Goal: Task Accomplishment & Management: Manage account settings

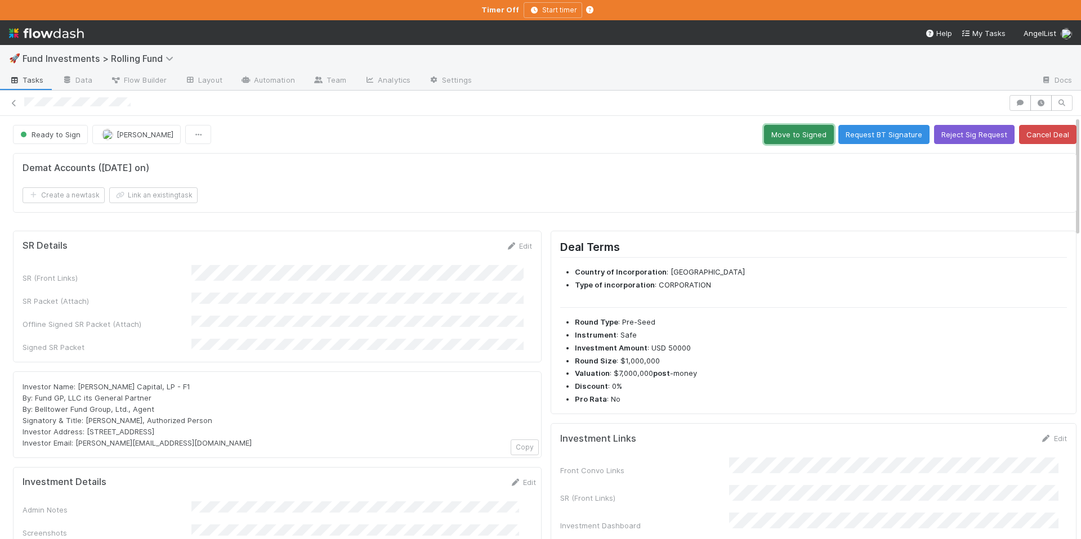
click at [764, 136] on button "Move to Signed" at bounding box center [799, 134] width 70 height 19
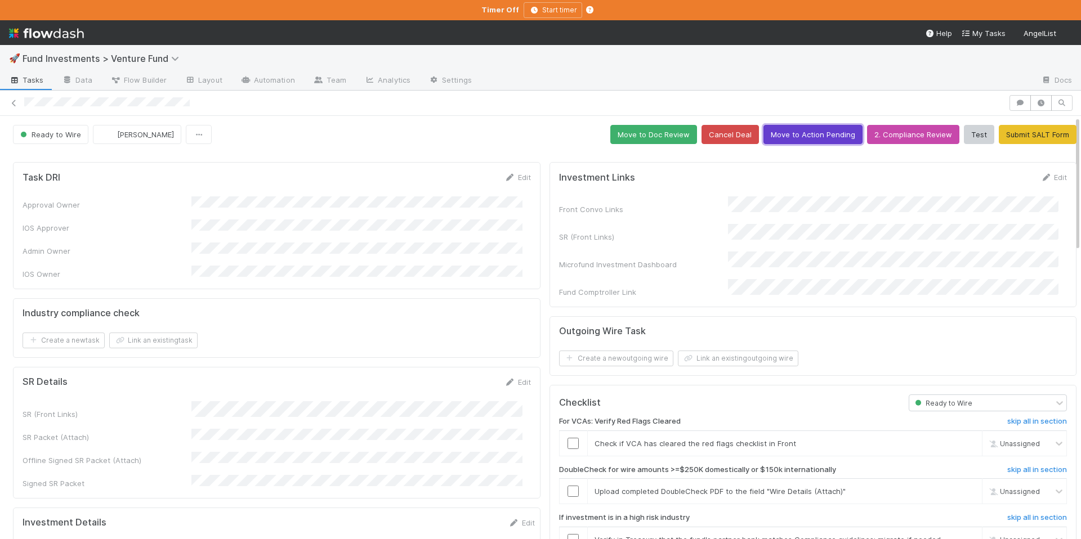
click at [776, 138] on button "Move to Action Pending" at bounding box center [812, 134] width 99 height 19
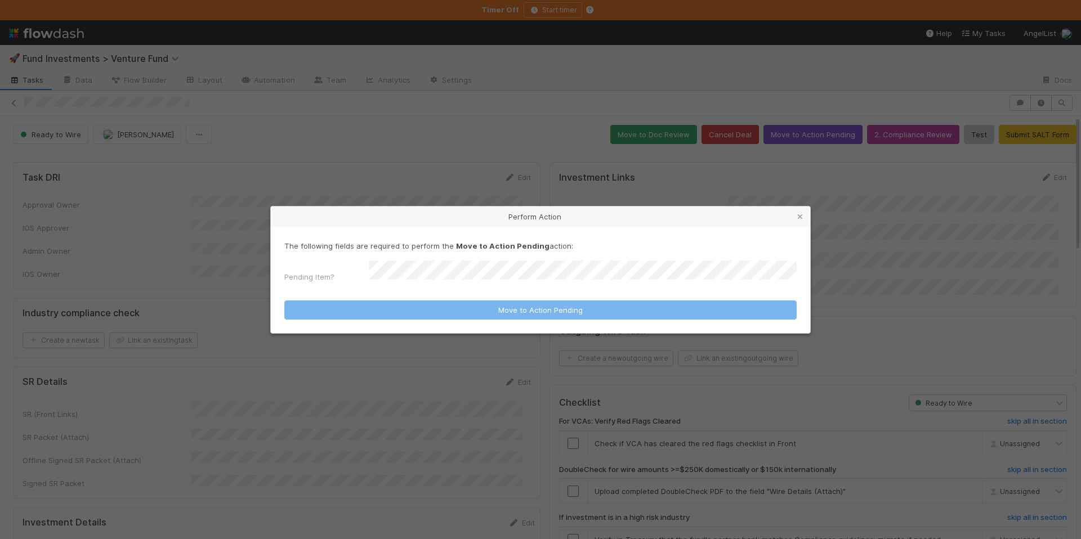
click at [610, 260] on div "The following fields are required to perform the Move to Action Pending action:…" at bounding box center [540, 263] width 512 height 47
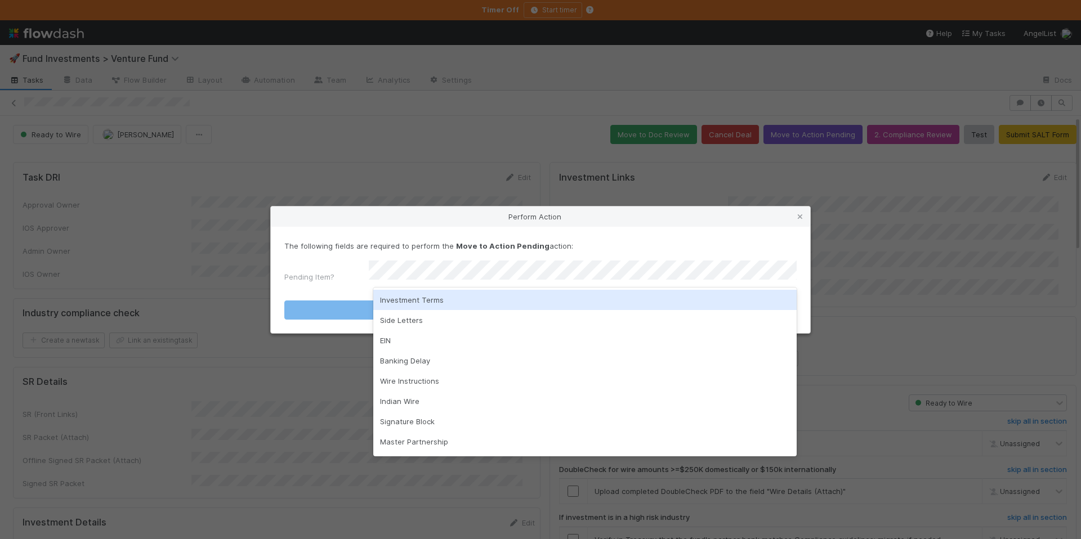
click at [569, 305] on div "Investment Terms" at bounding box center [584, 300] width 423 height 20
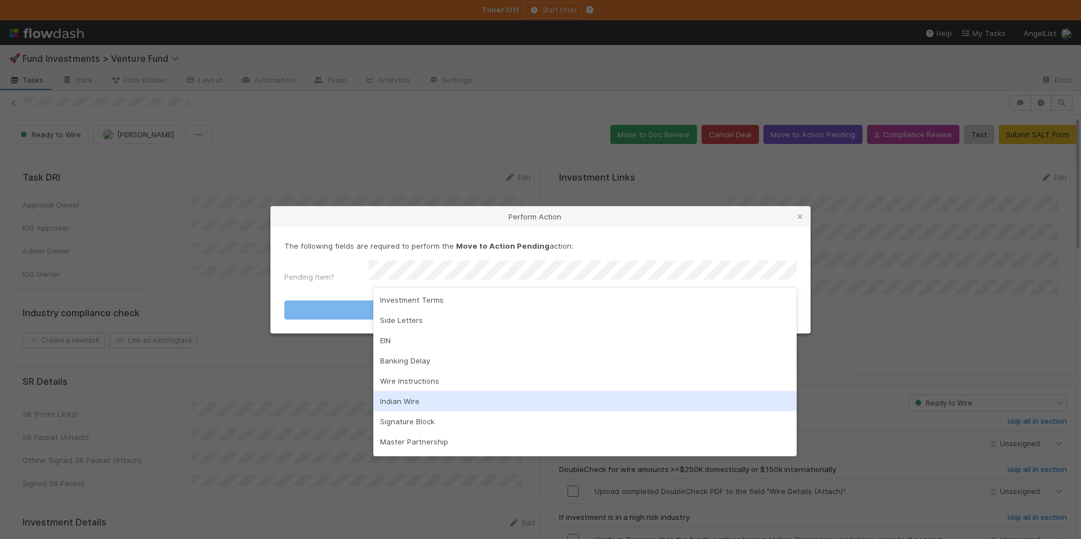
click at [433, 404] on div "Indian Wire" at bounding box center [584, 401] width 423 height 20
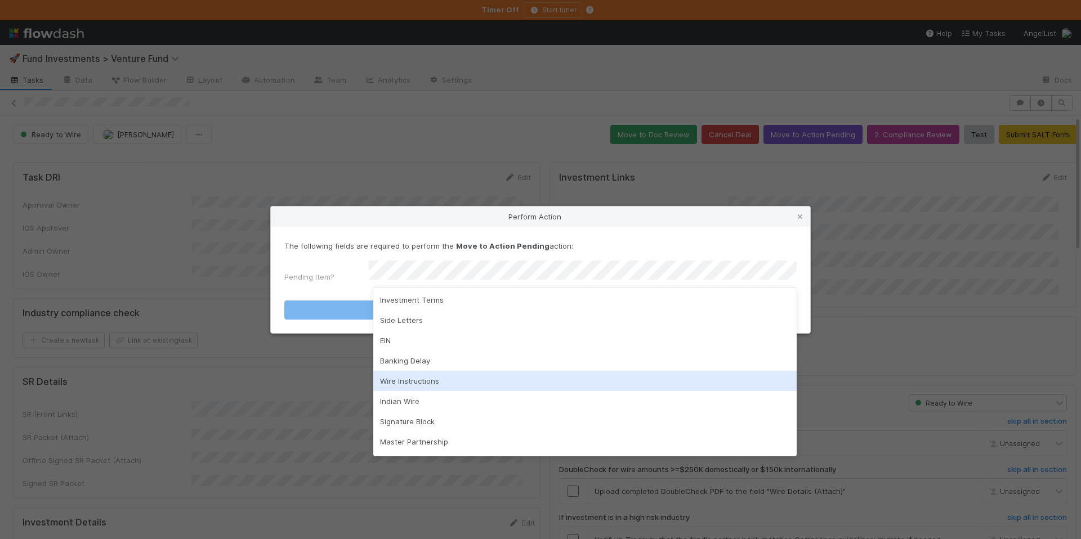
click at [429, 371] on div "Wire Instructions" at bounding box center [584, 381] width 423 height 20
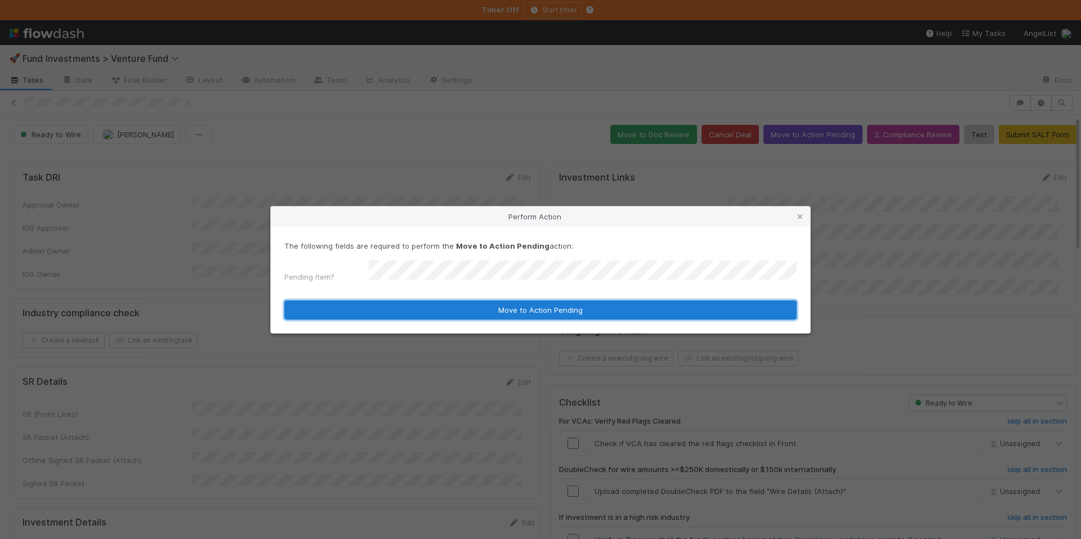
click at [482, 311] on button "Move to Action Pending" at bounding box center [540, 310] width 512 height 19
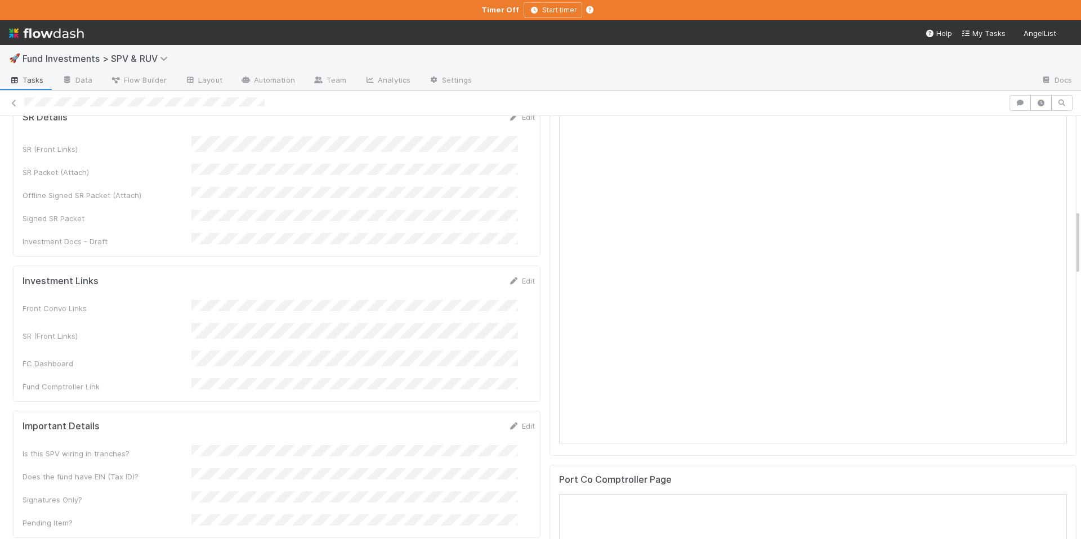
scroll to position [604, 0]
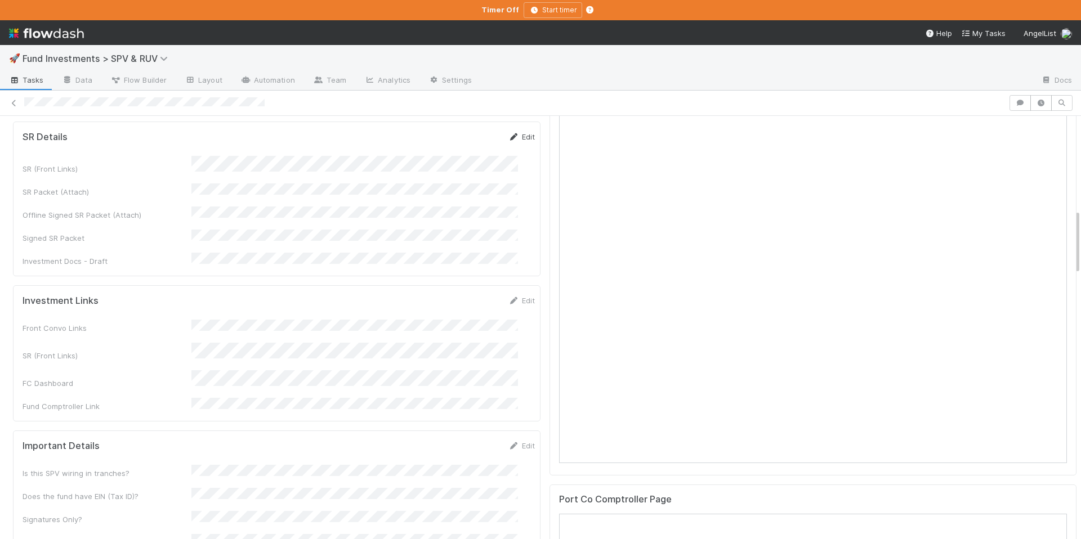
click at [513, 132] on link "Edit" at bounding box center [521, 136] width 26 height 9
click at [467, 131] on button "Save" at bounding box center [475, 140] width 32 height 19
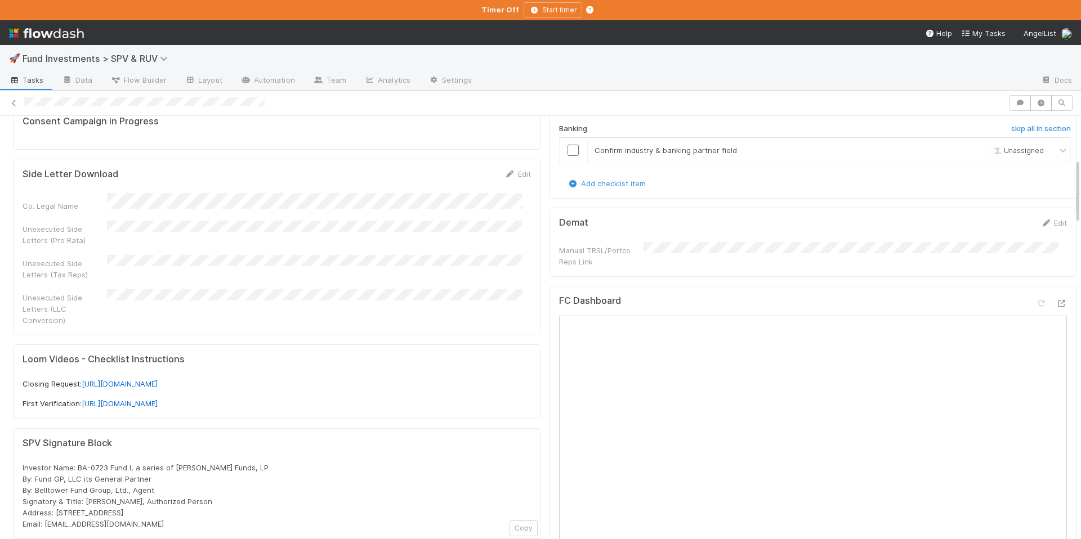
scroll to position [278, 0]
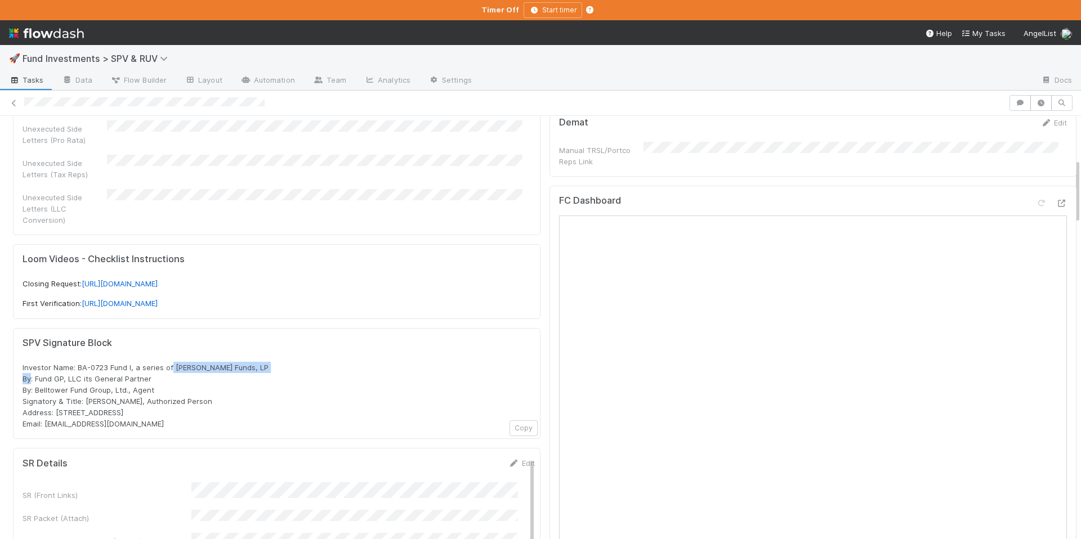
drag, startPoint x: 287, startPoint y: 358, endPoint x: 171, endPoint y: 351, distance: 116.7
click at [171, 362] on div "Investor Name: BA-0723 Fund I, a series of Zachary Ginsburg Funds, LP By: Fund …" at bounding box center [277, 396] width 508 height 68
copy span "Zachary Ginsburg Funds, LP"
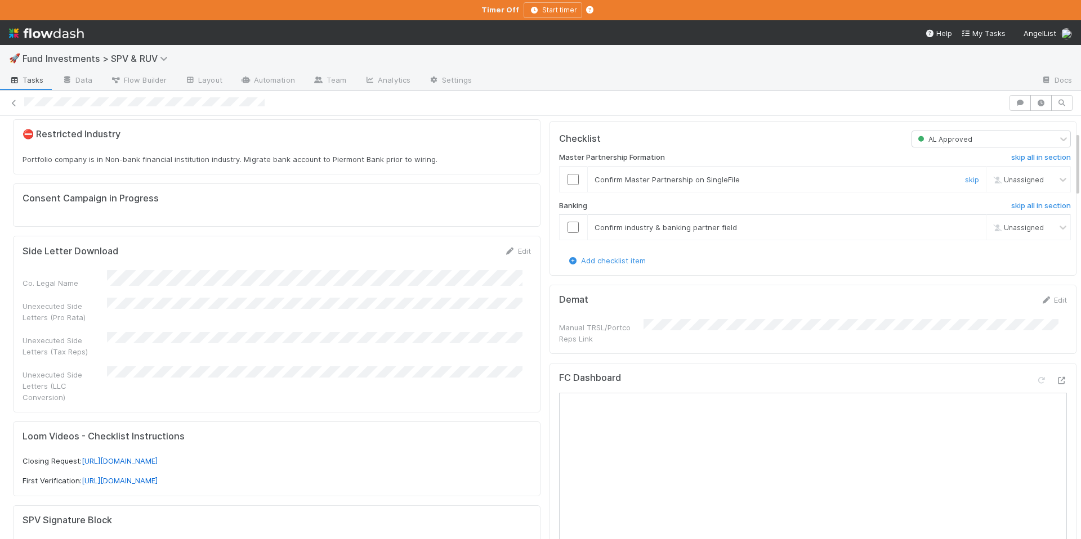
click at [567, 180] on input "checkbox" at bounding box center [572, 179] width 11 height 11
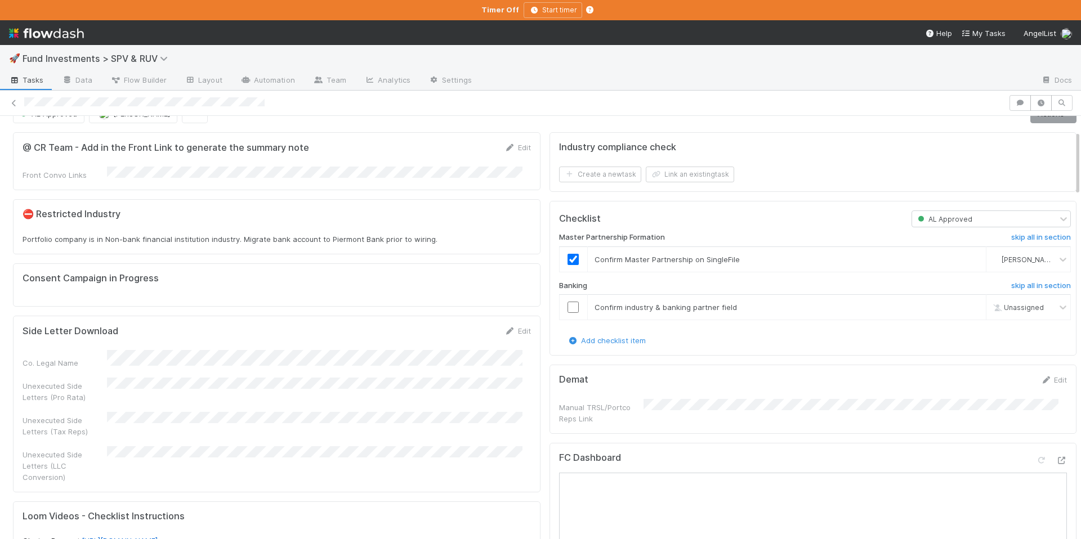
scroll to position [0, 0]
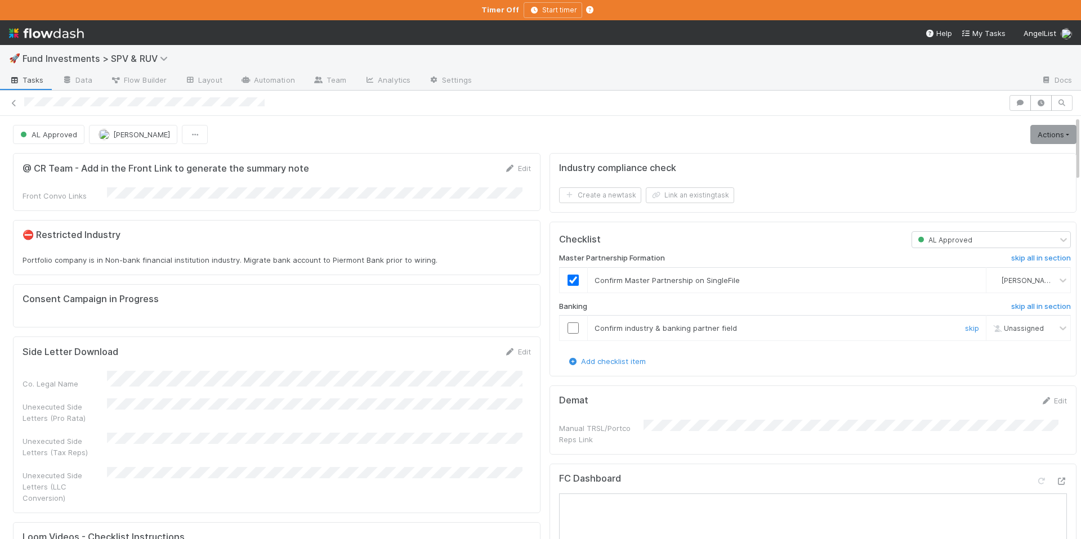
click at [568, 326] on input "checkbox" at bounding box center [572, 327] width 11 height 11
drag, startPoint x: 1053, startPoint y: 136, endPoint x: 1033, endPoint y: 145, distance: 21.7
click at [1053, 136] on link "Actions" at bounding box center [1053, 134] width 46 height 19
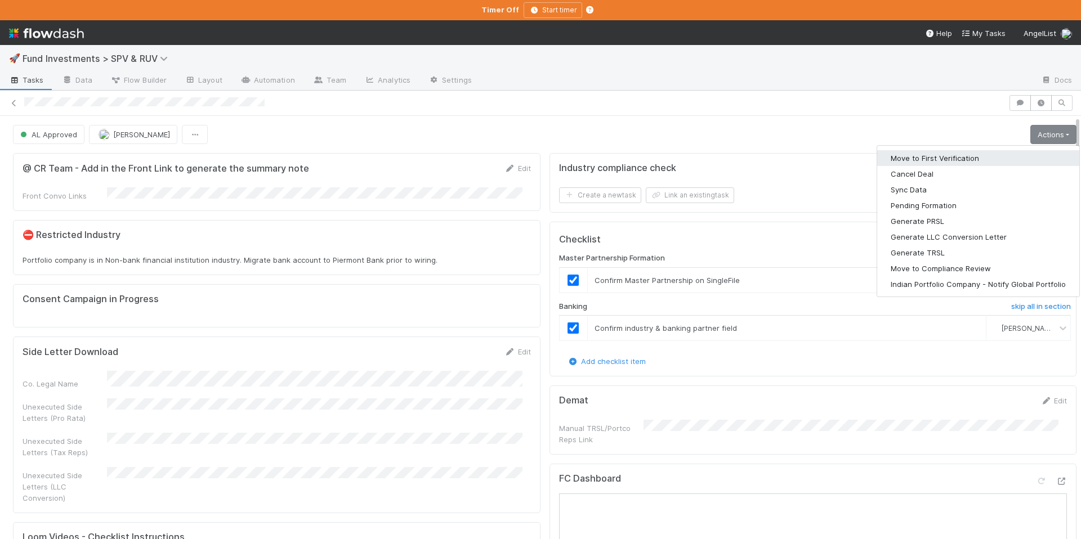
click at [1006, 156] on button "Move to First Verification" at bounding box center [978, 158] width 202 height 16
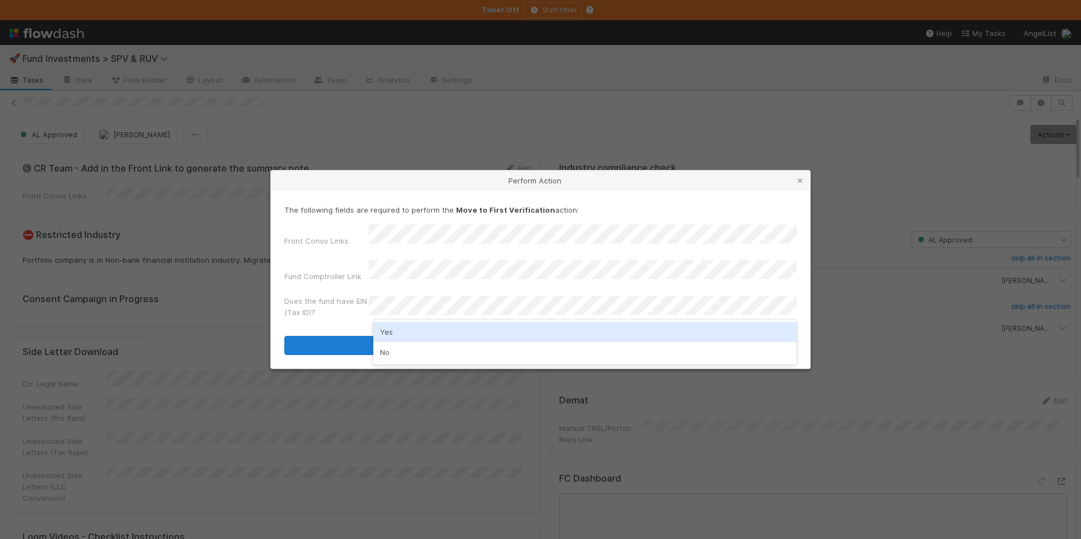
click at [416, 329] on div "Yes" at bounding box center [584, 332] width 423 height 20
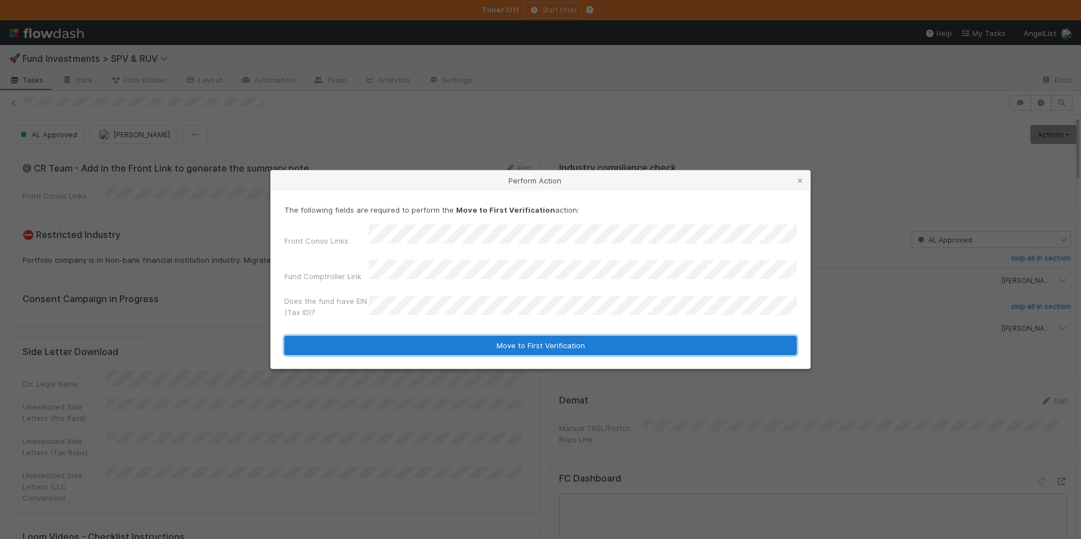
click at [514, 336] on button "Move to First Verification" at bounding box center [540, 345] width 512 height 19
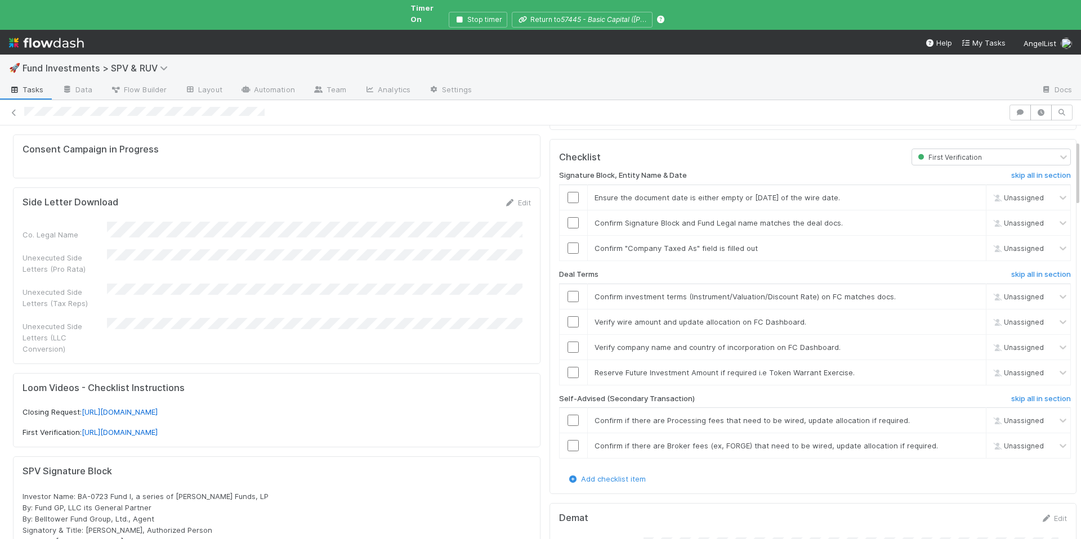
scroll to position [217, 0]
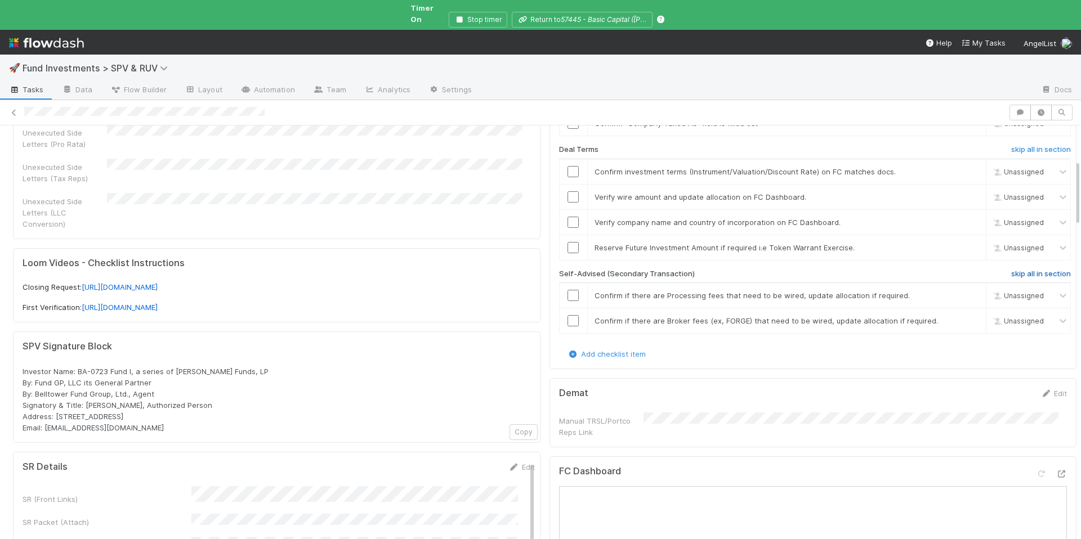
click at [1019, 270] on h6 "skip all in section" at bounding box center [1041, 274] width 60 height 9
click at [1018, 270] on h6 "undo all in section" at bounding box center [1039, 274] width 64 height 9
click at [1018, 270] on h6 "skip all in section" at bounding box center [1041, 274] width 60 height 9
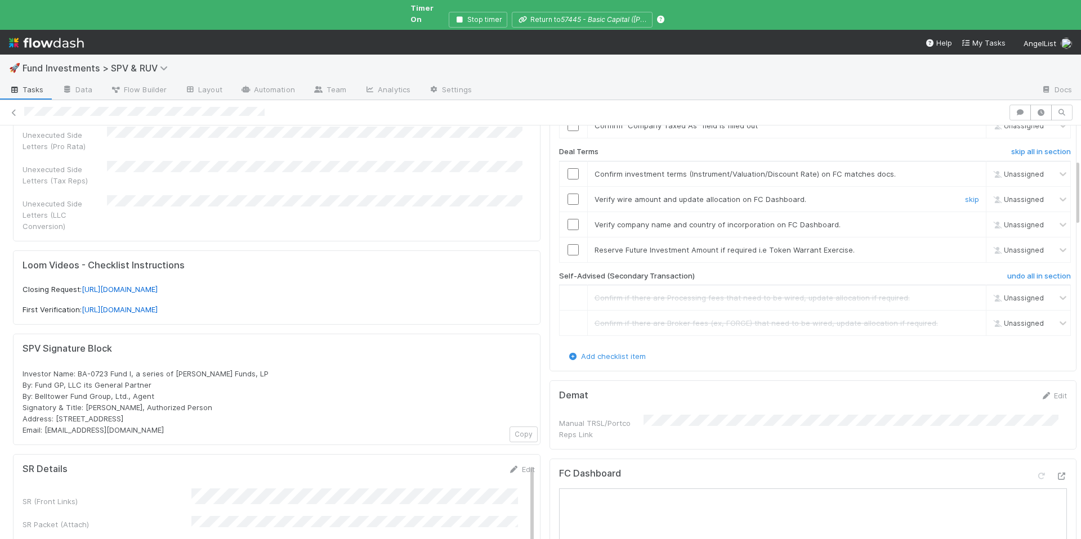
click at [567, 194] on input "checkbox" at bounding box center [572, 199] width 11 height 11
click at [965, 245] on link "skip" at bounding box center [972, 249] width 14 height 9
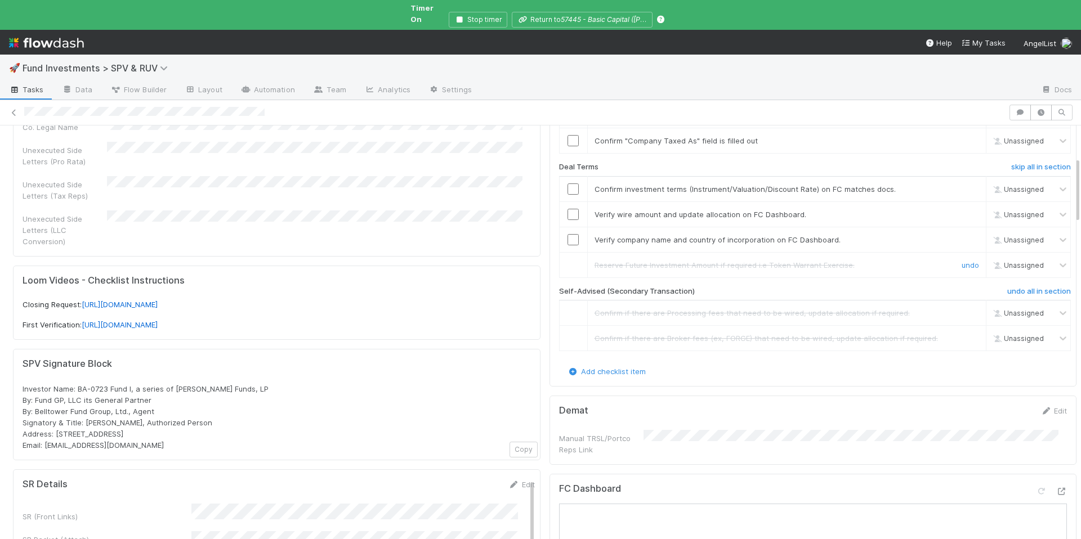
scroll to position [199, 0]
click at [567, 184] on input "checkbox" at bounding box center [572, 189] width 11 height 11
checkbox input "true"
click at [567, 235] on input "checkbox" at bounding box center [572, 240] width 11 height 11
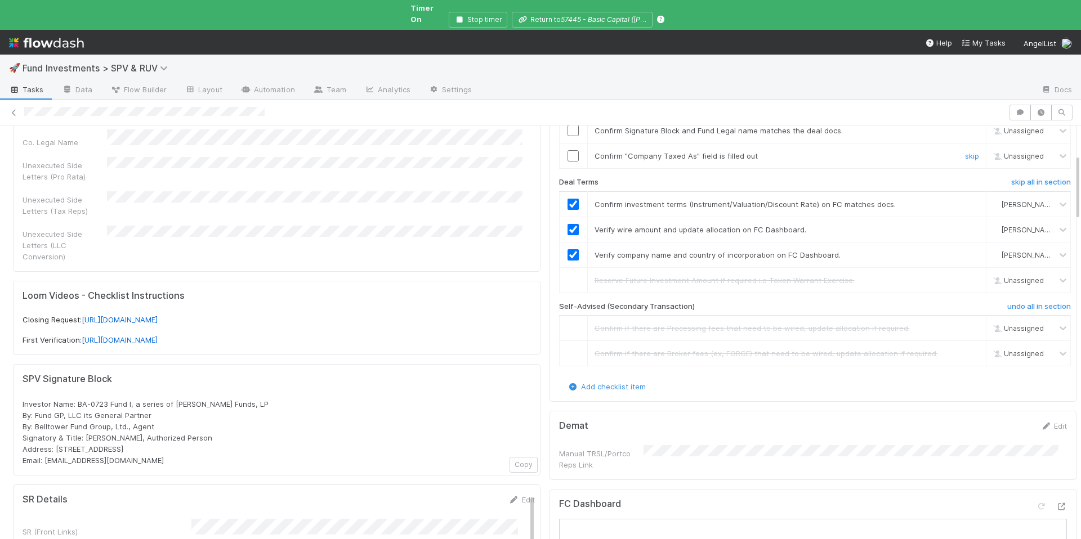
scroll to position [176, 0]
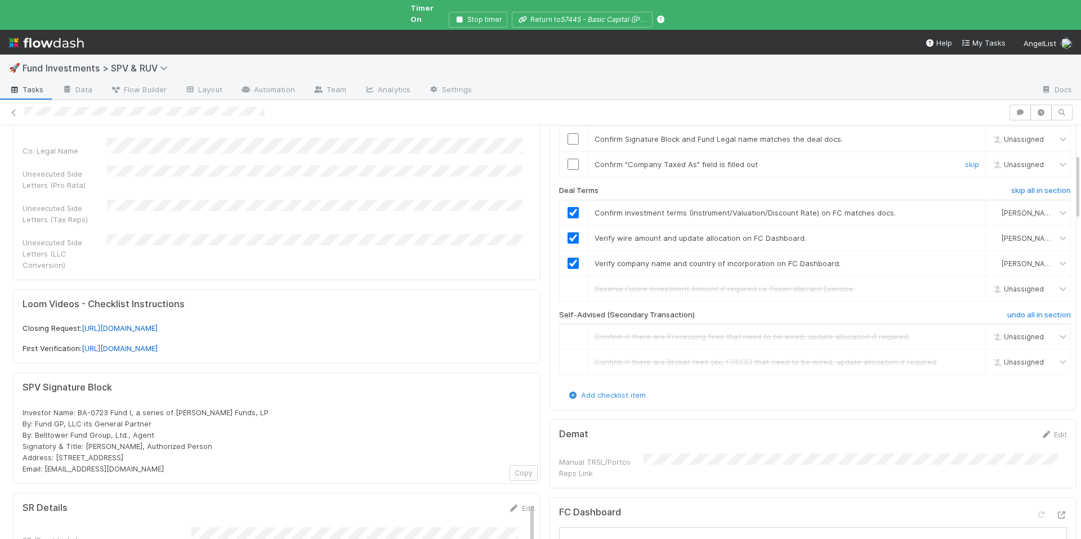
click at [568, 159] on input "checkbox" at bounding box center [572, 164] width 11 height 11
checkbox input "true"
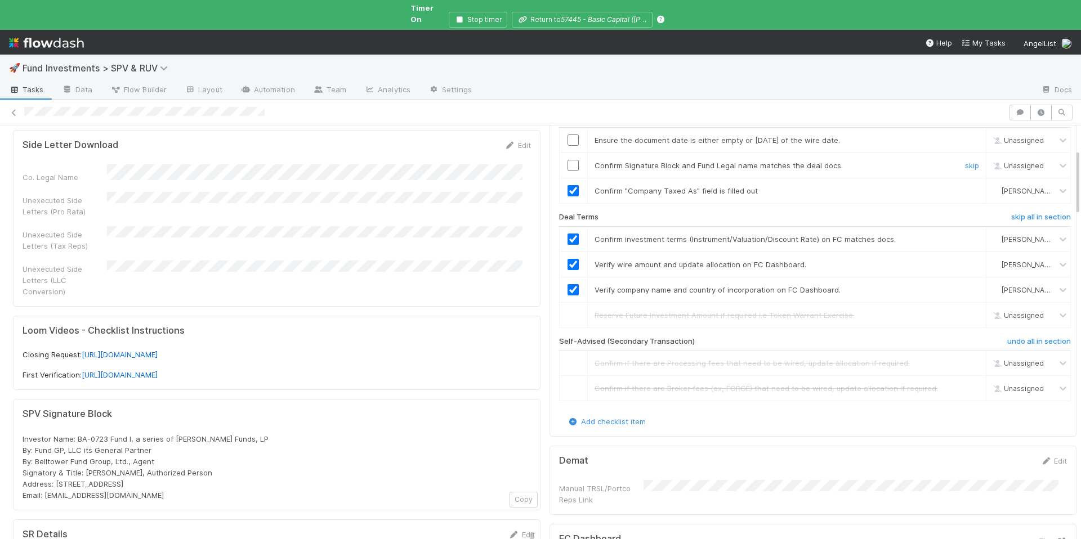
drag, startPoint x: 563, startPoint y: 156, endPoint x: 914, endPoint y: 19, distance: 376.9
click at [567, 160] on input "checkbox" at bounding box center [572, 165] width 11 height 11
click at [567, 135] on input "checkbox" at bounding box center [572, 140] width 11 height 11
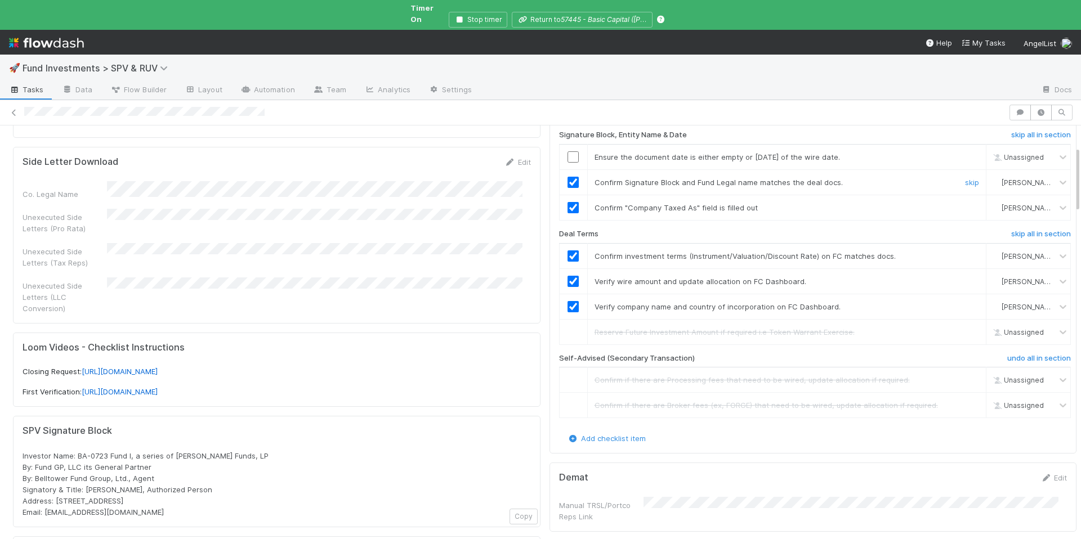
scroll to position [130, 0]
click at [567, 154] on input "checkbox" at bounding box center [572, 159] width 11 height 11
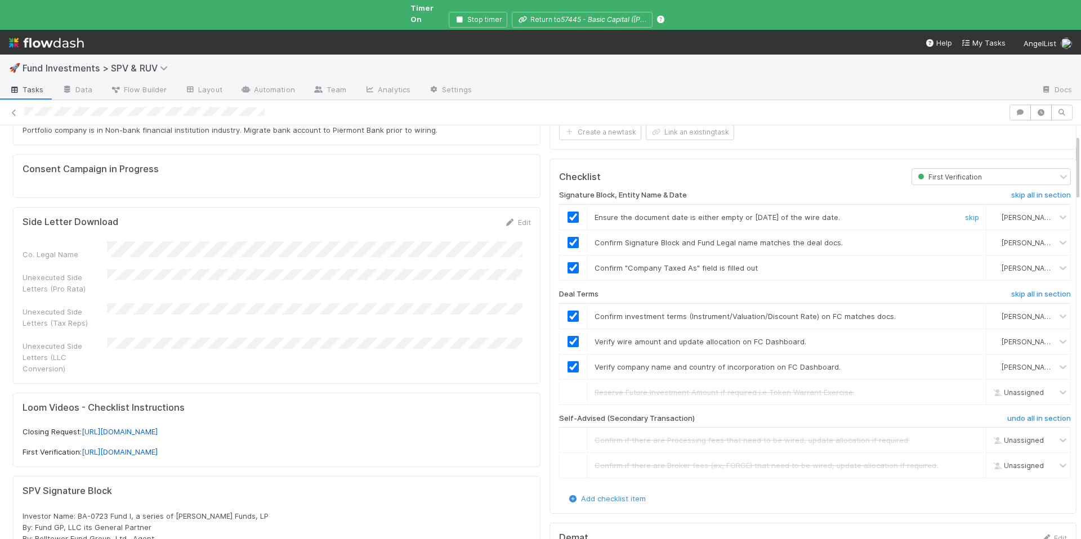
scroll to position [0, 0]
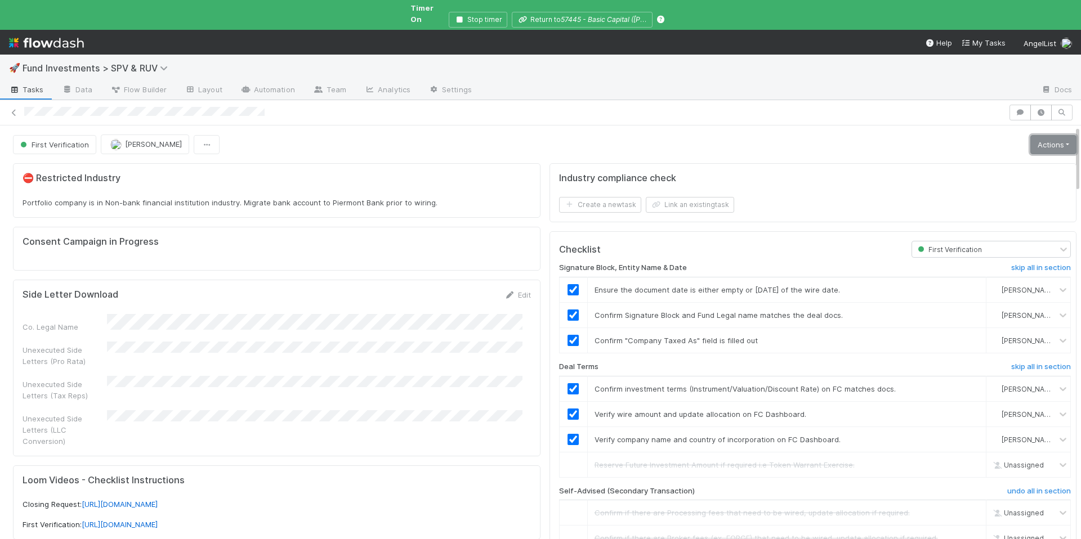
drag, startPoint x: 1043, startPoint y: 127, endPoint x: 1007, endPoint y: 146, distance: 40.8
click at [1043, 135] on link "Actions" at bounding box center [1053, 144] width 46 height 19
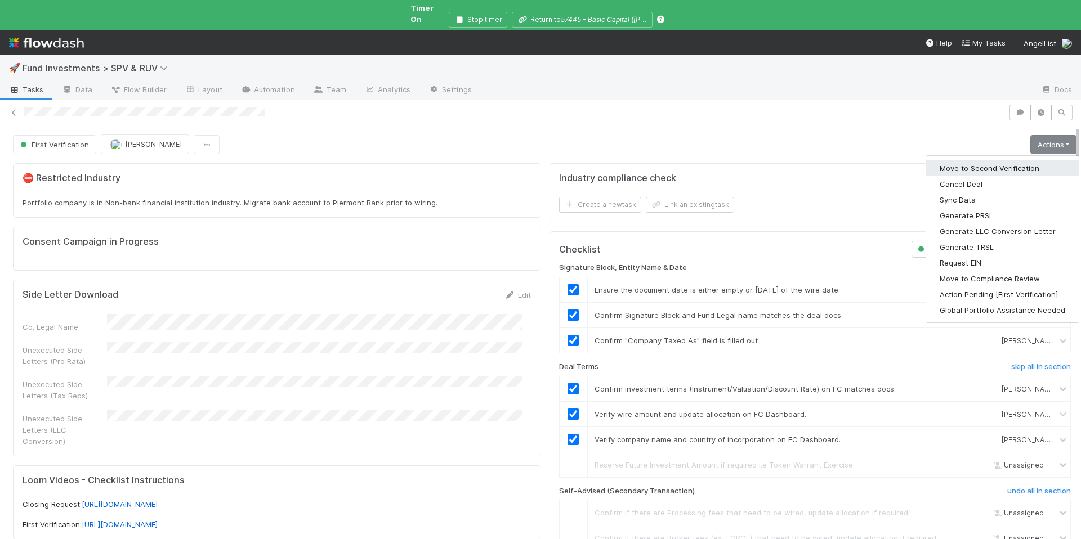
click at [996, 160] on button "Move to Second Verification" at bounding box center [1002, 168] width 153 height 16
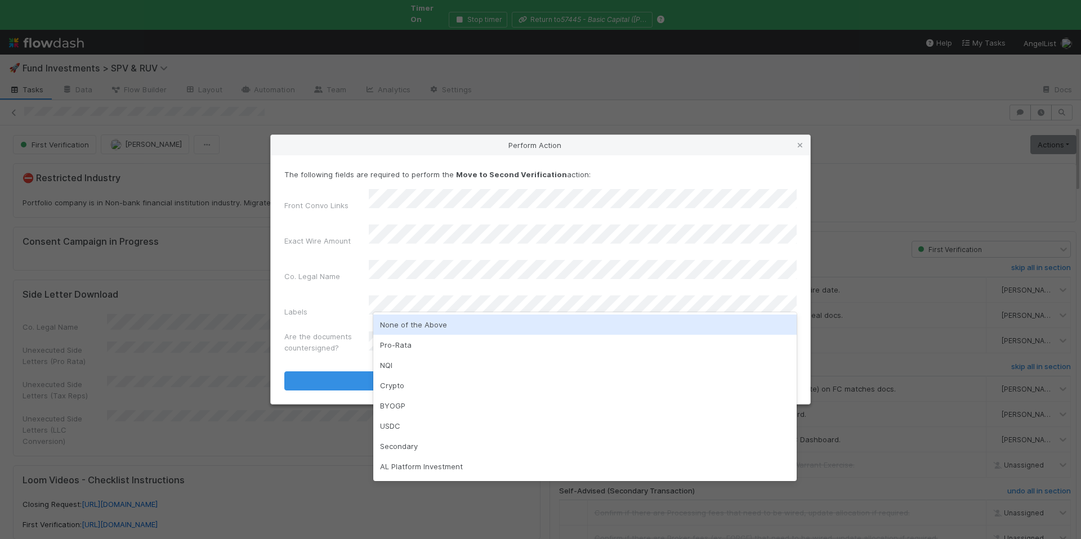
click at [415, 326] on div "None of the Above" at bounding box center [584, 325] width 423 height 20
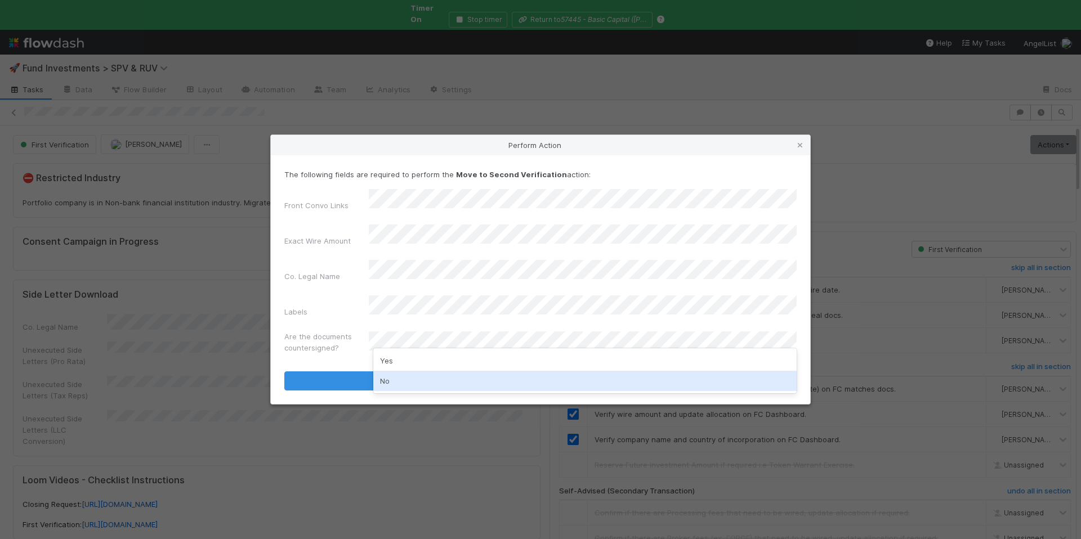
drag, startPoint x: 418, startPoint y: 345, endPoint x: 431, endPoint y: 381, distance: 38.5
click at [431, 381] on div "No" at bounding box center [584, 381] width 423 height 20
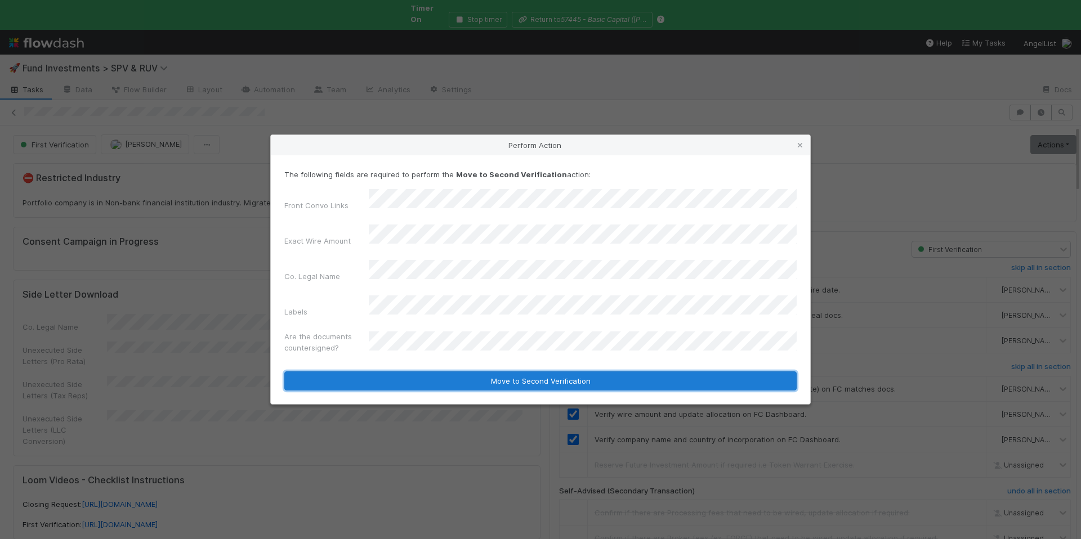
click at [468, 372] on button "Move to Second Verification" at bounding box center [540, 380] width 512 height 19
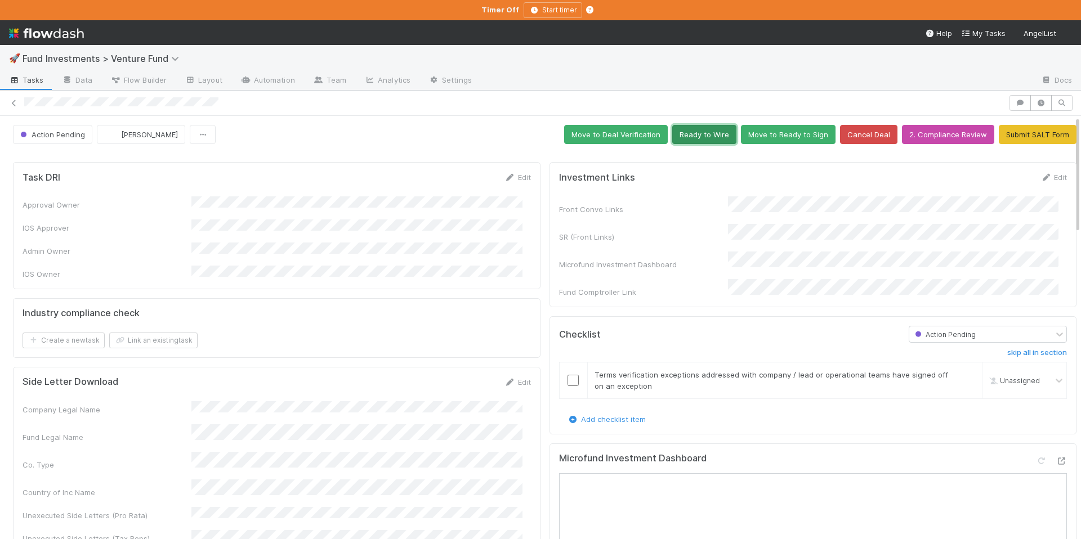
click at [706, 140] on button "Ready to Wire" at bounding box center [704, 134] width 64 height 19
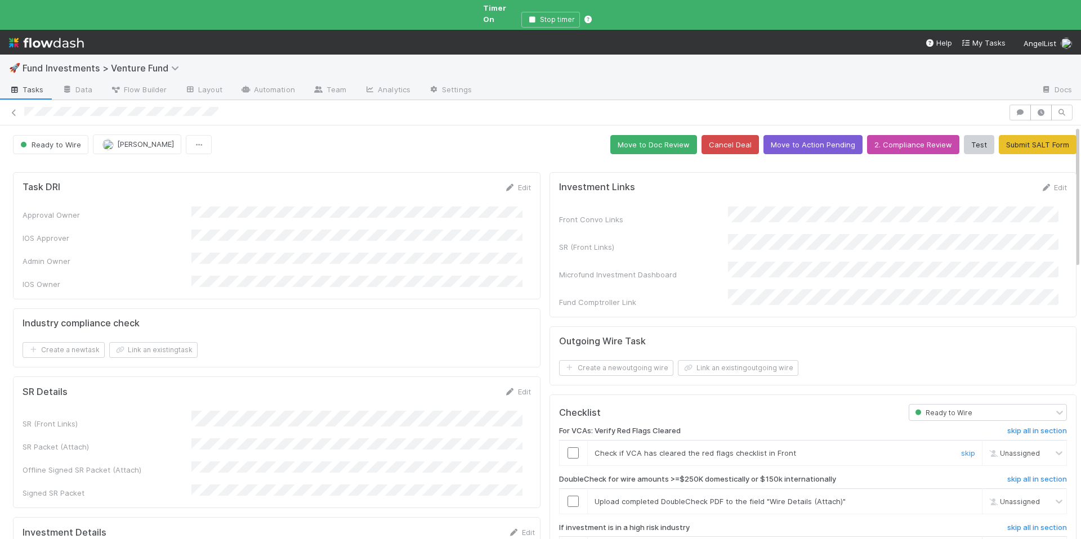
click at [567, 447] on input "checkbox" at bounding box center [572, 452] width 11 height 11
click at [995, 449] on span "Unassigned" at bounding box center [1012, 453] width 53 height 8
type input "tar"
click at [1005, 489] on div "[PERSON_NAME]" at bounding box center [1007, 495] width 84 height 19
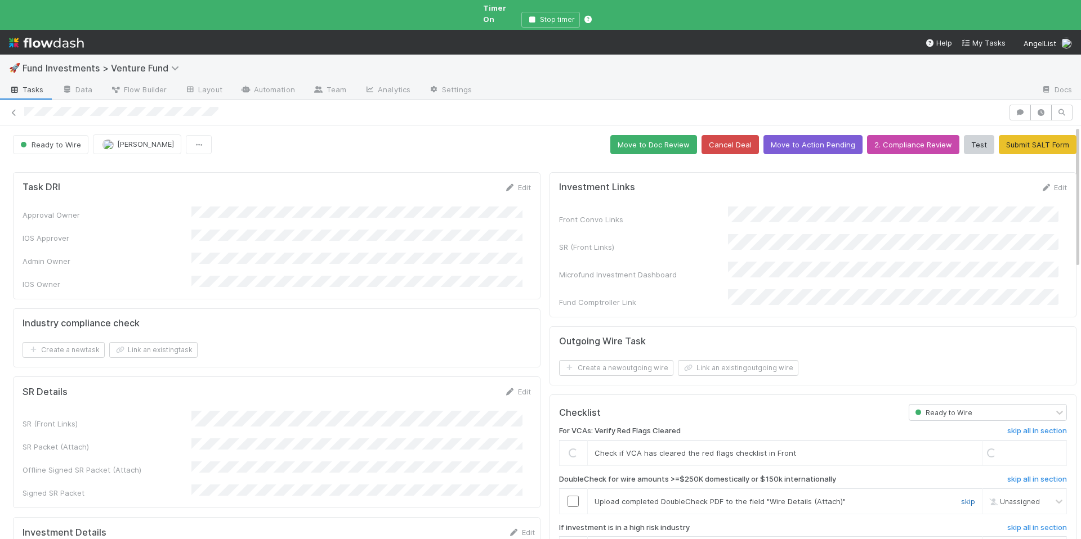
click at [961, 497] on link "skip" at bounding box center [968, 501] width 14 height 9
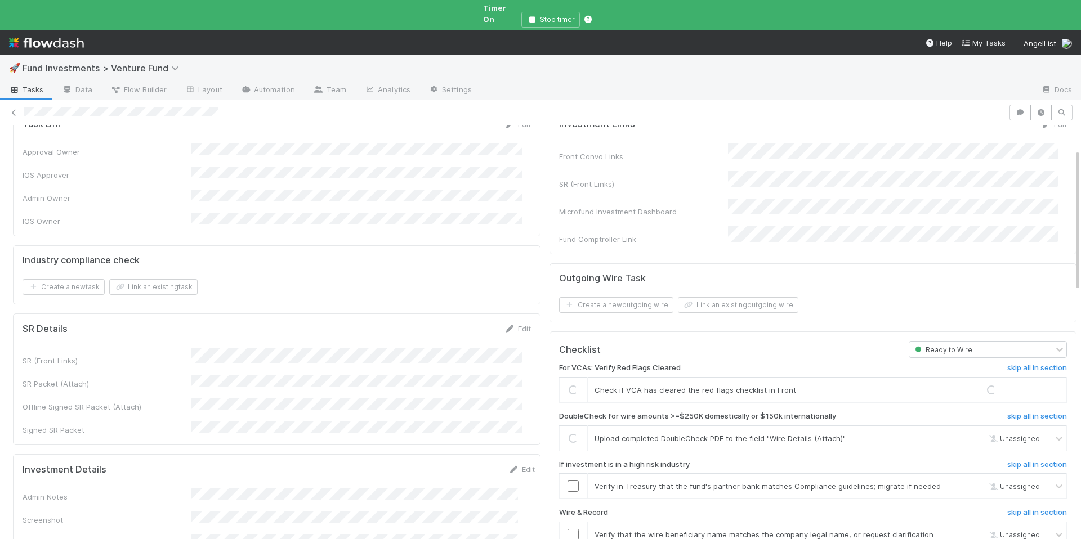
scroll to position [70, 0]
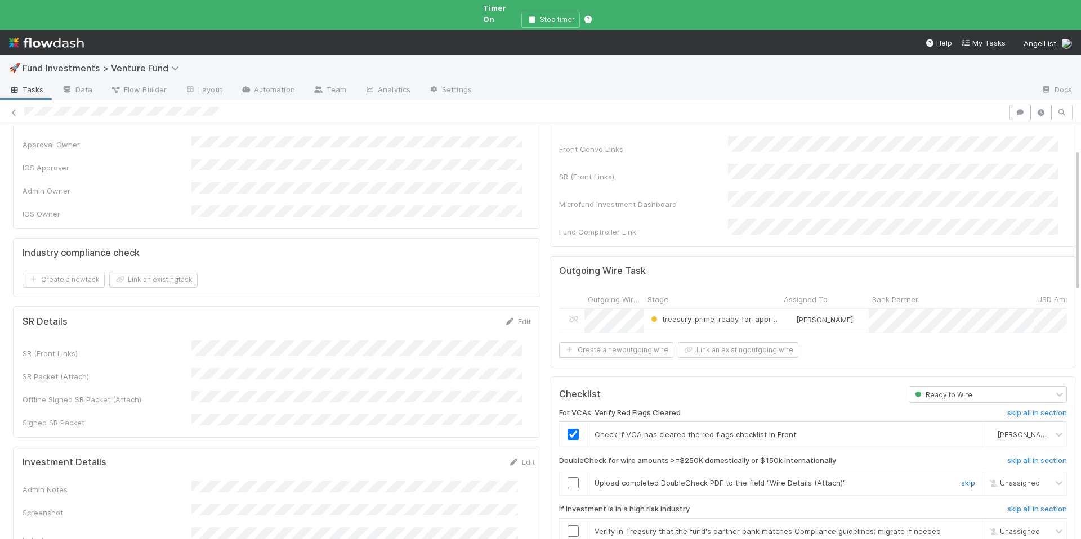
click at [961, 478] on link "skip" at bounding box center [968, 482] width 14 height 9
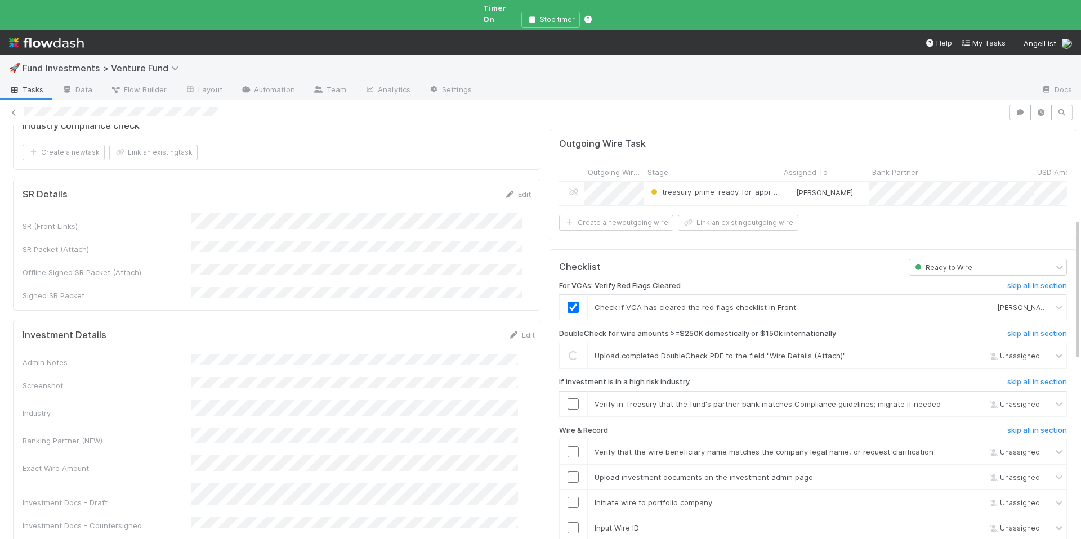
scroll to position [313, 0]
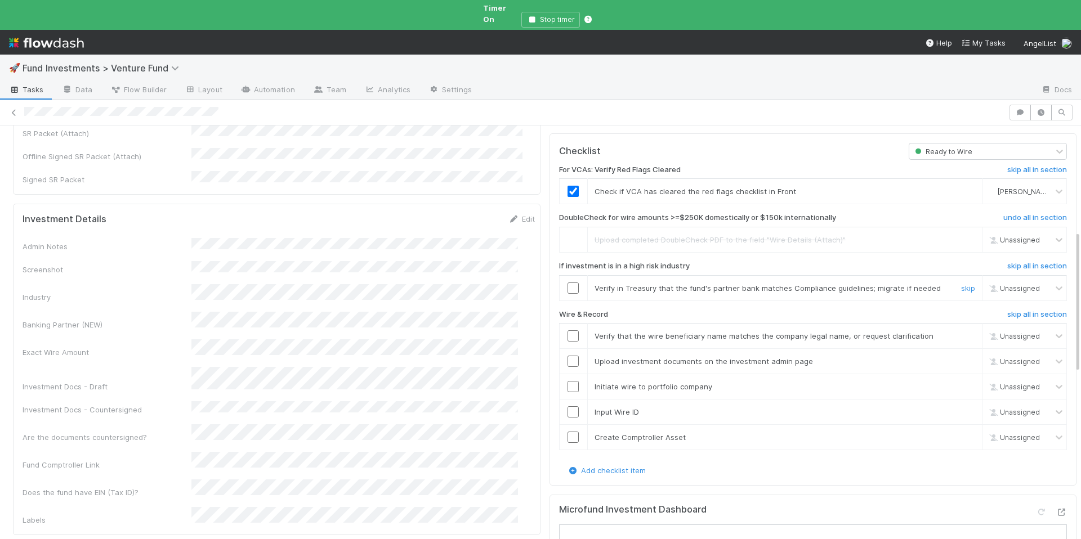
click at [567, 283] on input "checkbox" at bounding box center [572, 288] width 11 height 11
click at [567, 330] on input "checkbox" at bounding box center [572, 335] width 11 height 11
click at [567, 356] on input "checkbox" at bounding box center [572, 361] width 11 height 11
click at [567, 381] on input "checkbox" at bounding box center [572, 386] width 11 height 11
click at [567, 406] on input "checkbox" at bounding box center [572, 411] width 11 height 11
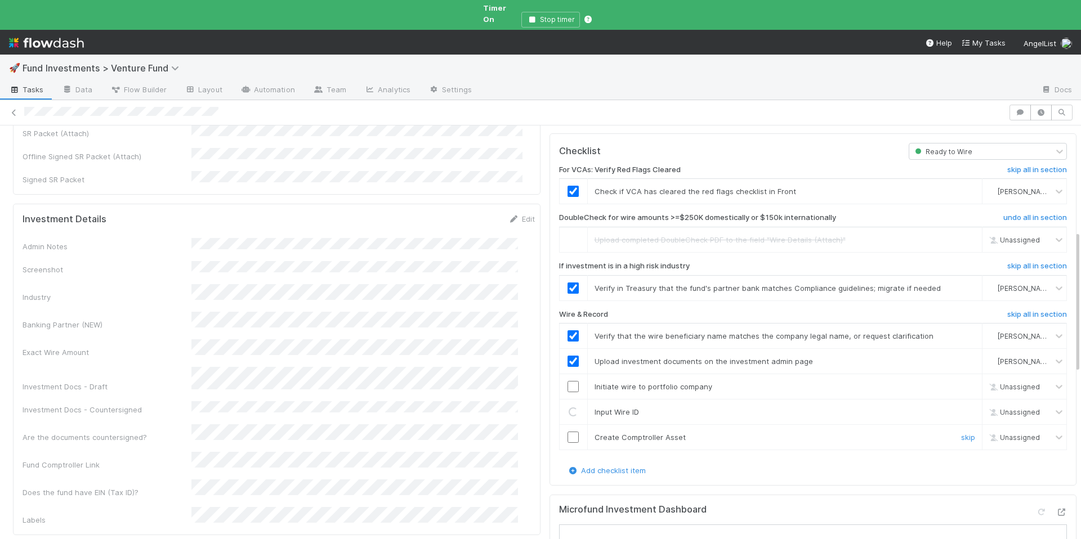
click at [567, 432] on input "checkbox" at bounding box center [572, 437] width 11 height 11
click at [567, 406] on input "checkbox" at bounding box center [572, 411] width 11 height 11
click at [567, 381] on input "checkbox" at bounding box center [572, 386] width 11 height 11
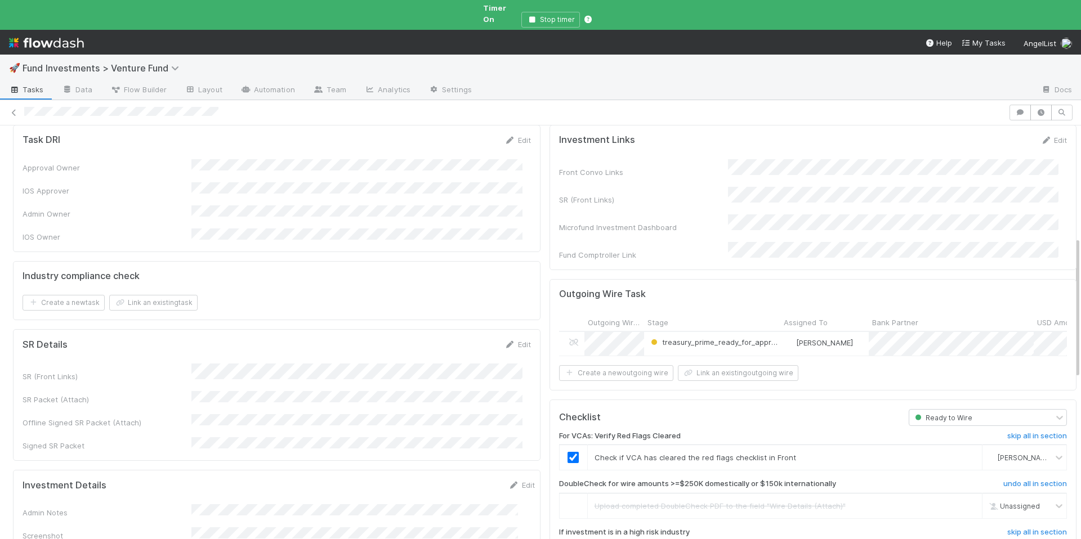
scroll to position [0, 0]
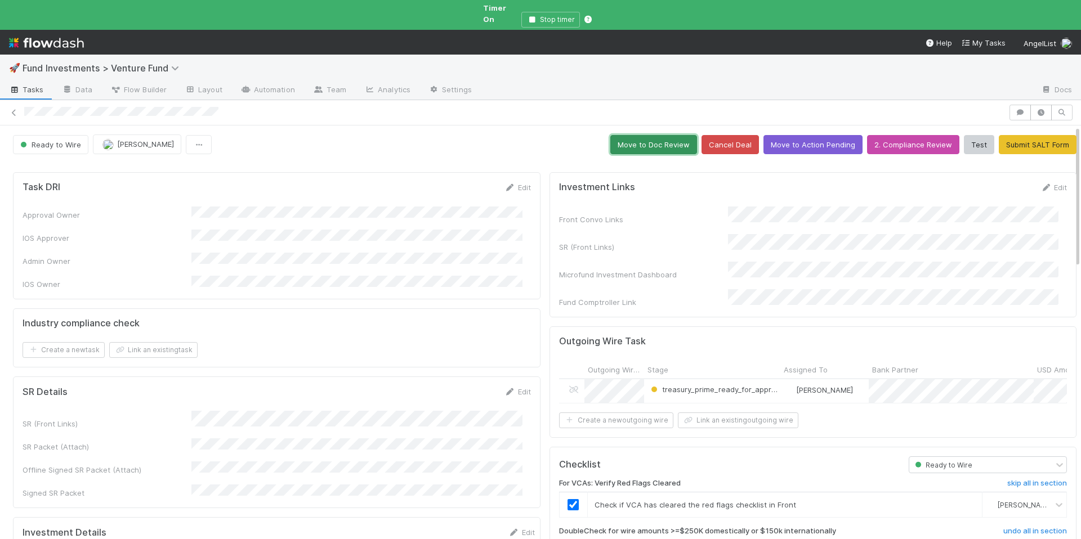
click at [624, 138] on button "Move to Doc Review" at bounding box center [653, 144] width 87 height 19
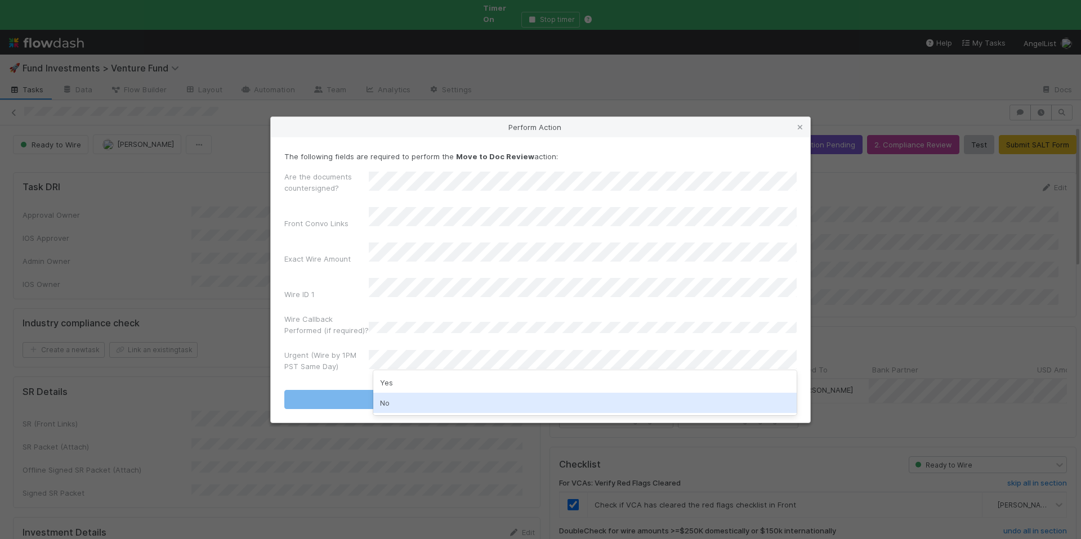
click at [428, 396] on div "No" at bounding box center [584, 403] width 423 height 20
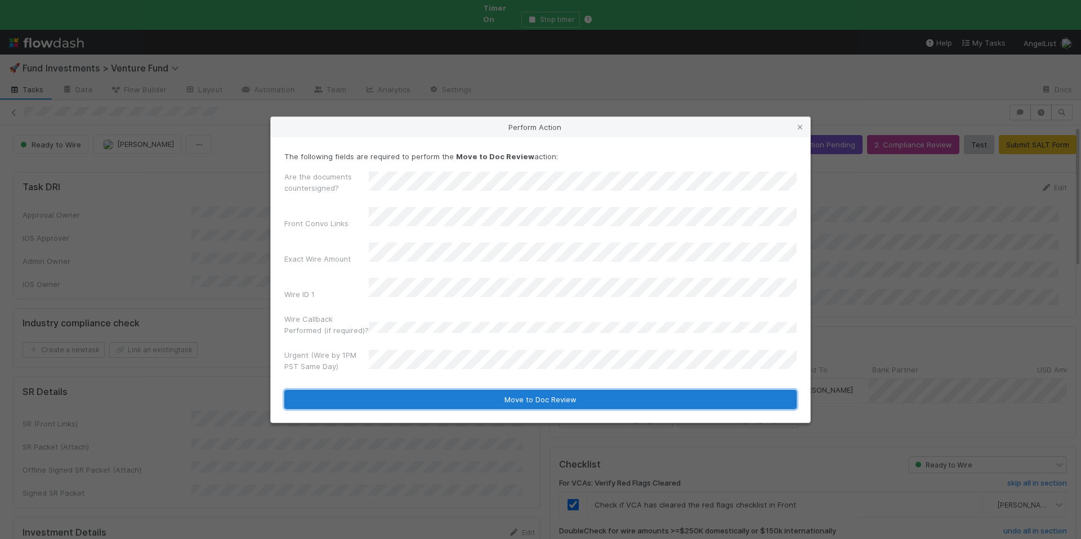
click at [447, 391] on button "Move to Doc Review" at bounding box center [540, 399] width 512 height 19
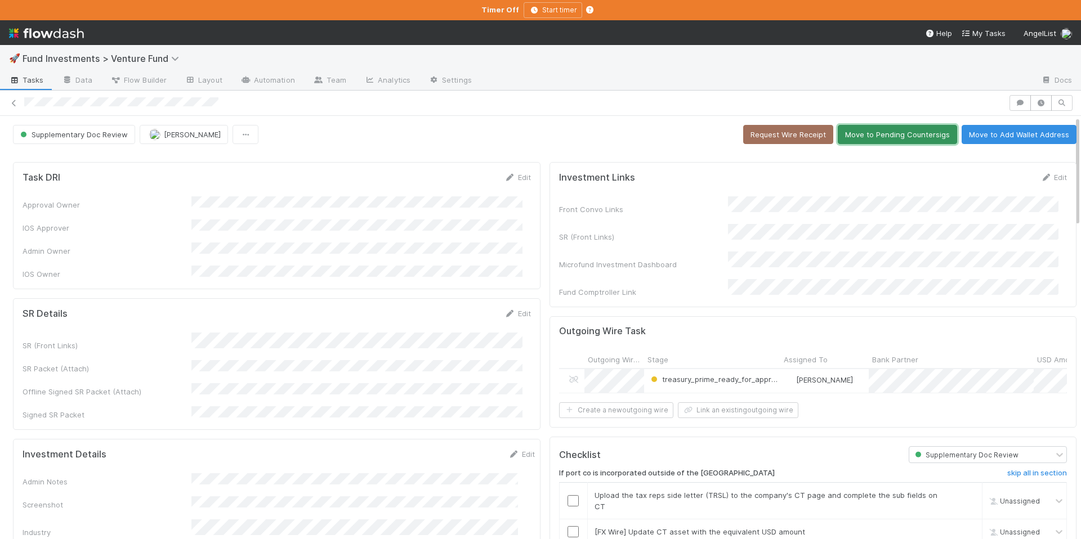
click at [878, 129] on button "Move to Pending Countersigs" at bounding box center [896, 134] width 119 height 19
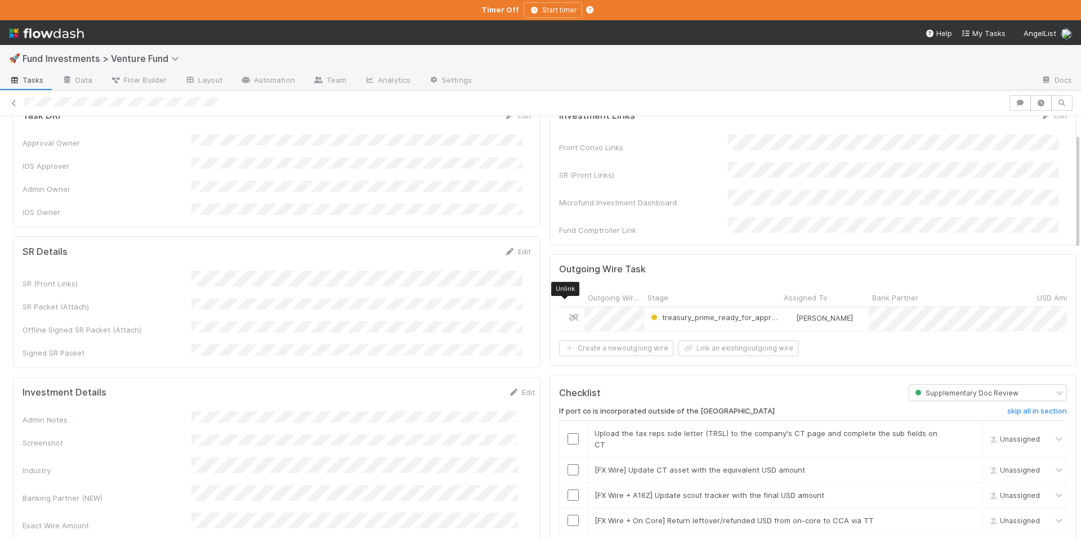
scroll to position [279, 0]
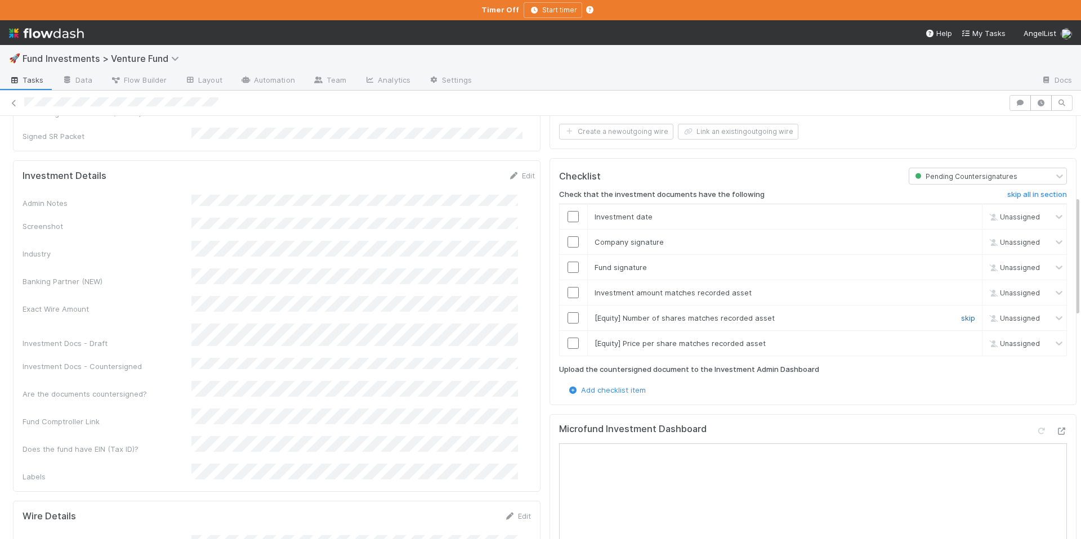
click at [961, 317] on link "skip" at bounding box center [968, 317] width 14 height 9
click at [961, 339] on link "skip" at bounding box center [968, 343] width 14 height 9
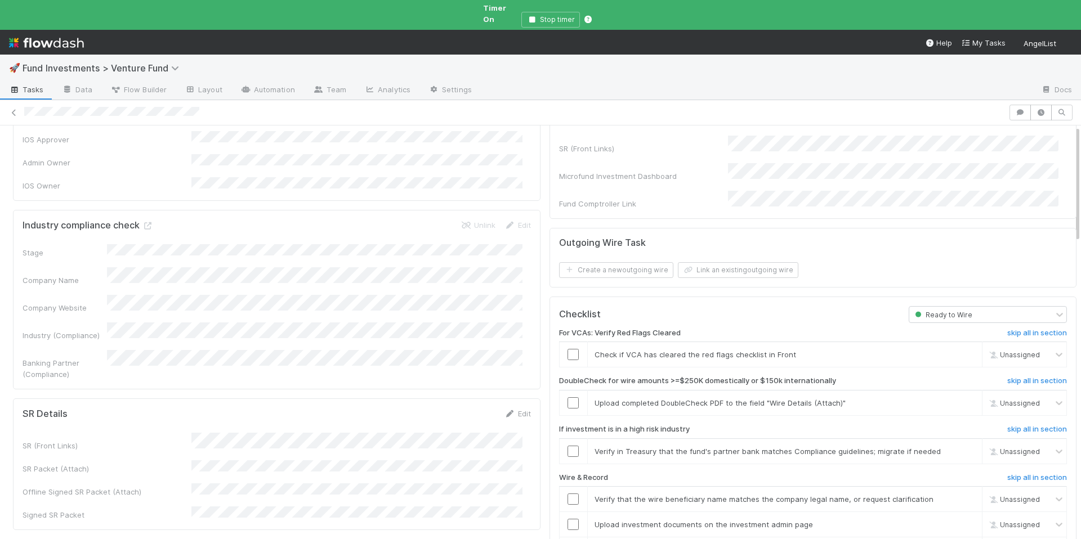
scroll to position [391, 0]
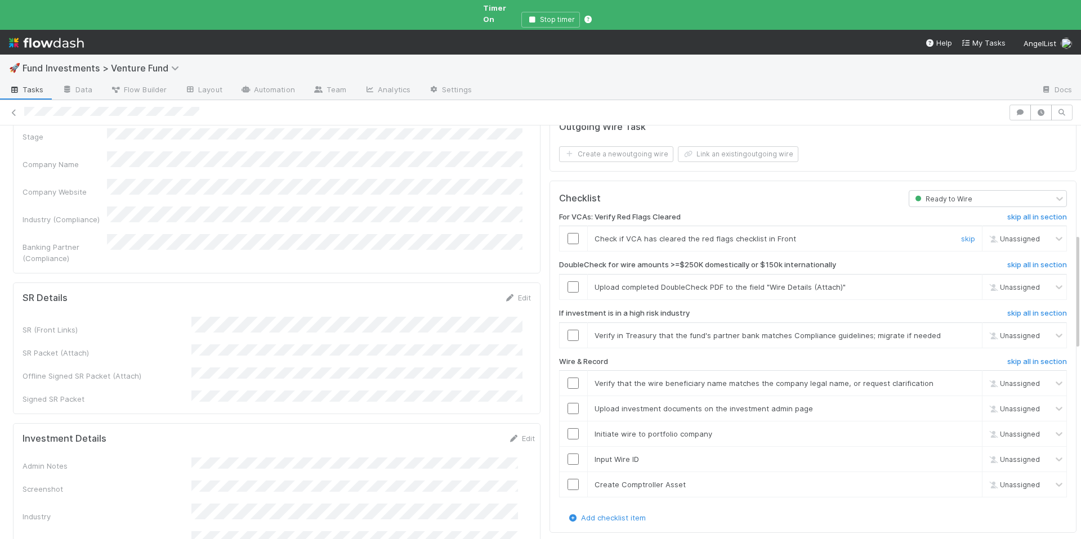
click at [568, 233] on input "checkbox" at bounding box center [572, 238] width 11 height 11
click at [987, 234] on img at bounding box center [991, 238] width 9 height 9
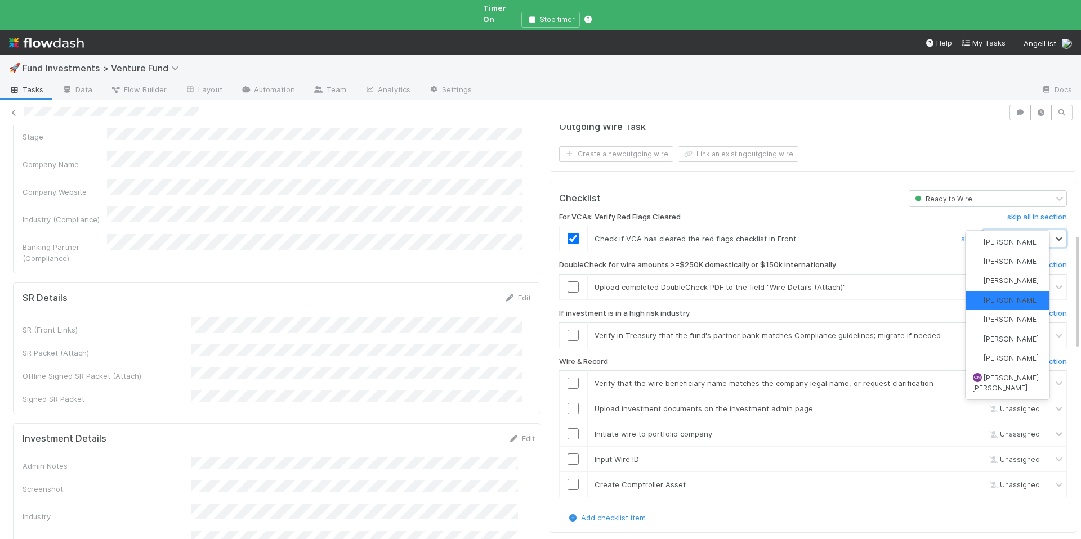
type input "ar"
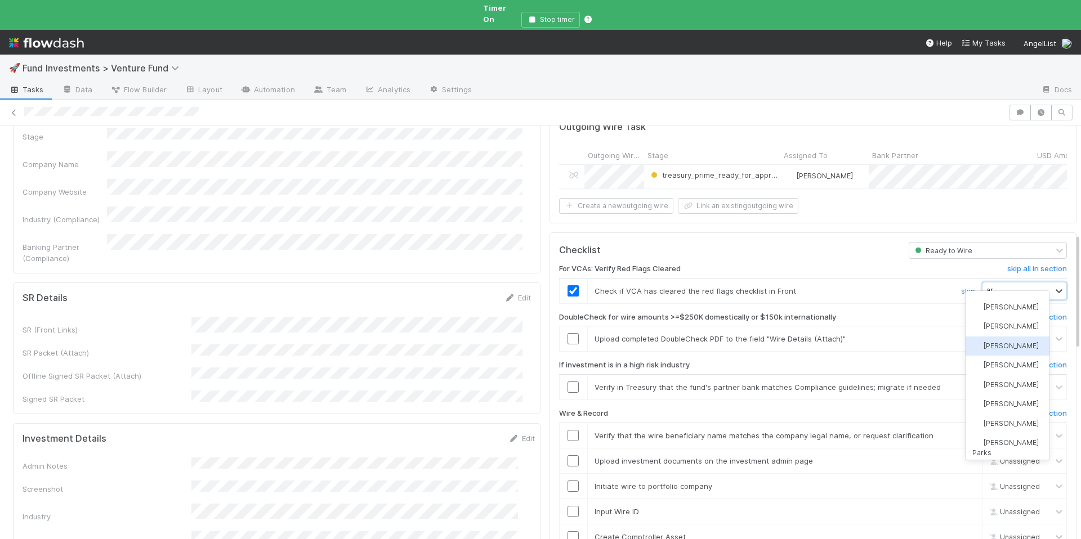
click at [1005, 350] on span "[PERSON_NAME]" at bounding box center [1010, 346] width 55 height 8
click at [961, 334] on link "skip" at bounding box center [968, 338] width 14 height 9
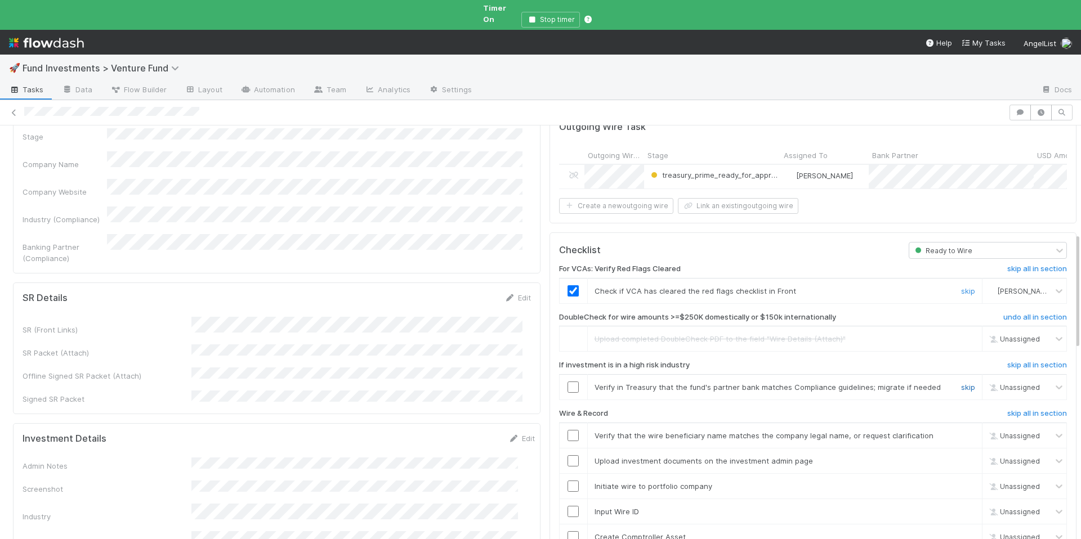
click at [961, 383] on link "skip" at bounding box center [968, 387] width 14 height 9
click at [567, 430] on input "checkbox" at bounding box center [572, 435] width 11 height 11
click at [567, 455] on input "checkbox" at bounding box center [572, 460] width 11 height 11
click at [567, 481] on input "checkbox" at bounding box center [572, 486] width 11 height 11
drag, startPoint x: 565, startPoint y: 496, endPoint x: 563, endPoint y: 512, distance: 15.8
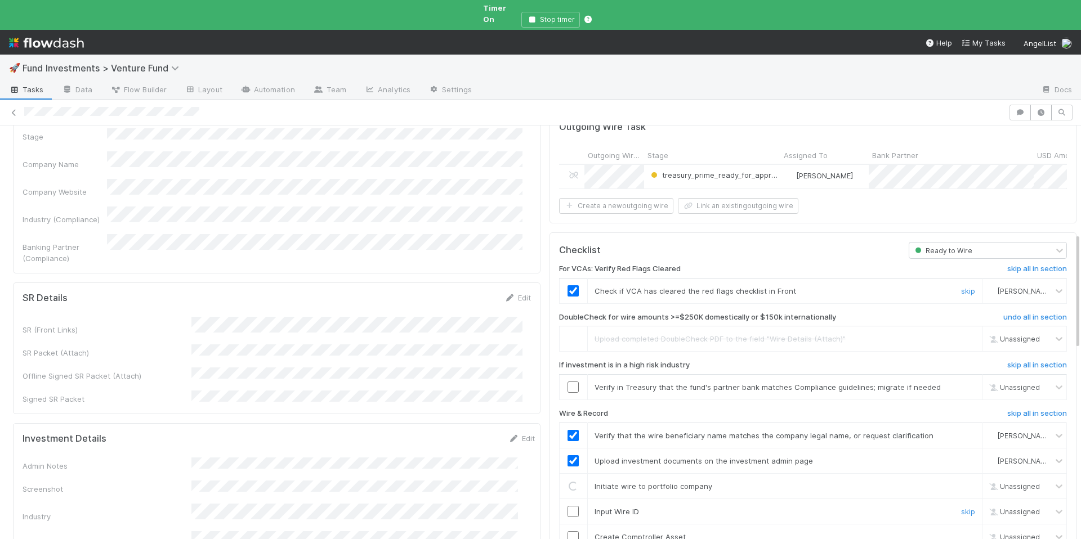
click at [567, 506] on input "checkbox" at bounding box center [572, 511] width 11 height 11
click at [567, 531] on input "checkbox" at bounding box center [572, 536] width 11 height 11
checkbox input "true"
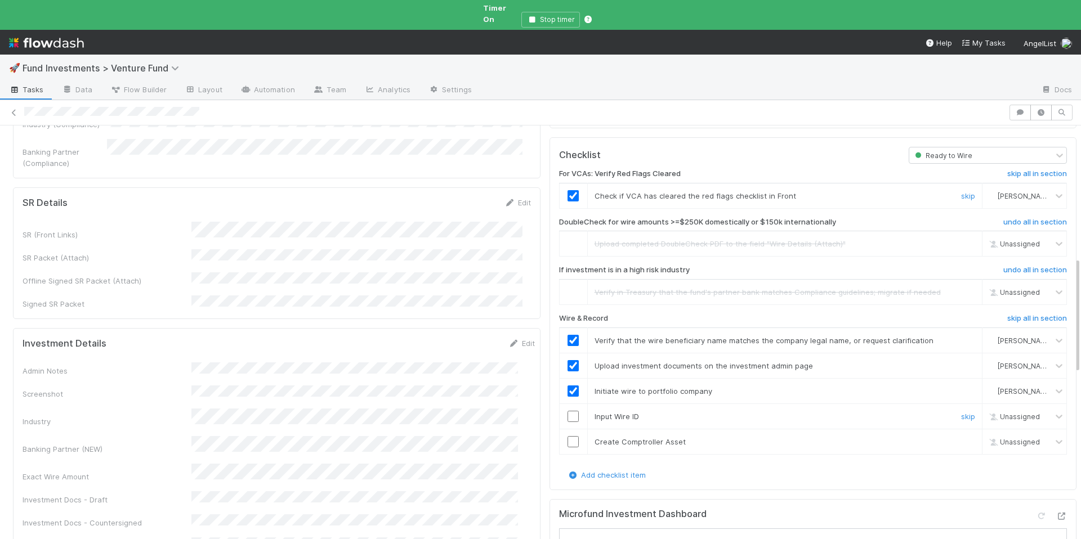
scroll to position [496, 0]
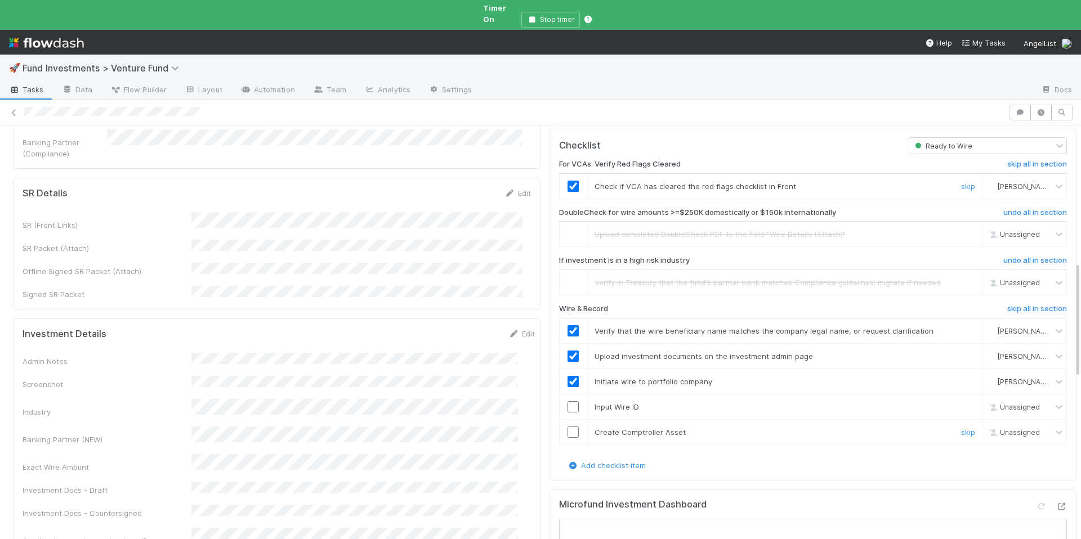
click at [567, 427] on input "checkbox" at bounding box center [572, 432] width 11 height 11
click at [567, 401] on input "checkbox" at bounding box center [572, 406] width 11 height 11
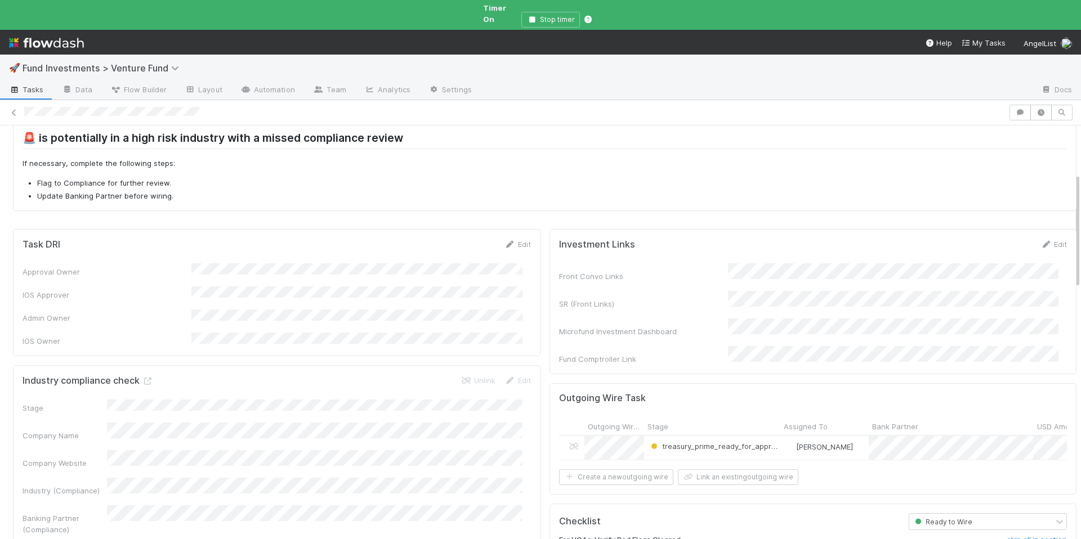
scroll to position [0, 0]
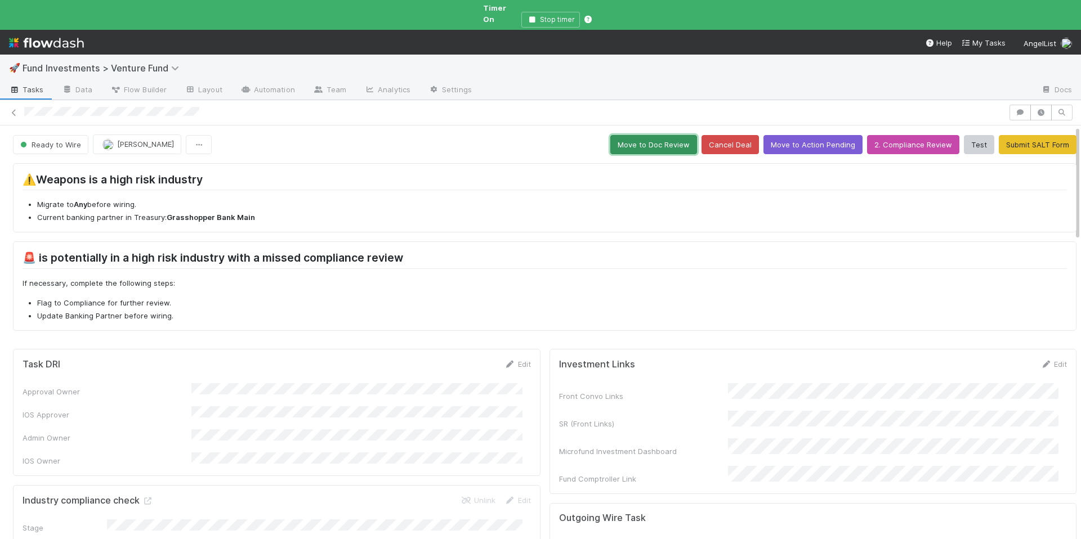
click at [649, 137] on button "Move to Doc Review" at bounding box center [653, 144] width 87 height 19
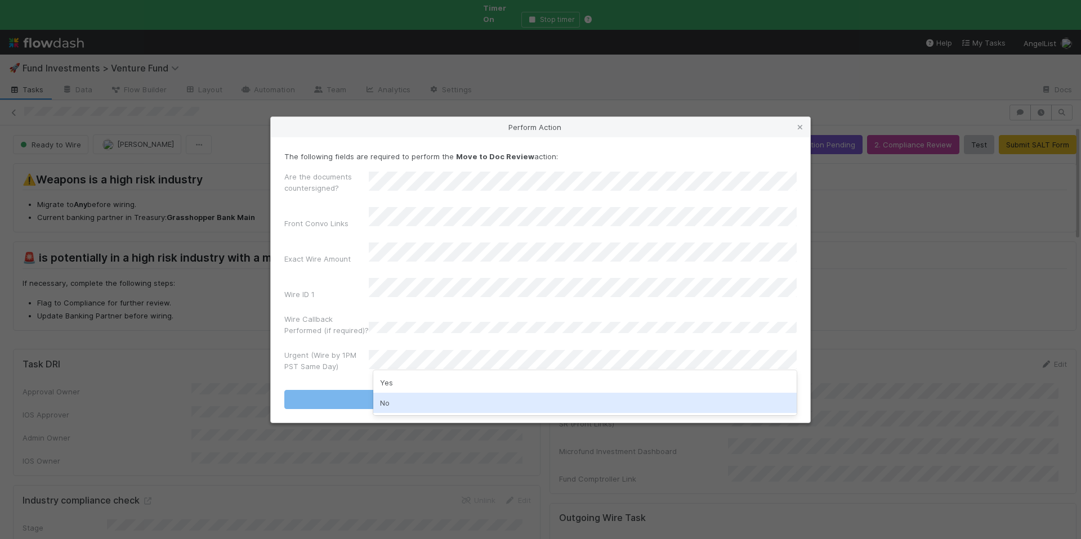
click at [416, 403] on div "No" at bounding box center [584, 403] width 423 height 20
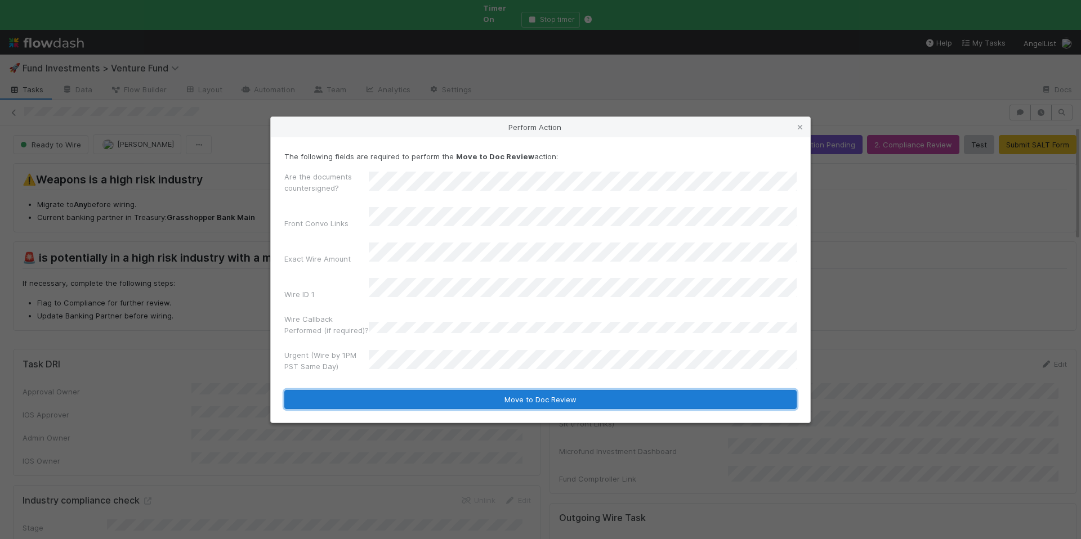
click at [448, 390] on button "Move to Doc Review" at bounding box center [540, 399] width 512 height 19
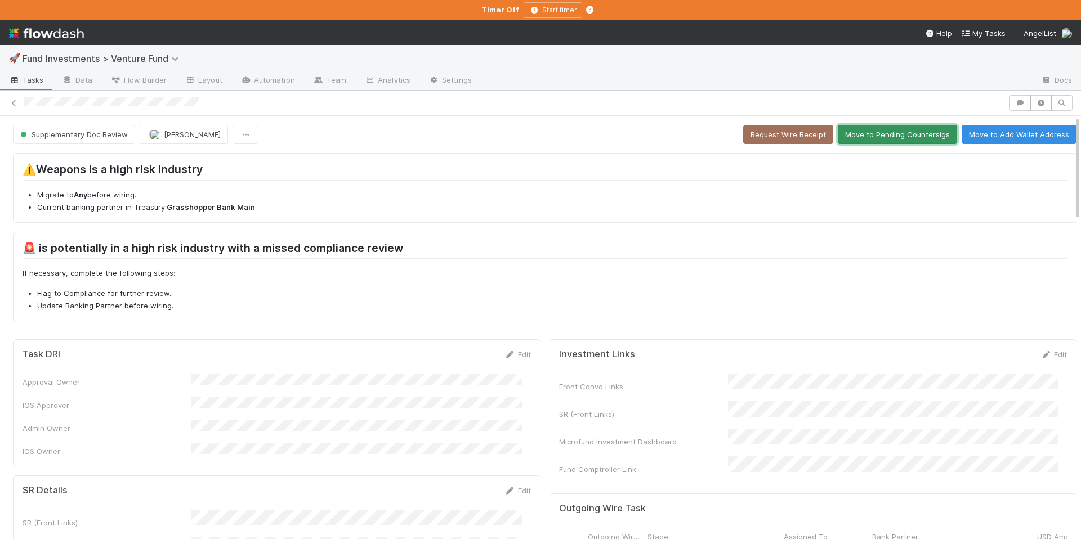
click at [861, 141] on button "Move to Pending Countersigs" at bounding box center [896, 134] width 119 height 19
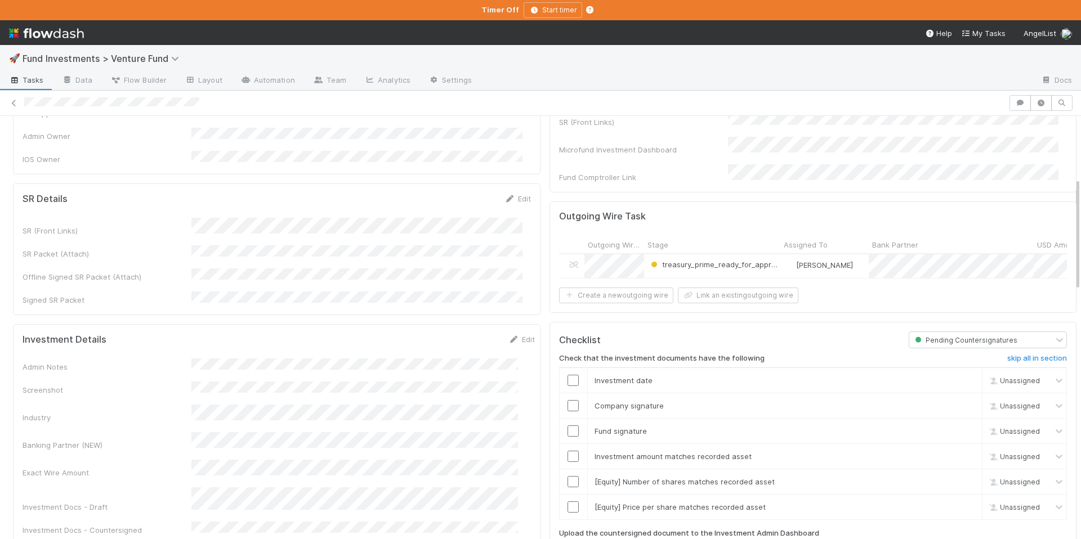
scroll to position [230, 0]
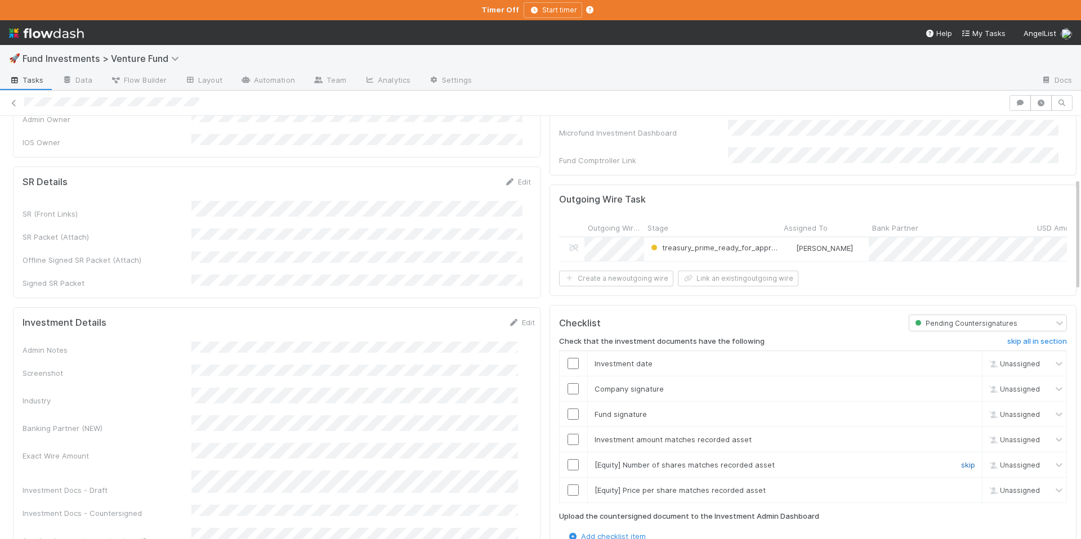
click at [961, 464] on link "skip" at bounding box center [968, 464] width 14 height 9
click at [961, 486] on link "skip" at bounding box center [968, 490] width 14 height 9
click at [567, 436] on input "checkbox" at bounding box center [572, 439] width 11 height 11
click at [567, 409] on input "checkbox" at bounding box center [572, 414] width 11 height 11
click at [567, 384] on input "checkbox" at bounding box center [572, 388] width 11 height 11
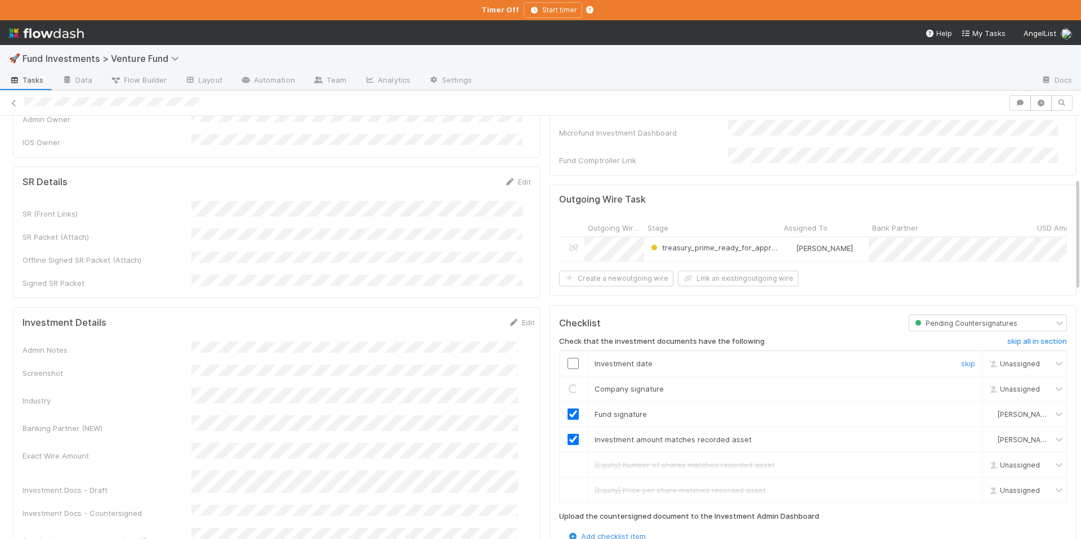
click at [567, 358] on input "checkbox" at bounding box center [572, 363] width 11 height 11
drag, startPoint x: 566, startPoint y: 386, endPoint x: 566, endPoint y: 364, distance: 22.0
click at [567, 384] on input "checkbox" at bounding box center [572, 388] width 11 height 11
click at [567, 360] on input "checkbox" at bounding box center [572, 363] width 11 height 11
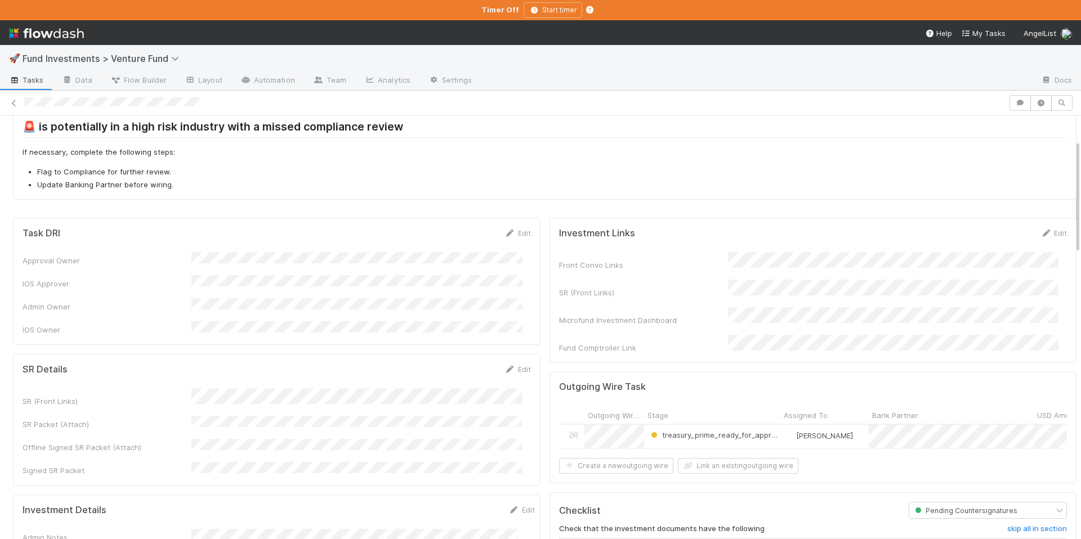
scroll to position [0, 0]
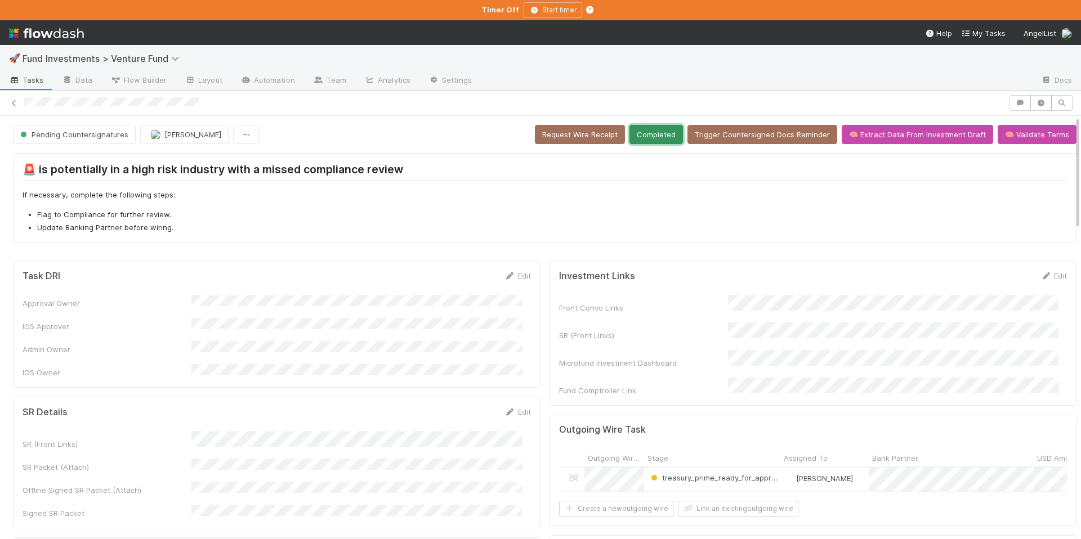
click at [659, 132] on button "Completed" at bounding box center [655, 134] width 53 height 19
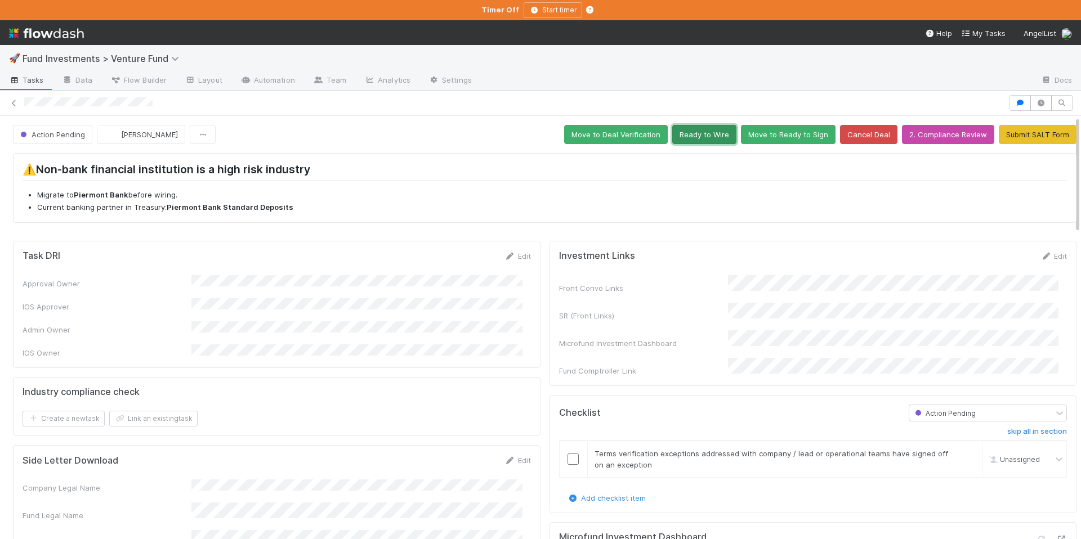
click at [706, 136] on button "Ready to Wire" at bounding box center [704, 134] width 64 height 19
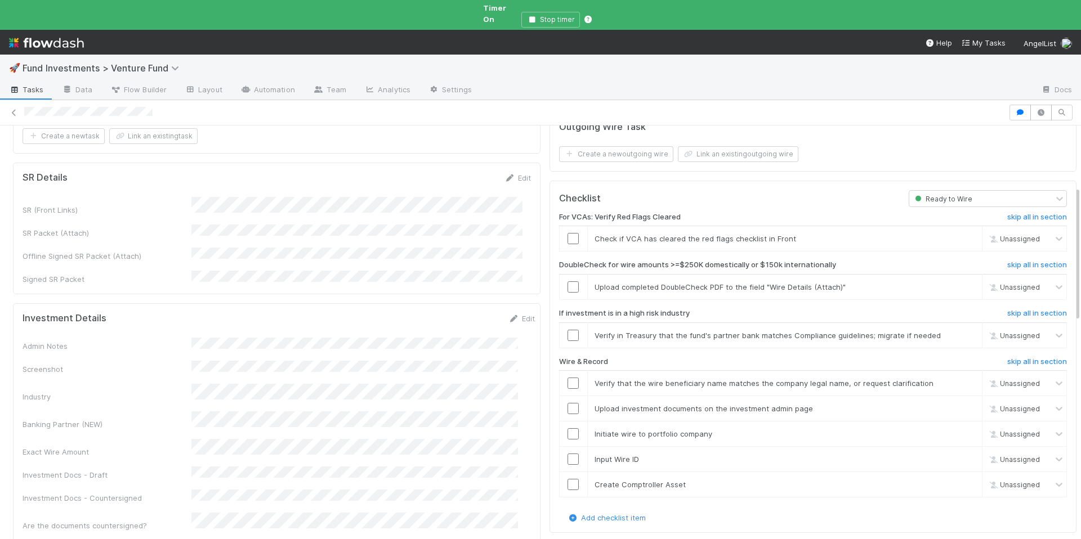
scroll to position [155, 0]
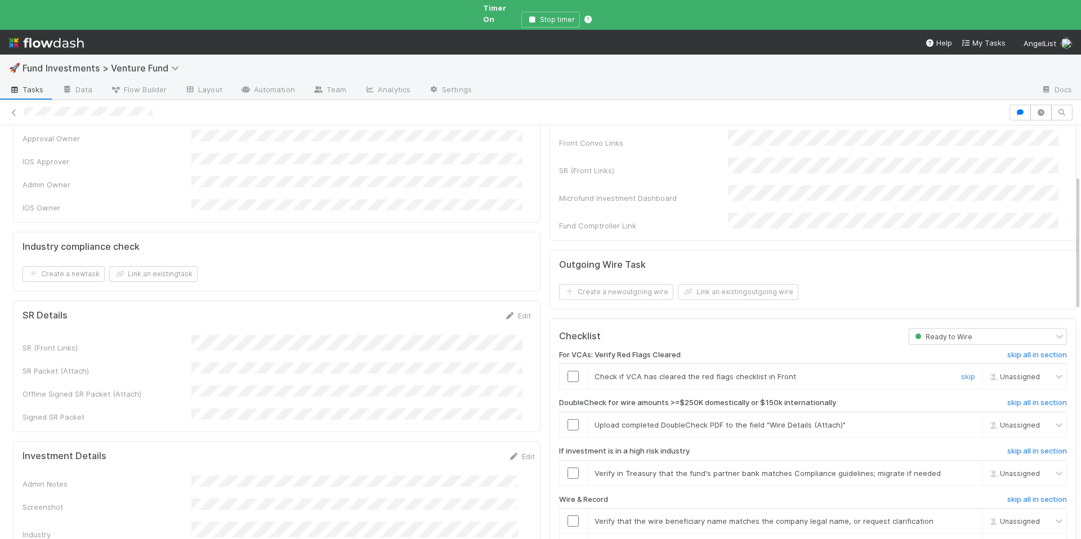
click at [567, 371] on input "checkbox" at bounding box center [572, 376] width 11 height 11
click at [996, 371] on div "[PERSON_NAME]" at bounding box center [1017, 377] width 65 height 12
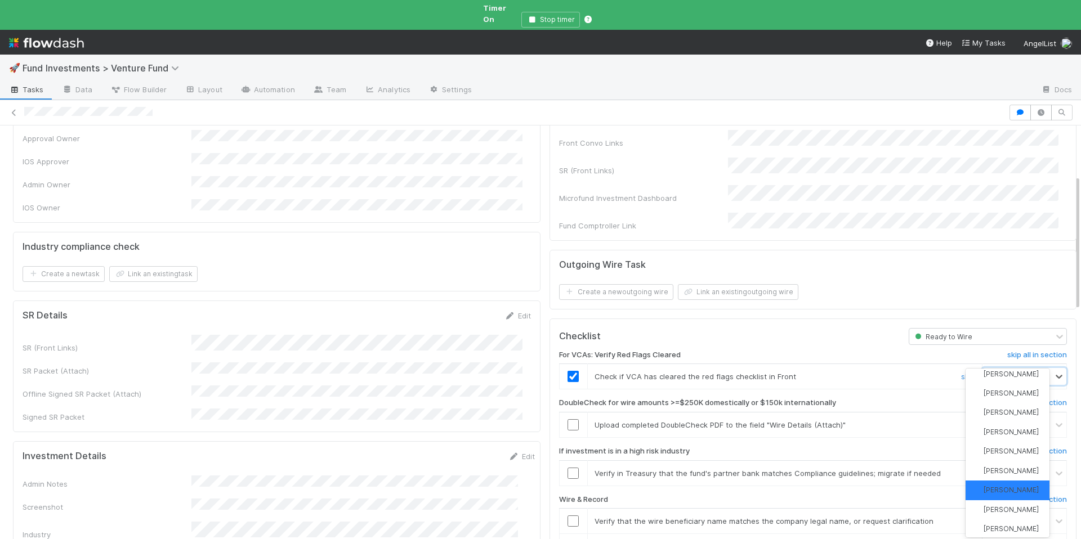
scroll to position [86, 0]
type input "cat"
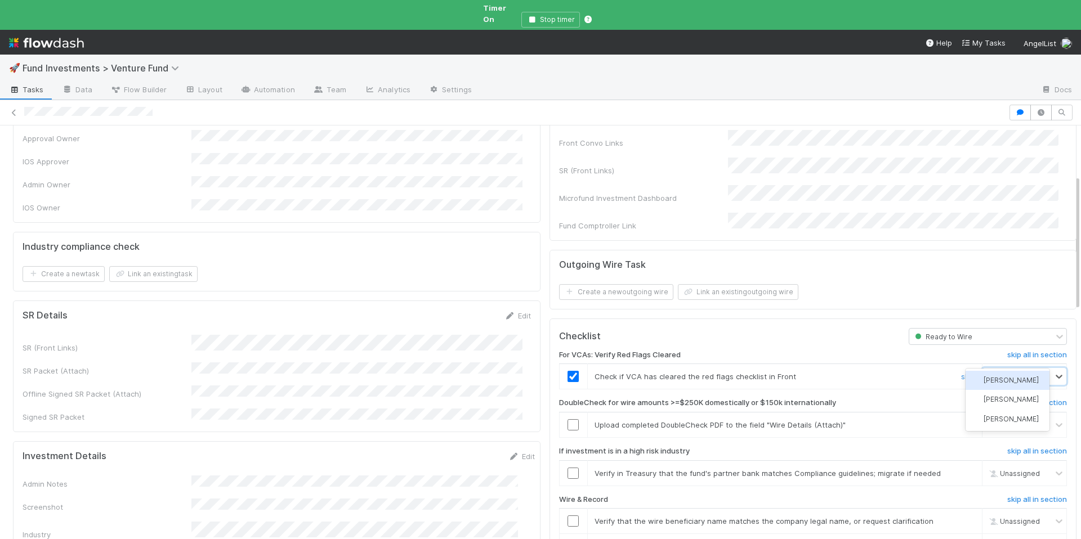
scroll to position [0, 0]
click at [1006, 404] on span "[PERSON_NAME]" at bounding box center [1010, 399] width 55 height 8
click at [961, 420] on link "skip" at bounding box center [968, 424] width 14 height 9
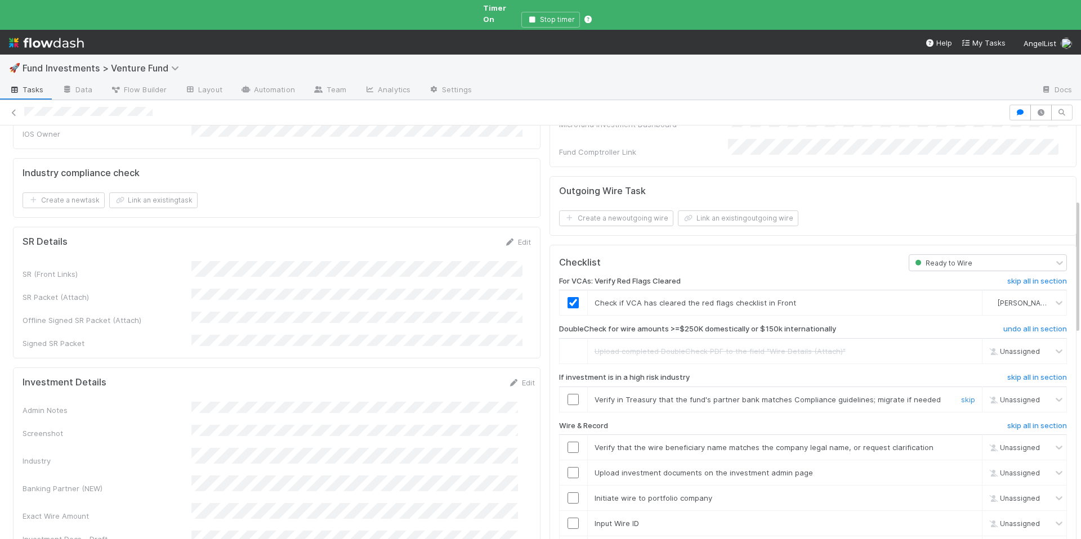
scroll to position [231, 0]
click at [567, 392] on input "checkbox" at bounding box center [572, 397] width 11 height 11
click at [567, 440] on input "checkbox" at bounding box center [572, 445] width 11 height 11
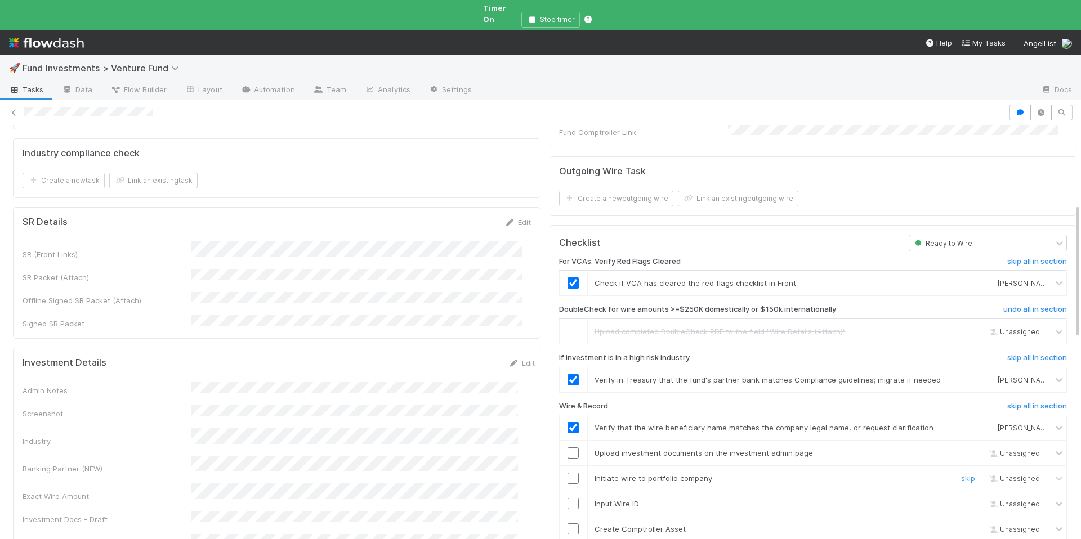
scroll to position [249, 0]
click at [567, 446] on input "checkbox" at bounding box center [572, 451] width 11 height 11
click at [567, 472] on input "checkbox" at bounding box center [572, 477] width 11 height 11
click at [567, 497] on input "checkbox" at bounding box center [572, 502] width 11 height 11
click at [567, 522] on input "checkbox" at bounding box center [572, 527] width 11 height 11
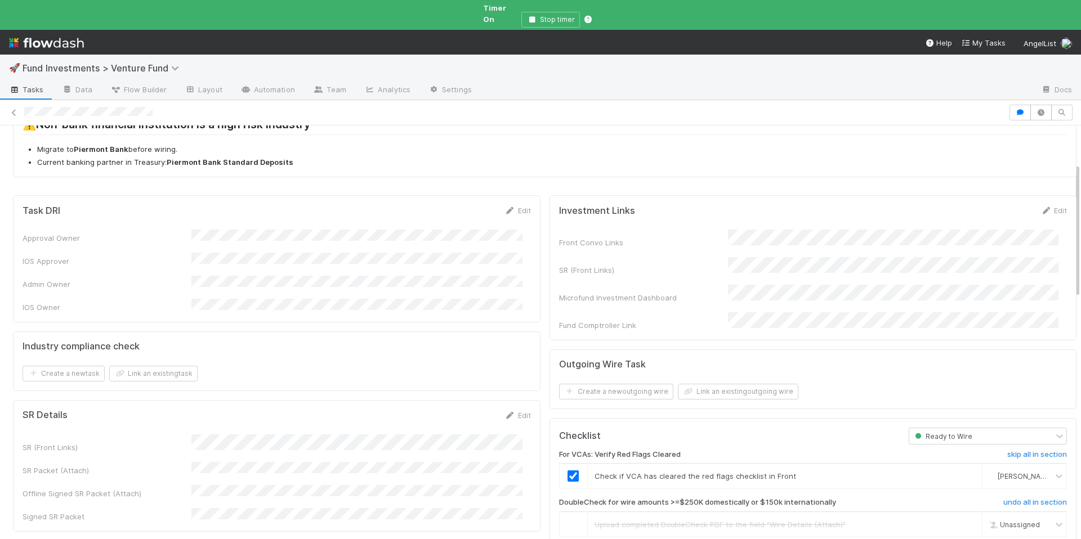
scroll to position [0, 0]
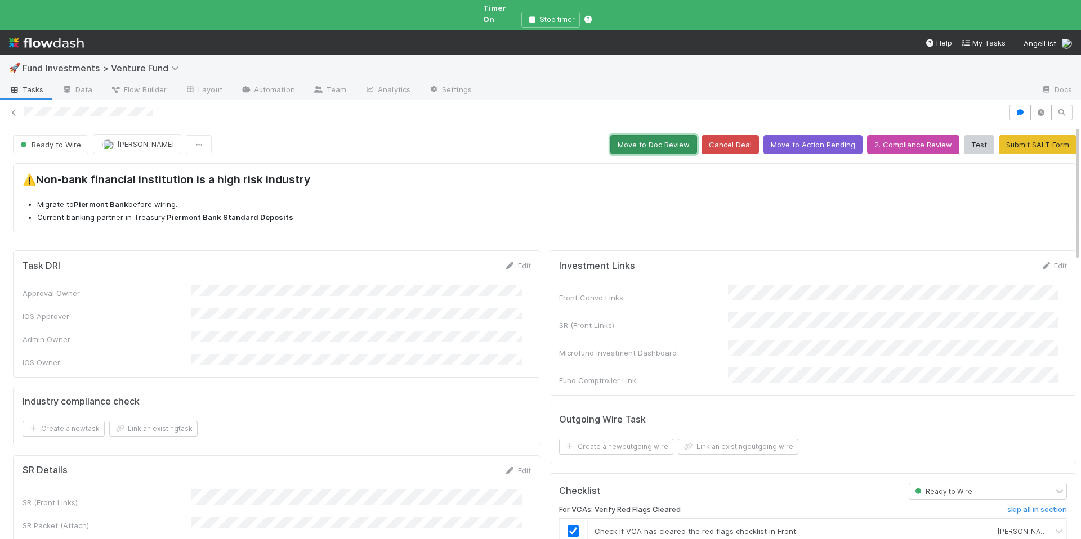
click at [632, 136] on button "Move to Doc Review" at bounding box center [653, 144] width 87 height 19
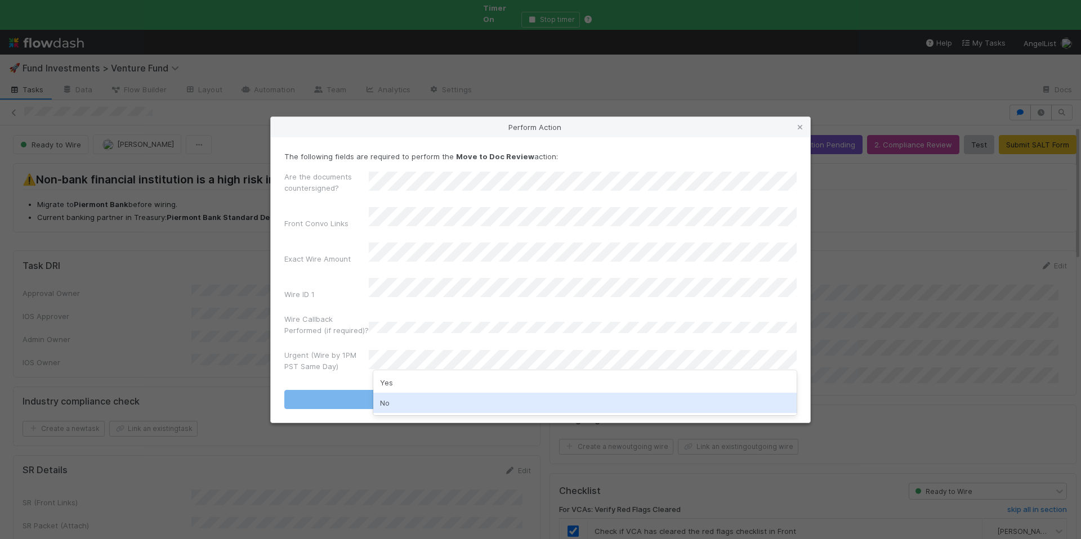
click at [396, 399] on div "No" at bounding box center [584, 403] width 423 height 20
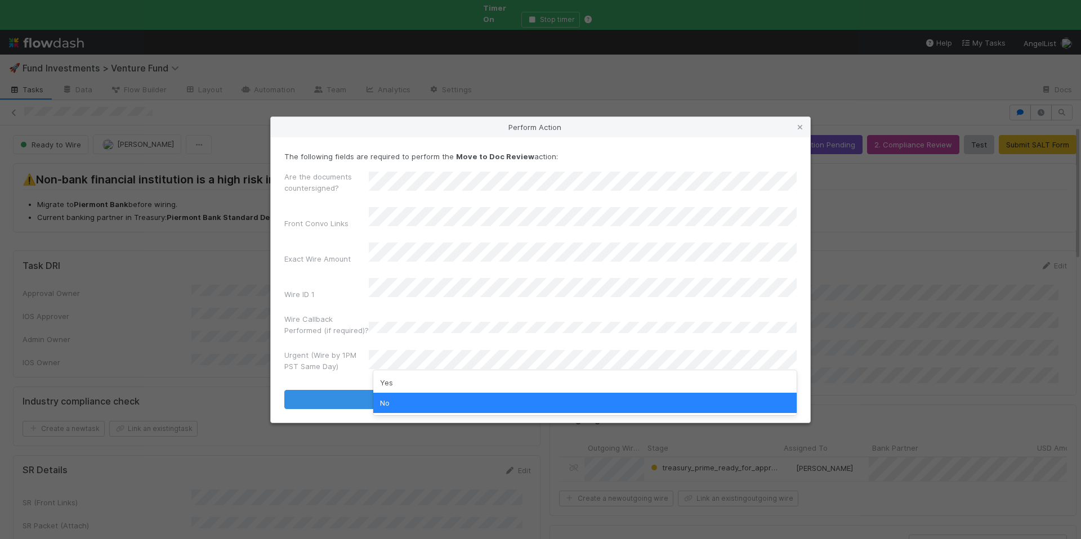
click at [431, 331] on div "Are the documents countersigned? Front Convo Links Exact Wire Amount Wire ID 1 …" at bounding box center [540, 273] width 512 height 205
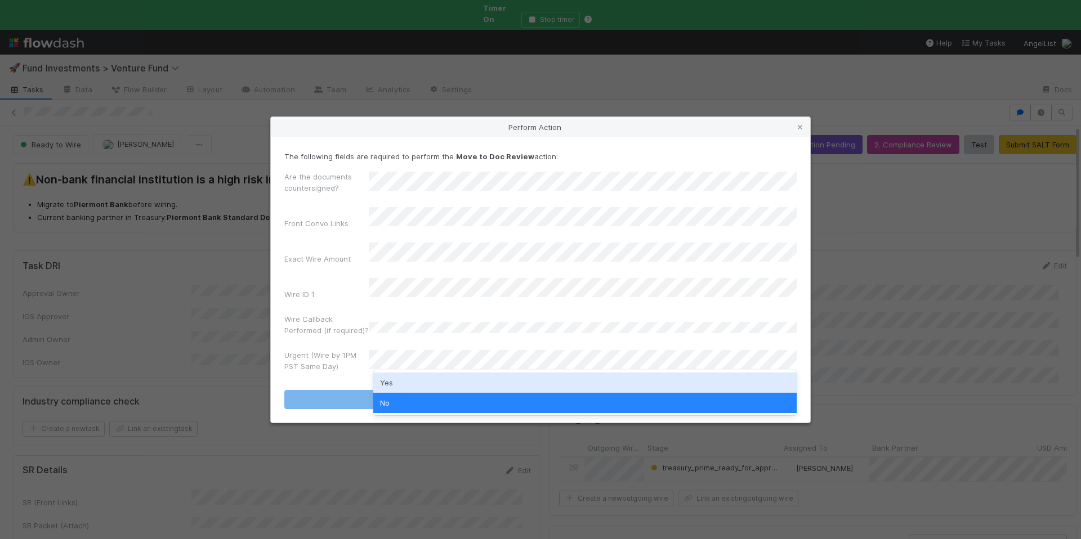
click at [458, 391] on div "Yes" at bounding box center [584, 383] width 423 height 20
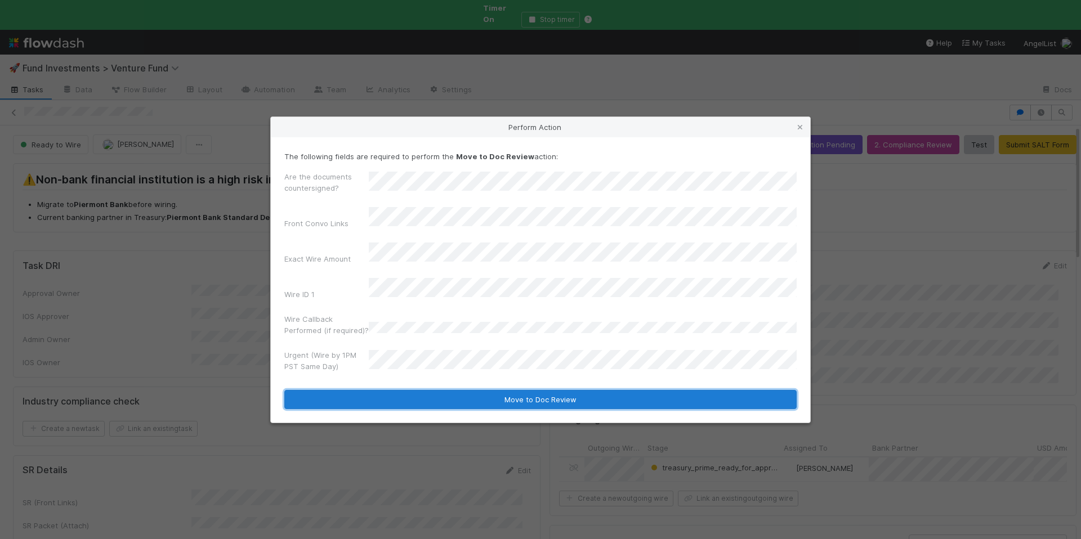
click at [465, 390] on button "Move to Doc Review" at bounding box center [540, 399] width 512 height 19
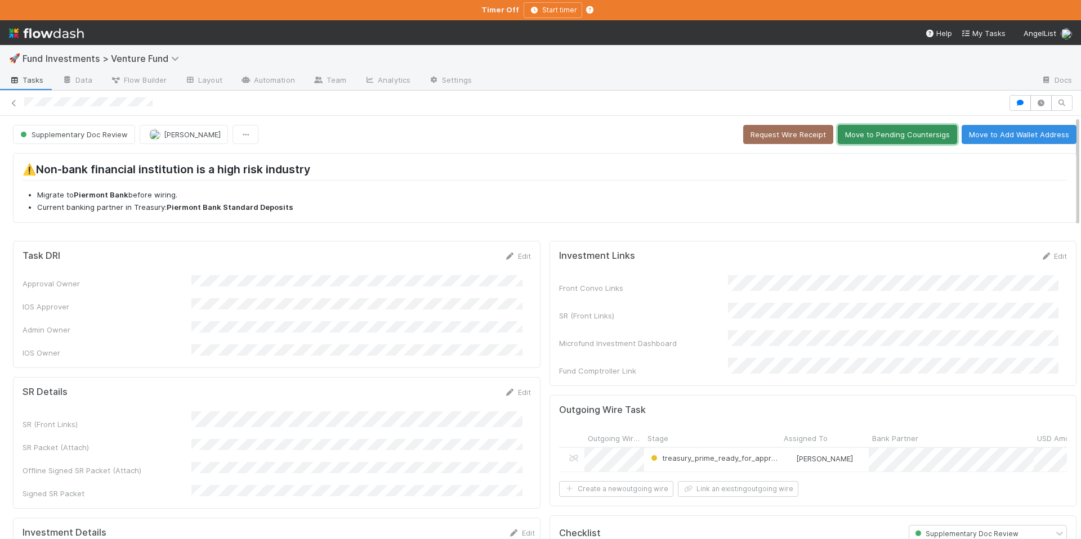
click at [872, 134] on button "Move to Pending Countersigs" at bounding box center [896, 134] width 119 height 19
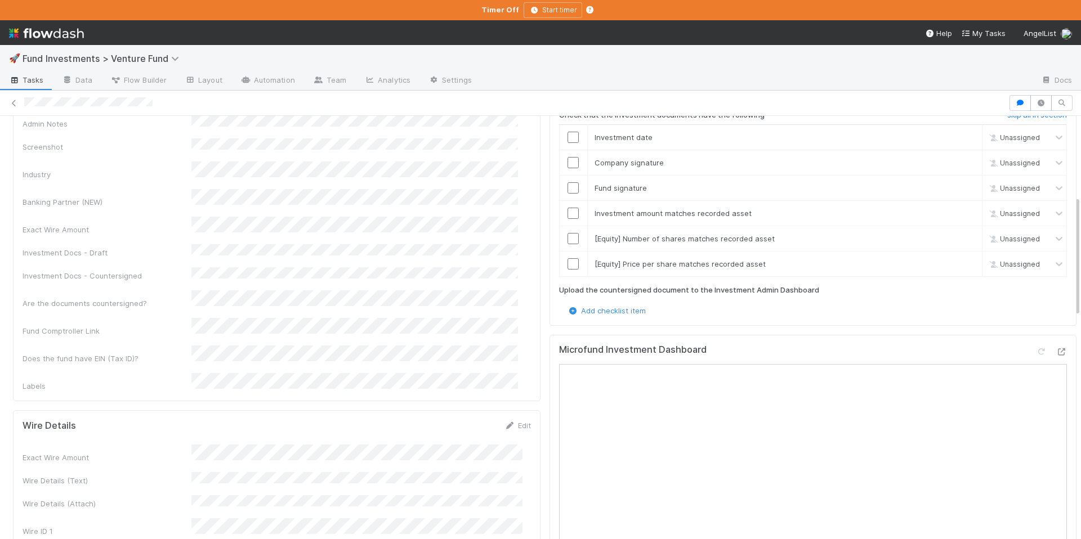
scroll to position [279, 0]
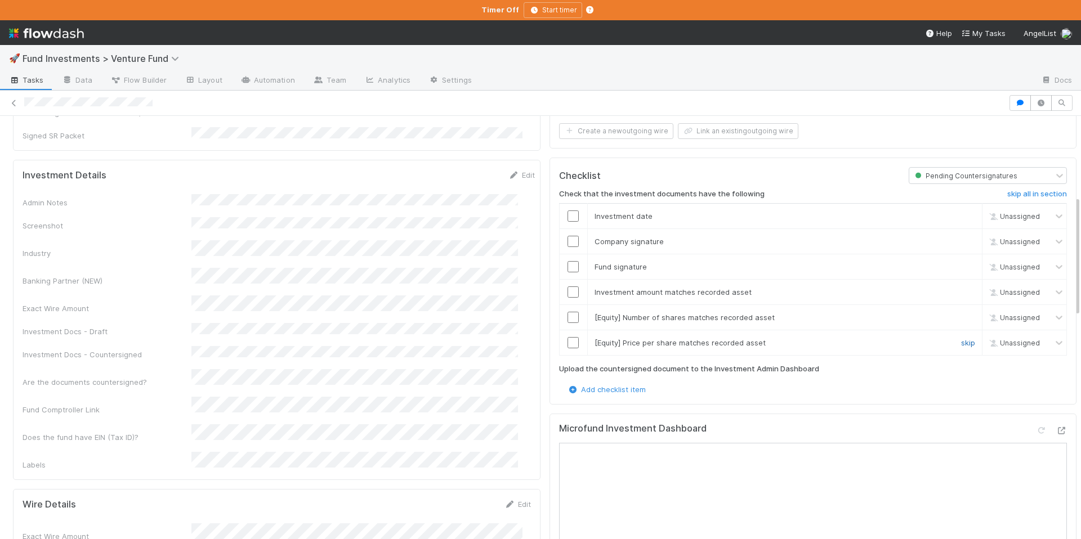
click at [961, 338] on link "skip" at bounding box center [968, 342] width 14 height 9
click at [950, 319] on div "skip" at bounding box center [966, 317] width 34 height 11
click at [961, 313] on link "skip" at bounding box center [968, 317] width 14 height 9
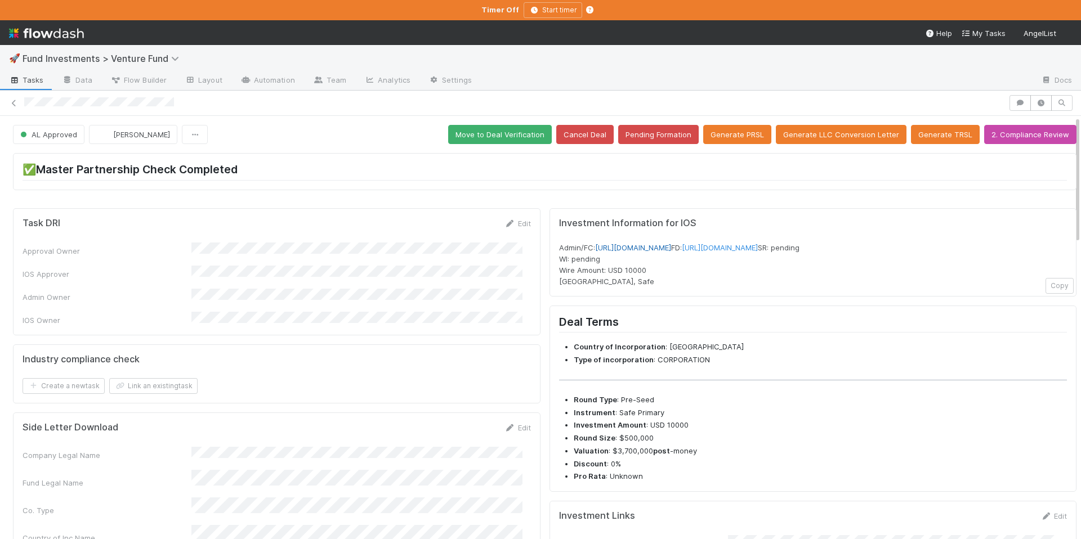
click at [671, 247] on link "[URL][DOMAIN_NAME]" at bounding box center [633, 247] width 76 height 9
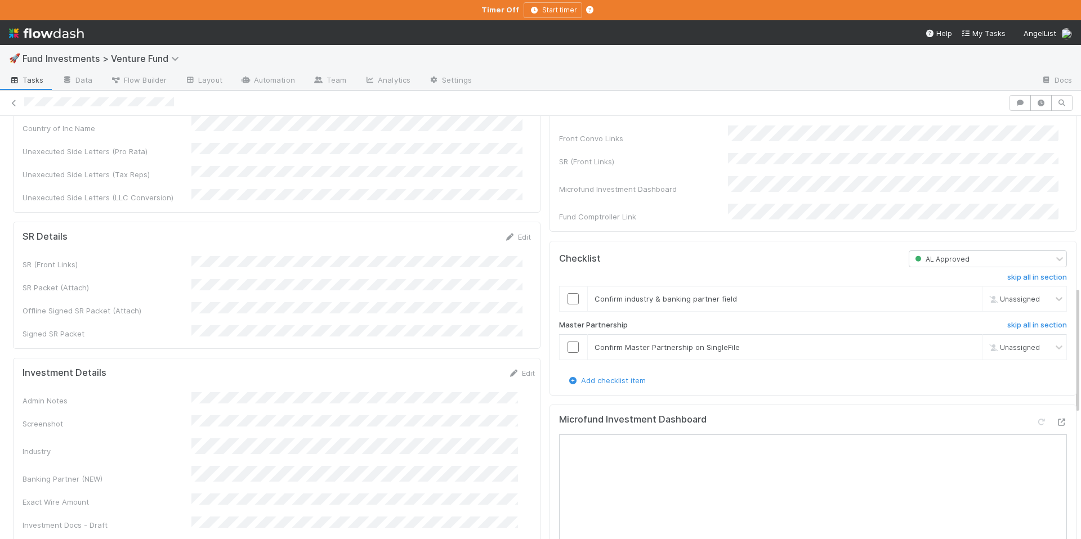
scroll to position [396, 0]
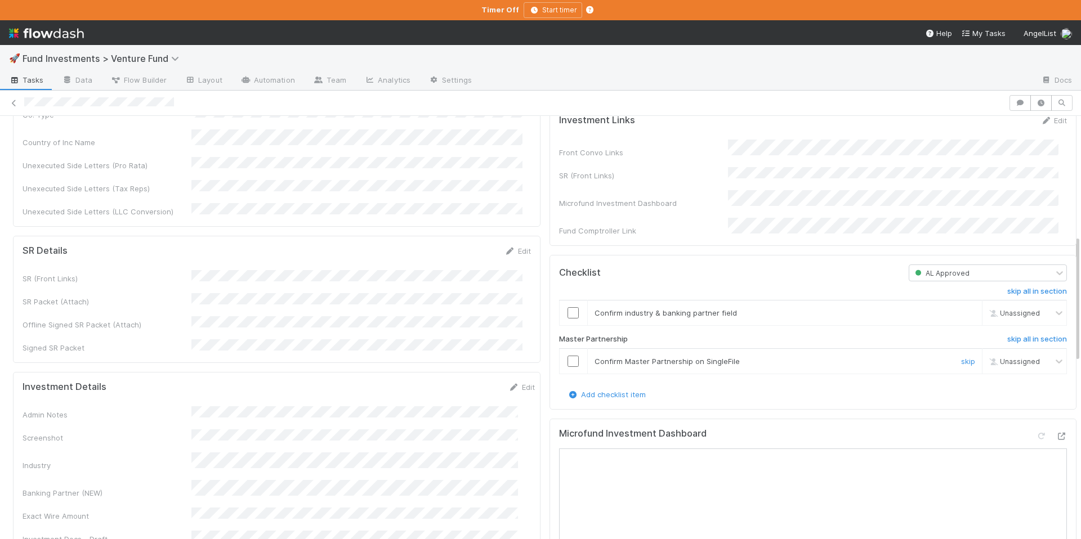
click at [567, 367] on input "checkbox" at bounding box center [572, 361] width 11 height 11
checkbox input "true"
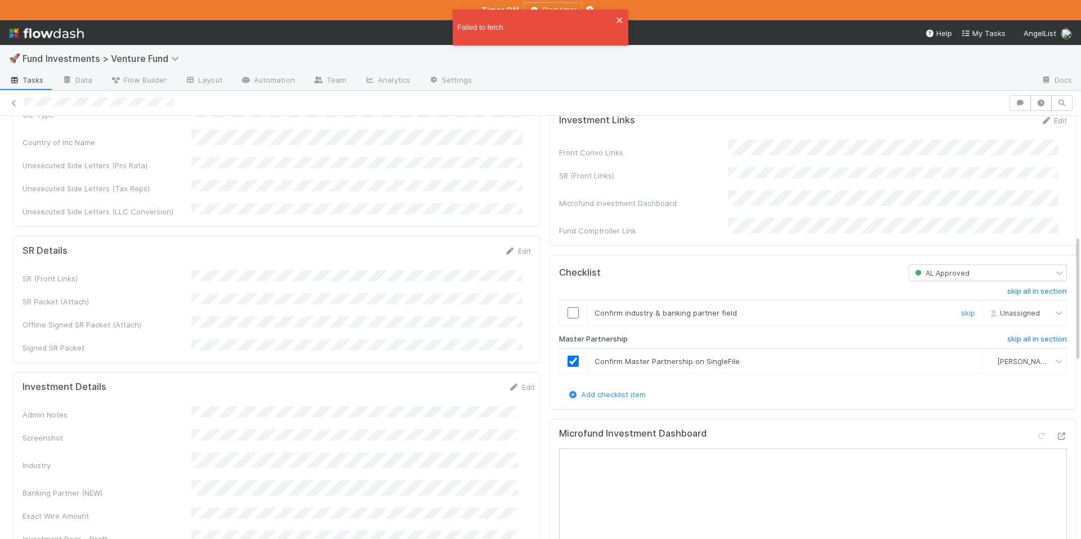
click at [567, 319] on input "checkbox" at bounding box center [572, 312] width 11 height 11
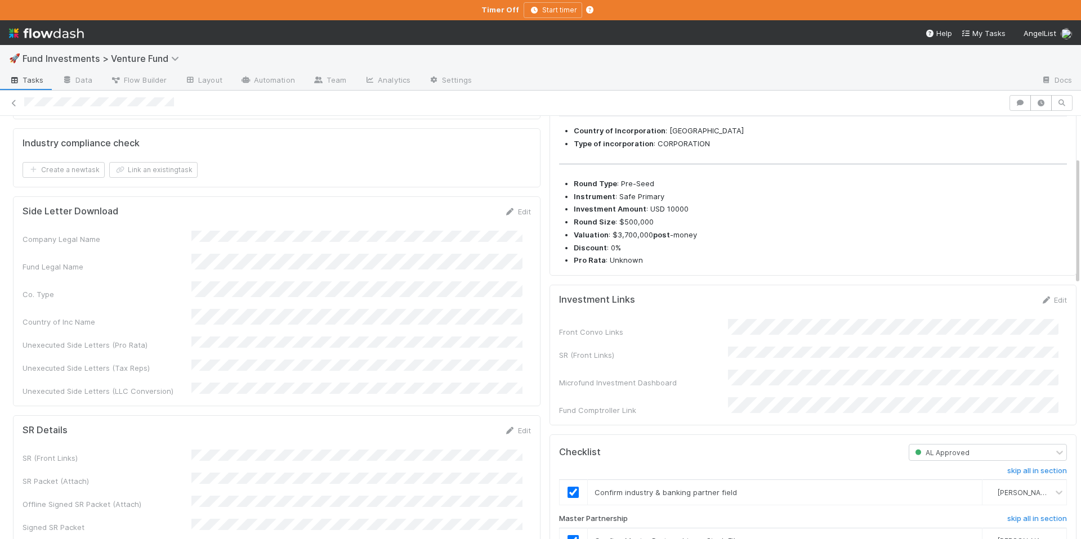
scroll to position [0, 0]
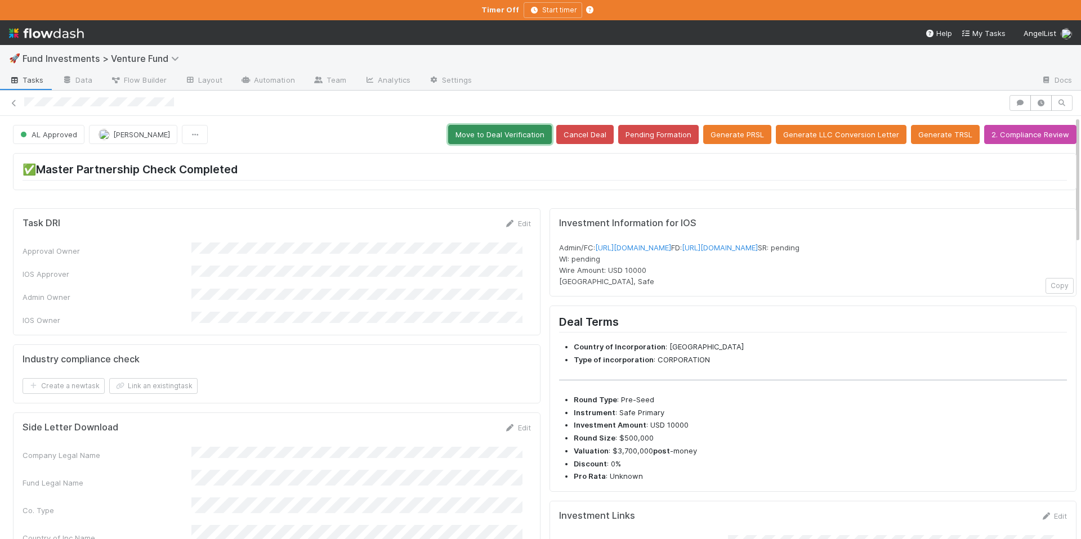
click at [525, 135] on button "Move to Deal Verification" at bounding box center [500, 134] width 104 height 19
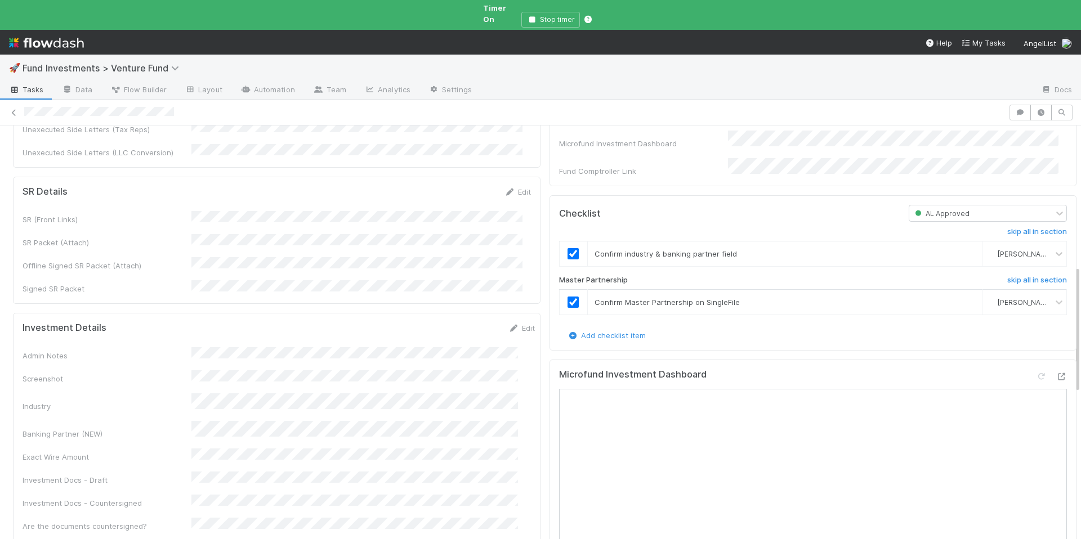
scroll to position [419, 0]
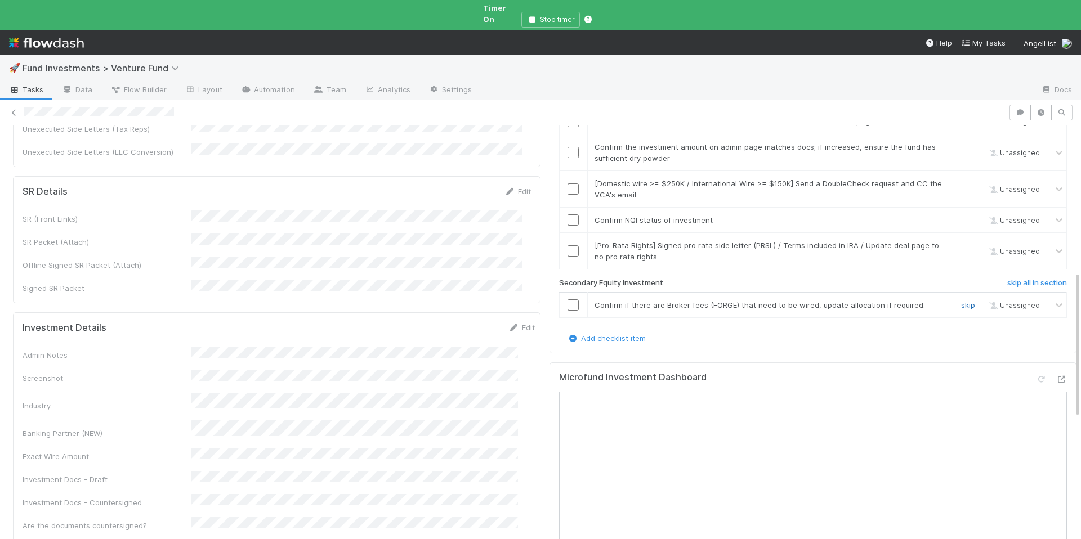
click at [961, 301] on link "skip" at bounding box center [968, 305] width 14 height 9
click at [961, 241] on link "skip" at bounding box center [968, 245] width 14 height 9
click at [567, 214] on input "checkbox" at bounding box center [572, 219] width 11 height 11
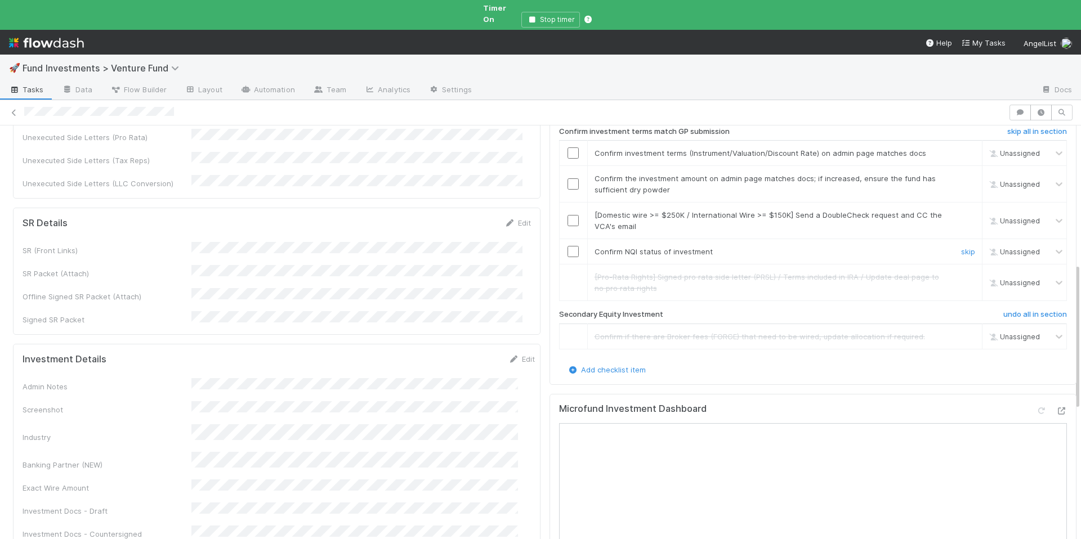
scroll to position [379, 0]
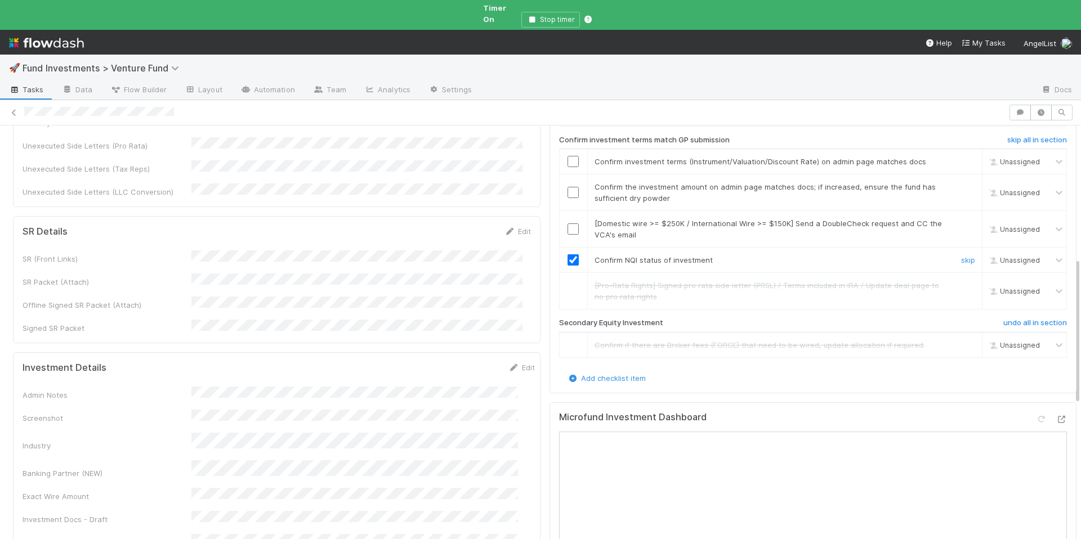
checkbox input "true"
click at [961, 219] on link "skip" at bounding box center [968, 223] width 14 height 9
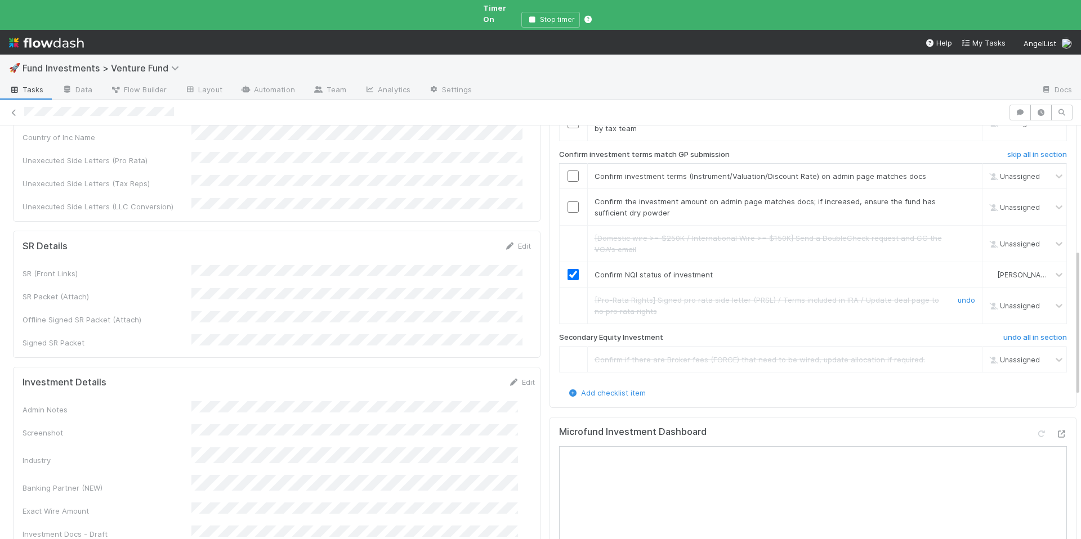
scroll to position [355, 0]
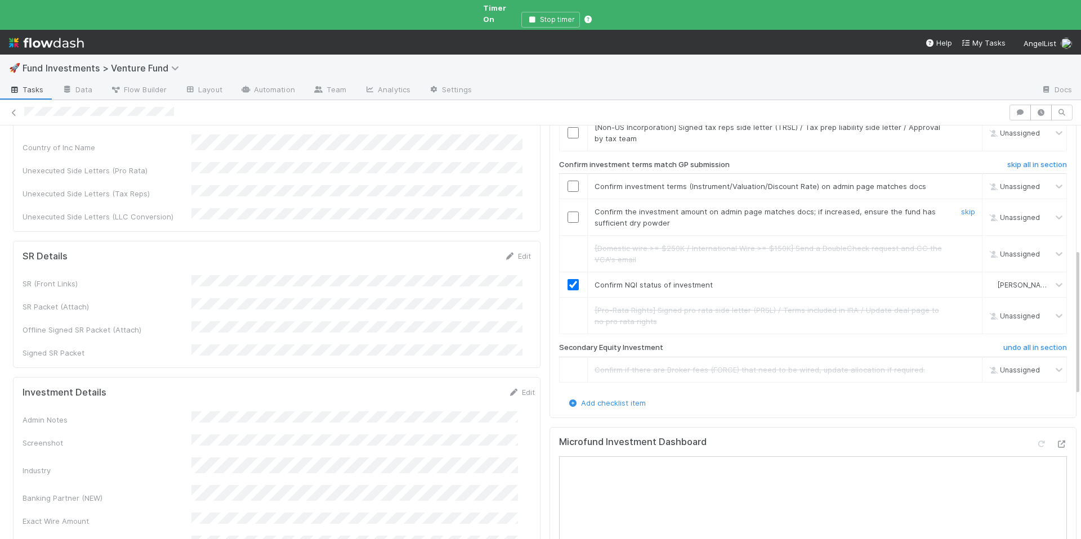
click at [567, 212] on input "checkbox" at bounding box center [572, 217] width 11 height 11
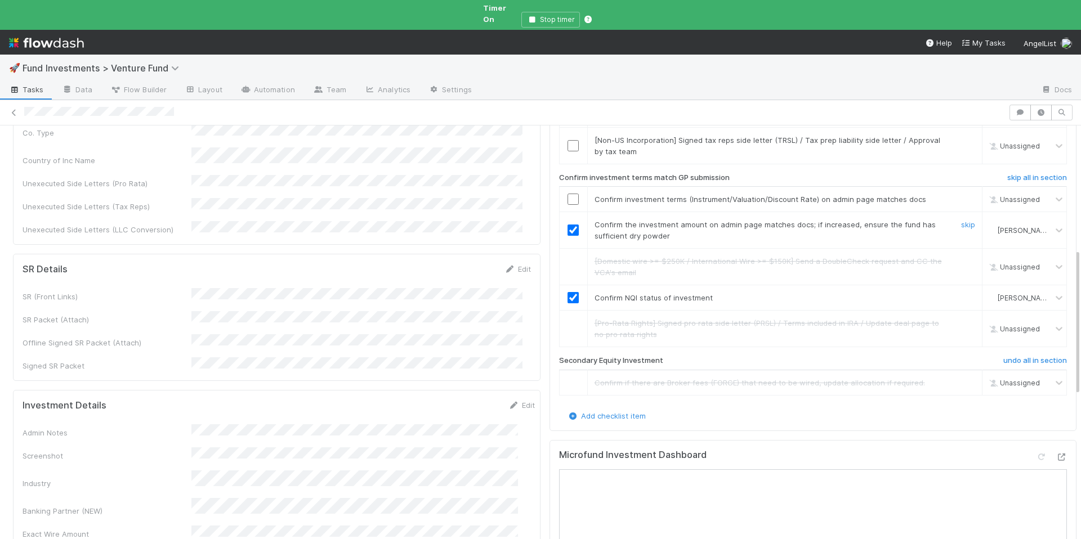
scroll to position [341, 0]
click at [567, 195] on input "checkbox" at bounding box center [572, 200] width 11 height 11
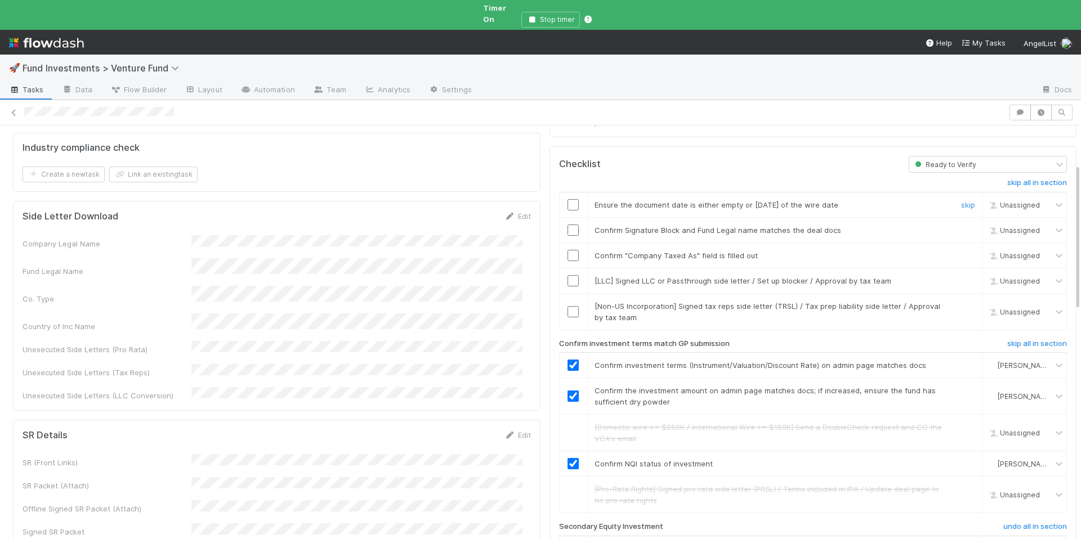
scroll to position [190, 0]
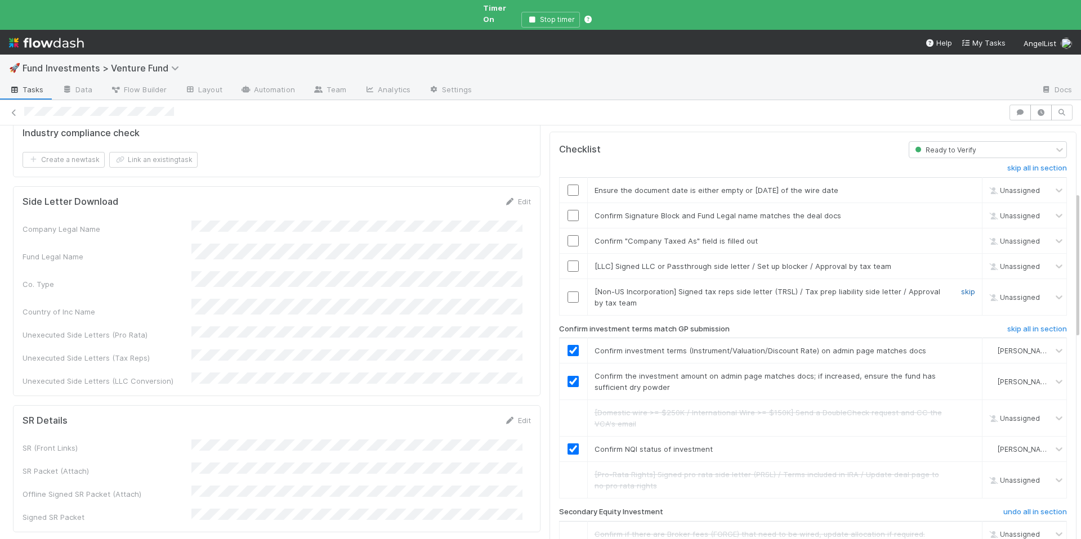
click at [961, 287] on link "skip" at bounding box center [968, 291] width 14 height 9
click at [961, 262] on link "skip" at bounding box center [968, 266] width 14 height 9
click at [567, 235] on input "checkbox" at bounding box center [572, 240] width 11 height 11
click at [568, 210] on input "checkbox" at bounding box center [572, 215] width 11 height 11
click at [567, 210] on input "checkbox" at bounding box center [572, 215] width 11 height 11
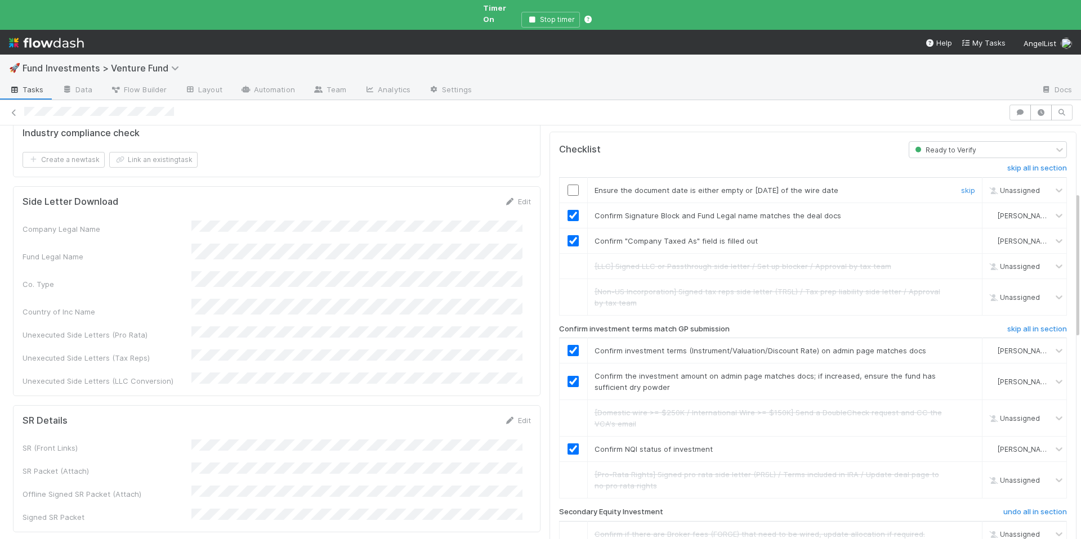
click at [567, 185] on input "checkbox" at bounding box center [572, 190] width 11 height 11
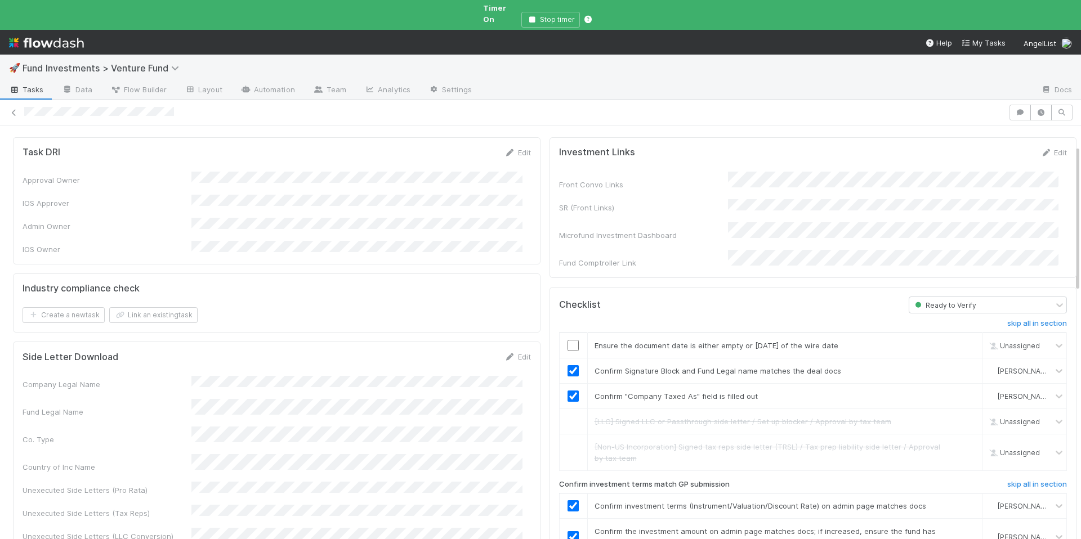
scroll to position [58, 0]
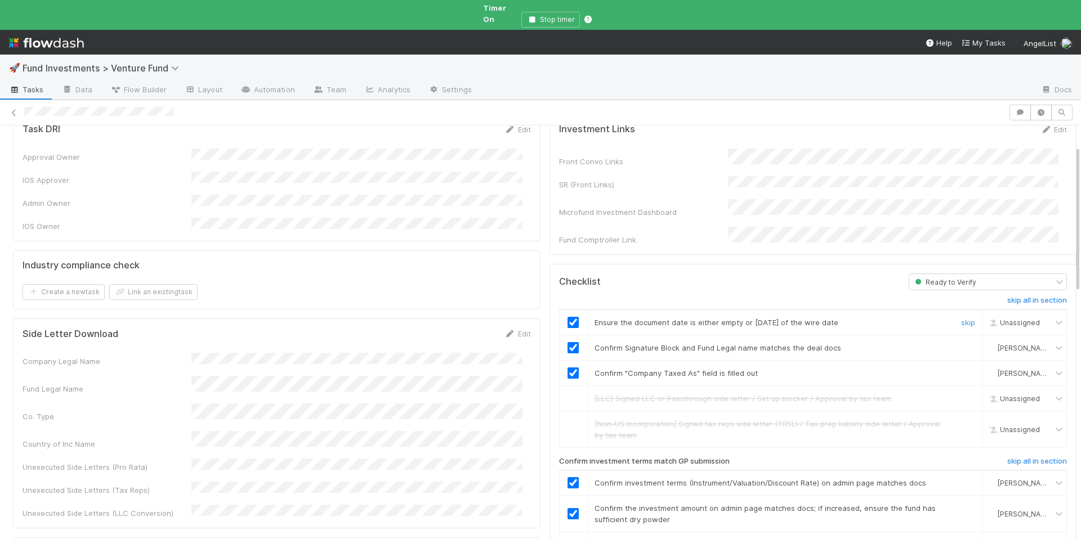
checkbox input "true"
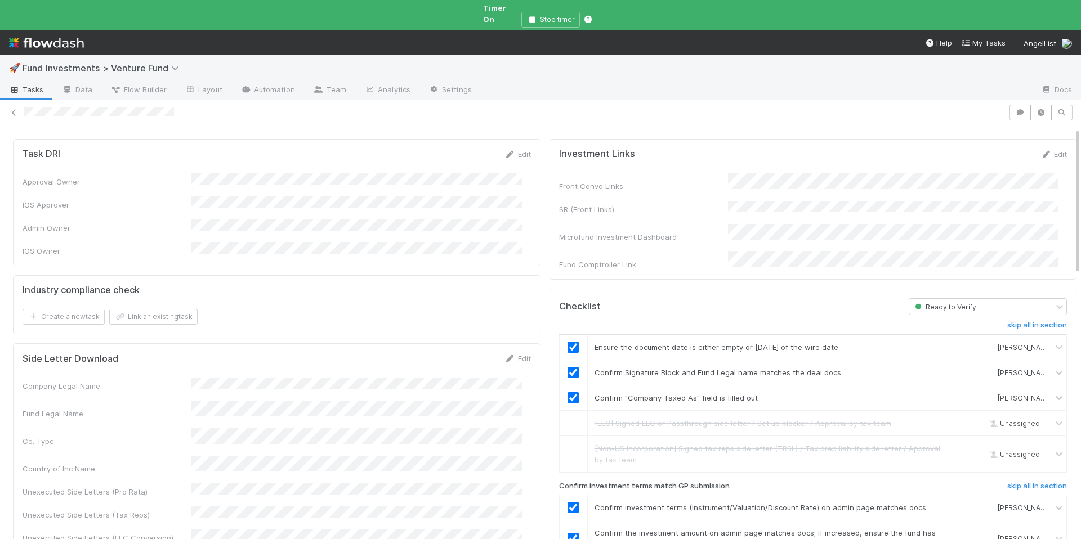
scroll to position [0, 0]
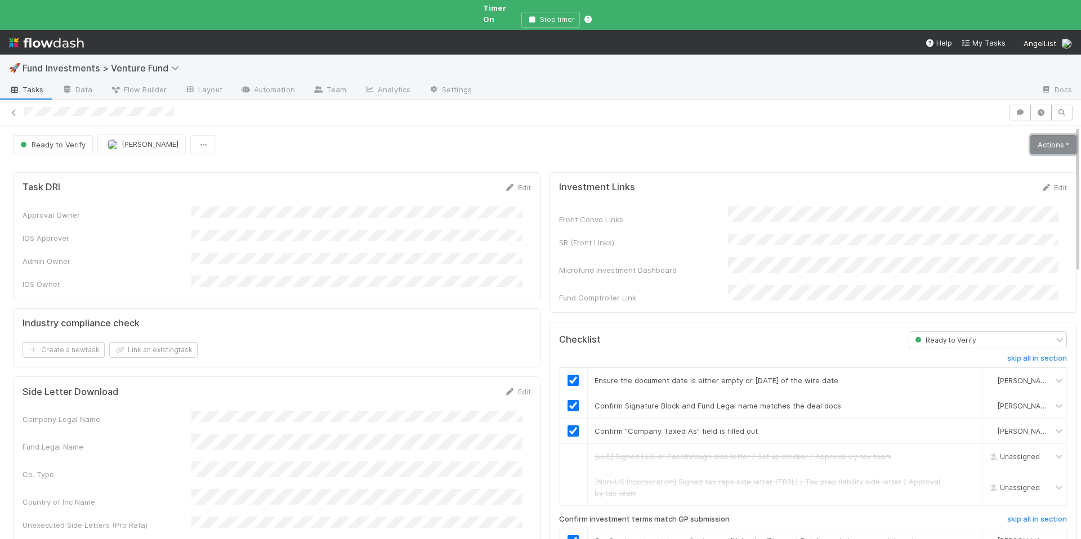
click at [1049, 135] on link "Actions" at bounding box center [1053, 144] width 46 height 19
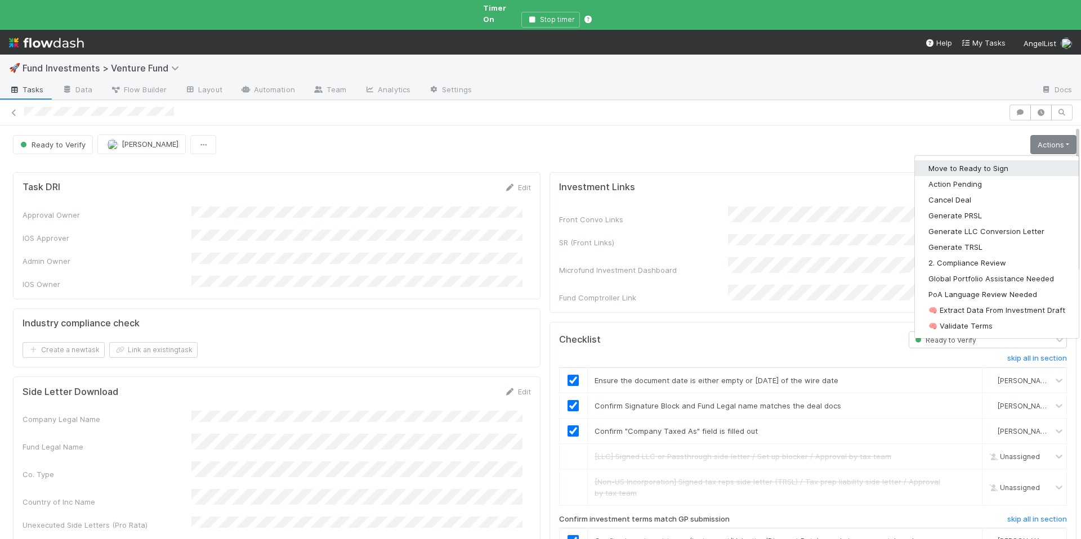
click at [1007, 160] on button "Move to Ready to Sign" at bounding box center [997, 168] width 164 height 16
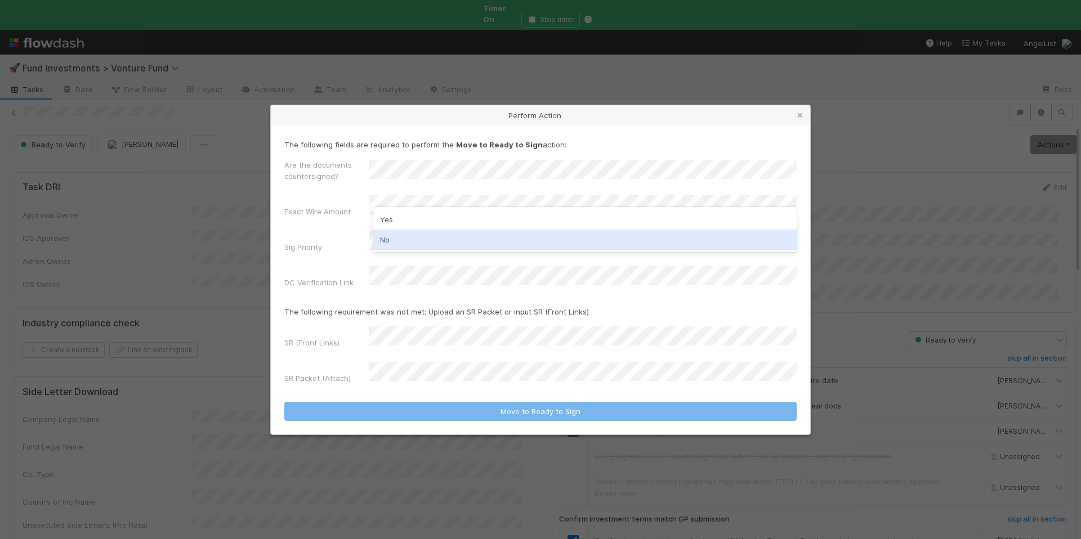
click at [432, 239] on div "No" at bounding box center [584, 240] width 423 height 20
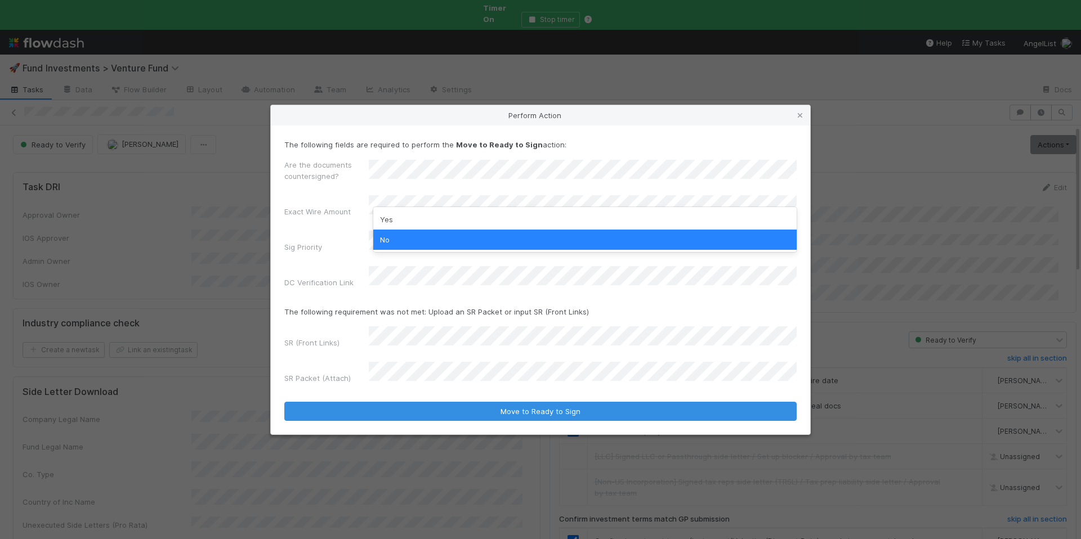
click at [332, 257] on div "Sig Priority" at bounding box center [326, 249] width 84 height 16
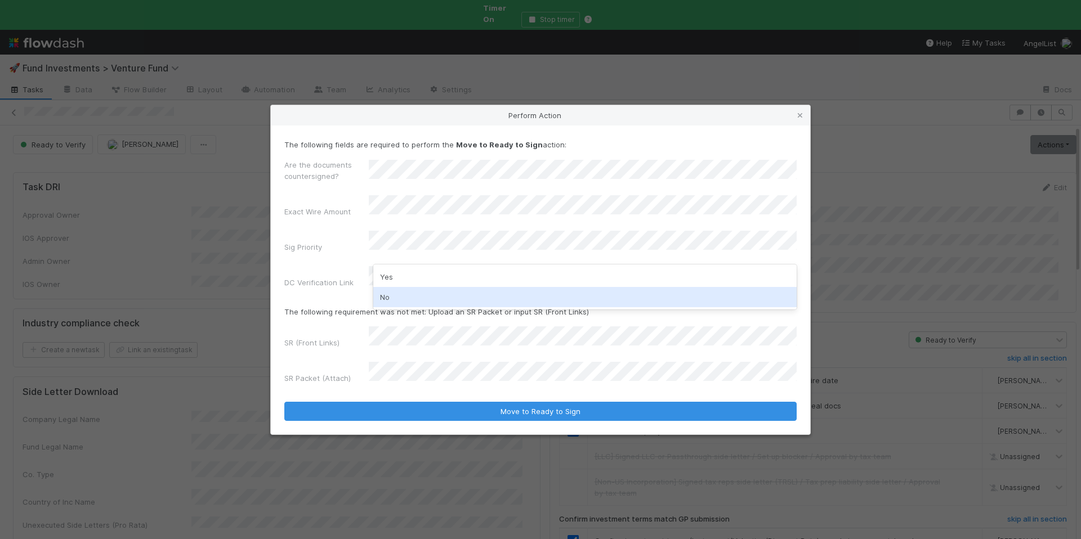
click at [401, 291] on div "No" at bounding box center [584, 297] width 423 height 20
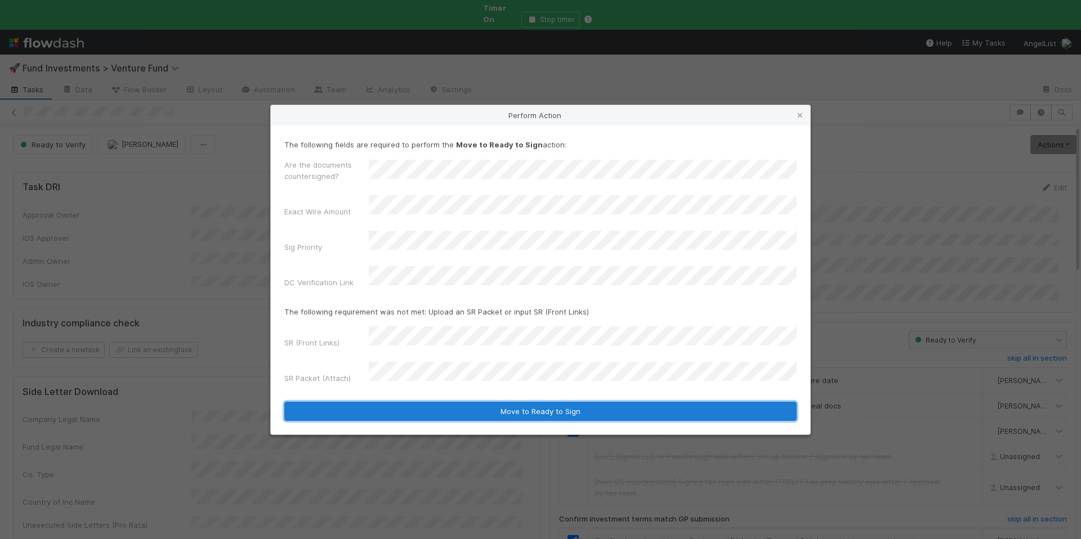
click at [563, 402] on button "Move to Ready to Sign" at bounding box center [540, 411] width 512 height 19
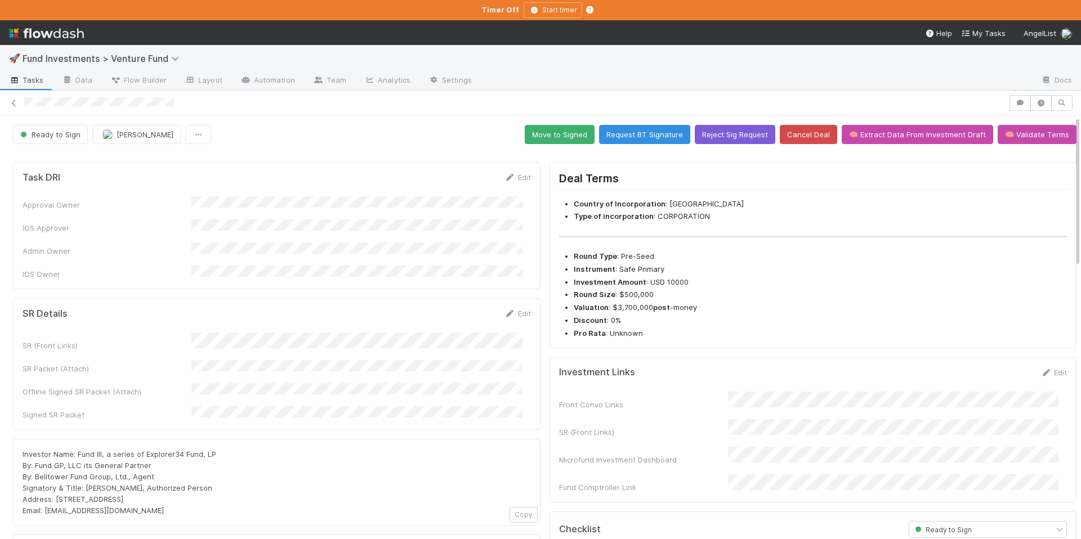
scroll to position [174, 0]
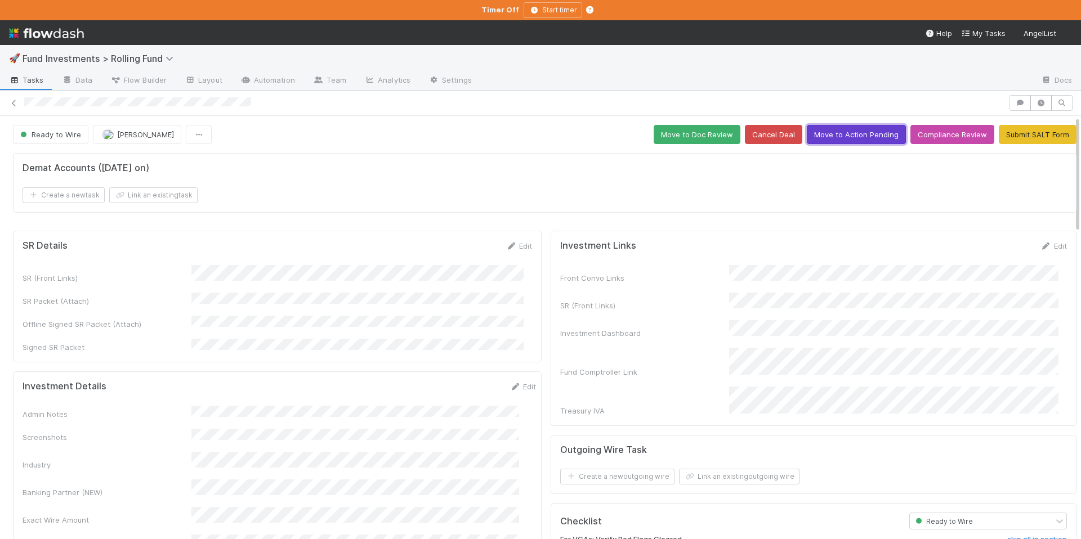
click at [843, 131] on button "Move to Action Pending" at bounding box center [856, 134] width 99 height 19
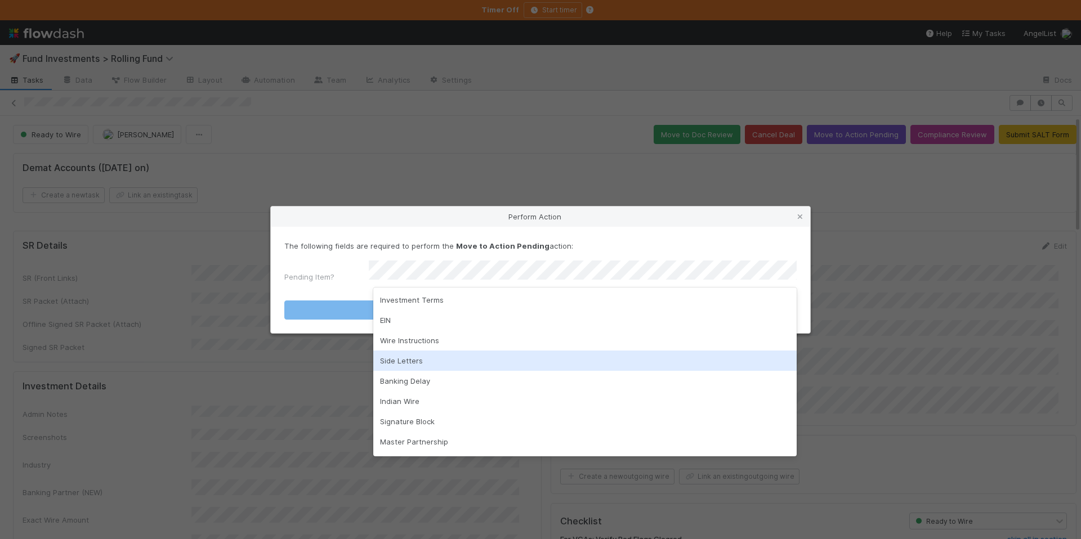
click at [453, 351] on div "Side Letters" at bounding box center [584, 361] width 423 height 20
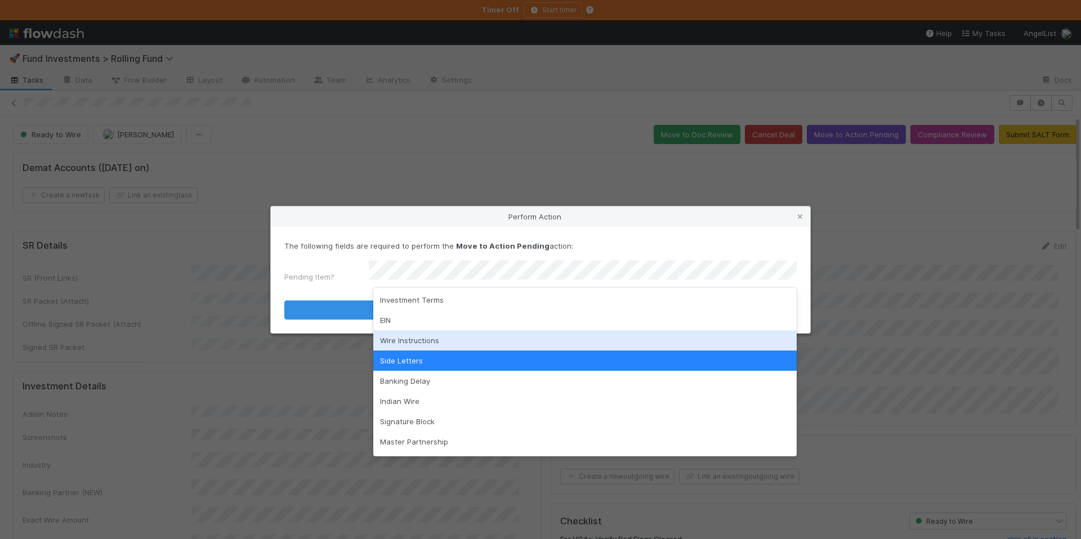
click at [420, 342] on div "Wire Instructions" at bounding box center [584, 340] width 423 height 20
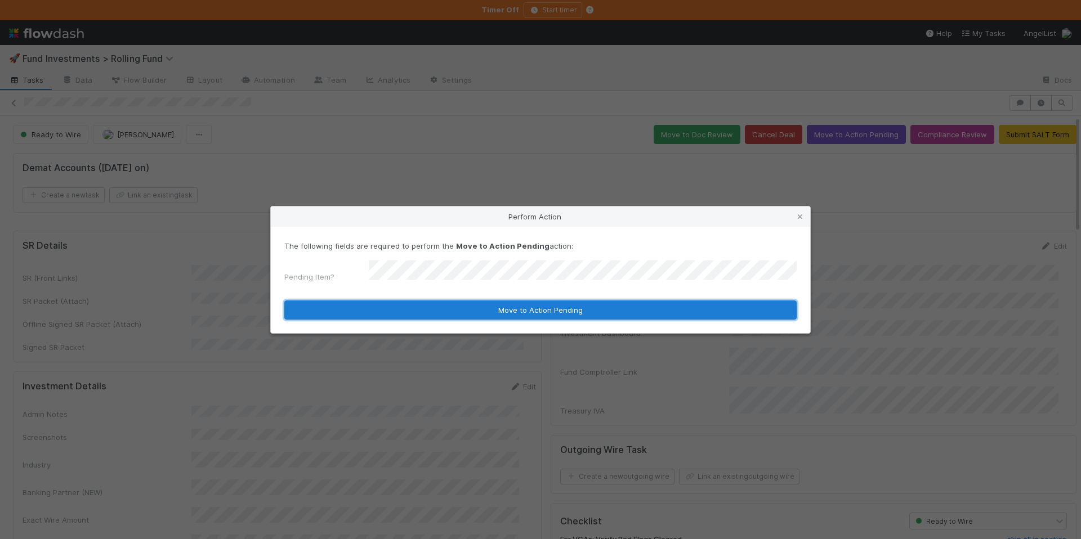
click at [474, 303] on button "Move to Action Pending" at bounding box center [540, 310] width 512 height 19
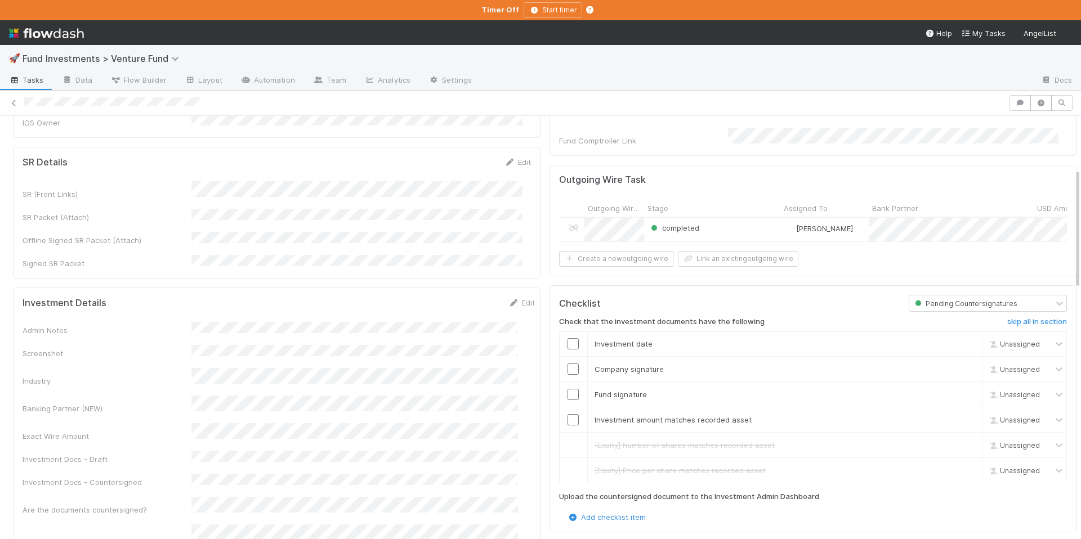
scroll to position [183, 0]
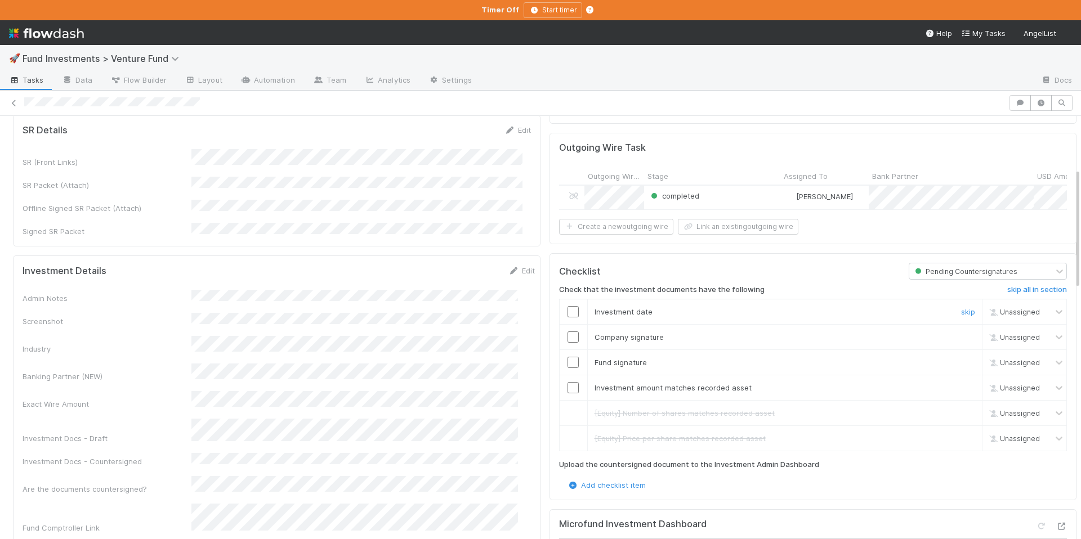
click at [567, 311] on input "checkbox" at bounding box center [572, 311] width 11 height 11
click at [567, 333] on input "checkbox" at bounding box center [572, 337] width 11 height 11
click at [567, 361] on input "checkbox" at bounding box center [572, 362] width 11 height 11
click at [567, 388] on input "checkbox" at bounding box center [572, 387] width 11 height 11
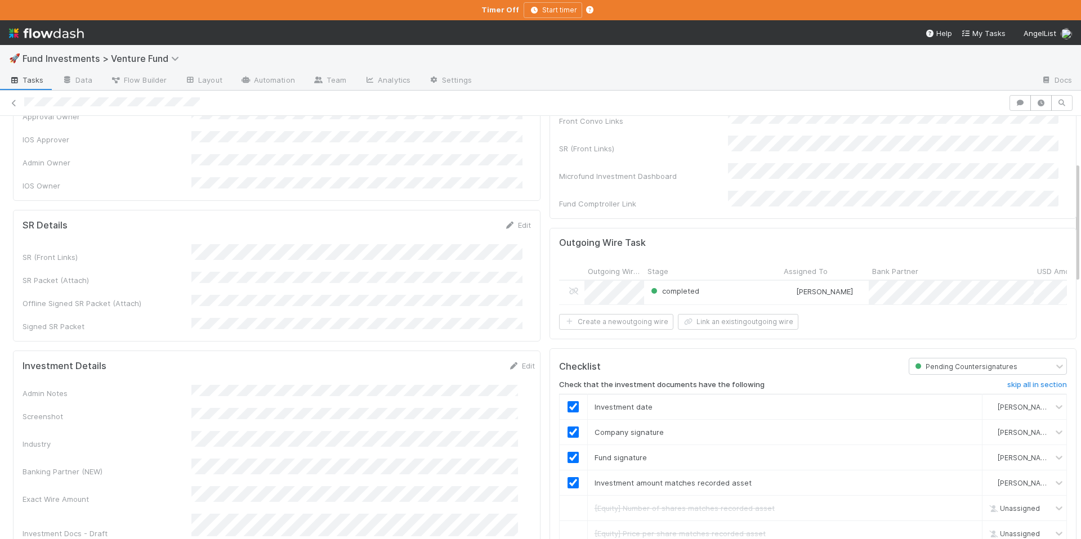
scroll to position [0, 0]
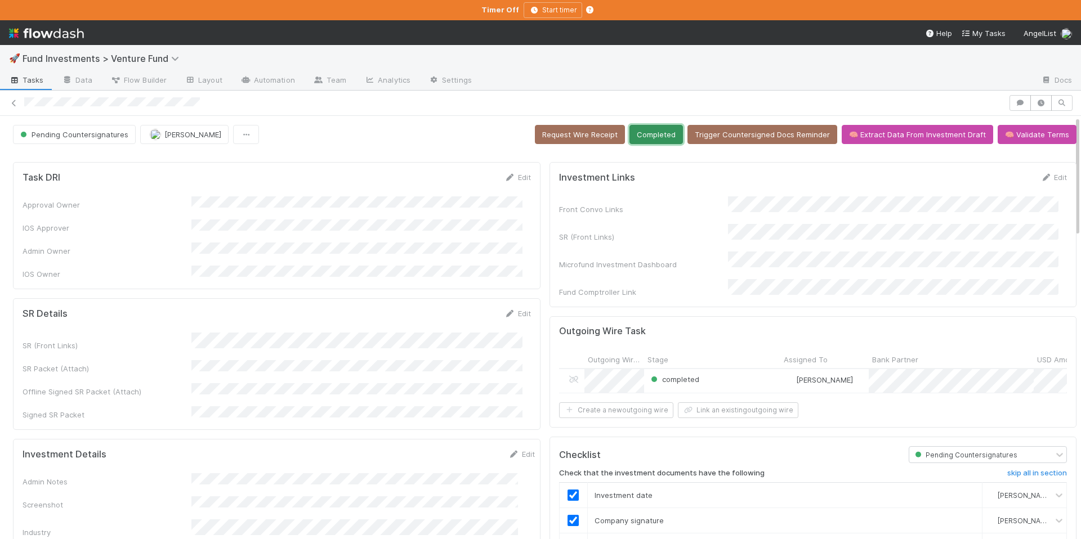
click at [651, 135] on button "Completed" at bounding box center [655, 134] width 53 height 19
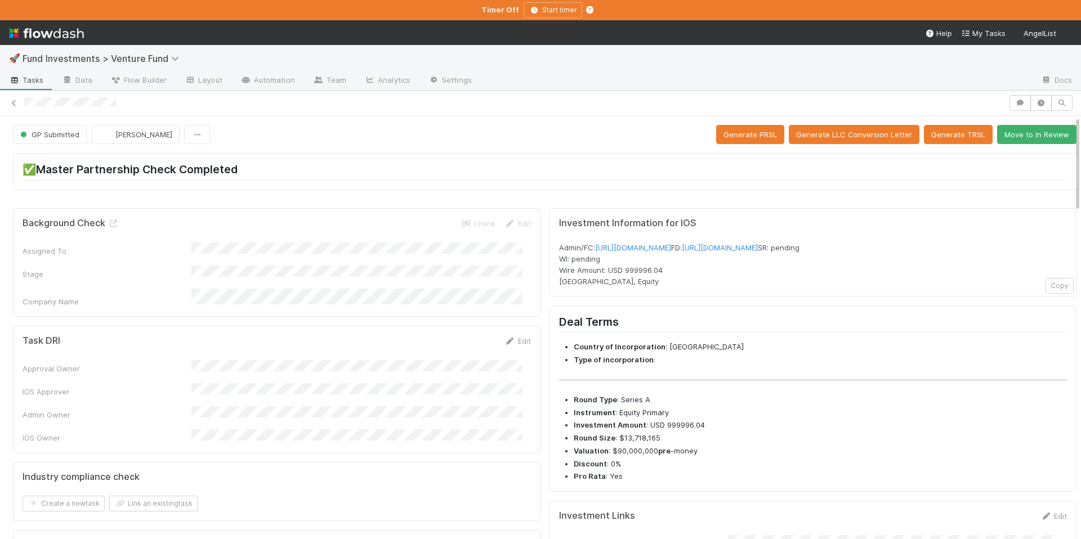
scroll to position [404, 0]
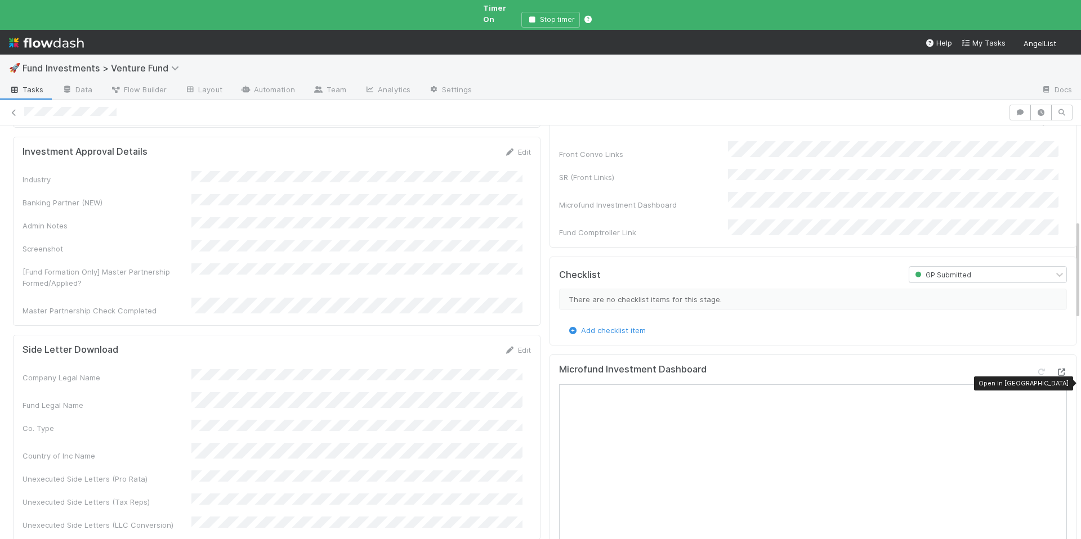
click at [1055, 369] on div at bounding box center [1060, 371] width 11 height 11
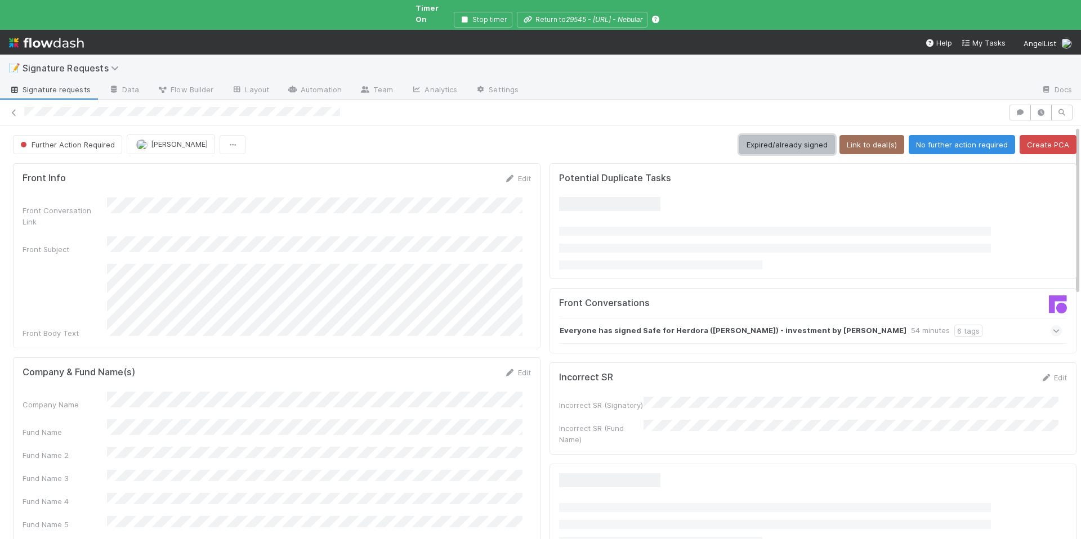
click at [750, 135] on button "Expired/already signed" at bounding box center [787, 144] width 96 height 19
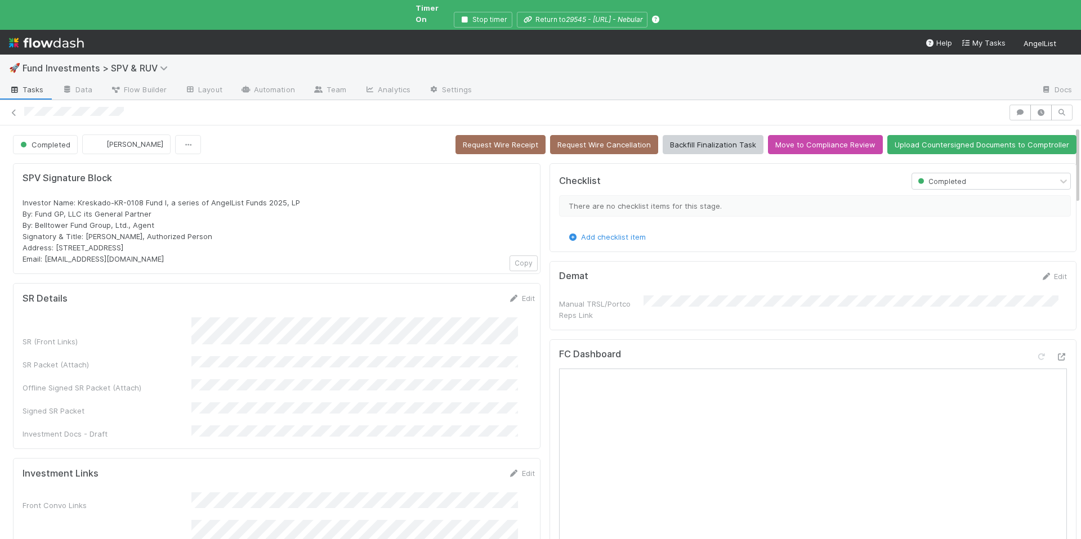
scroll to position [102, 0]
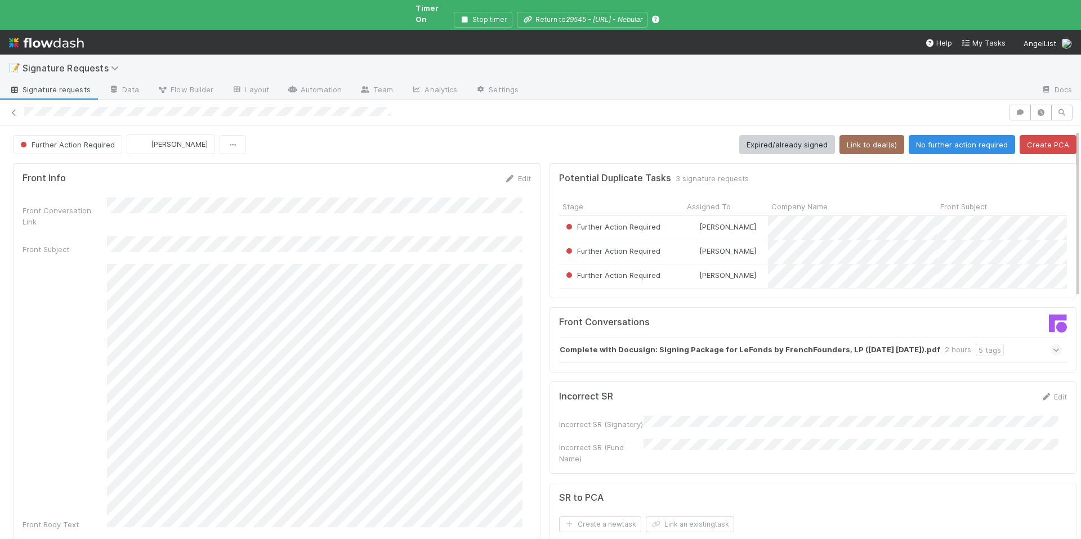
scroll to position [181, 0]
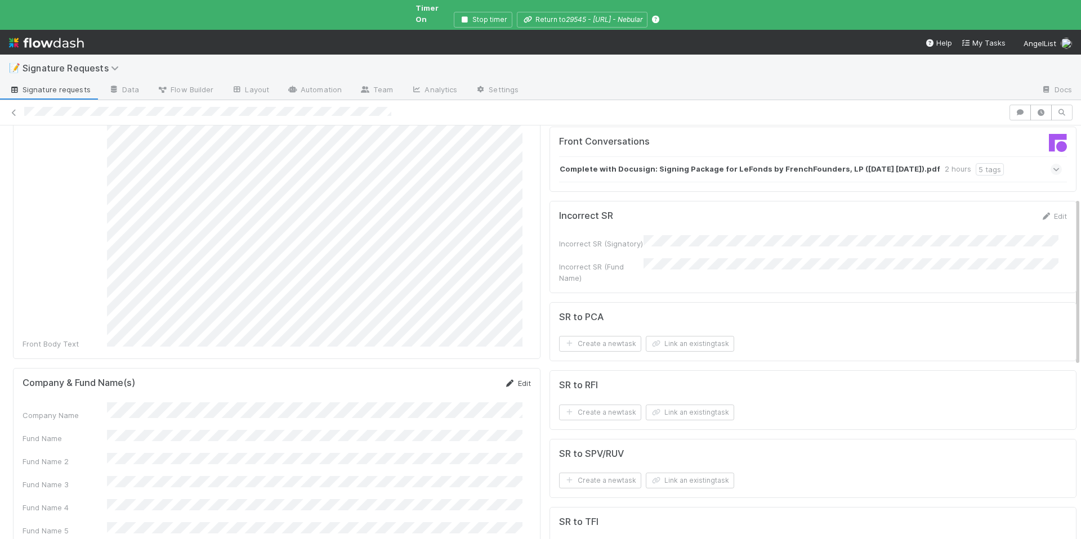
click at [507, 379] on link "Edit" at bounding box center [517, 383] width 26 height 9
click at [352, 410] on div "Company Name Fund Name Fund Name 2 Fund Name 3 Fund Name 4 Fund Name 5 Comptrol…" at bounding box center [277, 535] width 508 height 250
click at [469, 378] on button "Save" at bounding box center [471, 387] width 32 height 19
click at [516, 379] on link "Edit" at bounding box center [517, 383] width 26 height 9
click at [469, 378] on button "Save" at bounding box center [471, 387] width 32 height 19
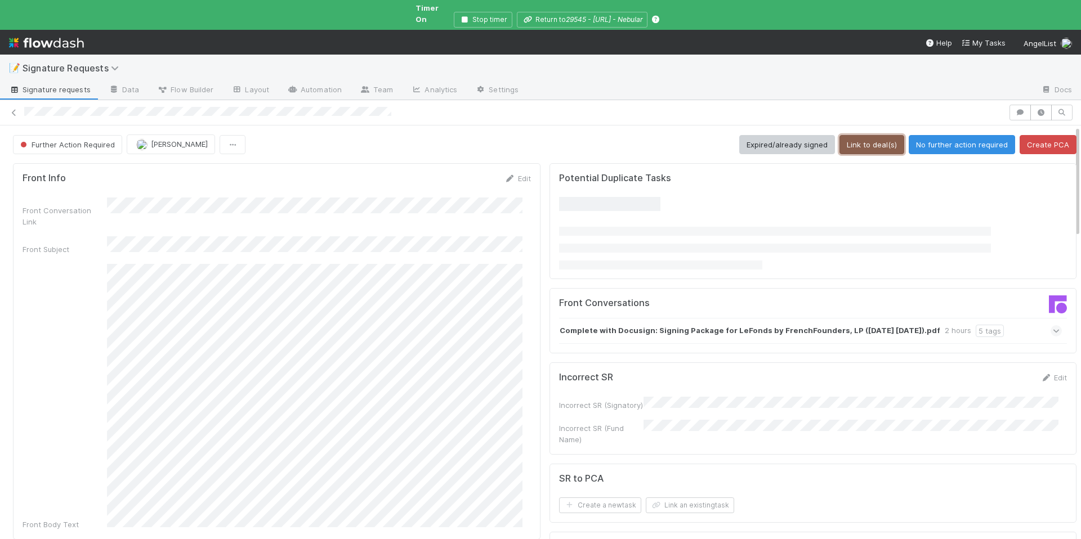
click at [845, 135] on button "Link to deal(s)" at bounding box center [871, 144] width 65 height 19
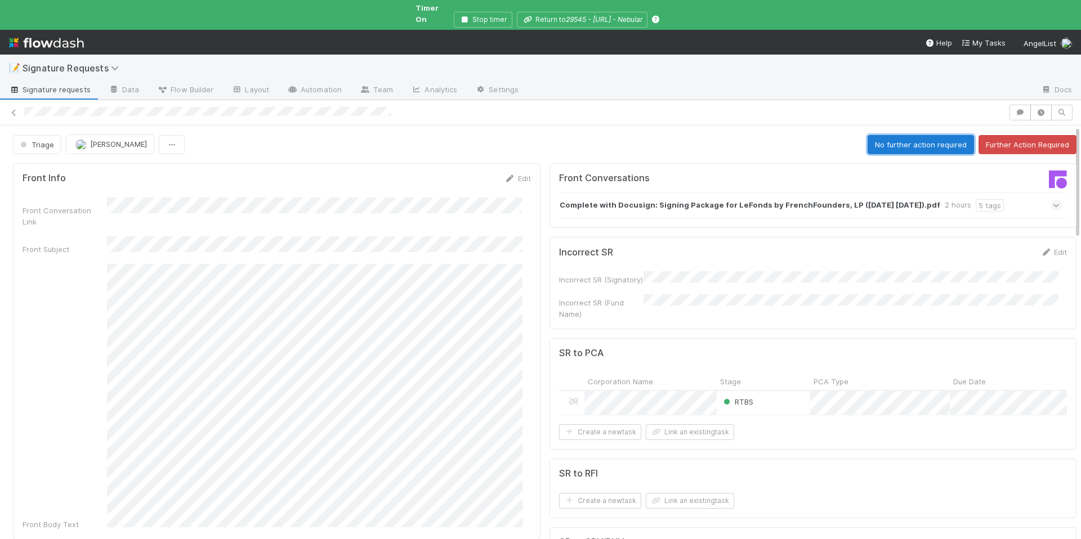
click at [919, 136] on button "No further action required" at bounding box center [920, 144] width 106 height 19
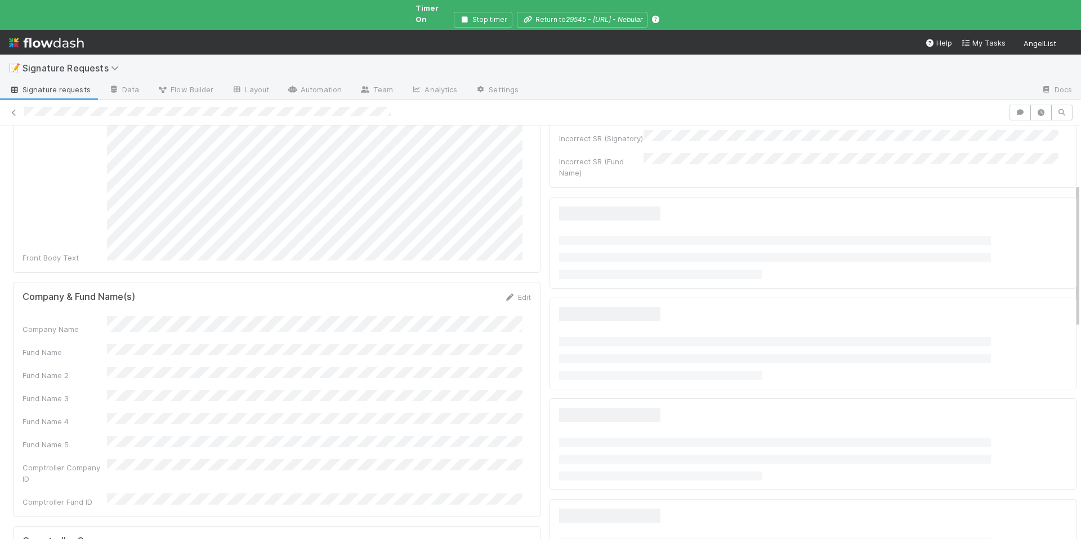
scroll to position [298, 0]
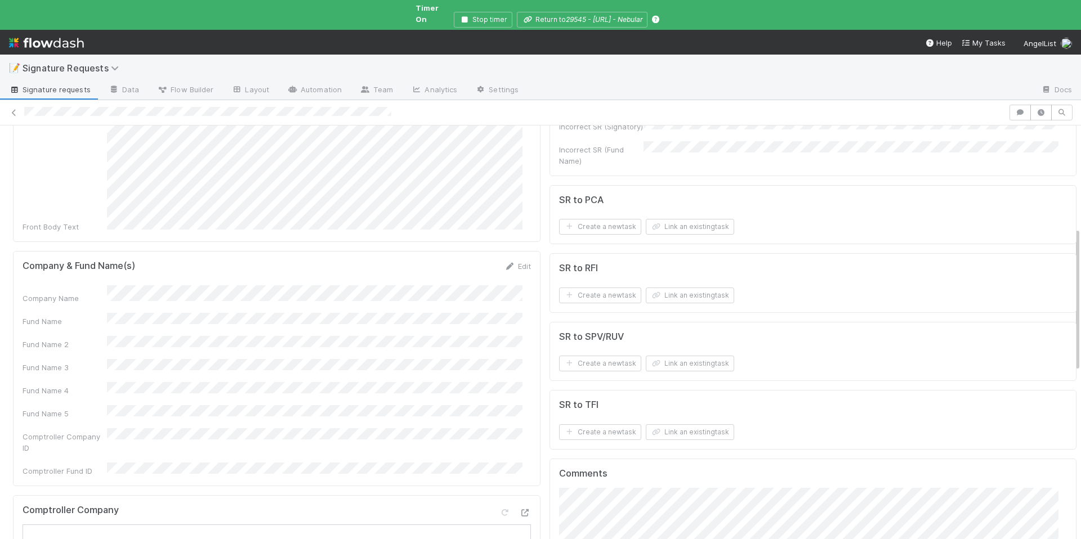
click at [517, 251] on div "Company & Fund Name(s) Edit Company Name Fund Name Fund Name 2 Fund Name 3 Fund…" at bounding box center [276, 368] width 527 height 235
drag, startPoint x: 514, startPoint y: 238, endPoint x: 490, endPoint y: 255, distance: 29.8
click at [514, 262] on link "Edit" at bounding box center [517, 266] width 26 height 9
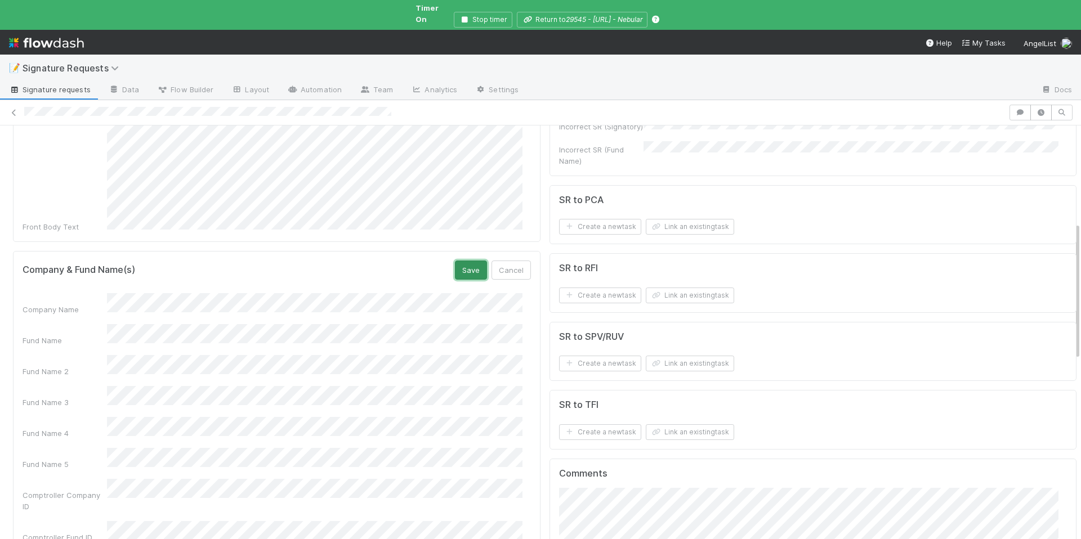
click at [462, 261] on button "Save" at bounding box center [471, 270] width 32 height 19
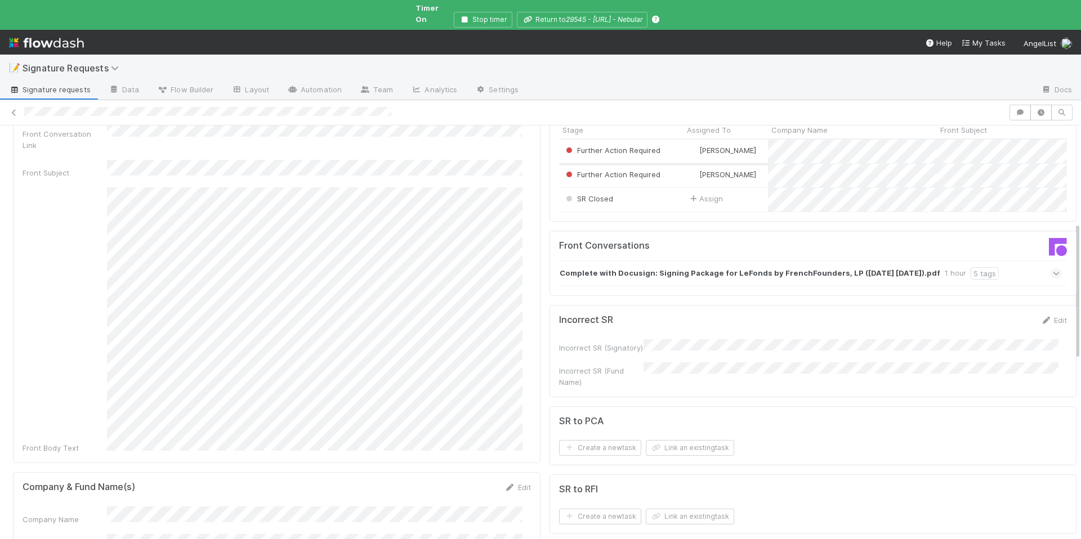
scroll to position [0, 0]
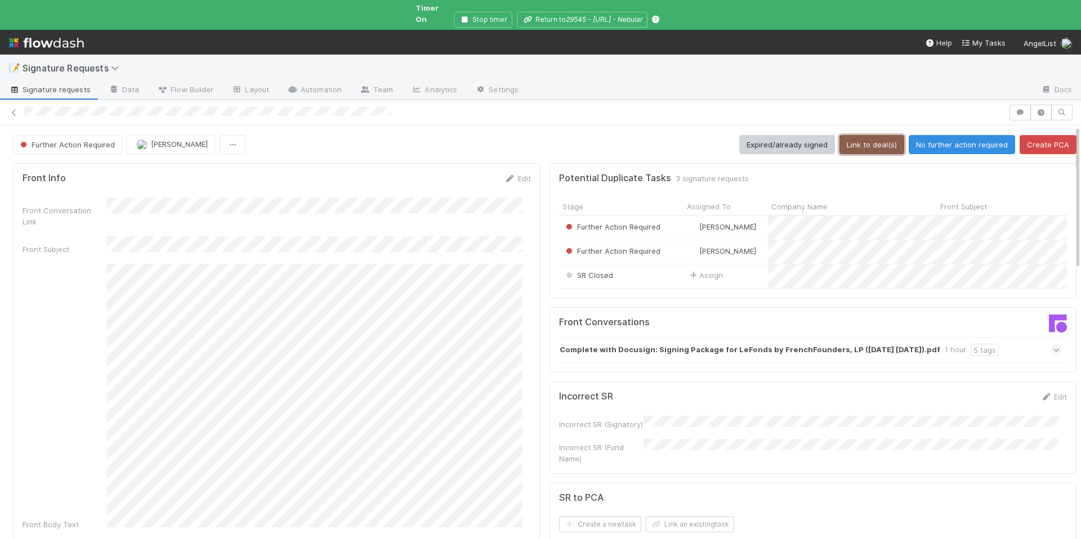
click at [863, 135] on button "Link to deal(s)" at bounding box center [871, 144] width 65 height 19
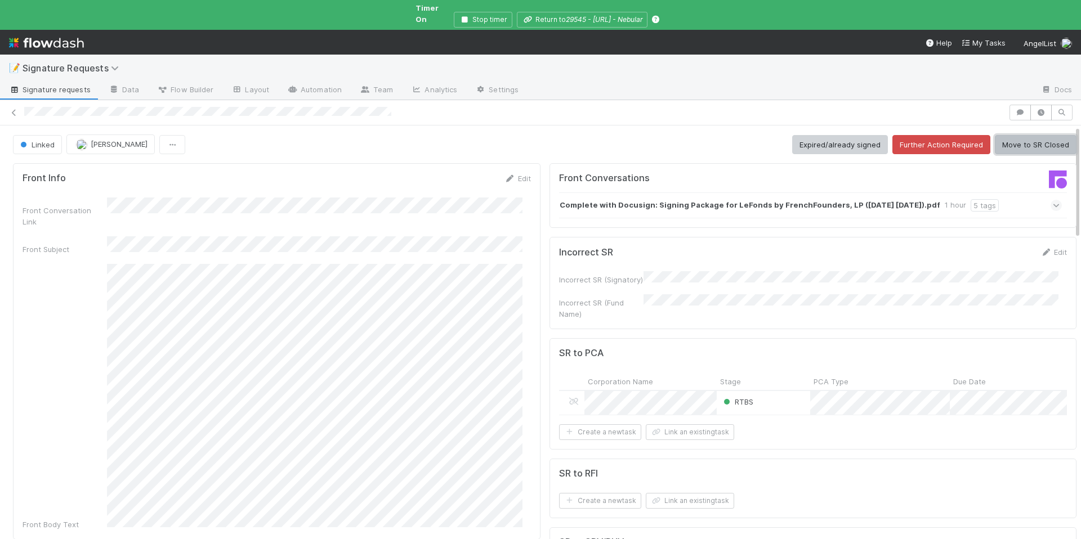
click at [1015, 135] on button "Move to SR Closed" at bounding box center [1036, 144] width 82 height 19
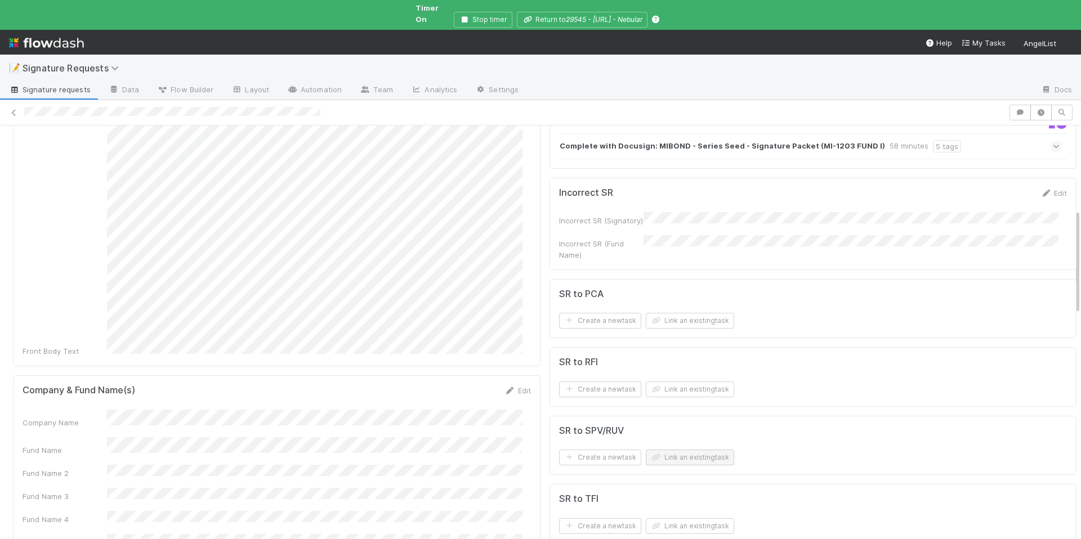
scroll to position [337, 0]
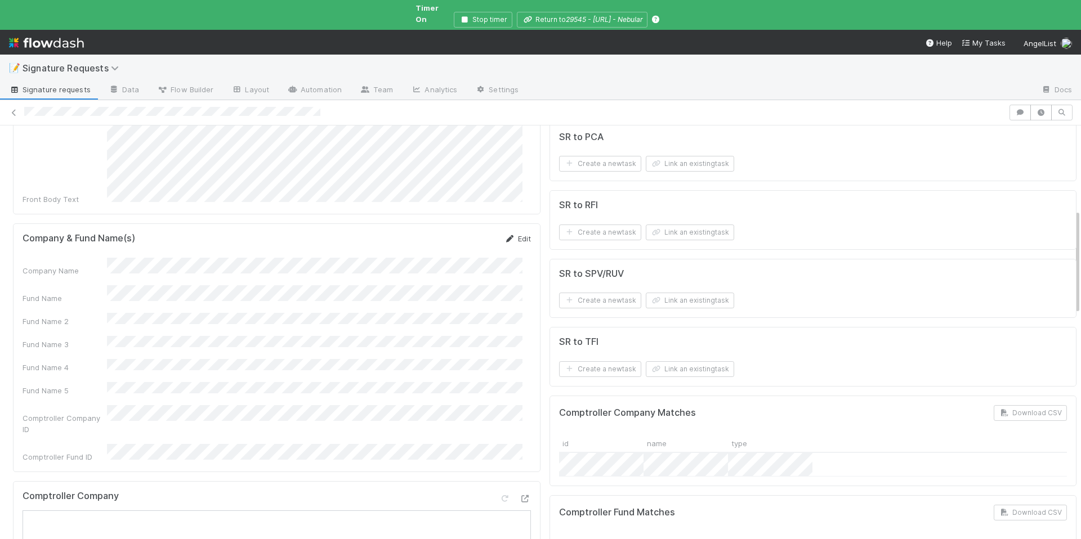
click at [504, 235] on icon at bounding box center [509, 238] width 11 height 7
click at [266, 283] on div "Company Name Fund Name Fund Name 2 Fund Name 3 Fund Name 4 Fund Name 5 Comptrol…" at bounding box center [277, 391] width 508 height 250
click at [455, 233] on button "Save" at bounding box center [471, 242] width 32 height 19
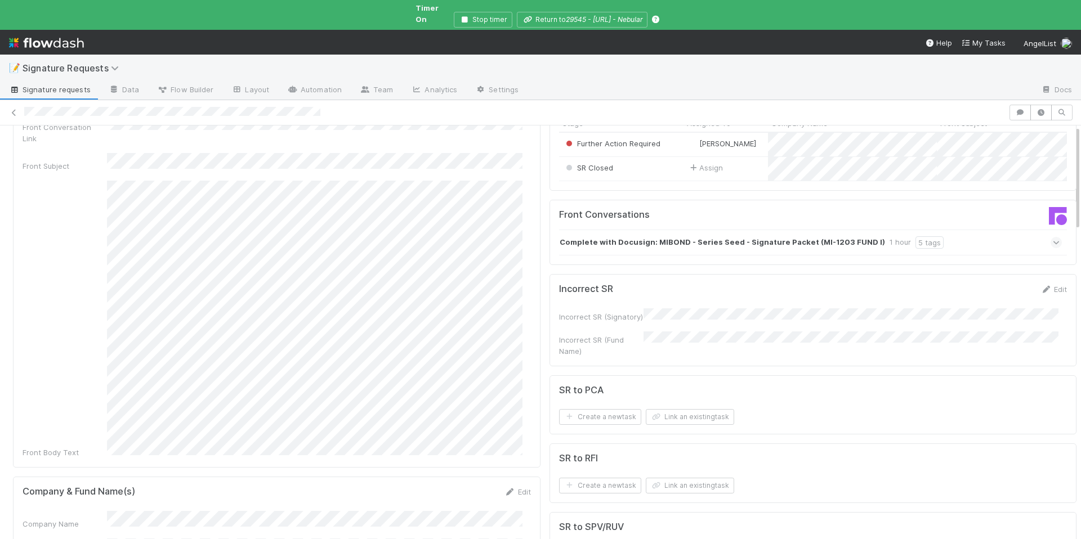
scroll to position [0, 0]
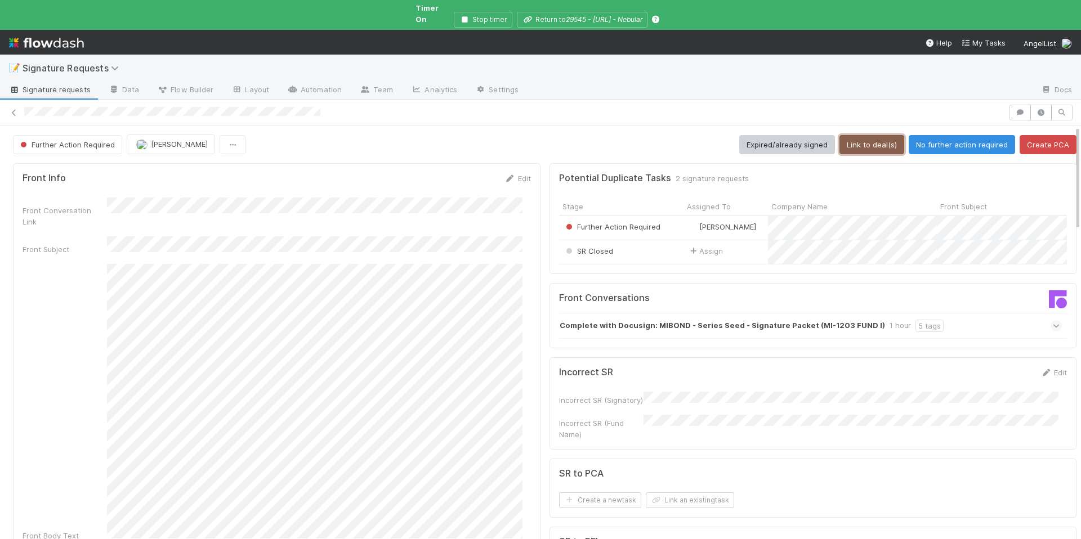
click at [866, 135] on button "Link to deal(s)" at bounding box center [871, 144] width 65 height 19
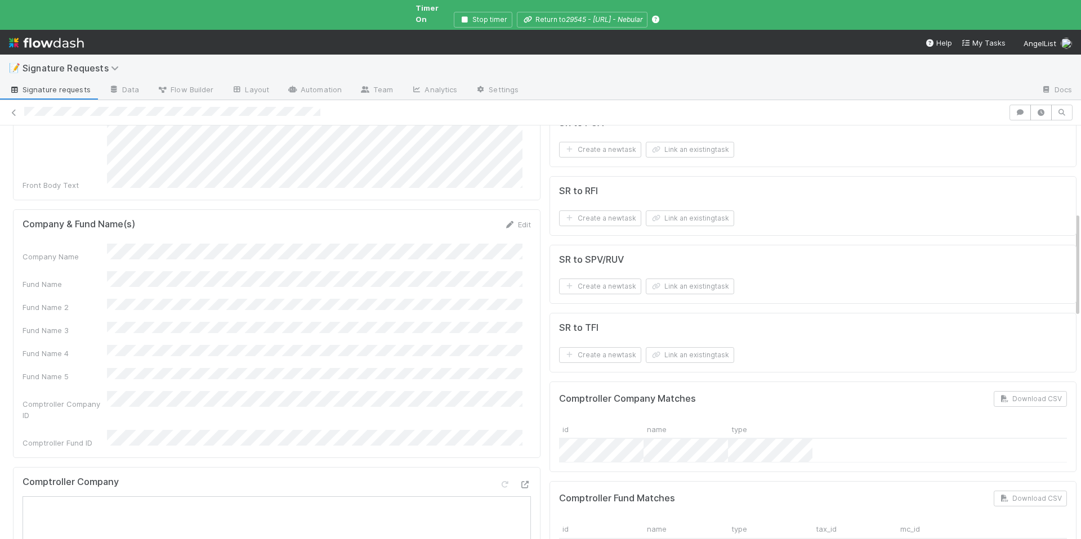
scroll to position [352, 0]
click at [656, 285] on button "Link an existing task" at bounding box center [690, 285] width 88 height 16
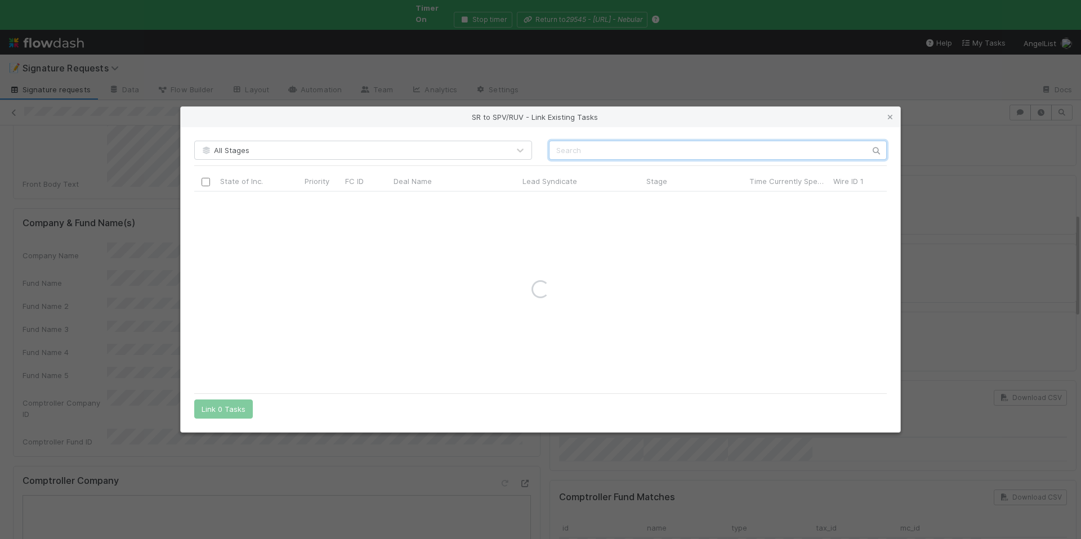
paste input "MIBOND Global,"
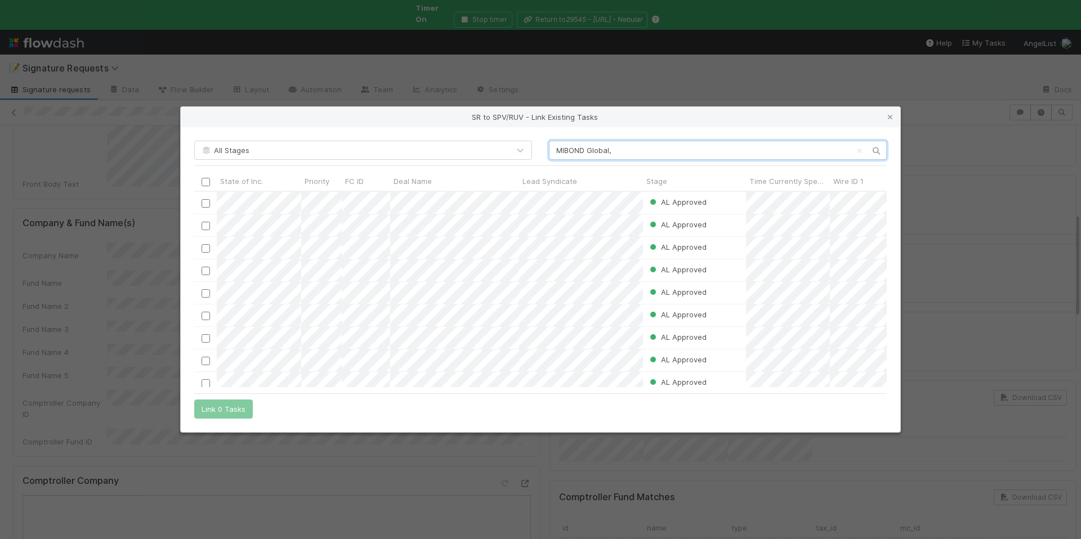
scroll to position [187, 684]
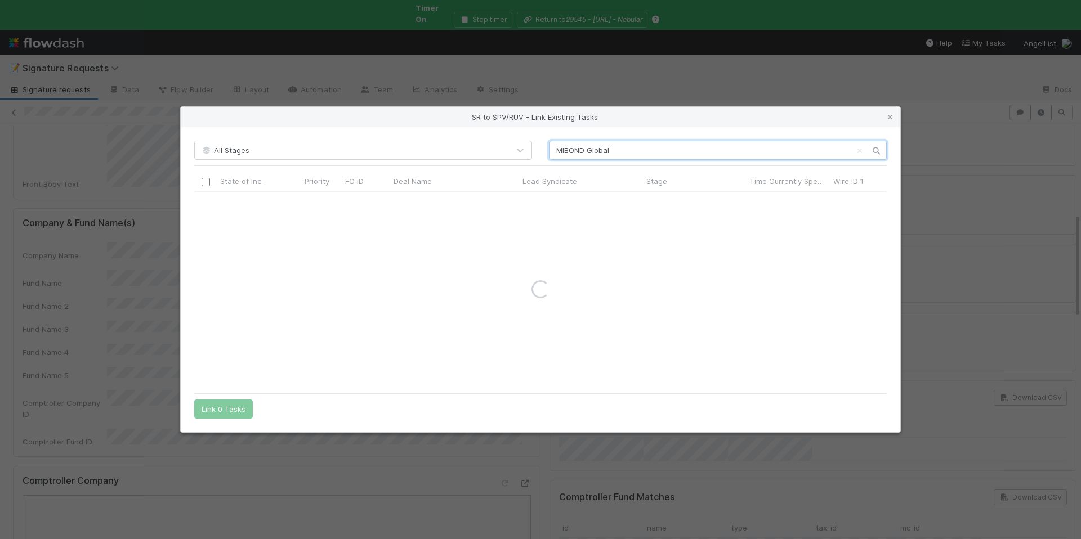
click at [557, 149] on input "MIBOND Global" at bounding box center [718, 150] width 338 height 19
type input "MIBOND Global"
click at [889, 119] on icon at bounding box center [889, 117] width 11 height 7
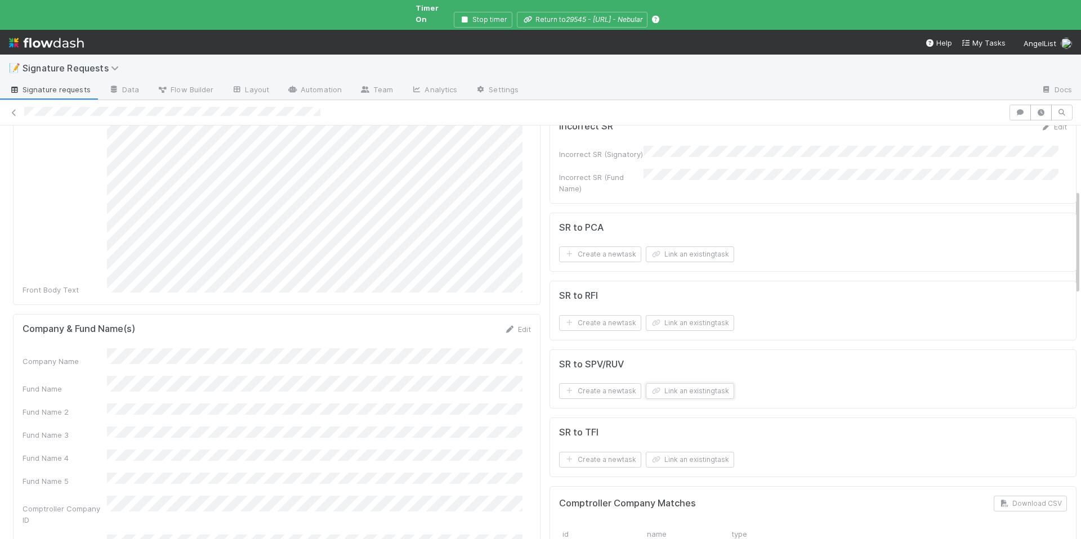
scroll to position [244, 0]
click at [675, 249] on button "Link an existing task" at bounding box center [690, 257] width 88 height 16
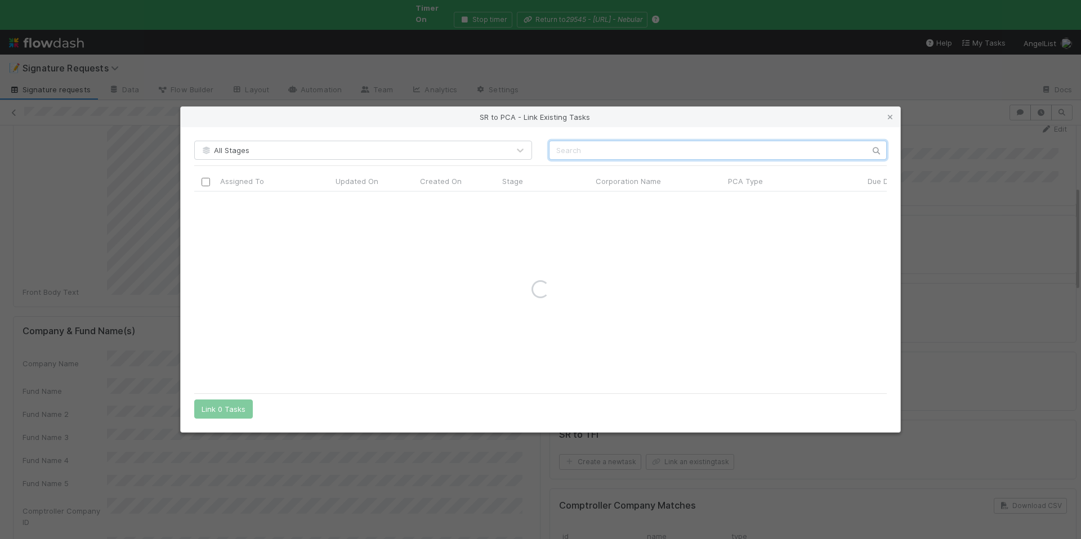
click at [572, 154] on input "text" at bounding box center [718, 150] width 338 height 19
paste input "MIBOND Global,"
click at [557, 149] on input "MIBOND Global" at bounding box center [718, 150] width 338 height 19
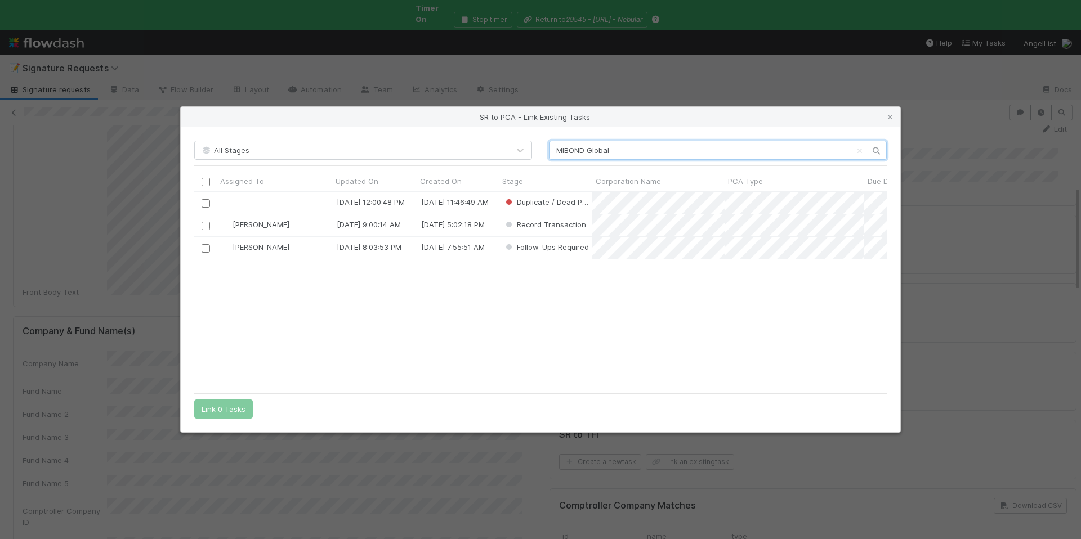
scroll to position [187, 684]
type input "MIBOND Global"
click at [209, 225] on input "checkbox" at bounding box center [205, 225] width 8 height 8
click at [226, 412] on button "Link 1 Task" at bounding box center [220, 409] width 53 height 19
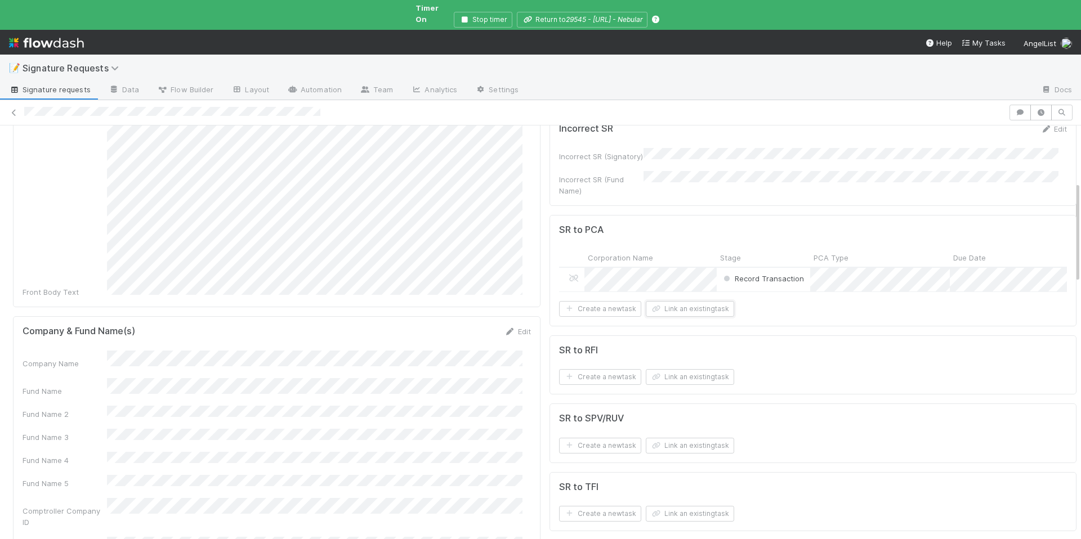
scroll to position [0, 0]
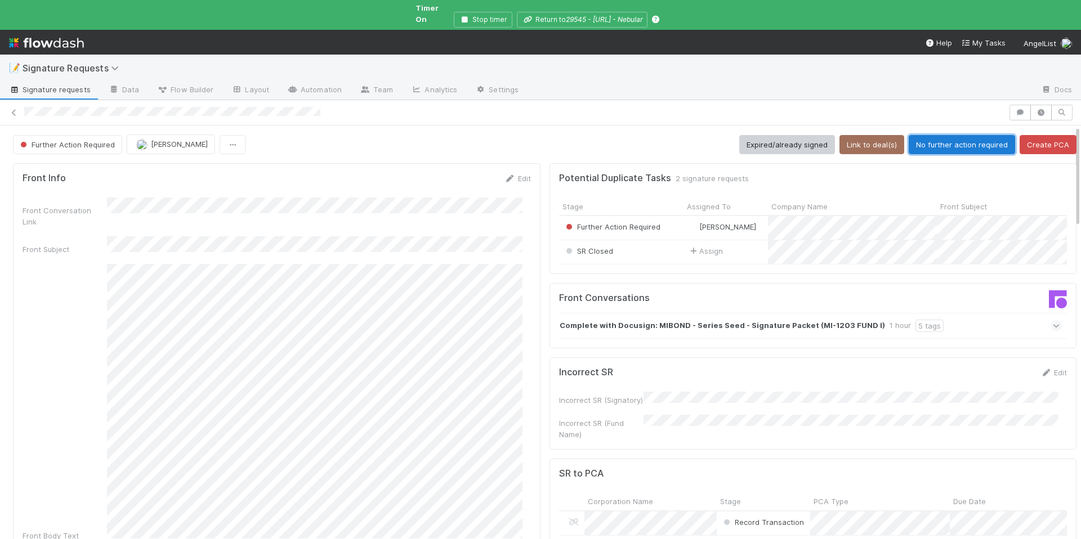
click at [943, 137] on button "No further action required" at bounding box center [961, 144] width 106 height 19
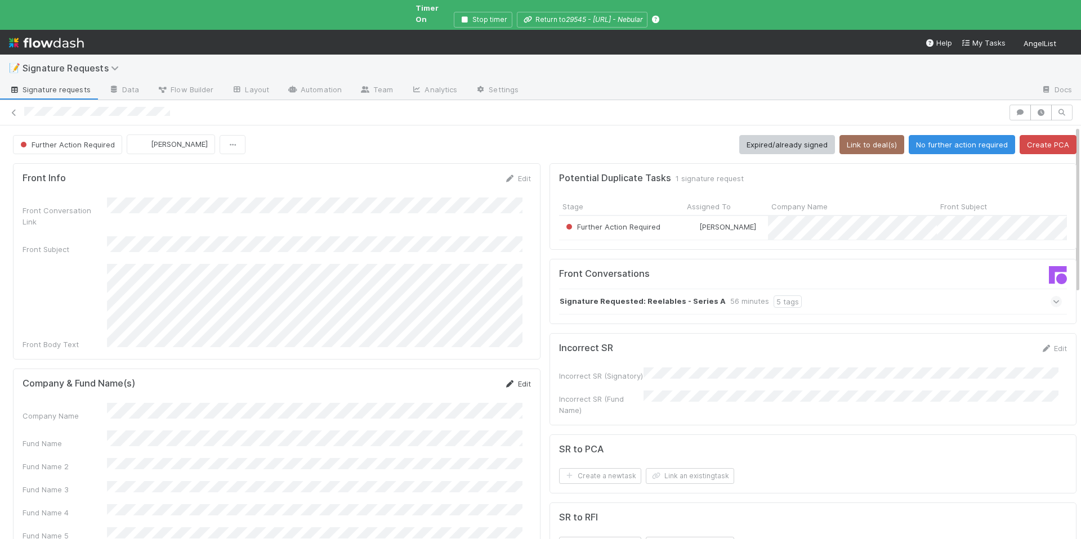
click at [516, 379] on link "Edit" at bounding box center [517, 383] width 26 height 9
click at [455, 378] on button "Save" at bounding box center [471, 387] width 32 height 19
click at [869, 135] on button "Link to deal(s)" at bounding box center [871, 144] width 65 height 19
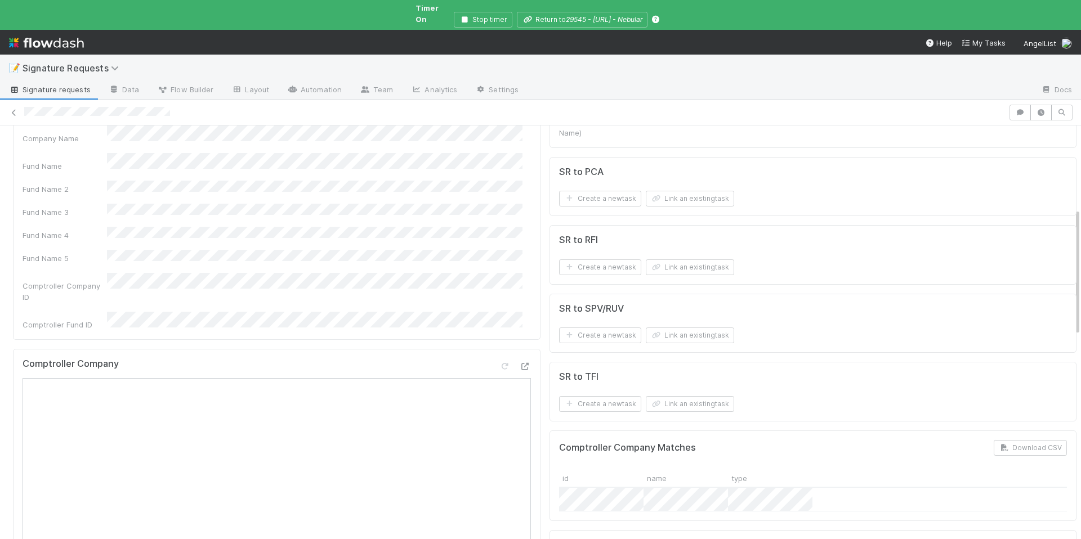
scroll to position [200, 0]
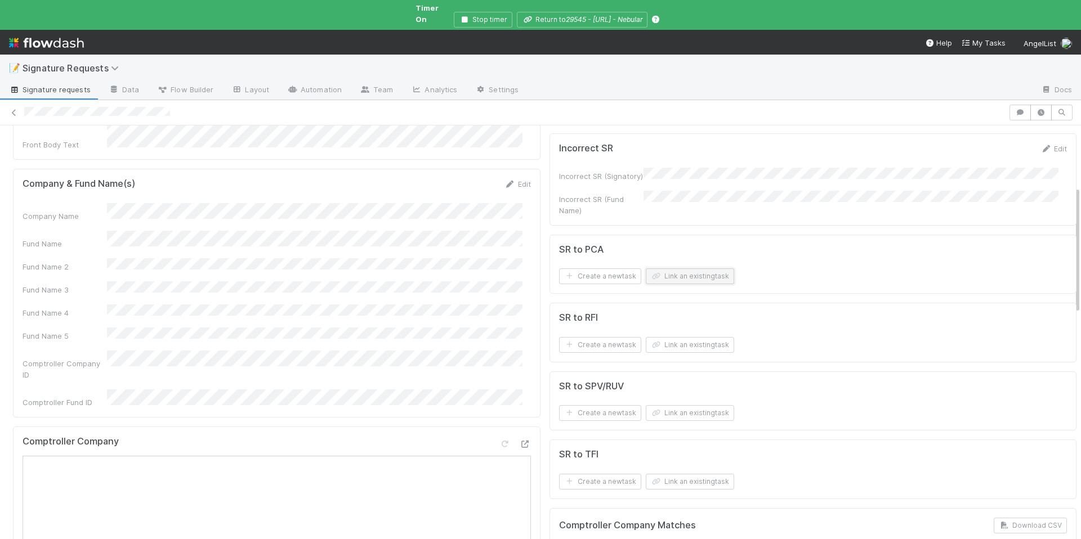
click at [657, 271] on button "Link an existing task" at bounding box center [690, 276] width 88 height 16
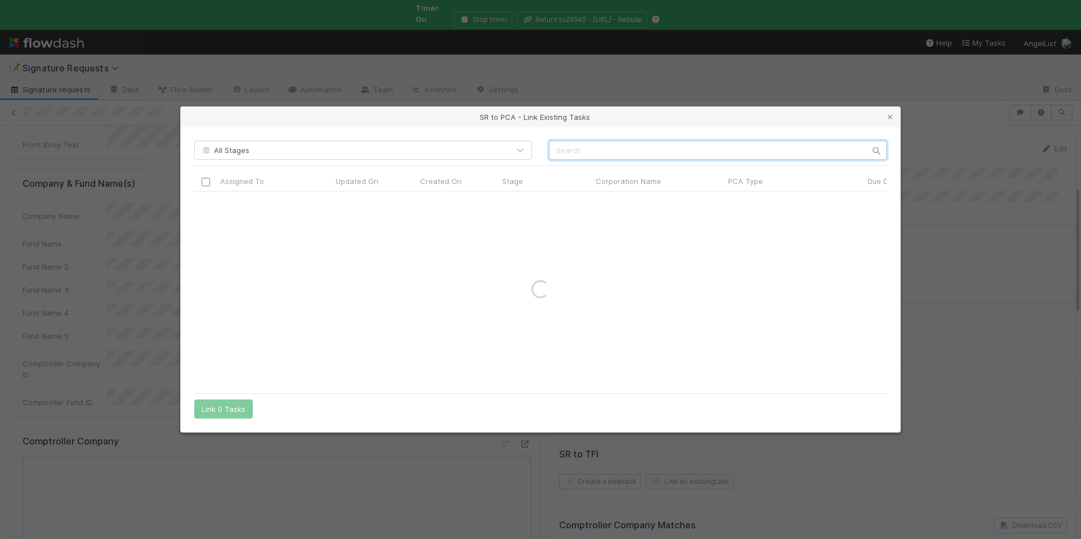
click at [579, 157] on input "text" at bounding box center [718, 150] width 338 height 19
paste input "Reelables, I"
type input "Reelables"
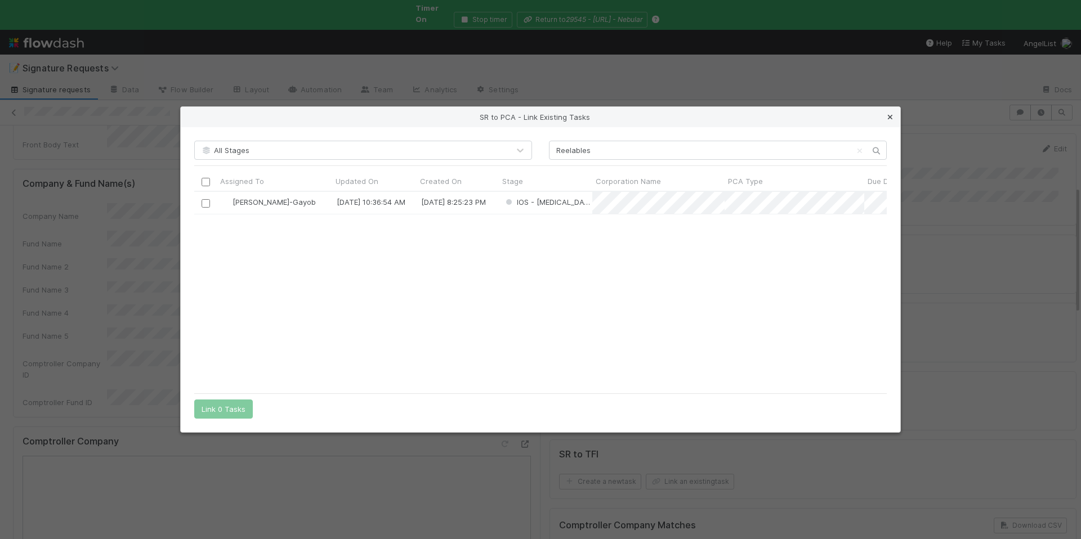
click at [890, 118] on icon at bounding box center [889, 117] width 11 height 7
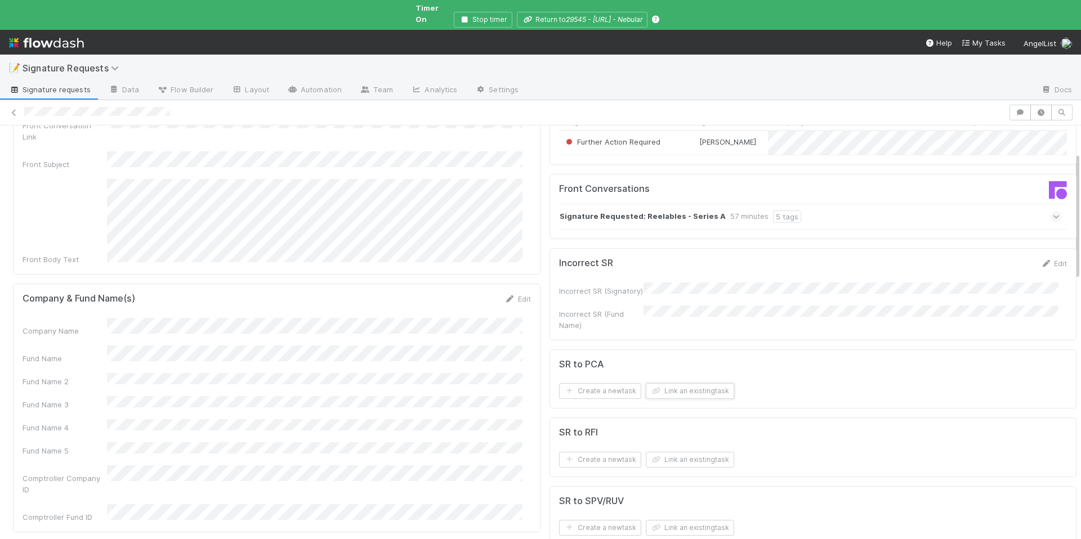
scroll to position [89, 0]
click at [674, 379] on button "Link an existing task" at bounding box center [690, 387] width 88 height 16
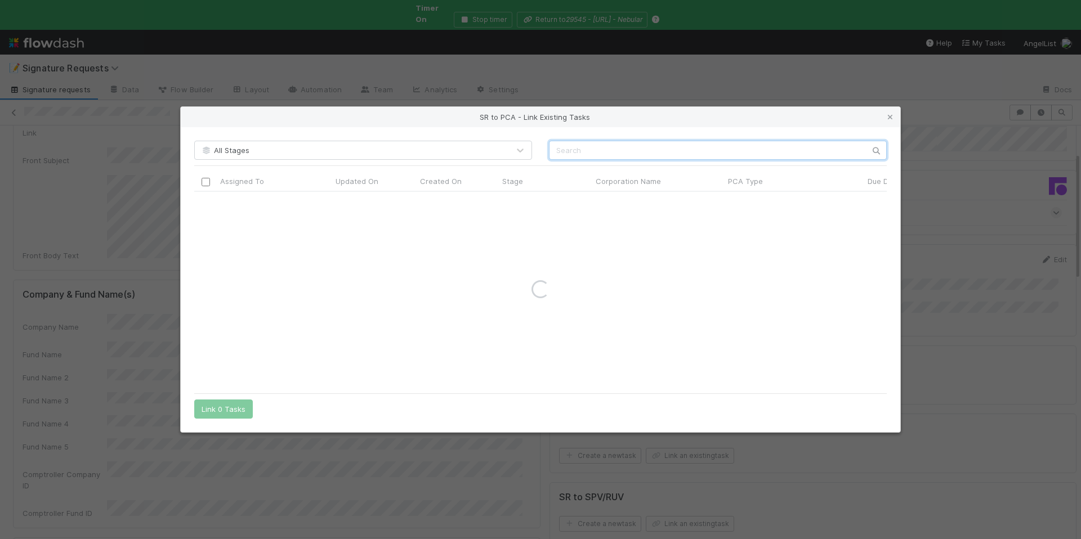
click at [621, 152] on input "text" at bounding box center [718, 150] width 338 height 19
paste input "Reelables, I"
click at [556, 150] on input "Reelables" at bounding box center [718, 150] width 338 height 19
type input "Reelables"
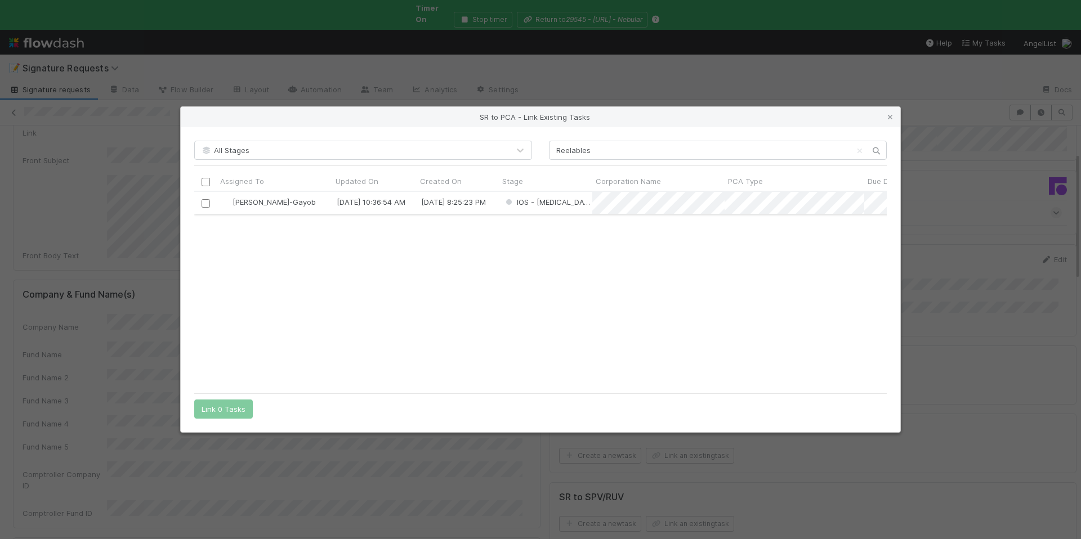
click at [209, 205] on input "checkbox" at bounding box center [205, 203] width 8 height 8
click at [230, 415] on button "Link 1 Task" at bounding box center [220, 409] width 53 height 19
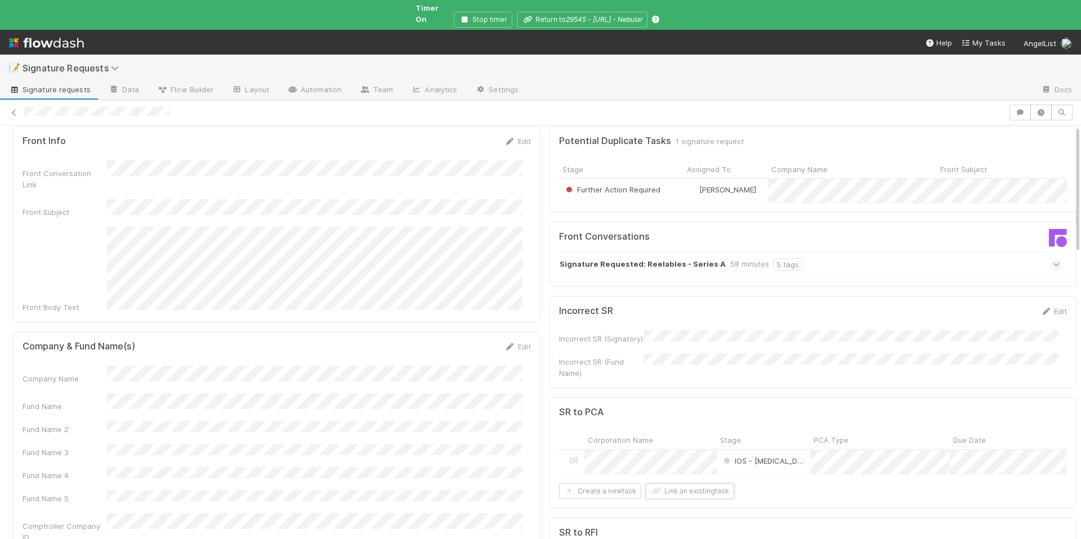
scroll to position [0, 0]
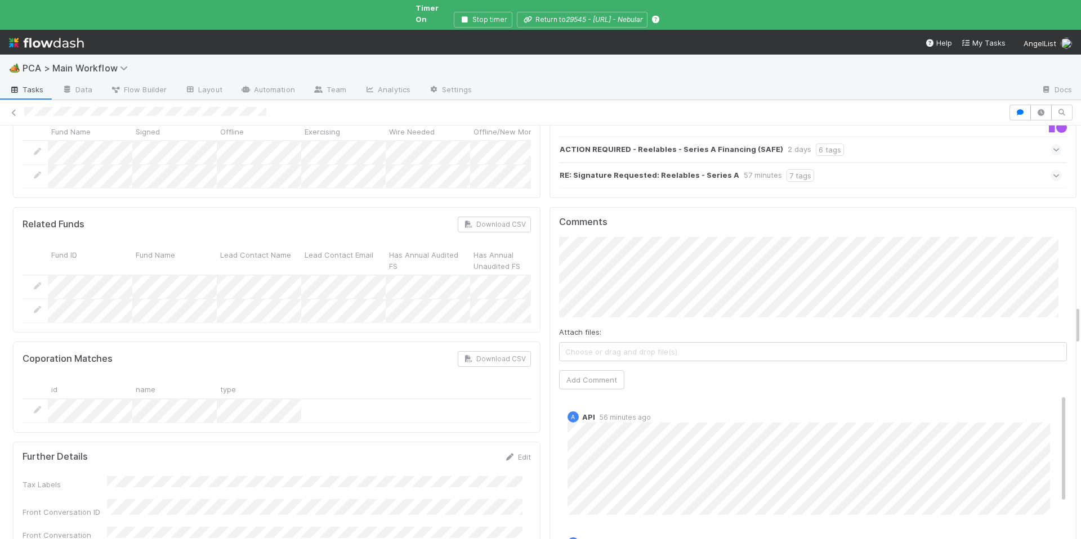
scroll to position [1951, 0]
click at [609, 173] on button "Jemma Cunningham" at bounding box center [600, 179] width 85 height 16
click at [569, 371] on button "Add Comment" at bounding box center [591, 380] width 65 height 19
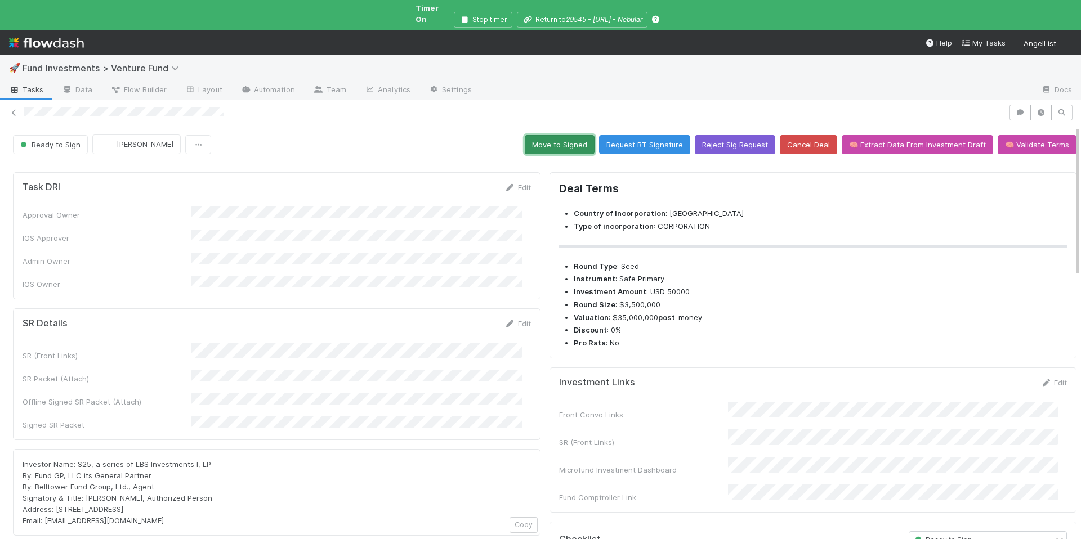
click at [555, 135] on button "Move to Signed" at bounding box center [560, 144] width 70 height 19
click at [540, 138] on button "Move to Signed" at bounding box center [560, 144] width 70 height 19
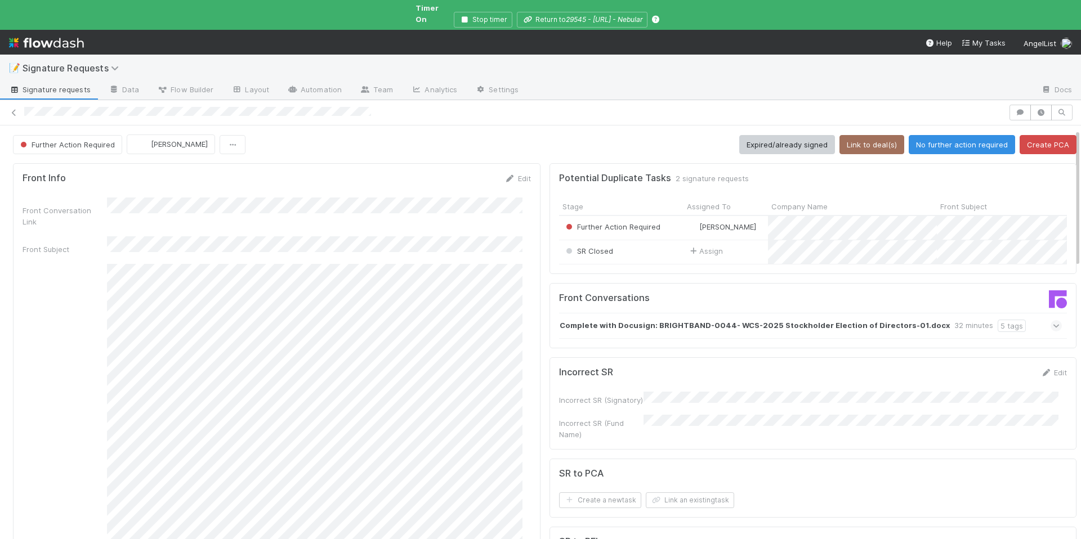
scroll to position [315, 0]
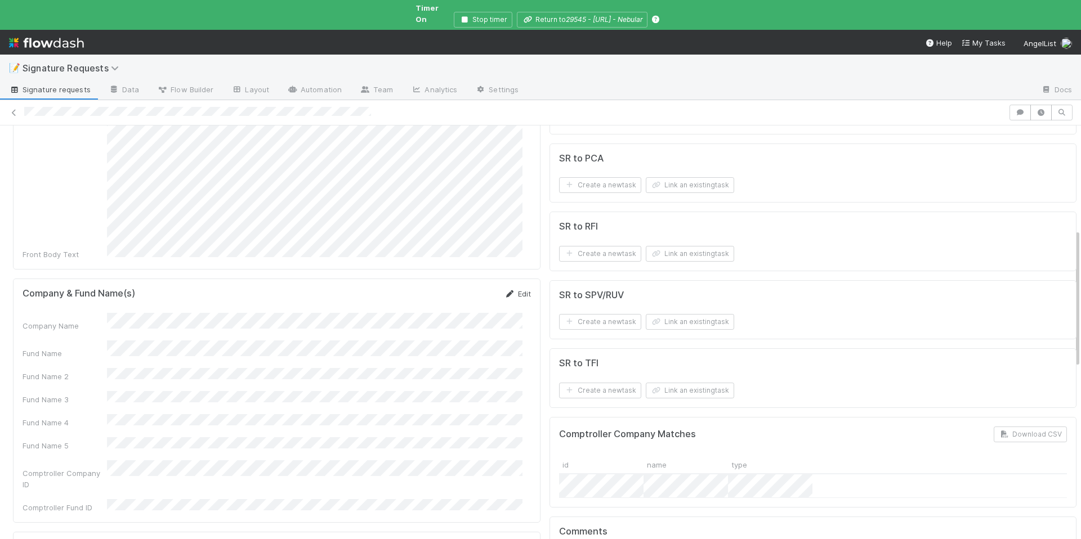
click at [510, 289] on link "Edit" at bounding box center [517, 293] width 26 height 9
click at [464, 288] on button "Save" at bounding box center [471, 297] width 32 height 19
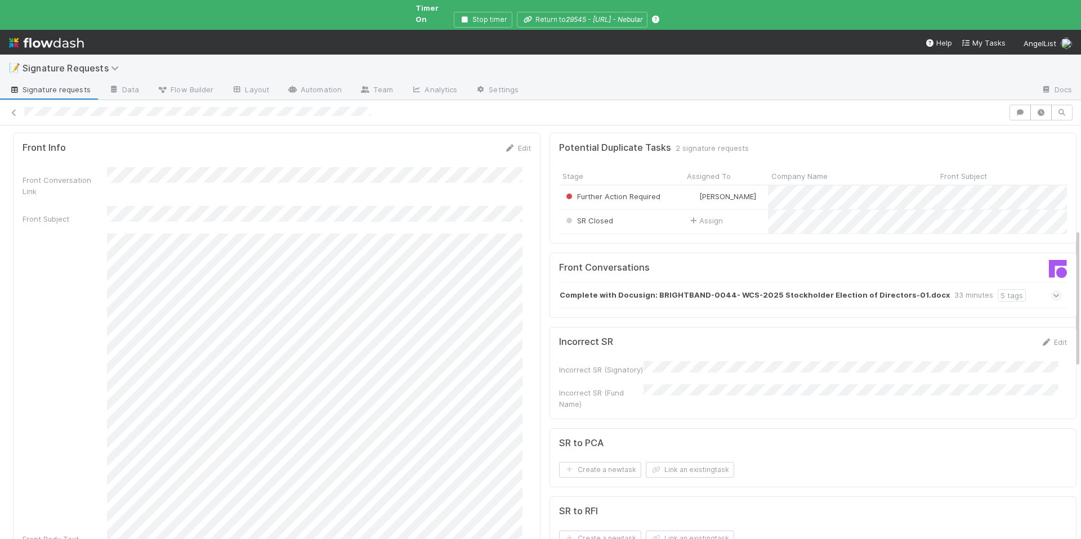
scroll to position [0, 0]
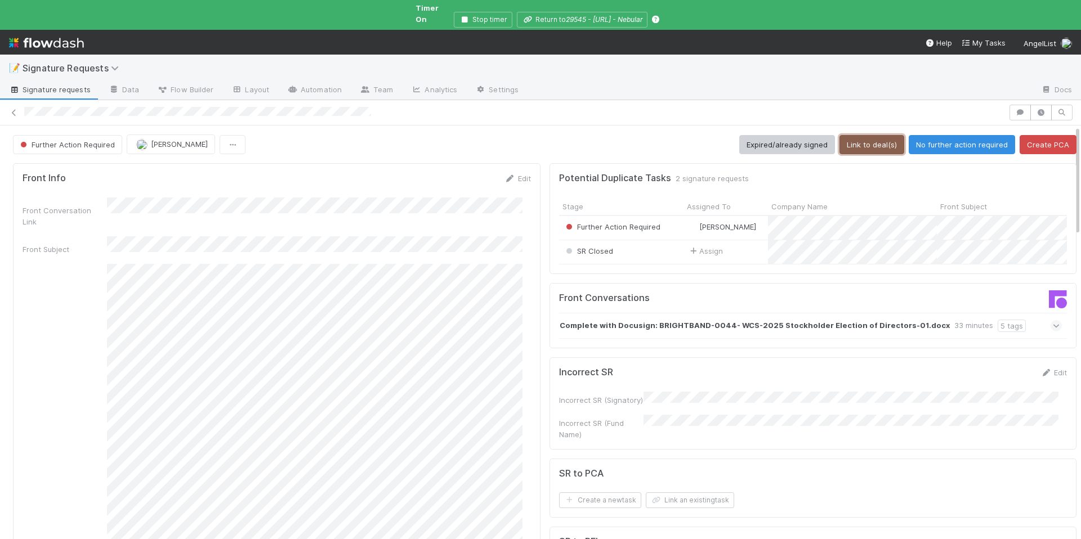
click at [849, 135] on button "Link to deal(s)" at bounding box center [871, 144] width 65 height 19
click at [875, 135] on button "Link to deal(s)" at bounding box center [871, 144] width 65 height 19
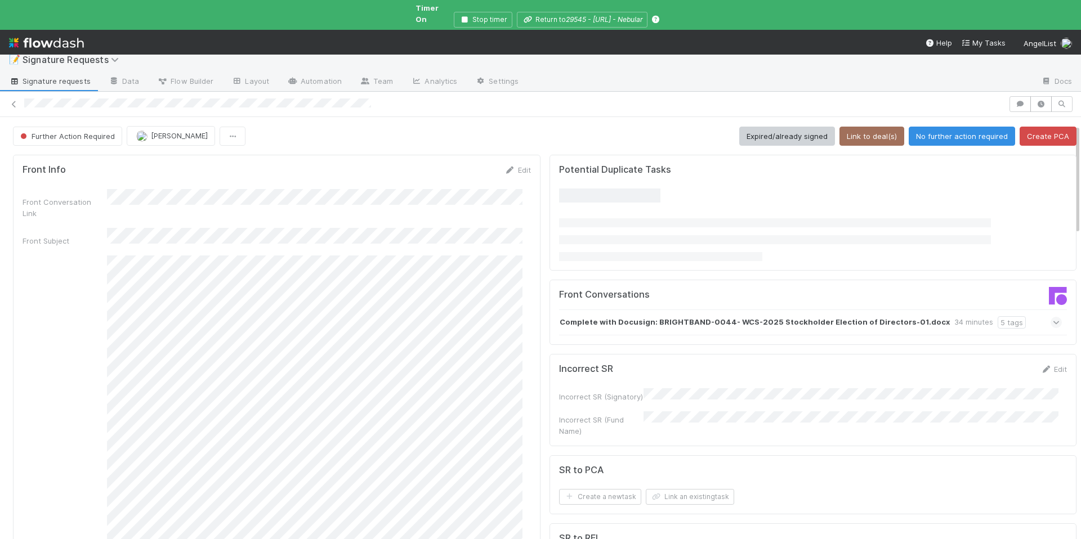
scroll to position [213, 0]
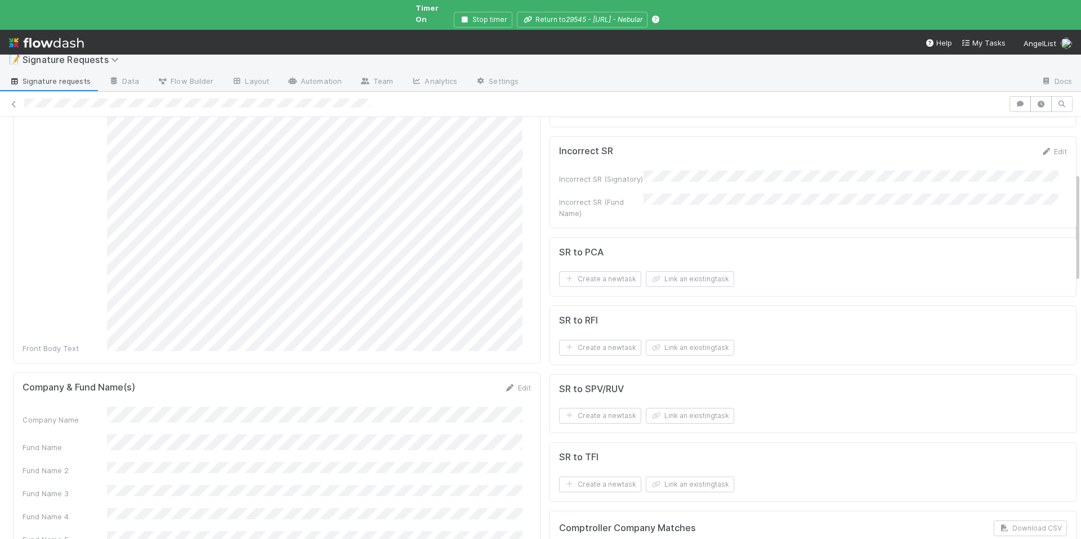
click at [101, 407] on div "Company Name" at bounding box center [277, 416] width 508 height 19
click at [670, 353] on div "SR to RFI Create a new task Link an existing task" at bounding box center [812, 336] width 527 height 60
click at [669, 345] on button "Link an existing task" at bounding box center [690, 348] width 88 height 16
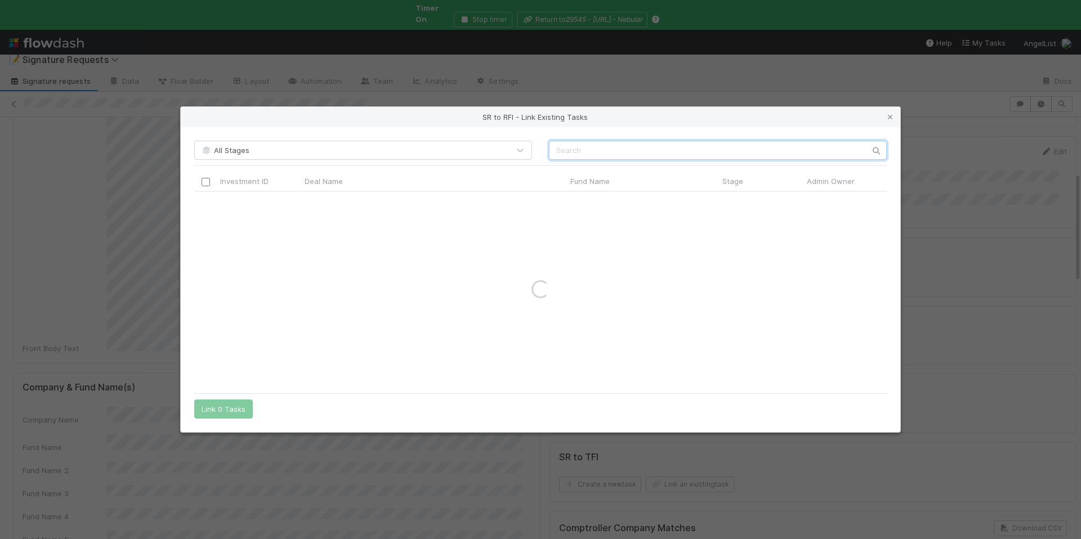
click at [570, 150] on input "text" at bounding box center [718, 150] width 338 height 19
paste input "Brightband"
click at [559, 149] on input "Brightband" at bounding box center [718, 150] width 338 height 19
type input "Brightband"
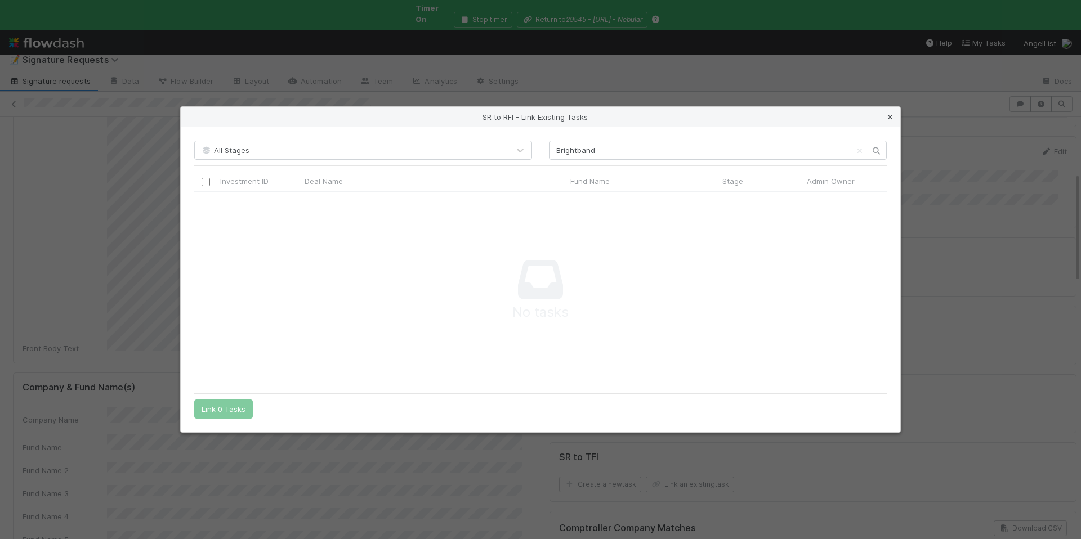
click at [888, 114] on icon at bounding box center [889, 117] width 11 height 7
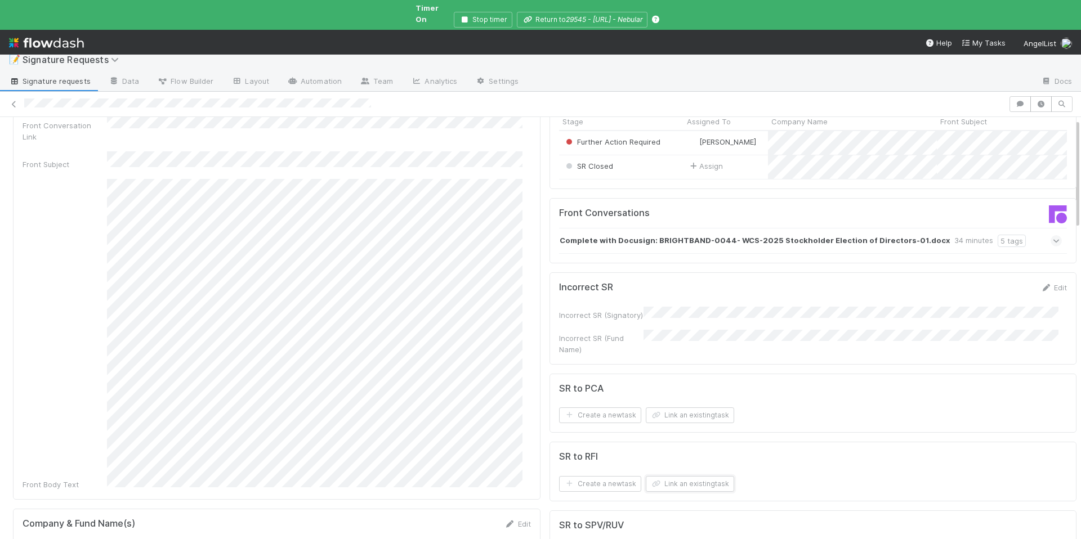
scroll to position [0, 0]
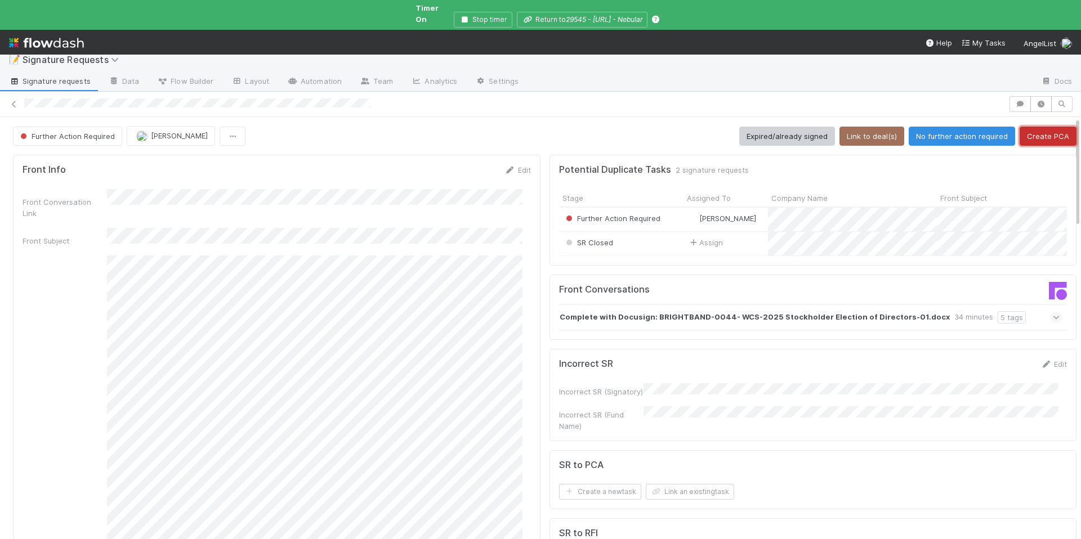
click at [1038, 127] on button "Create PCA" at bounding box center [1047, 136] width 57 height 19
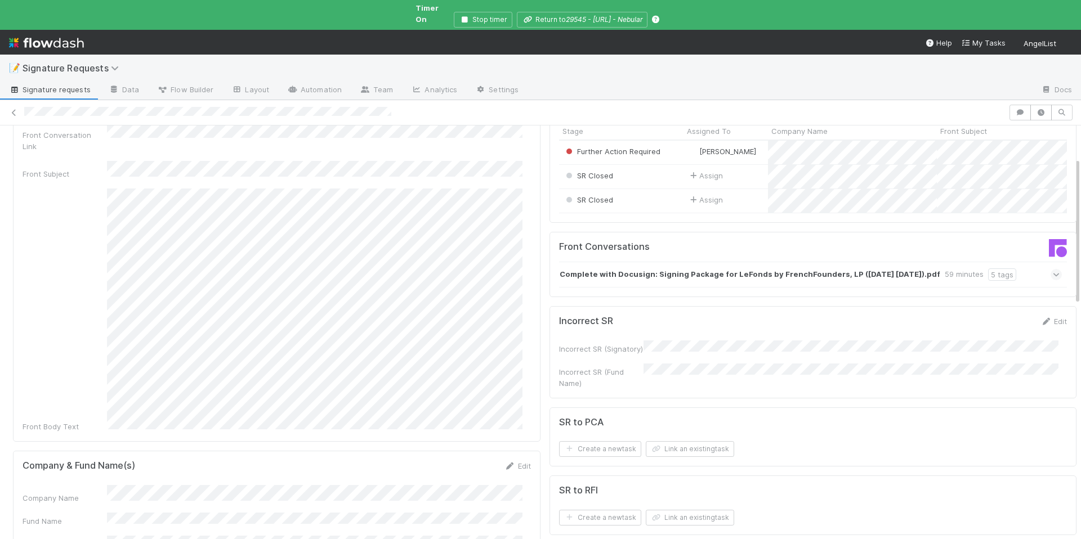
scroll to position [95, 0]
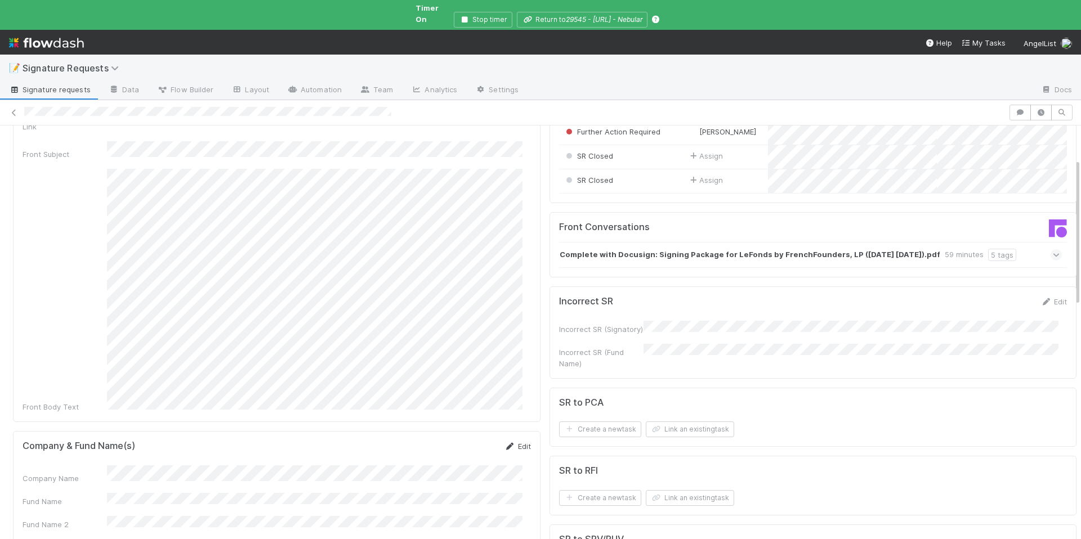
click at [512, 442] on link "Edit" at bounding box center [517, 446] width 26 height 9
click at [471, 441] on button "Save" at bounding box center [471, 450] width 32 height 19
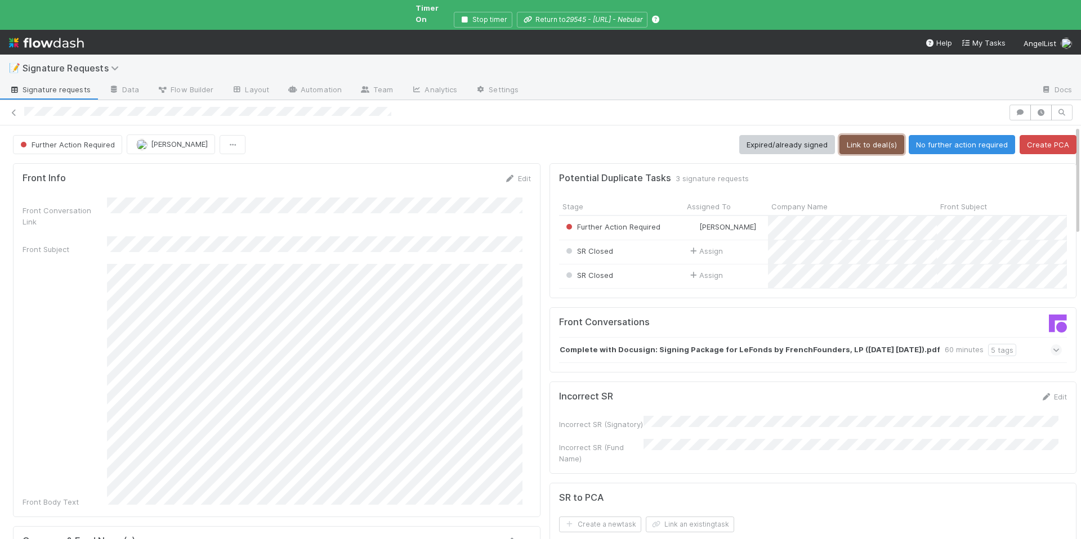
click at [852, 137] on button "Link to deal(s)" at bounding box center [871, 144] width 65 height 19
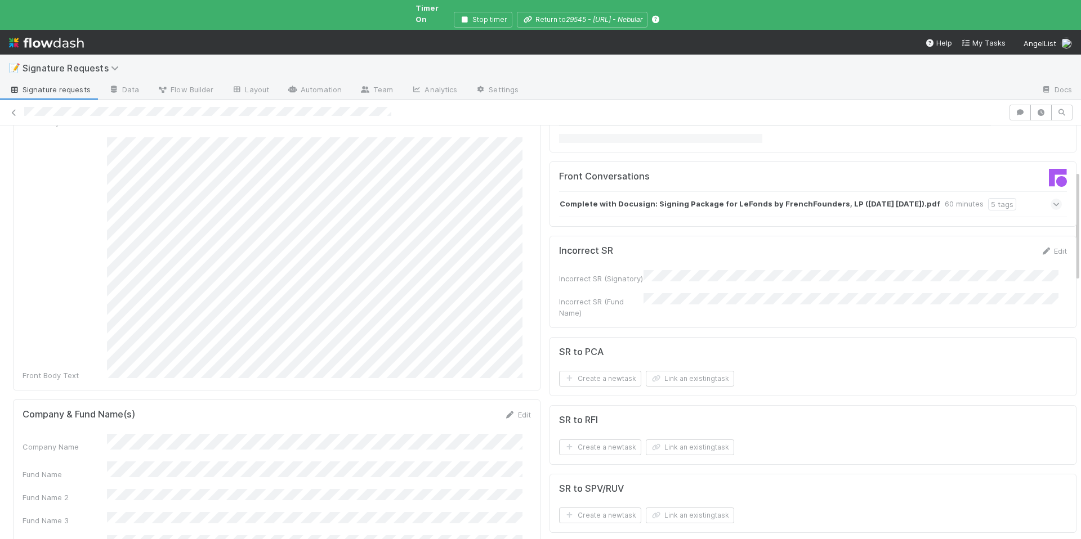
scroll to position [247, 0]
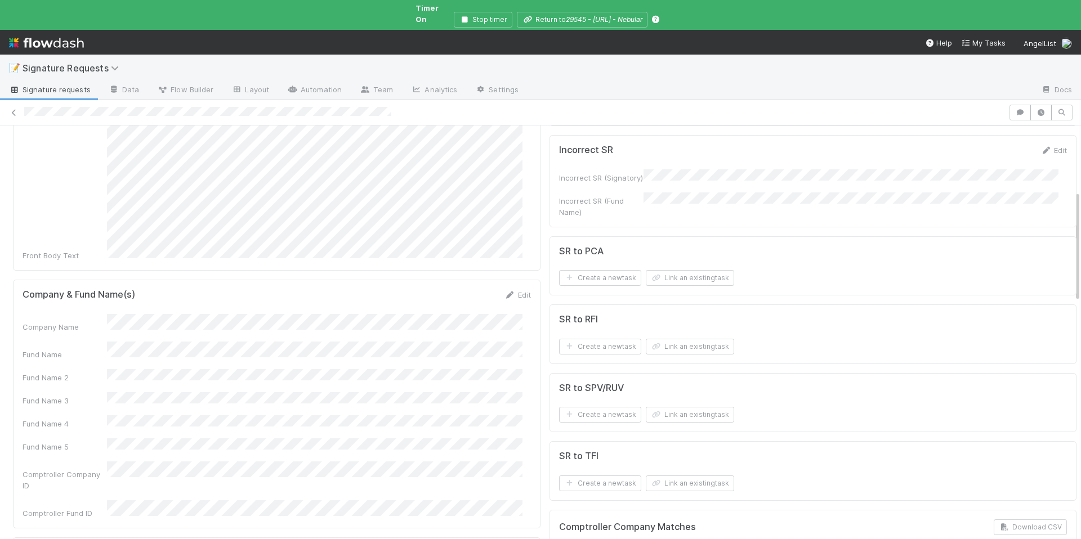
click at [670, 246] on div "SR to PCA" at bounding box center [813, 251] width 508 height 11
click at [653, 270] on button "Link an existing task" at bounding box center [690, 278] width 88 height 16
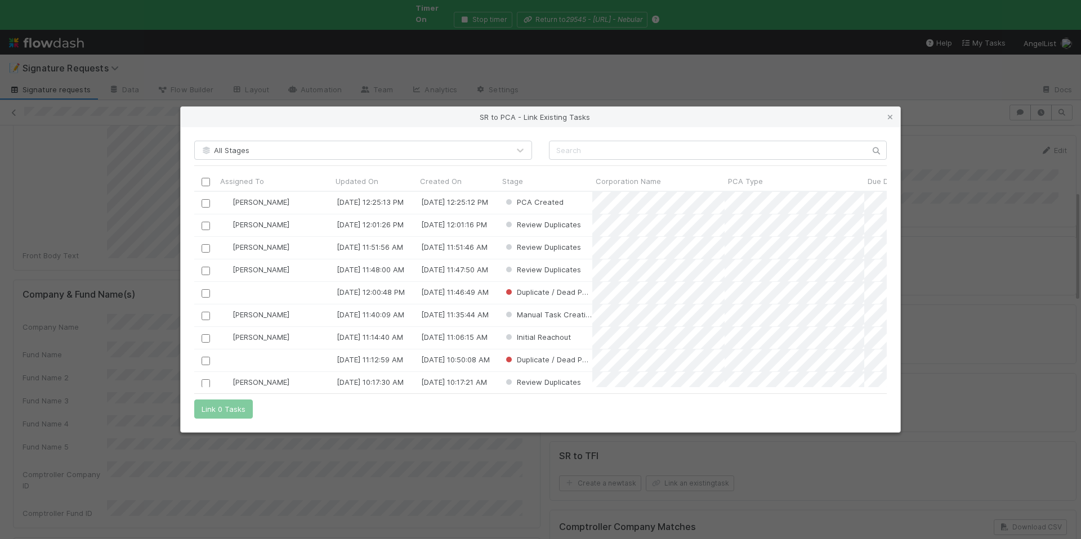
scroll to position [187, 684]
click at [597, 151] on input "text" at bounding box center [718, 150] width 338 height 19
paste input "Sizzle AI"
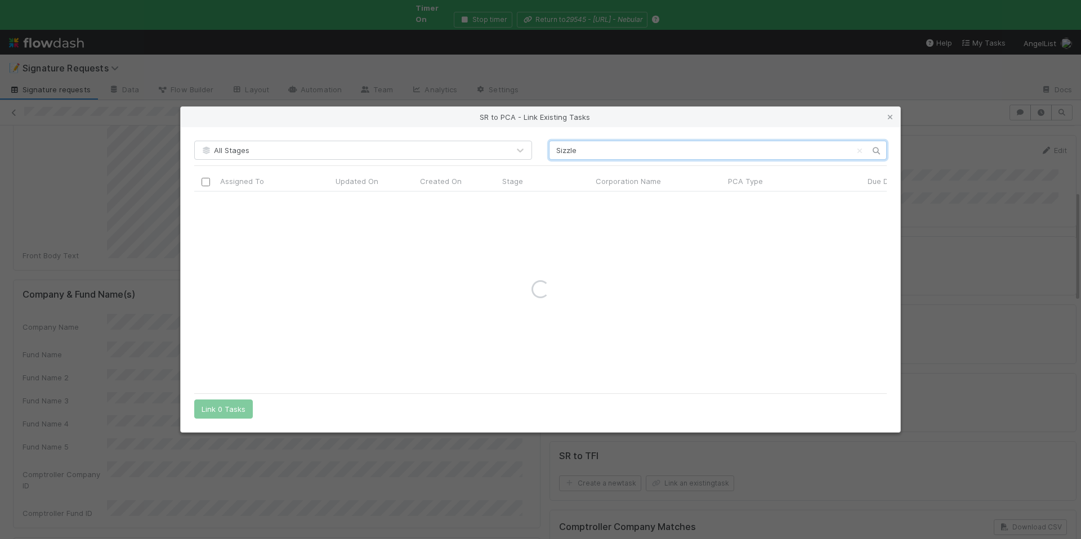
click at [558, 148] on input "Sizzle" at bounding box center [718, 150] width 338 height 19
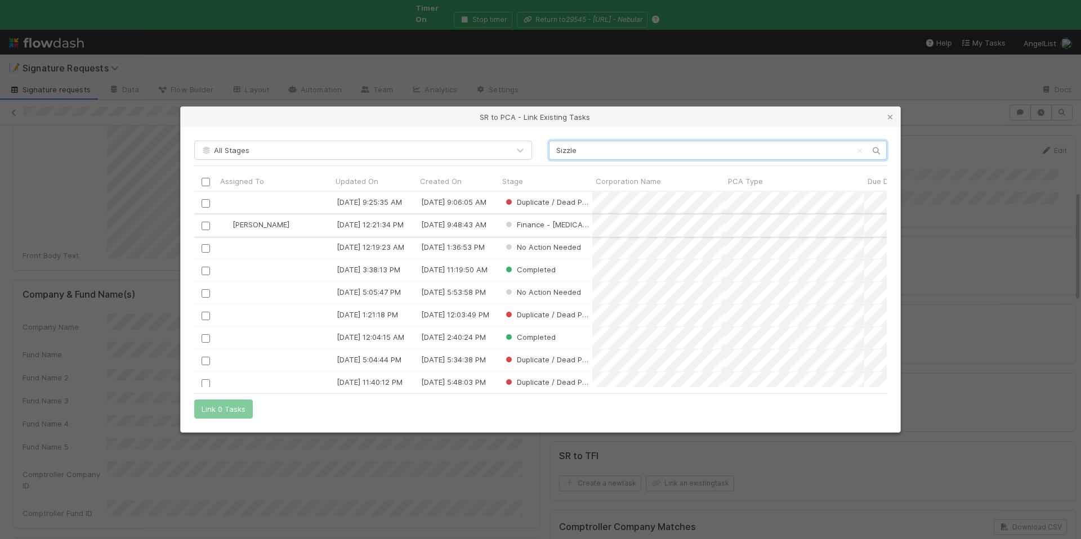
type input "Sizzle"
click at [206, 223] on input "checkbox" at bounding box center [205, 225] width 8 height 8
click at [222, 413] on button "Link 1 Task" at bounding box center [220, 409] width 53 height 19
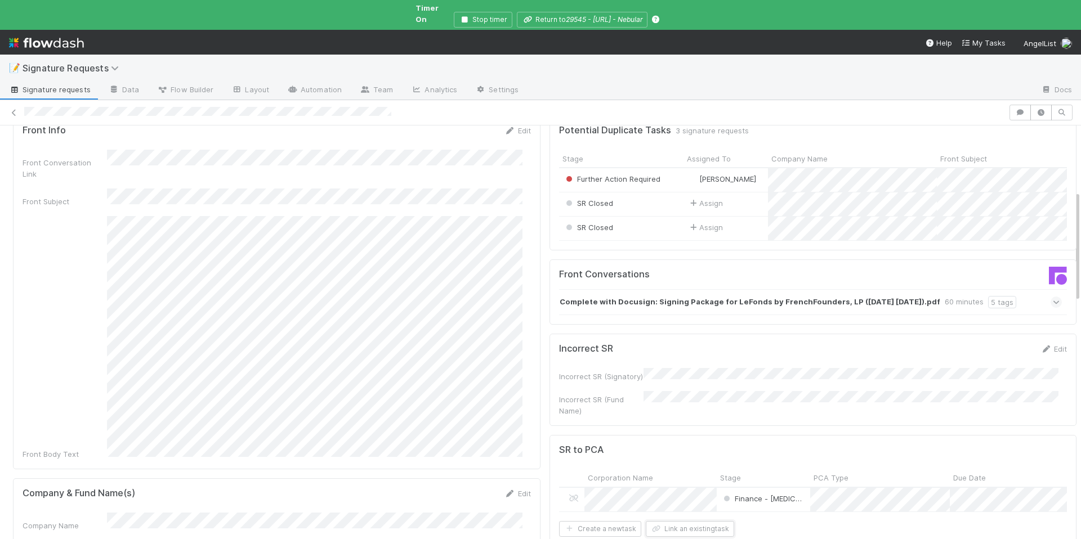
scroll to position [0, 0]
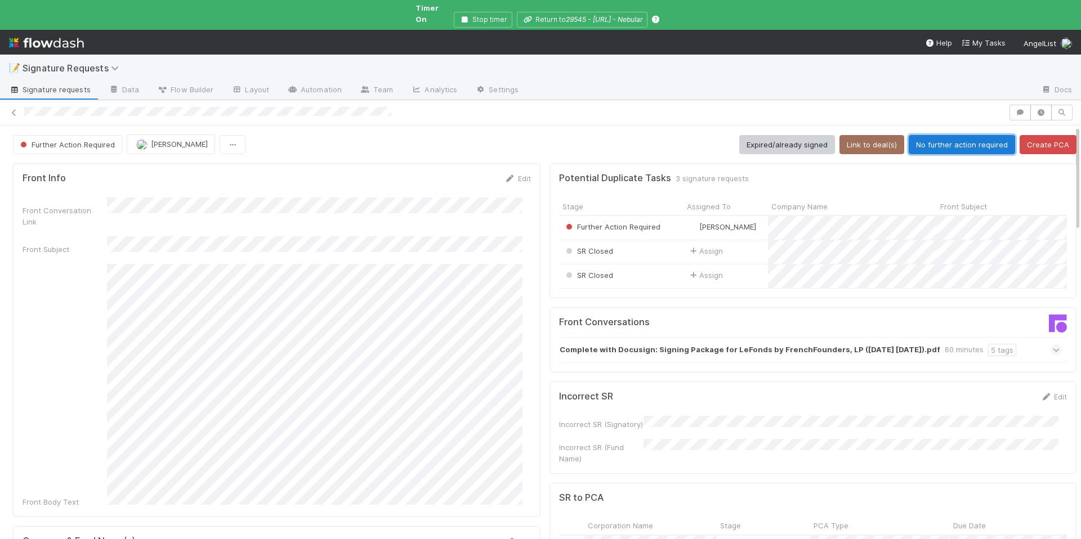
click at [926, 135] on button "No further action required" at bounding box center [961, 144] width 106 height 19
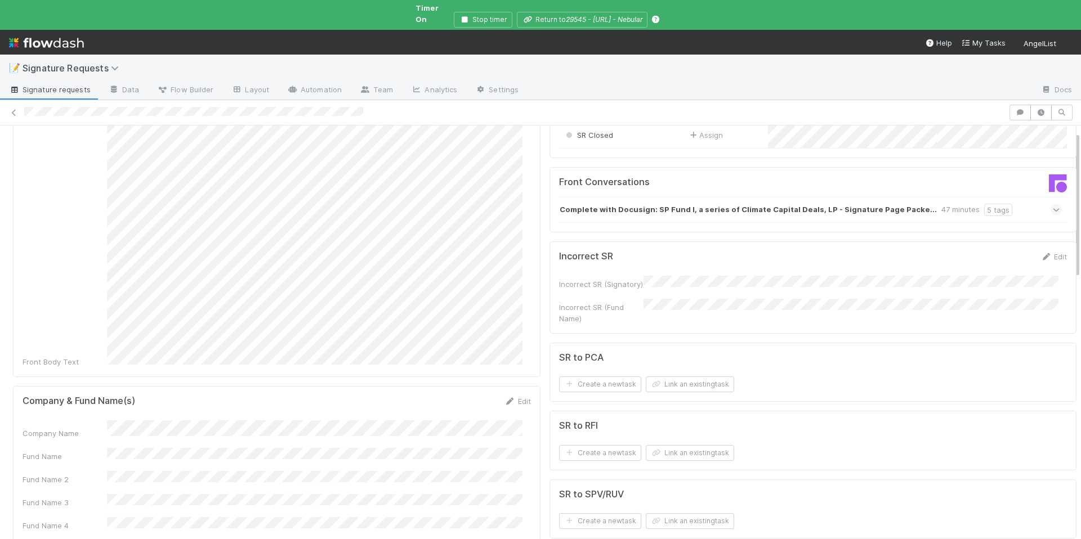
scroll to position [222, 0]
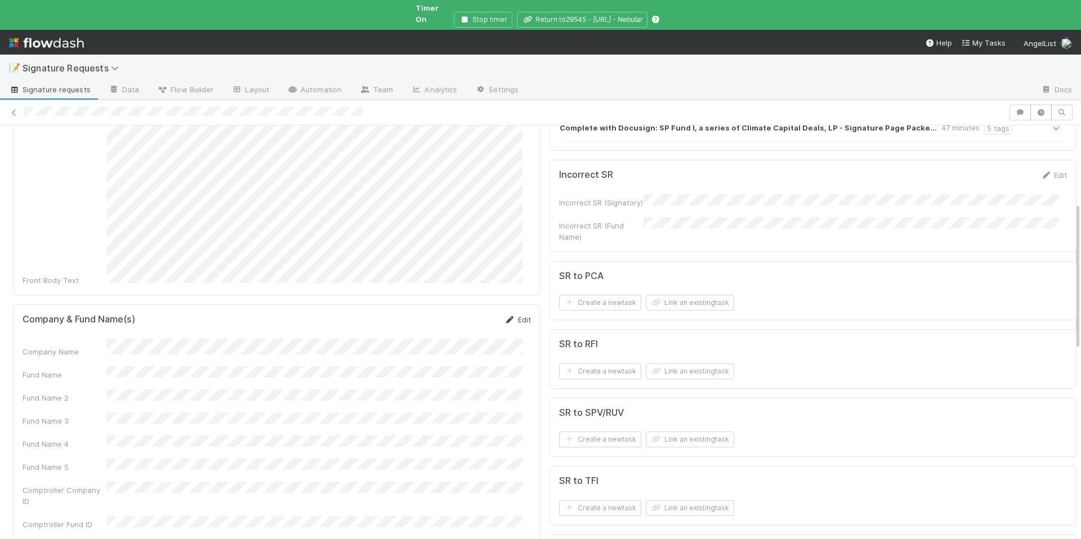
click at [504, 316] on icon at bounding box center [509, 319] width 11 height 7
click at [459, 314] on button "Save" at bounding box center [471, 323] width 32 height 19
click at [508, 315] on link "Edit" at bounding box center [517, 319] width 26 height 9
click at [469, 314] on button "Save" at bounding box center [471, 323] width 32 height 19
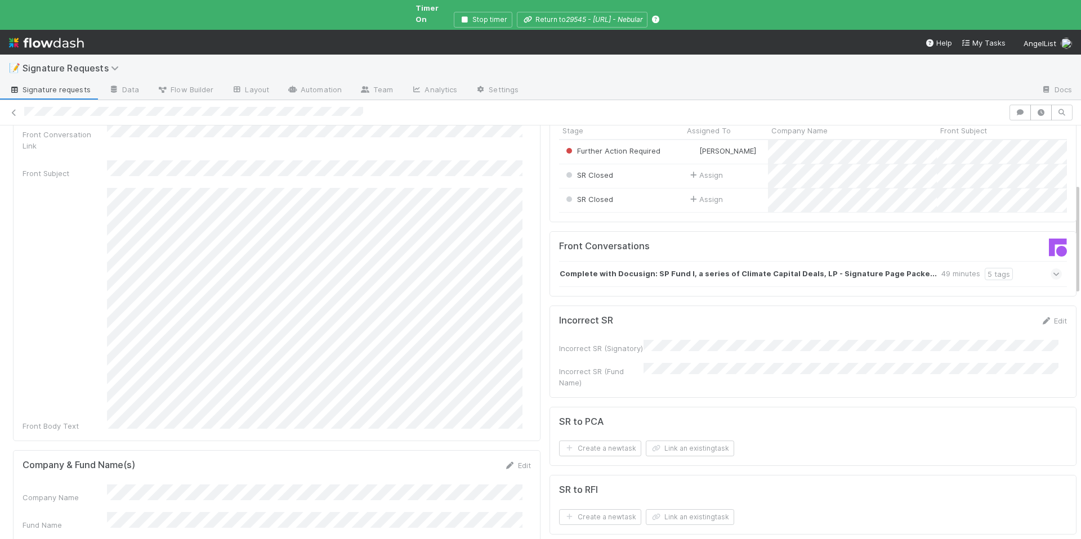
scroll to position [0, 0]
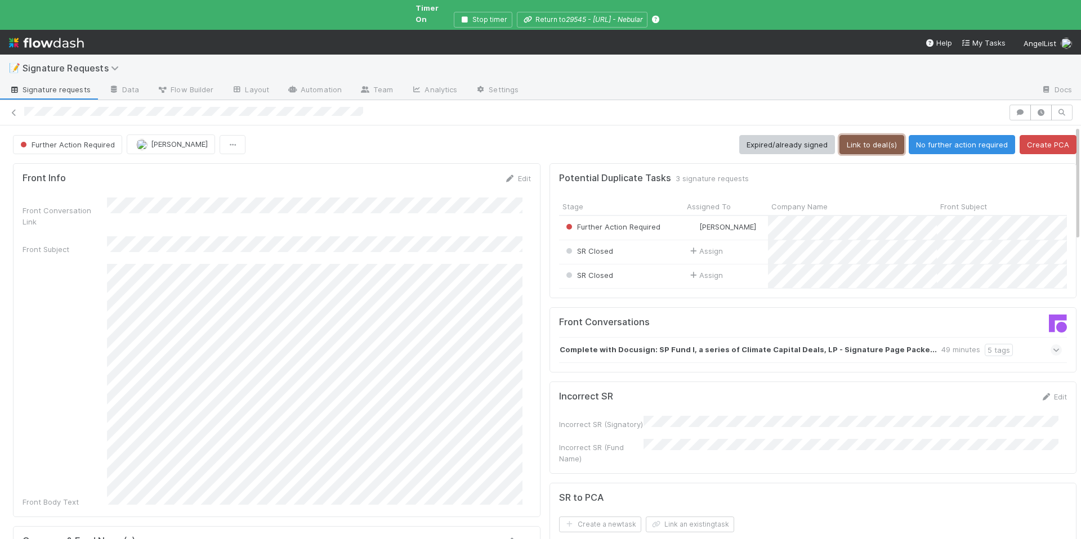
click at [866, 135] on button "Link to deal(s)" at bounding box center [871, 144] width 65 height 19
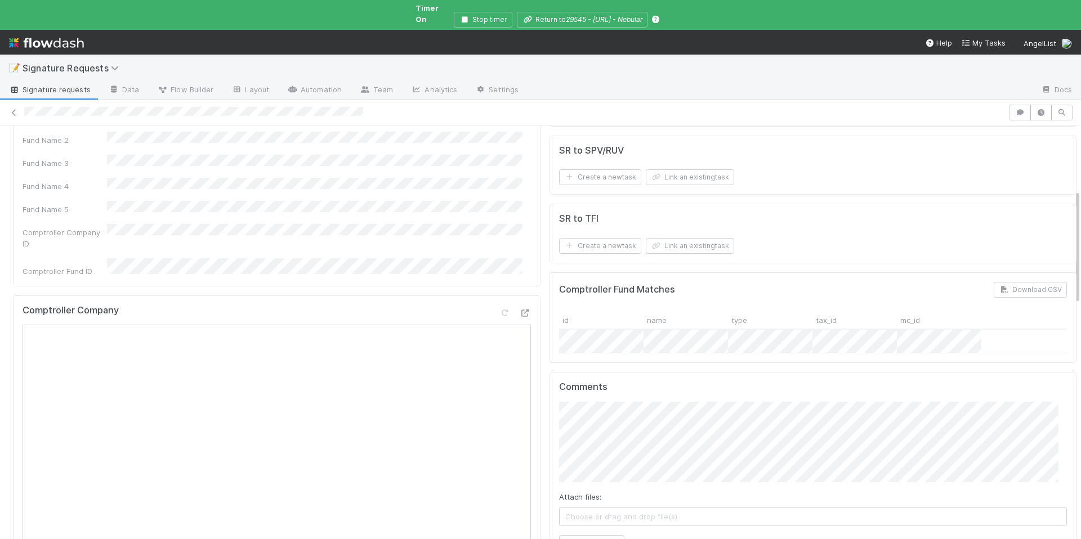
scroll to position [235, 0]
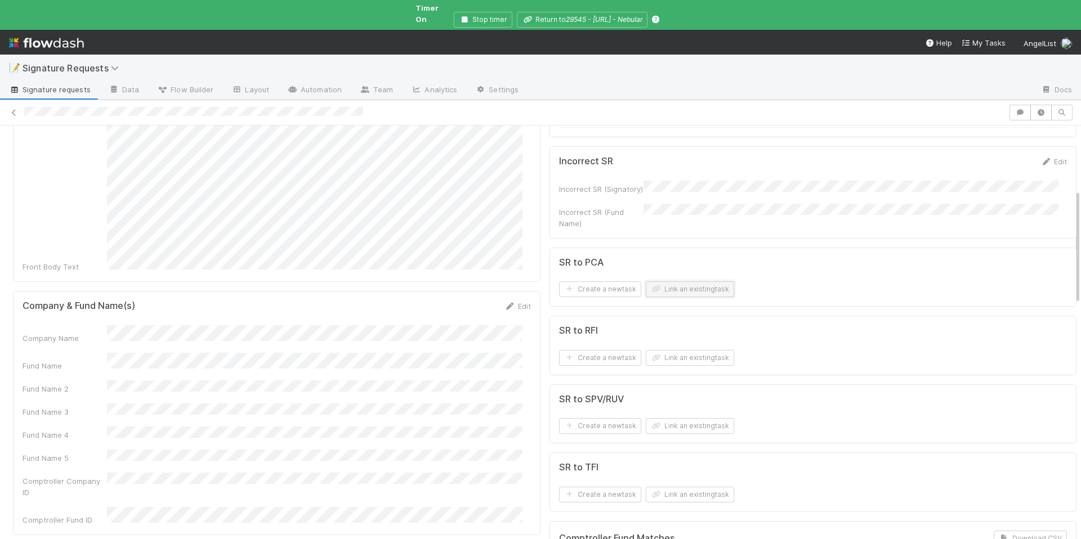
click at [670, 281] on button "Link an existing task" at bounding box center [690, 289] width 88 height 16
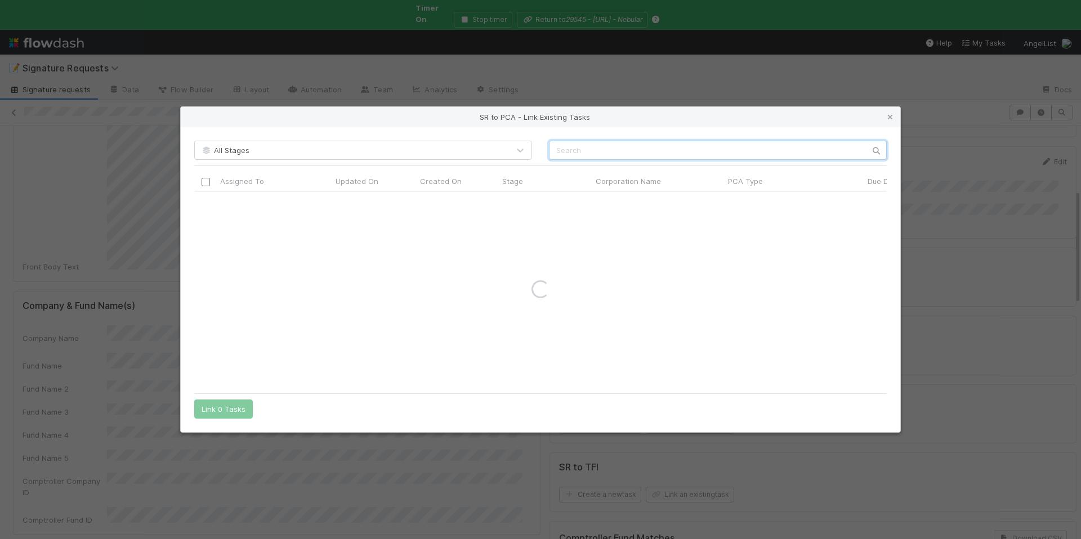
click at [555, 150] on input "text" at bounding box center [718, 150] width 338 height 19
paste input "Spring Free EV, Inc."
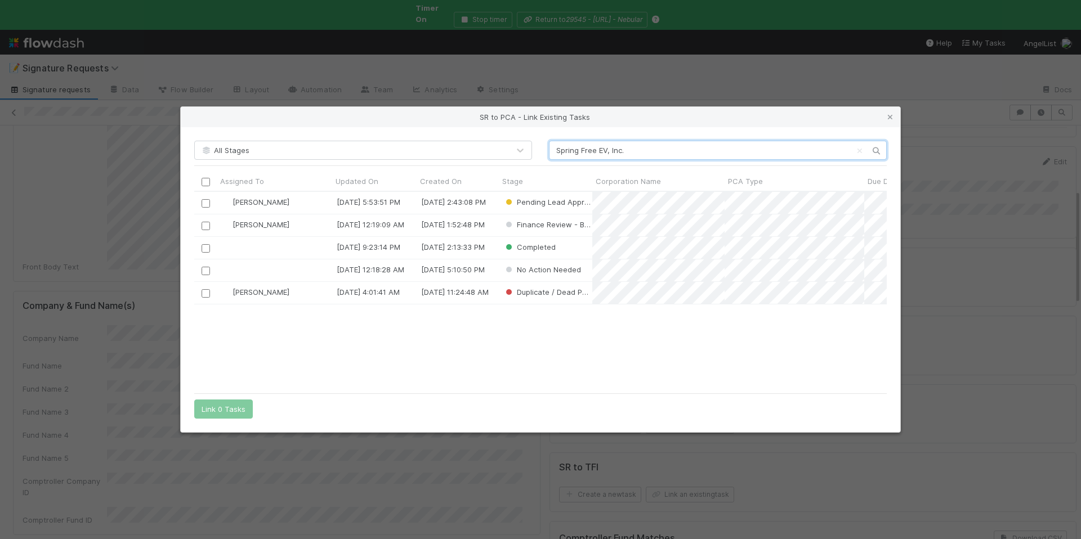
scroll to position [187, 684]
type input "Spring Free EV, Inc."
click at [203, 204] on input "checkbox" at bounding box center [205, 203] width 8 height 8
click at [225, 405] on button "Link 1 Task" at bounding box center [220, 409] width 53 height 19
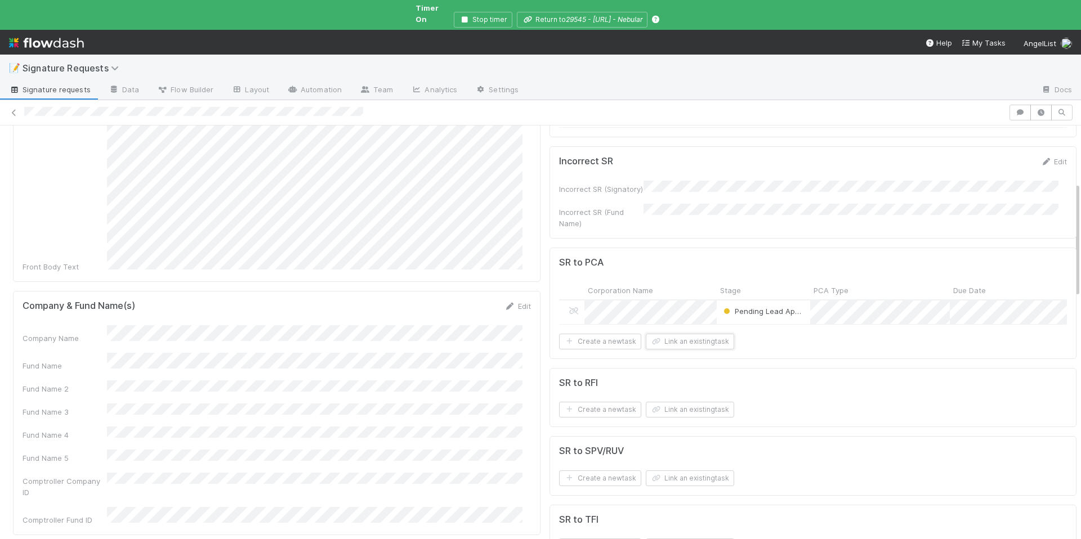
scroll to position [0, 0]
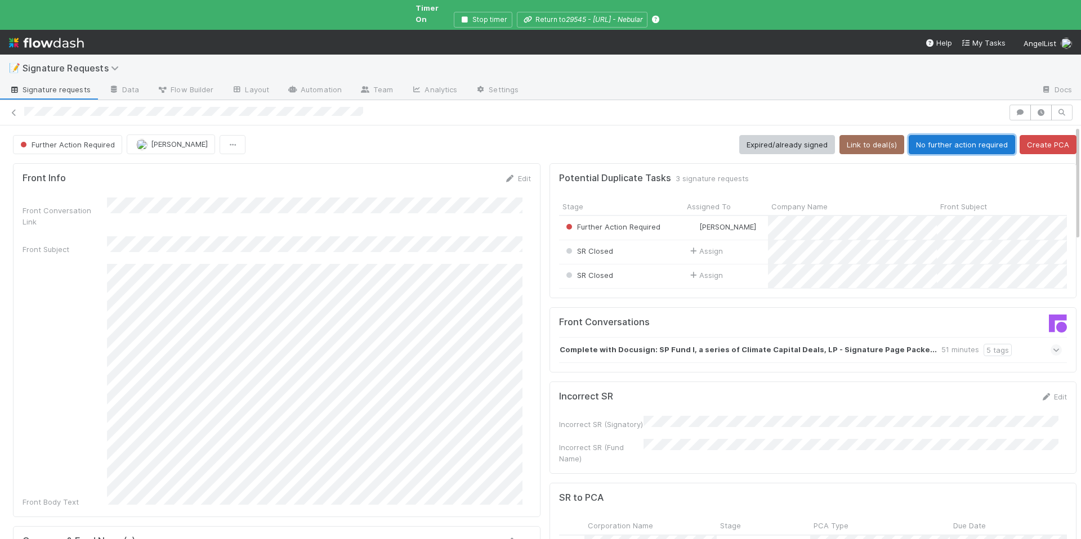
click at [913, 135] on button "No further action required" at bounding box center [961, 144] width 106 height 19
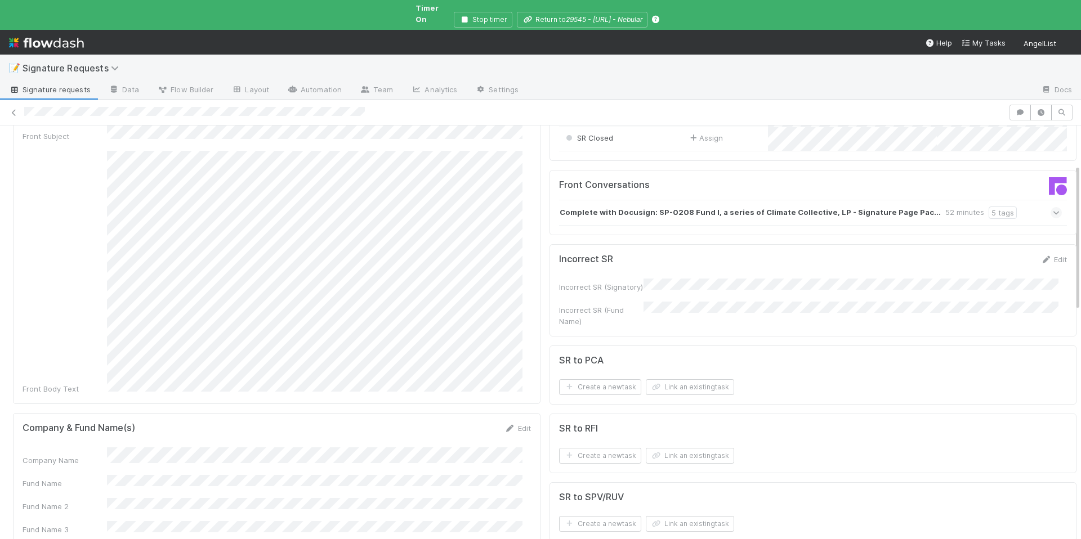
scroll to position [114, 0]
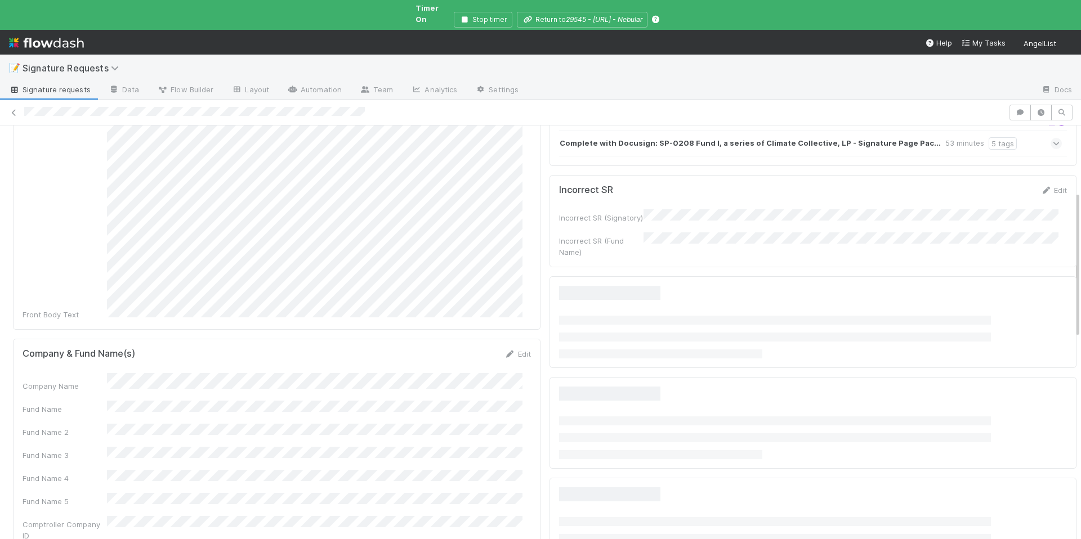
scroll to position [188, 0]
click at [511, 349] on link "Edit" at bounding box center [517, 353] width 26 height 9
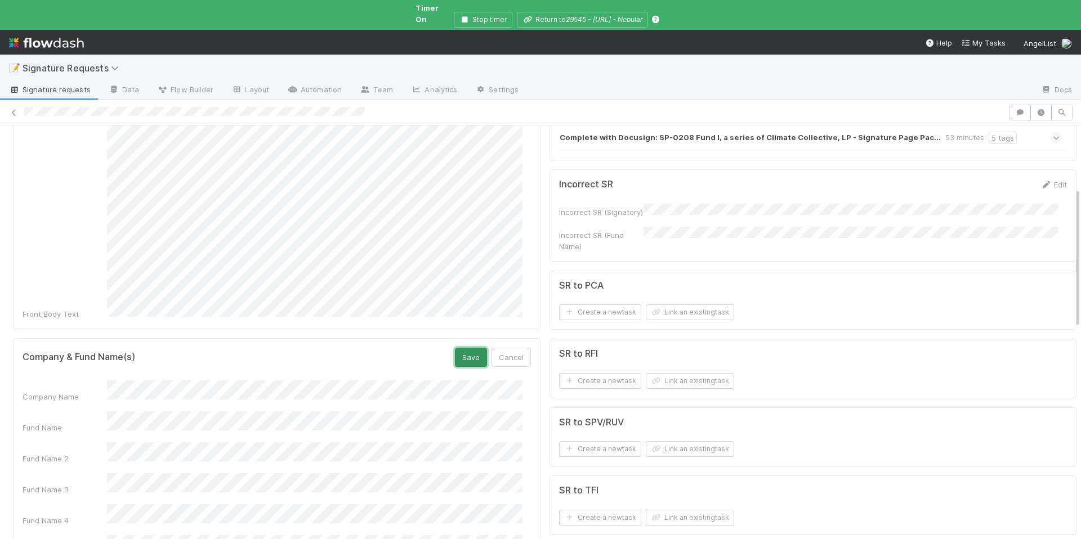
click at [461, 348] on button "Save" at bounding box center [471, 357] width 32 height 19
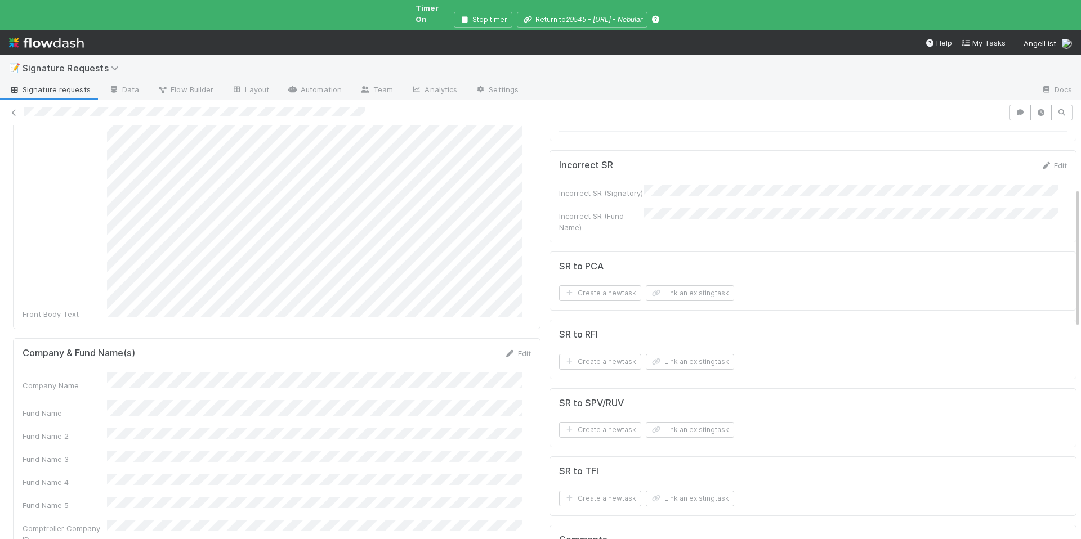
scroll to position [16, 0]
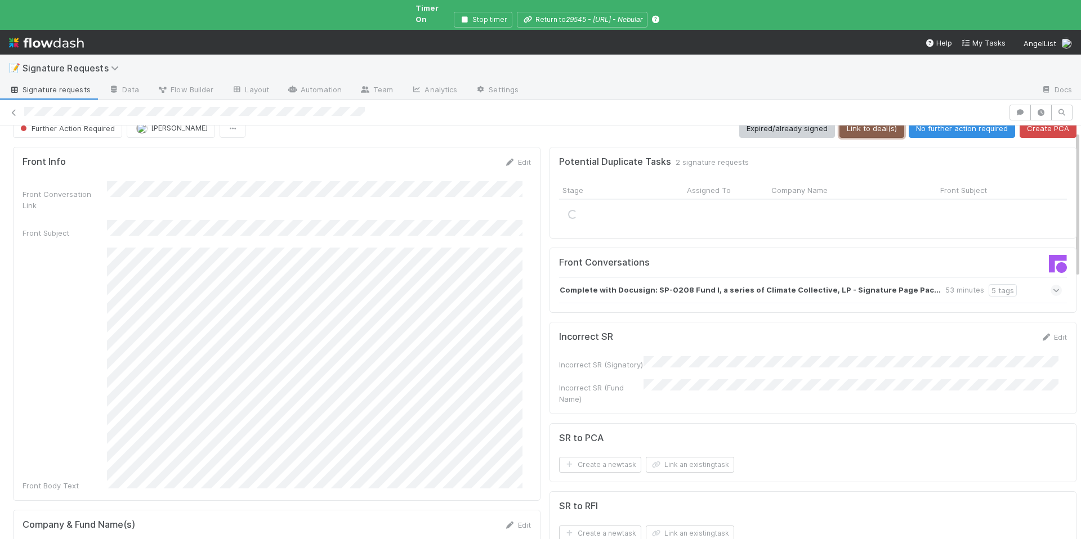
click at [870, 121] on button "Link to deal(s)" at bounding box center [871, 128] width 65 height 19
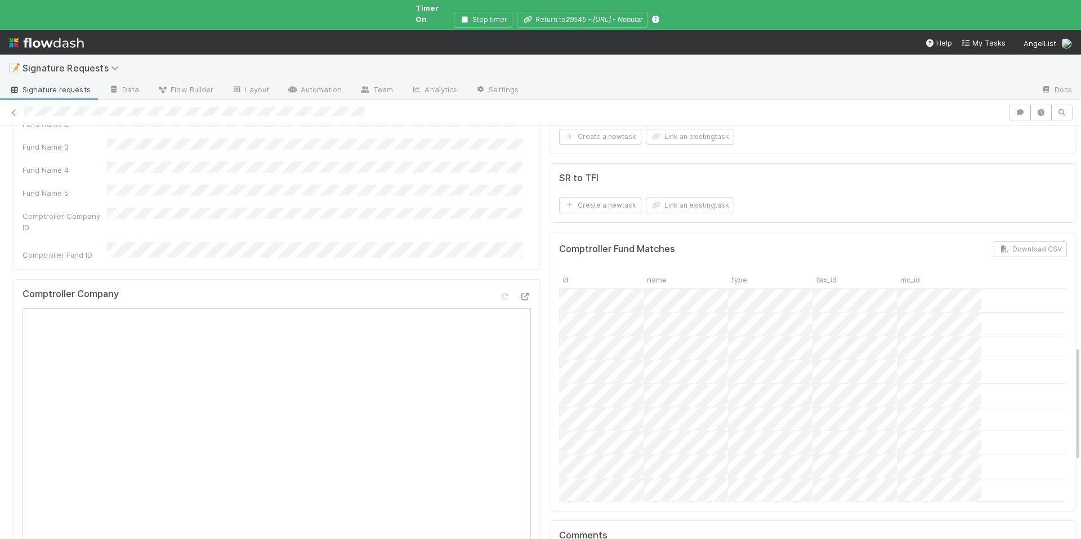
scroll to position [265, 0]
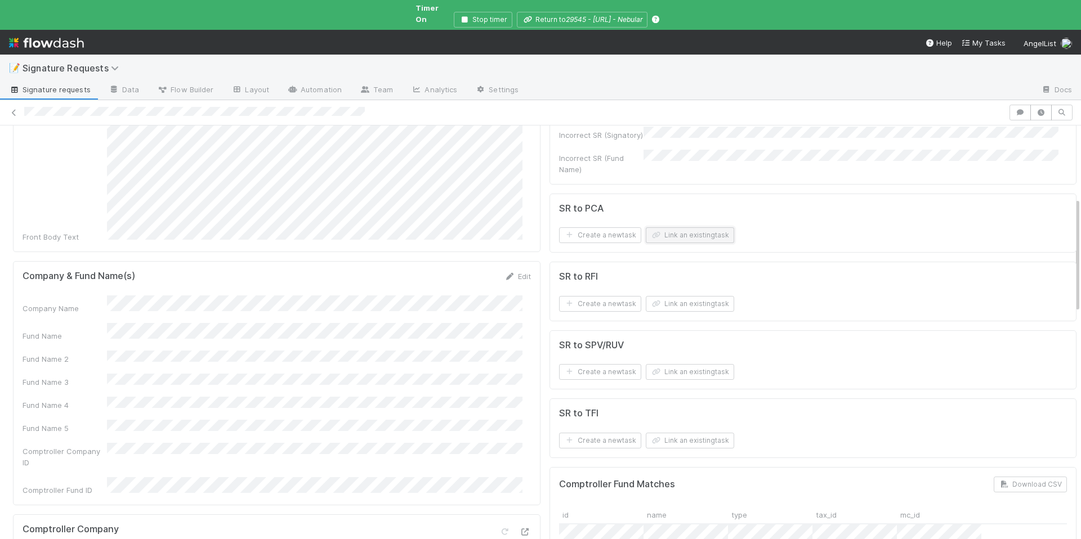
click at [681, 228] on button "Link an existing task" at bounding box center [690, 235] width 88 height 16
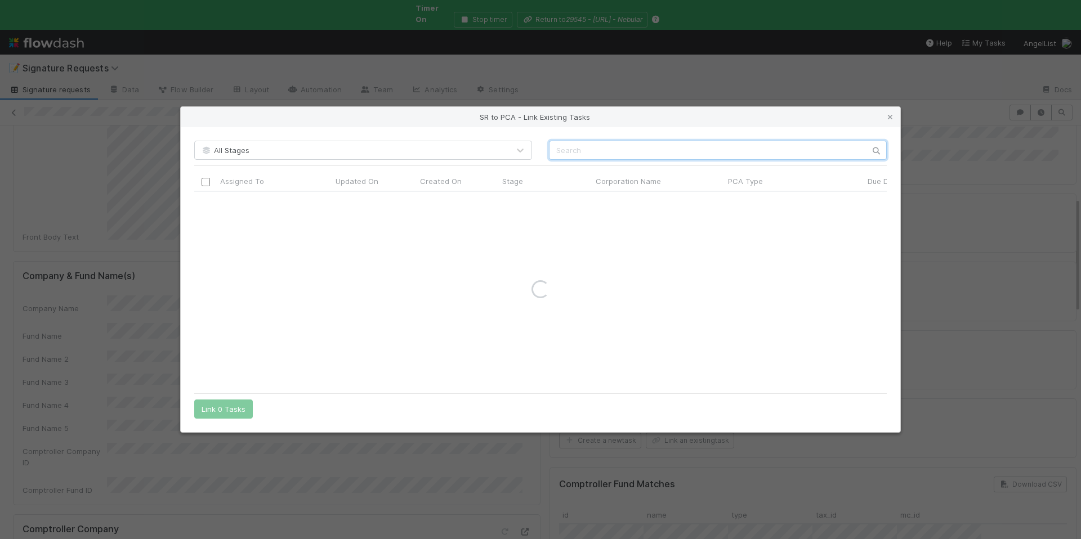
click at [626, 151] on input "text" at bounding box center [718, 150] width 338 height 19
paste input "SpringFreeev"
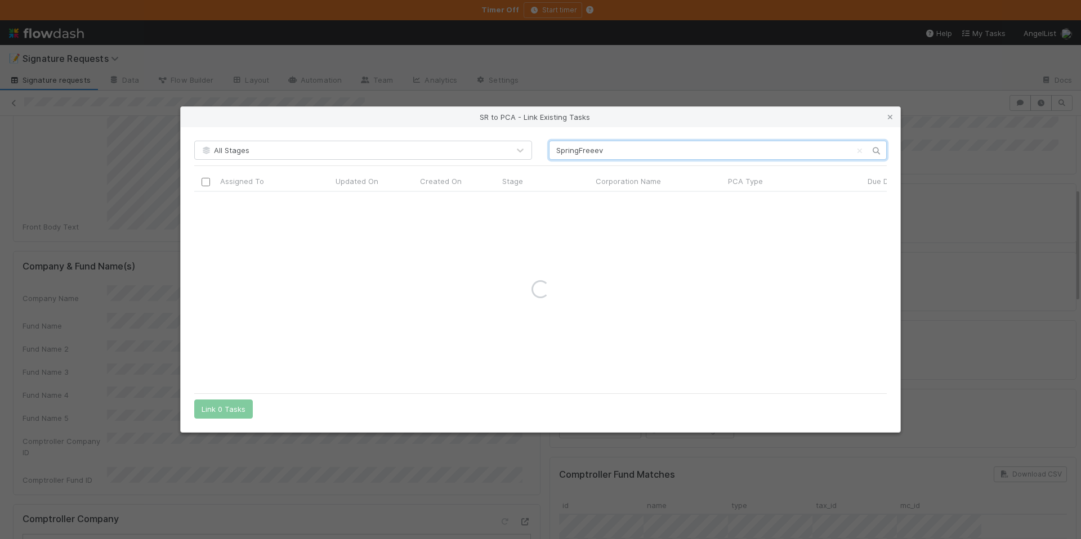
click at [558, 150] on input "SpringFreeev" at bounding box center [718, 150] width 338 height 19
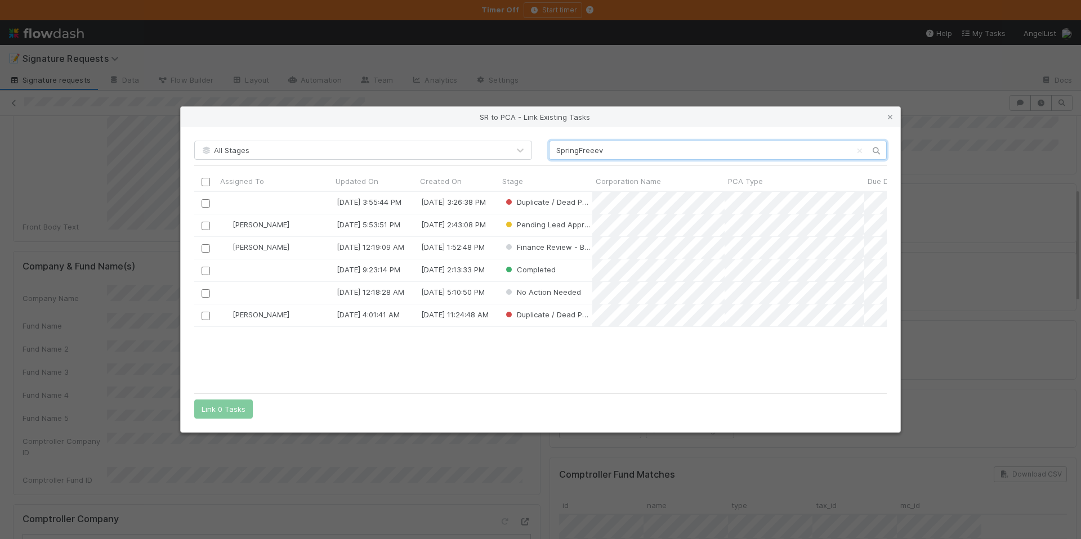
scroll to position [187, 684]
type input "SpringFreeev"
click at [207, 226] on input "checkbox" at bounding box center [205, 225] width 8 height 8
drag, startPoint x: 201, startPoint y: 411, endPoint x: 202, endPoint y: 417, distance: 5.7
click at [200, 412] on button "Link 1 Task" at bounding box center [220, 409] width 53 height 19
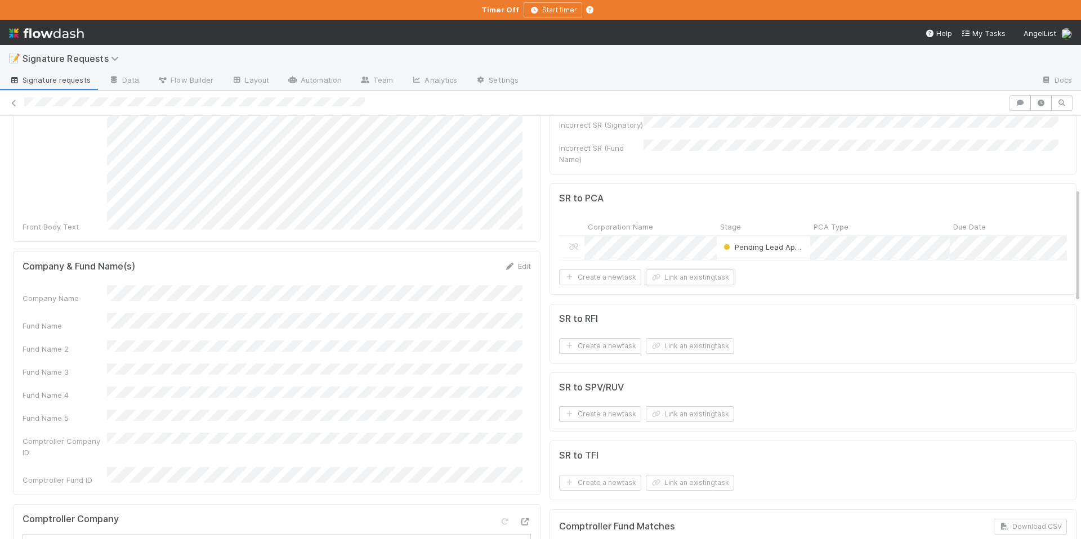
scroll to position [0, 0]
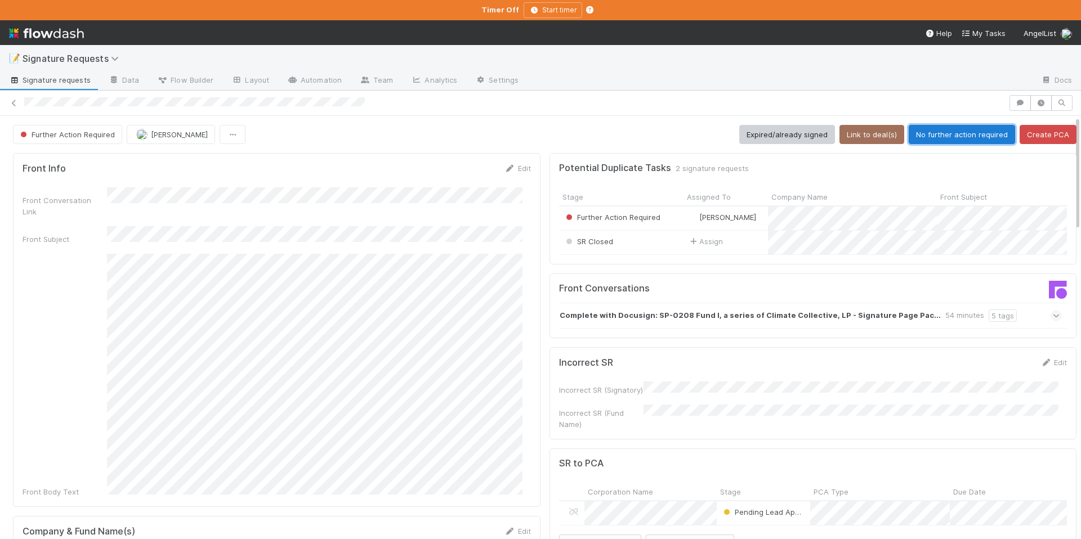
click at [940, 132] on button "No further action required" at bounding box center [961, 134] width 106 height 19
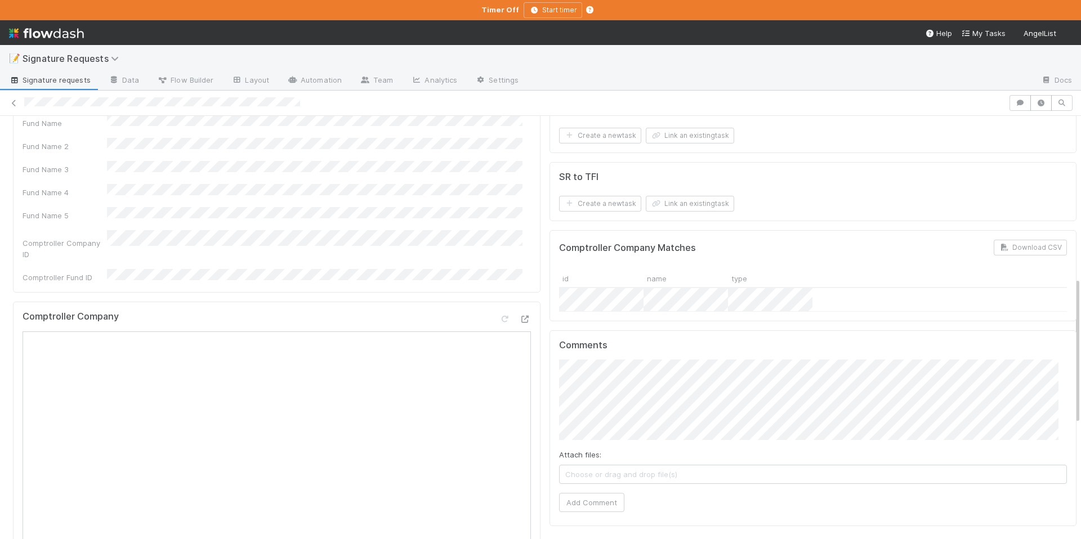
scroll to position [239, 0]
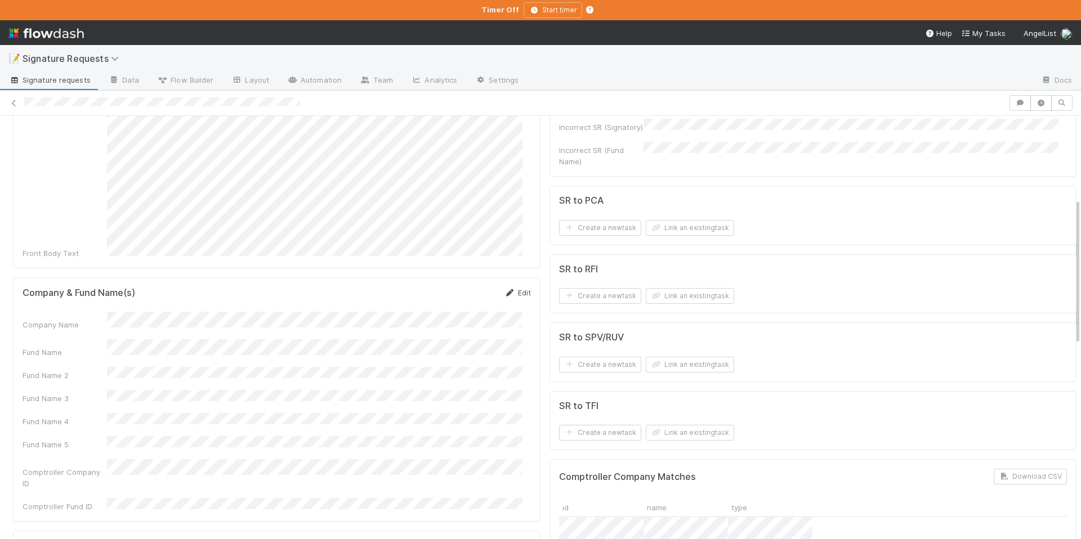
click at [513, 288] on link "Edit" at bounding box center [517, 292] width 26 height 9
drag, startPoint x: 468, startPoint y: 270, endPoint x: 651, endPoint y: 229, distance: 187.6
click at [468, 287] on button "Save" at bounding box center [471, 296] width 32 height 19
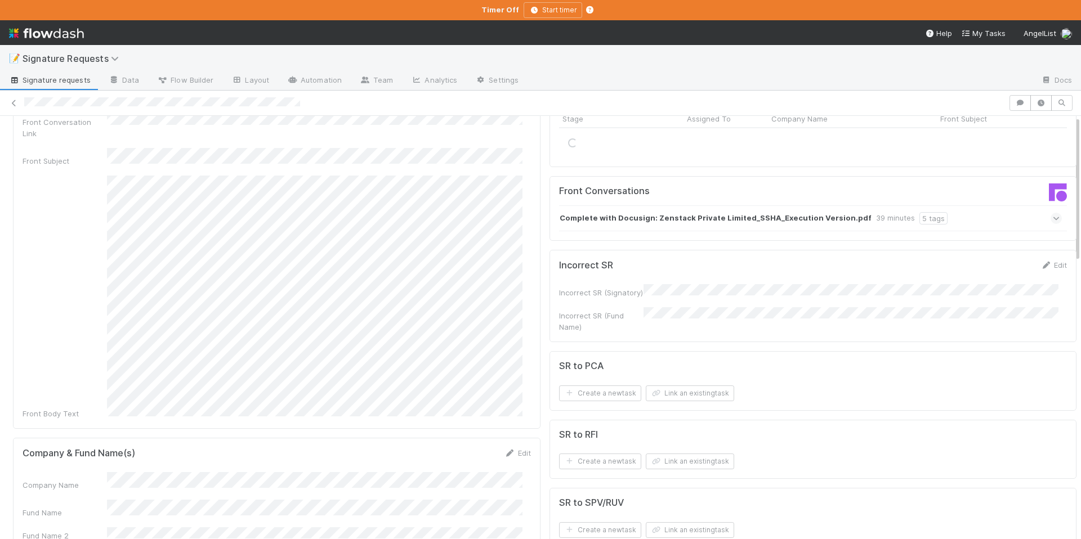
scroll to position [0, 0]
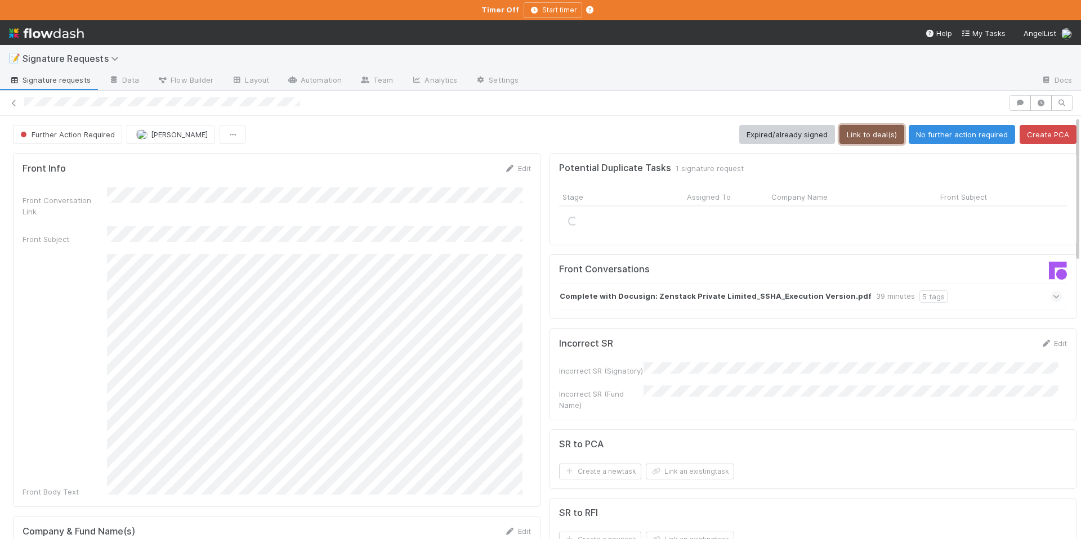
click at [854, 126] on button "Link to deal(s)" at bounding box center [871, 134] width 65 height 19
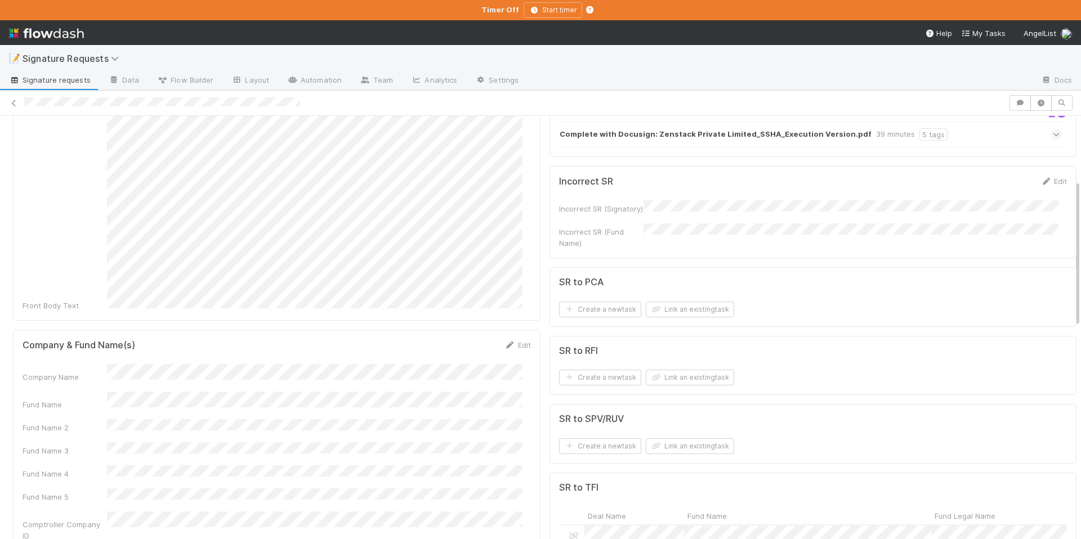
scroll to position [192, 0]
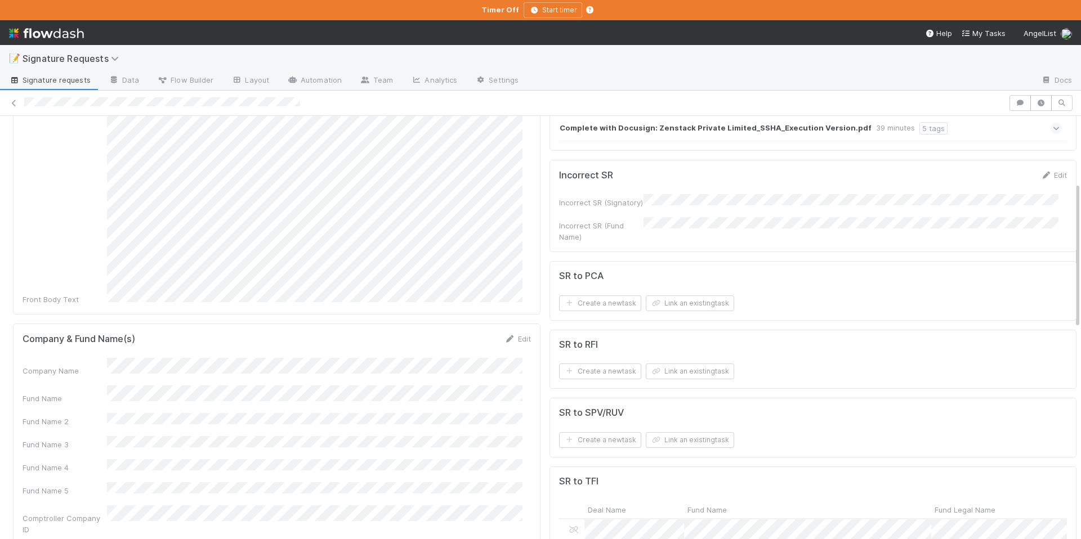
click at [93, 358] on div "Company Name" at bounding box center [277, 367] width 508 height 19
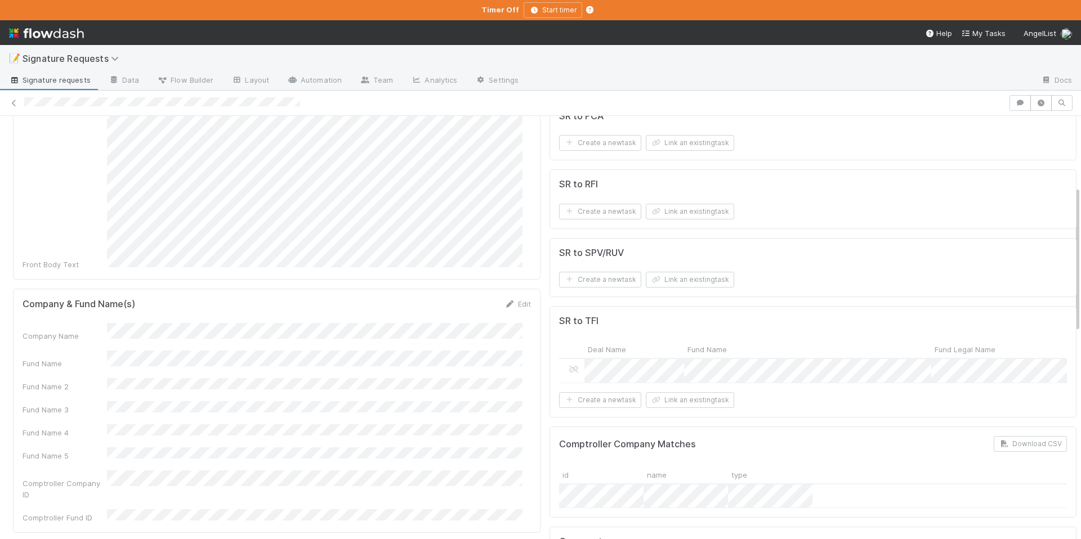
scroll to position [0, 0]
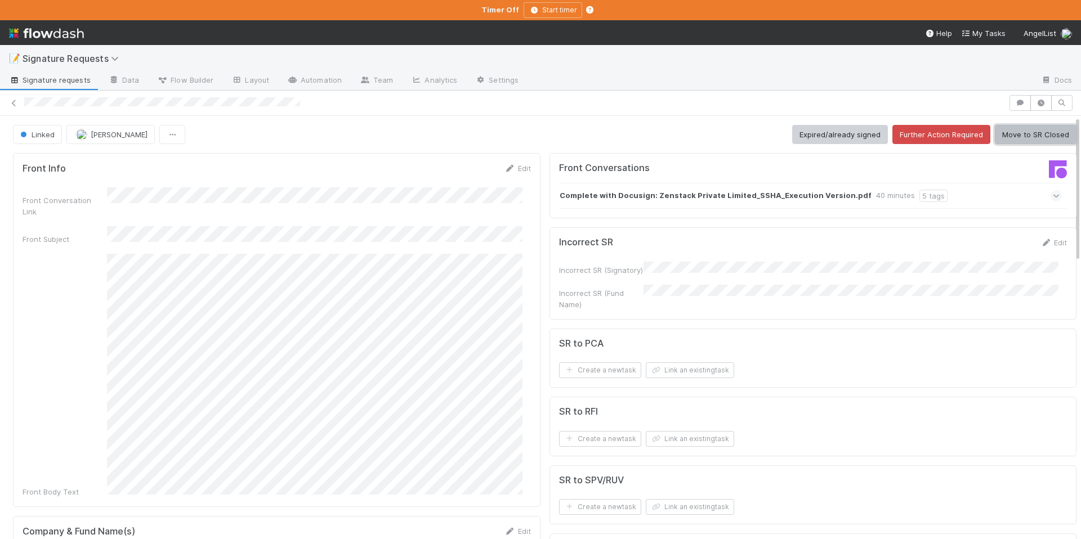
click at [1018, 125] on button "Move to SR Closed" at bounding box center [1036, 134] width 82 height 19
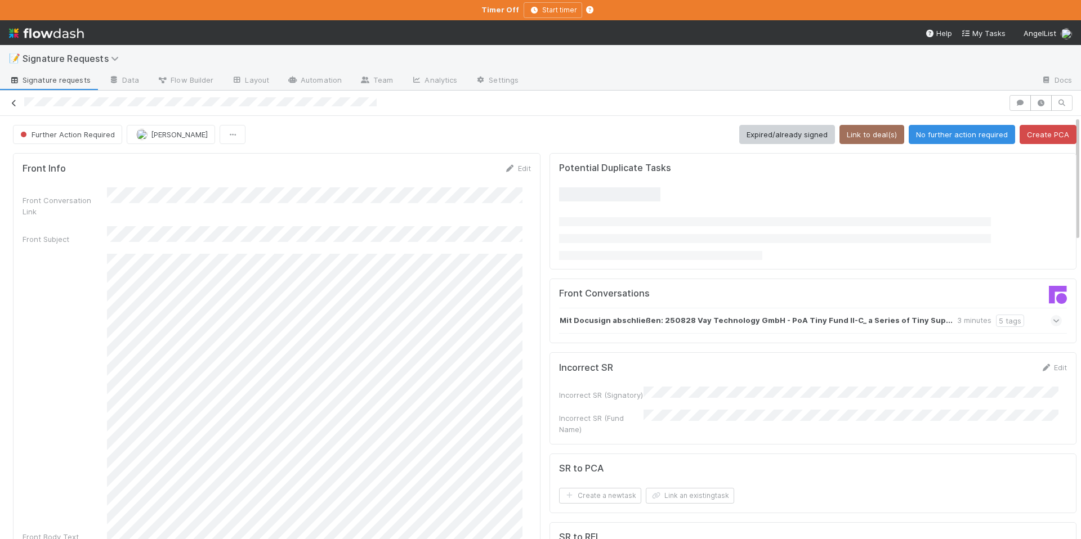
click at [18, 107] on link at bounding box center [13, 102] width 11 height 11
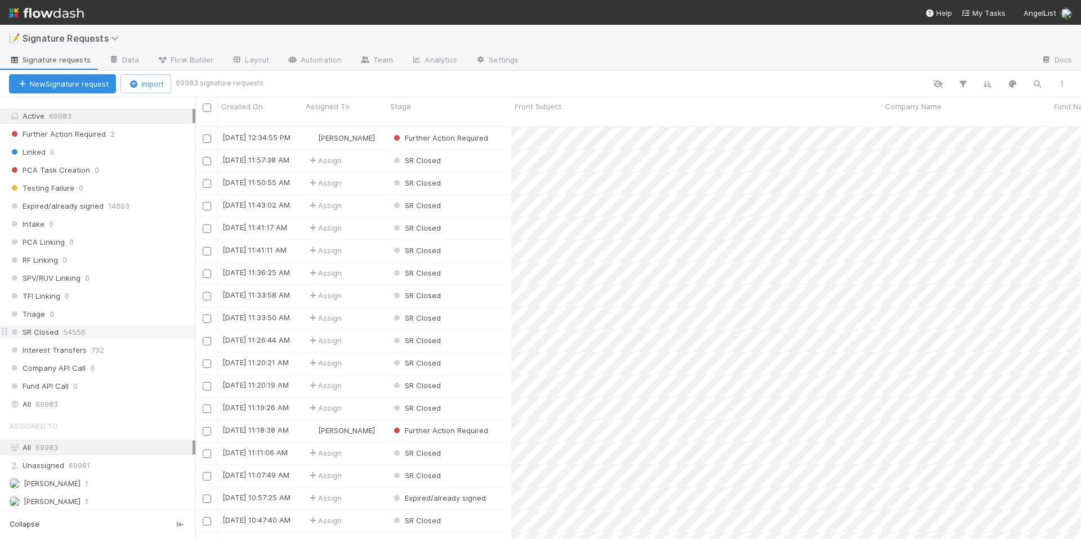
scroll to position [99, 0]
click at [104, 502] on div "[PERSON_NAME] 1" at bounding box center [100, 499] width 183 height 14
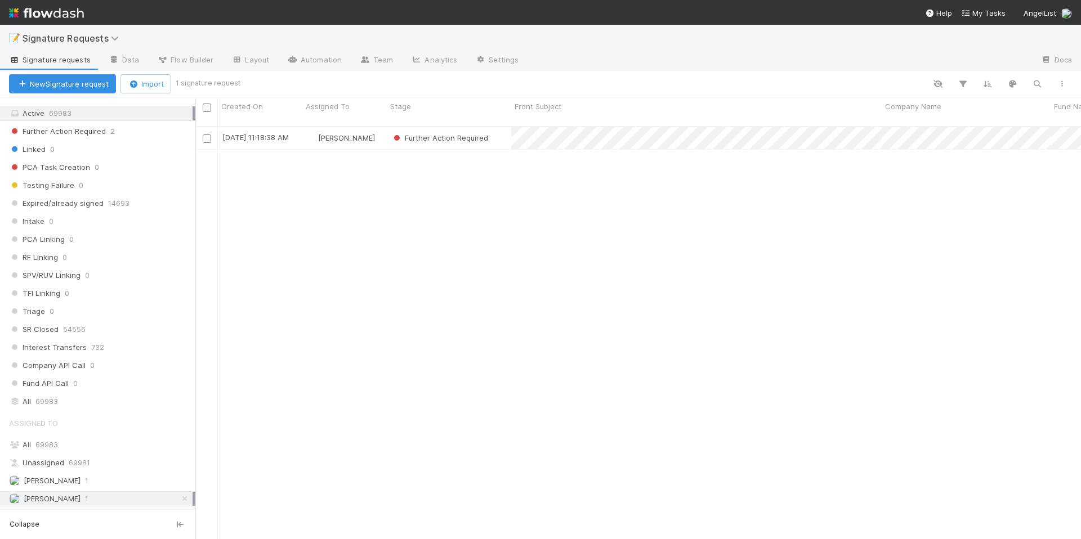
scroll to position [414, 877]
click at [498, 137] on div "Further Action Required" at bounding box center [449, 138] width 124 height 22
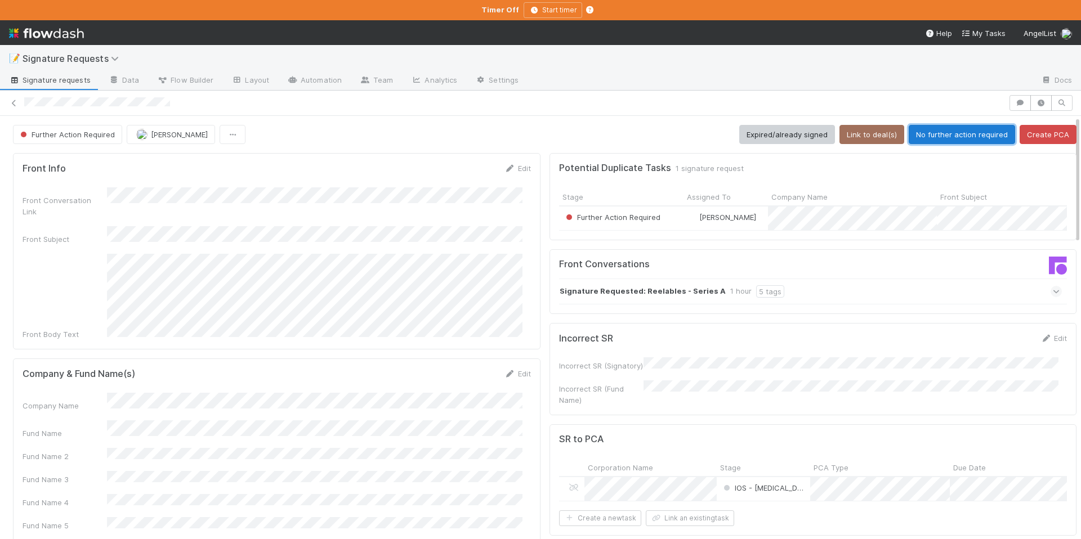
click at [971, 137] on button "No further action required" at bounding box center [961, 134] width 106 height 19
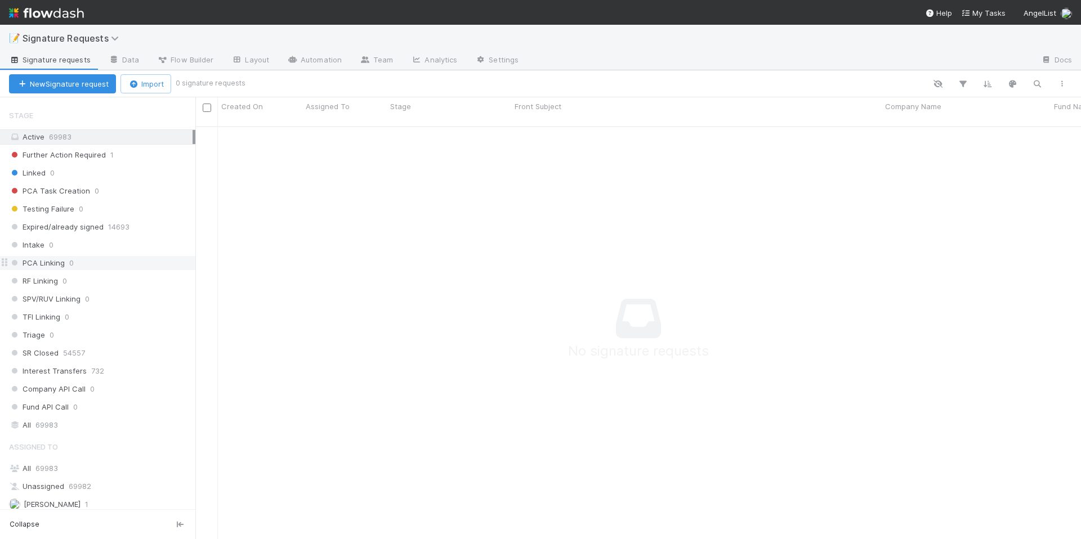
scroll to position [81, 0]
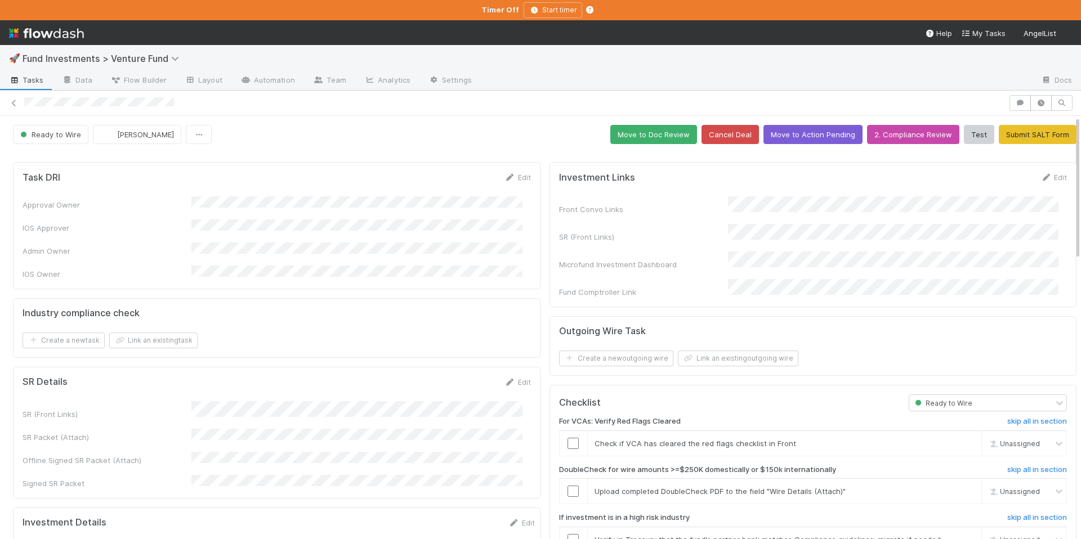
scroll to position [2, 0]
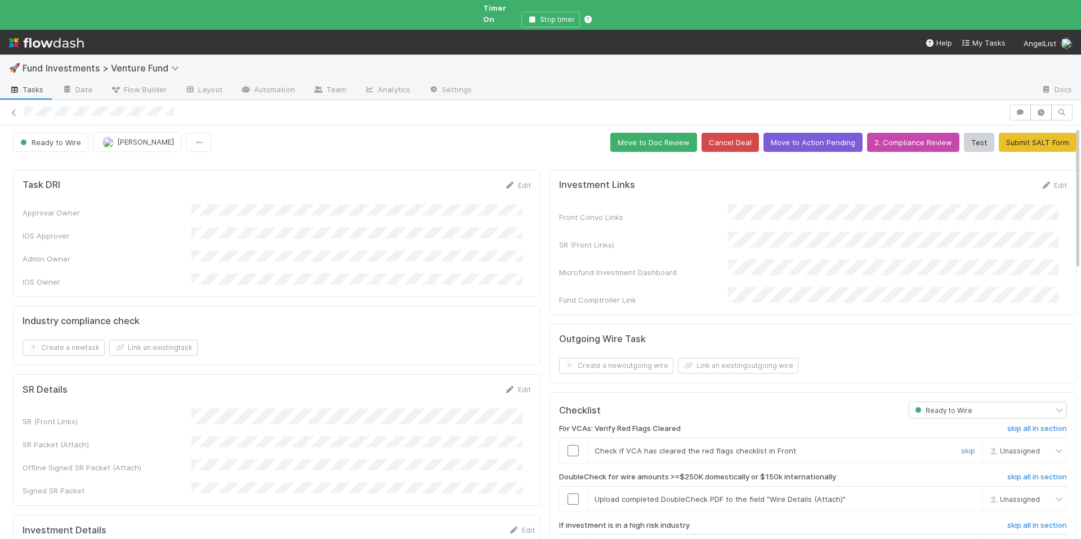
click at [567, 445] on input "checkbox" at bounding box center [572, 450] width 11 height 11
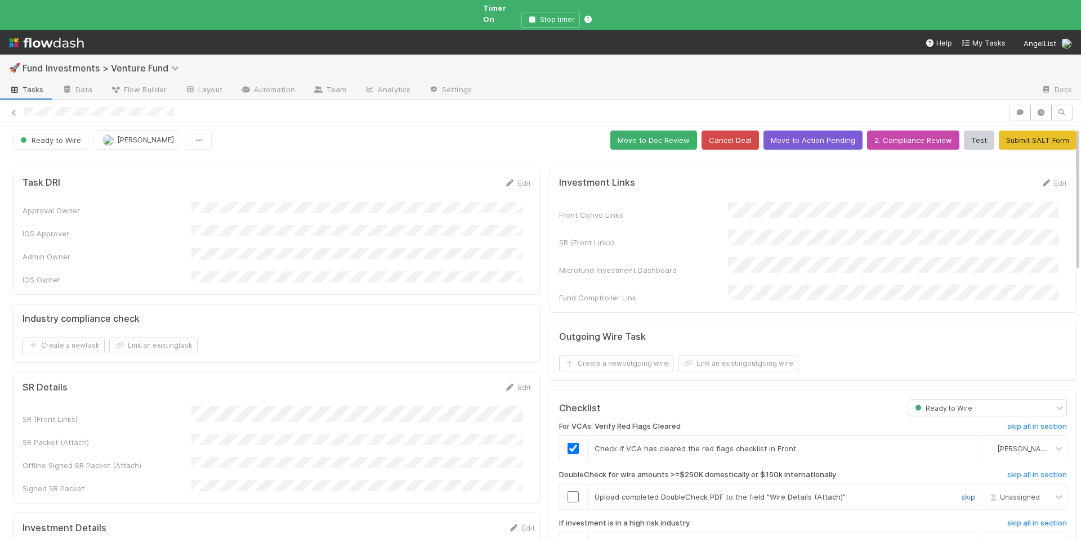
click at [961, 492] on link "skip" at bounding box center [968, 496] width 14 height 9
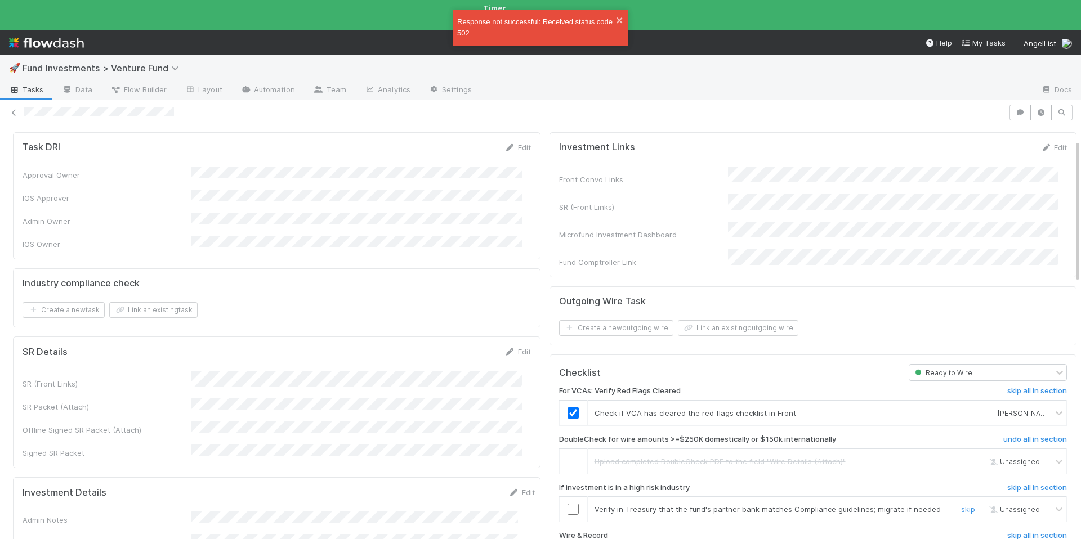
click at [567, 504] on input "checkbox" at bounding box center [572, 509] width 11 height 11
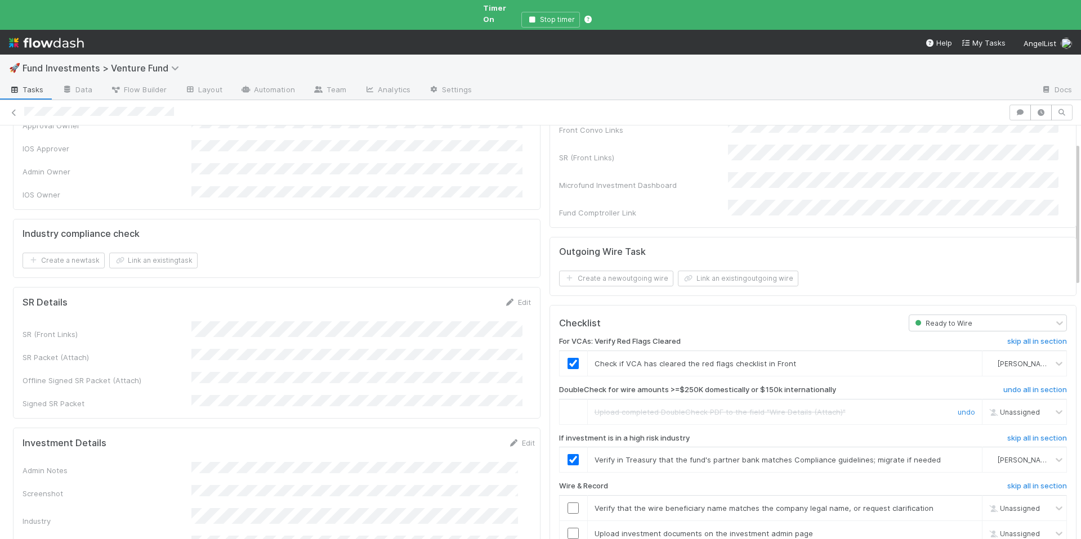
scroll to position [110, 0]
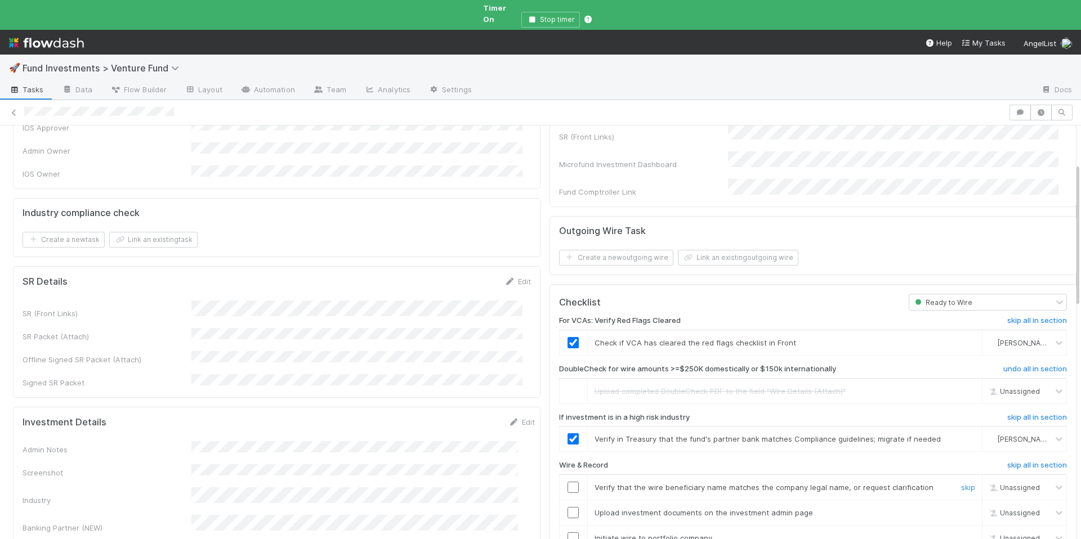
click at [567, 482] on input "checkbox" at bounding box center [572, 487] width 11 height 11
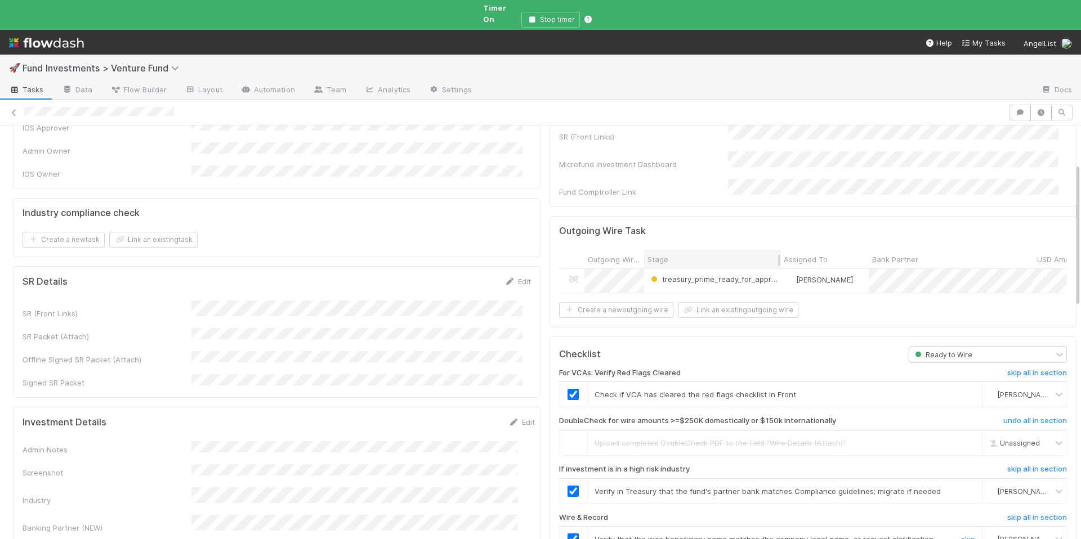
scroll to position [337, 0]
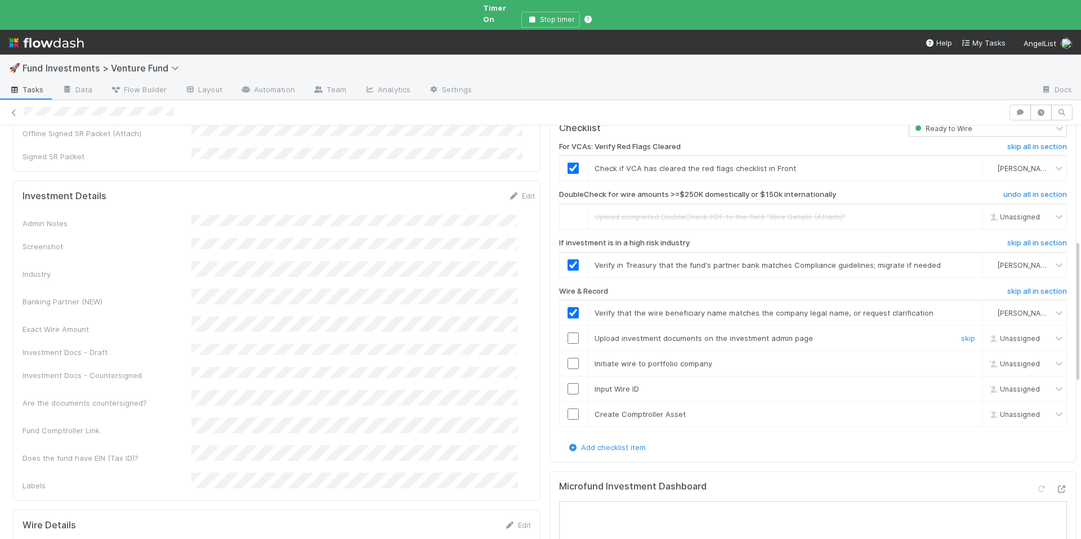
click at [567, 333] on input "checkbox" at bounding box center [572, 338] width 11 height 11
click at [567, 358] on input "checkbox" at bounding box center [572, 363] width 11 height 11
click at [567, 383] on input "checkbox" at bounding box center [572, 388] width 11 height 11
click at [567, 409] on input "checkbox" at bounding box center [572, 414] width 11 height 11
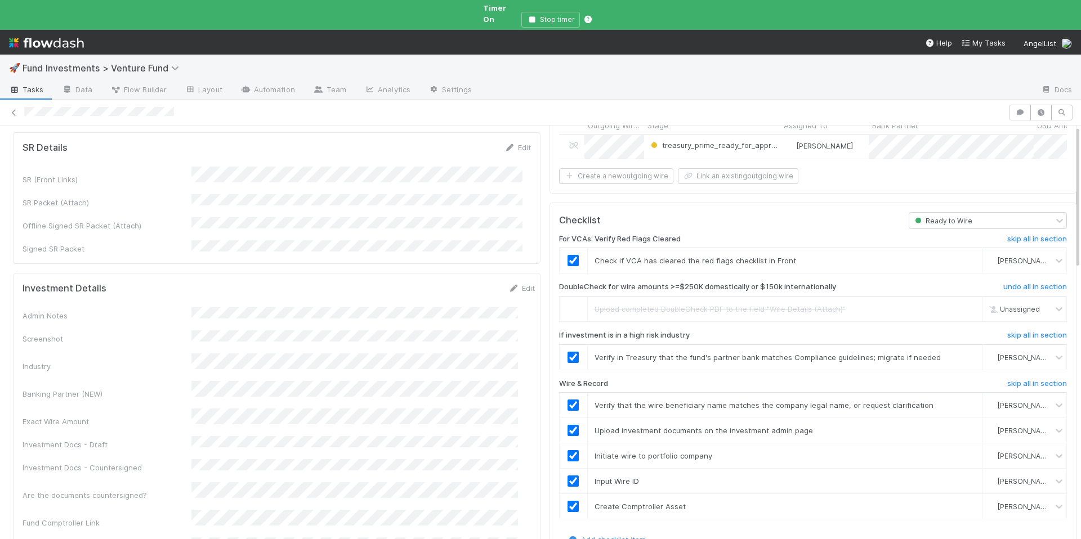
scroll to position [0, 0]
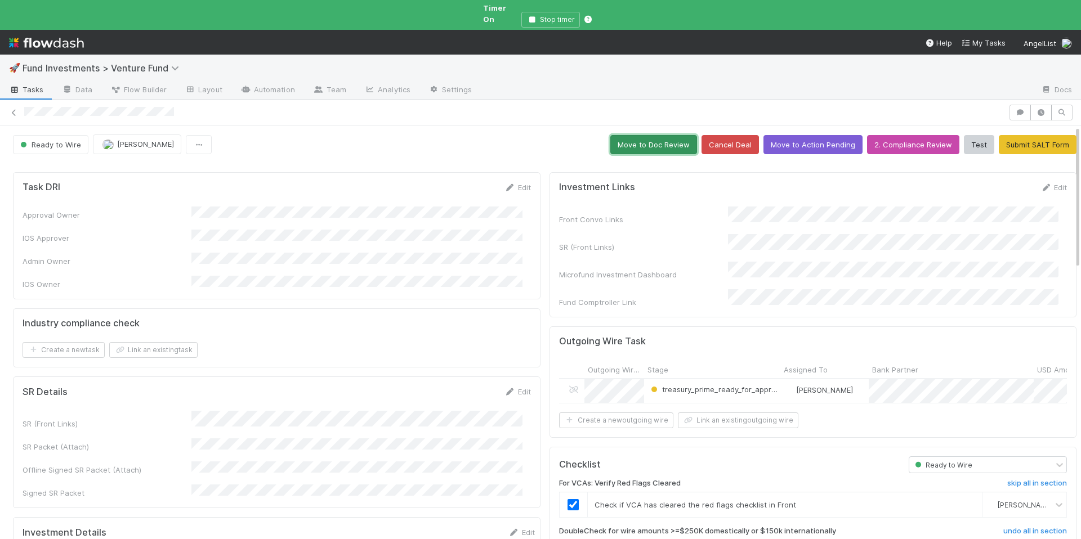
click at [626, 135] on button "Move to Doc Review" at bounding box center [653, 144] width 87 height 19
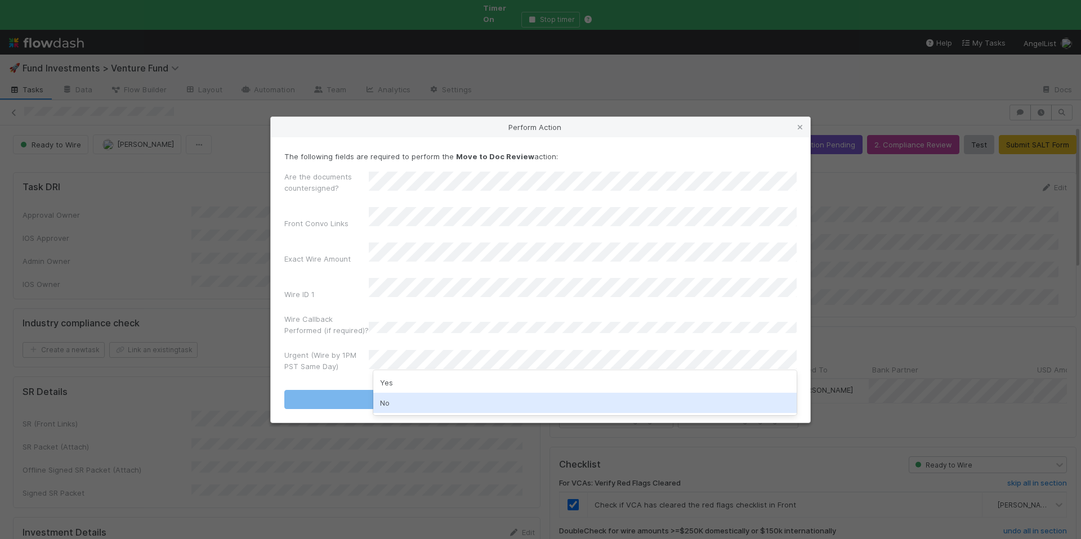
click at [410, 405] on div "No" at bounding box center [584, 403] width 423 height 20
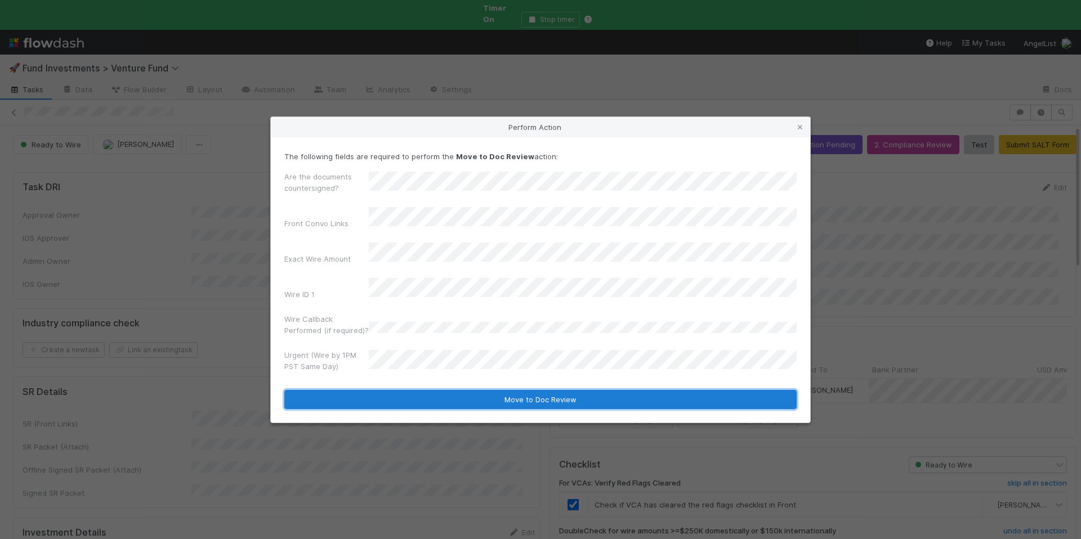
click at [425, 391] on button "Move to Doc Review" at bounding box center [540, 399] width 512 height 19
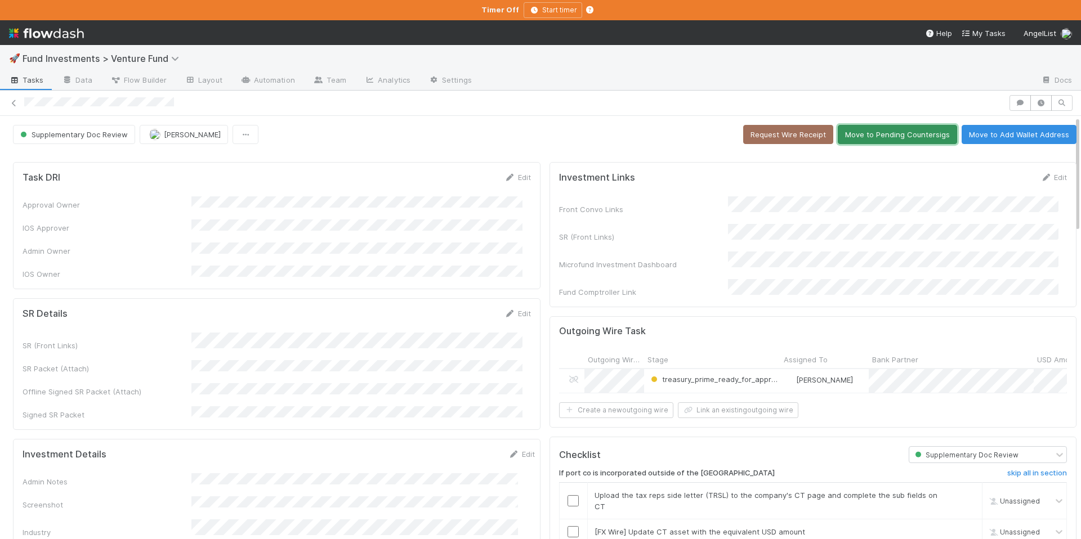
click at [876, 142] on button "Move to Pending Countersigs" at bounding box center [896, 134] width 119 height 19
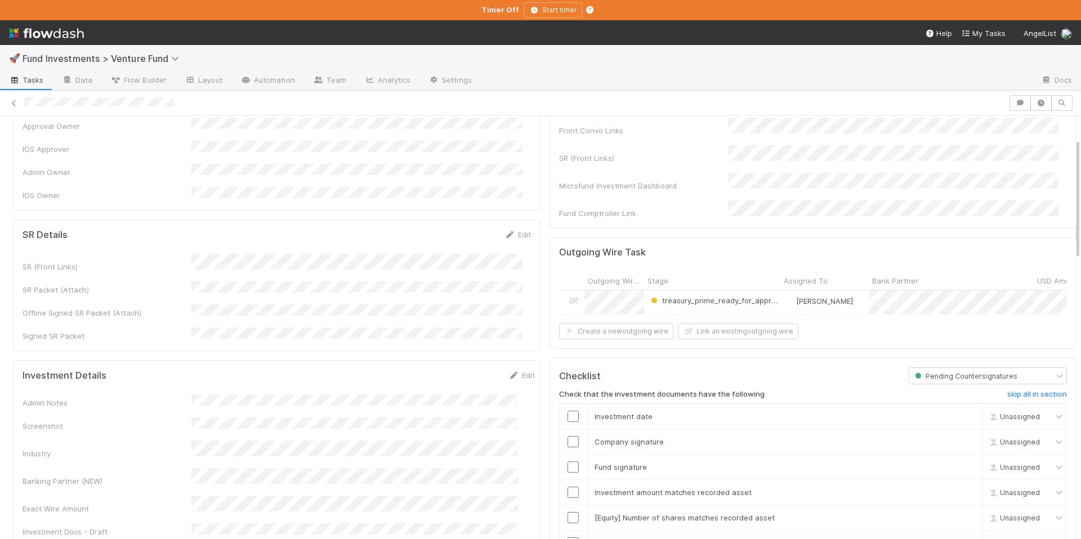
scroll to position [174, 0]
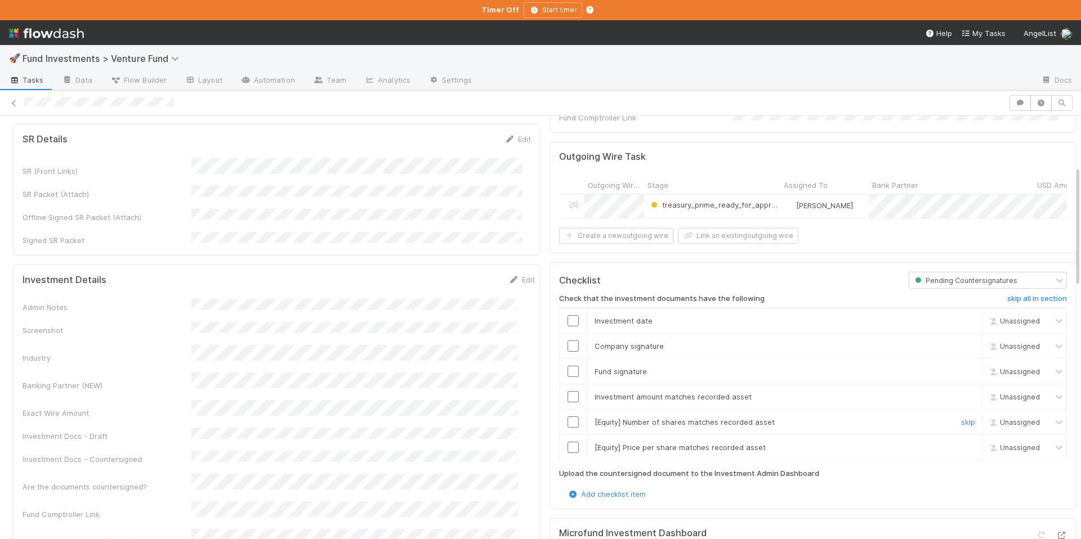
click at [961, 418] on link "skip" at bounding box center [968, 422] width 14 height 9
click at [961, 443] on link "skip" at bounding box center [968, 447] width 14 height 9
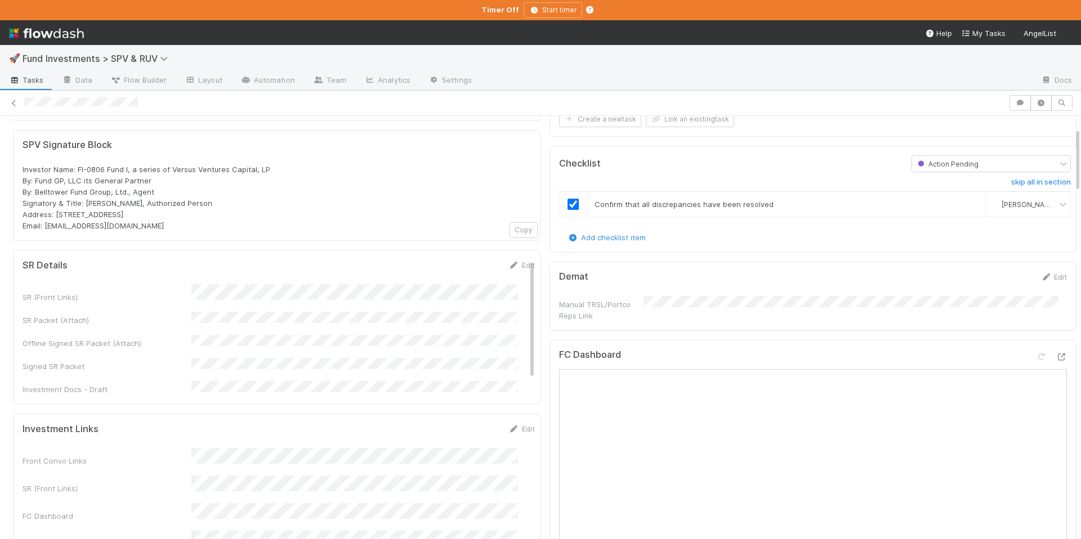
scroll to position [77, 0]
click at [1055, 352] on icon at bounding box center [1060, 355] width 11 height 7
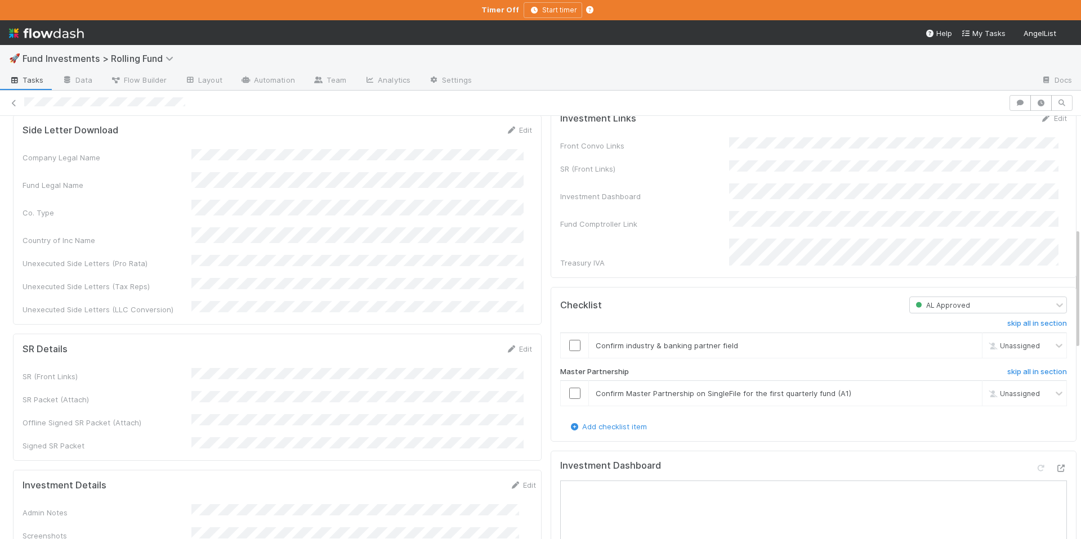
scroll to position [388, 0]
click at [961, 388] on link "skip" at bounding box center [968, 392] width 14 height 9
click at [569, 339] on input "checkbox" at bounding box center [574, 344] width 11 height 11
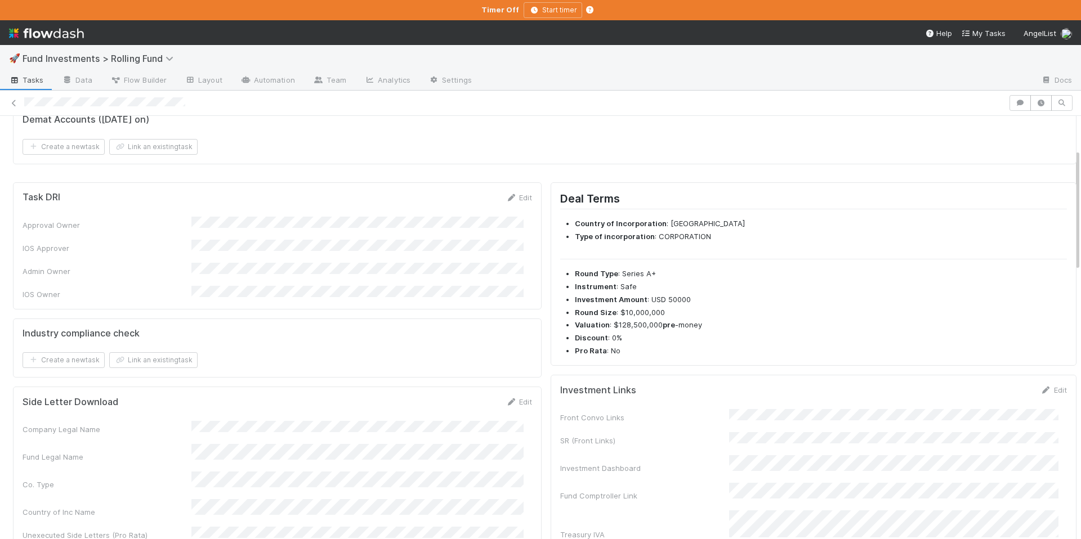
scroll to position [0, 0]
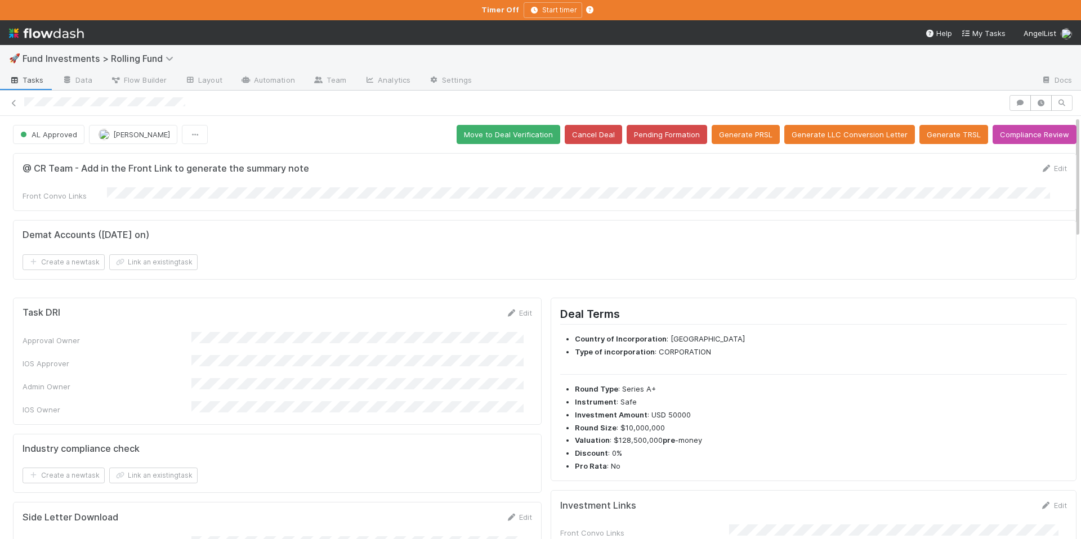
click at [482, 125] on div "AL Approved [PERSON_NAME] Move to Deal Verification Cancel Deal Pending Formati…" at bounding box center [544, 134] width 1063 height 19
click at [483, 134] on button "Move to Deal Verification" at bounding box center [508, 134] width 104 height 19
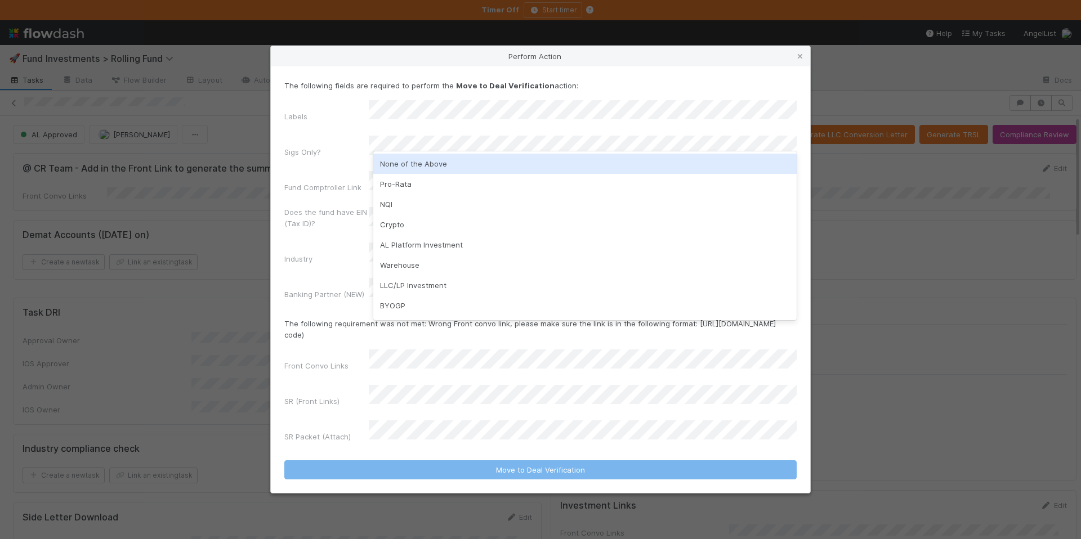
click at [476, 159] on div "None of the Above" at bounding box center [584, 164] width 423 height 20
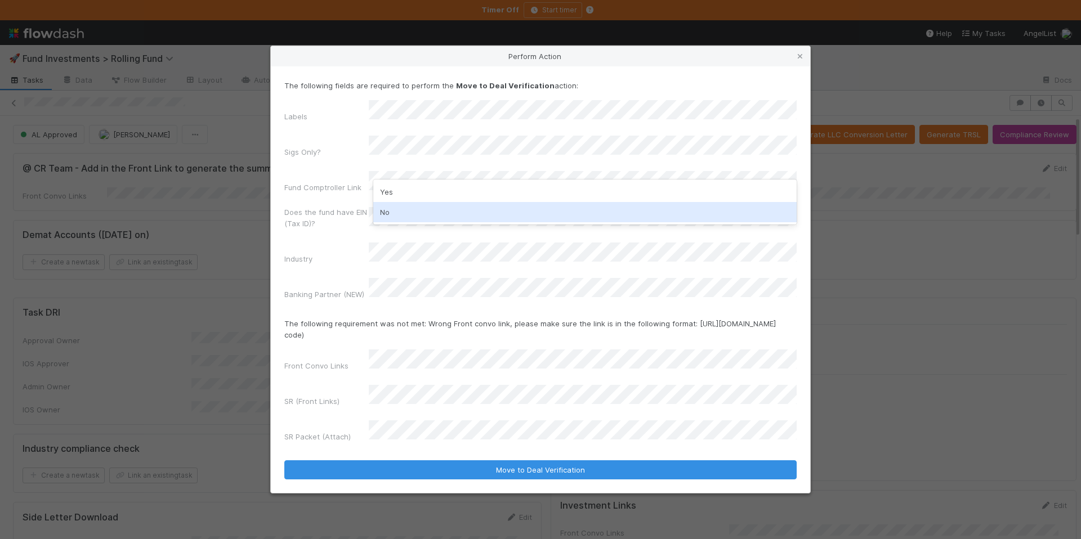
click at [458, 204] on div "No" at bounding box center [584, 212] width 423 height 20
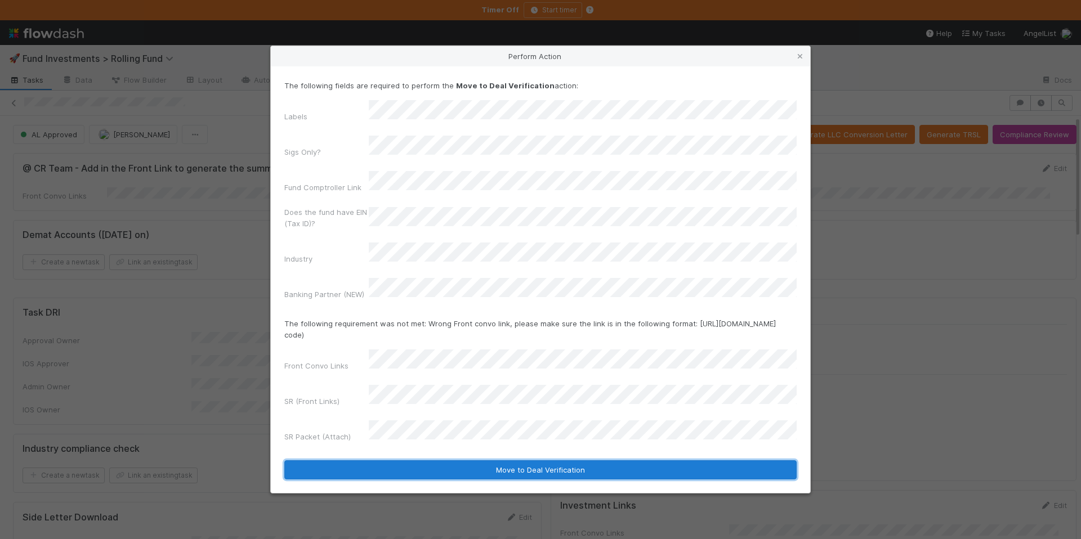
click at [485, 460] on button "Move to Deal Verification" at bounding box center [540, 469] width 512 height 19
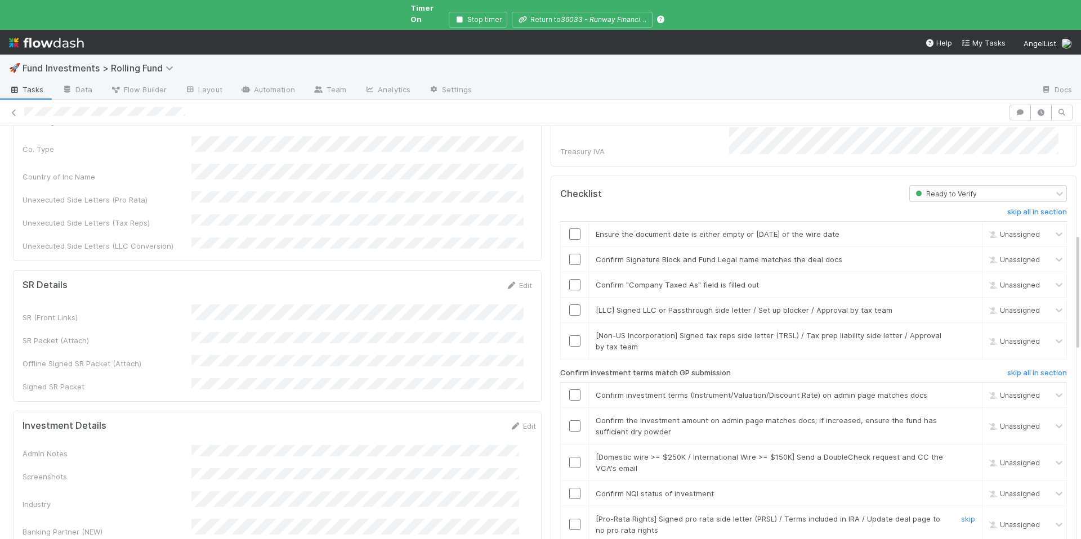
scroll to position [386, 0]
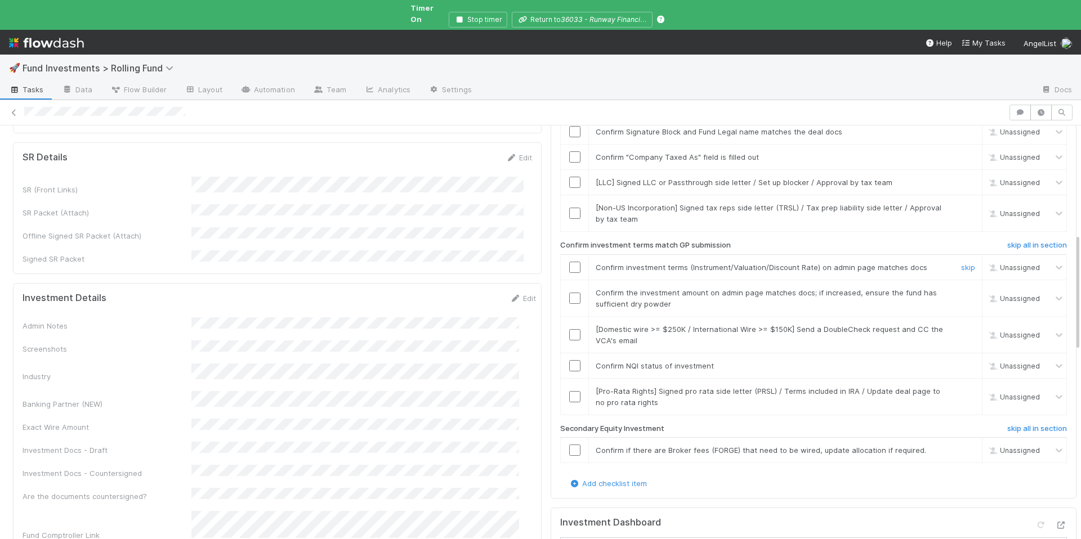
click at [570, 262] on input "checkbox" at bounding box center [574, 267] width 11 height 11
click at [961, 446] on link "skip" at bounding box center [968, 450] width 14 height 9
click at [961, 387] on link "skip" at bounding box center [968, 391] width 14 height 9
click at [570, 360] on input "checkbox" at bounding box center [574, 365] width 11 height 11
click at [961, 325] on link "skip" at bounding box center [968, 329] width 14 height 9
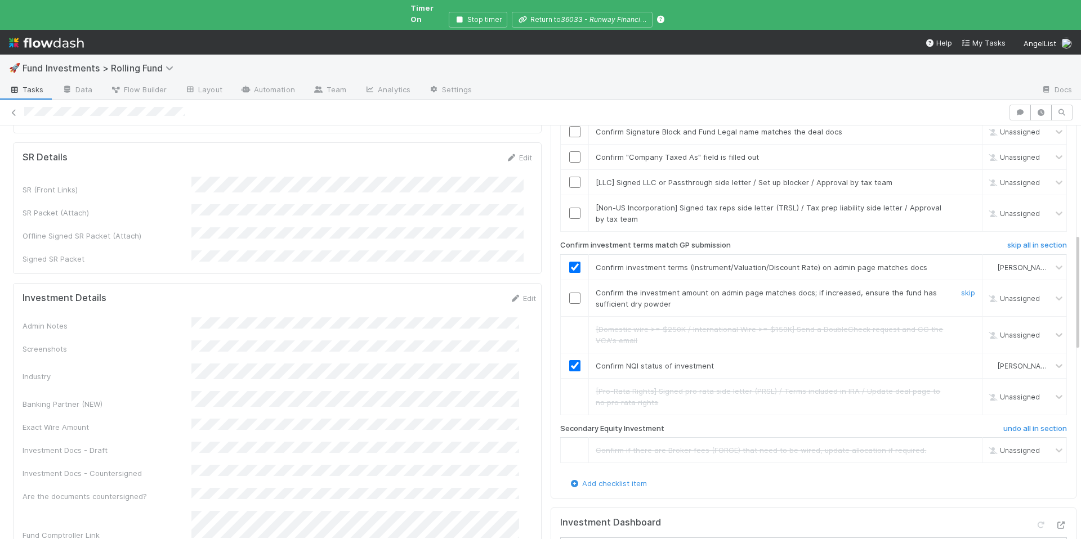
click at [572, 293] on div at bounding box center [575, 298] width 28 height 11
click at [569, 293] on input "checkbox" at bounding box center [574, 298] width 11 height 11
click at [961, 178] on link "skip" at bounding box center [968, 182] width 14 height 9
click at [961, 203] on link "skip" at bounding box center [968, 207] width 14 height 9
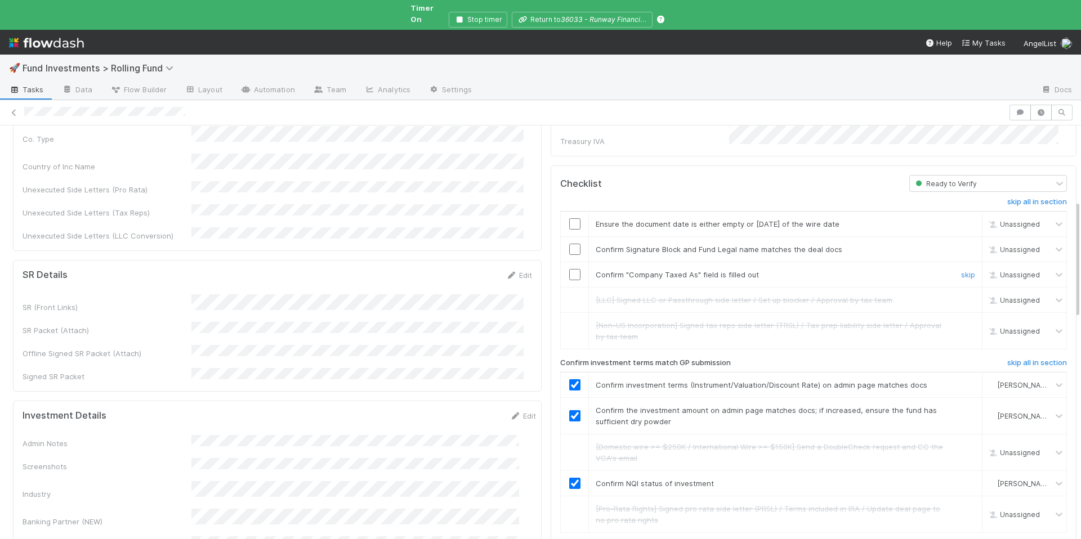
click at [569, 269] on input "checkbox" at bounding box center [574, 274] width 11 height 11
click at [569, 244] on input "checkbox" at bounding box center [574, 249] width 11 height 11
click at [569, 218] on input "checkbox" at bounding box center [574, 223] width 11 height 11
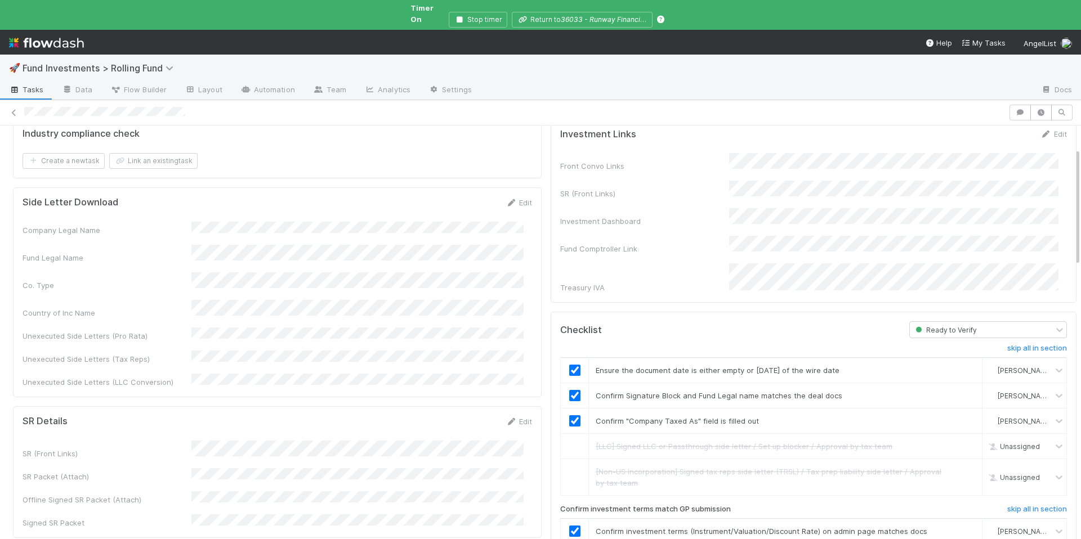
scroll to position [0, 0]
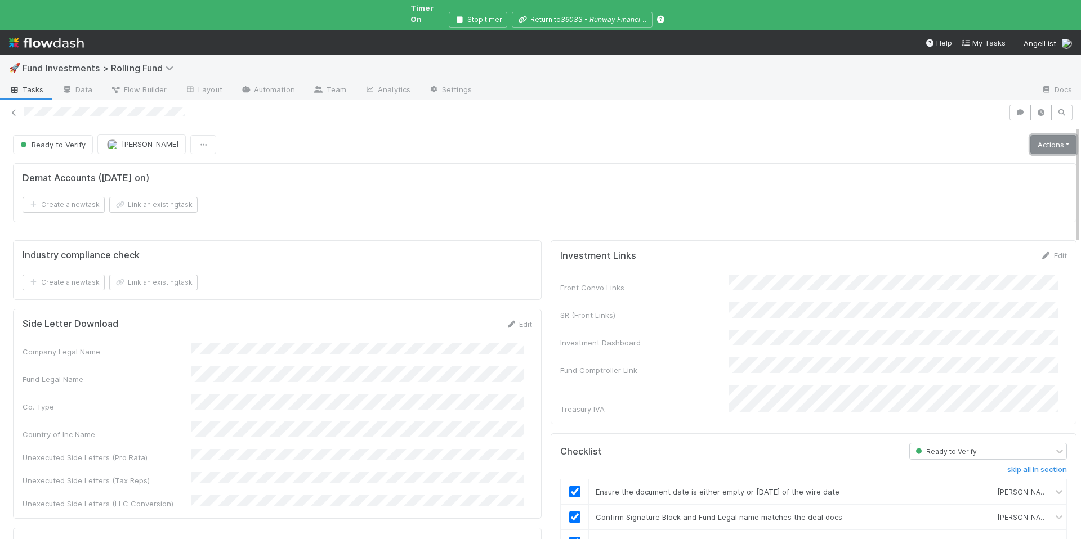
click at [1050, 135] on link "Actions" at bounding box center [1053, 144] width 46 height 19
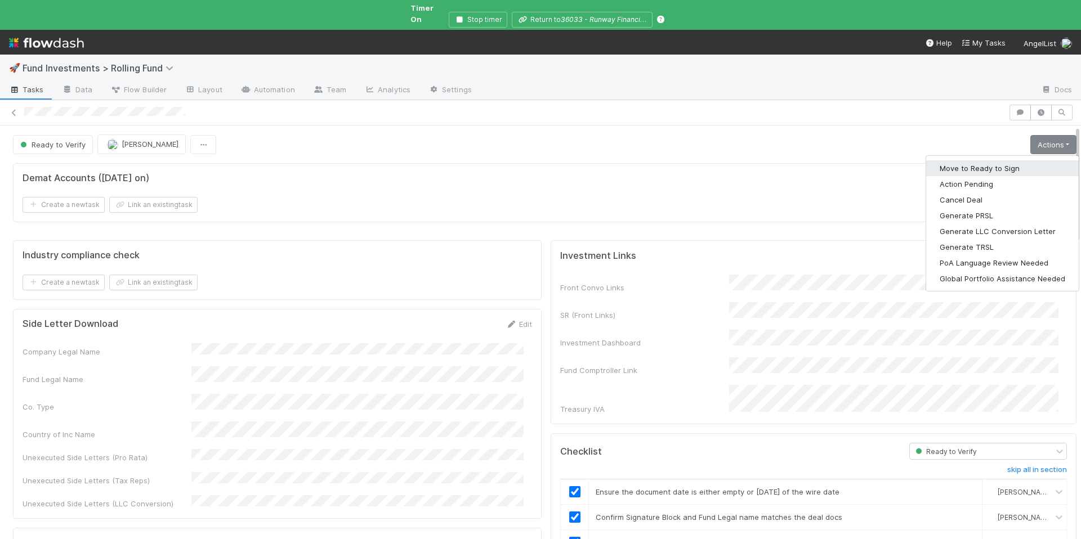
click at [963, 160] on button "Move to Ready to Sign" at bounding box center [1002, 168] width 153 height 16
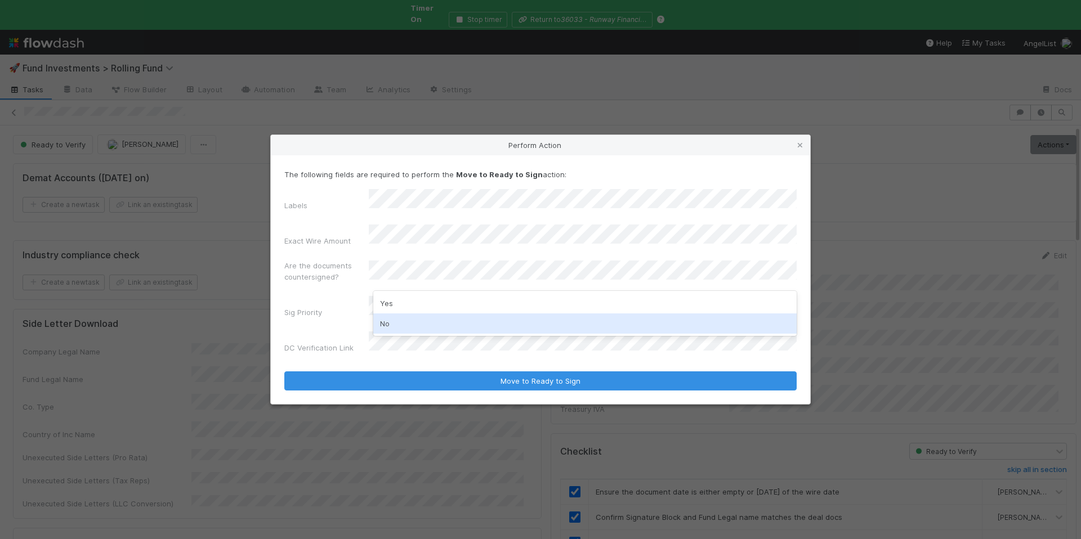
click at [420, 318] on div "No" at bounding box center [584, 323] width 423 height 20
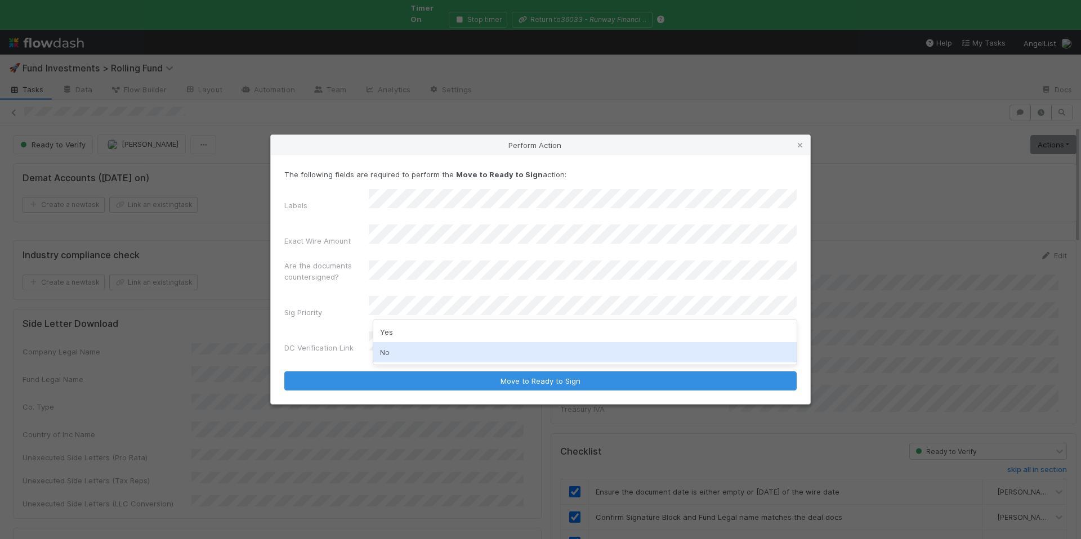
click at [398, 363] on div "Yes No" at bounding box center [584, 342] width 423 height 45
click at [403, 352] on div "No" at bounding box center [584, 352] width 423 height 20
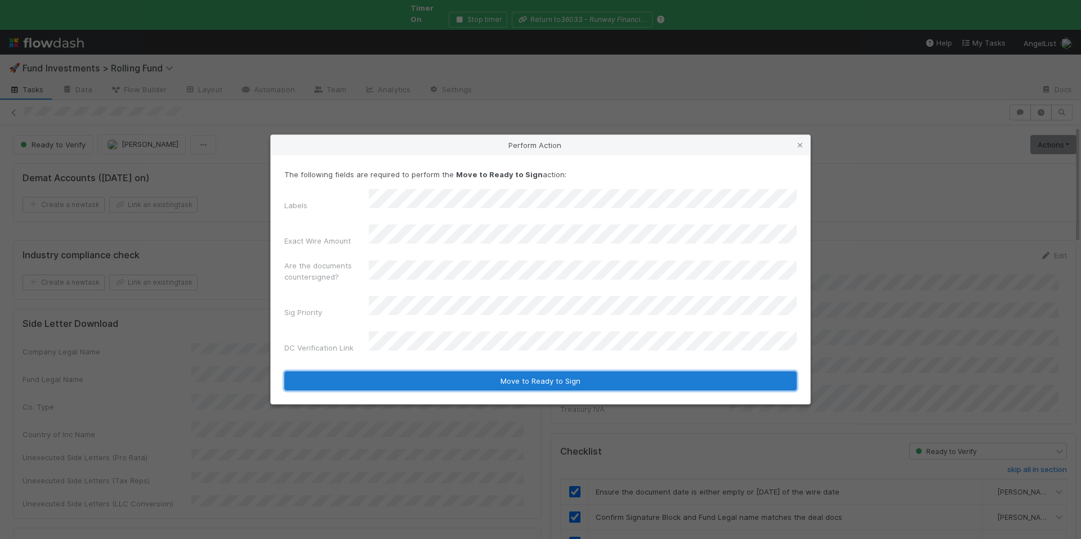
click at [482, 371] on button "Move to Ready to Sign" at bounding box center [540, 380] width 512 height 19
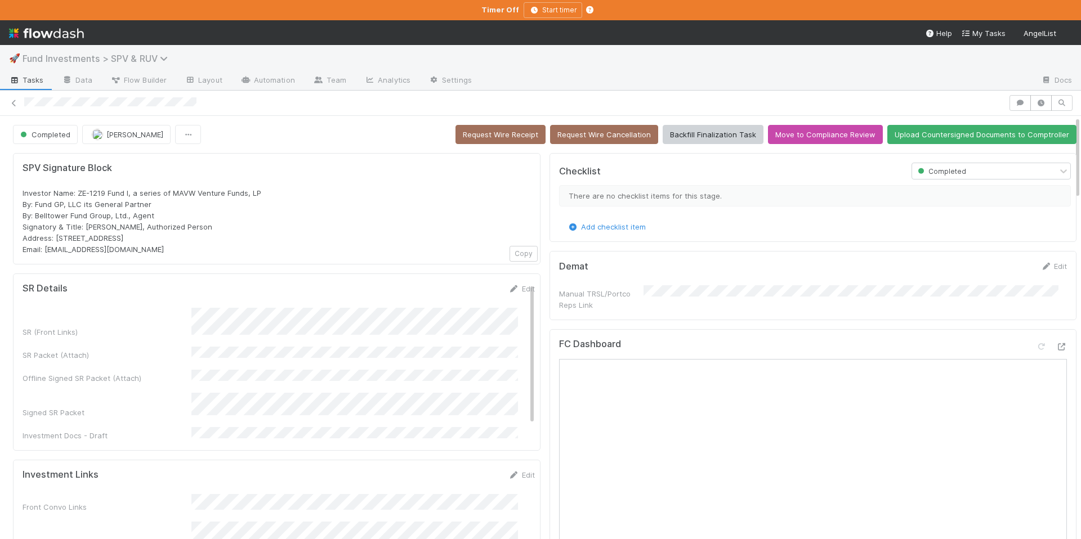
click at [164, 59] on icon at bounding box center [165, 58] width 11 height 9
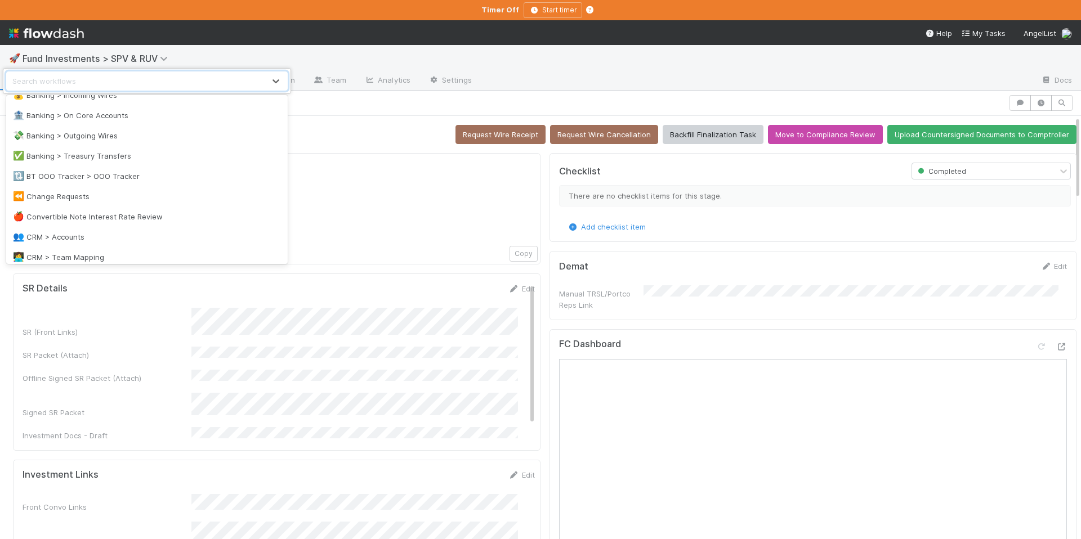
scroll to position [453, 0]
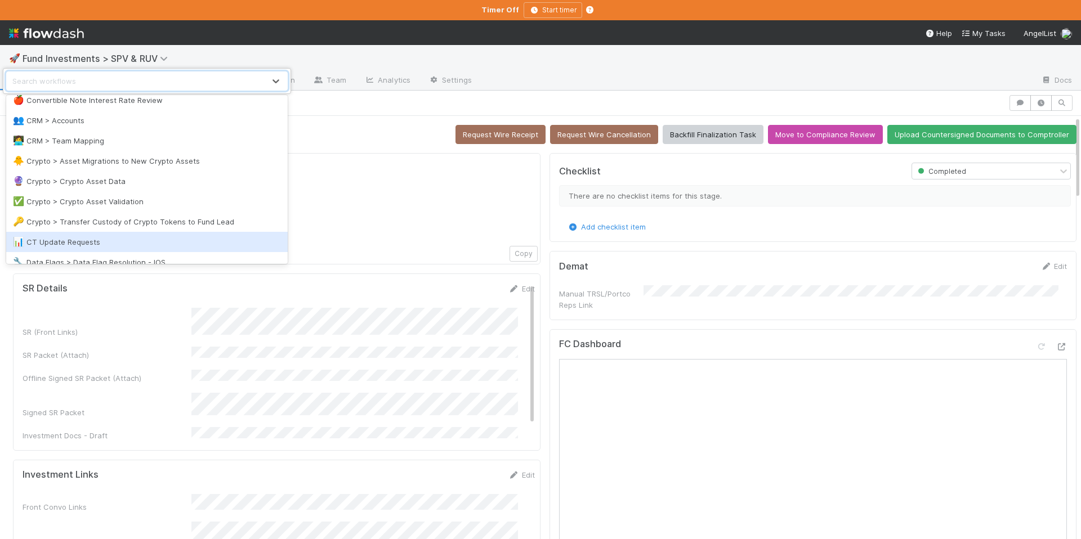
click at [154, 242] on div "📊 CT Update Requests" at bounding box center [147, 241] width 268 height 11
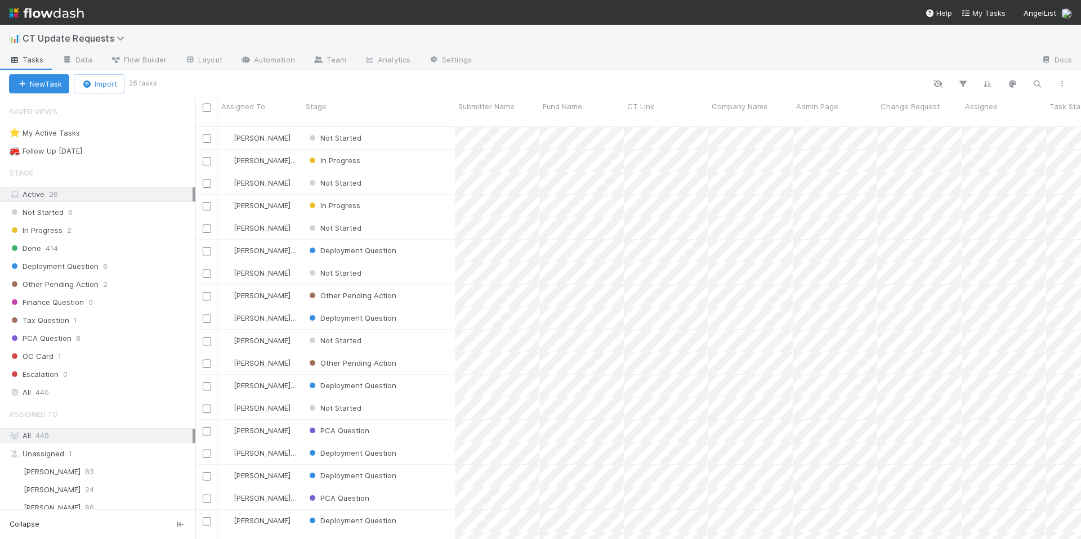
scroll to position [414, 877]
click at [132, 133] on div "⭐ My Active Tasks 6" at bounding box center [102, 133] width 186 height 14
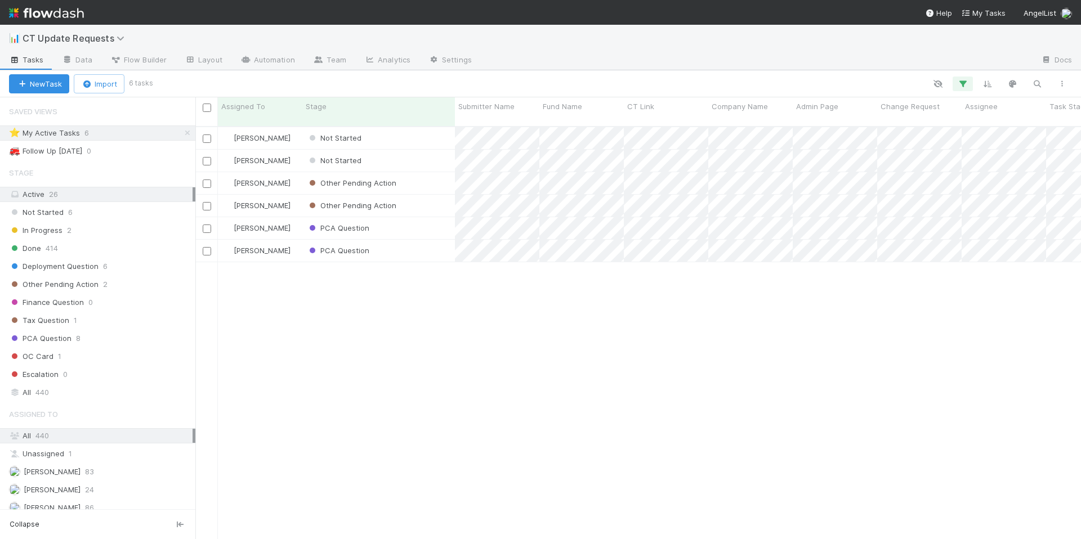
scroll to position [414, 877]
click at [395, 150] on div "Not Started" at bounding box center [378, 161] width 153 height 22
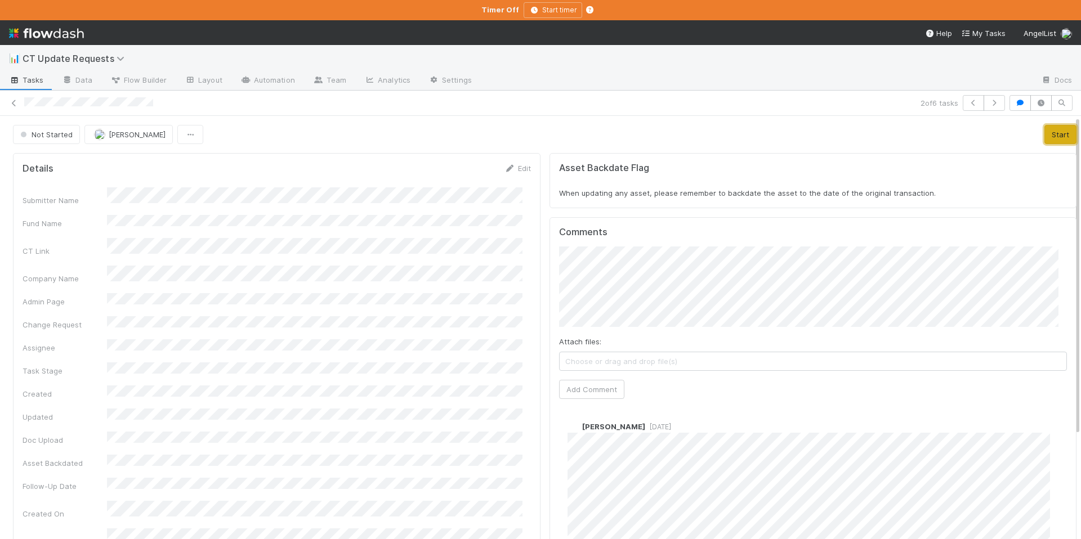
click at [1049, 142] on button "Start" at bounding box center [1060, 134] width 32 height 19
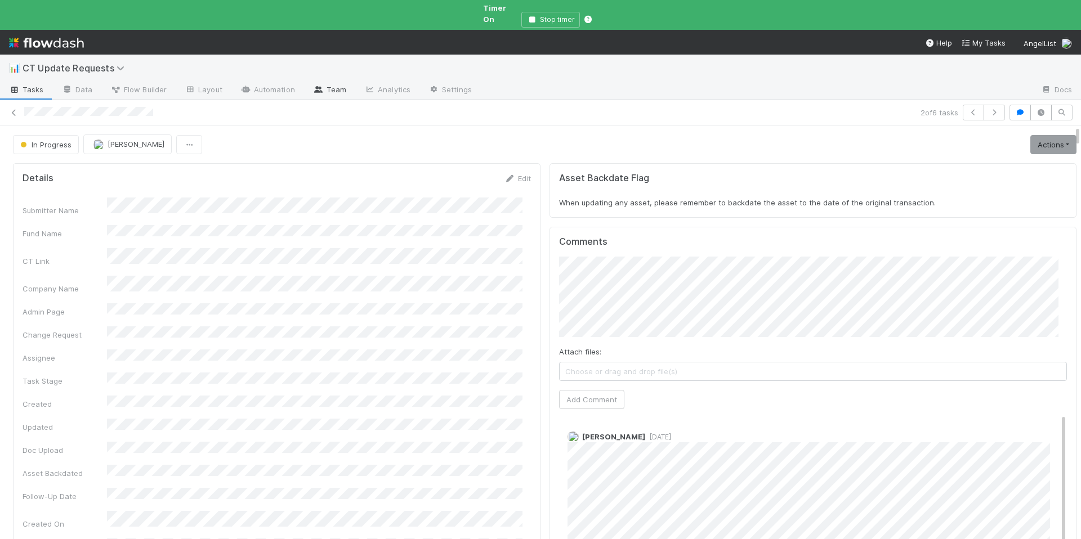
click at [316, 86] on icon at bounding box center [318, 89] width 11 height 7
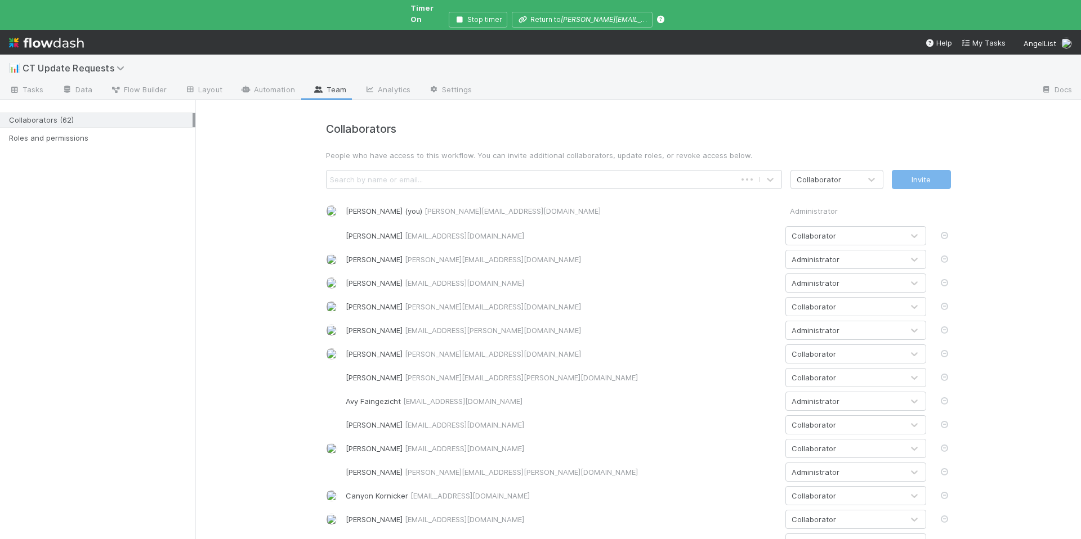
click at [383, 174] on div "Search by name or email..." at bounding box center [376, 179] width 93 height 11
type input "cherr"
click at [411, 174] on div "Search by name or email..." at bounding box center [376, 179] width 93 height 11
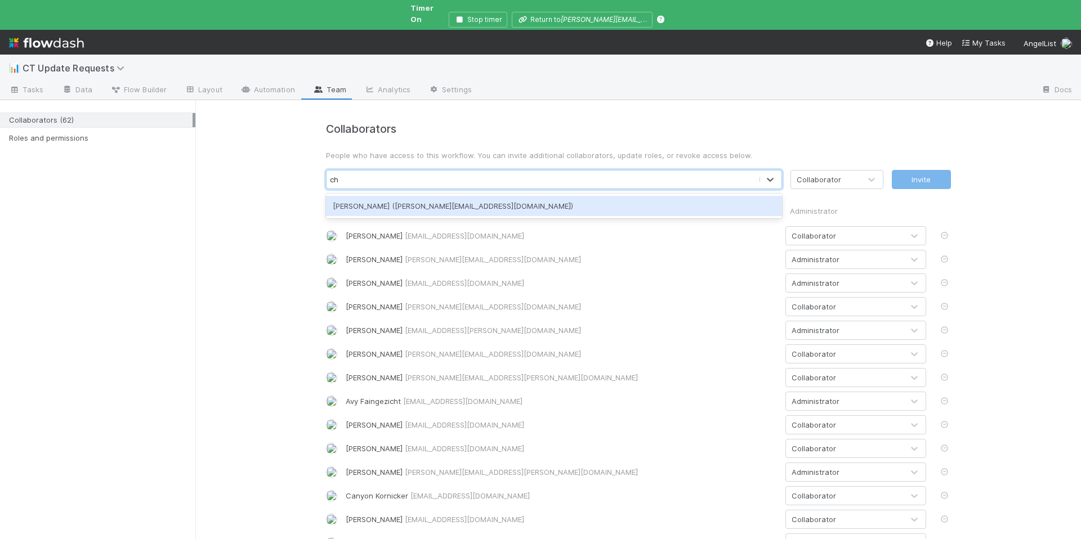
type input "c"
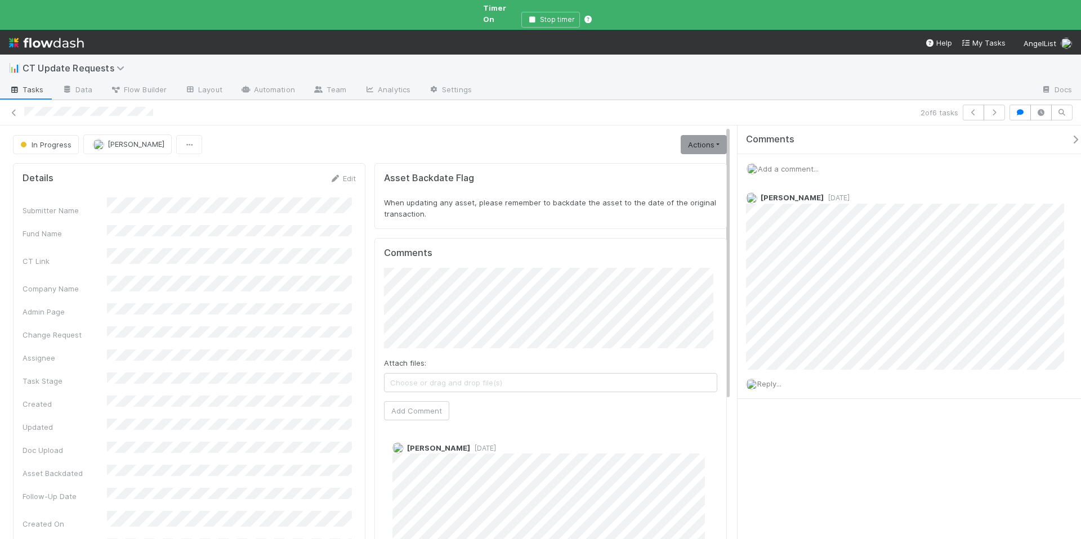
drag, startPoint x: 1063, startPoint y: 132, endPoint x: 1022, endPoint y: 151, distance: 45.6
click at [1069, 135] on icon "button" at bounding box center [1074, 139] width 11 height 9
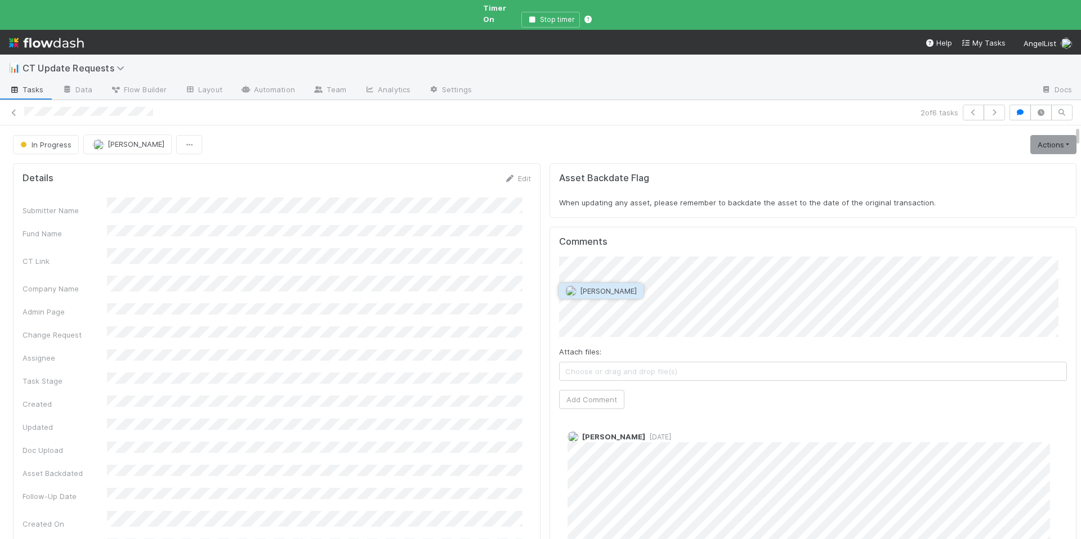
click at [598, 295] on button "Marlon" at bounding box center [600, 291] width 85 height 16
click at [598, 396] on button "Add Comment" at bounding box center [591, 399] width 65 height 19
click at [1030, 135] on link "Actions" at bounding box center [1053, 144] width 46 height 19
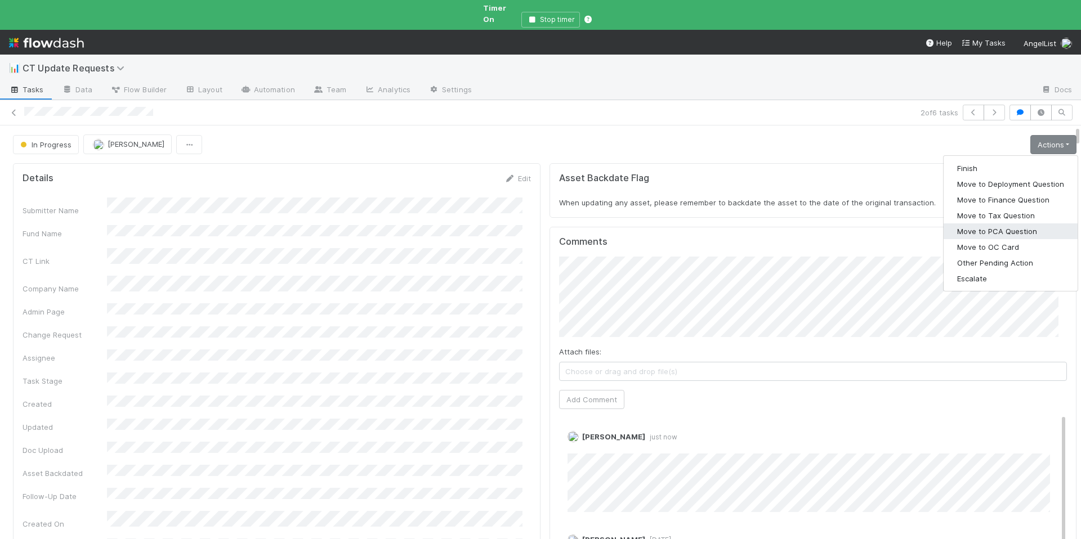
click at [1013, 223] on button "Move to PCA Question" at bounding box center [1010, 231] width 134 height 16
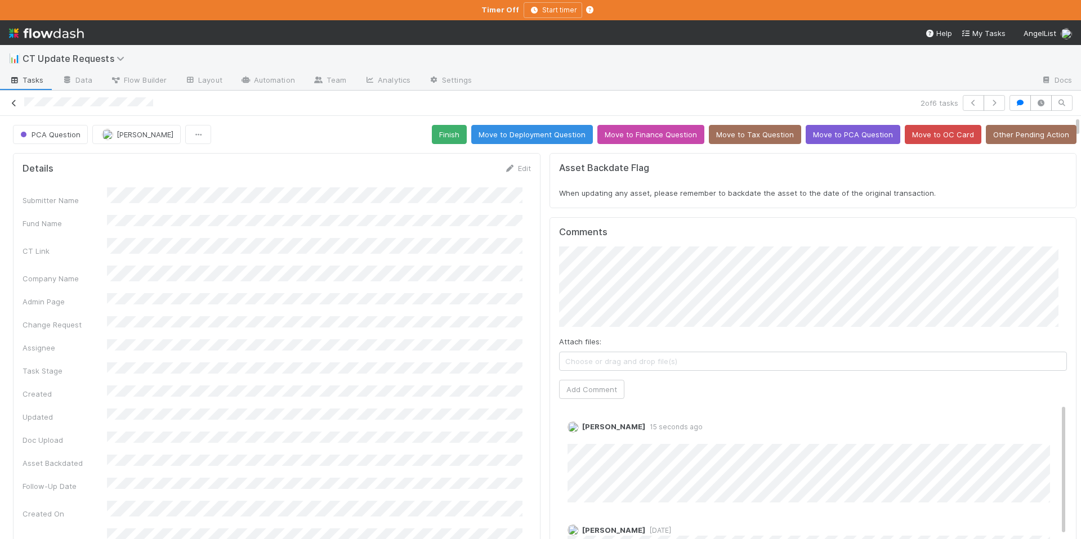
click at [13, 102] on icon at bounding box center [13, 103] width 11 height 7
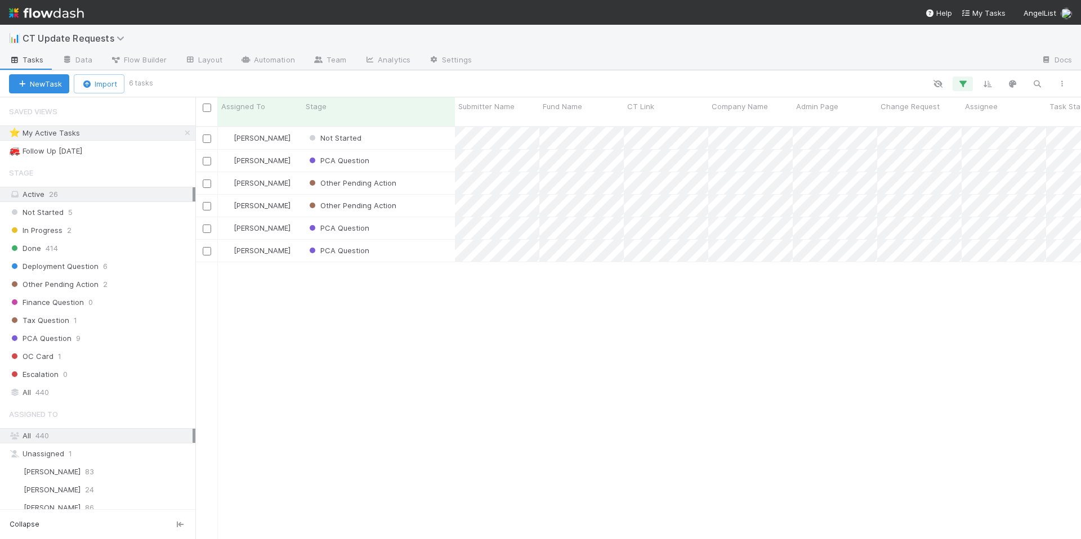
scroll to position [414, 877]
click at [414, 137] on div "Not Started" at bounding box center [378, 138] width 153 height 22
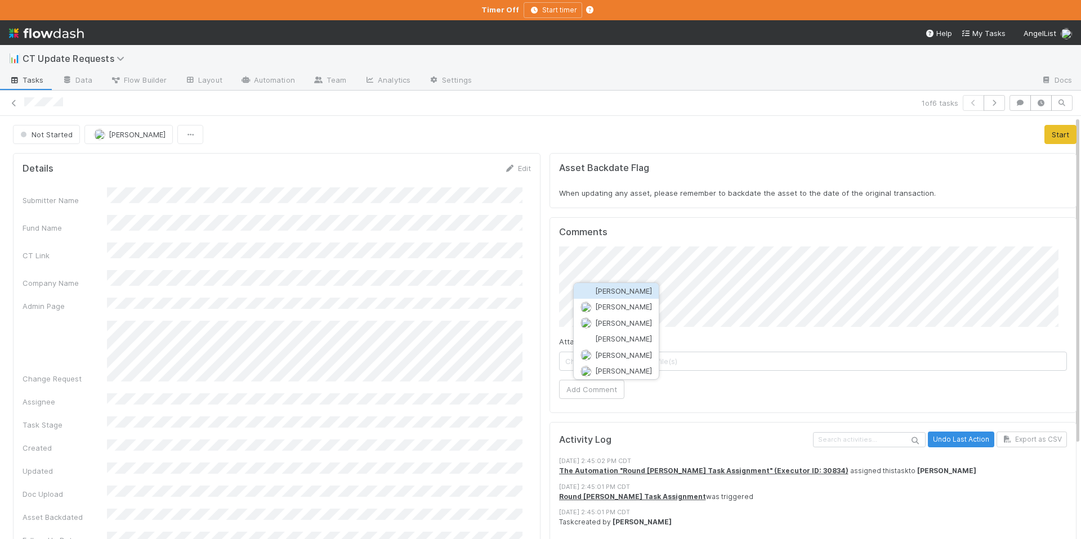
click at [631, 293] on span "Charlie Bell" at bounding box center [623, 290] width 57 height 9
click at [599, 394] on button "Add Comment" at bounding box center [591, 389] width 65 height 19
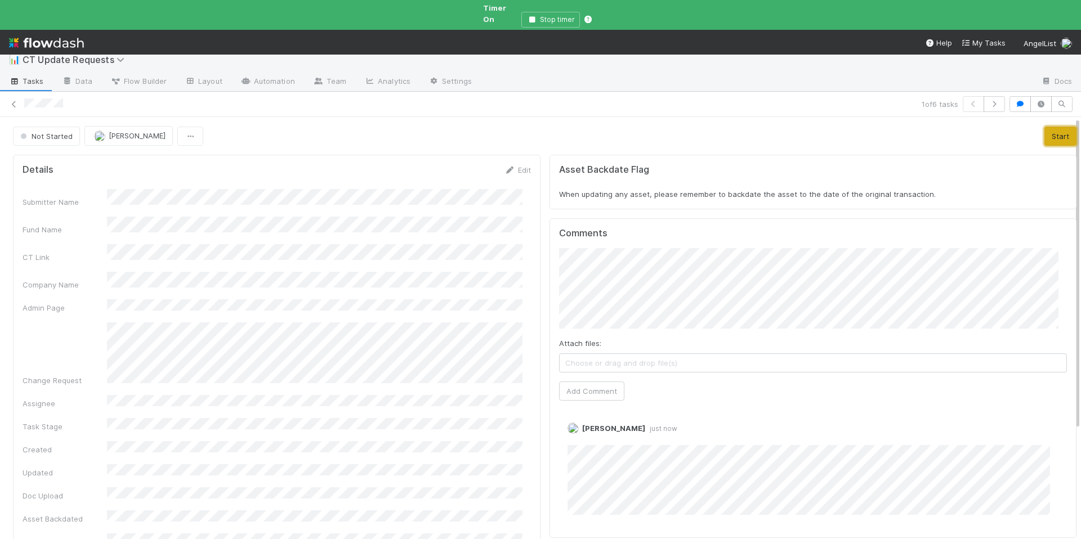
click at [1044, 132] on button "Start" at bounding box center [1060, 136] width 32 height 19
click at [1031, 127] on link "Actions" at bounding box center [1053, 136] width 46 height 19
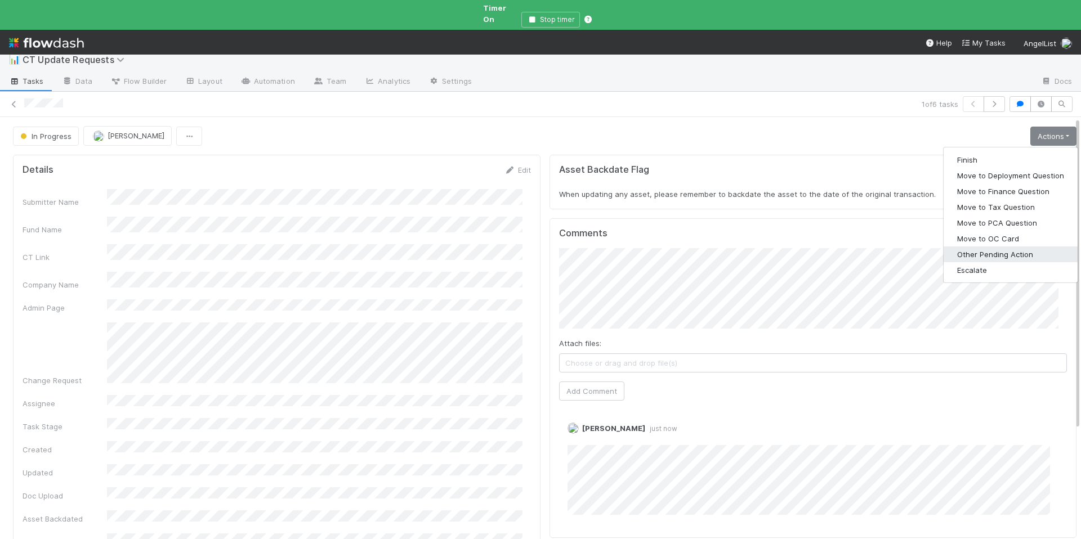
click at [1002, 247] on button "Other Pending Action" at bounding box center [1010, 255] width 134 height 16
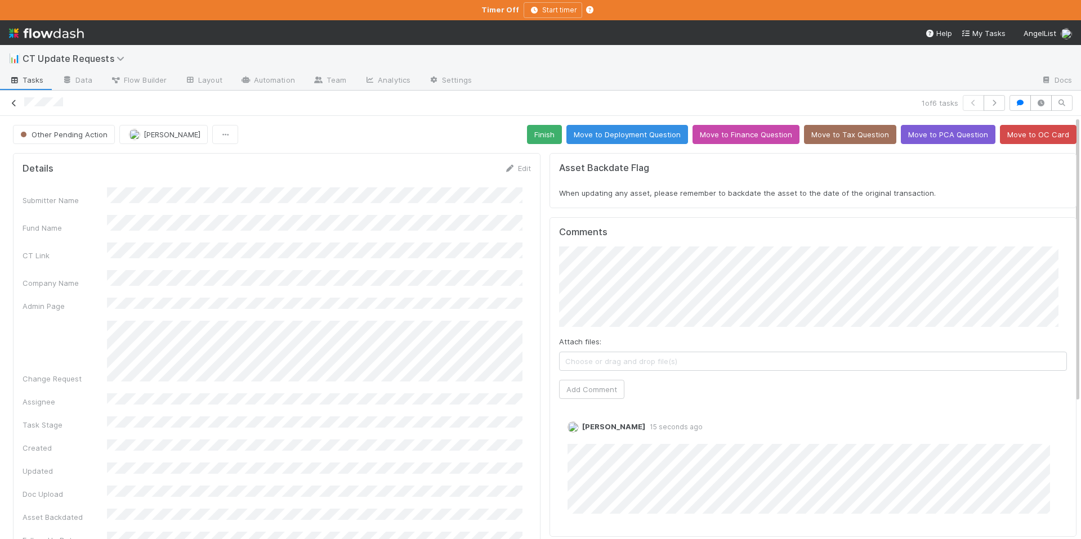
click at [11, 100] on icon at bounding box center [13, 103] width 11 height 7
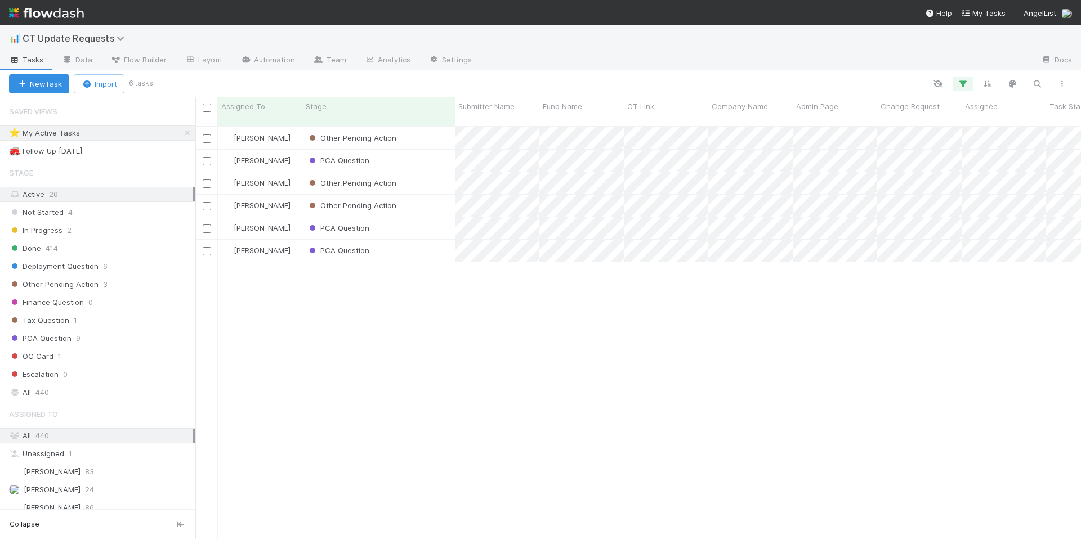
scroll to position [414, 877]
click at [411, 199] on div "Other Pending Action" at bounding box center [378, 206] width 153 height 22
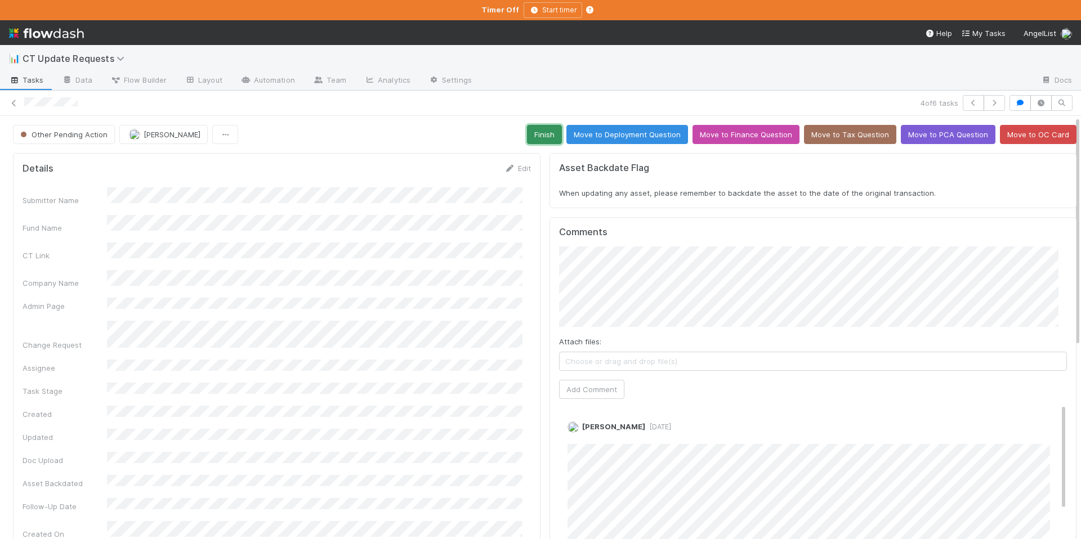
click at [527, 132] on button "Finish" at bounding box center [544, 134] width 35 height 19
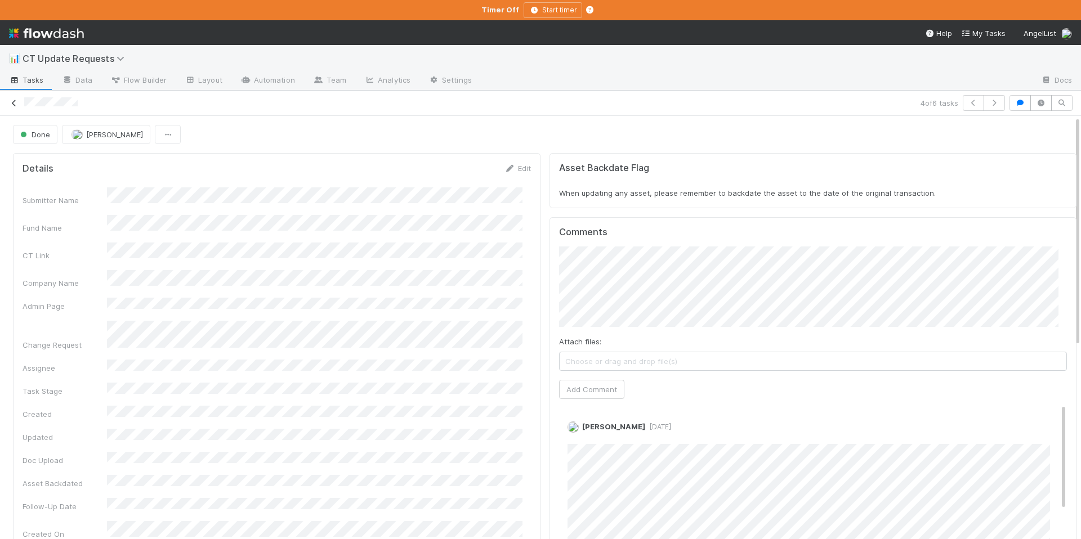
click at [9, 100] on icon at bounding box center [13, 103] width 11 height 7
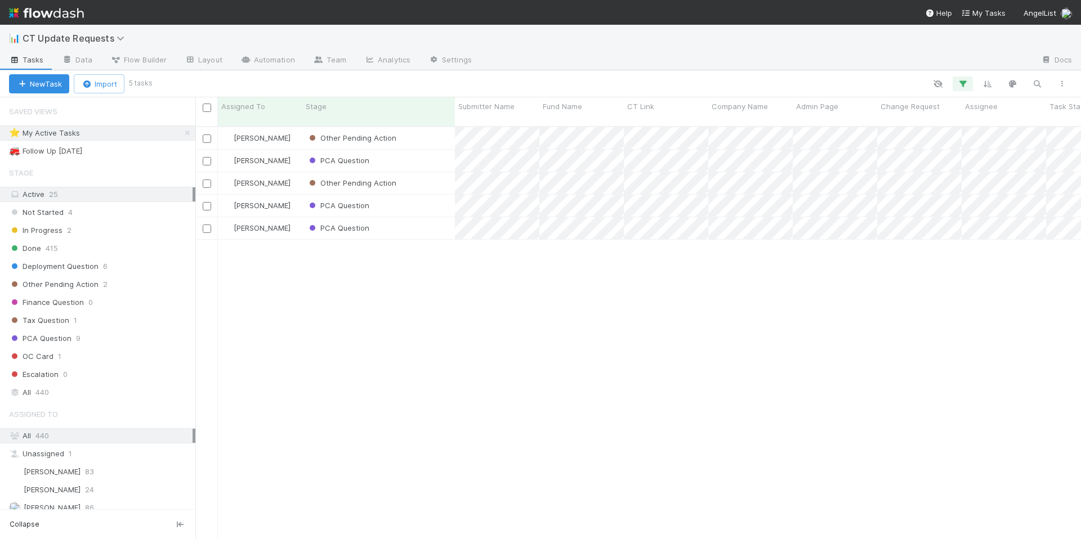
scroll to position [414, 877]
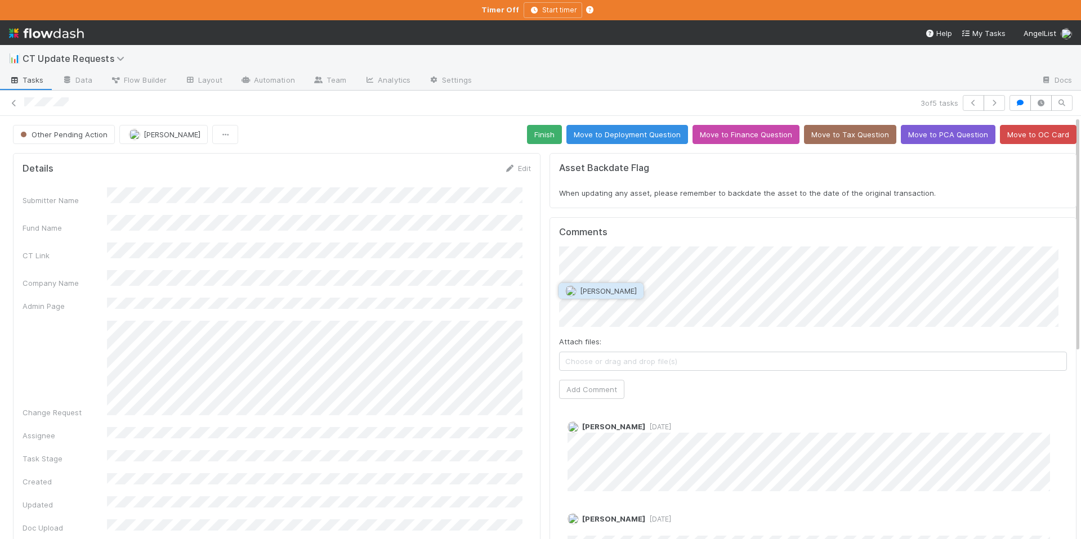
click at [616, 285] on button "Ethan Braren" at bounding box center [600, 291] width 85 height 16
click at [612, 382] on button "Add Comment" at bounding box center [591, 389] width 65 height 19
click at [11, 101] on icon at bounding box center [13, 103] width 11 height 7
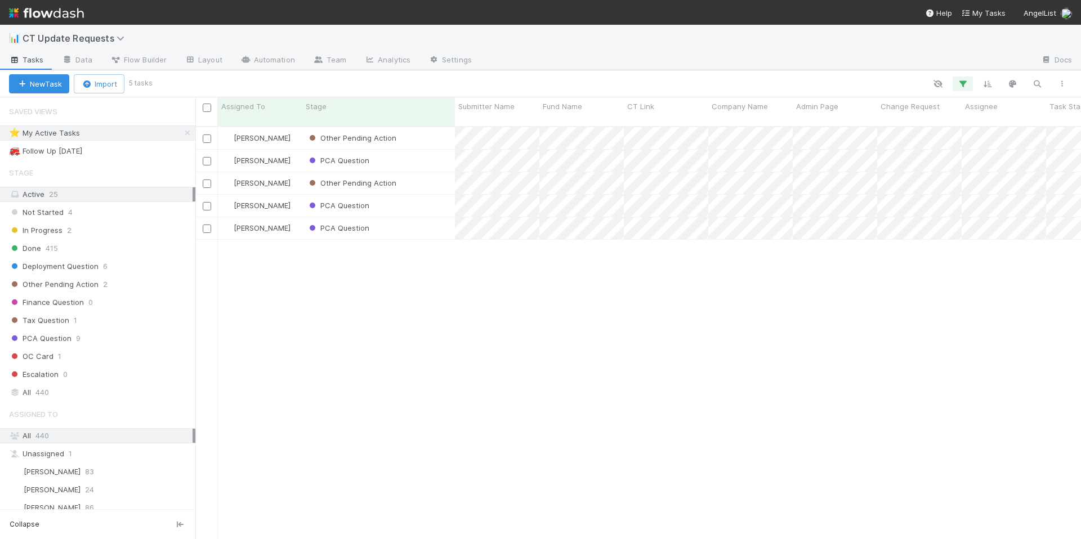
scroll to position [414, 877]
click at [415, 200] on div "PCA Question" at bounding box center [378, 206] width 153 height 22
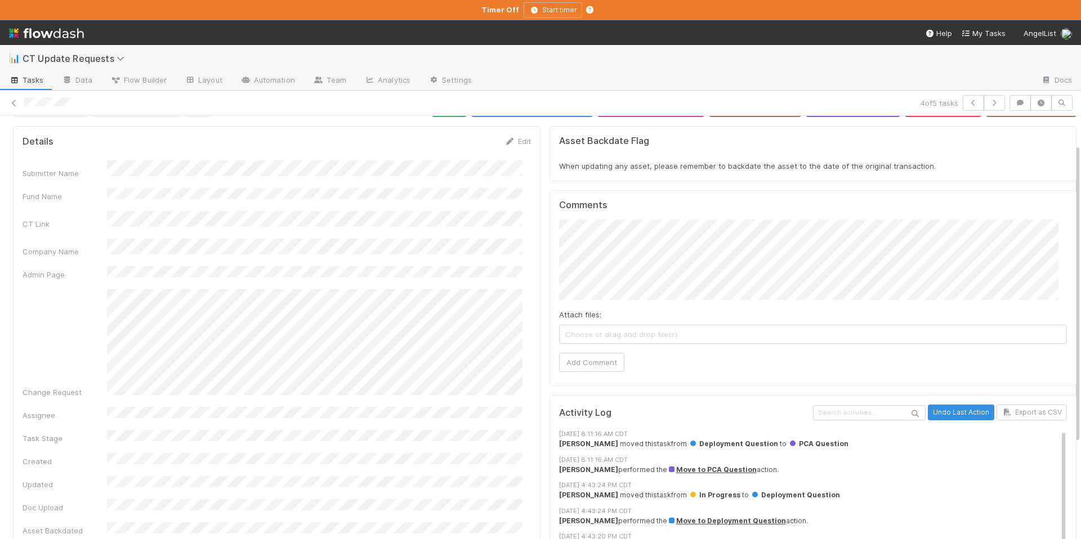
scroll to position [22, 0]
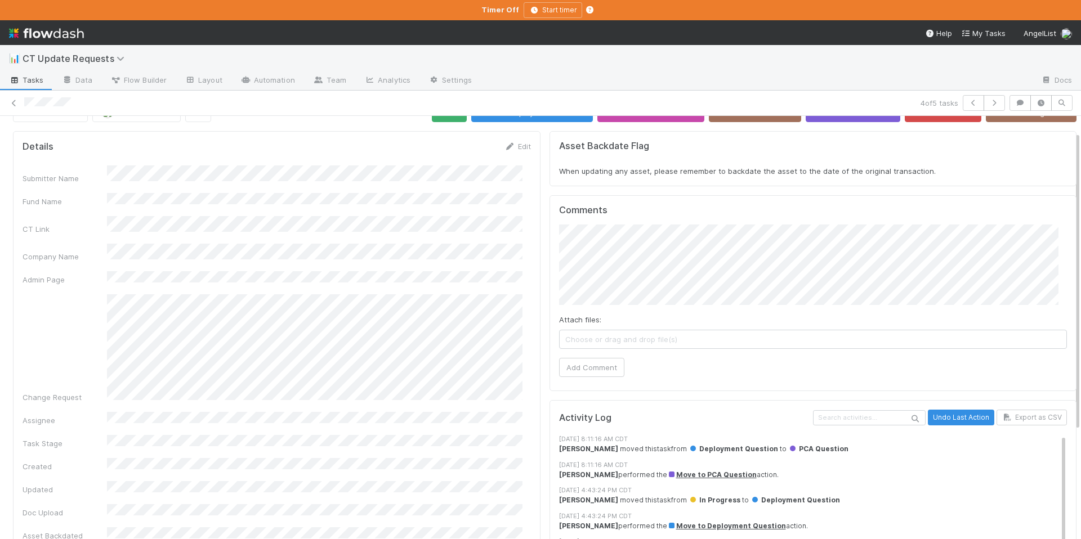
click at [14, 96] on div "4 of 5 tasks" at bounding box center [540, 103] width 1081 height 16
click at [14, 102] on icon at bounding box center [13, 103] width 11 height 7
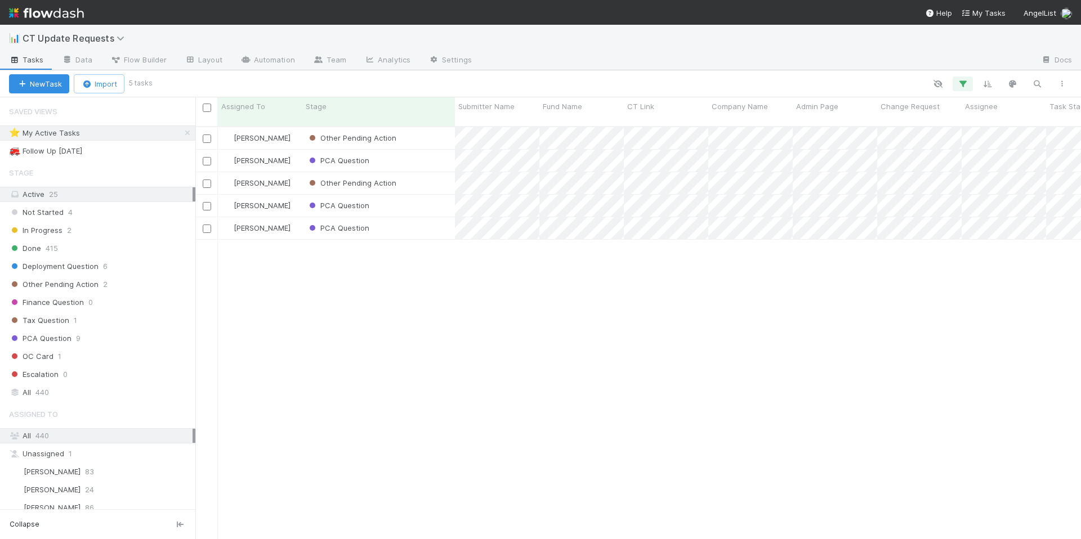
scroll to position [414, 877]
click at [396, 195] on div "PCA Question" at bounding box center [378, 206] width 153 height 22
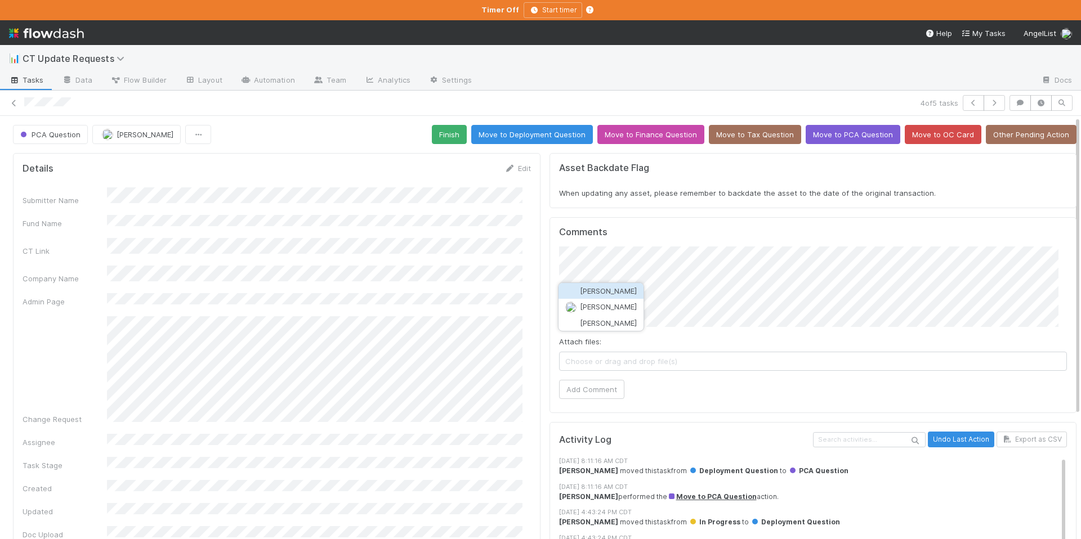
click at [629, 293] on button "Janice Garcia" at bounding box center [600, 291] width 85 height 16
click at [610, 395] on button "Add Comment" at bounding box center [591, 389] width 65 height 19
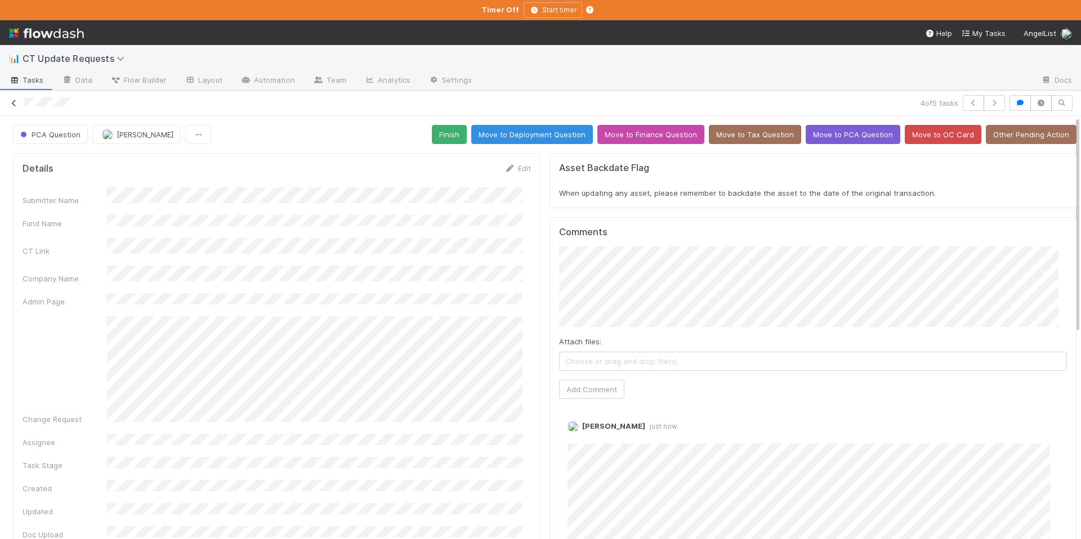
click at [13, 102] on icon at bounding box center [13, 103] width 11 height 7
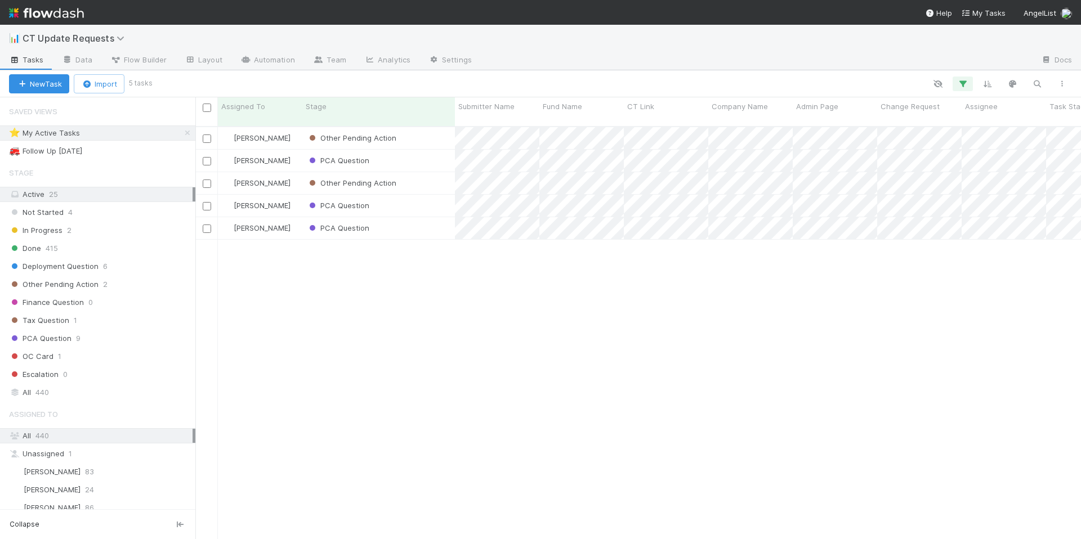
scroll to position [414, 877]
click at [403, 158] on div "PCA Question" at bounding box center [378, 161] width 153 height 22
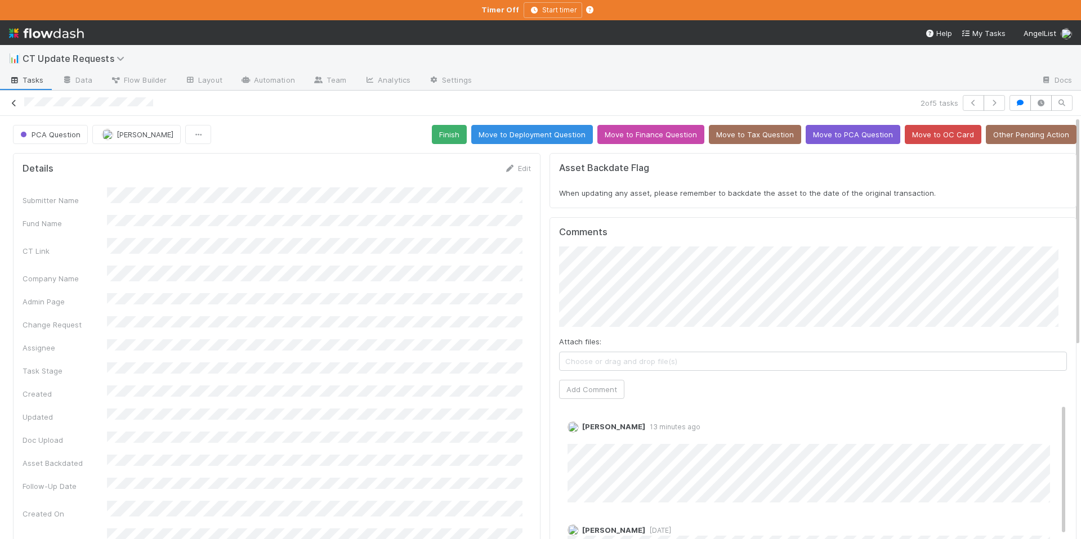
click at [16, 104] on icon at bounding box center [13, 103] width 11 height 7
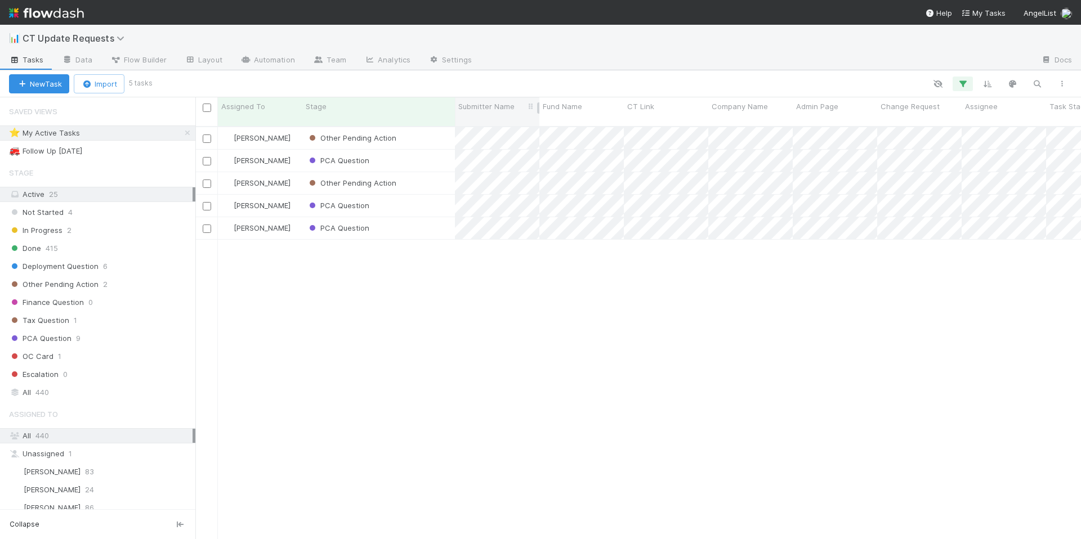
scroll to position [414, 877]
click at [420, 128] on div "Other Pending Action" at bounding box center [378, 138] width 153 height 22
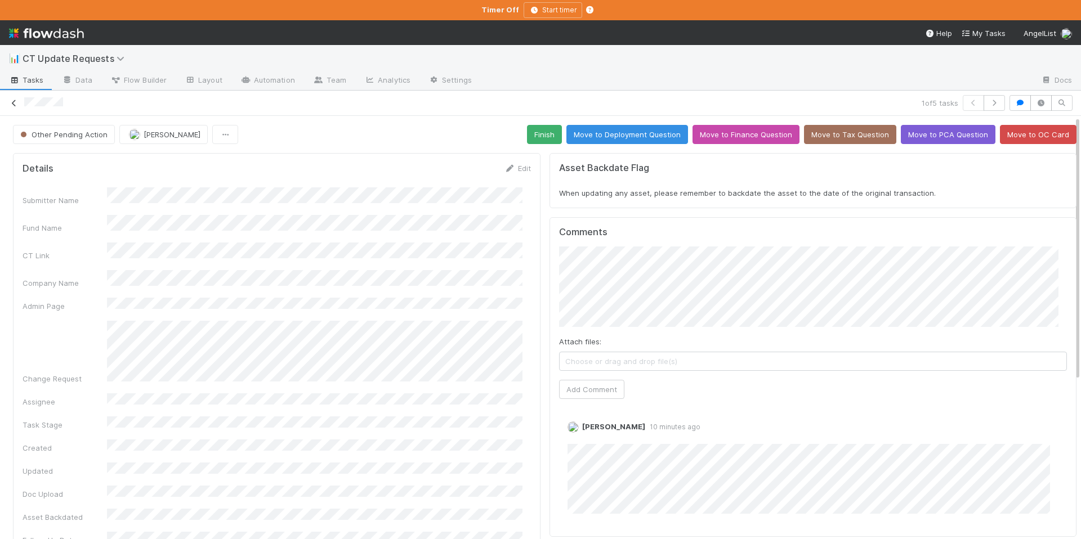
click at [16, 106] on icon at bounding box center [13, 103] width 11 height 7
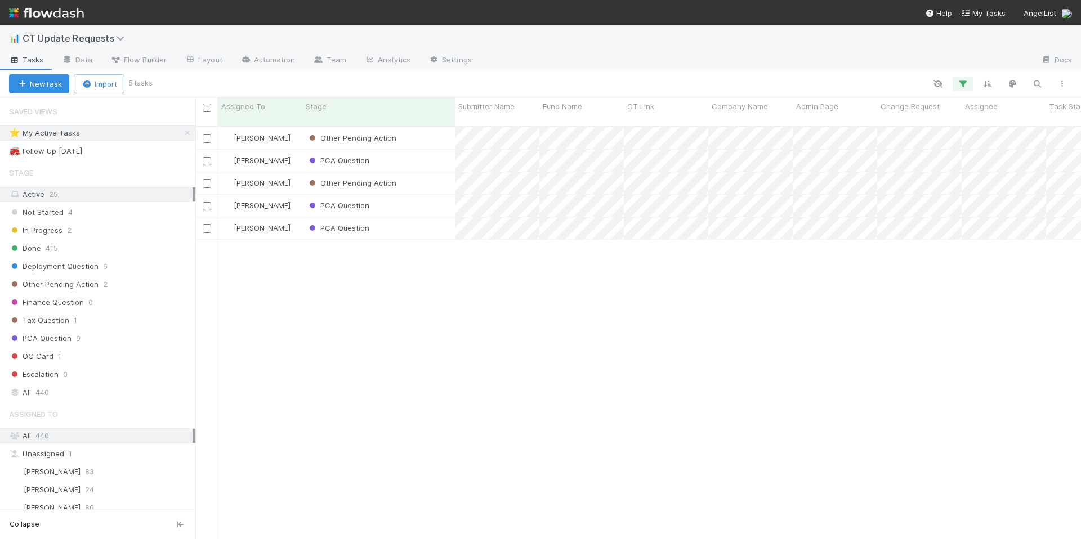
scroll to position [414, 877]
click at [422, 219] on div "PCA Question" at bounding box center [378, 228] width 153 height 22
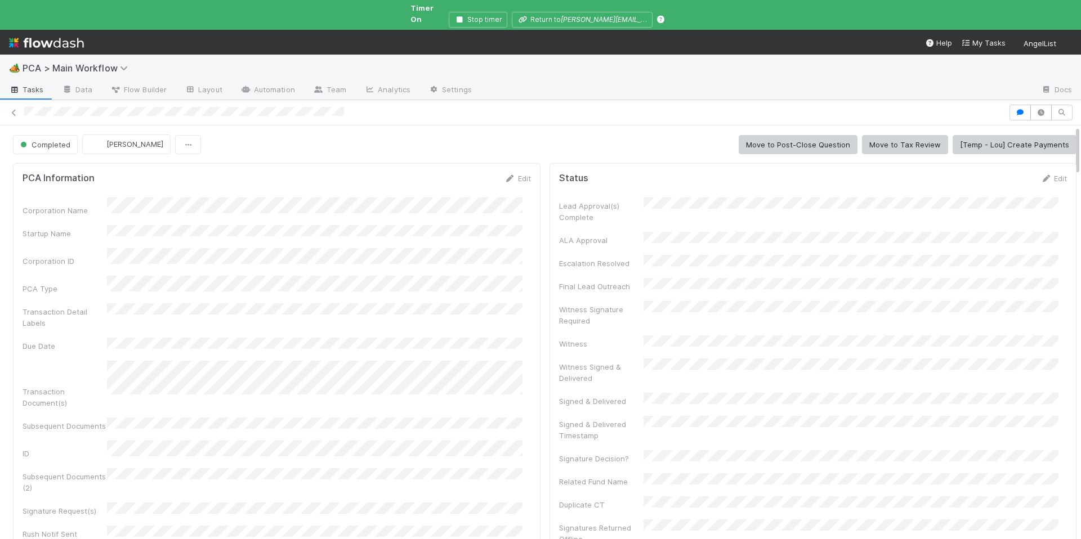
scroll to position [678, 0]
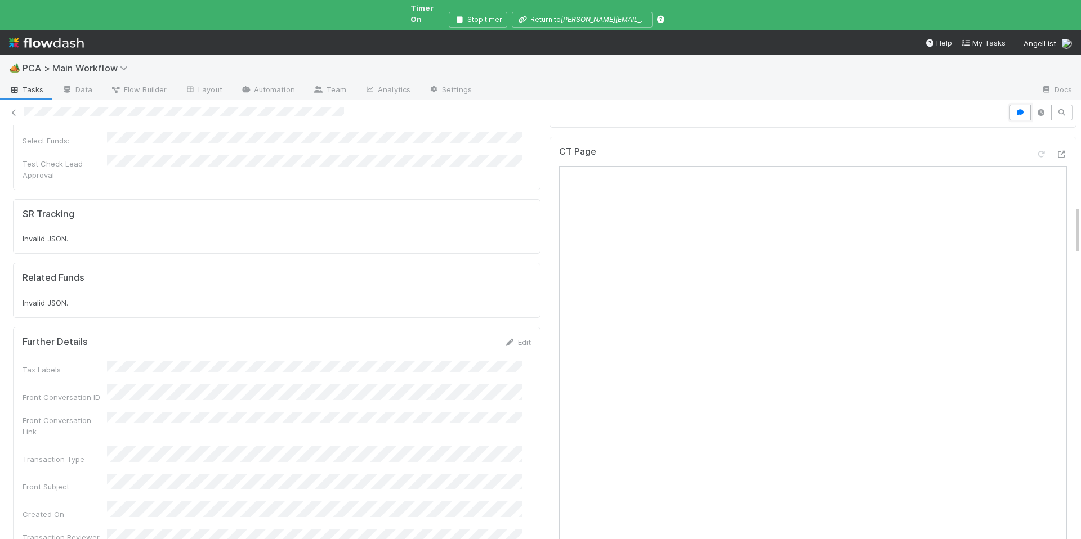
drag, startPoint x: 1010, startPoint y: 102, endPoint x: 1007, endPoint y: 113, distance: 11.1
click at [1014, 109] on icon "button" at bounding box center [1019, 112] width 11 height 7
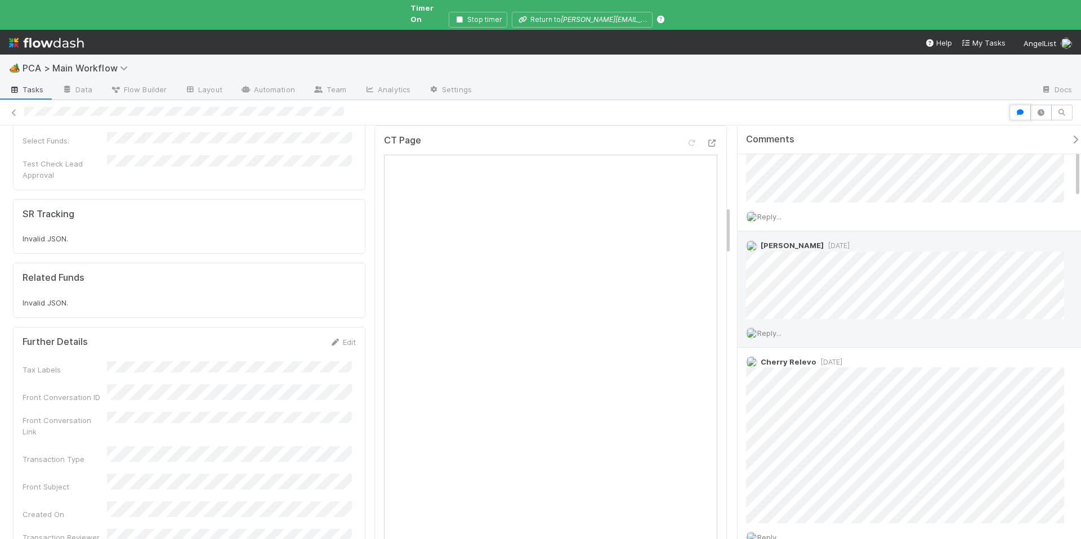
scroll to position [334, 0]
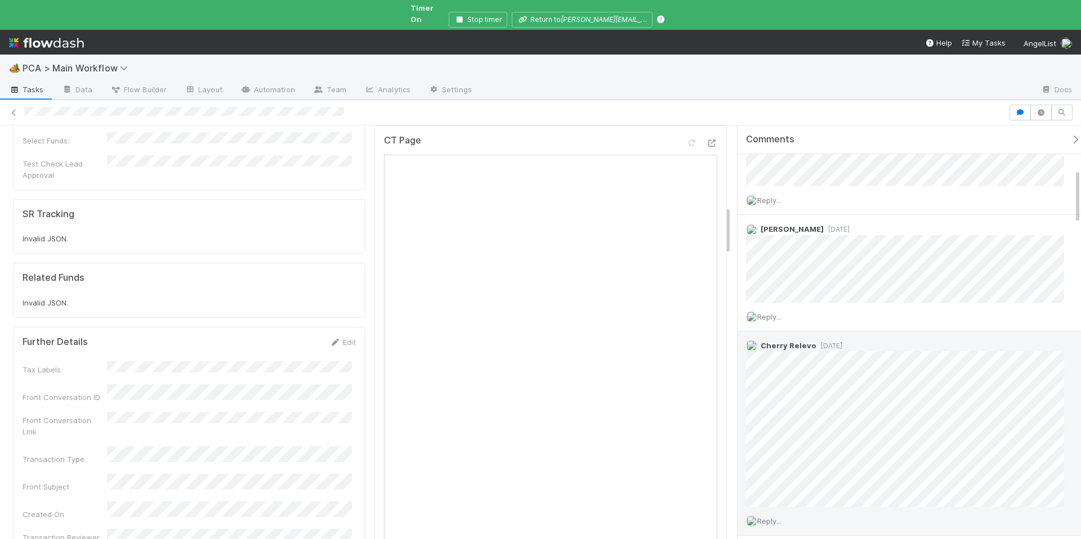
click at [751, 340] on img at bounding box center [751, 345] width 11 height 11
click at [750, 340] on img at bounding box center [751, 345] width 11 height 11
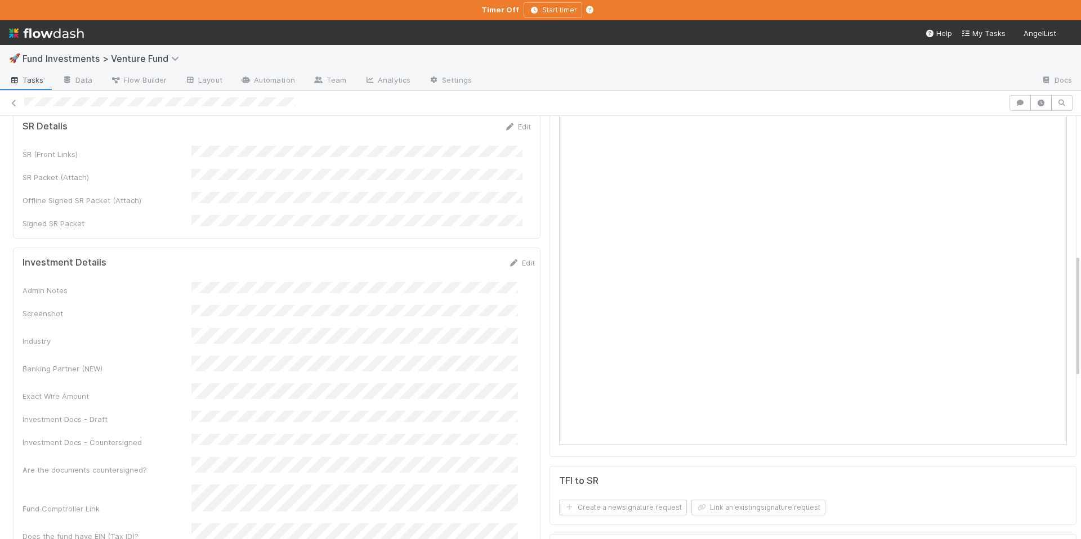
scroll to position [474, 0]
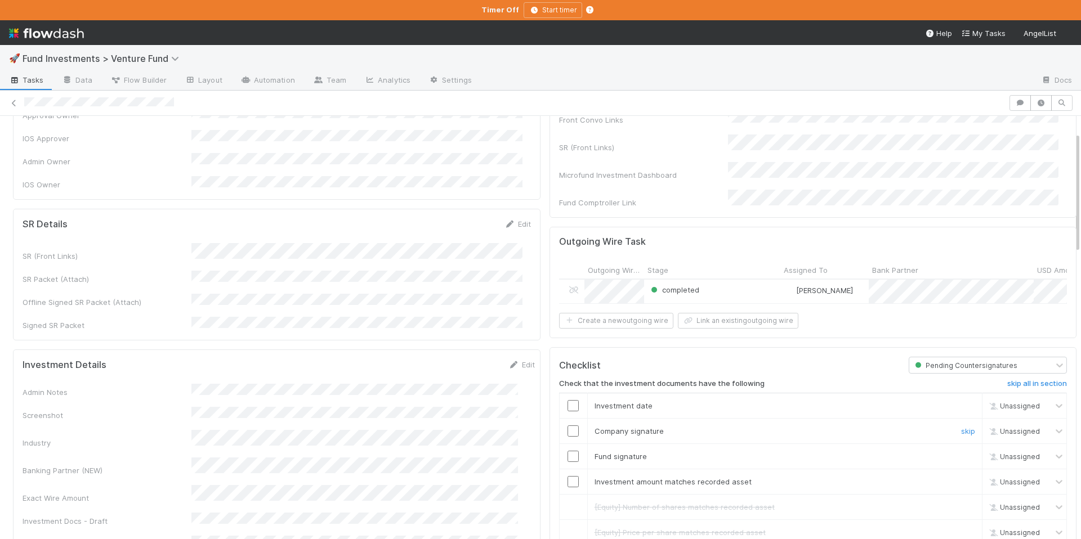
scroll to position [172, 0]
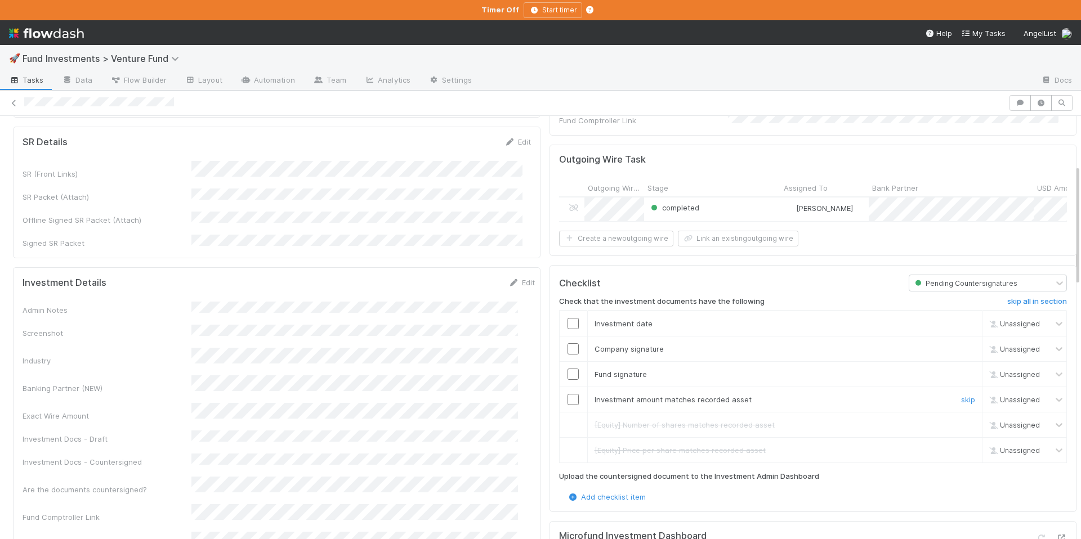
click at [567, 395] on input "checkbox" at bounding box center [572, 399] width 11 height 11
click at [567, 371] on input "checkbox" at bounding box center [572, 374] width 11 height 11
click at [567, 345] on input "checkbox" at bounding box center [572, 348] width 11 height 11
click at [567, 318] on input "checkbox" at bounding box center [572, 323] width 11 height 11
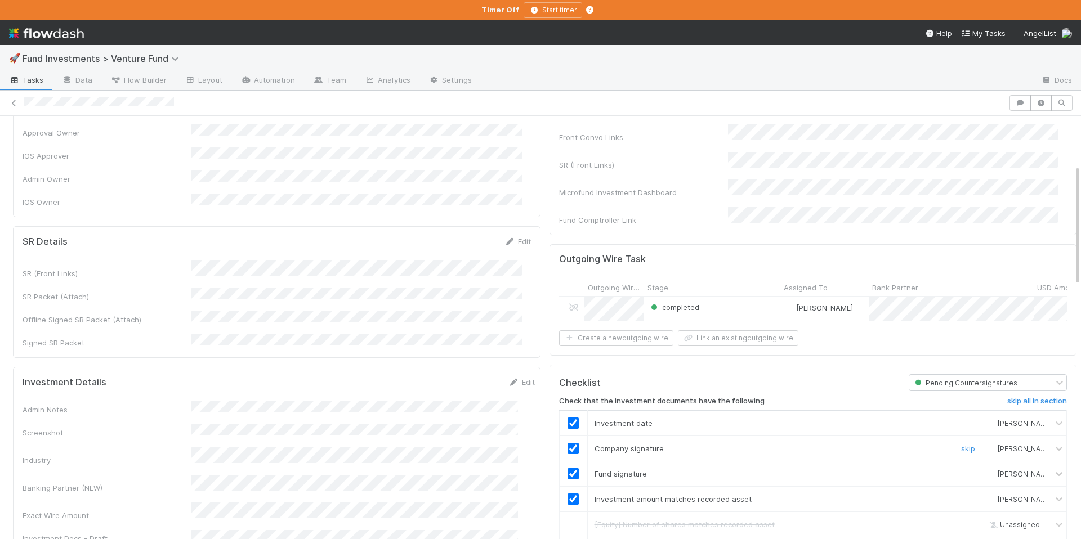
scroll to position [0, 0]
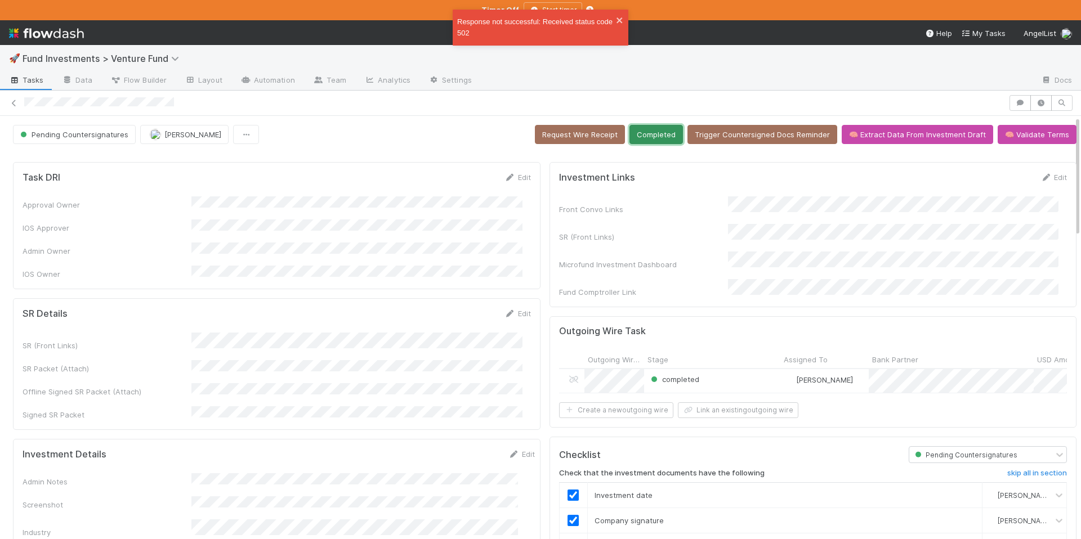
click at [660, 126] on button "Completed" at bounding box center [655, 134] width 53 height 19
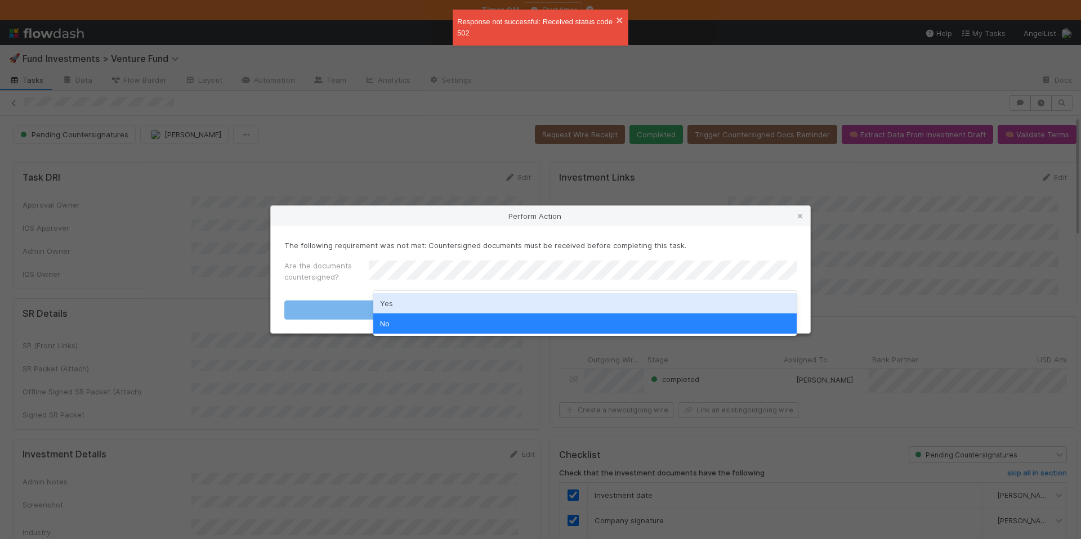
click at [428, 302] on div "Yes" at bounding box center [584, 303] width 423 height 20
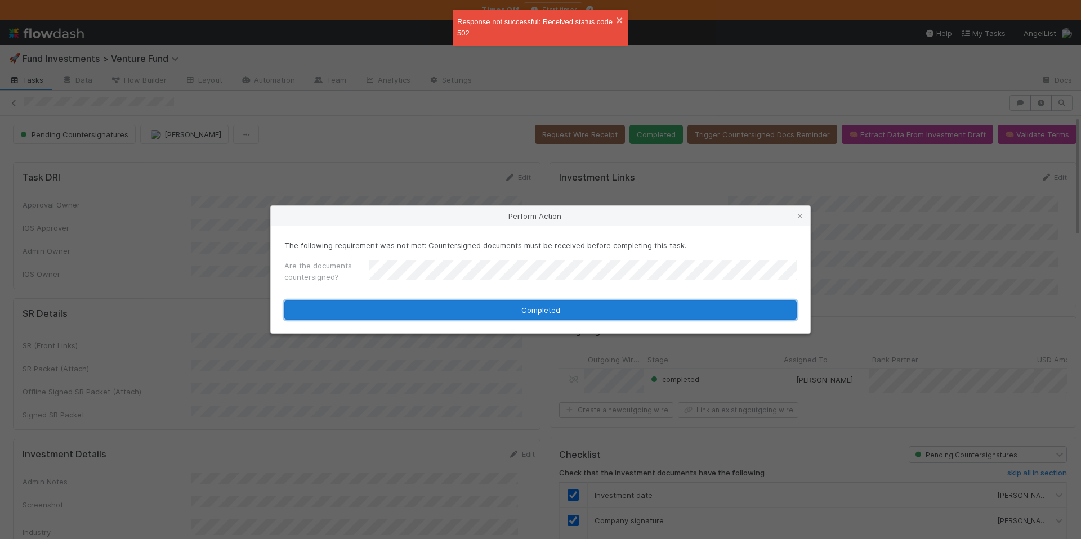
click at [472, 306] on button "Completed" at bounding box center [540, 310] width 512 height 19
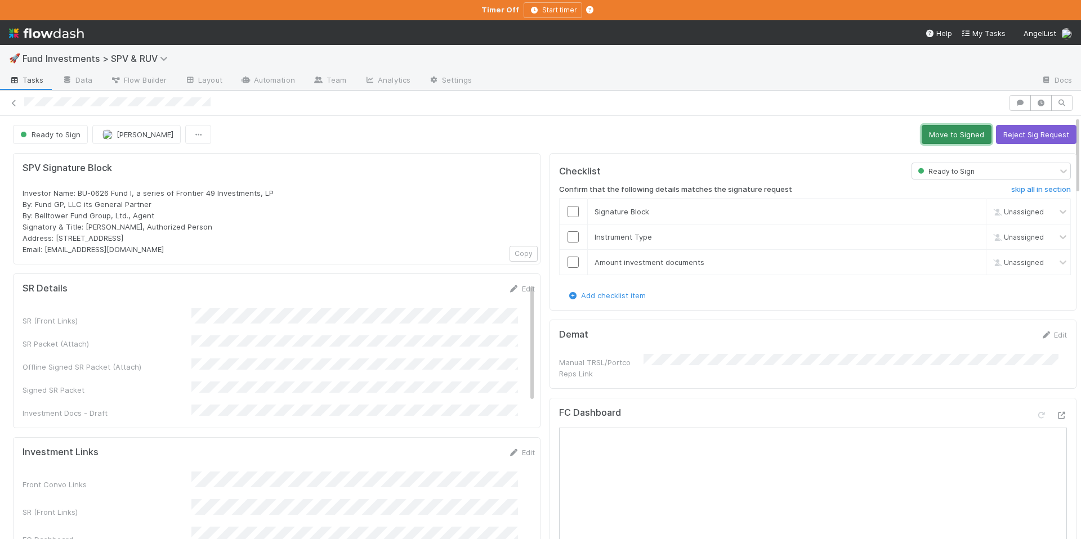
click at [940, 141] on button "Move to Signed" at bounding box center [956, 134] width 70 height 19
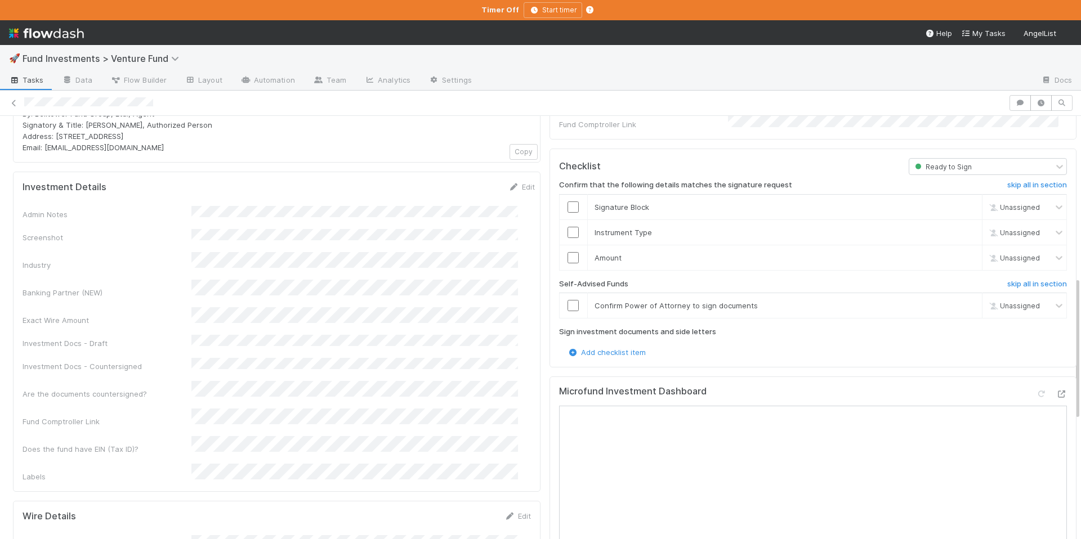
scroll to position [474, 0]
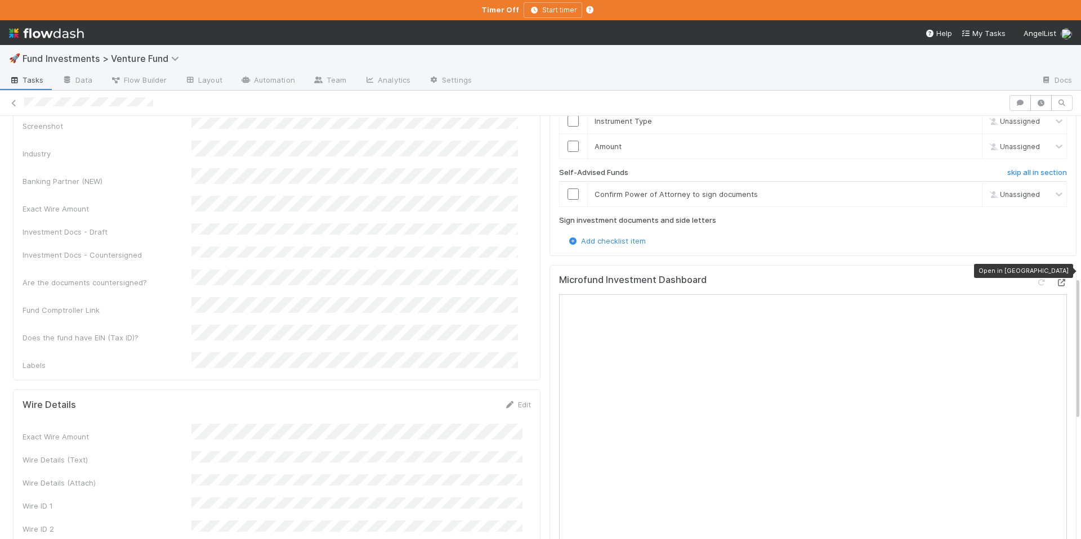
click at [1055, 279] on icon at bounding box center [1060, 282] width 11 height 7
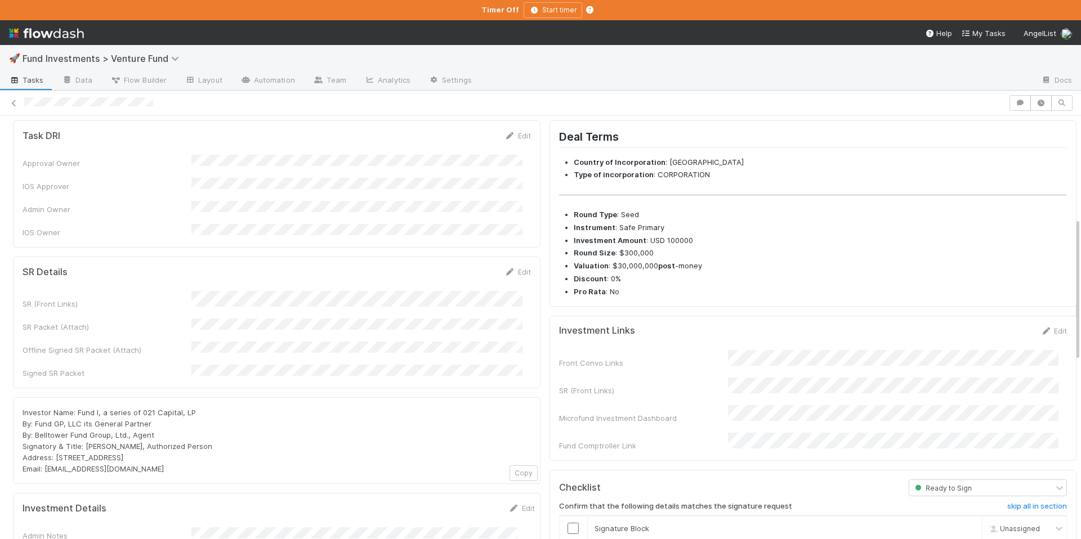
scroll to position [0, 0]
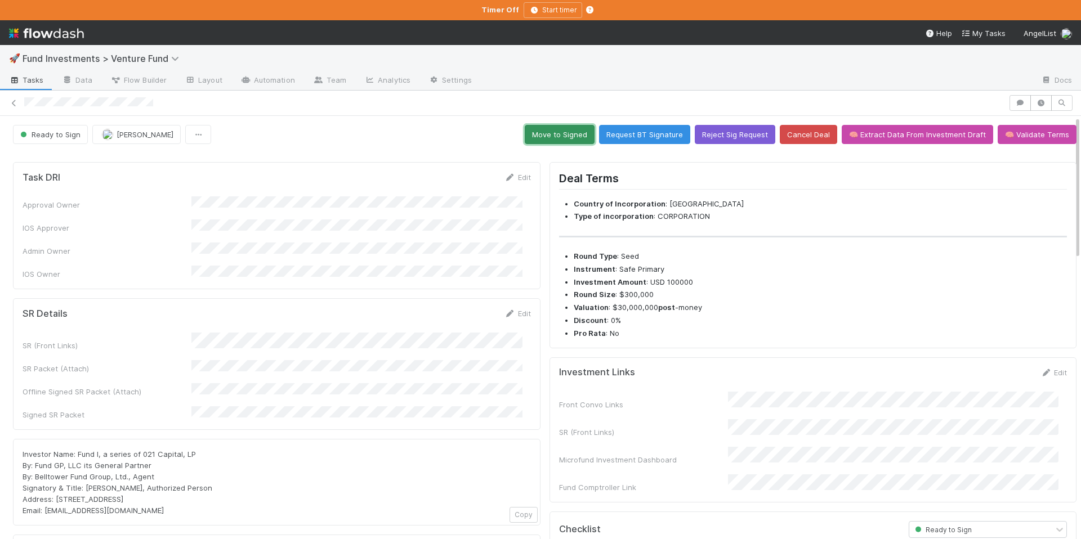
click at [568, 140] on button "Move to Signed" at bounding box center [560, 134] width 70 height 19
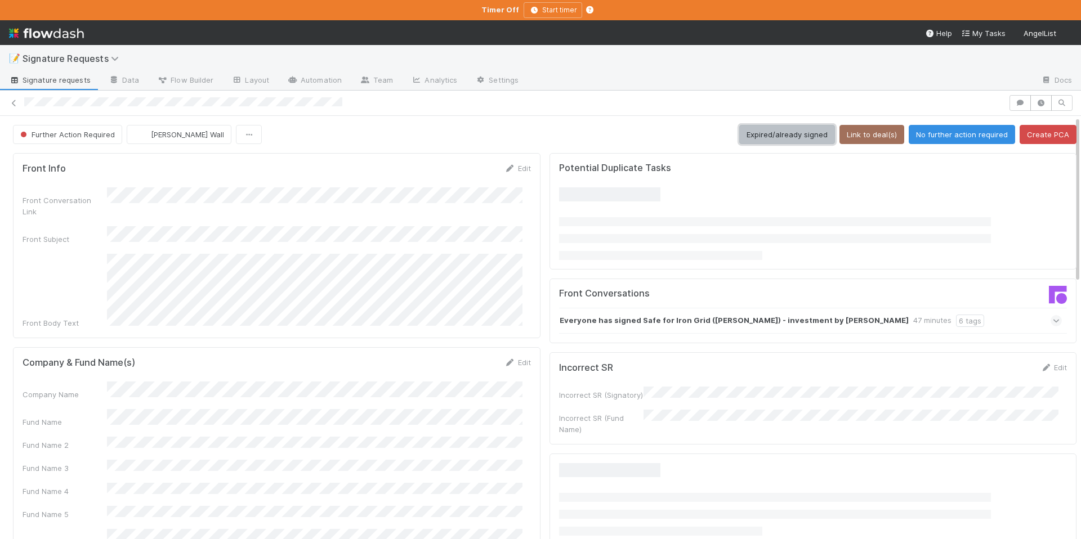
click at [762, 133] on button "Expired/already signed" at bounding box center [787, 134] width 96 height 19
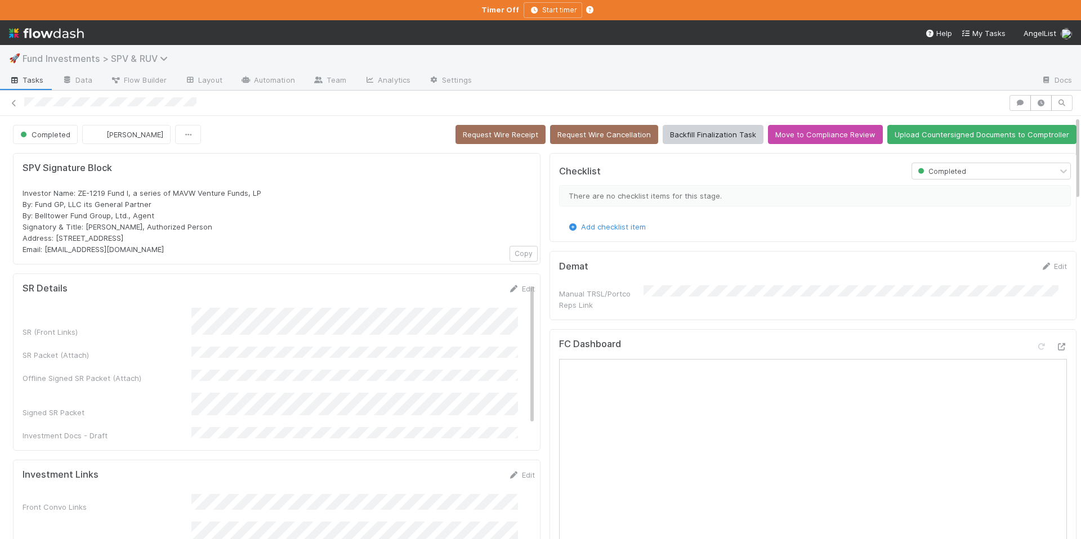
click at [159, 55] on span "Fund Investments > SPV & RUV" at bounding box center [98, 58] width 151 height 11
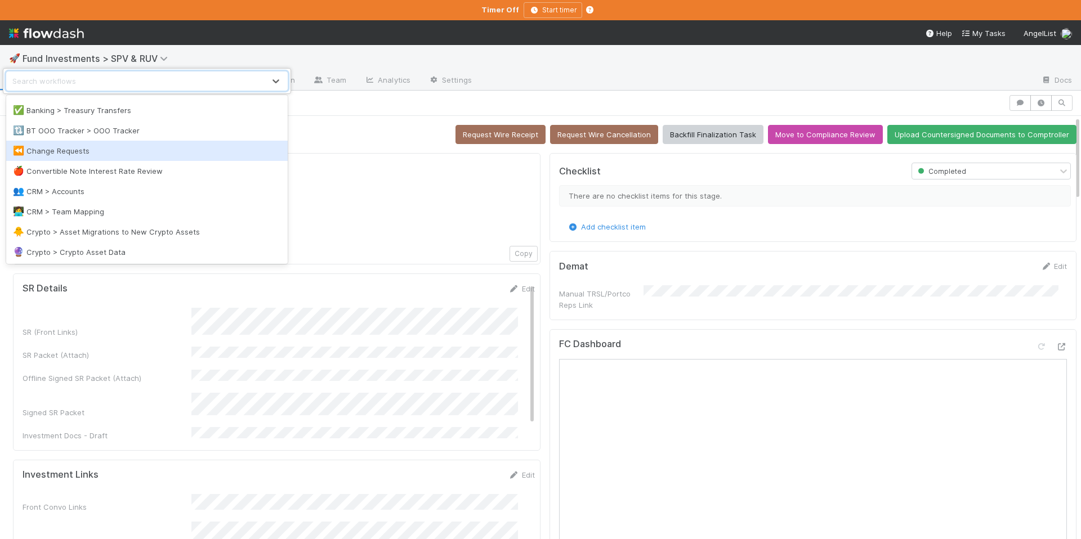
scroll to position [548, 0]
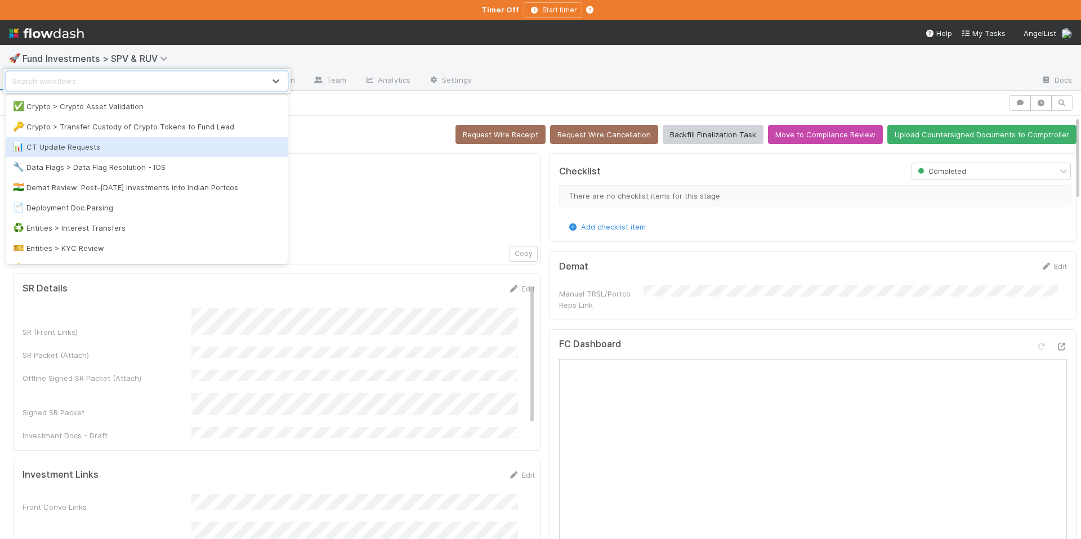
click at [139, 151] on div "📊 CT Update Requests" at bounding box center [147, 146] width 268 height 11
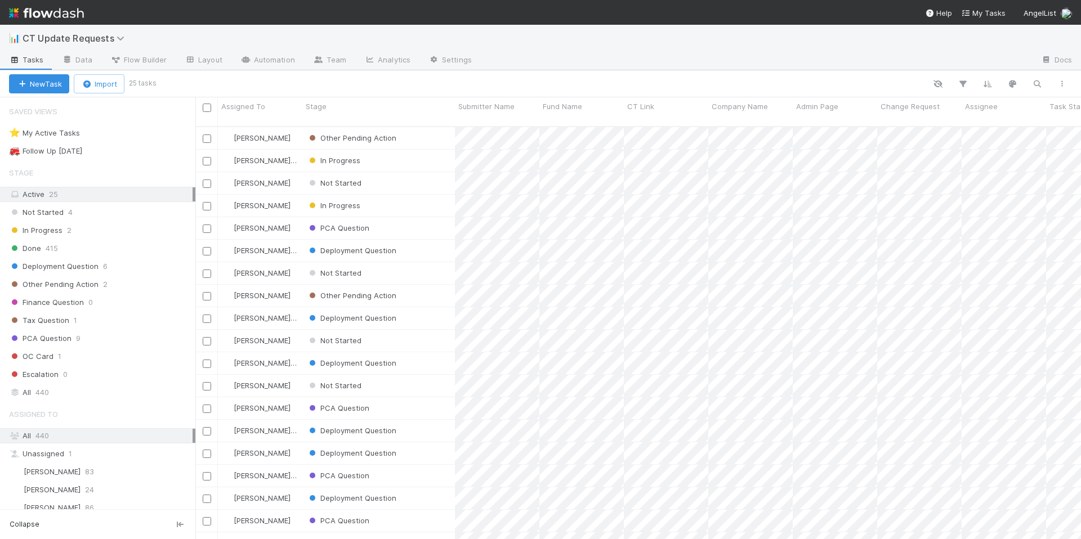
scroll to position [414, 877]
click at [127, 131] on div "⭐ My Active Tasks 5" at bounding box center [102, 133] width 186 height 14
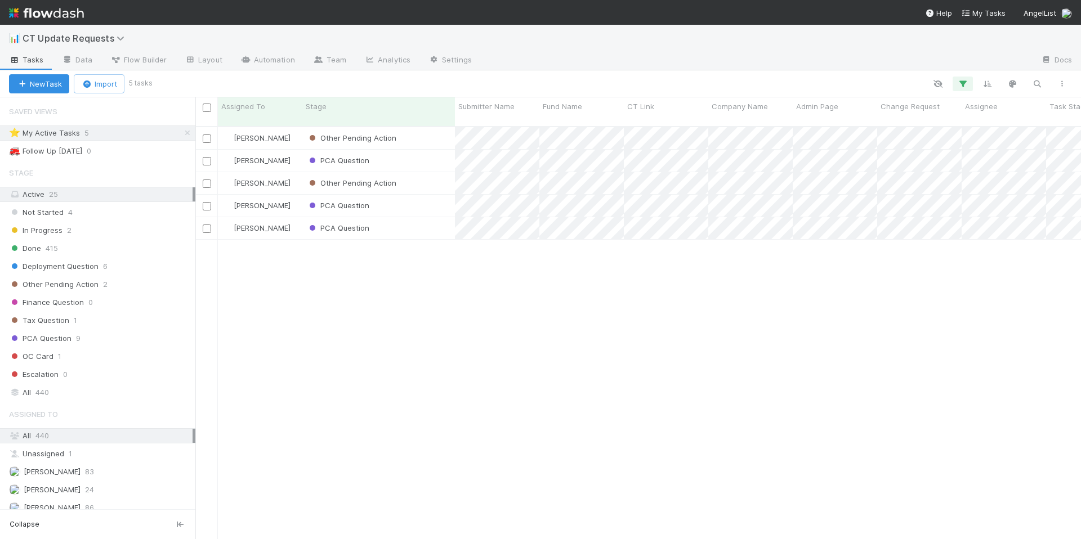
scroll to position [414, 877]
click at [427, 218] on div "PCA Question" at bounding box center [378, 228] width 153 height 22
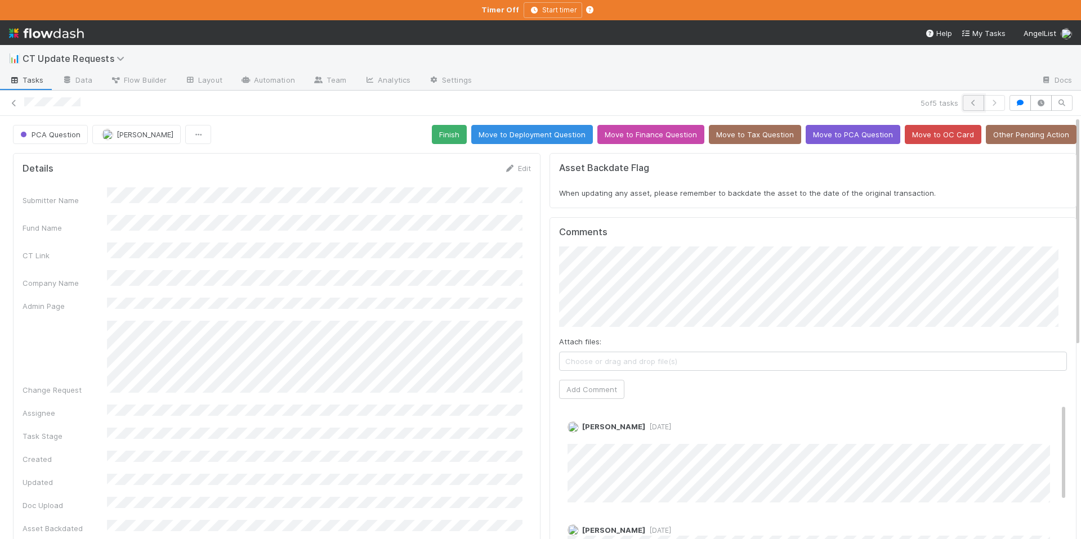
click at [967, 101] on icon "button" at bounding box center [972, 103] width 11 height 7
click at [967, 102] on icon "button" at bounding box center [972, 103] width 11 height 7
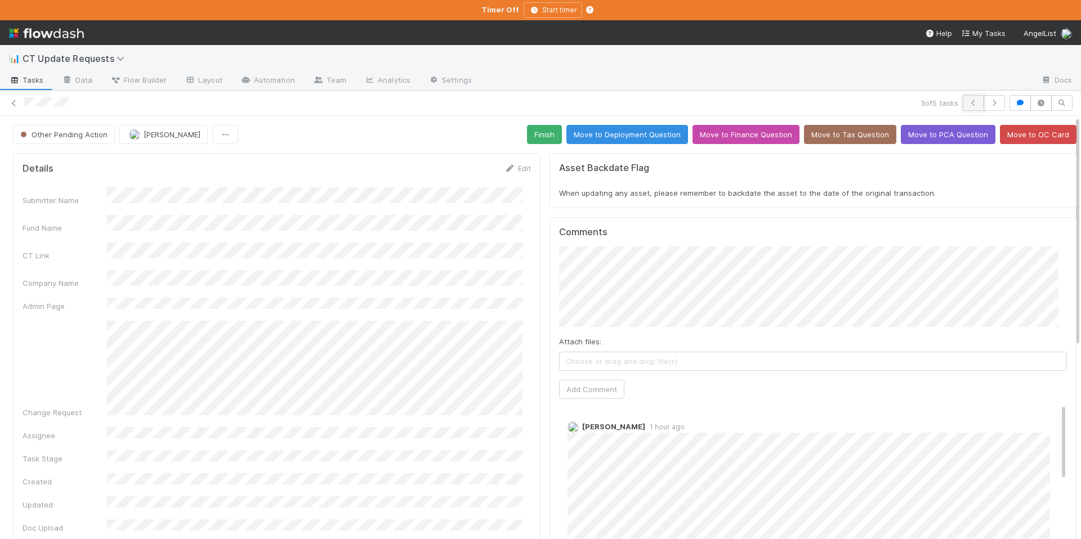
click at [967, 105] on icon "button" at bounding box center [972, 103] width 11 height 7
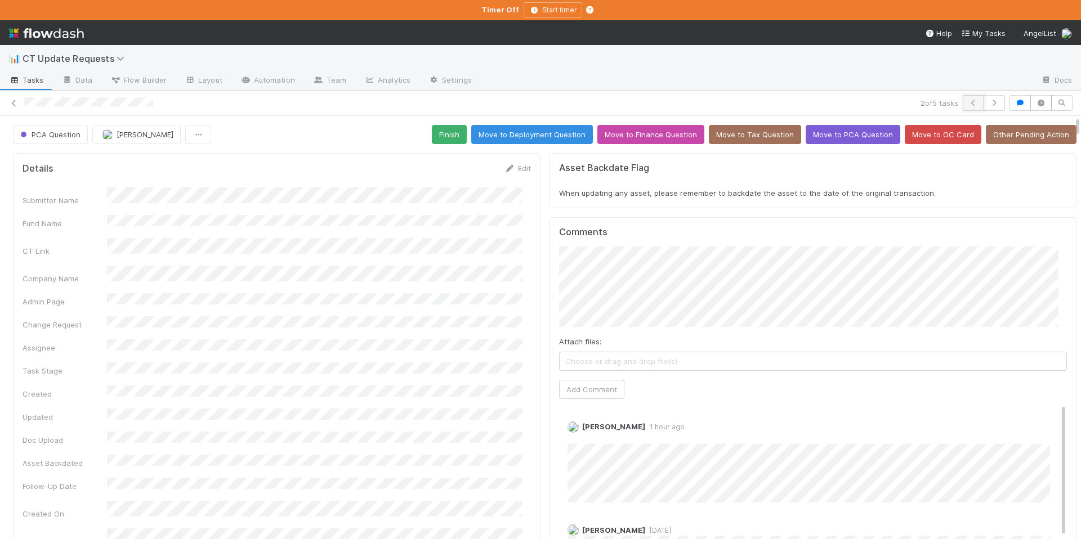
click at [967, 100] on icon "button" at bounding box center [972, 103] width 11 height 7
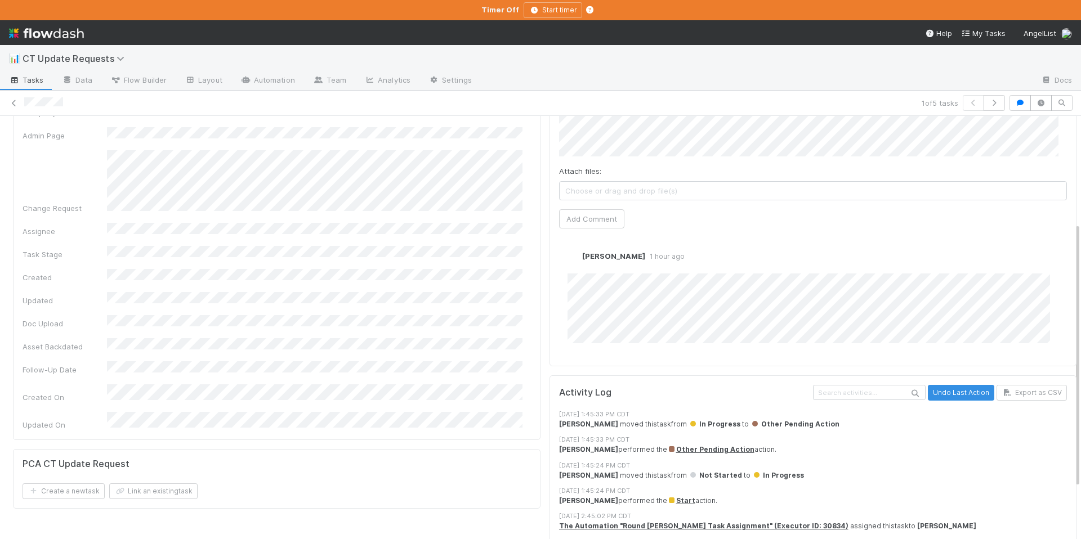
scroll to position [241, 0]
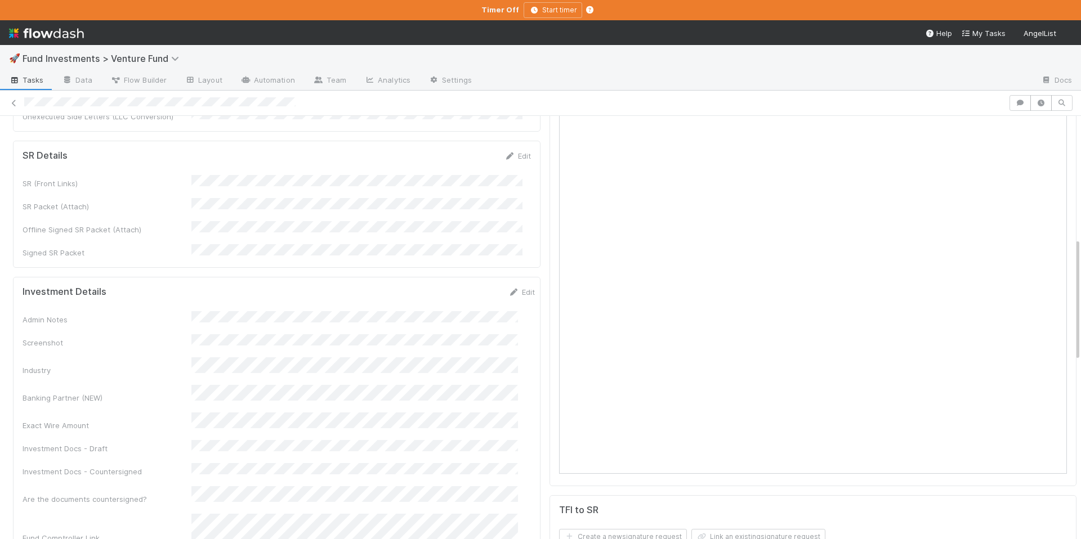
scroll to position [447, 0]
drag, startPoint x: 495, startPoint y: 250, endPoint x: 420, endPoint y: 322, distance: 103.9
click at [508, 286] on icon at bounding box center [513, 289] width 11 height 7
click at [168, 463] on div "Exact Wire Amount" at bounding box center [279, 474] width 512 height 22
click at [463, 284] on button "Save" at bounding box center [475, 293] width 32 height 19
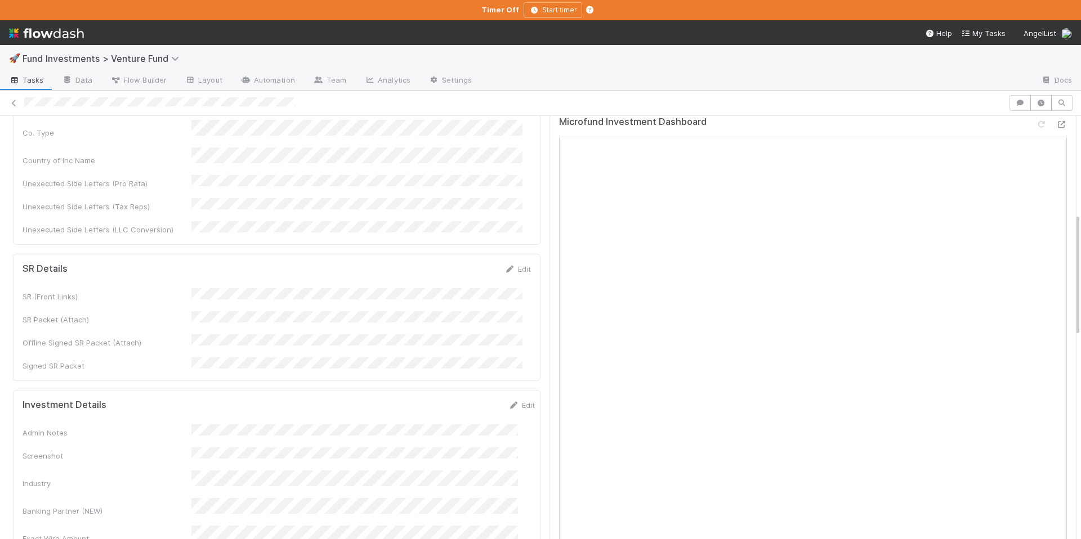
scroll to position [334, 0]
click at [509, 398] on link "Edit" at bounding box center [521, 402] width 26 height 9
click at [467, 397] on button "Save" at bounding box center [475, 406] width 32 height 19
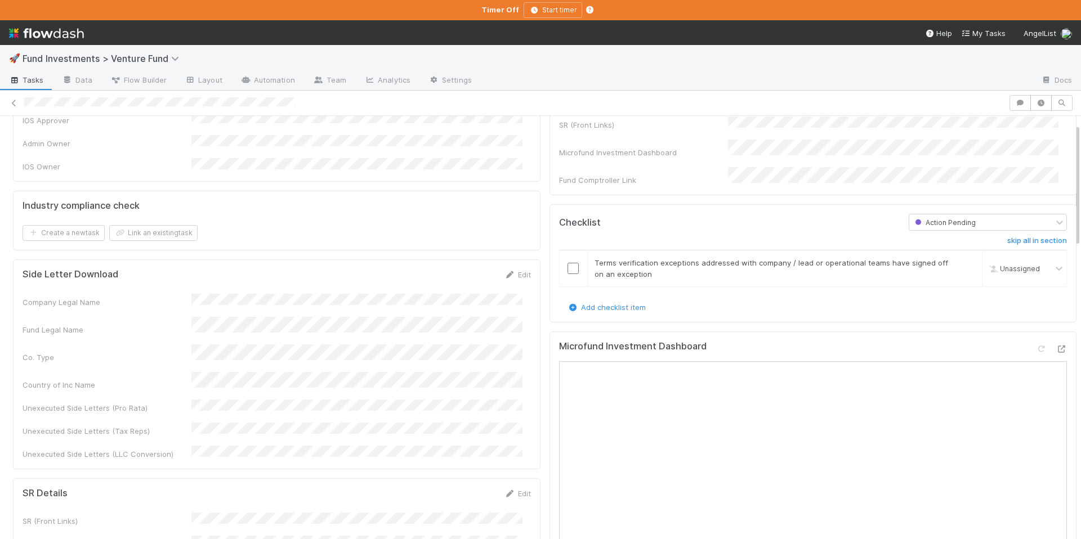
scroll to position [0, 0]
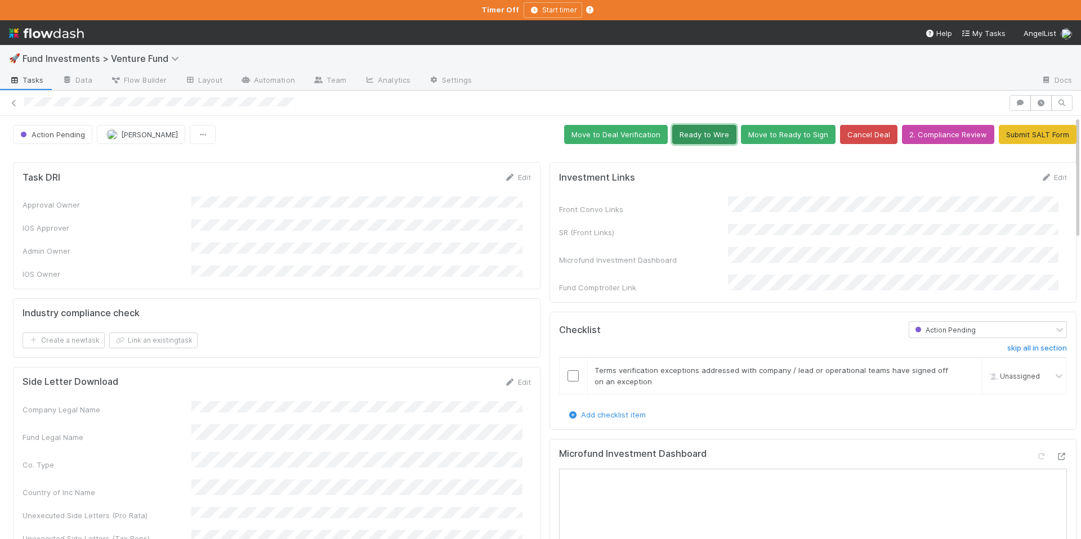
click at [703, 128] on button "Ready to Wire" at bounding box center [704, 134] width 64 height 19
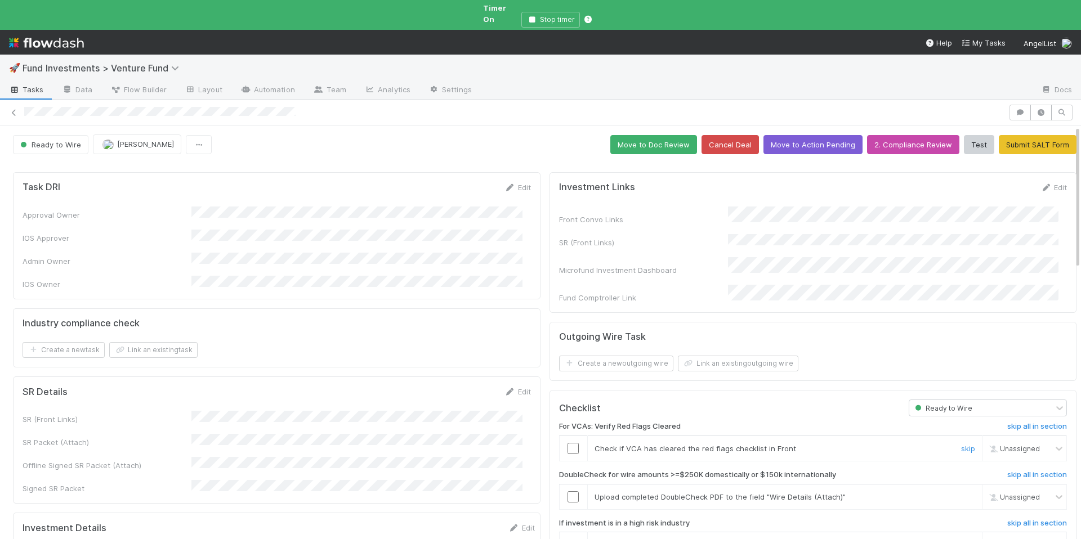
click at [571, 443] on div at bounding box center [573, 448] width 28 height 11
click at [568, 443] on input "checkbox" at bounding box center [572, 448] width 11 height 11
click at [1026, 445] on span "[PERSON_NAME]" at bounding box center [1024, 449] width 55 height 8
type input "jere"
click at [1021, 456] on span "[PERSON_NAME]" at bounding box center [1010, 452] width 55 height 8
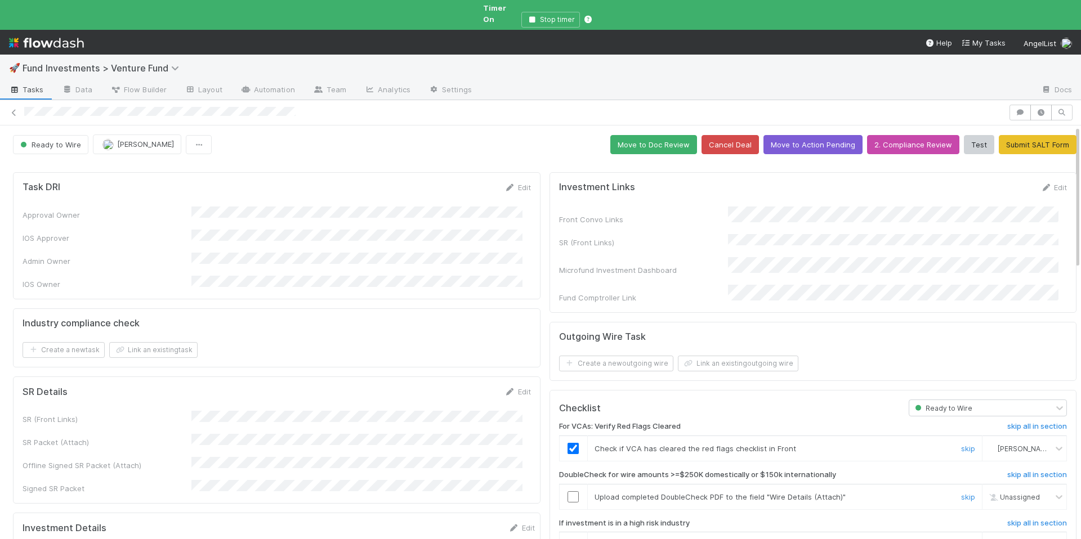
drag, startPoint x: 567, startPoint y: 473, endPoint x: 780, endPoint y: 478, distance: 213.4
click at [567, 491] on input "checkbox" at bounding box center [572, 496] width 11 height 11
click at [997, 492] on span "Chloe Hammett" at bounding box center [1024, 496] width 55 height 8
type input "jere"
click at [1004, 433] on span "[PERSON_NAME]" at bounding box center [1010, 431] width 55 height 8
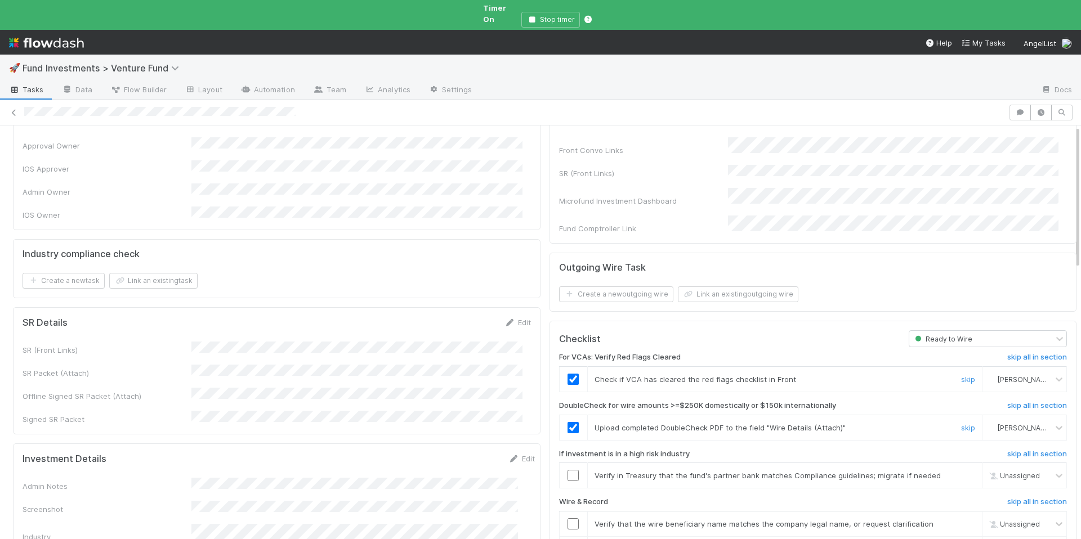
scroll to position [174, 0]
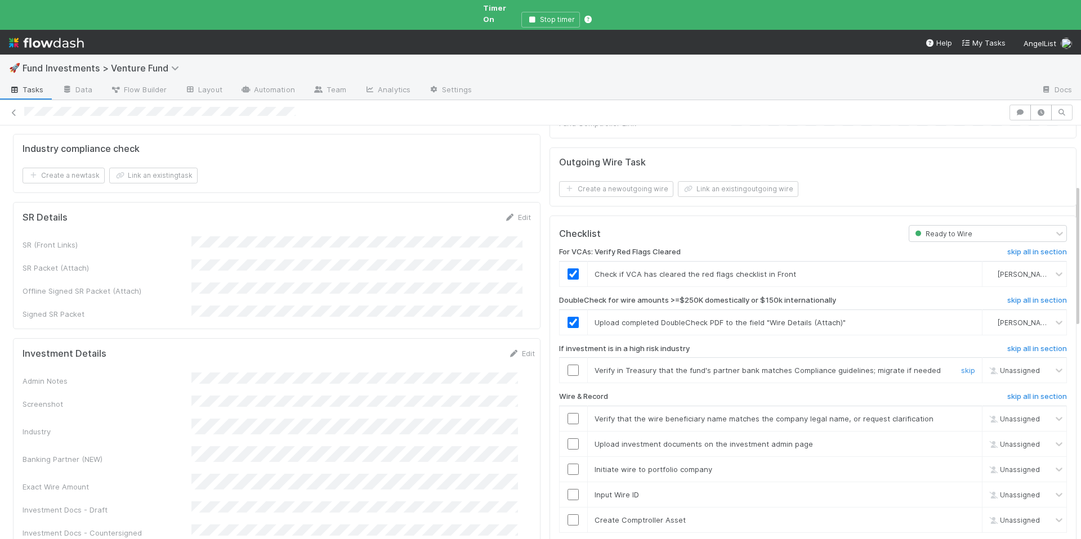
click at [568, 365] on input "checkbox" at bounding box center [572, 370] width 11 height 11
click at [567, 413] on input "checkbox" at bounding box center [572, 418] width 11 height 11
click at [567, 365] on input "checkbox" at bounding box center [572, 370] width 11 height 11
click at [567, 438] on input "checkbox" at bounding box center [572, 443] width 11 height 11
click at [567, 464] on input "checkbox" at bounding box center [572, 469] width 11 height 11
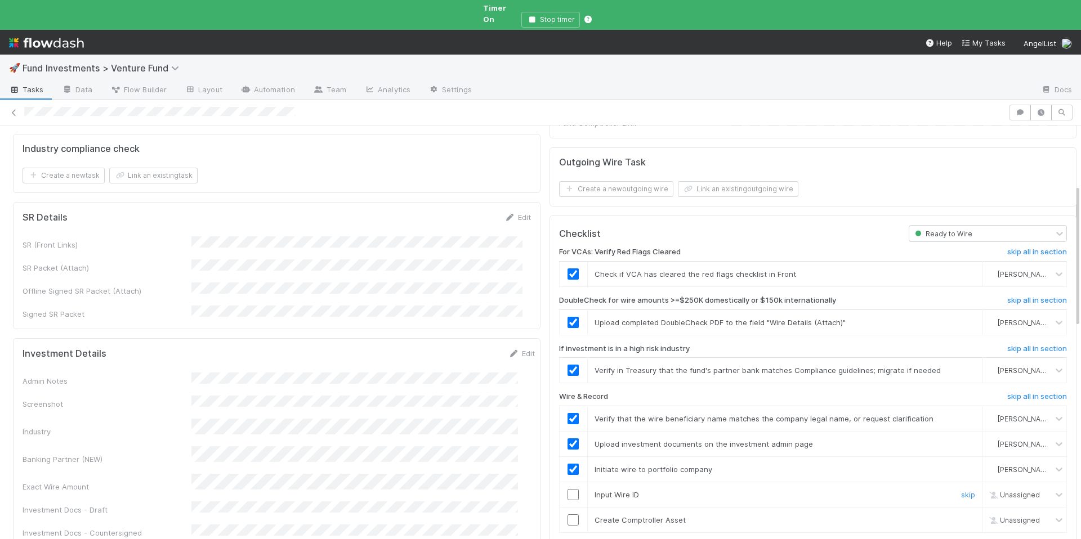
click at [567, 489] on input "checkbox" at bounding box center [572, 494] width 11 height 11
click at [569, 514] on input "checkbox" at bounding box center [572, 519] width 11 height 11
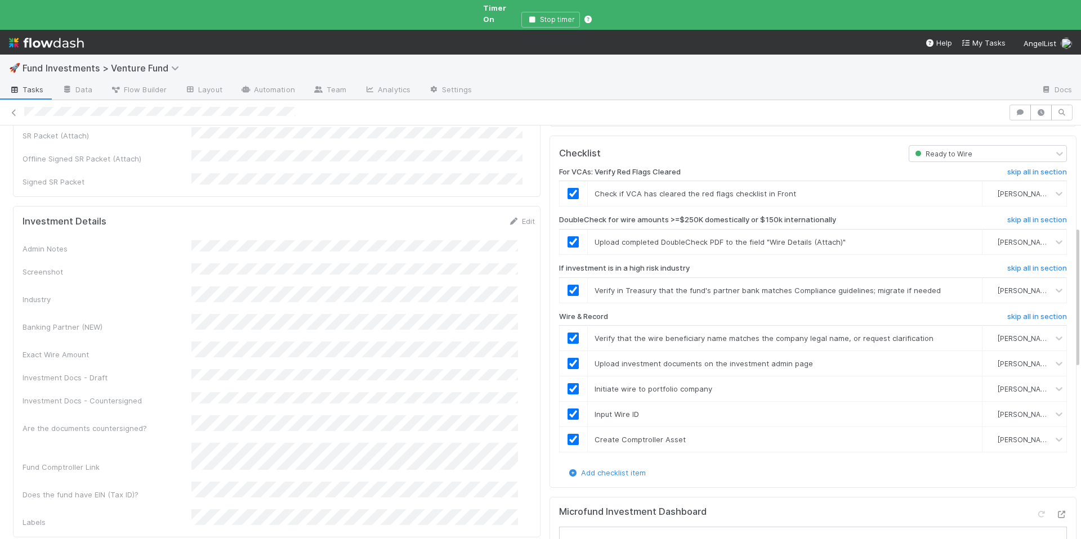
scroll to position [0, 0]
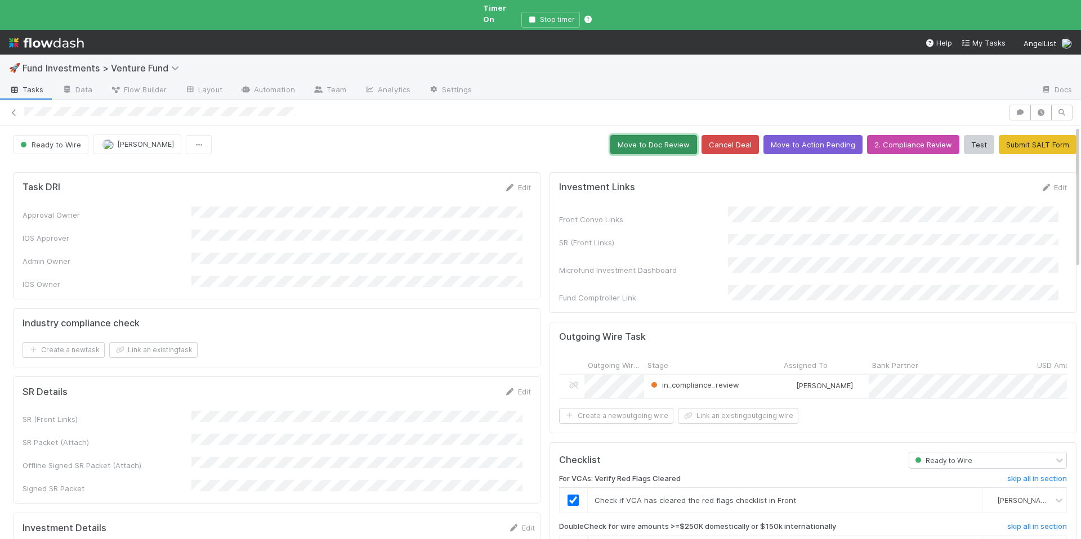
click at [645, 138] on button "Move to Doc Review" at bounding box center [653, 144] width 87 height 19
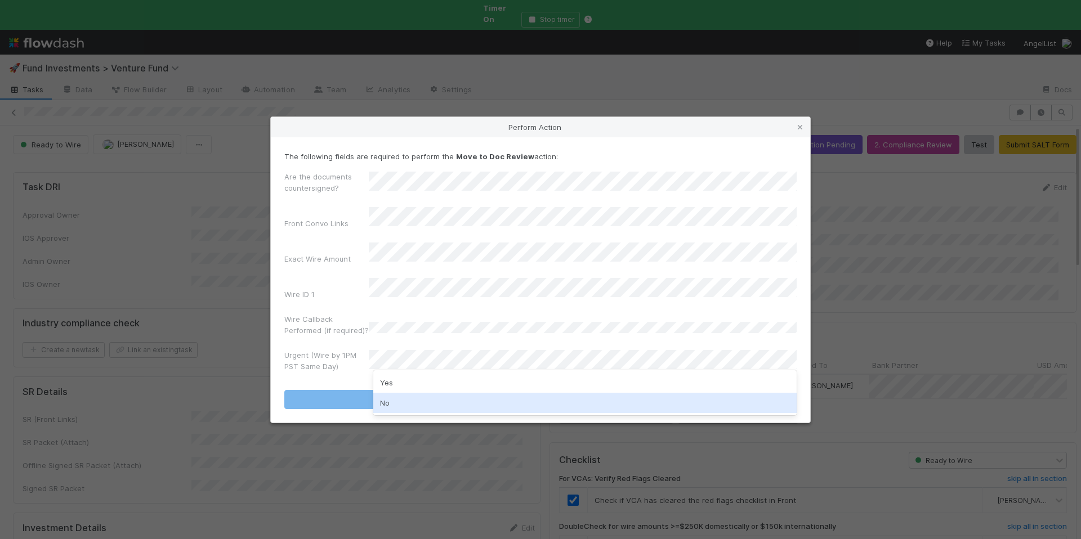
click at [429, 396] on div "No" at bounding box center [584, 403] width 423 height 20
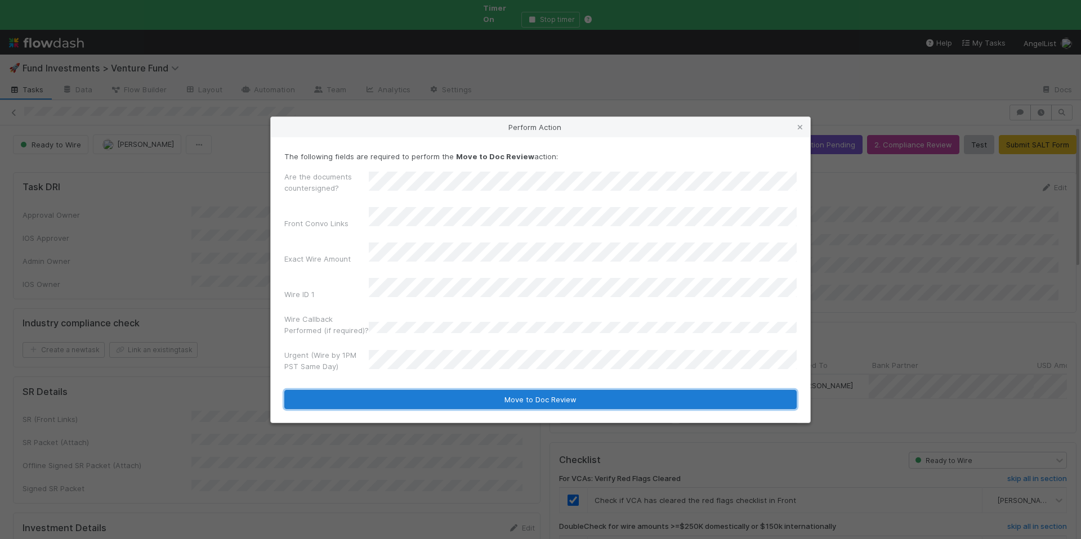
click at [481, 397] on button "Move to Doc Review" at bounding box center [540, 399] width 512 height 19
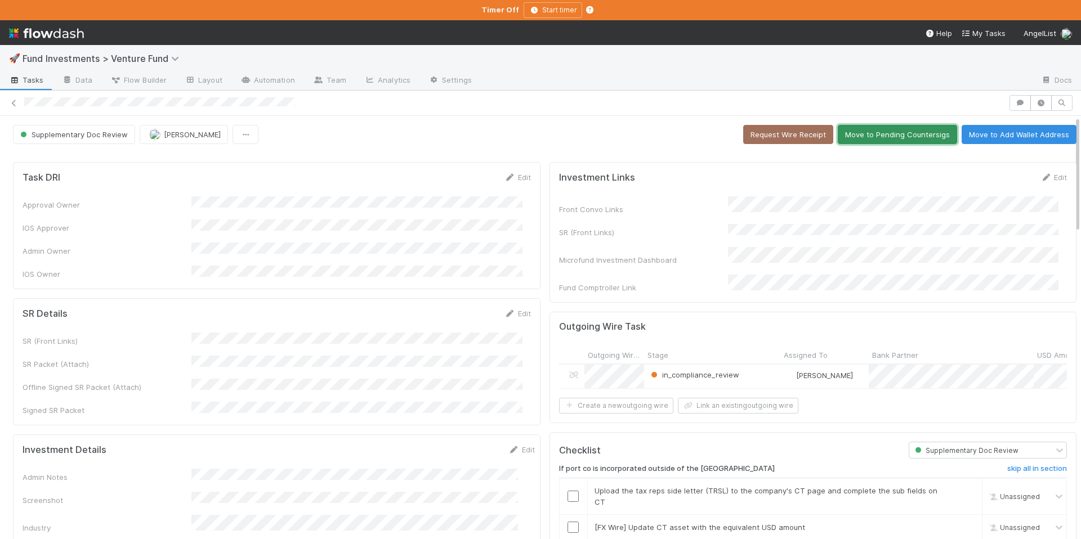
click at [882, 127] on button "Move to Pending Countersigs" at bounding box center [896, 134] width 119 height 19
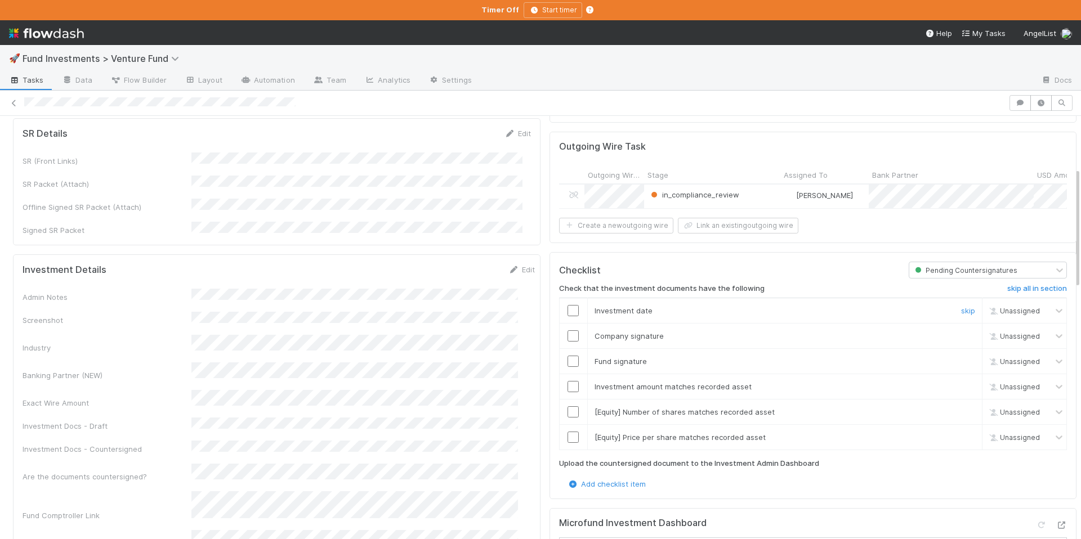
scroll to position [253, 0]
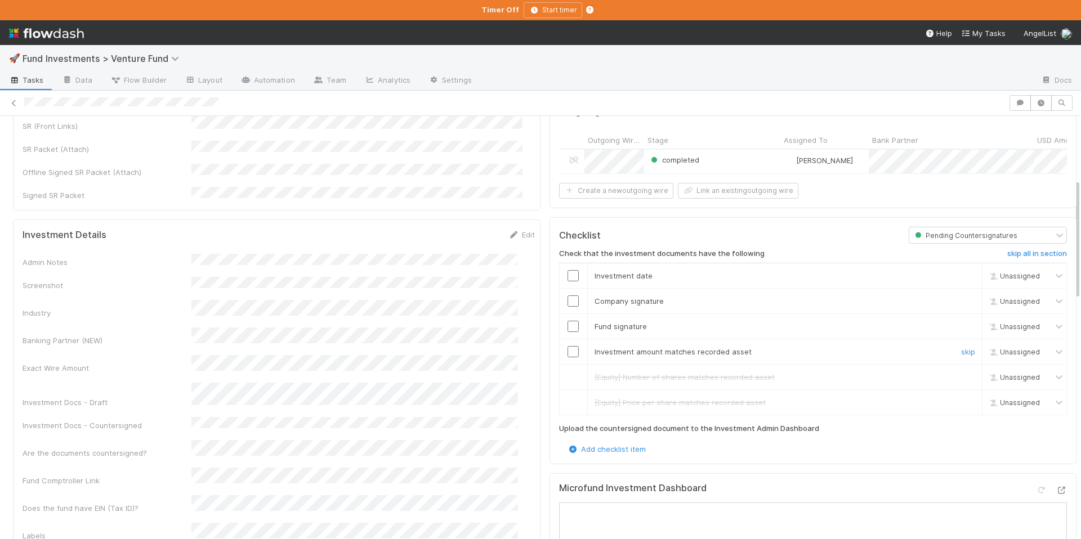
click at [567, 346] on input "checkbox" at bounding box center [572, 351] width 11 height 11
click at [567, 321] on input "checkbox" at bounding box center [572, 326] width 11 height 11
drag, startPoint x: 565, startPoint y: 300, endPoint x: 565, endPoint y: 284, distance: 16.3
click at [567, 299] on input "checkbox" at bounding box center [572, 300] width 11 height 11
click at [567, 276] on input "checkbox" at bounding box center [572, 275] width 11 height 11
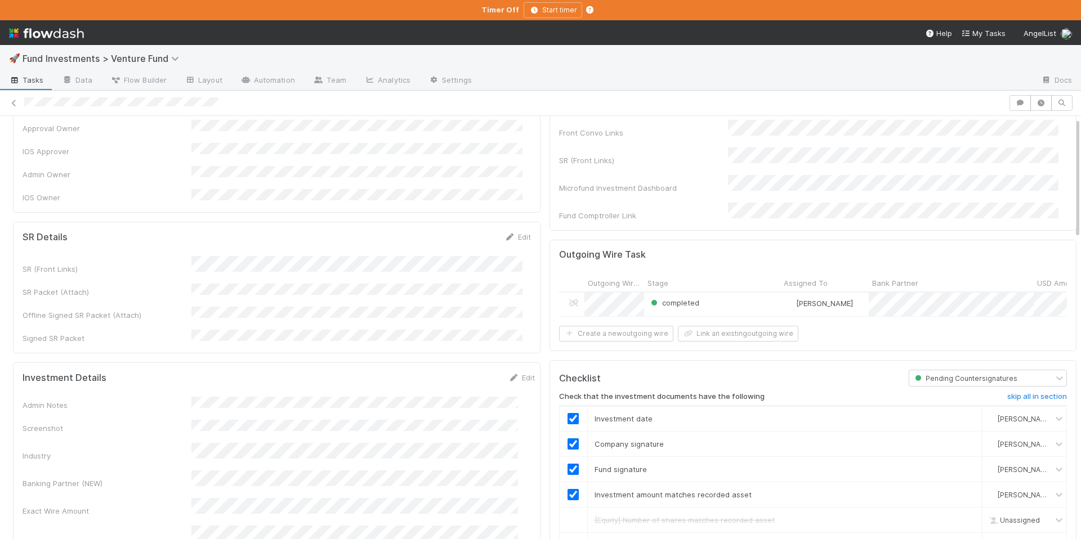
scroll to position [0, 0]
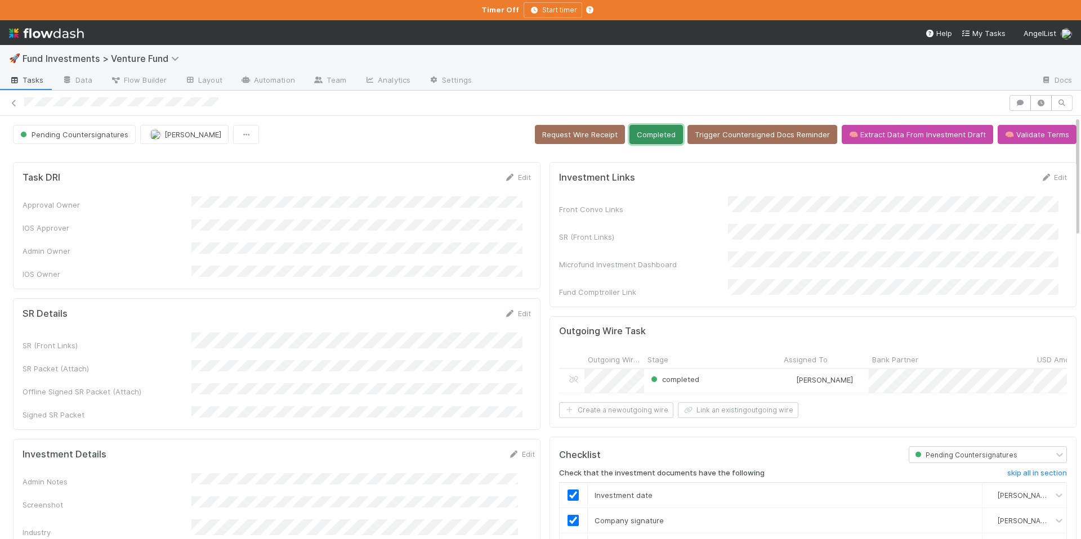
click at [652, 135] on button "Completed" at bounding box center [655, 134] width 53 height 19
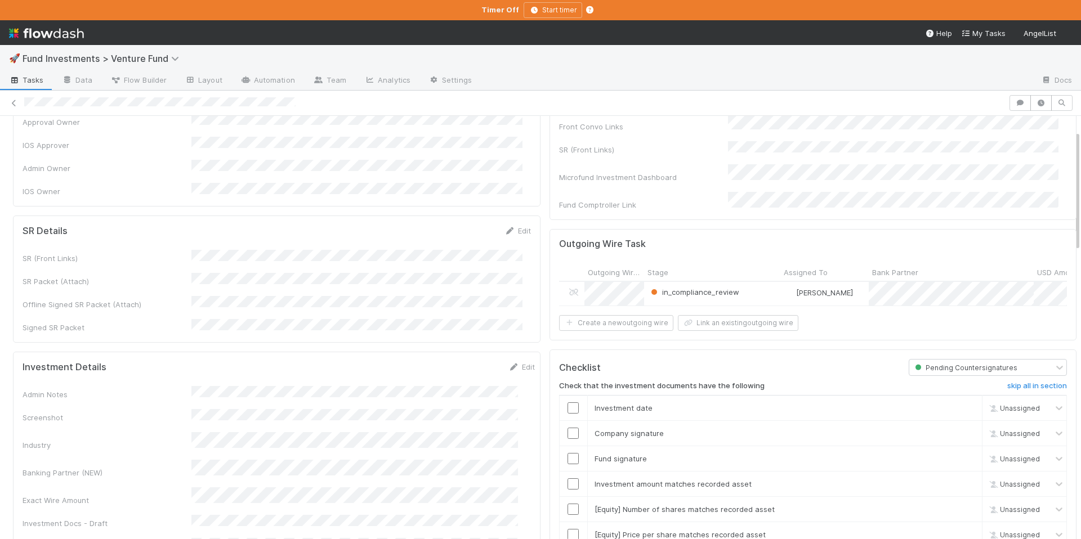
scroll to position [86, 0]
click at [751, 279] on div "in_compliance_review" at bounding box center [712, 291] width 136 height 24
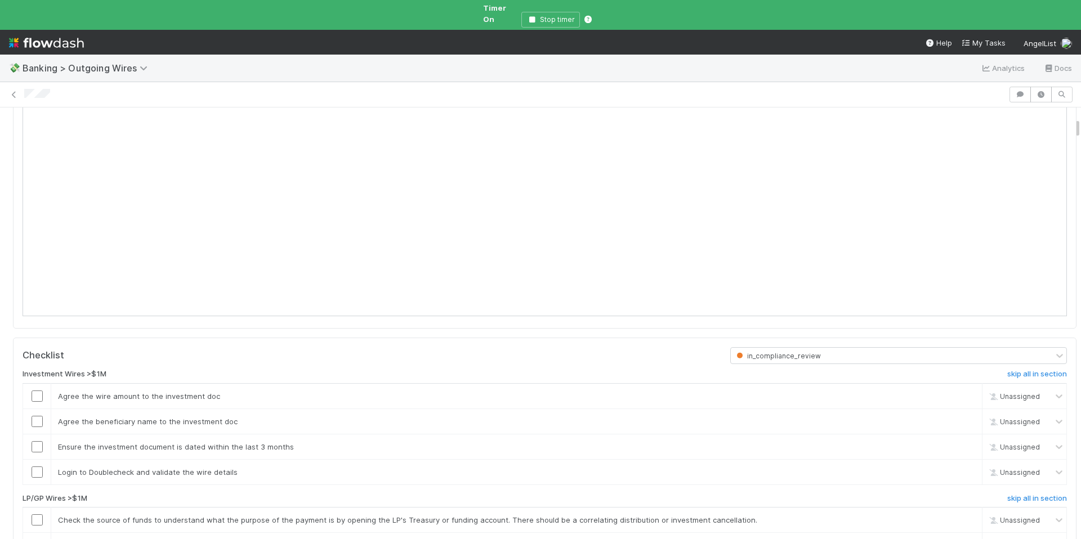
scroll to position [342, 0]
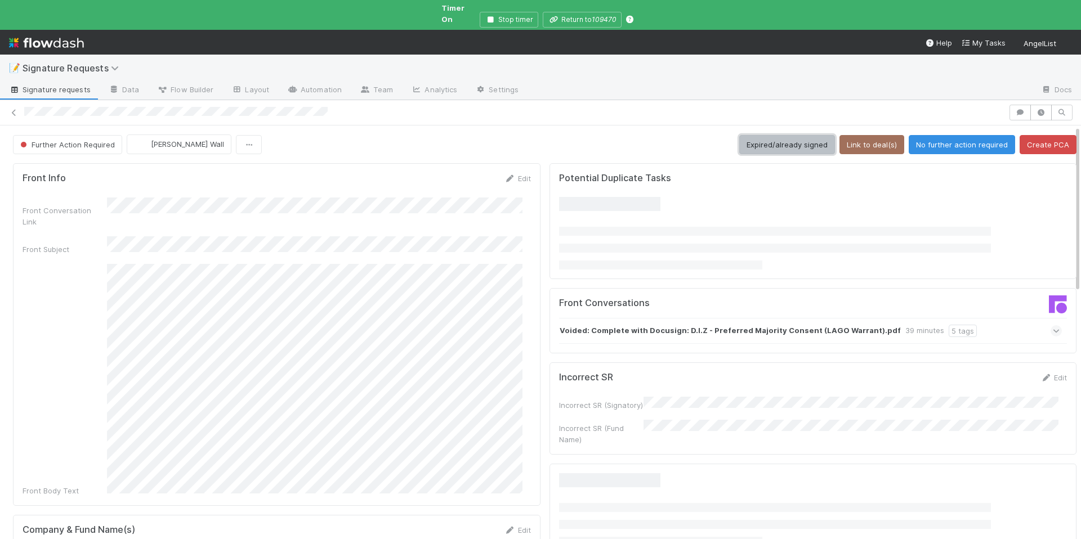
click at [763, 138] on button "Expired/already signed" at bounding box center [787, 144] width 96 height 19
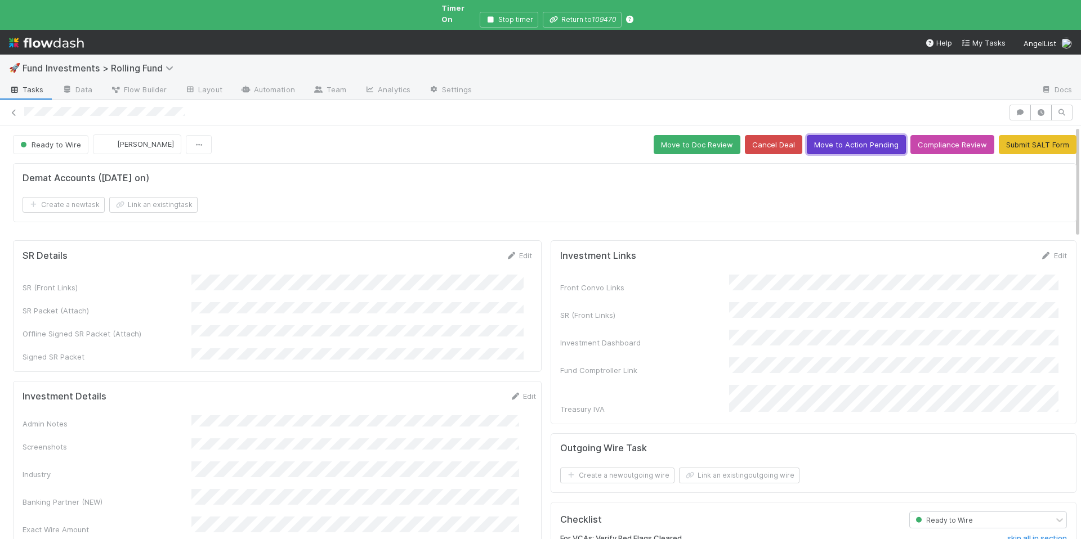
click at [846, 135] on button "Move to Action Pending" at bounding box center [856, 144] width 99 height 19
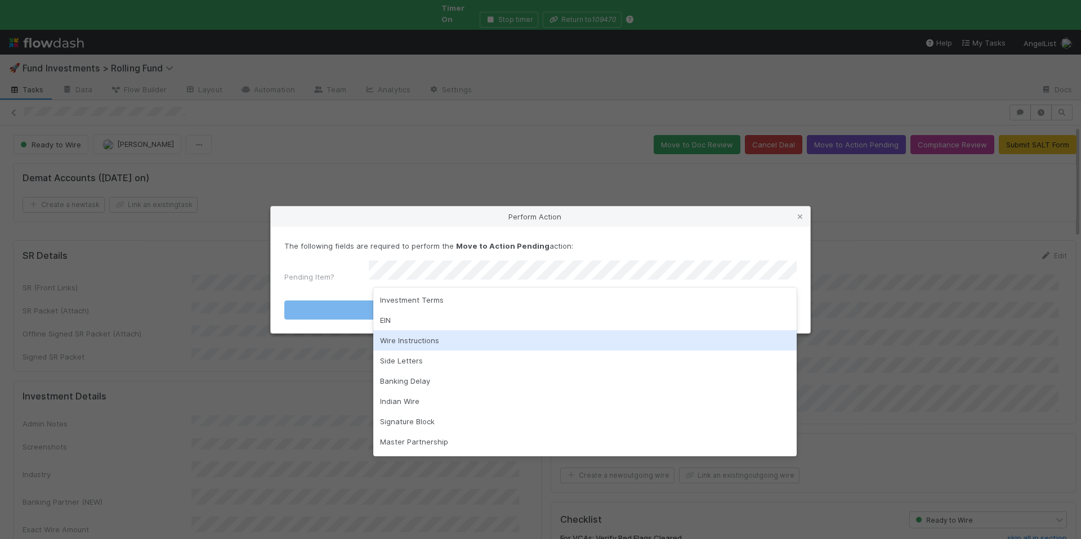
click at [437, 334] on div "Wire Instructions" at bounding box center [584, 340] width 423 height 20
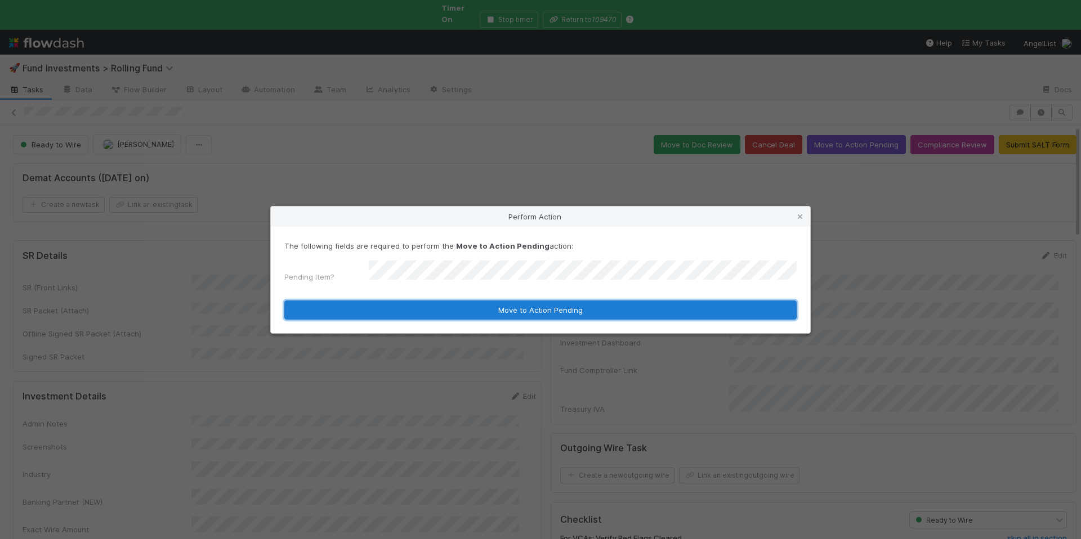
click at [598, 308] on button "Move to Action Pending" at bounding box center [540, 310] width 512 height 19
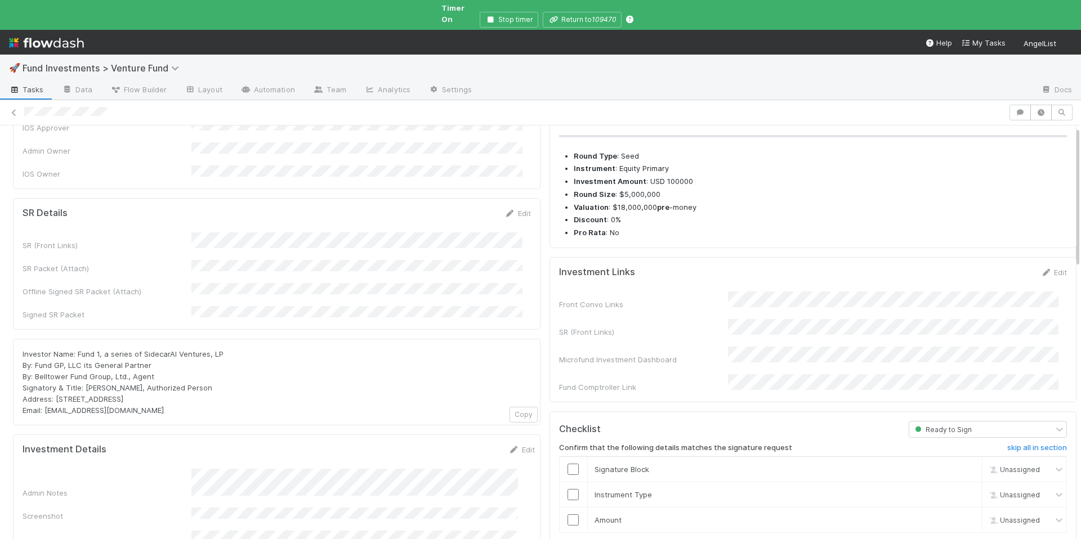
scroll to position [3, 0]
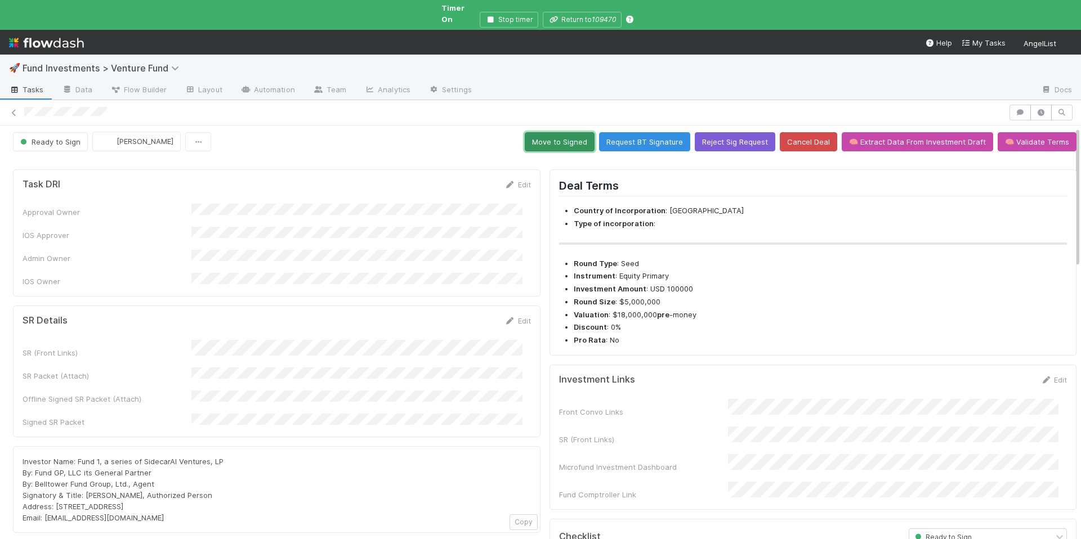
click at [557, 138] on button "Move to Signed" at bounding box center [560, 141] width 70 height 19
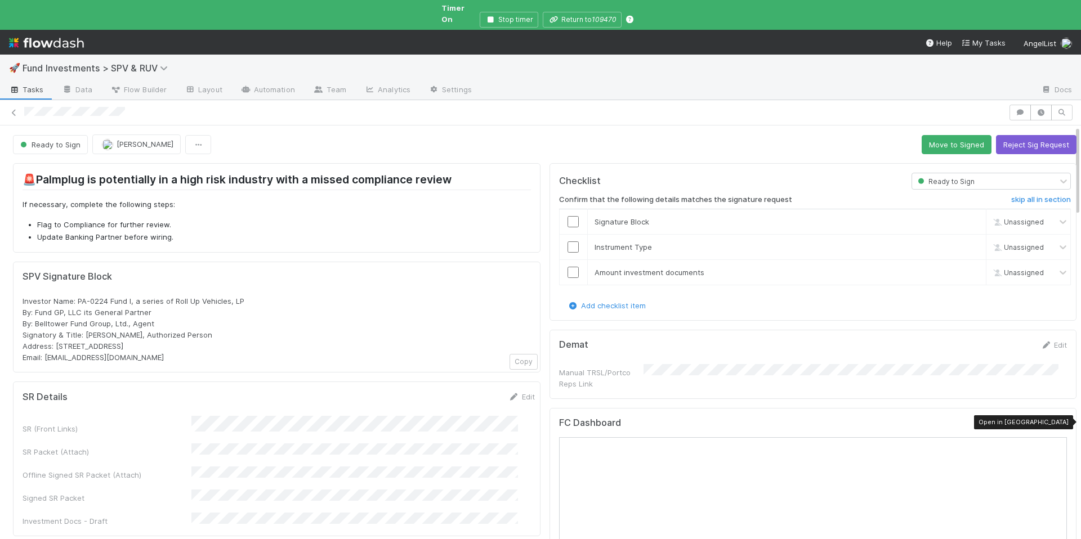
click at [1055, 422] on icon at bounding box center [1060, 425] width 11 height 7
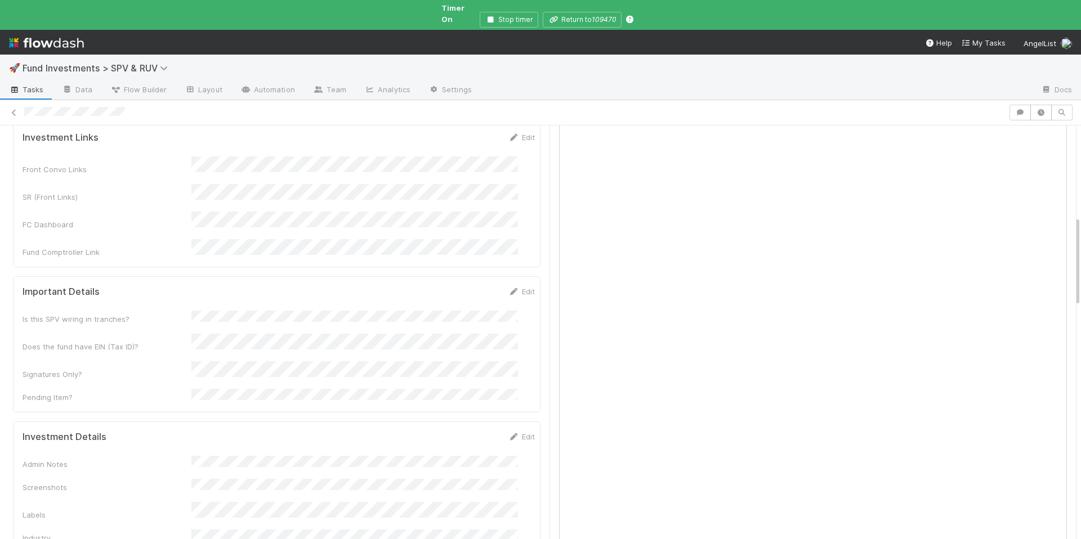
scroll to position [197, 0]
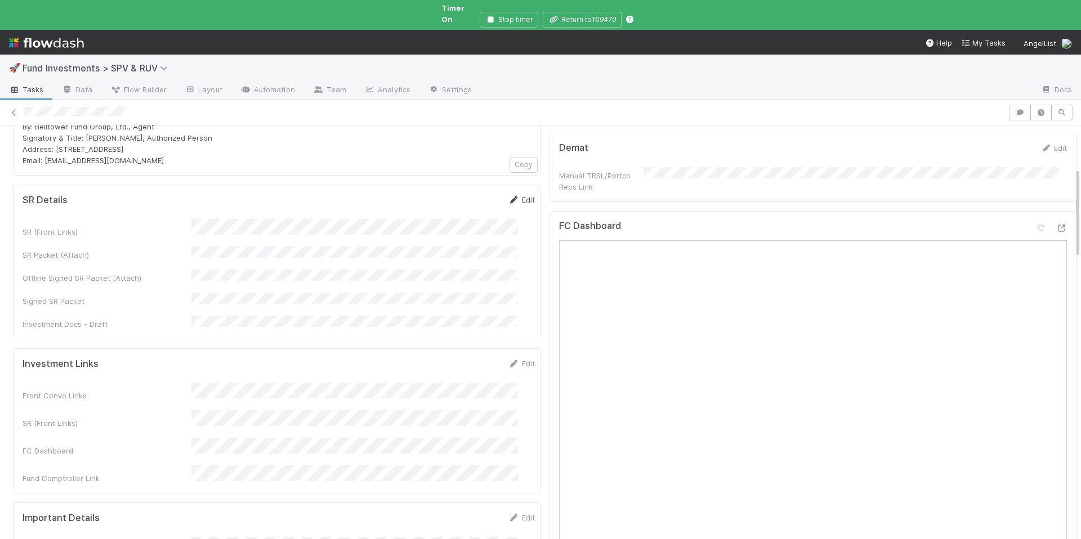
click at [508, 196] on icon at bounding box center [513, 199] width 11 height 7
click at [499, 194] on button "Cancel" at bounding box center [514, 203] width 39 height 19
drag, startPoint x: 501, startPoint y: 189, endPoint x: 571, endPoint y: 214, distance: 74.2
click at [508, 196] on icon at bounding box center [513, 199] width 11 height 7
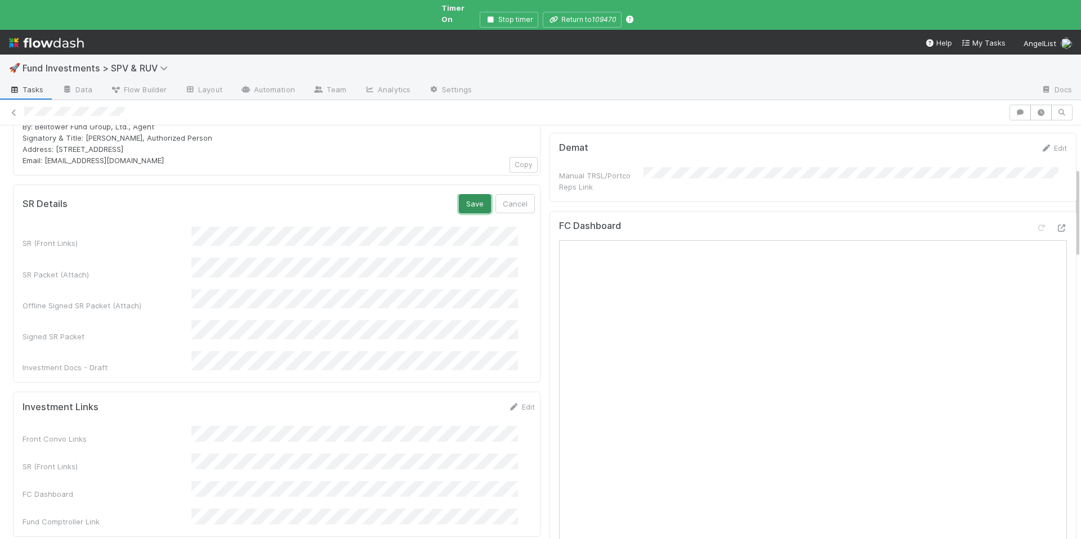
click at [459, 195] on button "Save" at bounding box center [475, 203] width 32 height 19
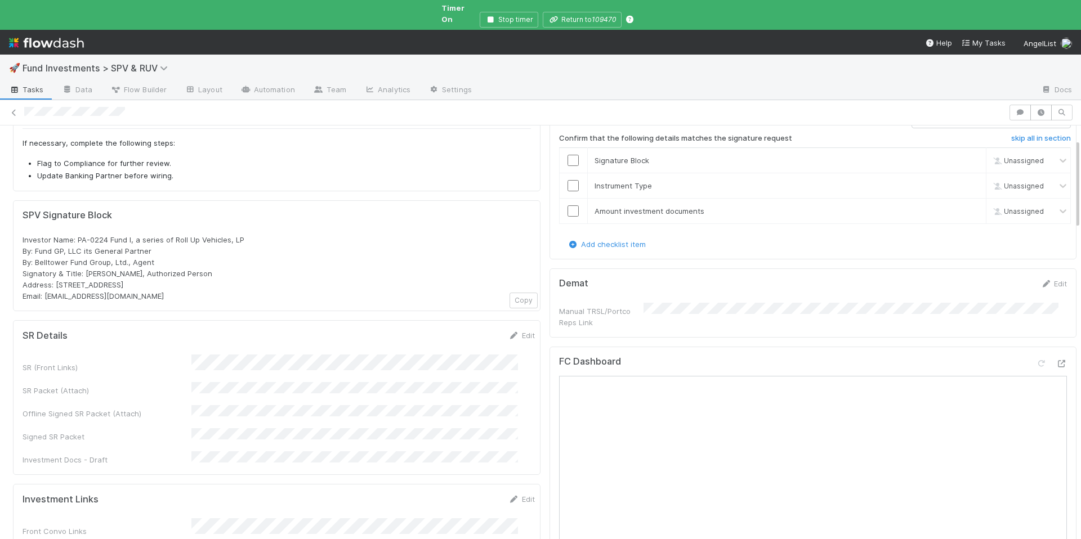
scroll to position [0, 0]
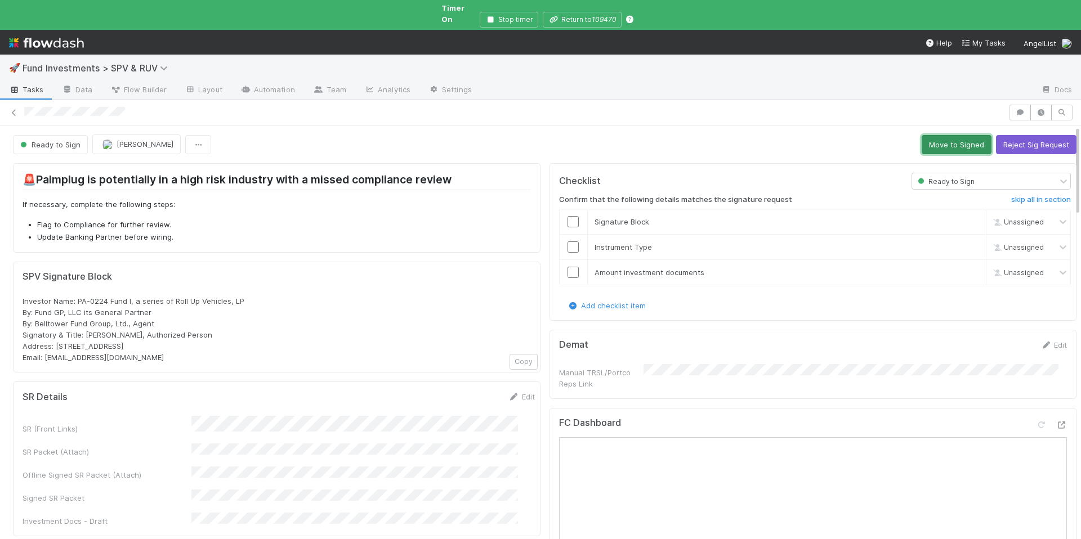
click at [932, 138] on button "Move to Signed" at bounding box center [956, 144] width 70 height 19
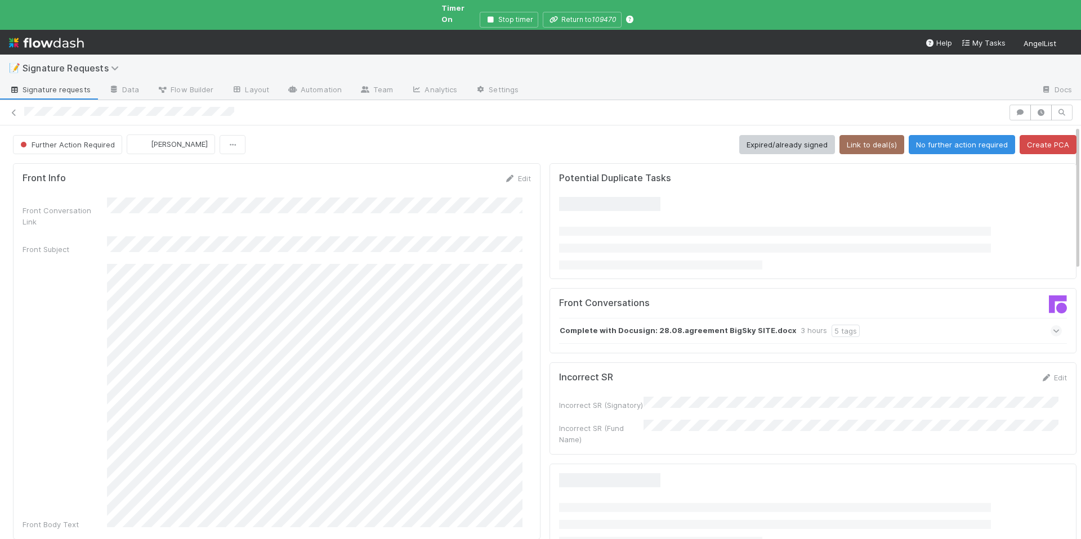
click at [765, 136] on button "Expired/already signed" at bounding box center [787, 144] width 96 height 19
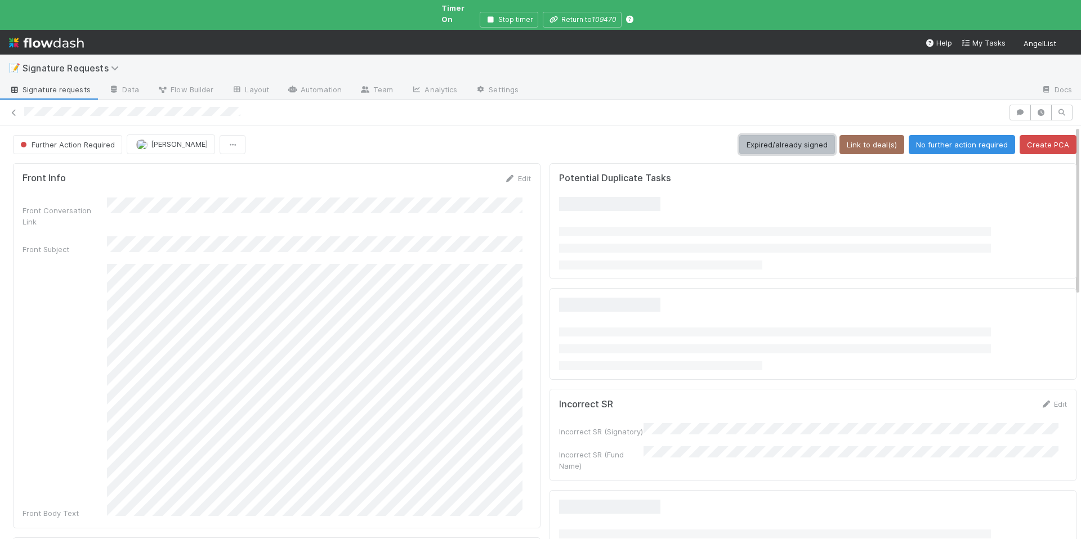
click at [808, 135] on button "Expired/already signed" at bounding box center [787, 144] width 96 height 19
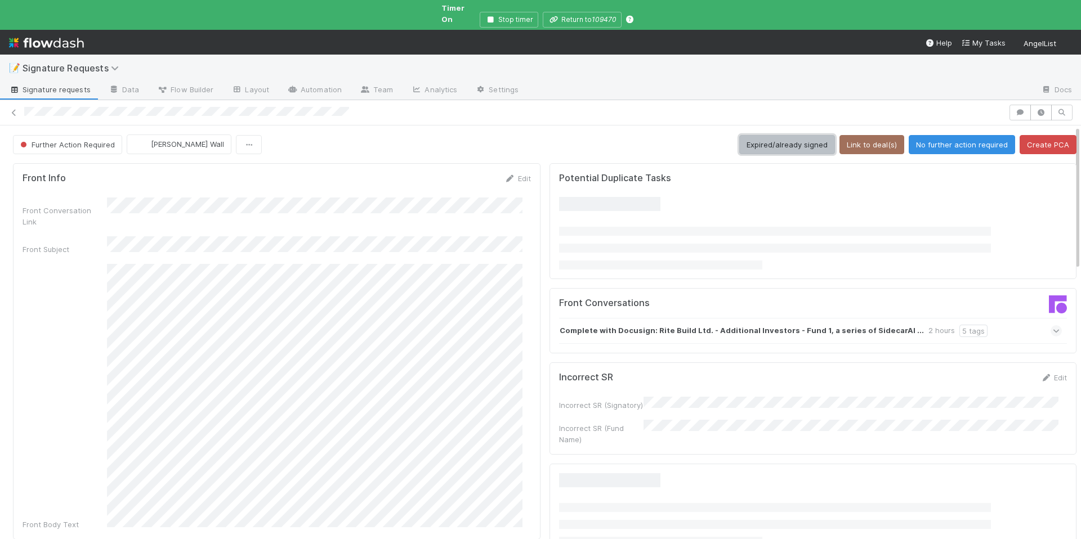
drag, startPoint x: 784, startPoint y: 135, endPoint x: 694, endPoint y: 40, distance: 131.0
click at [783, 135] on button "Expired/already signed" at bounding box center [787, 144] width 96 height 19
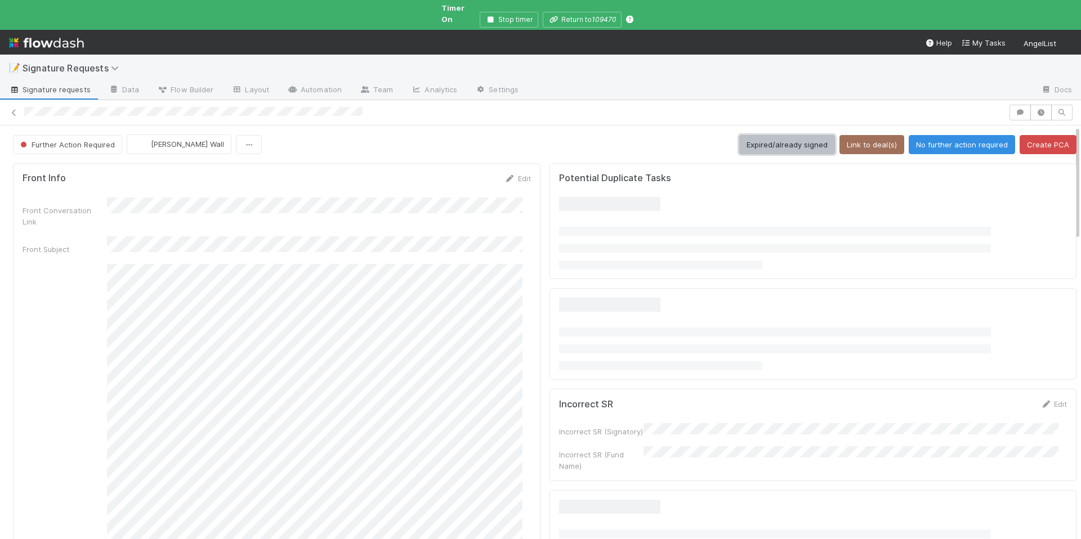
click at [765, 136] on button "Expired/already signed" at bounding box center [787, 144] width 96 height 19
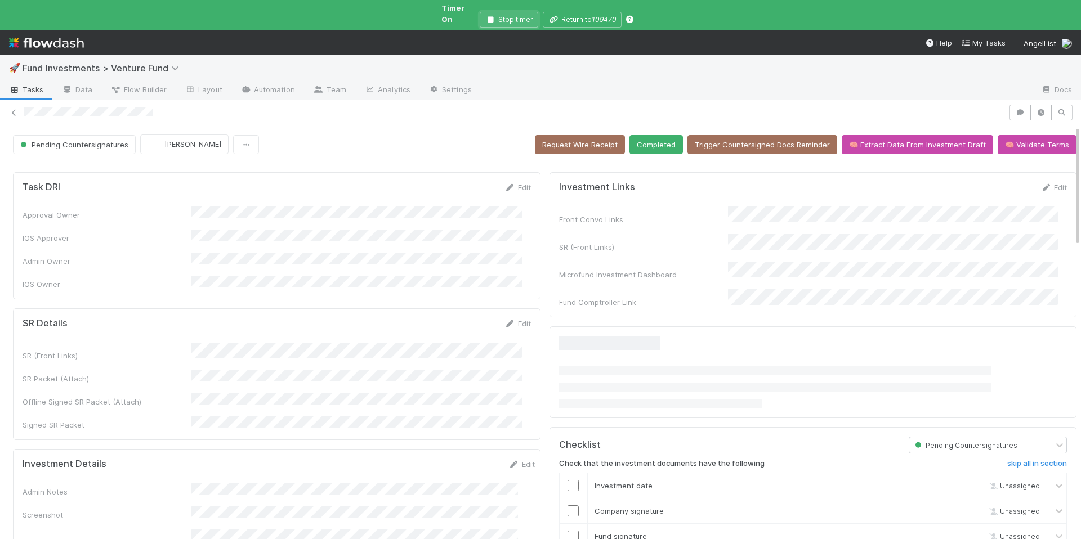
click at [487, 15] on button "Stop timer" at bounding box center [509, 20] width 59 height 16
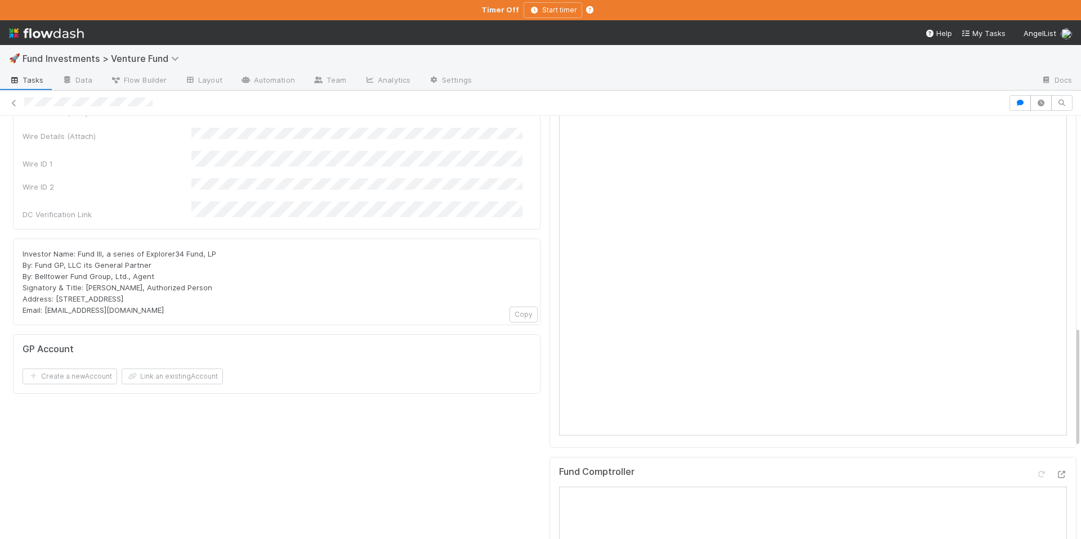
scroll to position [198, 0]
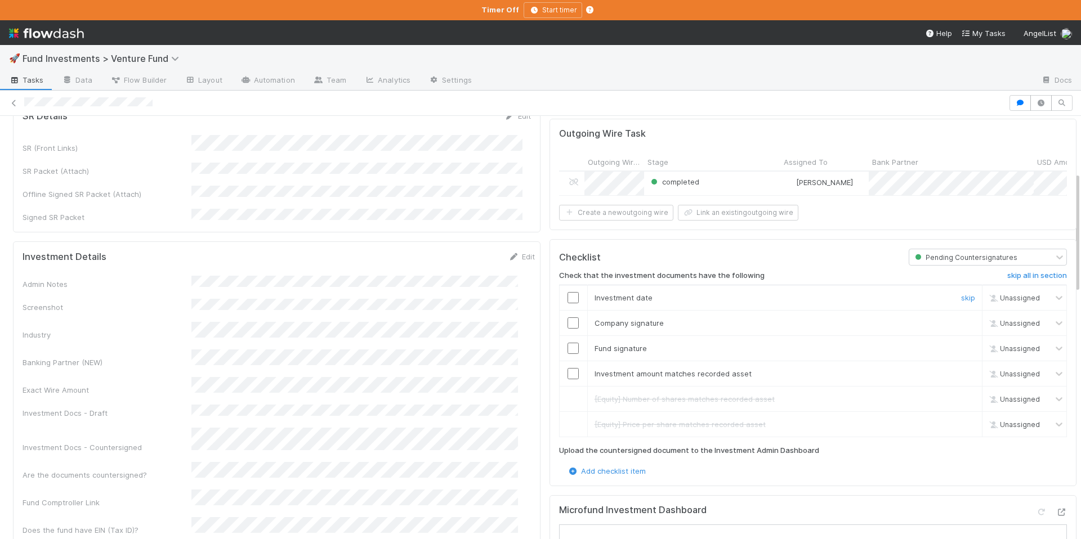
click at [567, 292] on input "checkbox" at bounding box center [572, 297] width 11 height 11
click at [562, 311] on td at bounding box center [573, 322] width 28 height 25
click at [567, 324] on input "checkbox" at bounding box center [572, 322] width 11 height 11
click at [570, 348] on div at bounding box center [573, 348] width 28 height 11
drag, startPoint x: 568, startPoint y: 347, endPoint x: 567, endPoint y: 353, distance: 6.4
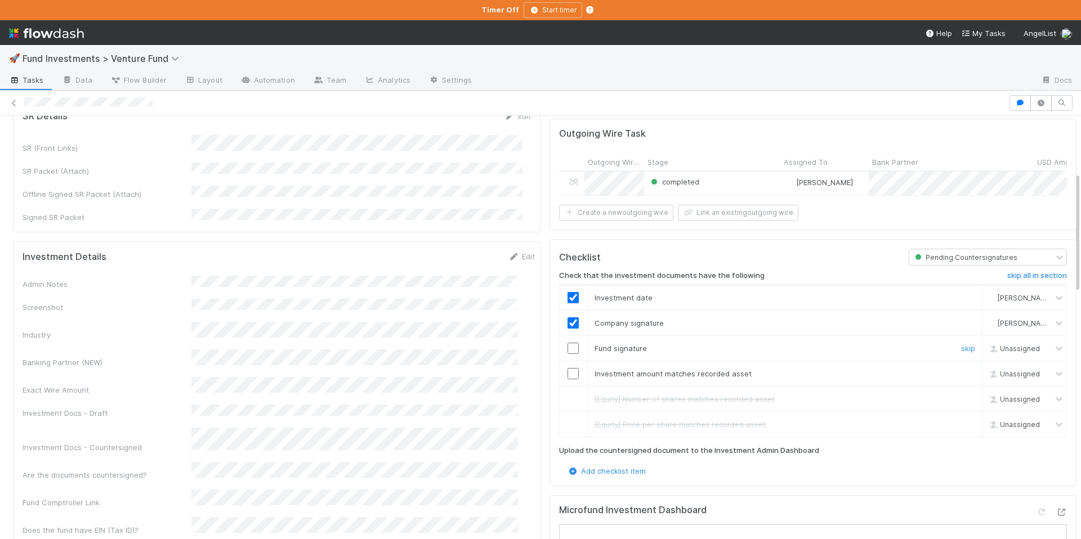
click at [568, 347] on input "checkbox" at bounding box center [572, 348] width 11 height 11
drag, startPoint x: 566, startPoint y: 369, endPoint x: 557, endPoint y: 319, distance: 50.8
click at [567, 369] on input "checkbox" at bounding box center [572, 373] width 11 height 11
click at [567, 373] on input "checkbox" at bounding box center [572, 373] width 11 height 11
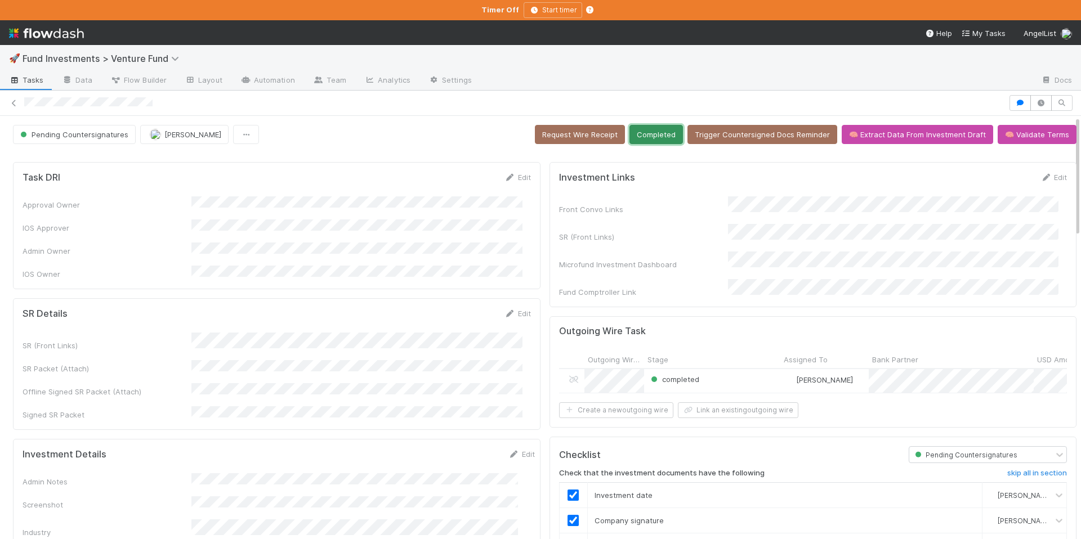
click at [646, 136] on button "Completed" at bounding box center [655, 134] width 53 height 19
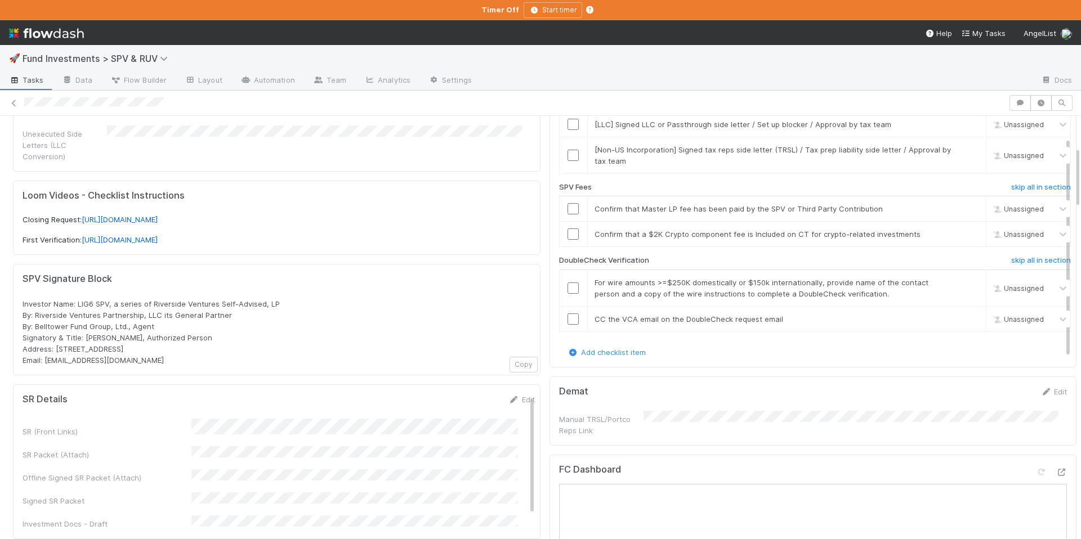
scroll to position [2, 0]
click at [1055, 469] on icon at bounding box center [1060, 472] width 11 height 7
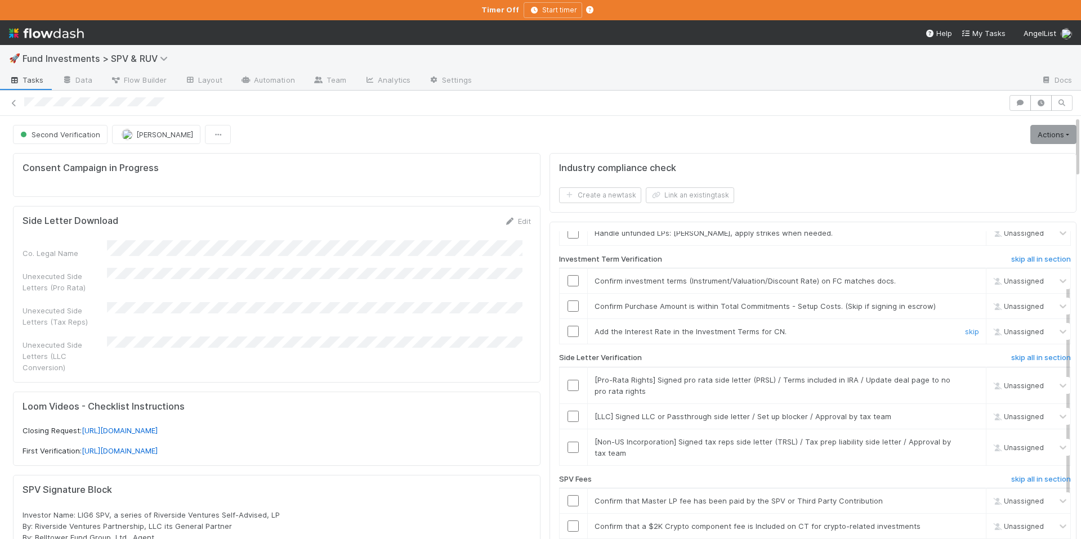
scroll to position [71, 0]
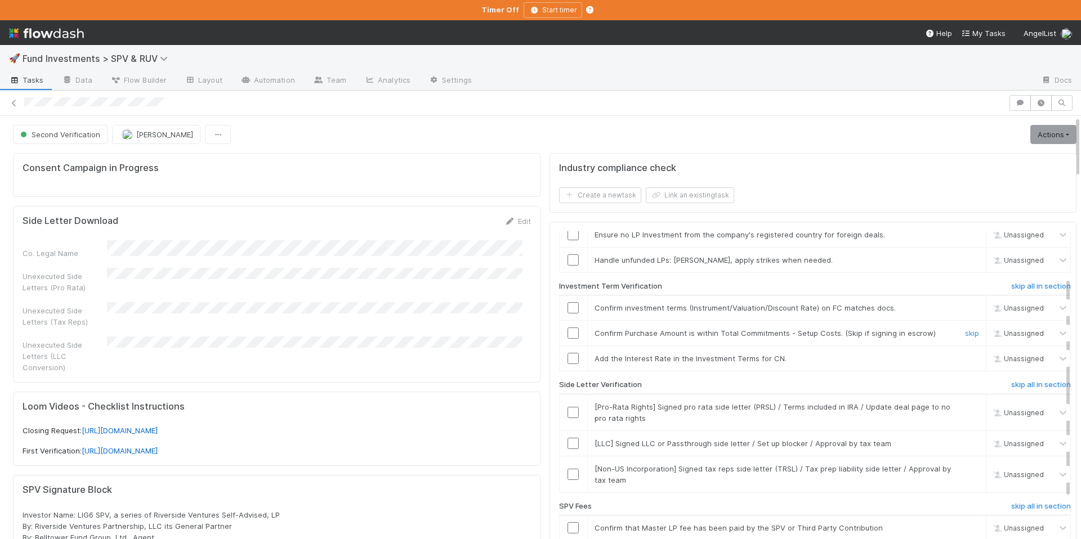
click at [567, 334] on input "checkbox" at bounding box center [572, 333] width 11 height 11
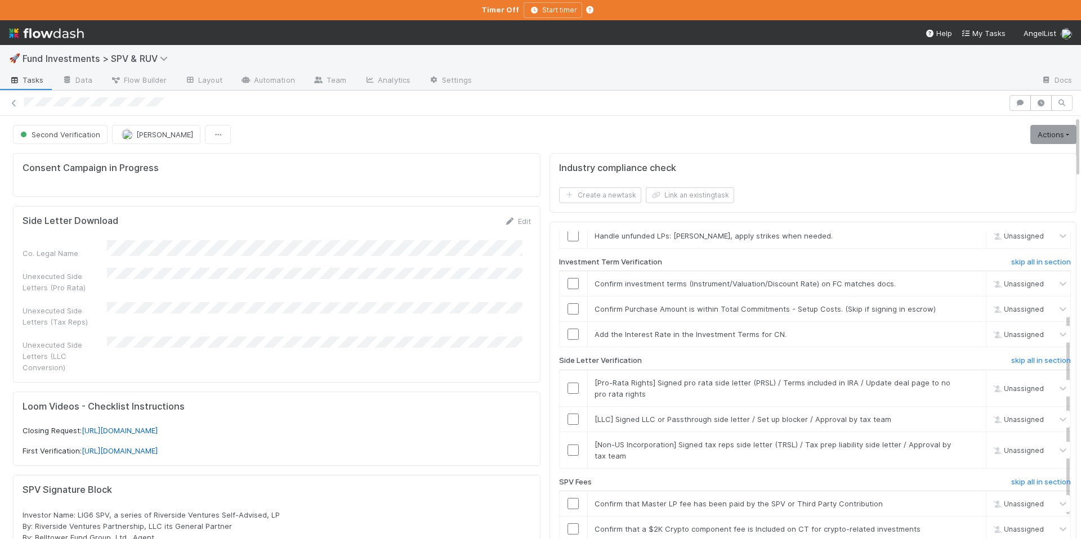
scroll to position [121, 0]
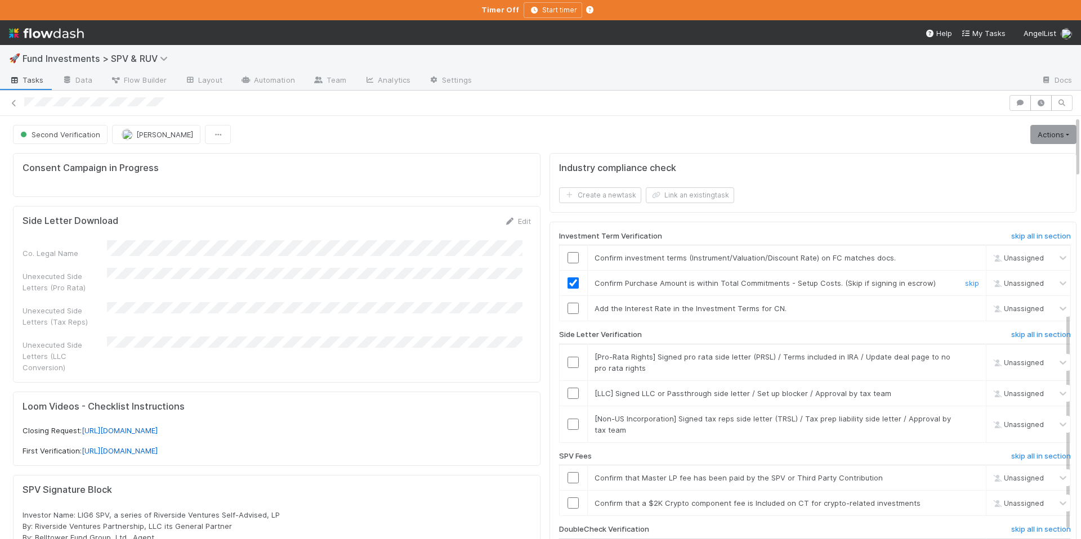
checkbox input "true"
click at [567, 285] on input "checkbox" at bounding box center [572, 282] width 11 height 11
click at [568, 288] on input "checkbox" at bounding box center [572, 282] width 11 height 11
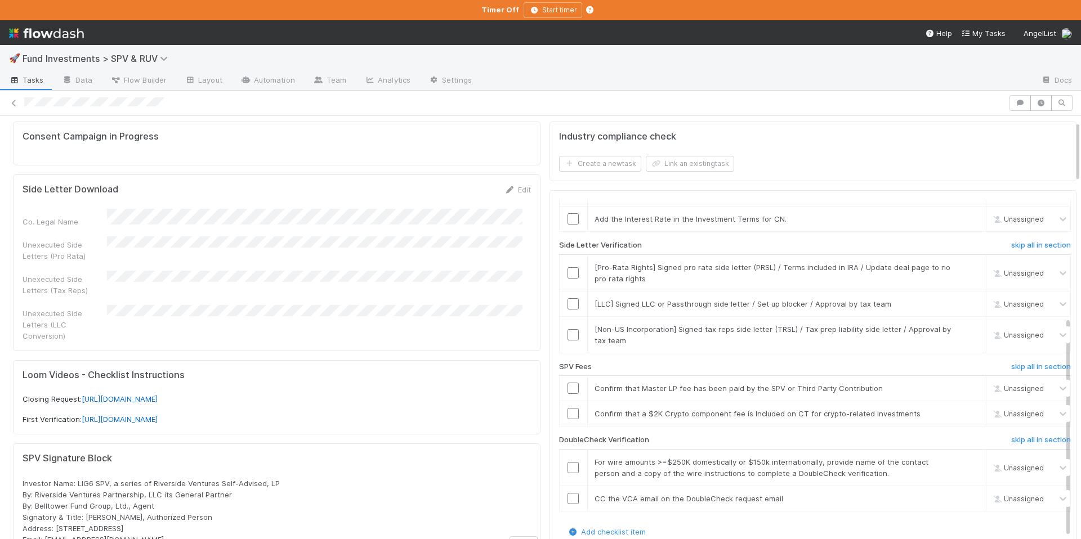
scroll to position [34, 0]
click at [1022, 435] on h6 "skip all in section" at bounding box center [1041, 437] width 60 height 9
click at [1020, 435] on h6 "skip all in section" at bounding box center [1041, 437] width 60 height 9
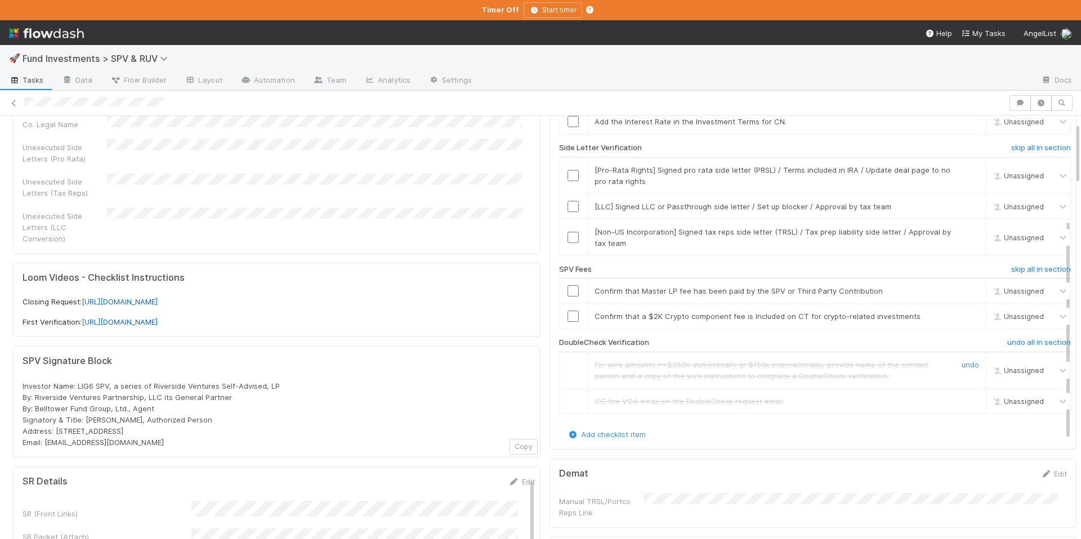
scroll to position [129, 0]
click at [965, 292] on link "skip" at bounding box center [972, 290] width 14 height 9
drag, startPoint x: 944, startPoint y: 310, endPoint x: 945, endPoint y: 316, distance: 5.7
click at [965, 316] on link "skip" at bounding box center [972, 315] width 14 height 9
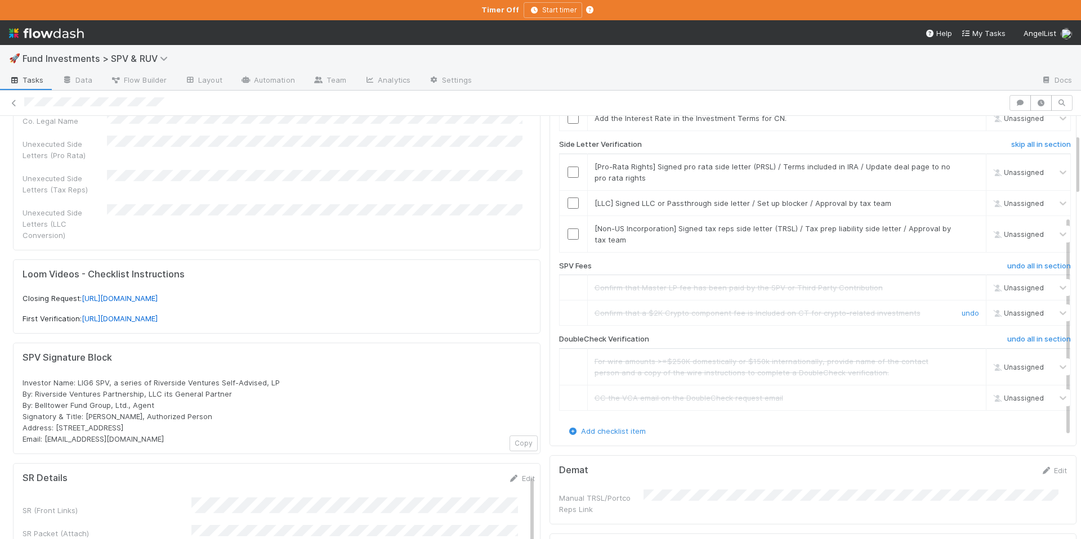
scroll to position [85, 0]
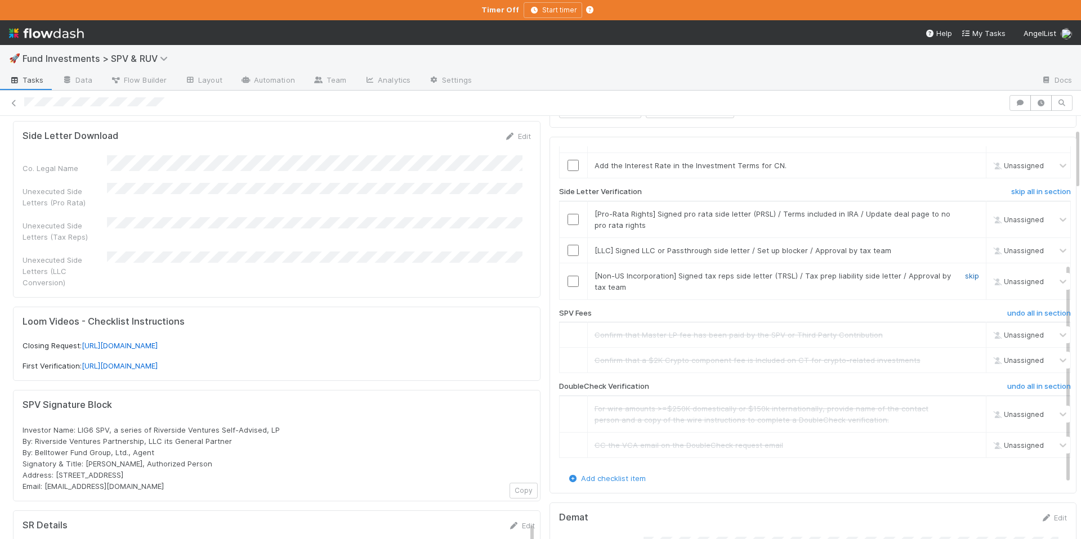
click at [965, 276] on link "skip" at bounding box center [972, 275] width 14 height 9
click at [965, 254] on link "skip" at bounding box center [972, 250] width 14 height 9
click at [965, 215] on link "skip" at bounding box center [972, 213] width 14 height 9
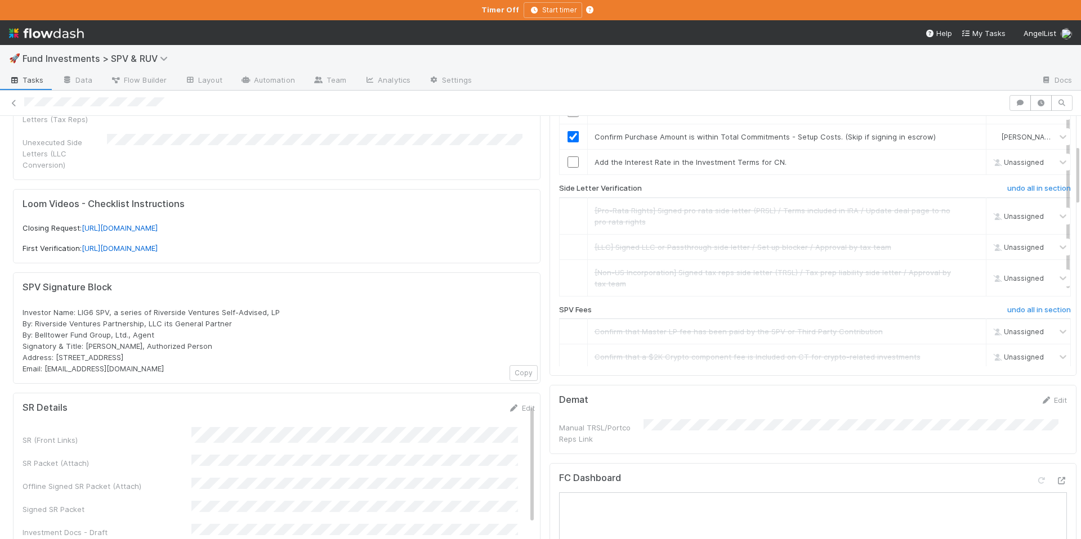
scroll to position [0, 0]
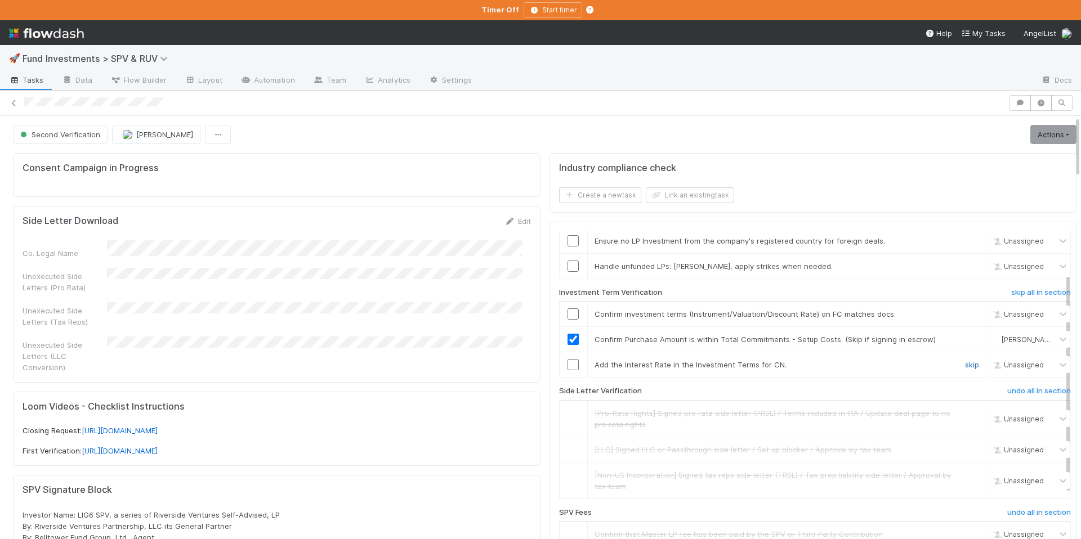
click at [965, 360] on link "skip" at bounding box center [972, 364] width 14 height 9
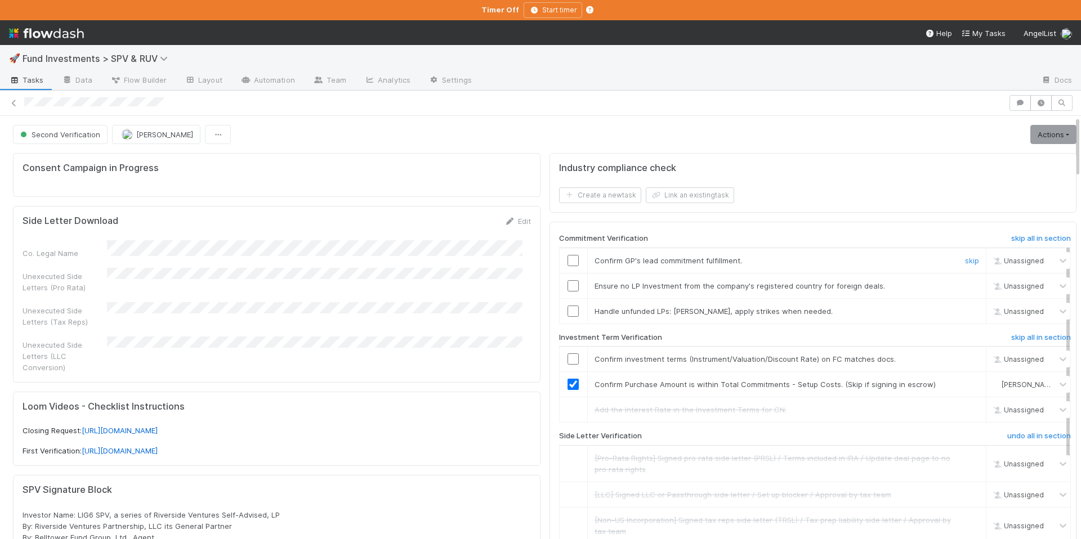
click at [567, 255] on input "checkbox" at bounding box center [572, 260] width 11 height 11
drag, startPoint x: 948, startPoint y: 306, endPoint x: 946, endPoint y: 293, distance: 12.6
click at [965, 307] on link "skip" at bounding box center [972, 311] width 14 height 9
checkbox input "true"
click at [965, 281] on link "skip" at bounding box center [972, 285] width 14 height 9
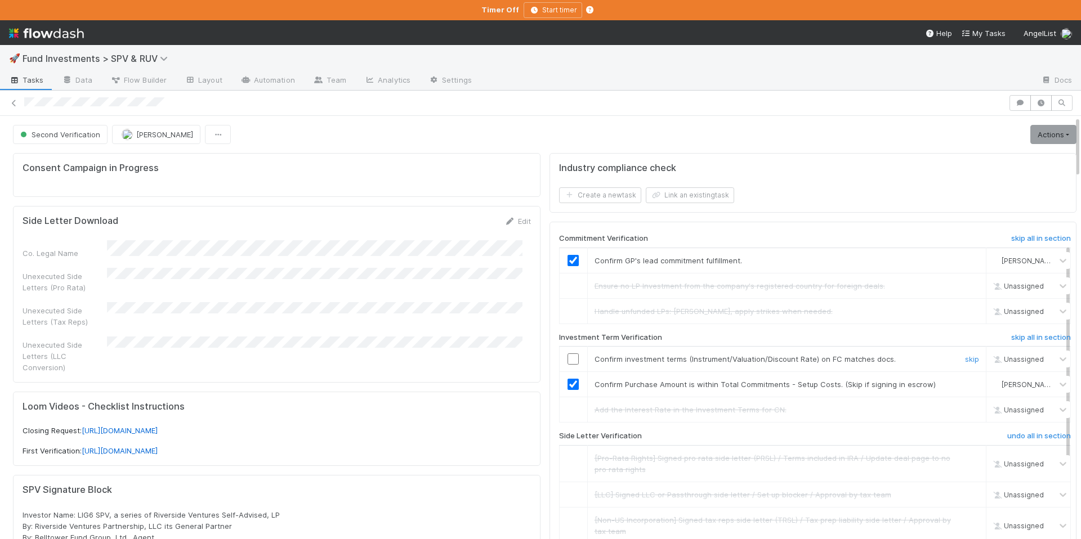
click at [567, 353] on input "checkbox" at bounding box center [572, 358] width 11 height 11
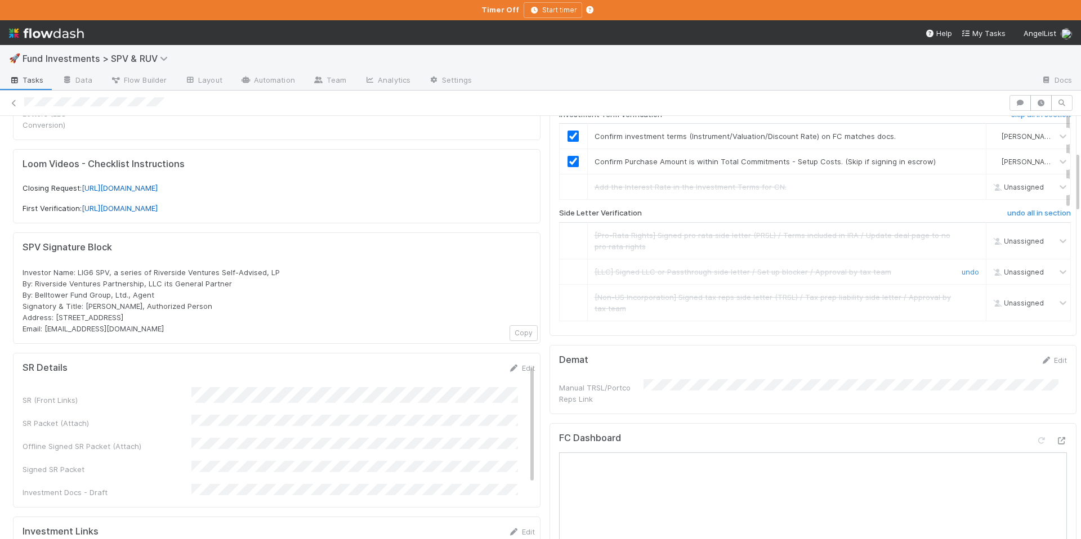
scroll to position [0, 0]
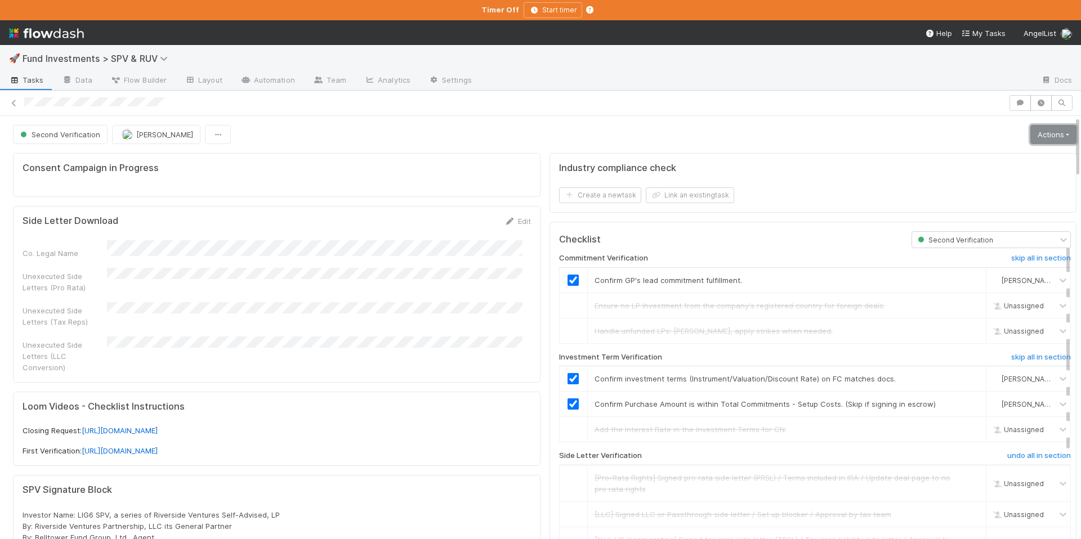
drag, startPoint x: 1035, startPoint y: 127, endPoint x: 1027, endPoint y: 133, distance: 10.0
click at [1035, 127] on link "Actions" at bounding box center [1053, 134] width 46 height 19
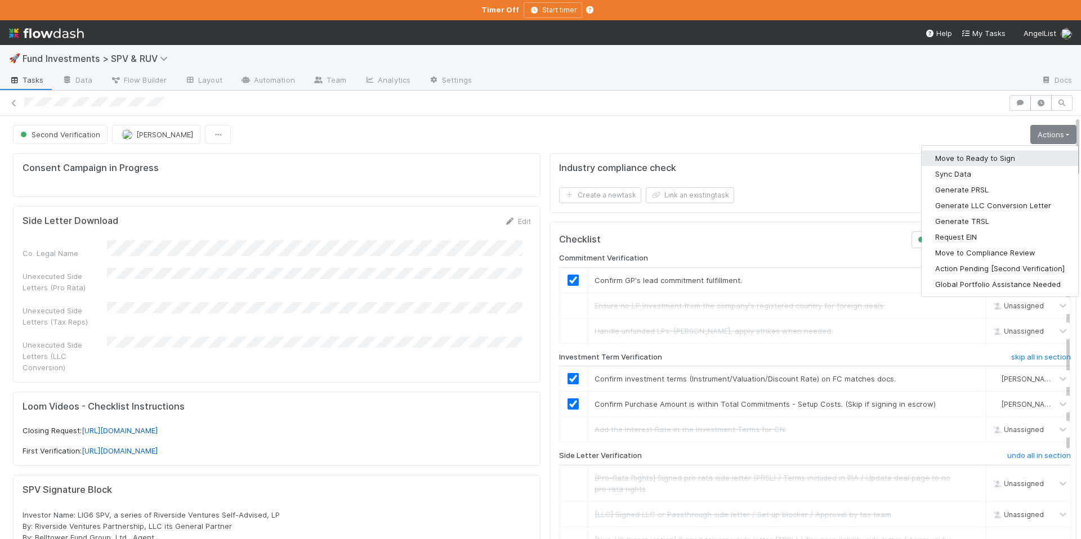
click at [980, 150] on button "Move to Ready to Sign" at bounding box center [999, 158] width 156 height 16
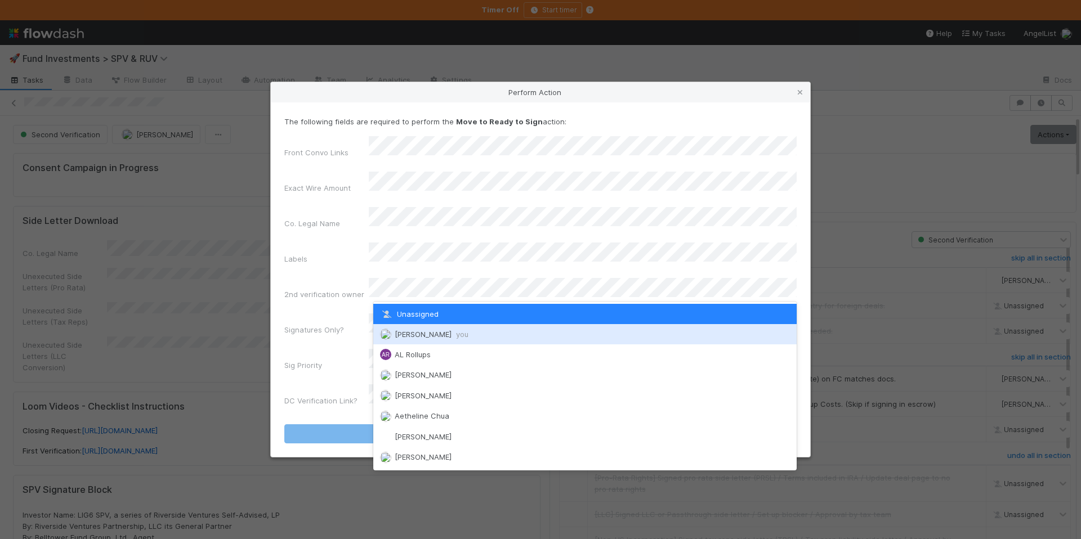
click at [434, 332] on span "Chloe Hammett you" at bounding box center [432, 334] width 74 height 9
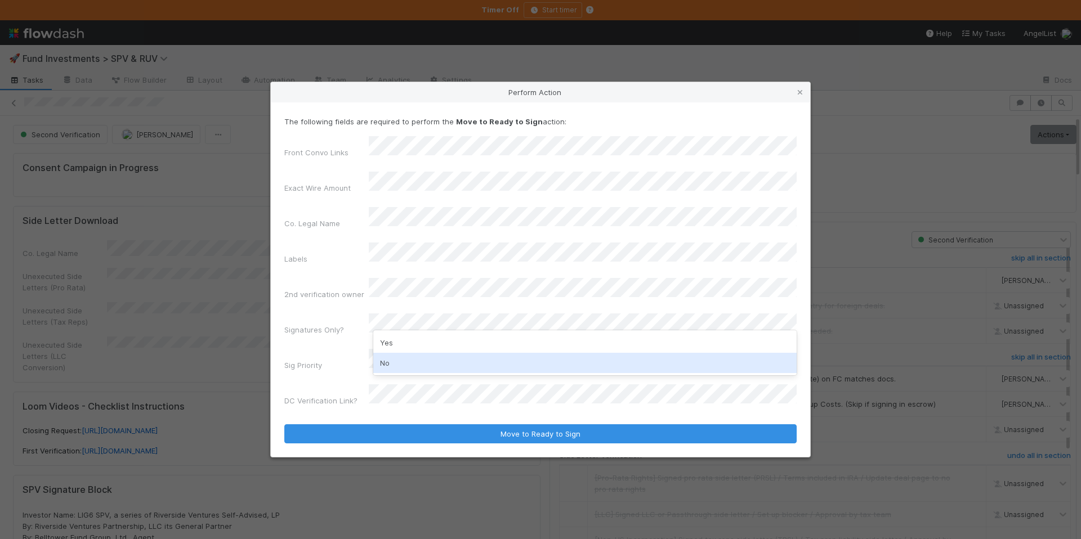
click at [416, 362] on div "No" at bounding box center [584, 363] width 423 height 20
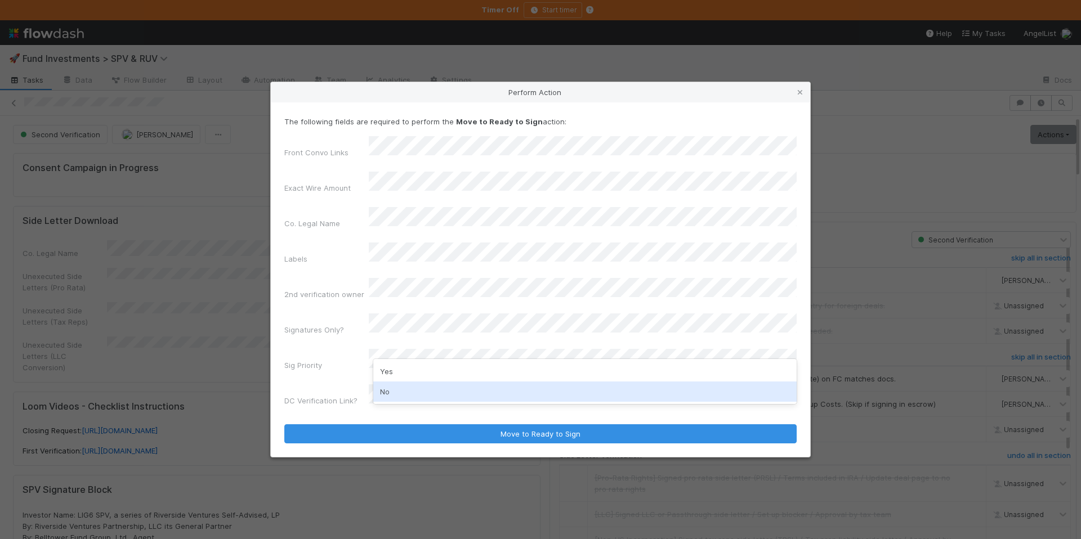
click at [396, 388] on div "No" at bounding box center [584, 392] width 423 height 20
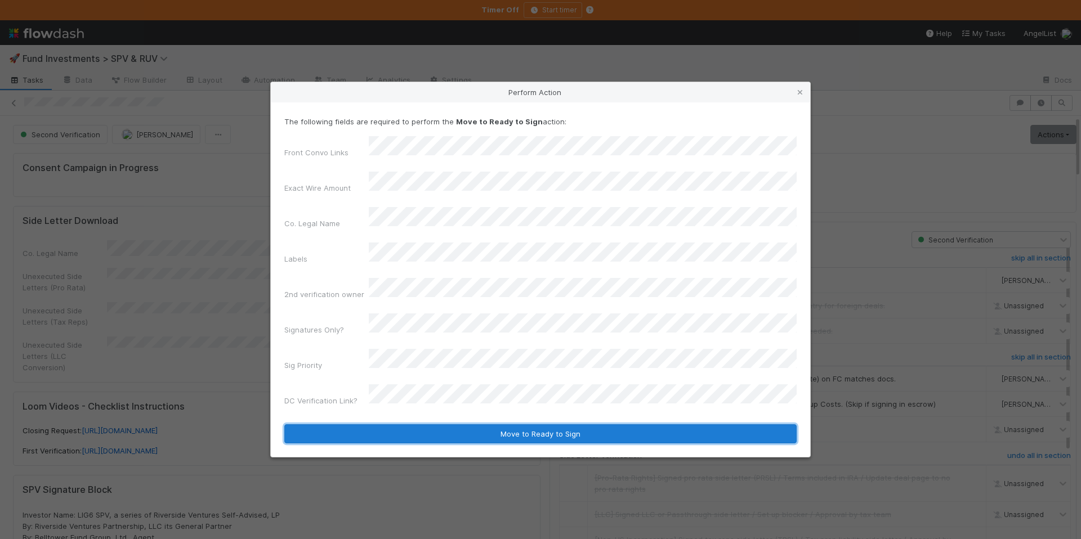
click at [616, 424] on button "Move to Ready to Sign" at bounding box center [540, 433] width 512 height 19
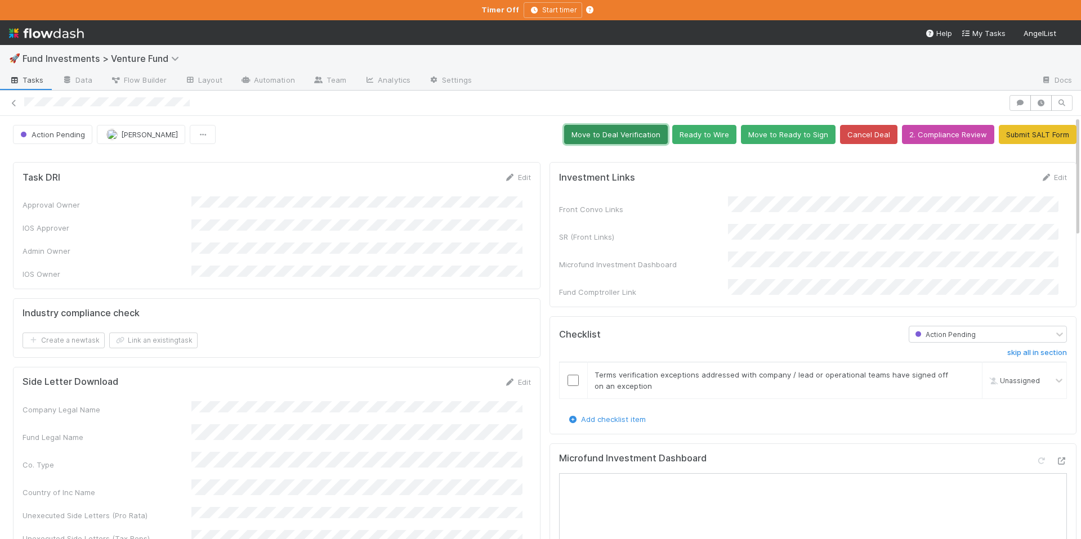
click at [636, 136] on button "Move to Deal Verification" at bounding box center [616, 134] width 104 height 19
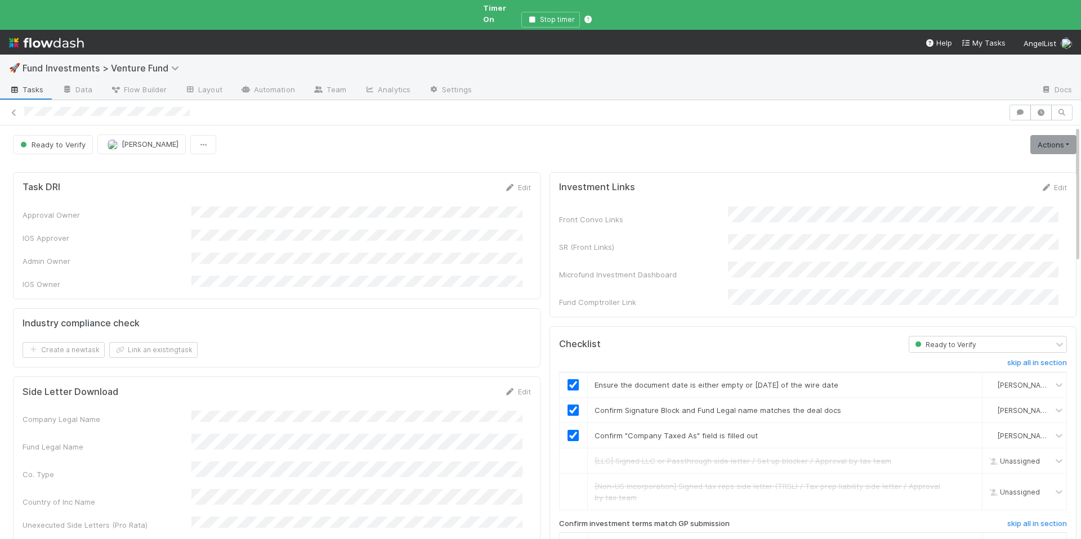
drag, startPoint x: 1033, startPoint y: 178, endPoint x: 968, endPoint y: 225, distance: 80.3
click at [1040, 184] on icon at bounding box center [1045, 187] width 11 height 7
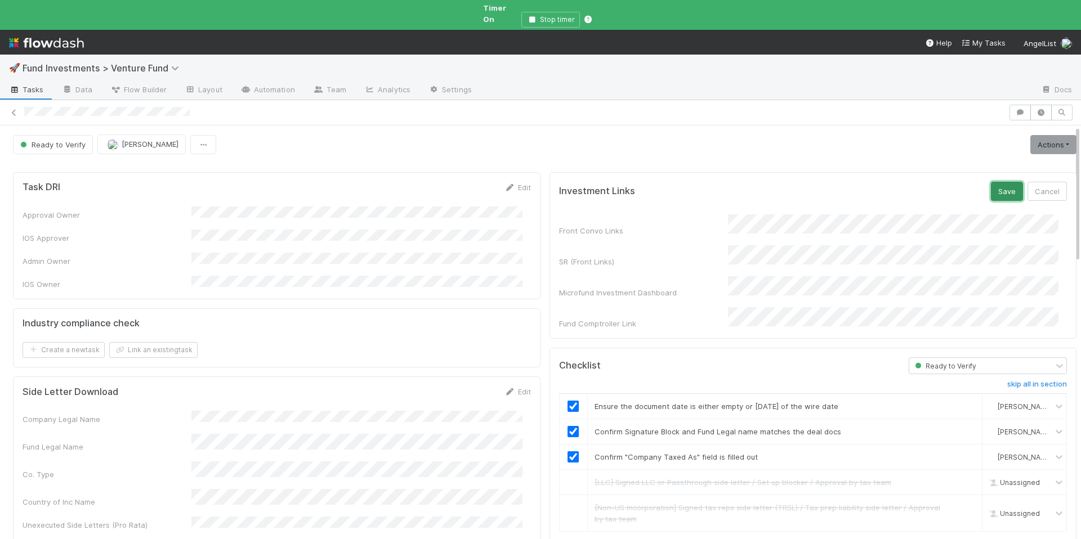
click at [991, 182] on button "Save" at bounding box center [1007, 191] width 32 height 19
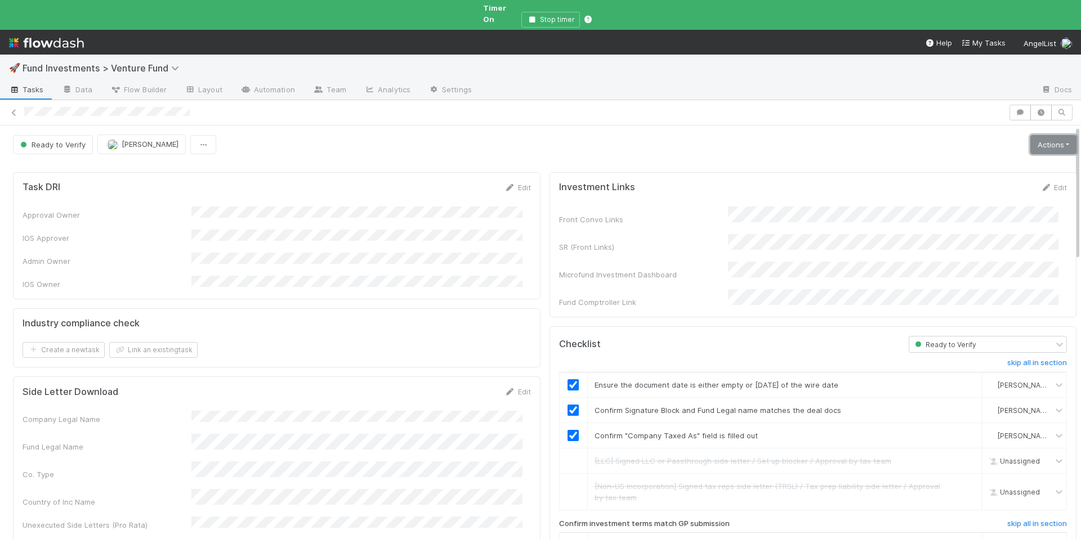
click at [1030, 135] on link "Actions" at bounding box center [1053, 144] width 46 height 19
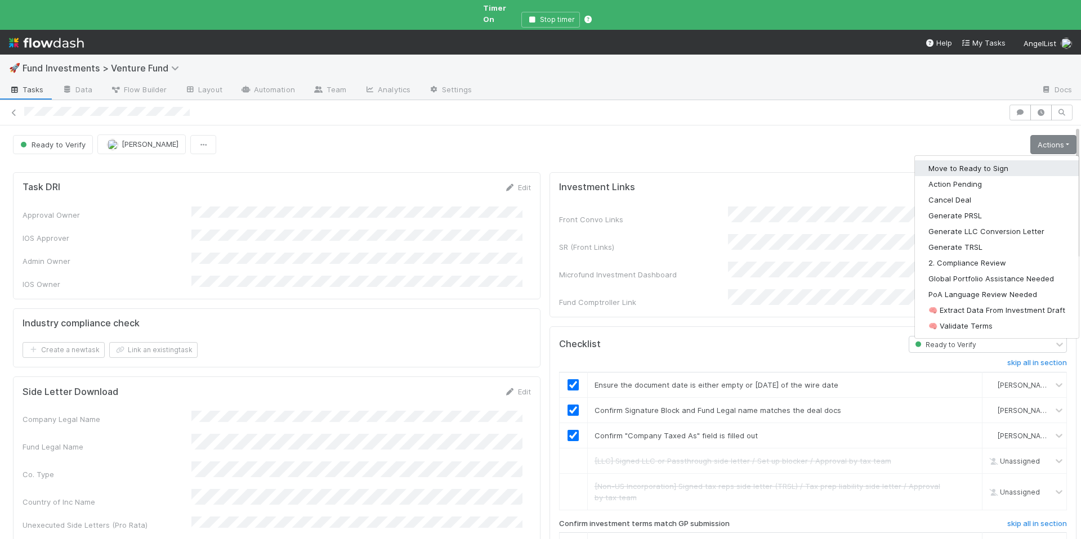
click at [1001, 160] on button "Move to Ready to Sign" at bounding box center [997, 168] width 164 height 16
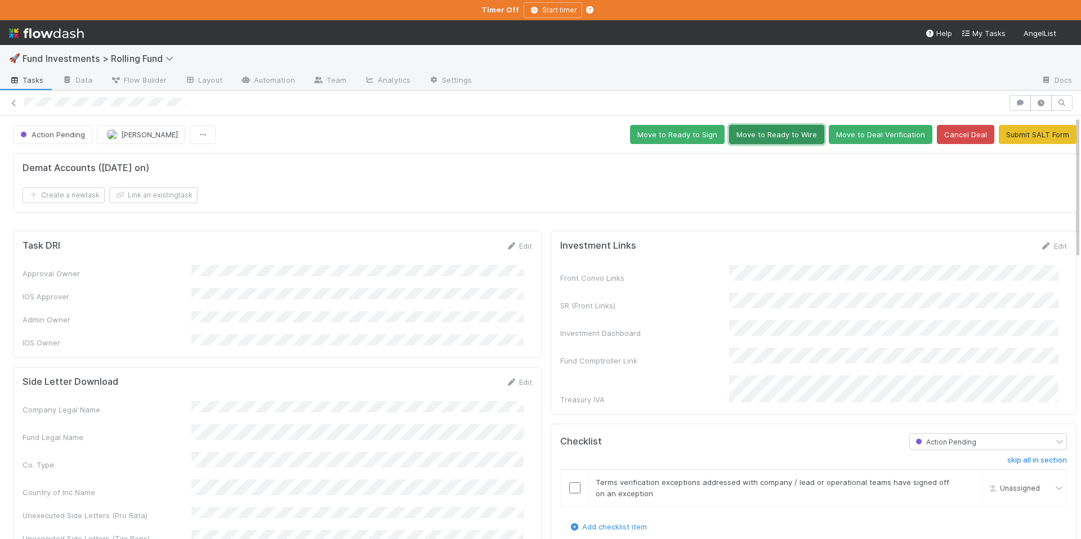
click at [749, 136] on button "Move to Ready to Wire" at bounding box center [776, 134] width 95 height 19
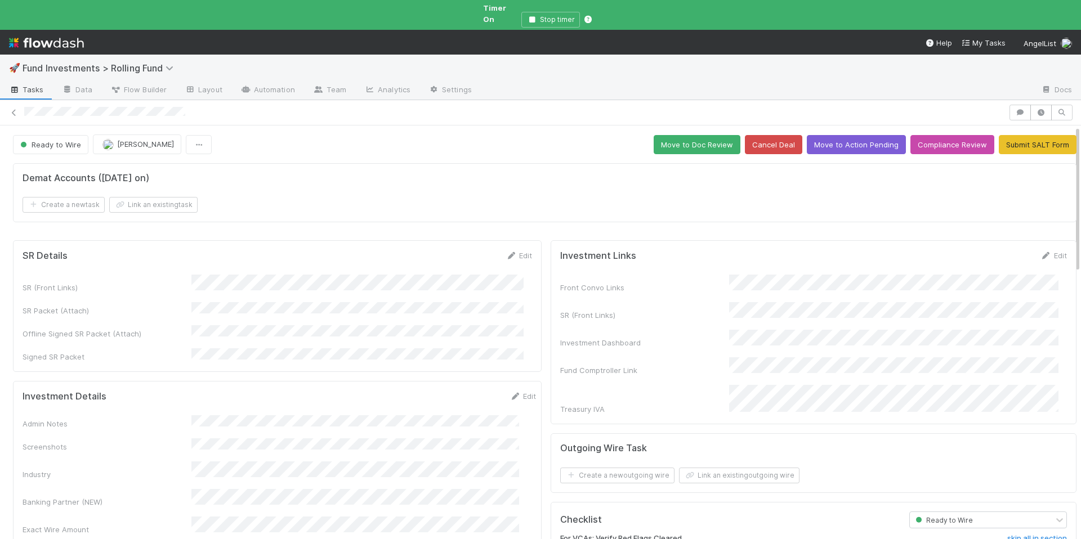
scroll to position [209, 0]
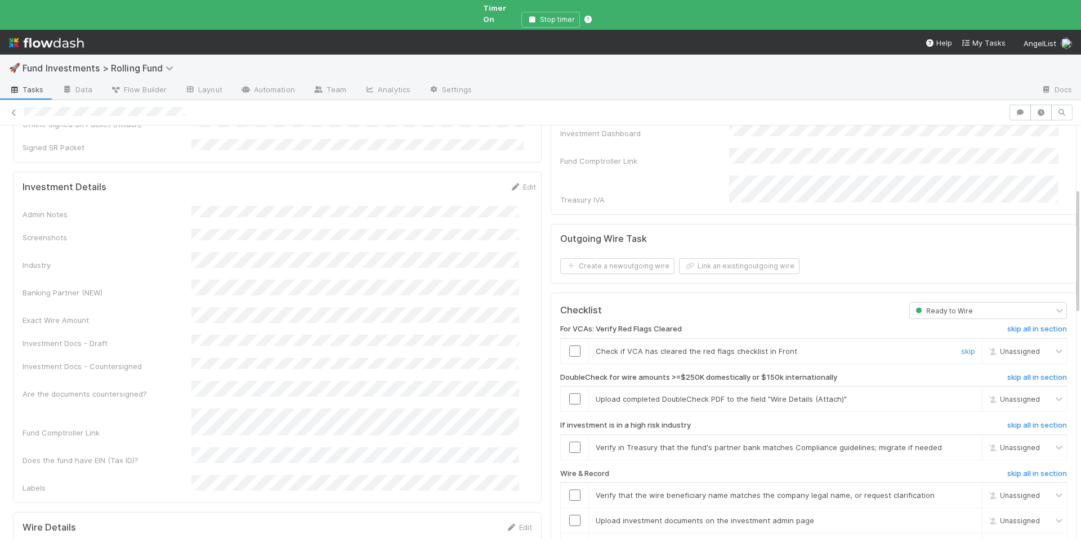
click at [572, 346] on div at bounding box center [575, 351] width 28 height 11
click at [569, 346] on input "checkbox" at bounding box center [574, 351] width 11 height 11
click at [1001, 347] on span "[PERSON_NAME]" at bounding box center [1024, 351] width 55 height 8
type input "[PERSON_NAME]"
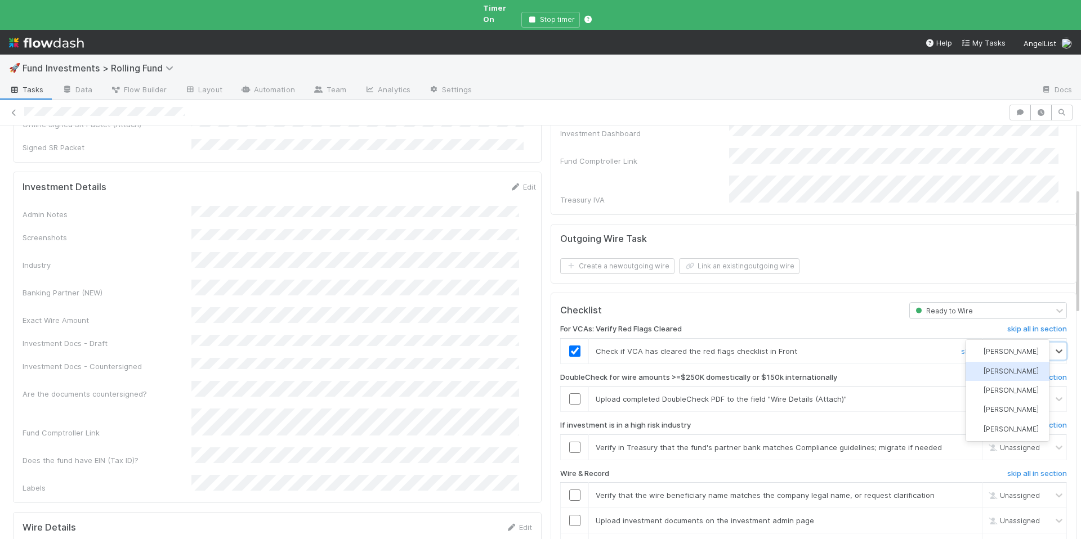
click at [1002, 375] on div "[PERSON_NAME]" at bounding box center [1007, 371] width 84 height 19
drag, startPoint x: 1000, startPoint y: 353, endPoint x: 906, endPoint y: 379, distance: 98.0
click at [1007, 373] on h6 "skip all in section" at bounding box center [1037, 377] width 60 height 9
click at [569, 442] on input "checkbox" at bounding box center [574, 447] width 11 height 11
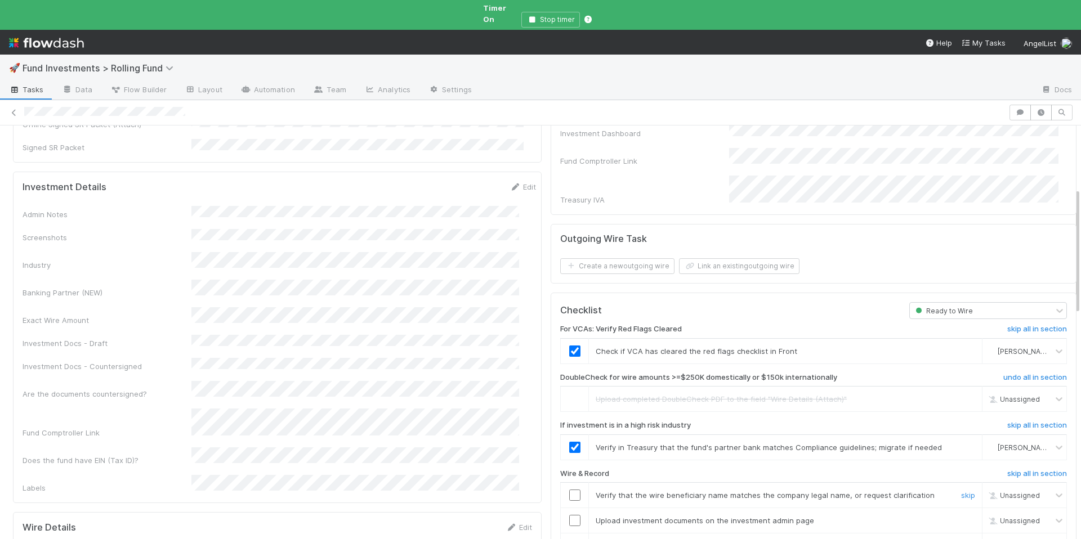
click at [569, 490] on input "checkbox" at bounding box center [574, 495] width 11 height 11
drag, startPoint x: 568, startPoint y: 495, endPoint x: 576, endPoint y: 495, distance: 8.5
click at [569, 515] on input "checkbox" at bounding box center [574, 520] width 11 height 11
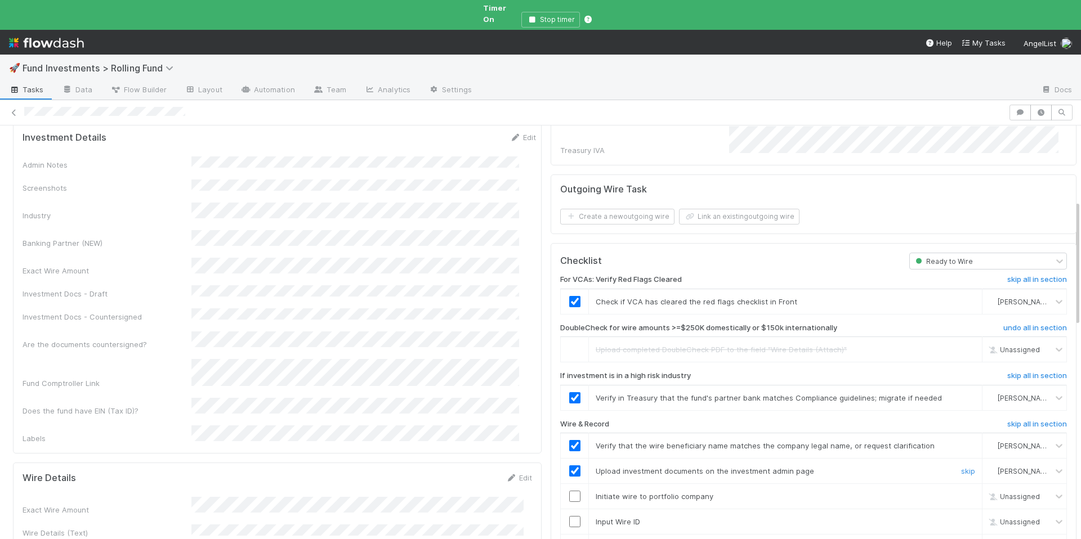
scroll to position [260, 0]
drag, startPoint x: 567, startPoint y: 472, endPoint x: 570, endPoint y: 485, distance: 13.4
click at [569, 490] on input "checkbox" at bounding box center [574, 495] width 11 height 11
drag, startPoint x: 567, startPoint y: 497, endPoint x: 565, endPoint y: 504, distance: 7.1
click at [569, 515] on input "checkbox" at bounding box center [574, 520] width 11 height 11
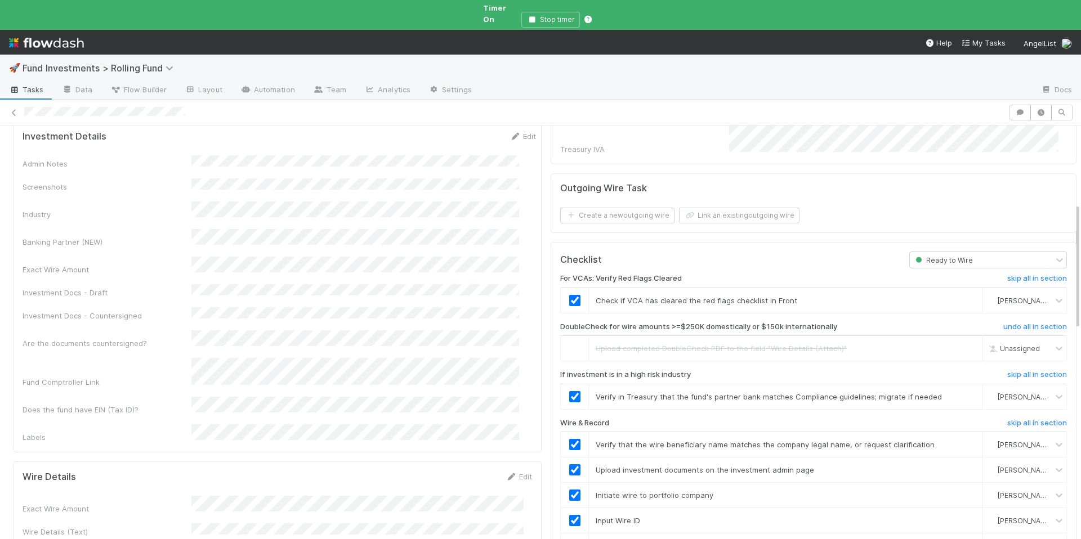
drag, startPoint x: 563, startPoint y: 521, endPoint x: 576, endPoint y: 493, distance: 31.2
click at [569, 539] on input "checkbox" at bounding box center [574, 545] width 11 height 11
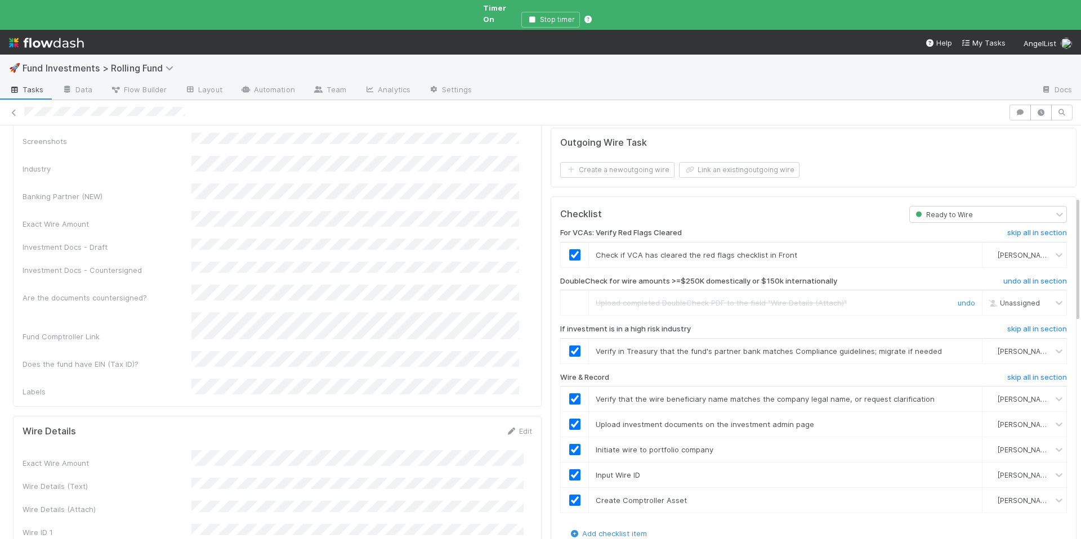
scroll to position [0, 0]
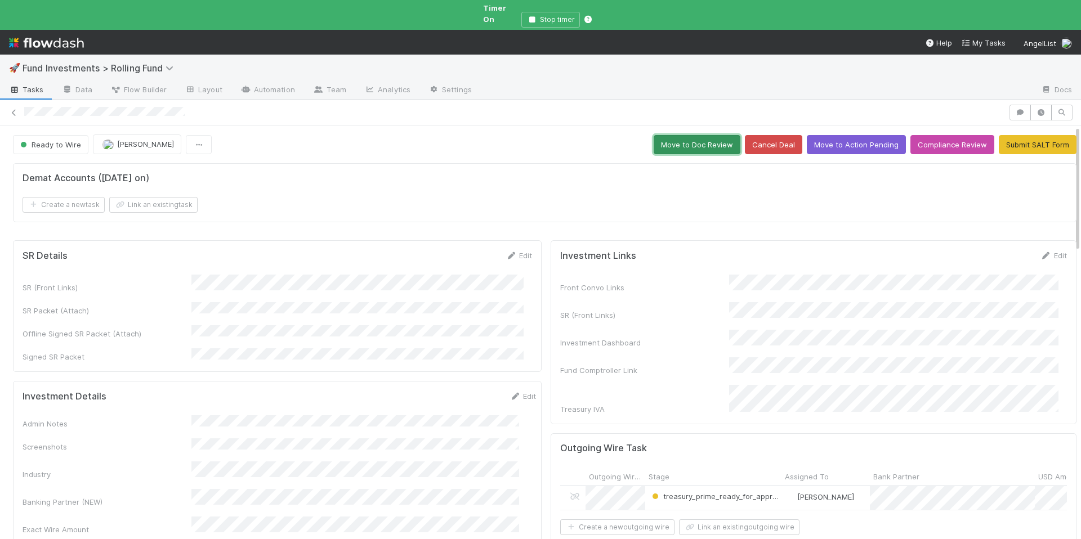
click at [696, 139] on button "Move to Doc Review" at bounding box center [696, 144] width 87 height 19
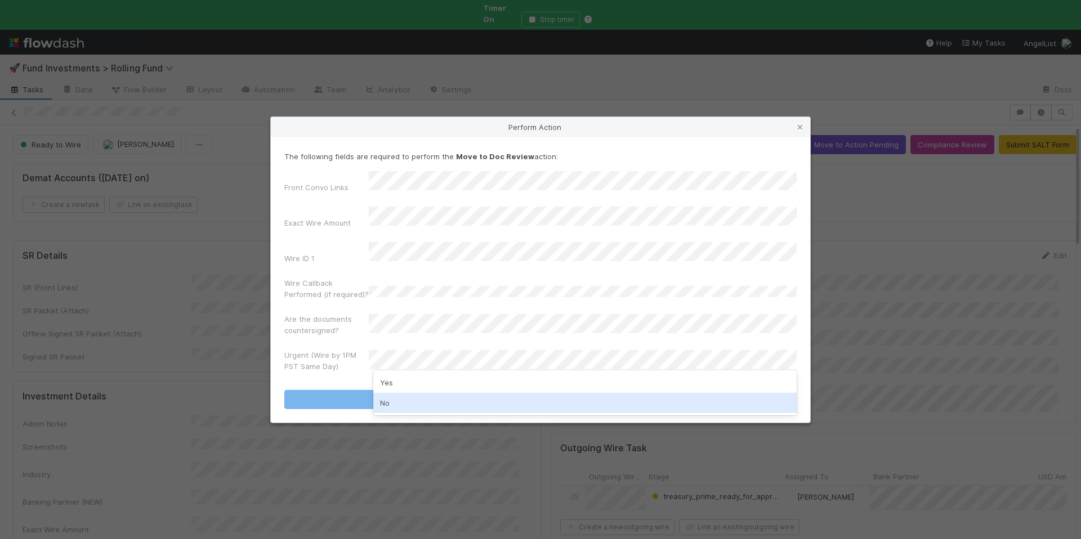
click at [397, 397] on div "No" at bounding box center [584, 403] width 423 height 20
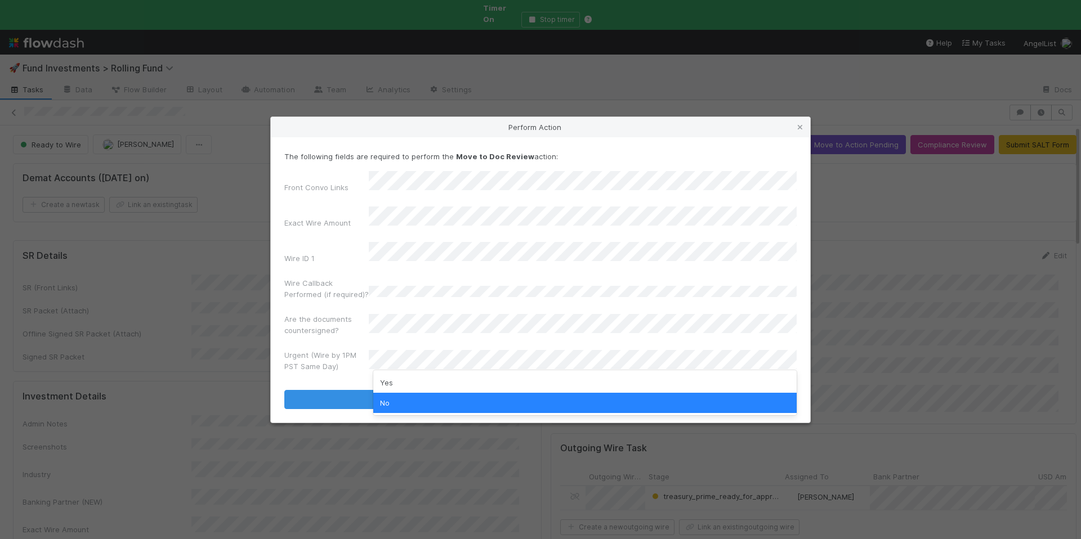
click at [449, 277] on div "Wire Callback Performed (if required)?" at bounding box center [540, 290] width 512 height 27
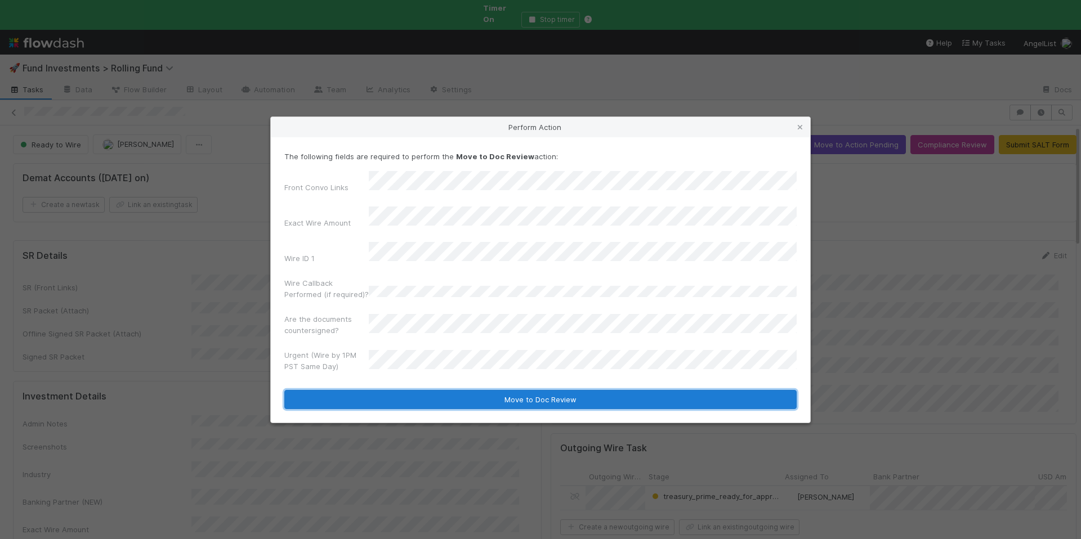
click at [469, 390] on button "Move to Doc Review" at bounding box center [540, 399] width 512 height 19
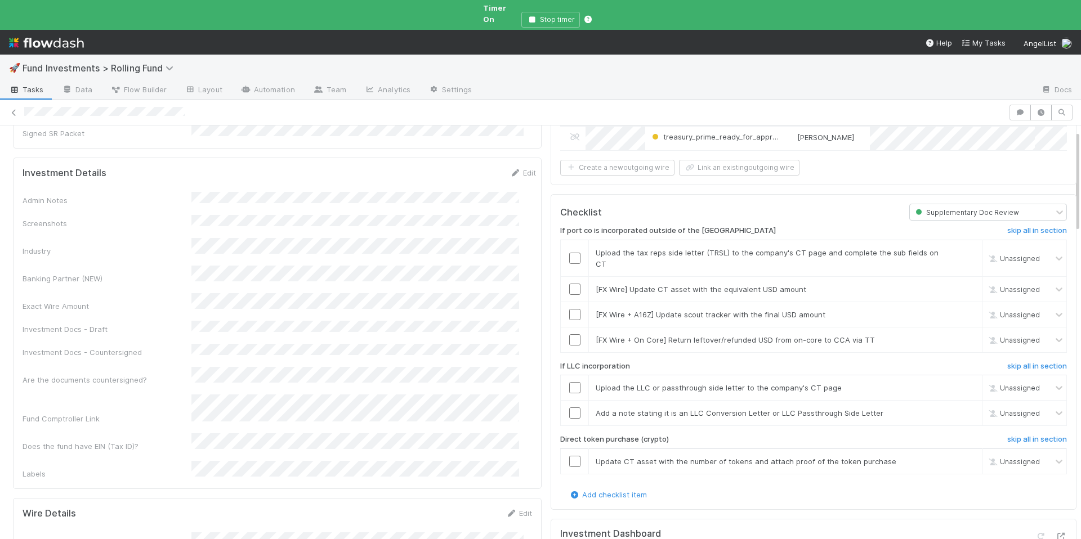
scroll to position [2, 0]
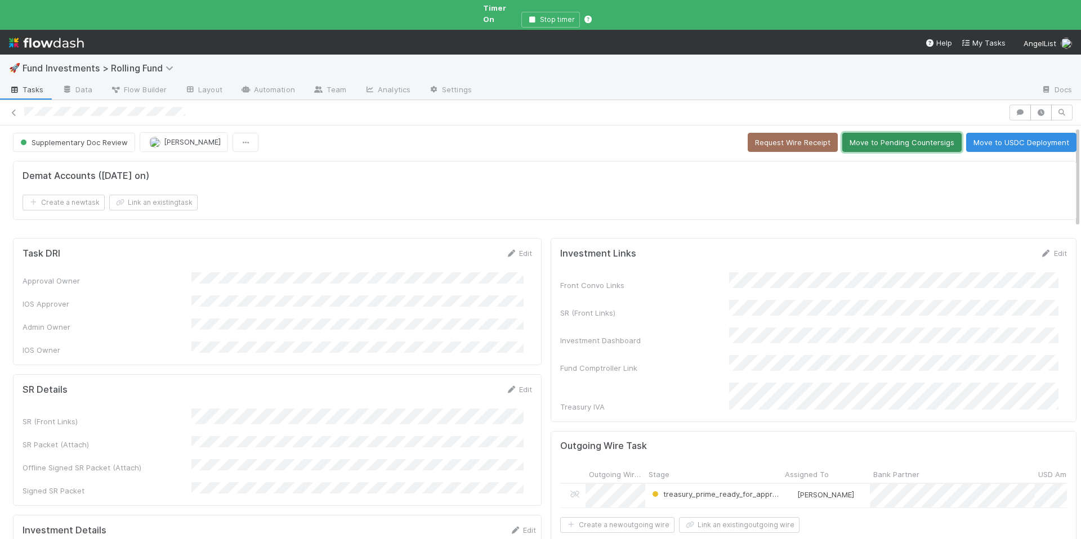
click at [903, 133] on button "Move to Pending Countersigs" at bounding box center [901, 142] width 119 height 19
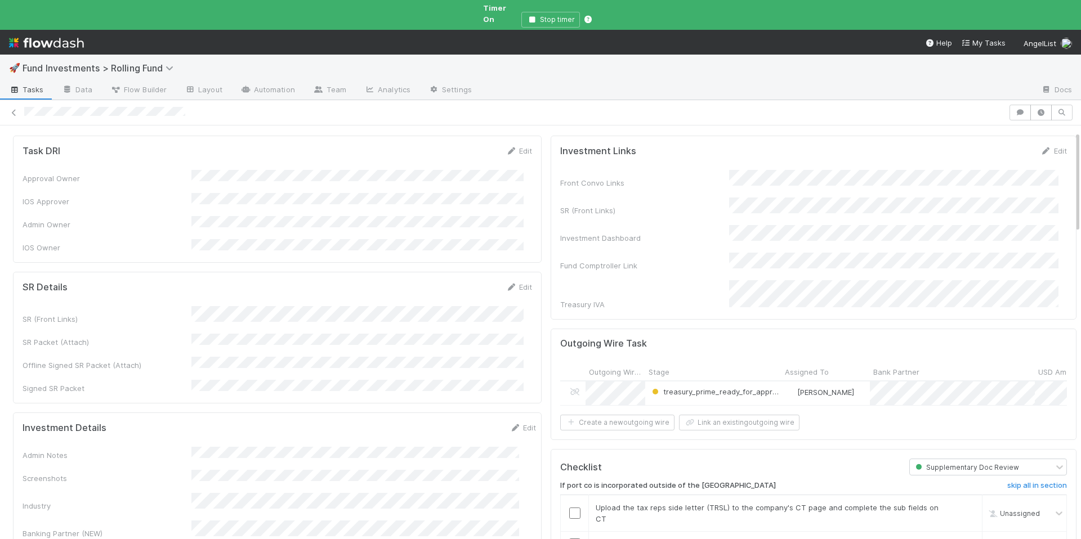
scroll to position [239, 0]
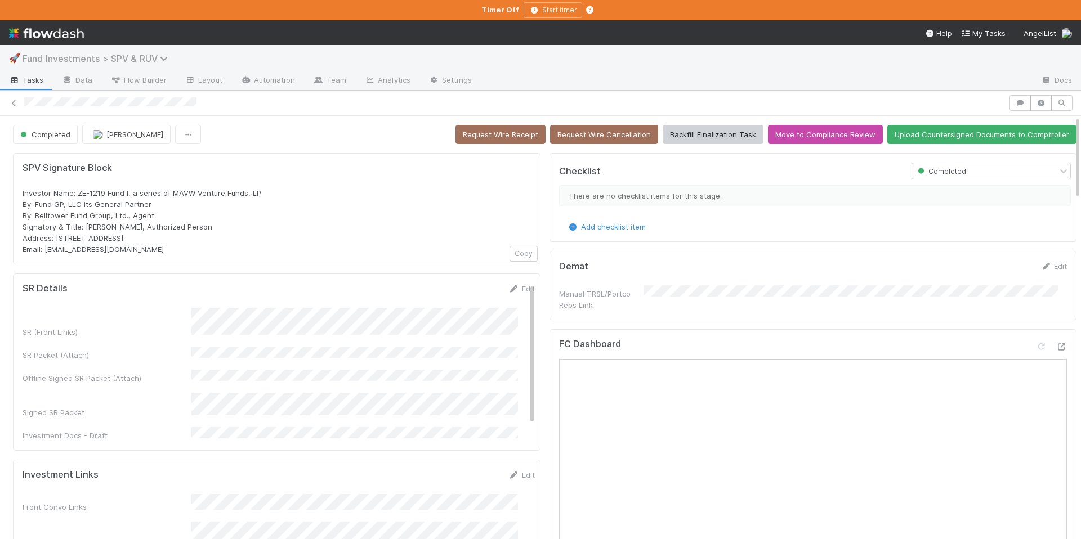
click at [149, 59] on span "Fund Investments > SPV & RUV" at bounding box center [98, 58] width 151 height 11
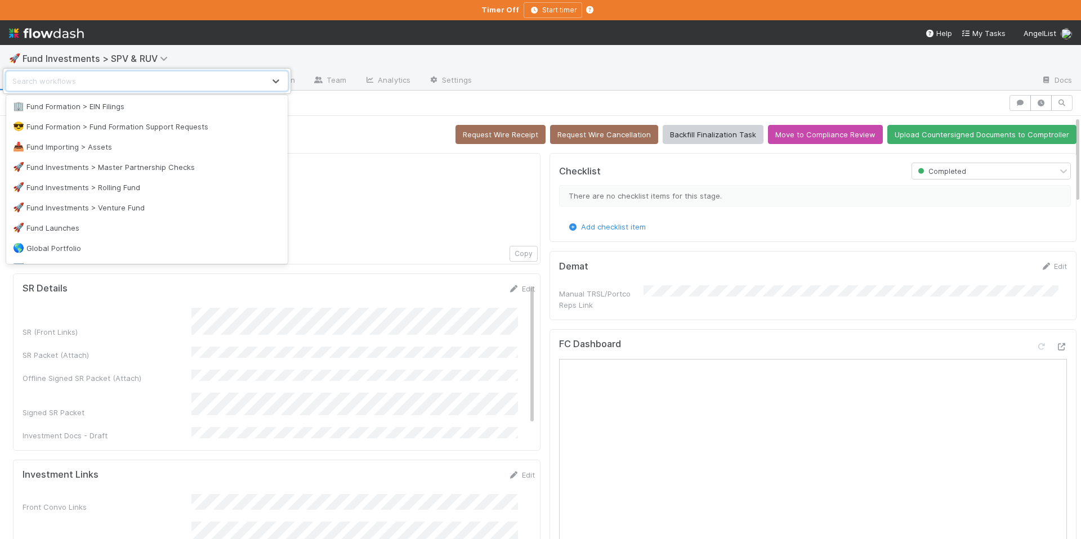
scroll to position [785, 0]
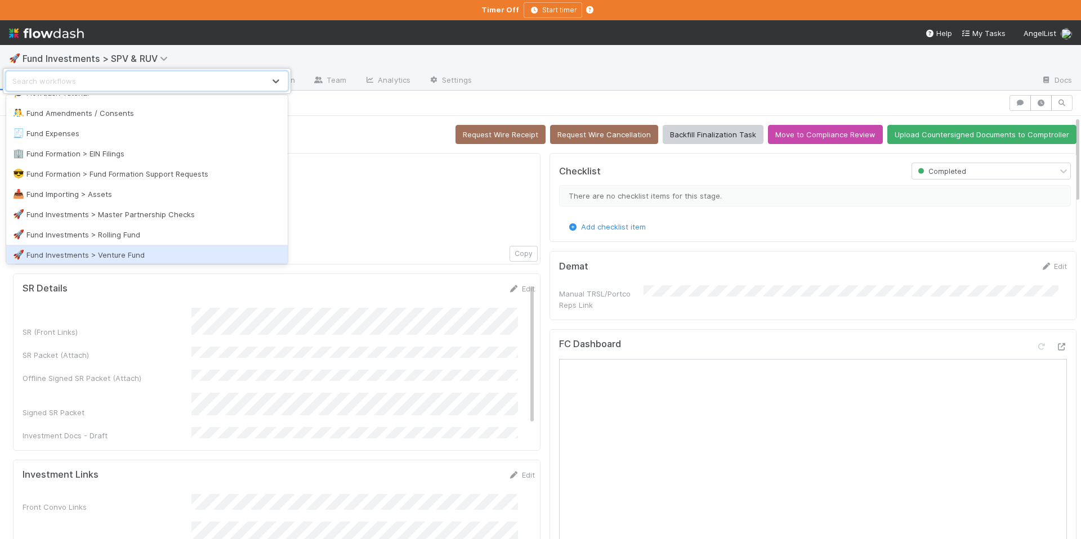
click at [148, 247] on div "🚀 Fund Investments > Venture Fund" at bounding box center [146, 255] width 281 height 20
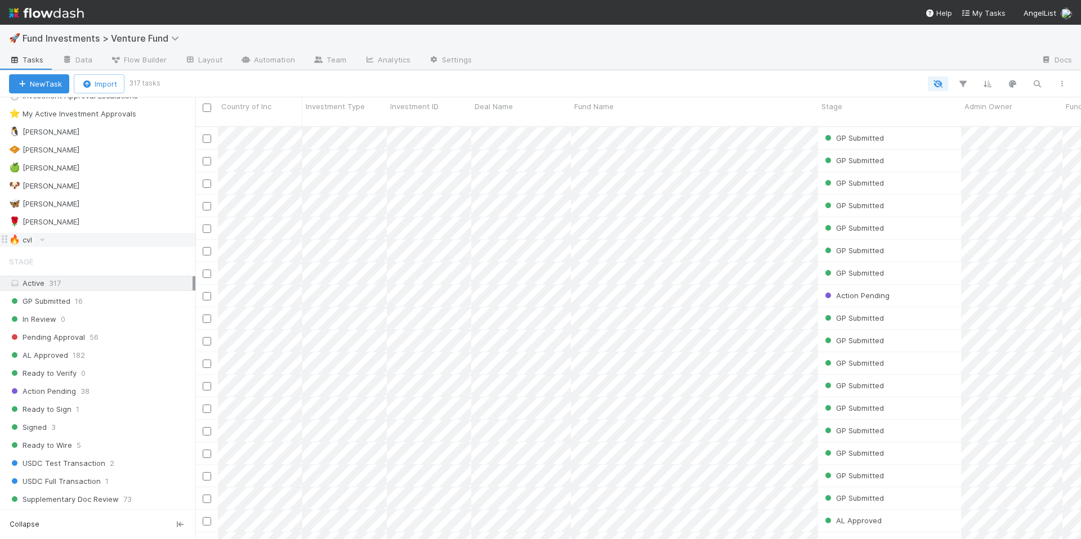
scroll to position [233, 0]
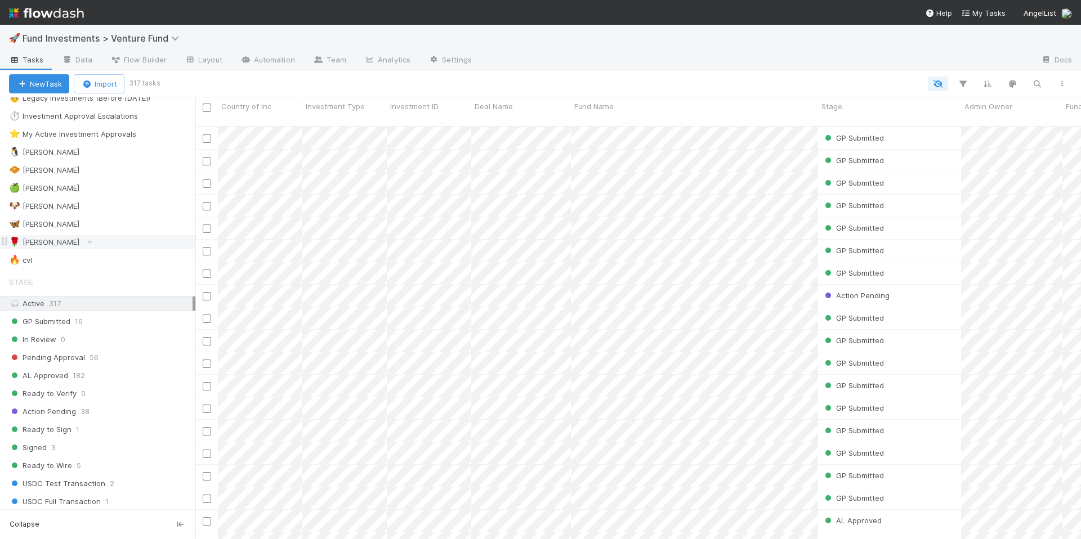
click at [97, 242] on div "🌹 Karen S" at bounding box center [102, 242] width 186 height 14
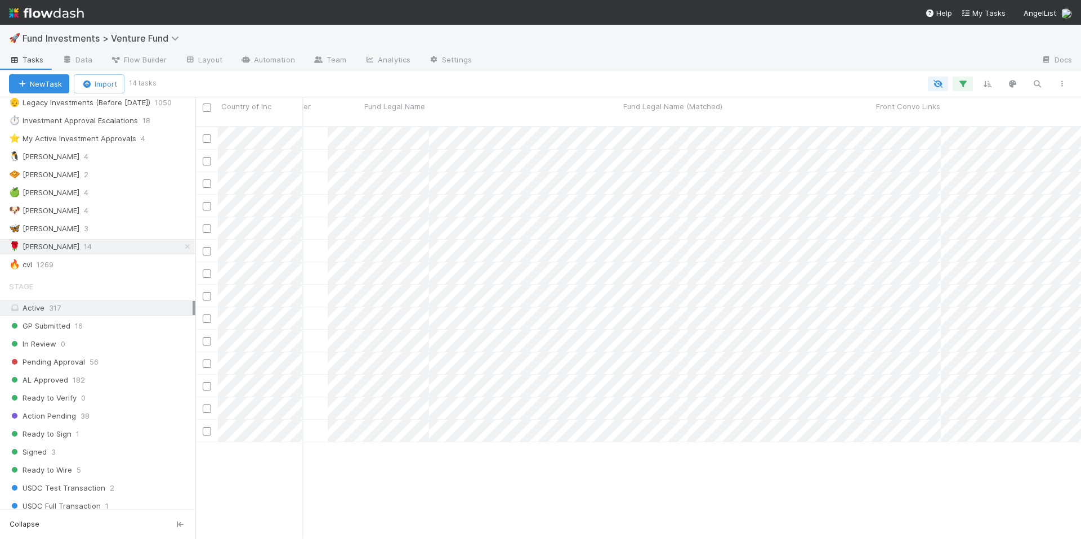
scroll to position [0, 702]
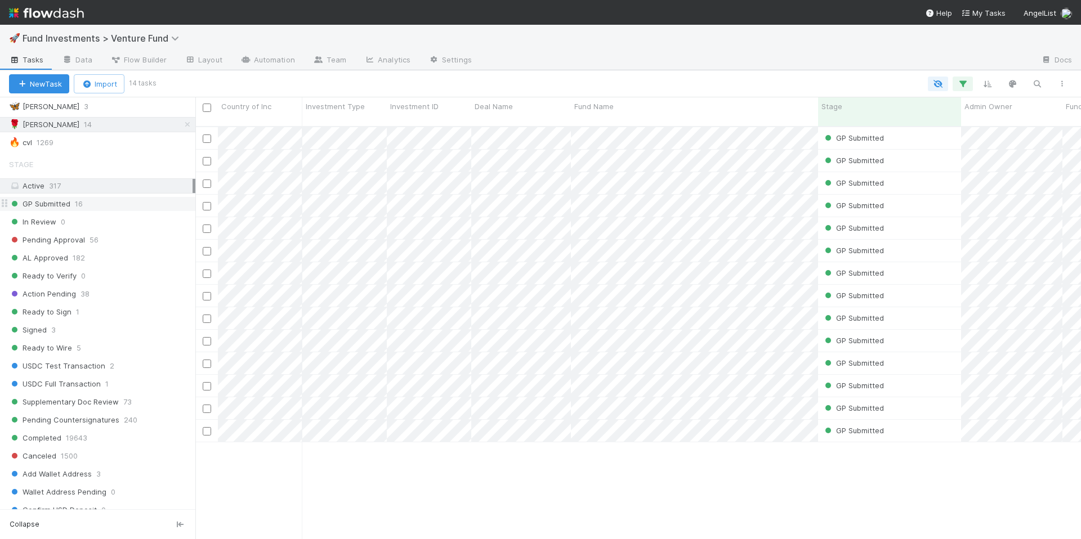
click at [82, 209] on span "16" at bounding box center [79, 204] width 8 height 14
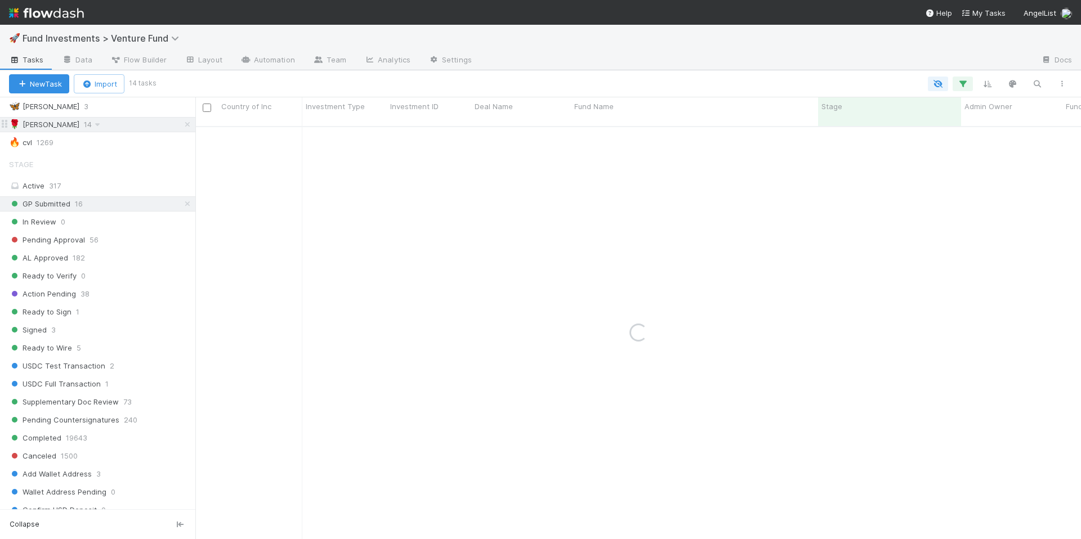
click at [182, 126] on icon at bounding box center [187, 124] width 11 height 7
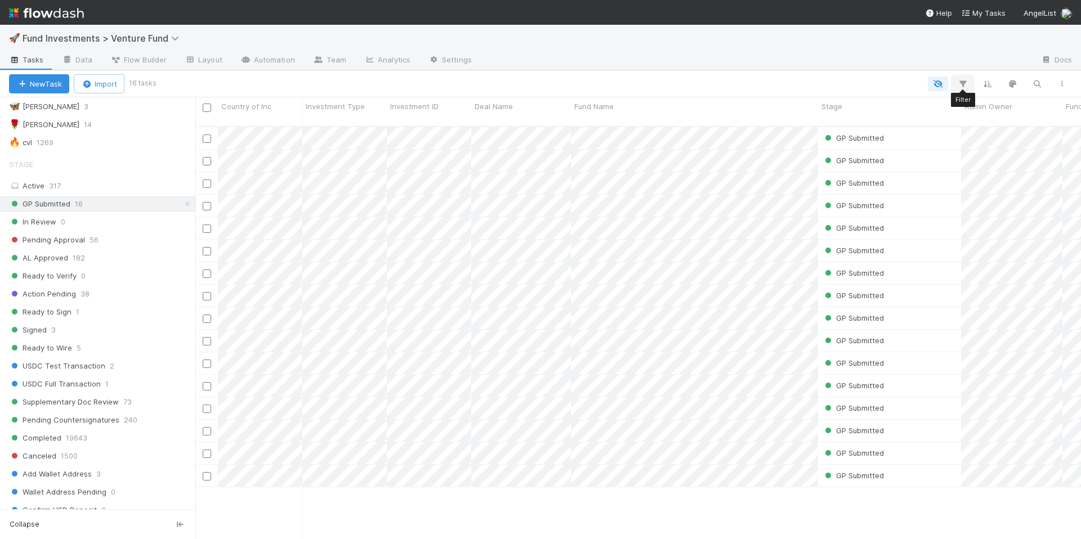
click at [958, 84] on icon "button" at bounding box center [962, 84] width 11 height 10
click at [823, 120] on button "Add Filter" at bounding box center [790, 118] width 338 height 16
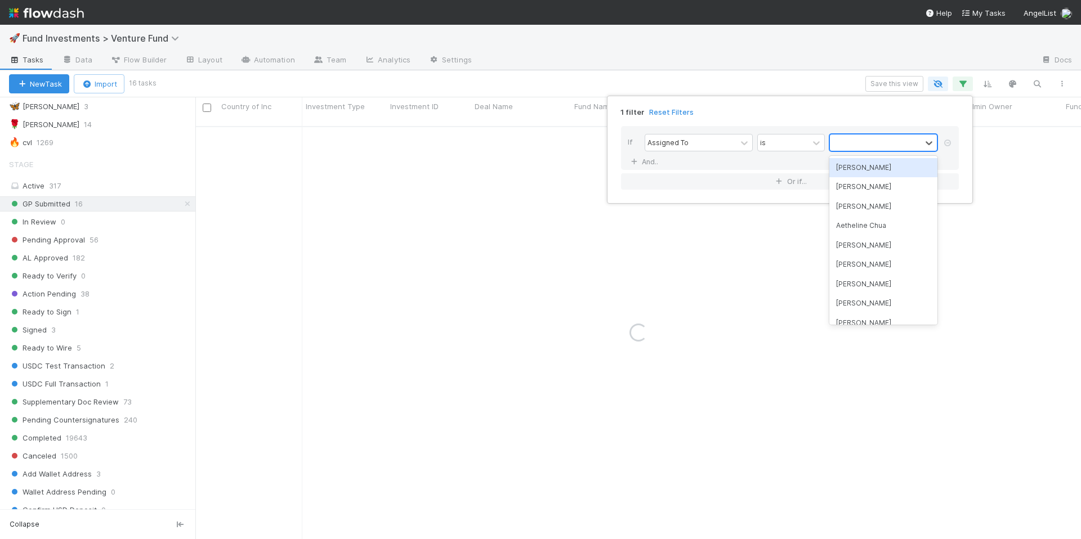
click at [898, 141] on div at bounding box center [875, 143] width 91 height 16
type input "mich"
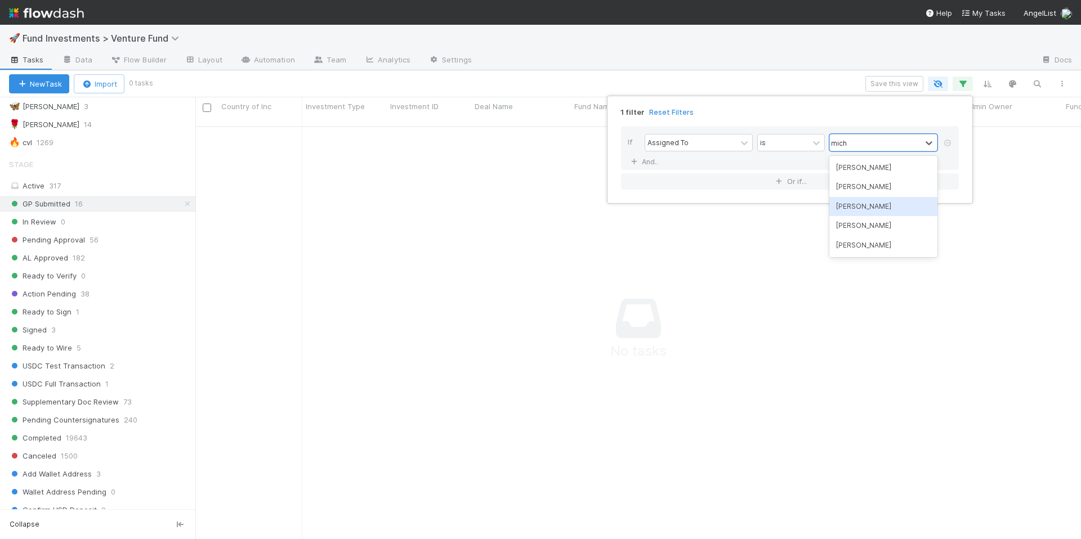
click at [884, 206] on div "[PERSON_NAME]" at bounding box center [883, 206] width 108 height 19
click at [430, 287] on div "1 filter Reset Filters If Assigned To is option Michael Capilitan, selected. 0 …" at bounding box center [540, 269] width 1081 height 539
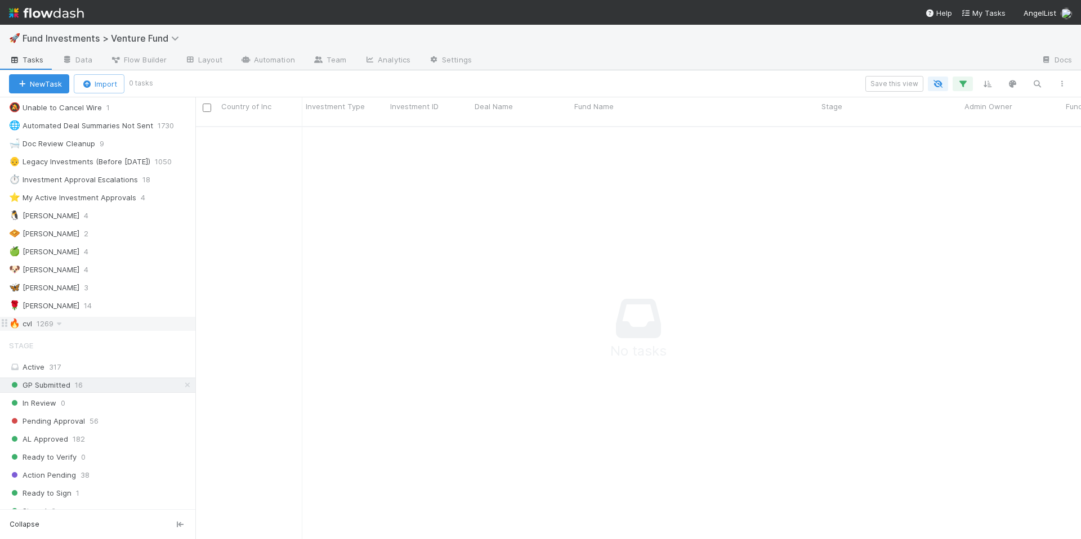
scroll to position [162, 0]
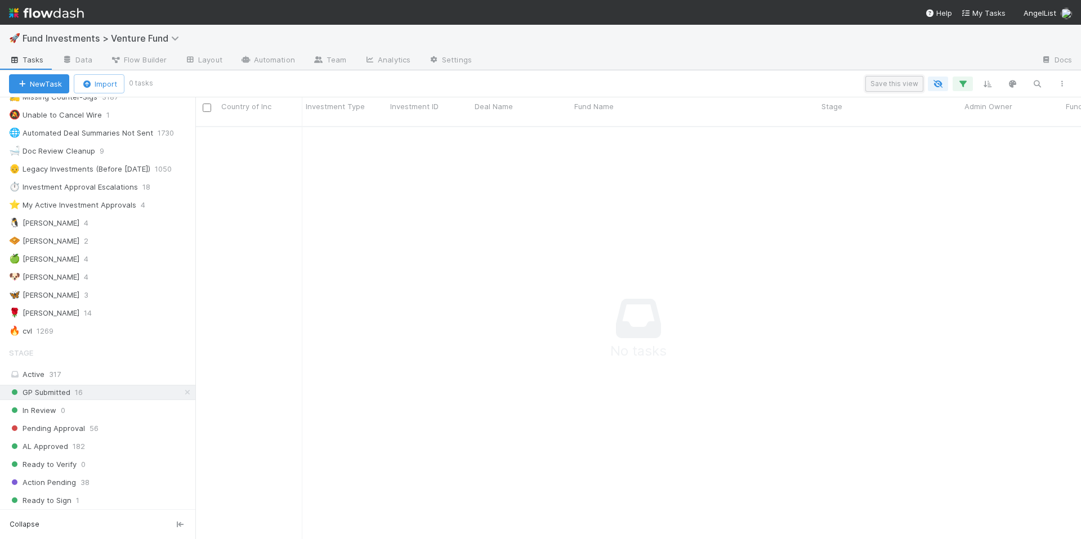
click at [901, 87] on button "Save this view" at bounding box center [894, 84] width 58 height 16
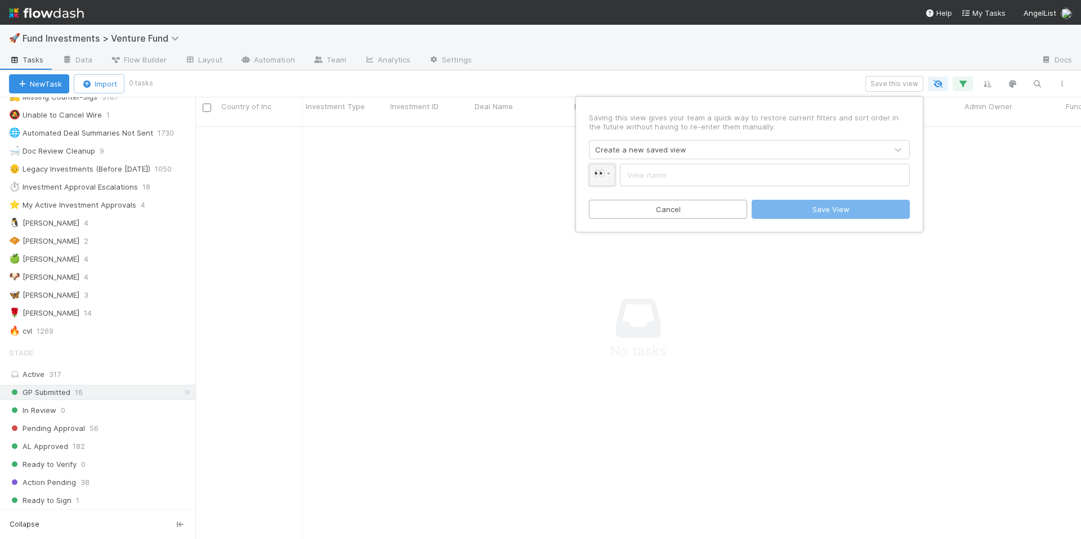
click at [604, 176] on span "👀" at bounding box center [599, 173] width 11 height 10
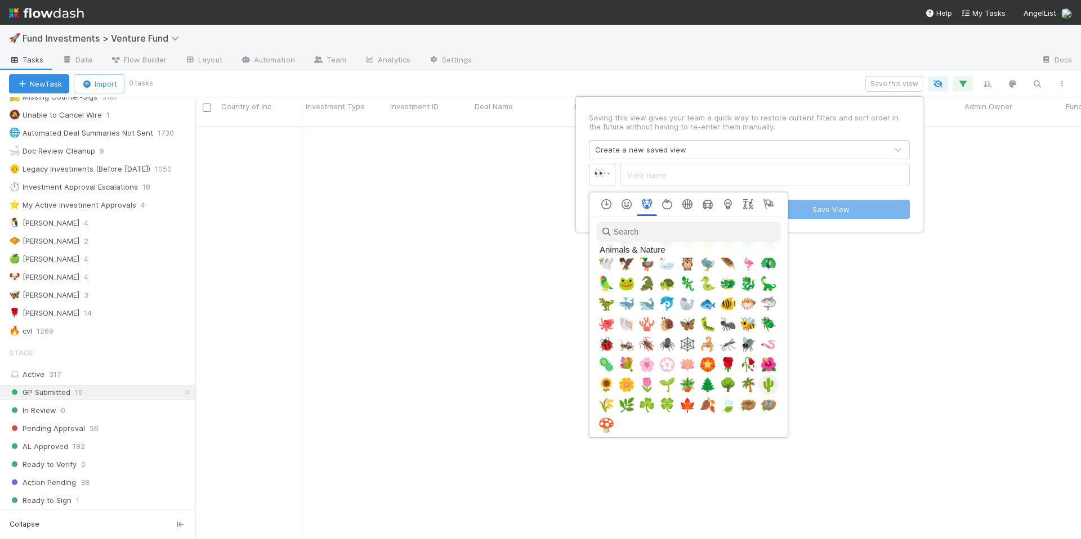
scroll to position [1444, 0]
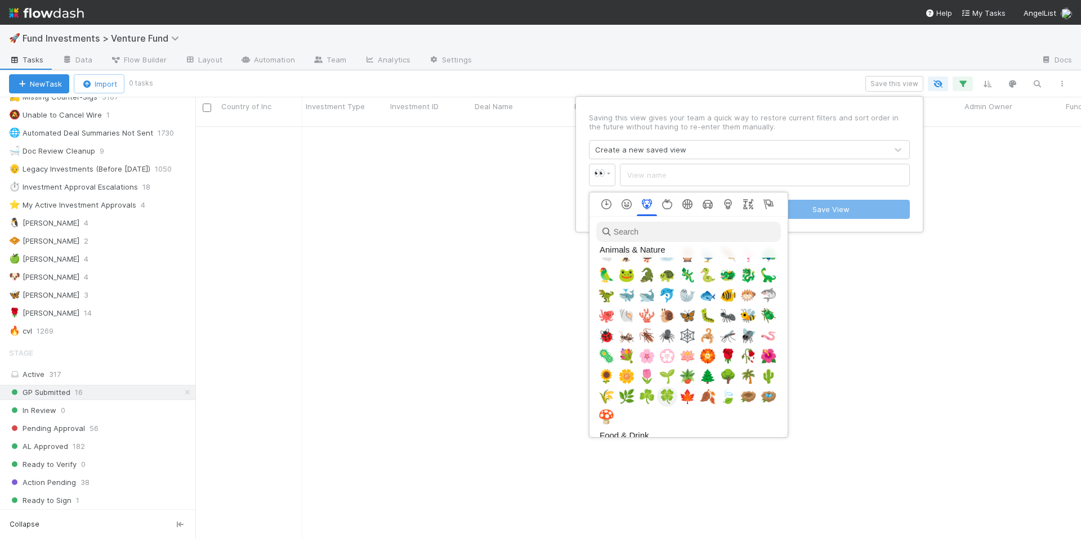
click at [670, 398] on span "🍀" at bounding box center [667, 397] width 17 height 16
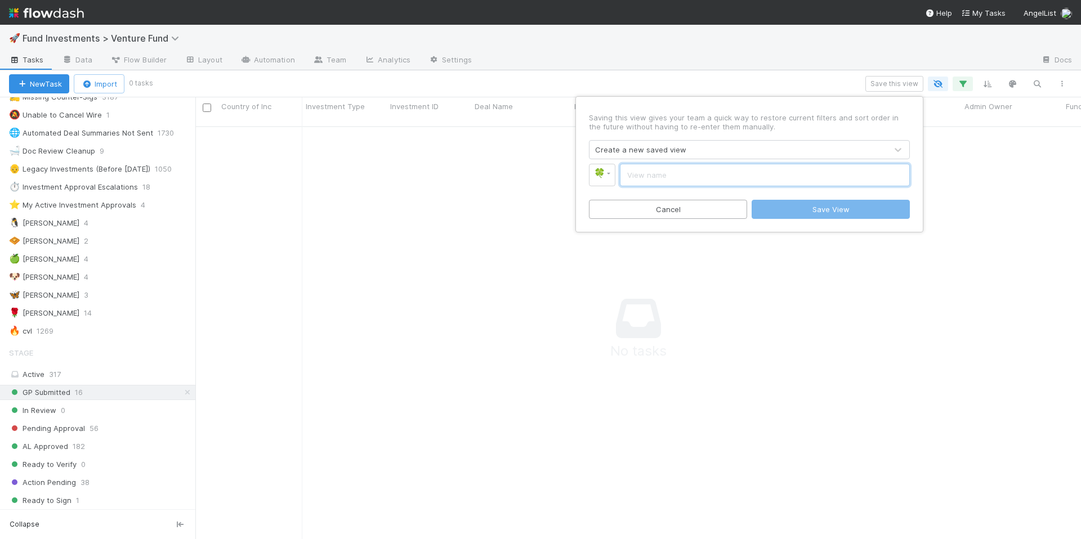
click at [641, 170] on input "text" at bounding box center [765, 175] width 290 height 23
type input "[PERSON_NAME]"
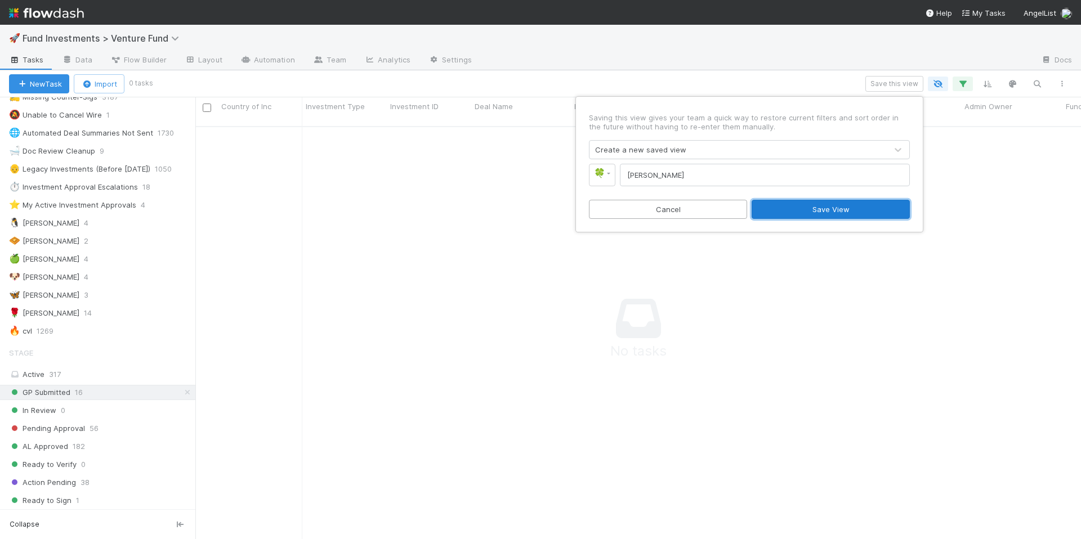
click at [816, 210] on button "Save View" at bounding box center [830, 209] width 158 height 19
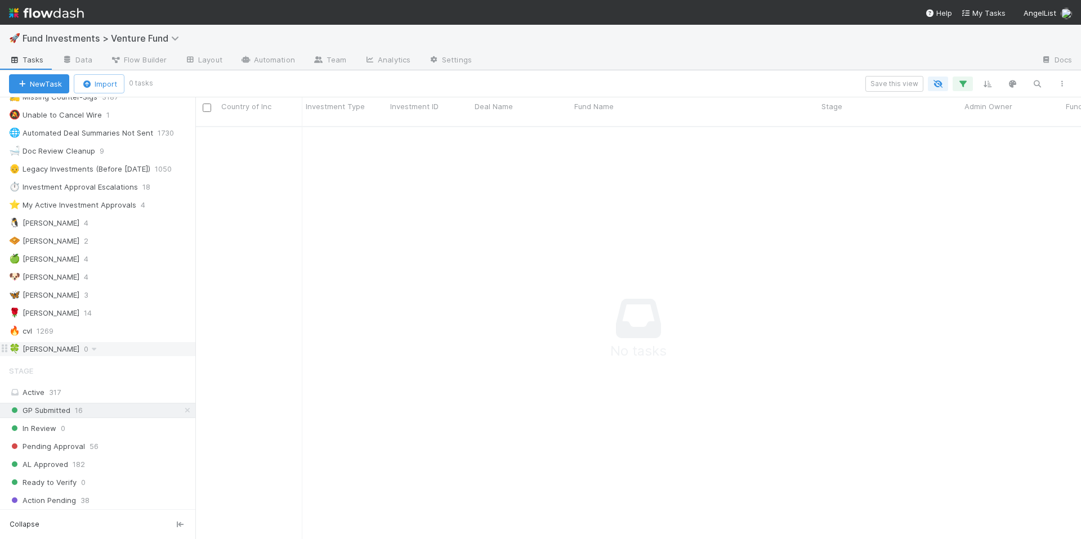
click at [102, 352] on div "🍀 Mike 0" at bounding box center [102, 349] width 186 height 14
click at [105, 319] on div "🌹 Karen S 14" at bounding box center [102, 313] width 186 height 14
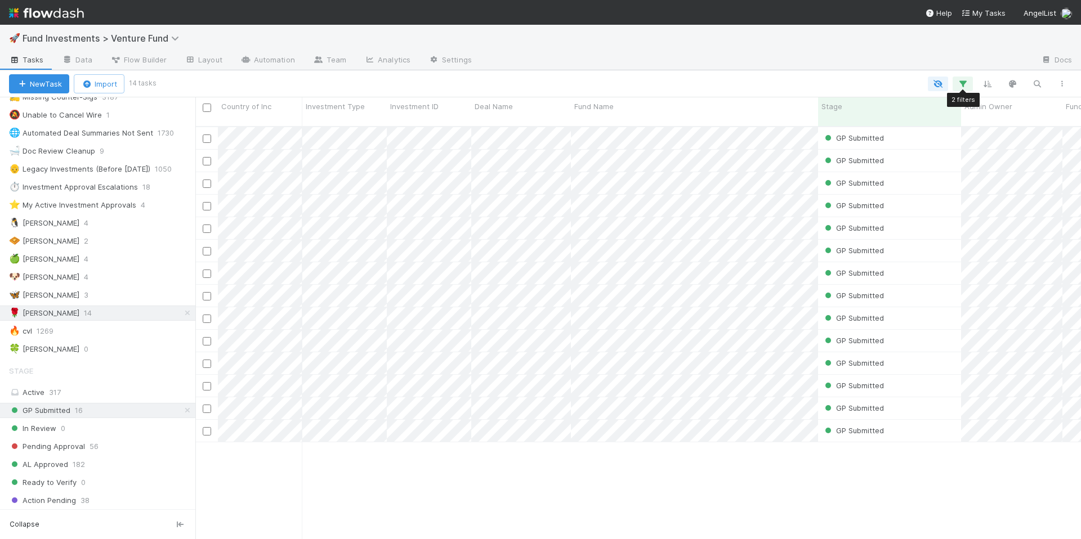
scroll to position [414, 877]
click at [962, 89] on button "button" at bounding box center [962, 84] width 20 height 15
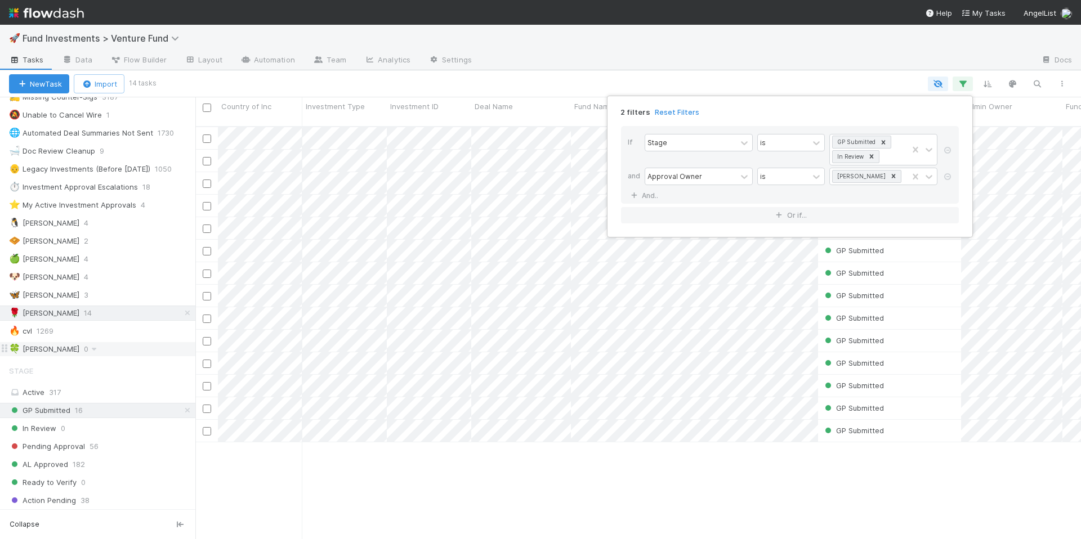
click at [55, 346] on div "2 filters Reset Filters If Stage is GP Submitted In Review and Approval Owner i…" at bounding box center [540, 269] width 1081 height 539
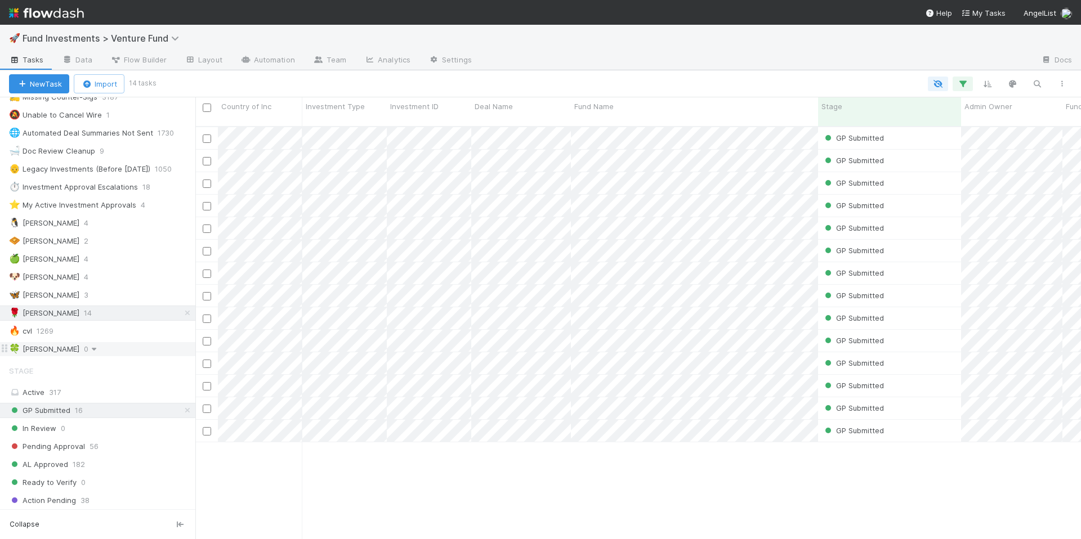
click at [88, 346] on icon at bounding box center [93, 349] width 11 height 7
click at [966, 86] on div "View Settings Default for everyone Rename this view Delete this view" at bounding box center [540, 269] width 1081 height 539
click at [966, 83] on icon "button" at bounding box center [962, 84] width 11 height 10
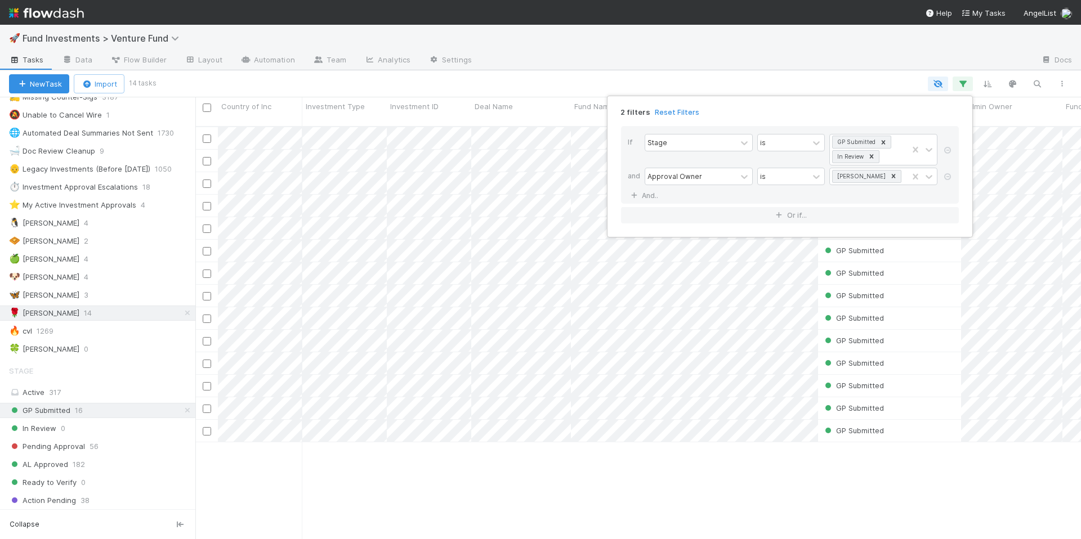
drag, startPoint x: 56, startPoint y: 338, endPoint x: 51, endPoint y: 341, distance: 5.8
click at [53, 338] on div "2 filters Reset Filters If Stage is GP Submitted In Review and Approval Owner i…" at bounding box center [540, 269] width 1081 height 539
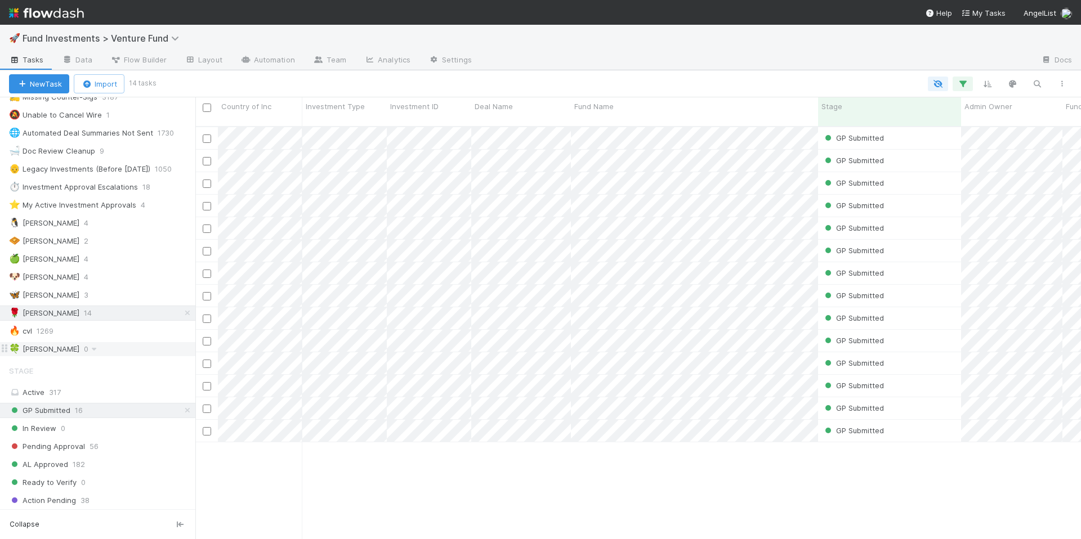
click at [84, 347] on span "0" at bounding box center [92, 349] width 16 height 14
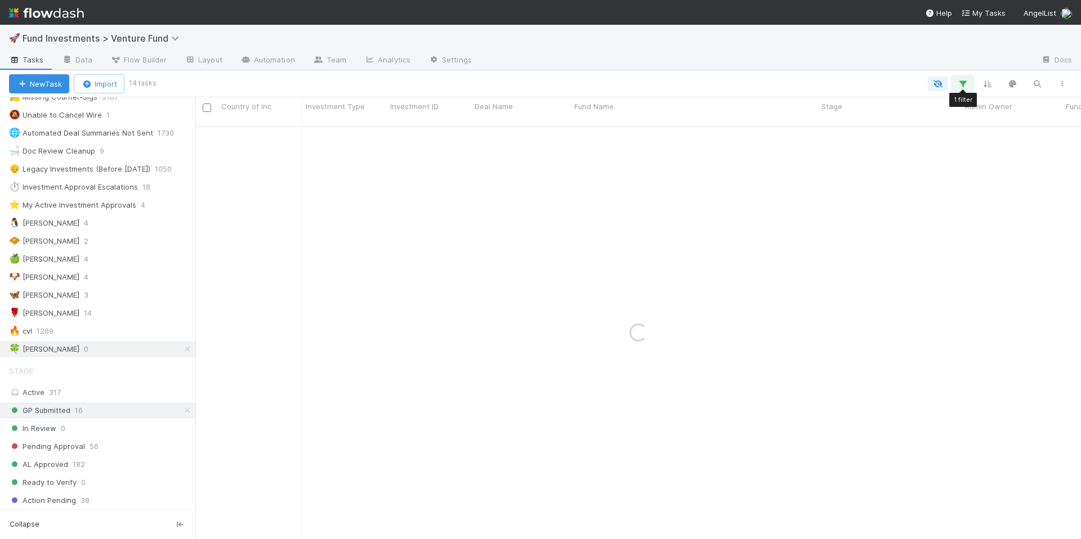
click at [960, 82] on icon "button" at bounding box center [962, 84] width 11 height 10
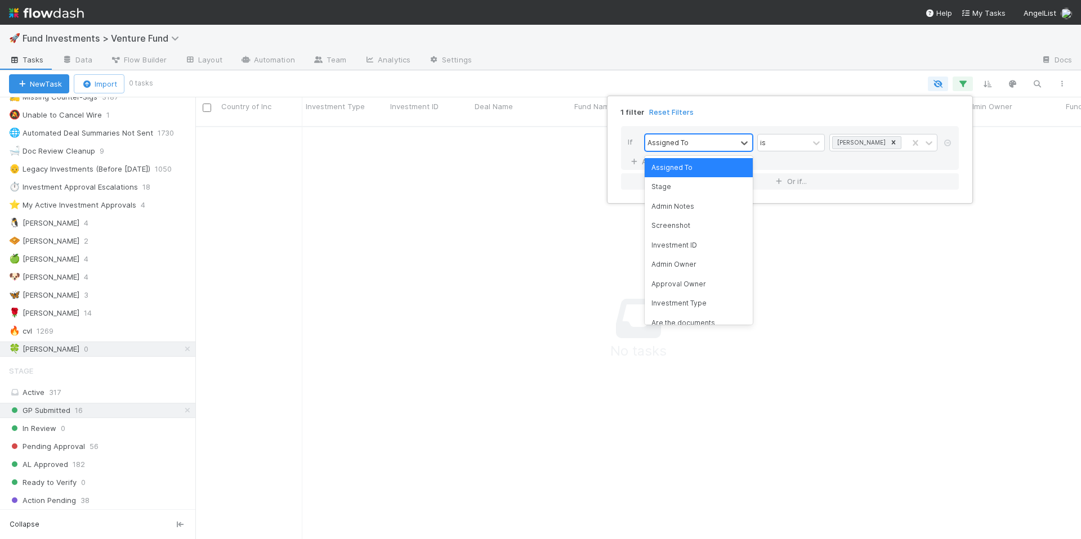
click at [694, 147] on div "Assigned To" at bounding box center [690, 143] width 91 height 16
click at [700, 281] on div "Approval Owner" at bounding box center [698, 284] width 108 height 19
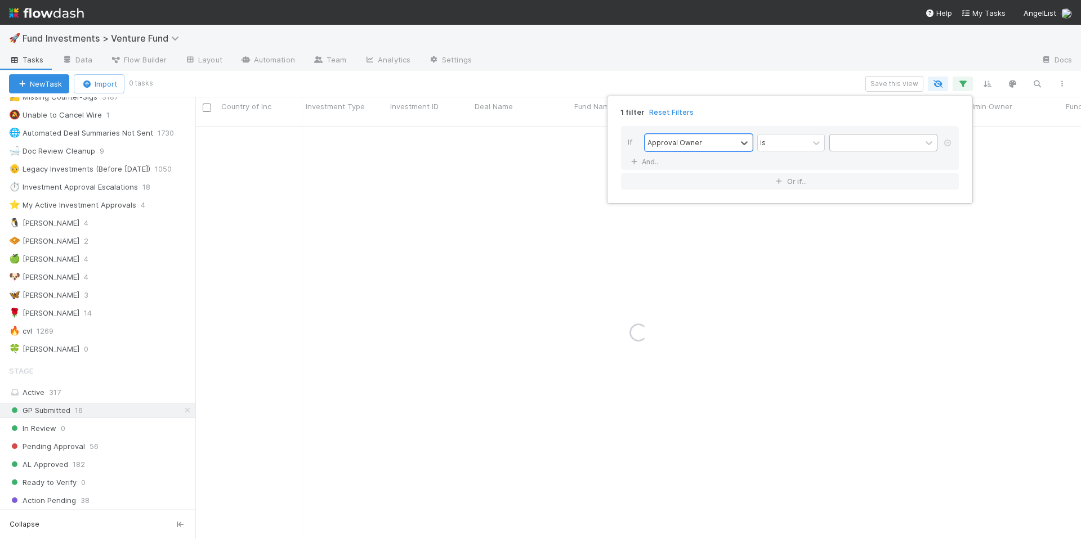
click at [867, 143] on div at bounding box center [875, 143] width 91 height 16
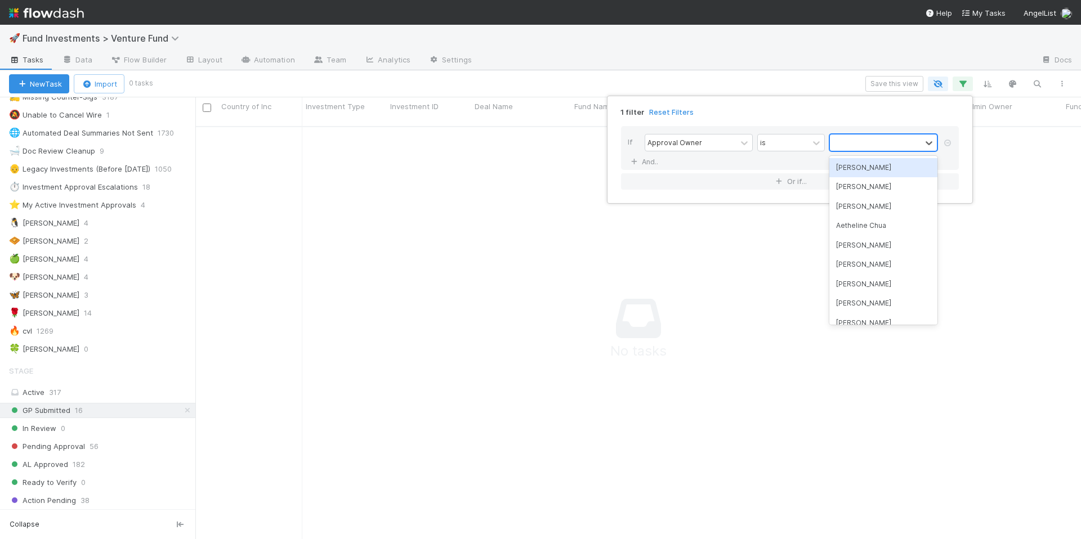
scroll to position [405, 877]
click at [844, 105] on div "1 filter Reset Filters" at bounding box center [790, 109] width 356 height 16
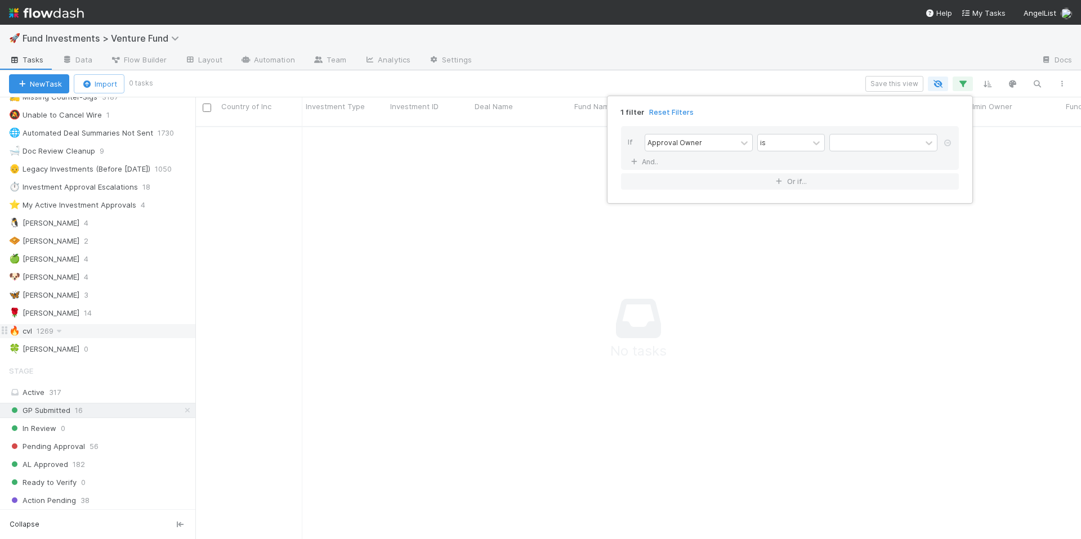
drag, startPoint x: 155, startPoint y: 317, endPoint x: 167, endPoint y: 336, distance: 22.0
click at [155, 318] on div "1 filter Reset Filters If Approval Owner is And.. Or if..." at bounding box center [540, 269] width 1081 height 539
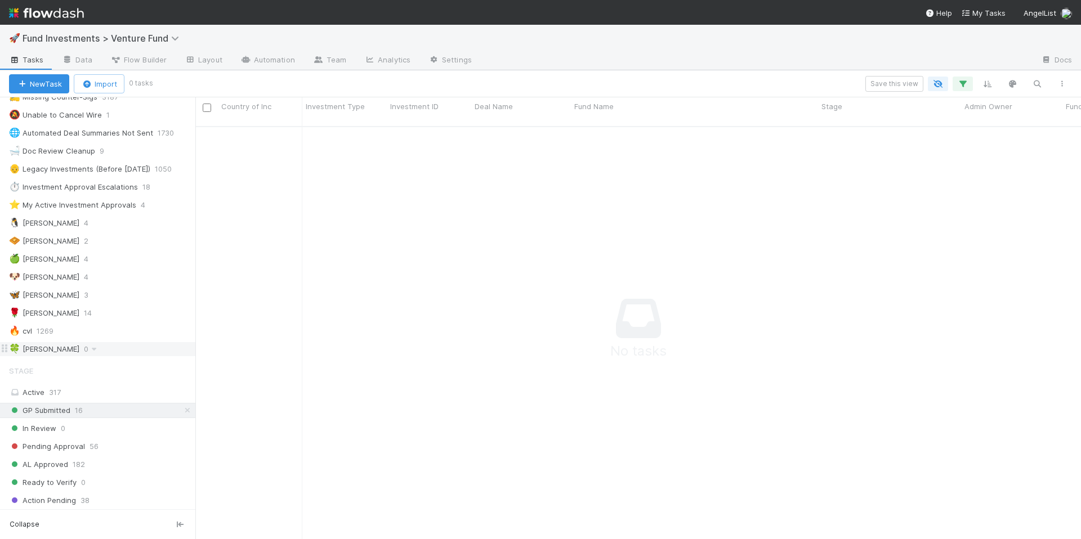
click at [176, 346] on div "🍀 Mike 0" at bounding box center [102, 349] width 186 height 14
click at [182, 351] on icon at bounding box center [187, 349] width 11 height 7
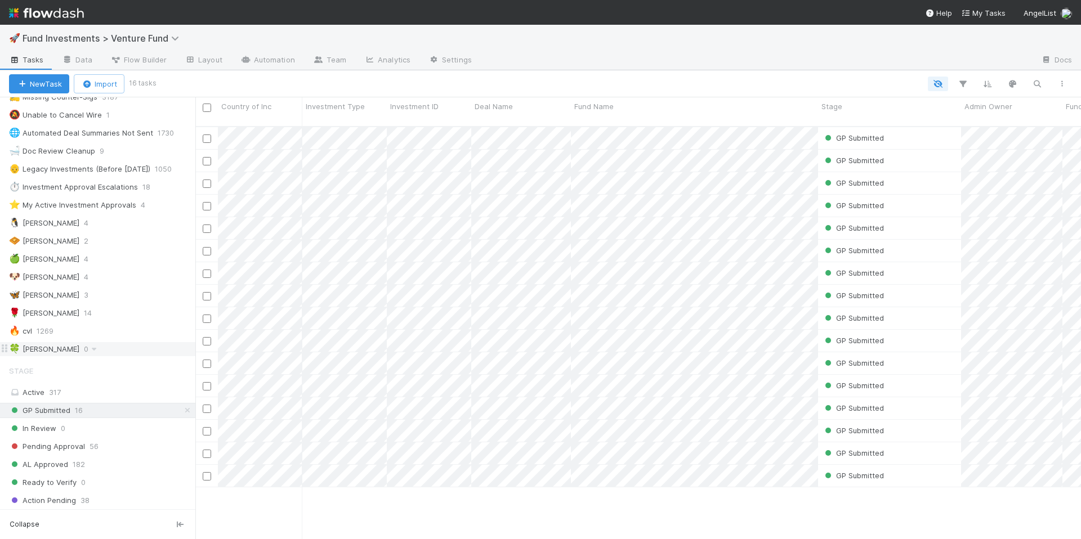
scroll to position [414, 877]
click at [5, 348] on icon at bounding box center [4, 348] width 9 height 9
click at [160, 353] on div "🍀 Mike 0" at bounding box center [102, 349] width 186 height 14
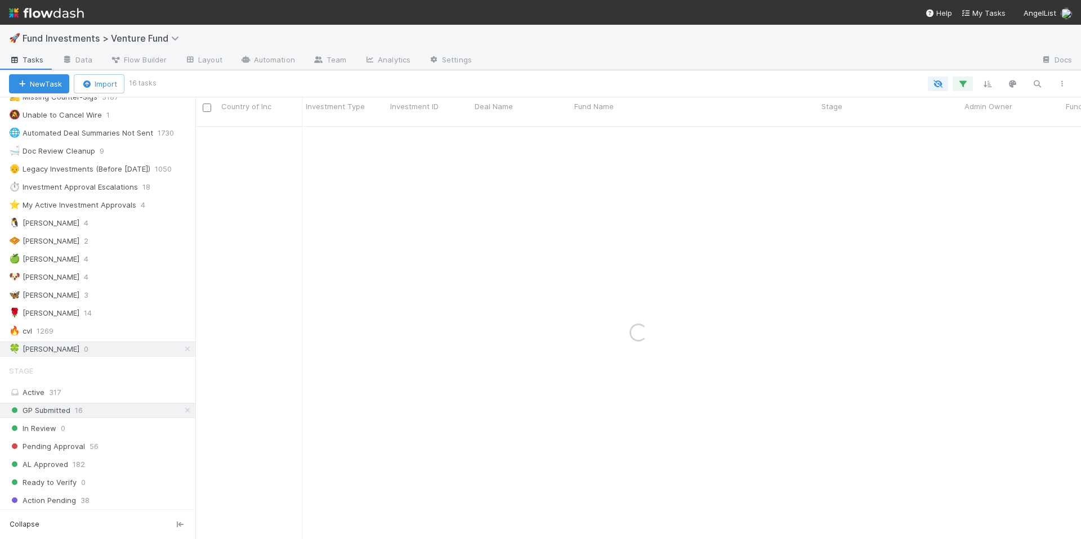
click at [88, 350] on icon at bounding box center [93, 349] width 11 height 7
click at [116, 440] on div "Delete this view" at bounding box center [105, 435] width 114 height 17
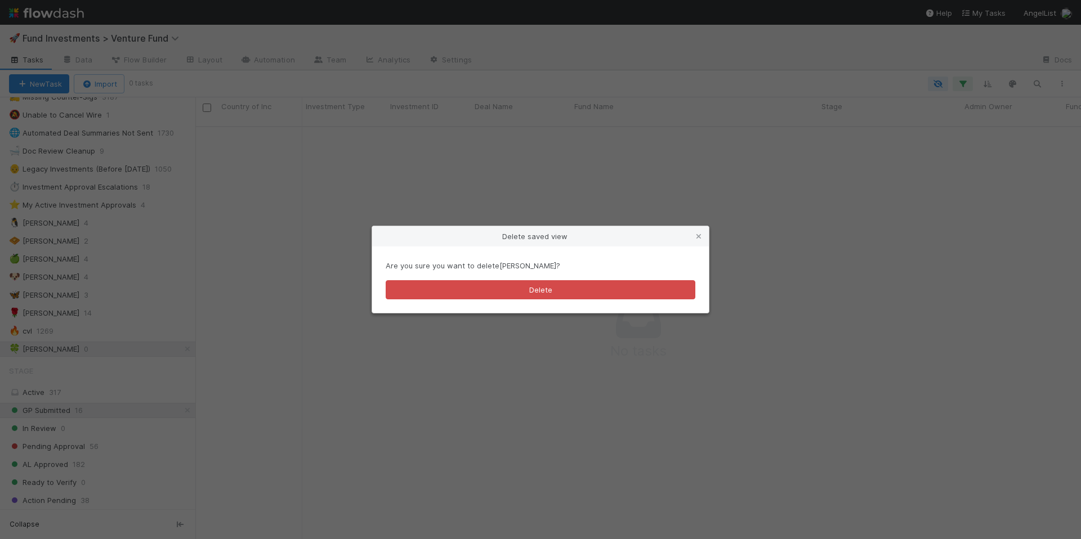
scroll to position [405, 877]
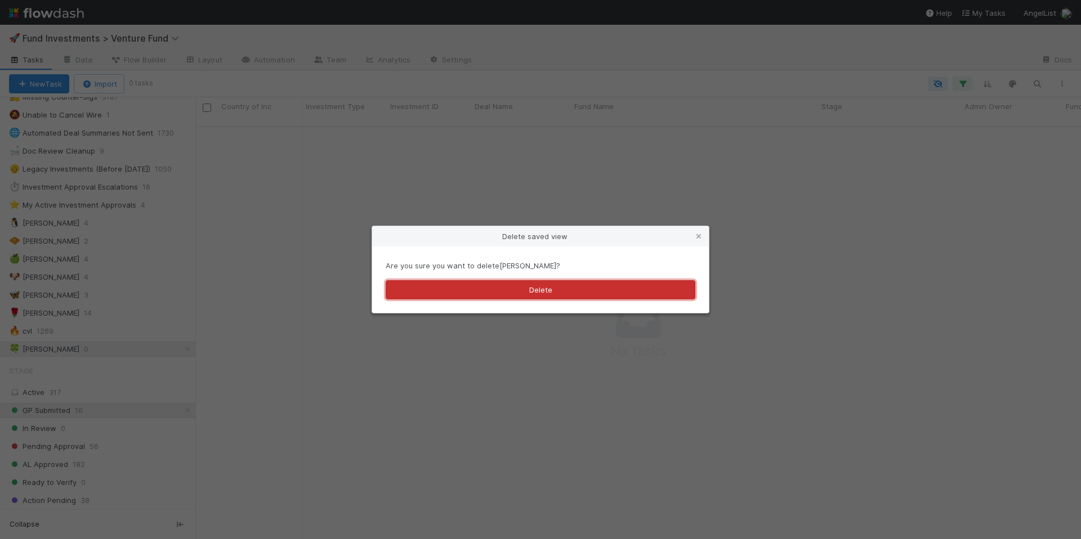
click at [500, 290] on button "Delete" at bounding box center [541, 289] width 310 height 19
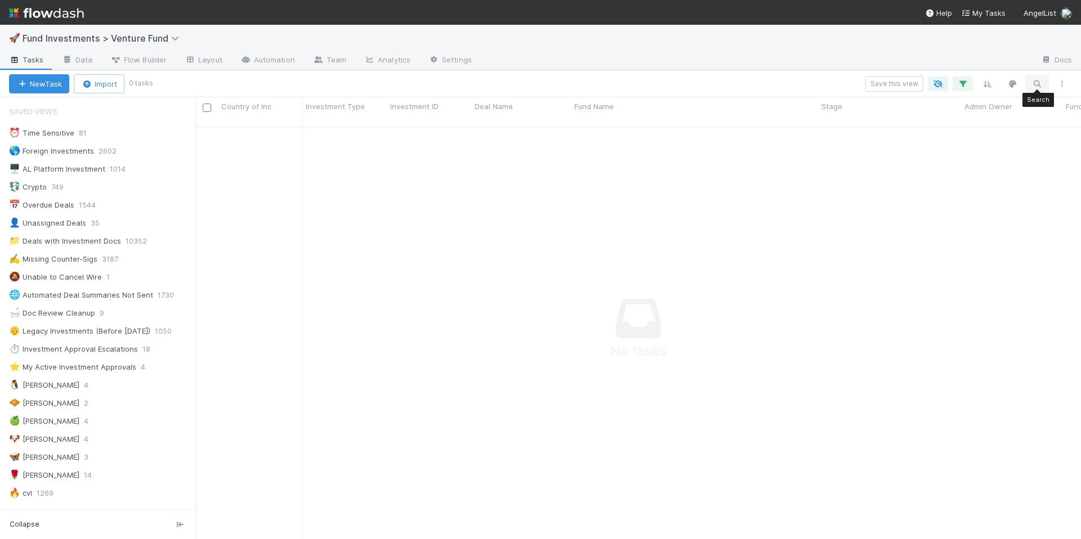
click at [1031, 86] on icon "button" at bounding box center [1036, 84] width 11 height 10
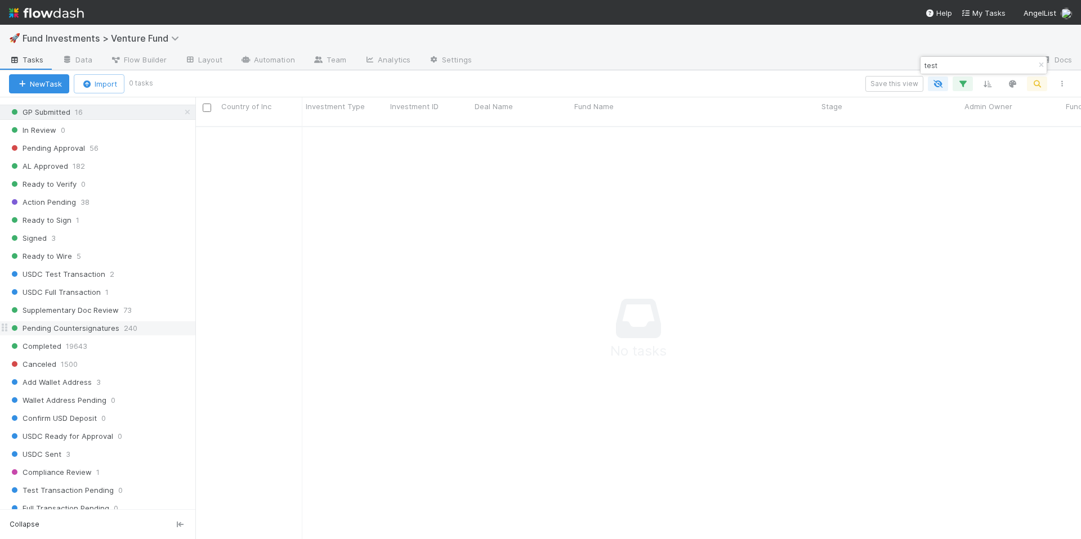
scroll to position [441, 0]
type input "test"
click at [109, 171] on div "AL Approved 182" at bounding box center [102, 168] width 186 height 14
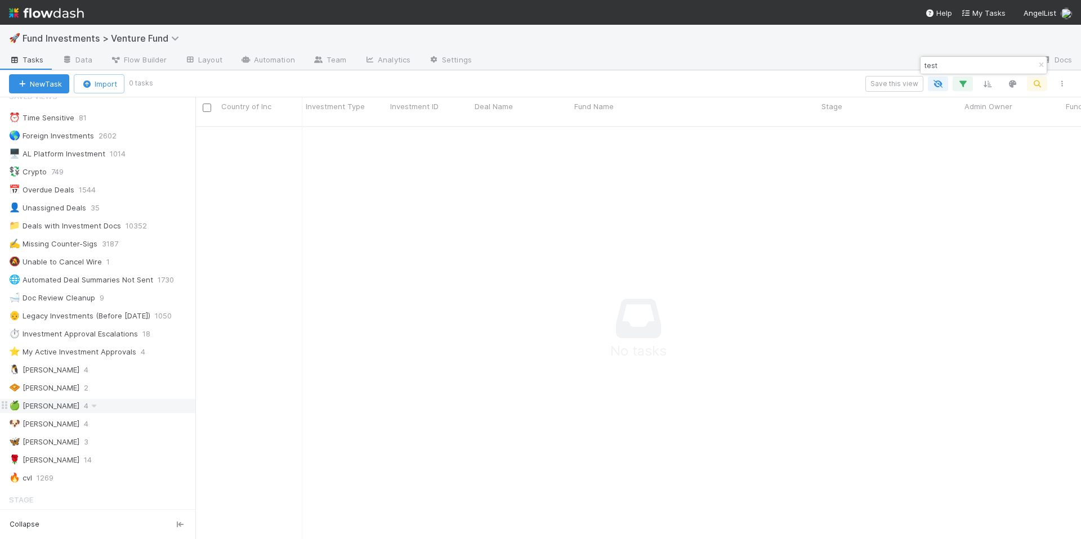
scroll to position [27, 0]
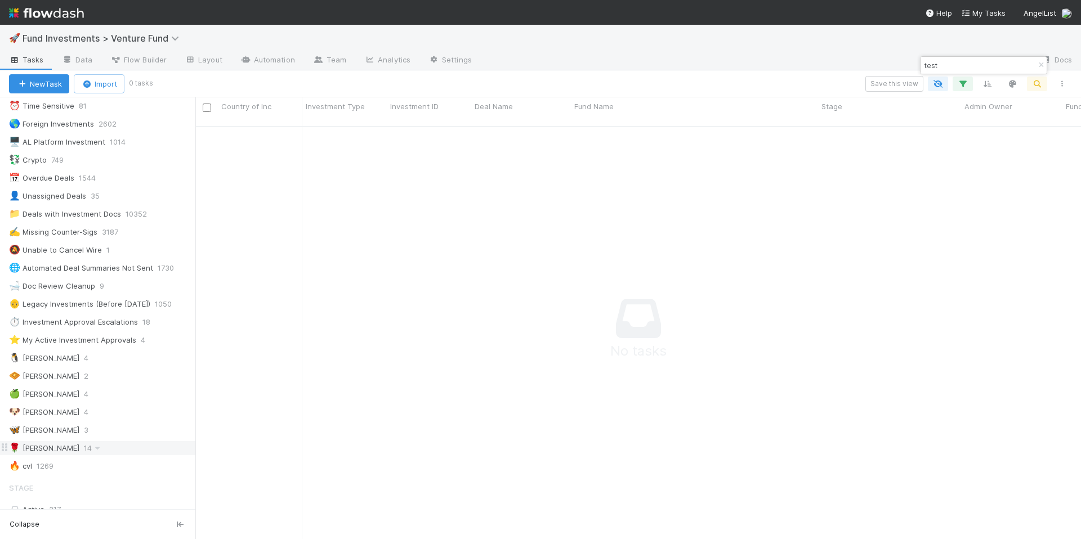
click at [92, 441] on span at bounding box center [97, 448] width 11 height 14
click at [1037, 64] on icon "button" at bounding box center [1040, 65] width 11 height 7
click at [964, 82] on icon "button" at bounding box center [962, 84] width 11 height 10
click at [780, 92] on div "Loading..." at bounding box center [540, 269] width 1081 height 539
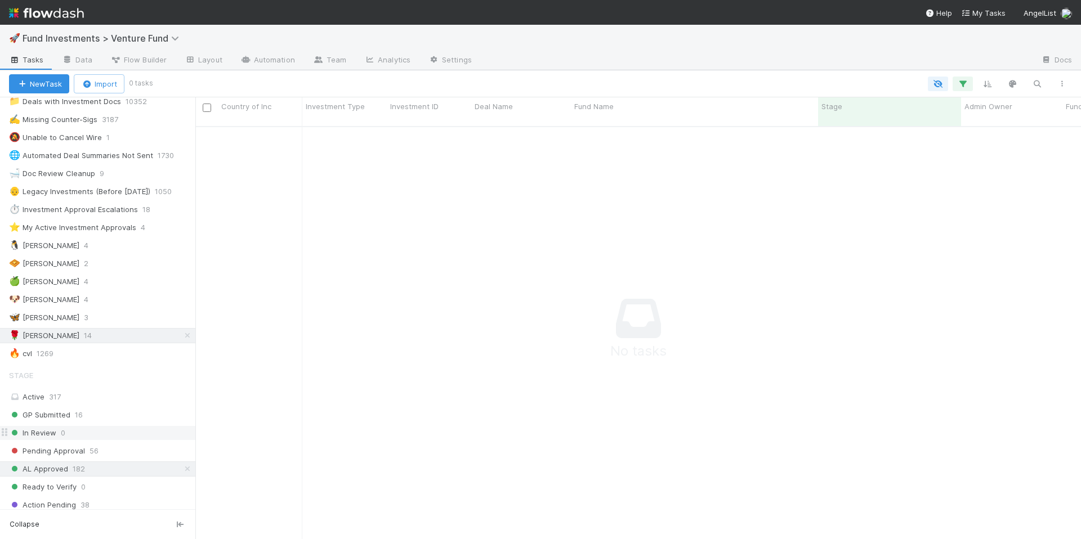
scroll to position [154, 0]
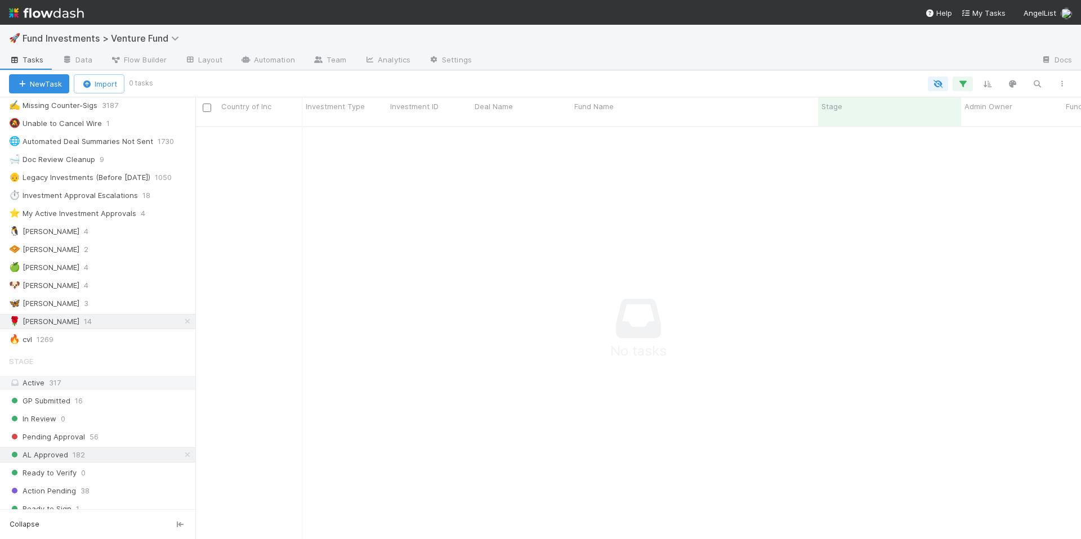
click at [133, 377] on div "Active 317" at bounding box center [100, 383] width 183 height 14
click at [182, 325] on icon at bounding box center [187, 321] width 11 height 7
click at [956, 82] on button "button" at bounding box center [962, 84] width 20 height 15
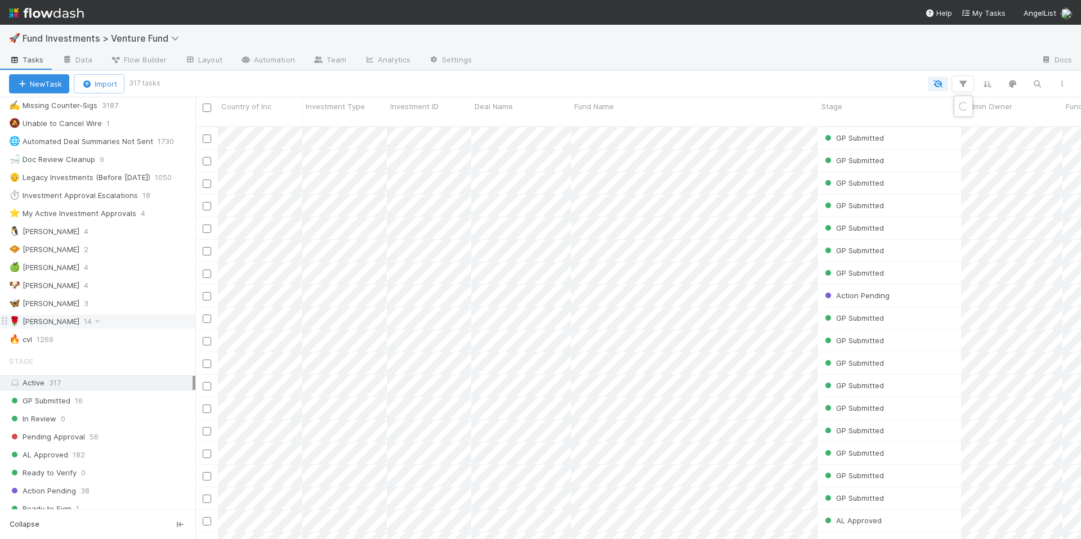
scroll to position [414, 877]
click at [771, 124] on button "Add Filter" at bounding box center [790, 118] width 338 height 16
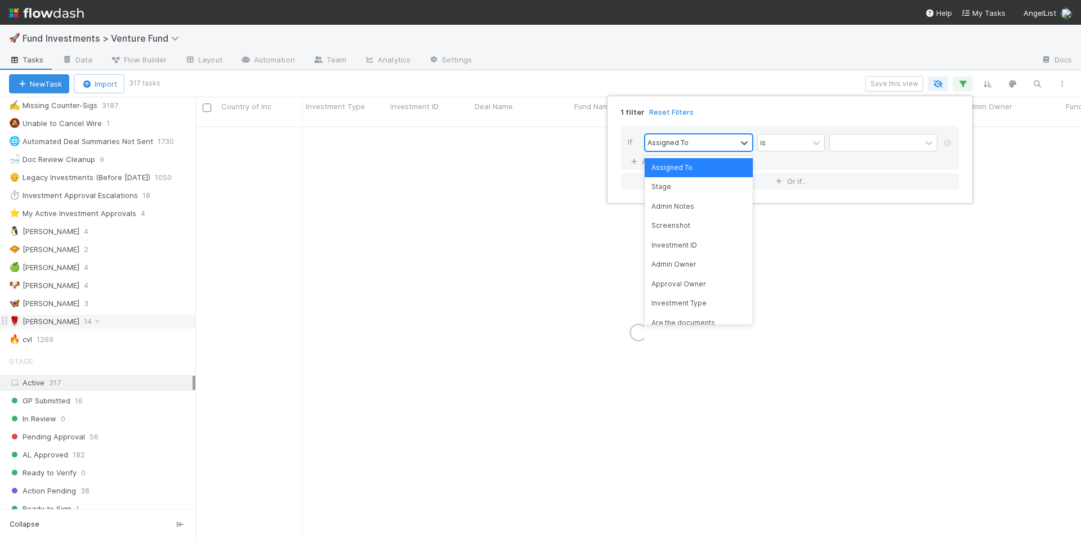
click at [677, 142] on div "Assigned To" at bounding box center [667, 142] width 41 height 10
click at [698, 283] on div "Approval Owner" at bounding box center [698, 284] width 108 height 19
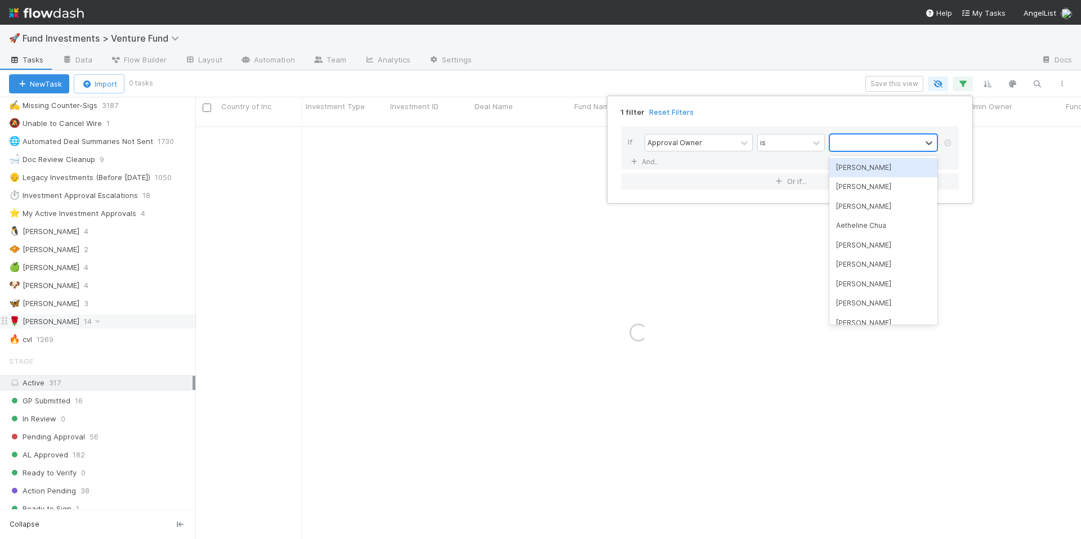
click at [869, 149] on div at bounding box center [875, 143] width 91 height 16
type input "mich"
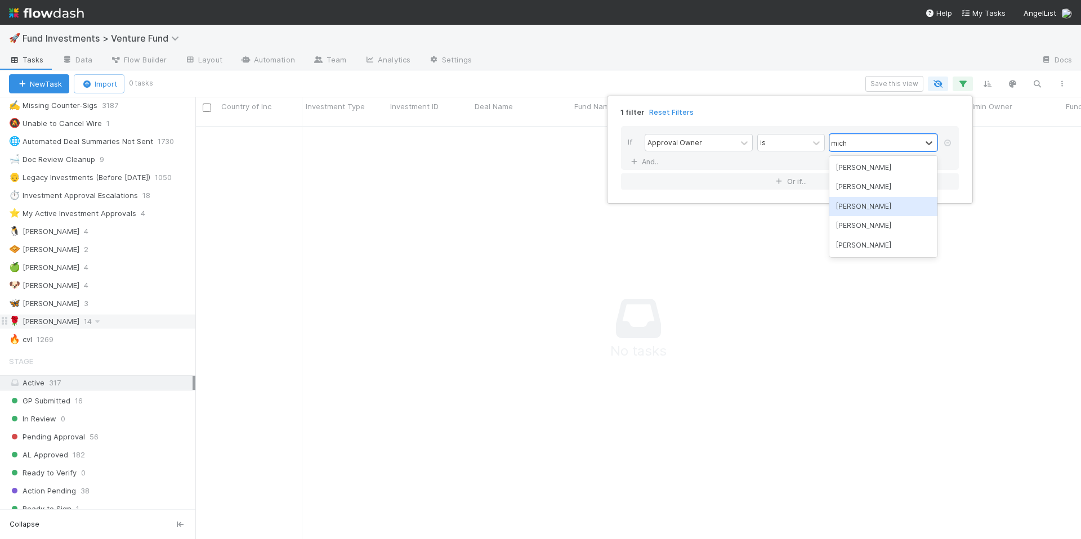
click at [878, 210] on div "[PERSON_NAME]" at bounding box center [883, 206] width 108 height 19
click at [655, 160] on link "And.." at bounding box center [645, 162] width 35 height 16
click at [660, 165] on div "Assigned To" at bounding box center [667, 162] width 41 height 10
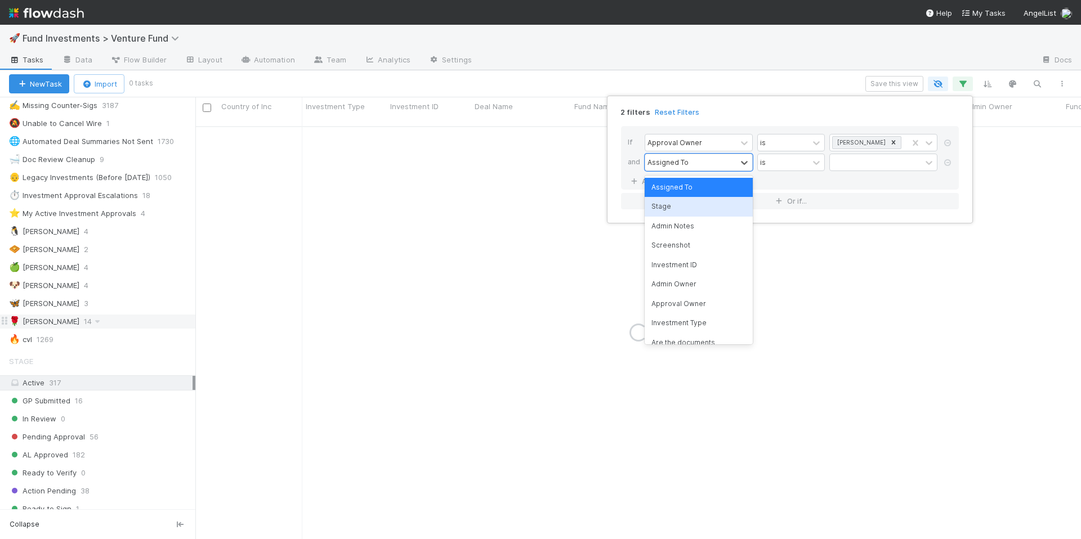
drag, startPoint x: 676, startPoint y: 203, endPoint x: 741, endPoint y: 183, distance: 68.4
click at [676, 203] on div "Stage" at bounding box center [698, 206] width 108 height 19
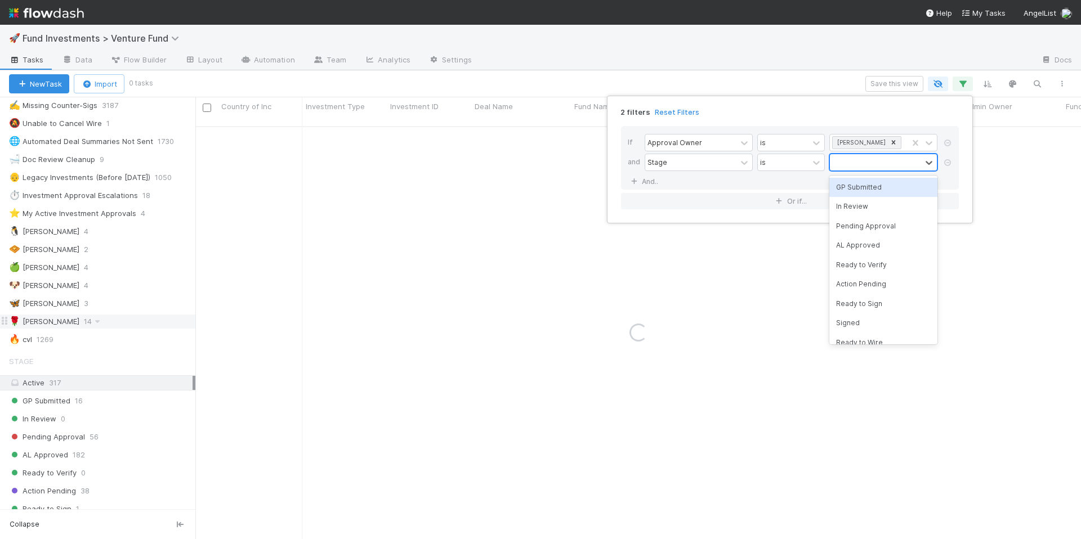
click at [852, 161] on div at bounding box center [875, 162] width 91 height 16
click at [860, 190] on div "GP Submitted" at bounding box center [883, 187] width 108 height 19
click at [876, 207] on div "In Review" at bounding box center [883, 206] width 108 height 19
click at [893, 161] on div "In Review" at bounding box center [869, 162] width 78 height 16
click at [887, 185] on div "GP Submitted" at bounding box center [883, 187] width 108 height 19
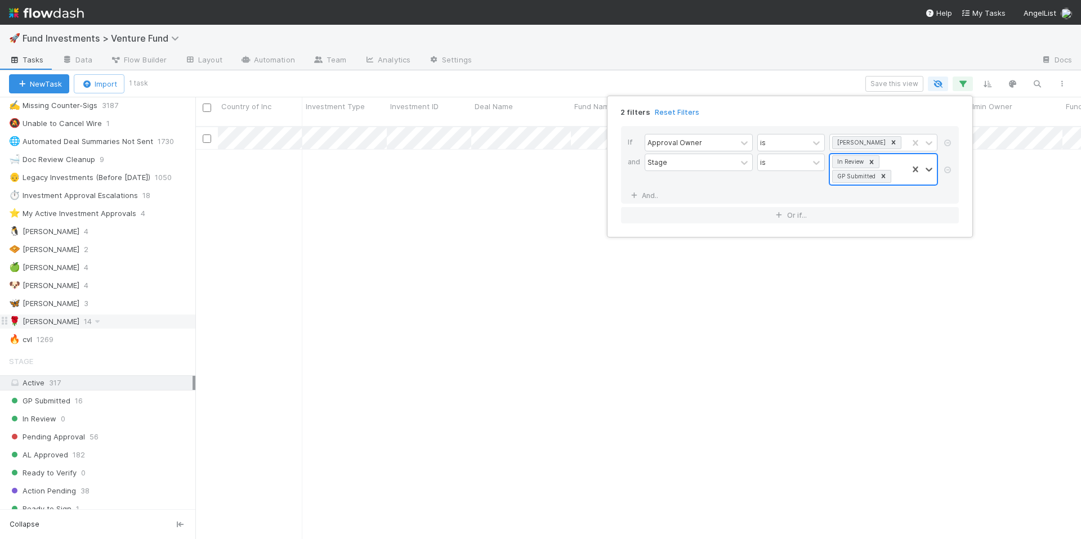
scroll to position [414, 877]
click at [880, 83] on div "2 filters Reset Filters If Approval Owner is Michael Capilitan and Stage is opt…" at bounding box center [540, 269] width 1081 height 539
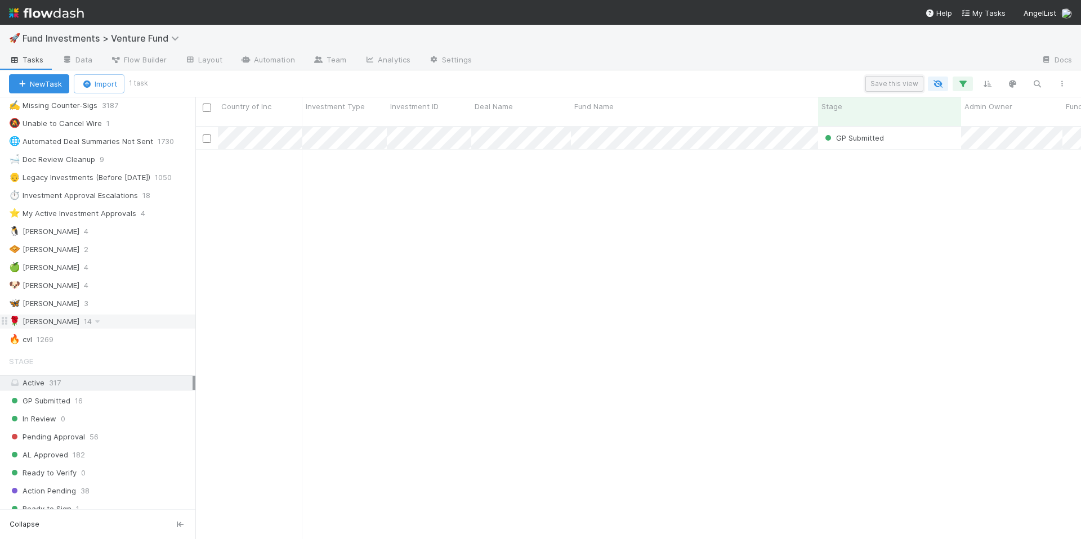
click at [883, 84] on button "Save this view" at bounding box center [894, 84] width 58 height 16
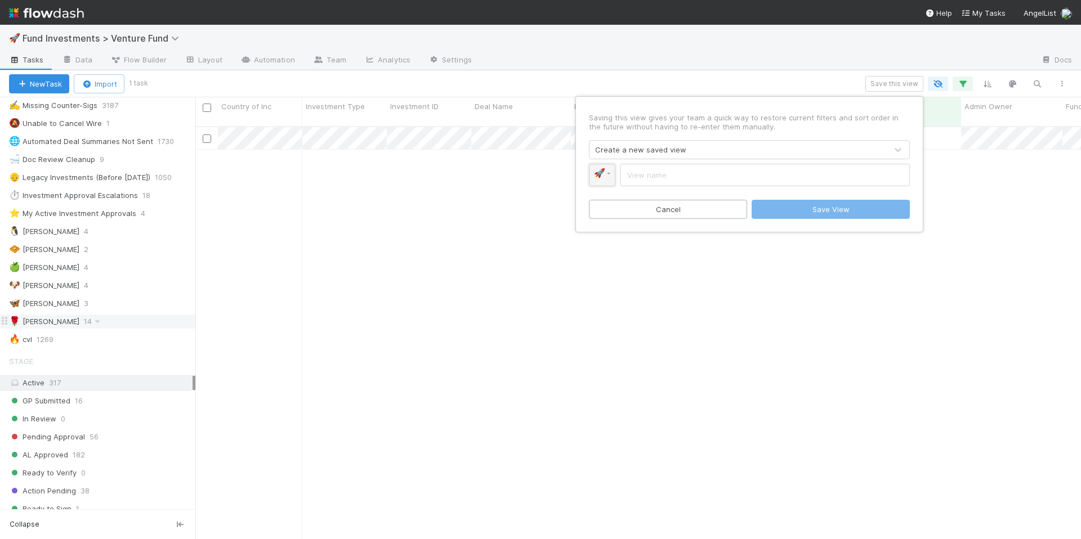
click at [610, 174] on link "🚀" at bounding box center [602, 175] width 26 height 23
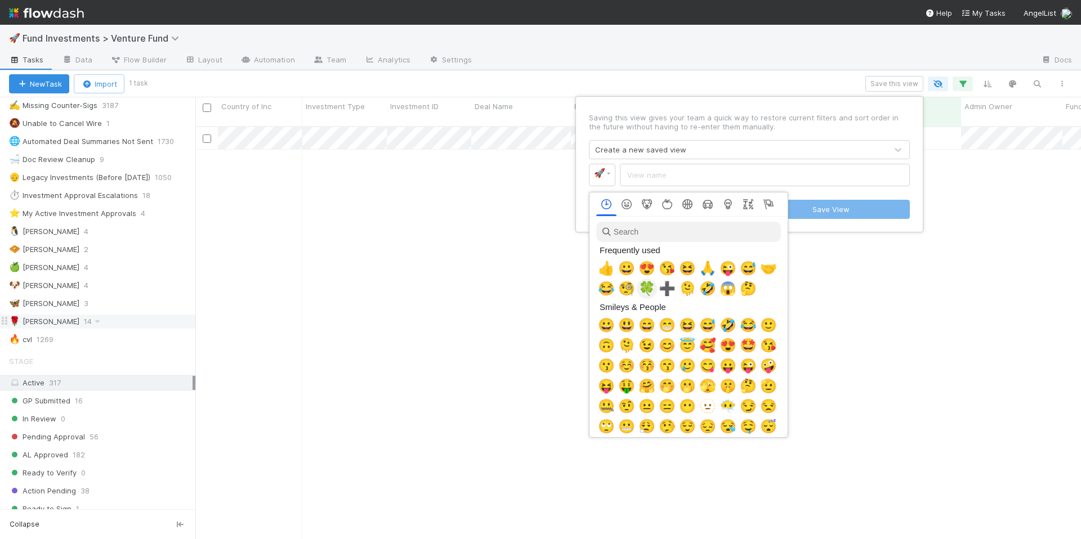
click at [645, 284] on span "🍀" at bounding box center [646, 289] width 17 height 16
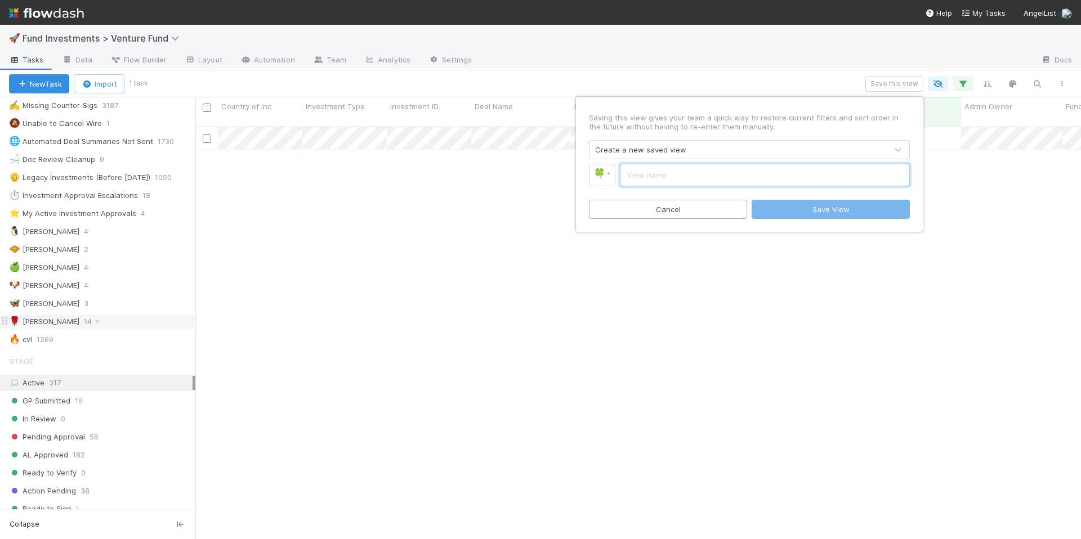
click at [659, 178] on input "text" at bounding box center [765, 175] width 290 height 23
type input "[PERSON_NAME]"
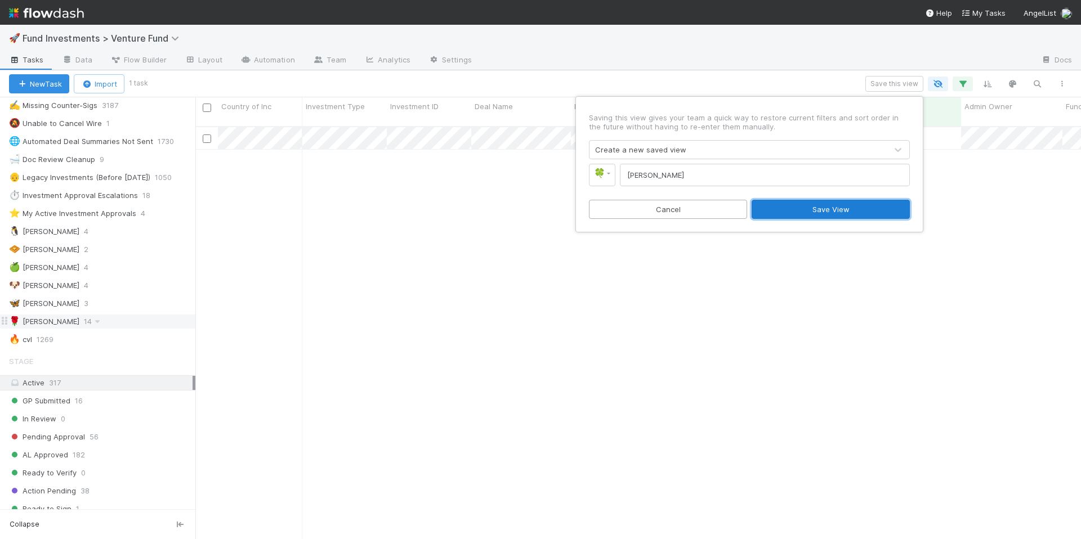
click at [806, 210] on button "Save View" at bounding box center [830, 209] width 158 height 19
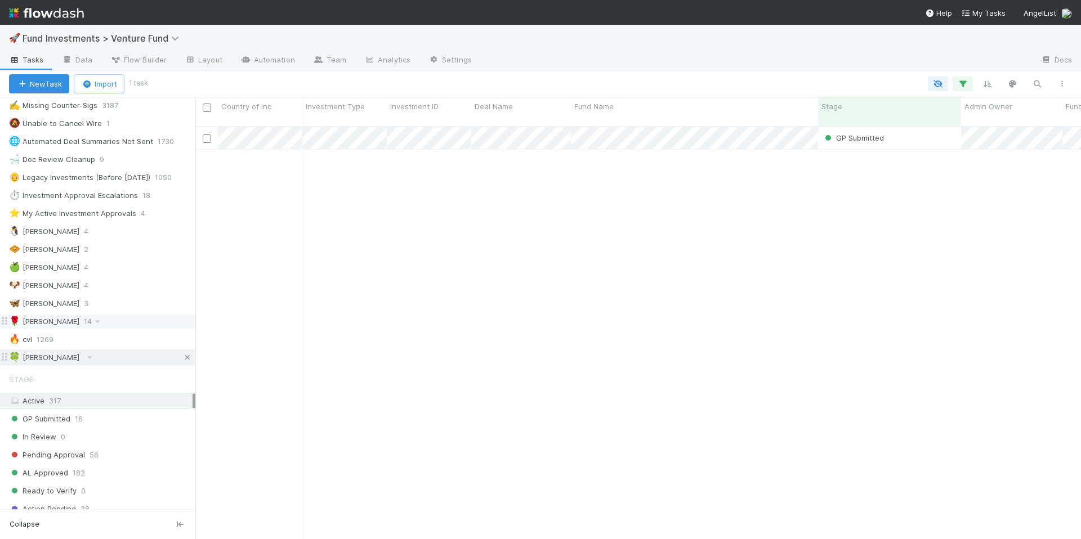
click at [182, 357] on icon at bounding box center [187, 357] width 11 height 7
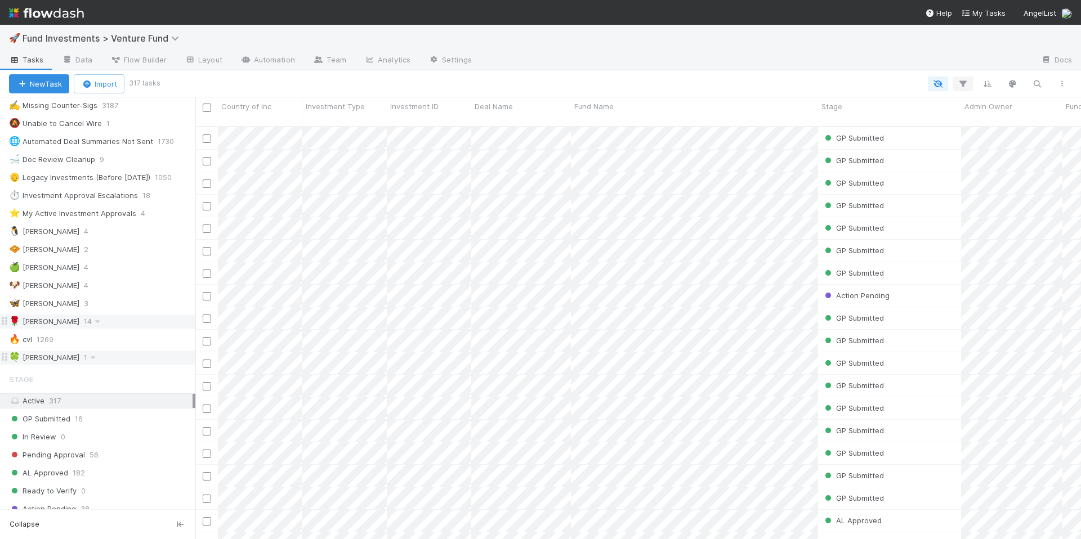
scroll to position [414, 877]
click at [966, 83] on icon "button" at bounding box center [962, 84] width 11 height 10
click at [898, 113] on button "Add Filter" at bounding box center [790, 118] width 338 height 16
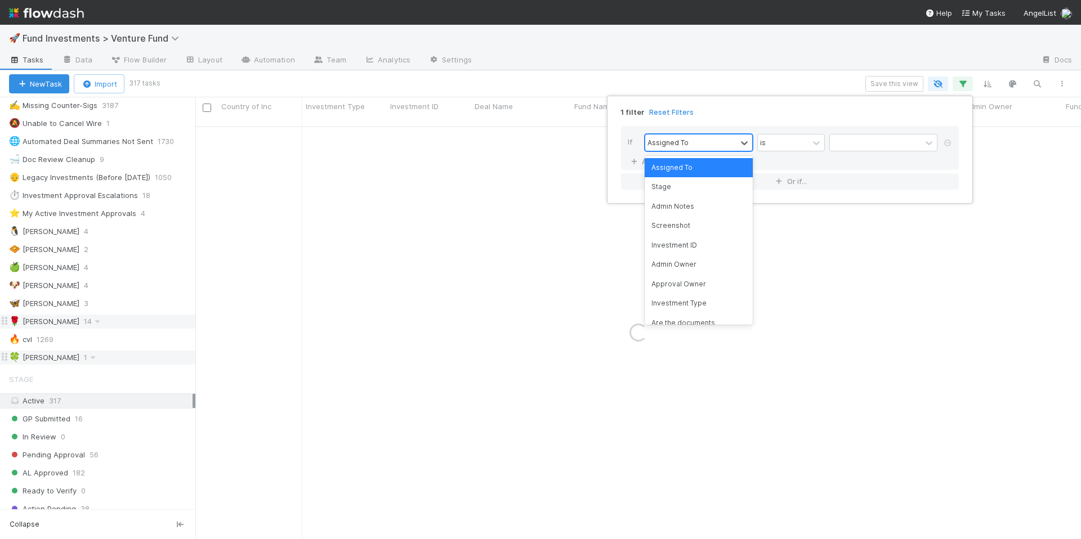
click at [701, 145] on div "Assigned To" at bounding box center [690, 143] width 91 height 16
click at [692, 278] on div "Approval Owner" at bounding box center [698, 284] width 108 height 19
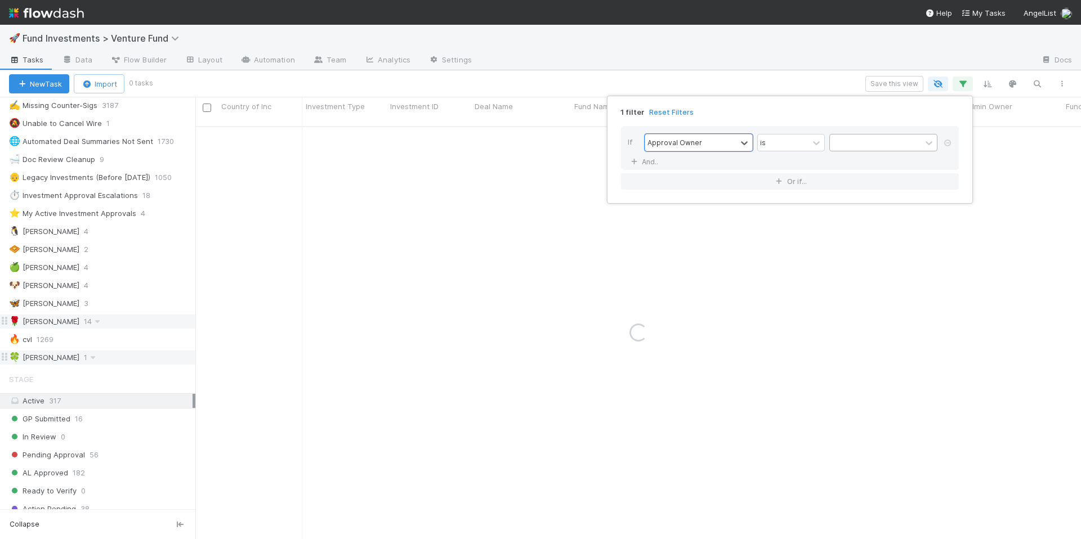
click at [848, 143] on div at bounding box center [875, 143] width 91 height 16
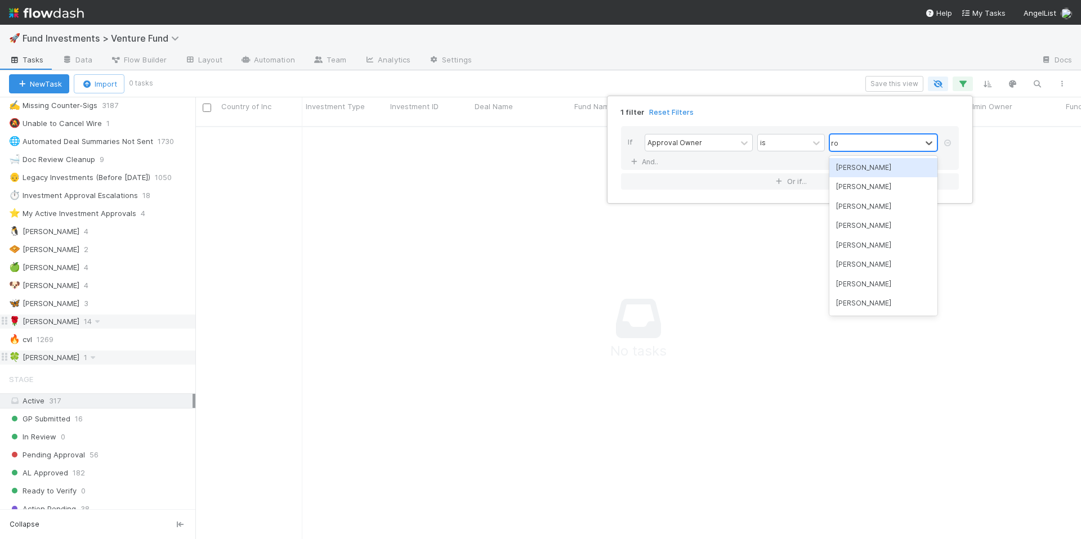
type input "ros"
click at [857, 169] on div "[PERSON_NAME]" at bounding box center [883, 167] width 108 height 19
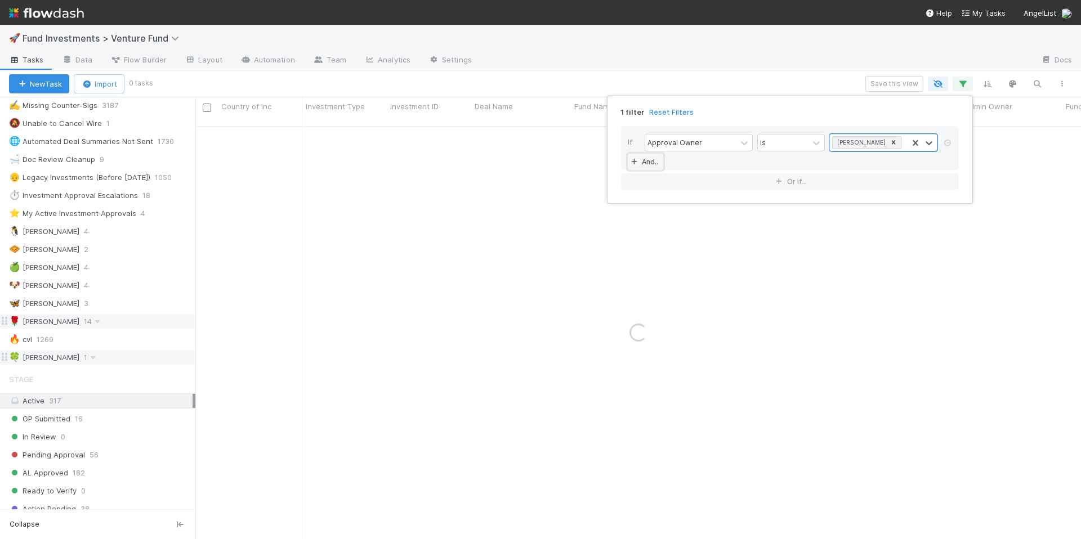
click at [651, 162] on link "And.." at bounding box center [645, 162] width 35 height 16
click at [678, 163] on div "Assigned To" at bounding box center [667, 162] width 41 height 10
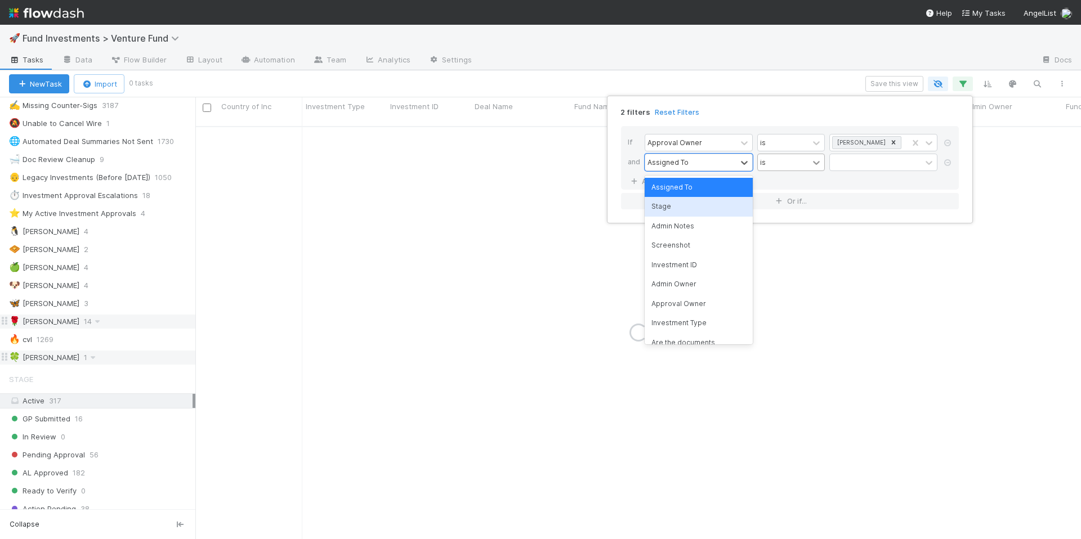
drag, startPoint x: 678, startPoint y: 199, endPoint x: 819, endPoint y: 159, distance: 146.8
click at [678, 199] on div "Stage" at bounding box center [698, 206] width 108 height 19
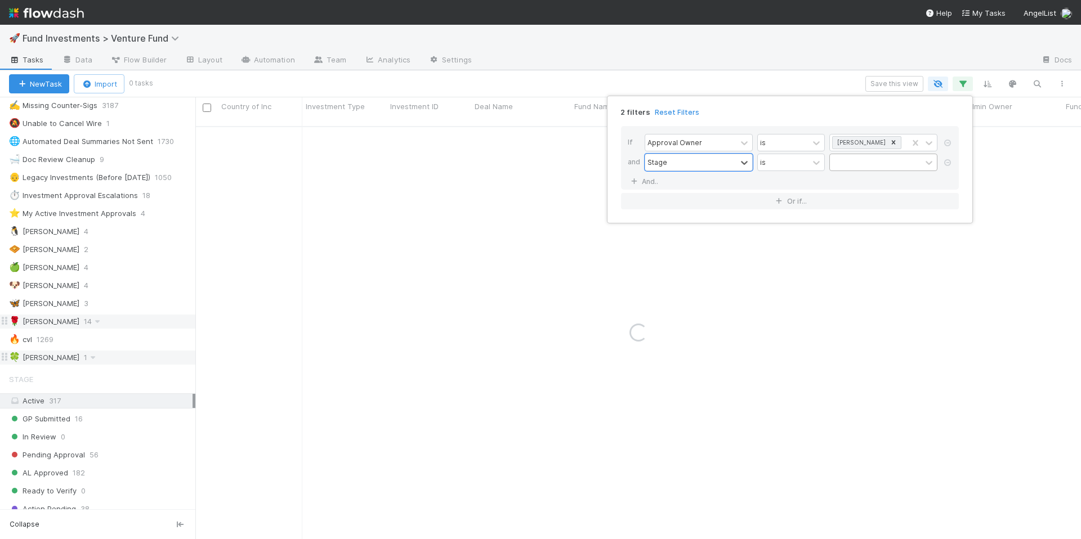
click at [876, 160] on div at bounding box center [875, 162] width 91 height 16
click at [868, 187] on div "GP Submitted" at bounding box center [883, 187] width 108 height 19
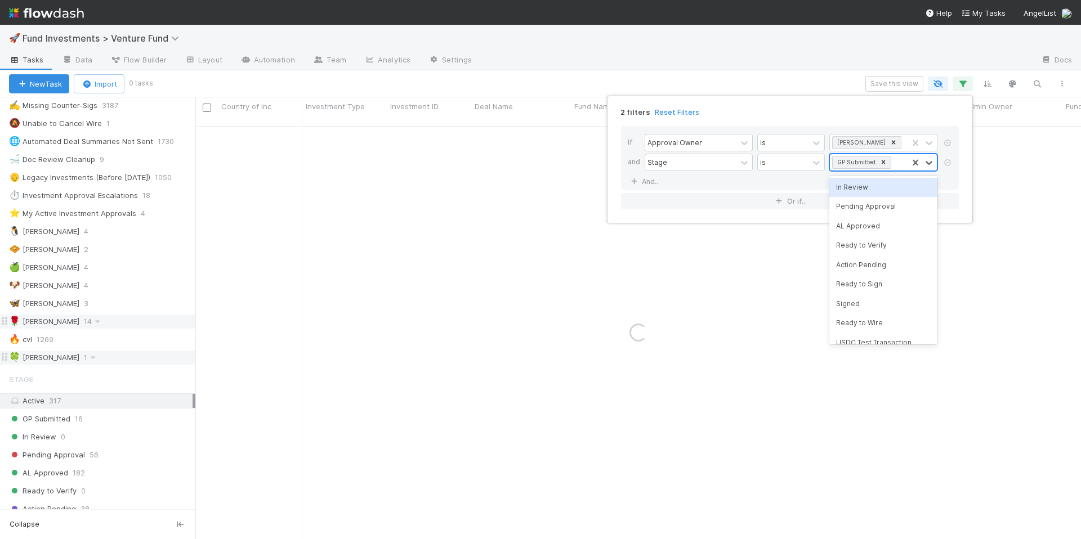
click at [898, 163] on div "GP Submitted" at bounding box center [869, 162] width 78 height 16
click at [867, 186] on div "In Review" at bounding box center [883, 187] width 108 height 19
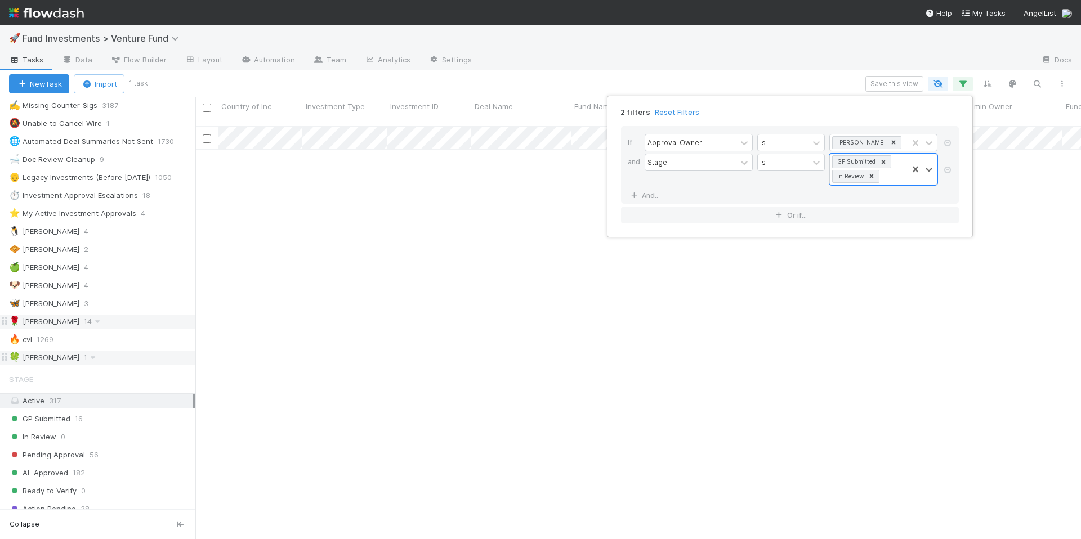
click at [898, 81] on div "2 filters Reset Filters If Approval Owner is [PERSON_NAME] and Stage is option …" at bounding box center [540, 269] width 1081 height 539
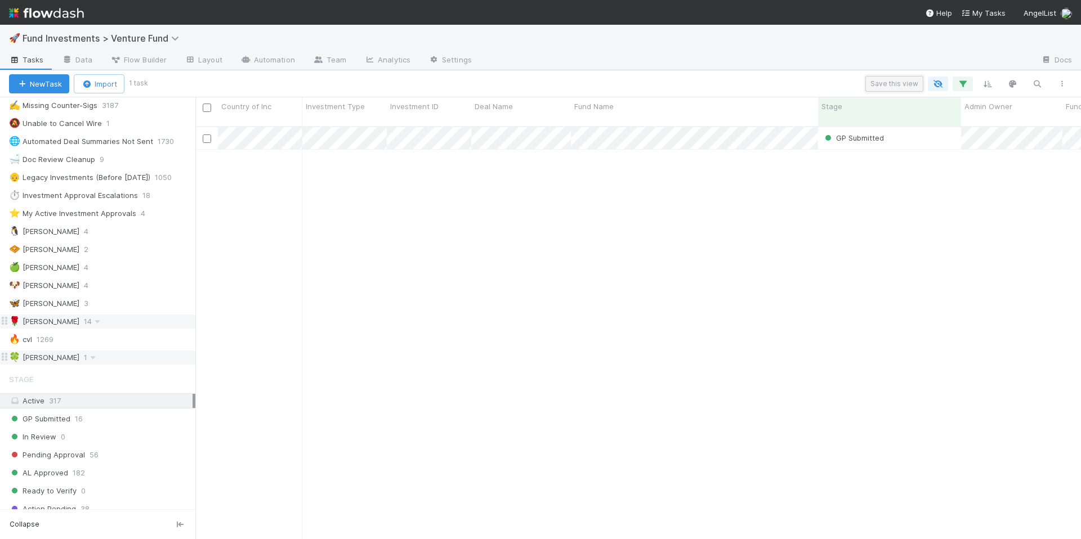
click at [884, 79] on button "Save this view" at bounding box center [894, 84] width 58 height 16
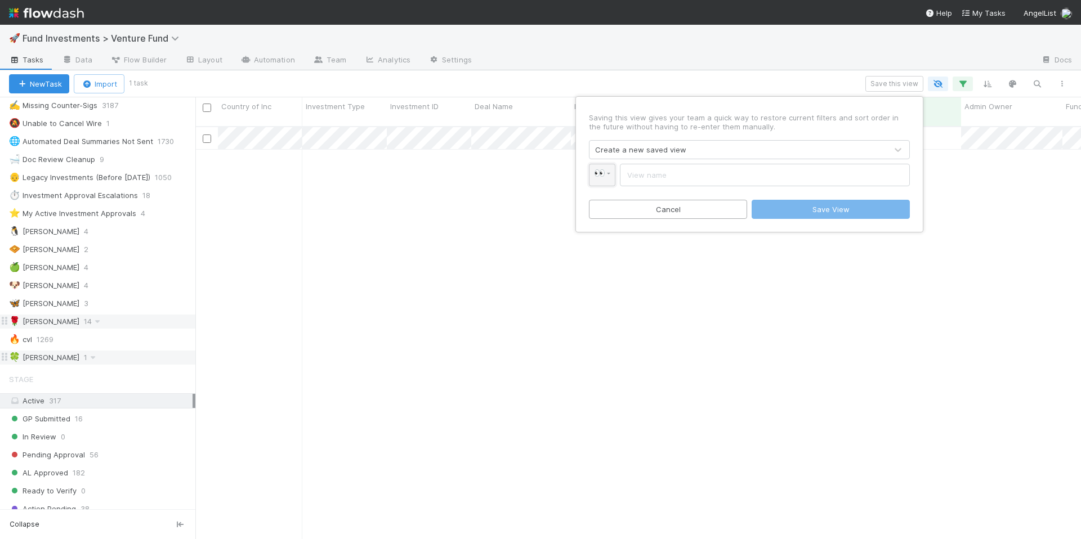
click at [603, 174] on span "👀" at bounding box center [599, 173] width 11 height 10
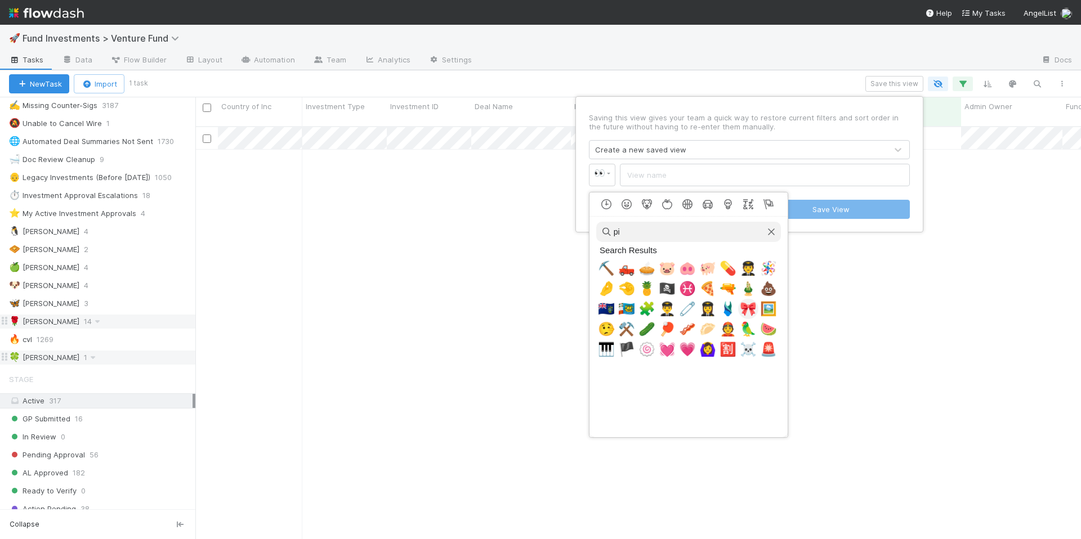
type input "pi"
click at [747, 308] on span "🎀" at bounding box center [748, 309] width 17 height 16
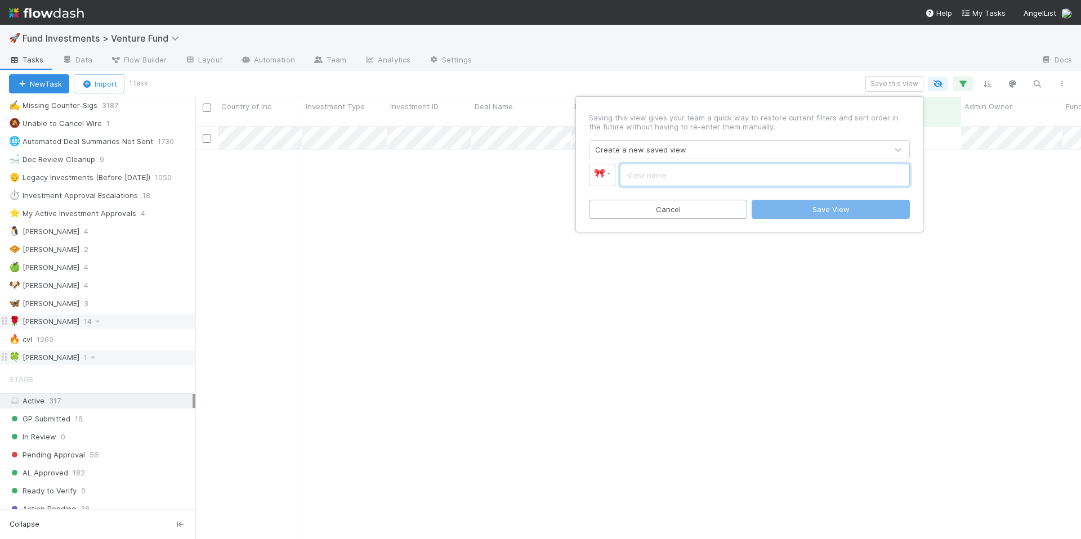
click at [669, 178] on input "text" at bounding box center [765, 175] width 290 height 23
type input "Len"
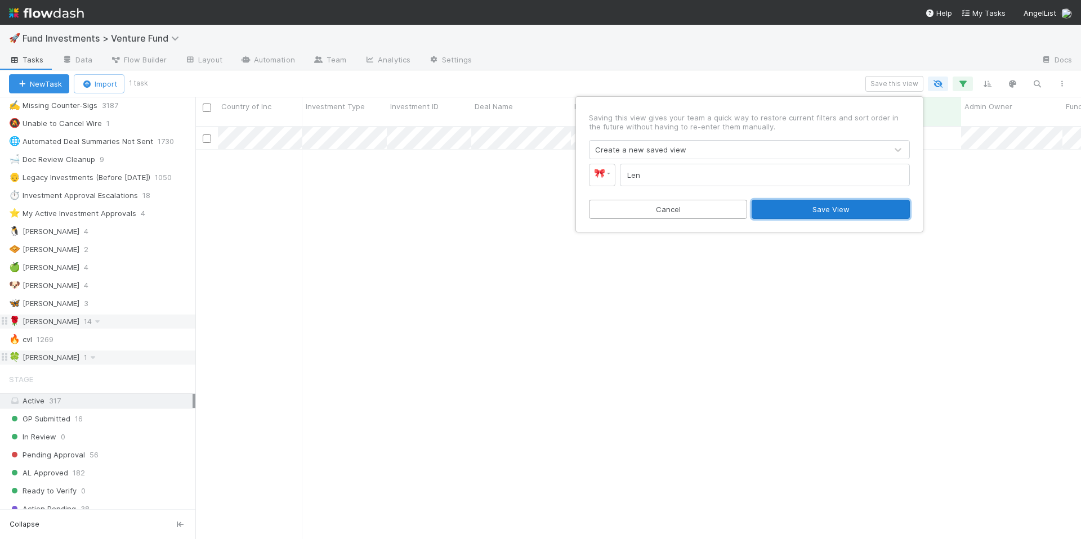
click at [786, 213] on button "Save View" at bounding box center [830, 209] width 158 height 19
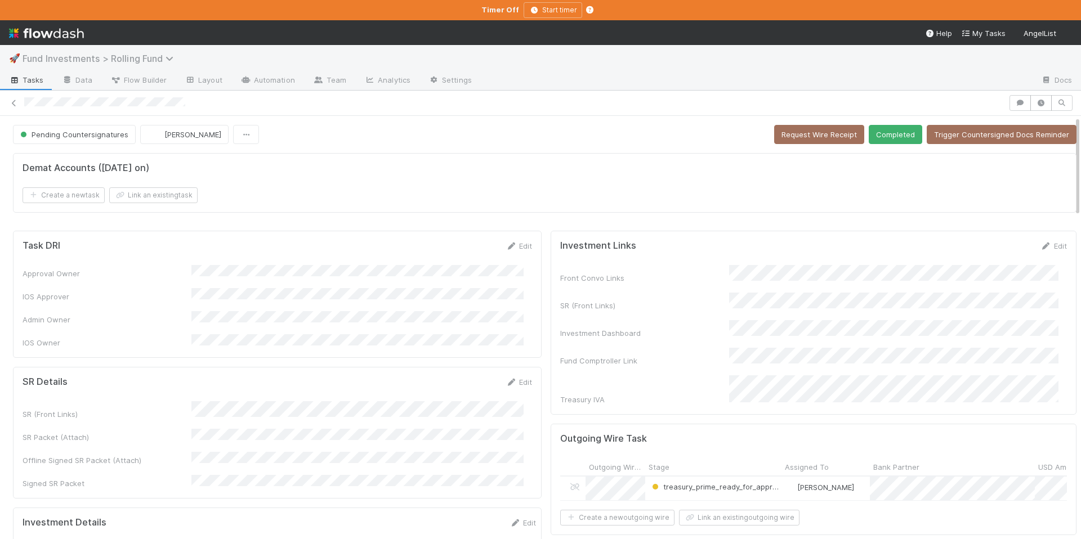
click at [160, 61] on span "Fund Investments > Rolling Fund" at bounding box center [101, 58] width 156 height 11
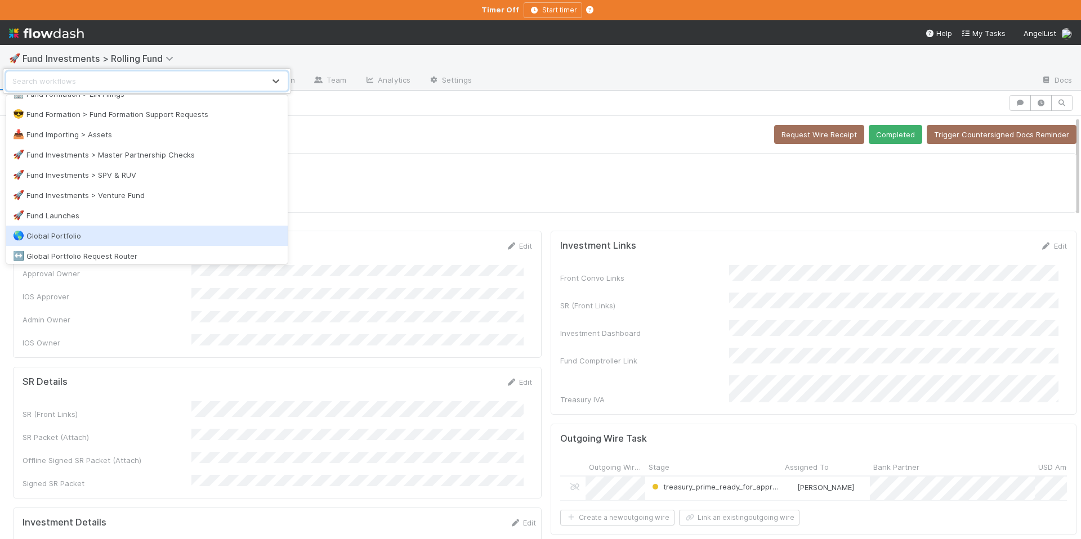
scroll to position [842, 0]
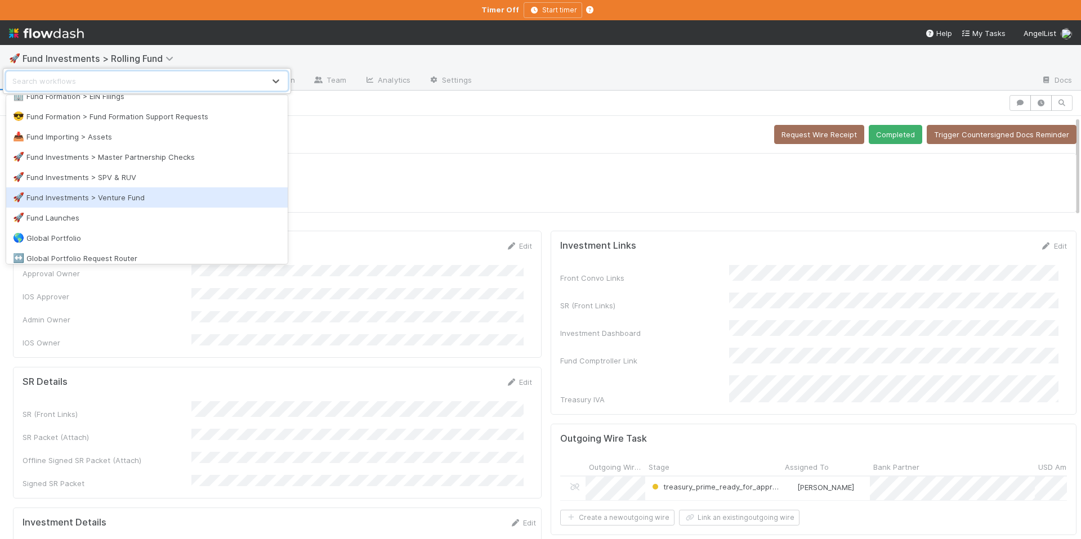
click at [150, 200] on div "🚀 Fund Investments > Venture Fund" at bounding box center [147, 197] width 268 height 11
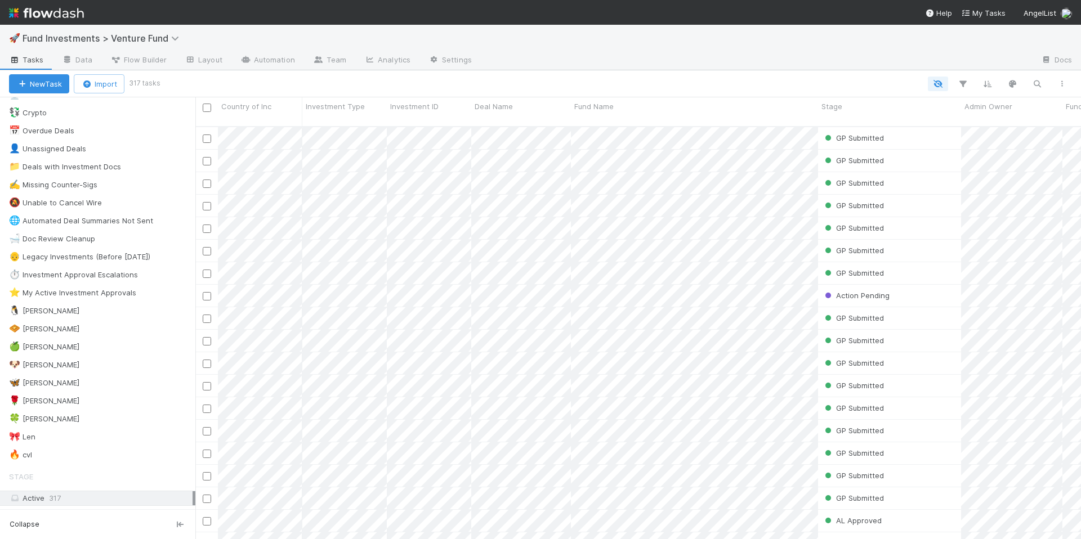
scroll to position [75, 0]
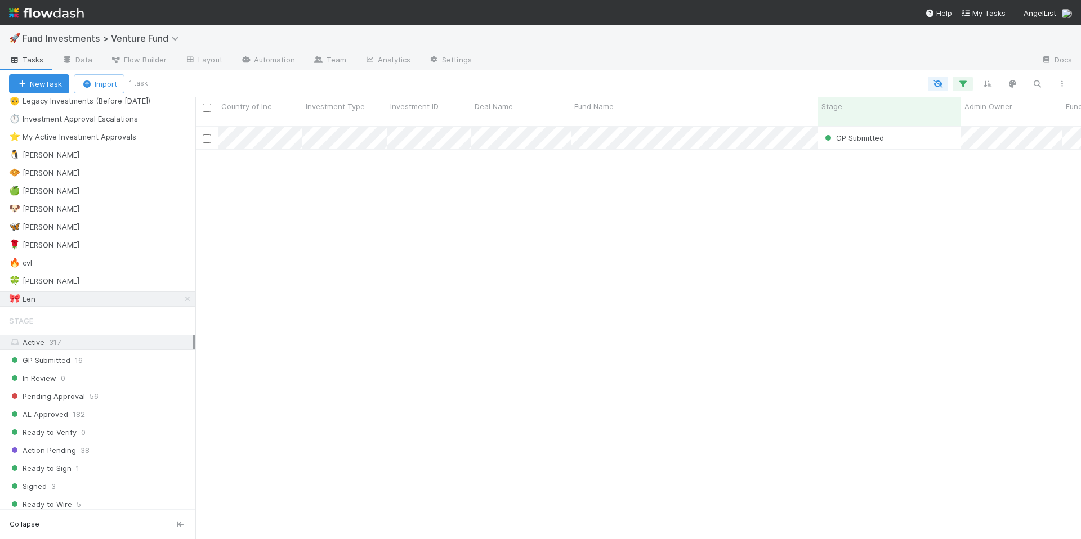
scroll to position [234, 0]
click at [15, 293] on span "🎀" at bounding box center [14, 295] width 11 height 10
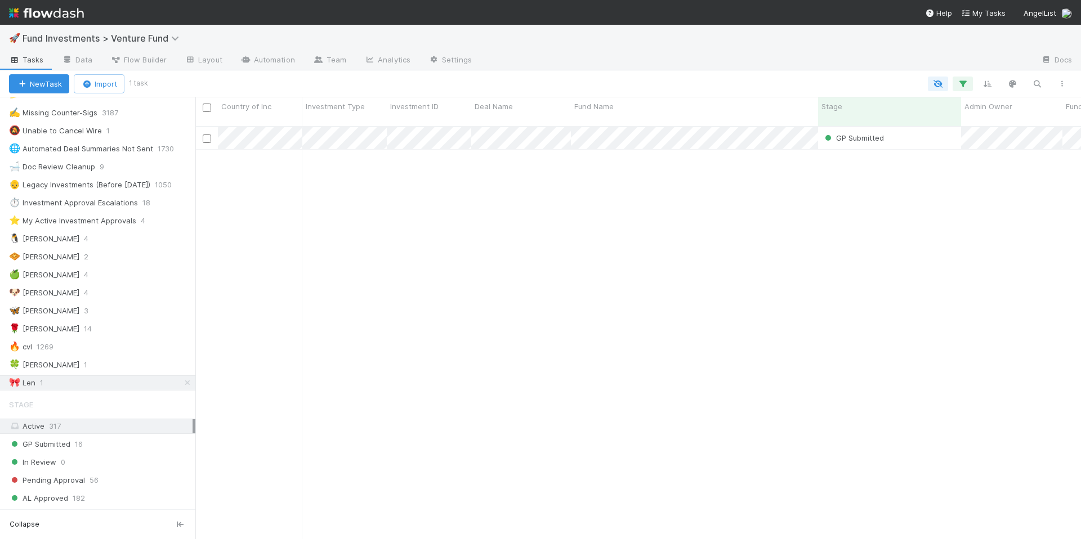
scroll to position [146, 0]
drag, startPoint x: 87, startPoint y: 342, endPoint x: 67, endPoint y: 369, distance: 33.8
click at [71, 388] on div "⏰ Time Sensitive 81 🌎 Foreign Investments 2602 🖥️ AL Platform Investment 1014 💱…" at bounding box center [97, 185] width 195 height 411
click at [92, 344] on div "🔥 cvl 1269" at bounding box center [102, 348] width 186 height 14
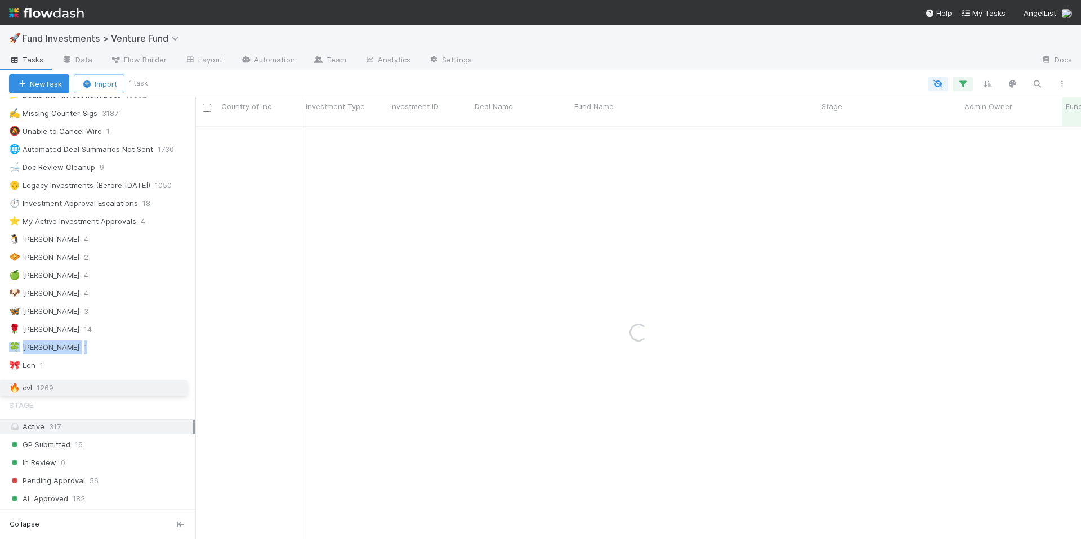
drag, startPoint x: 3, startPoint y: 345, endPoint x: 0, endPoint y: 386, distance: 40.7
click at [101, 377] on div "🔥 cvl 1269" at bounding box center [102, 384] width 186 height 14
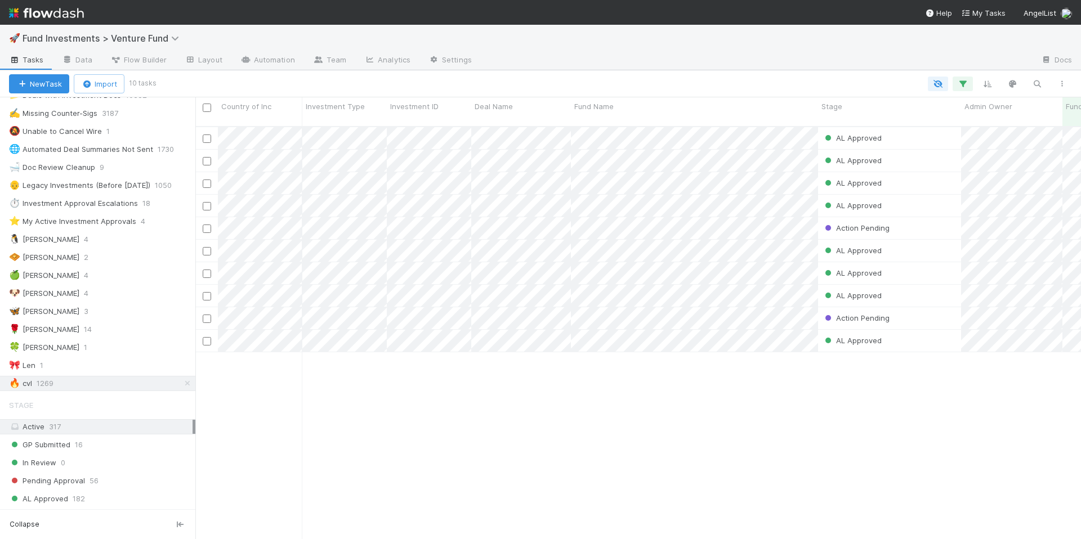
scroll to position [414, 877]
click at [167, 40] on span "Fund Investments > Venture Fund" at bounding box center [104, 38] width 162 height 11
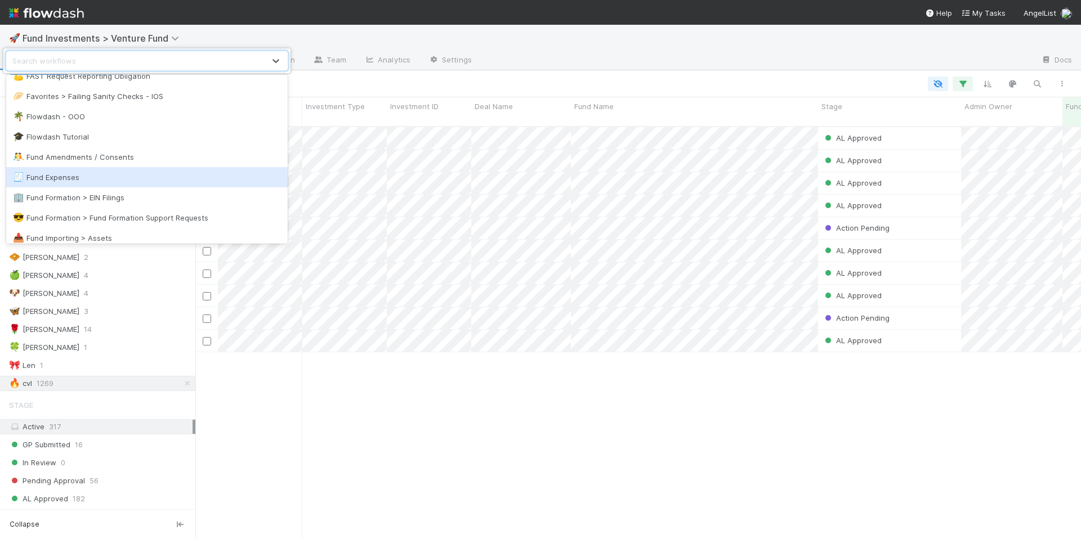
scroll to position [854, 0]
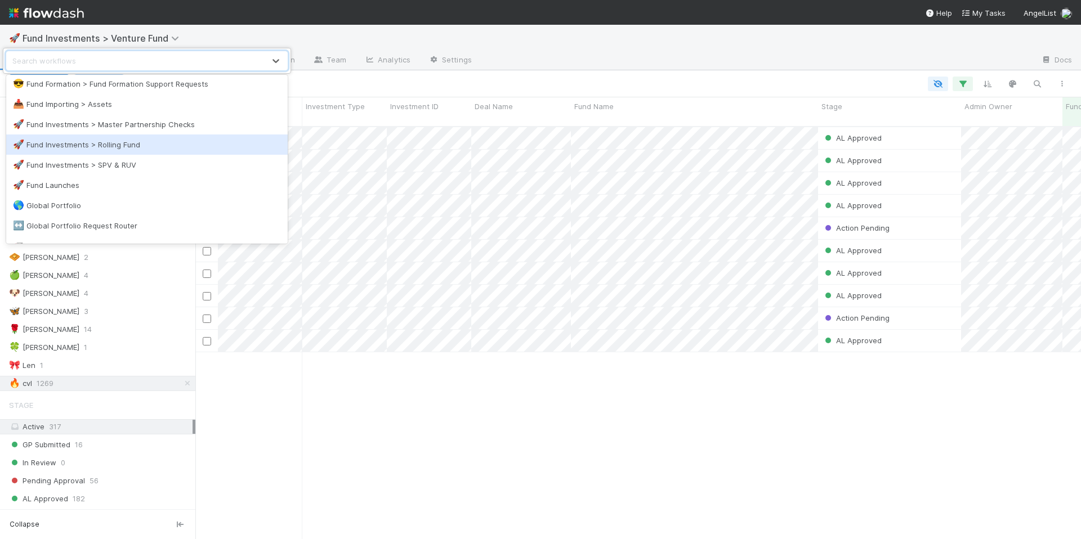
click at [151, 146] on div "🚀 Fund Investments > Rolling Fund" at bounding box center [147, 144] width 268 height 11
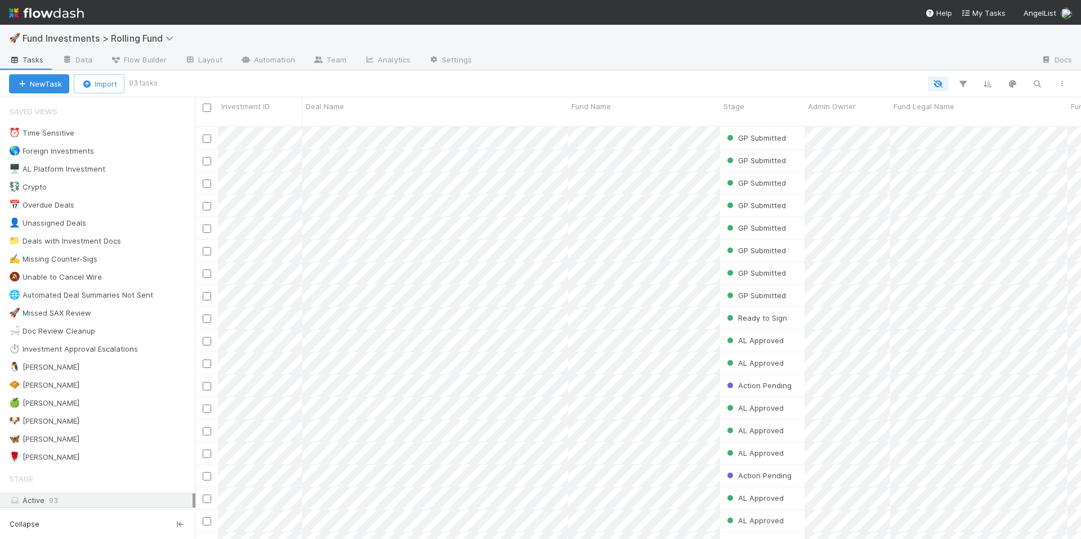
scroll to position [414, 877]
click at [111, 459] on div "🌹 [PERSON_NAME] S 7" at bounding box center [102, 457] width 186 height 14
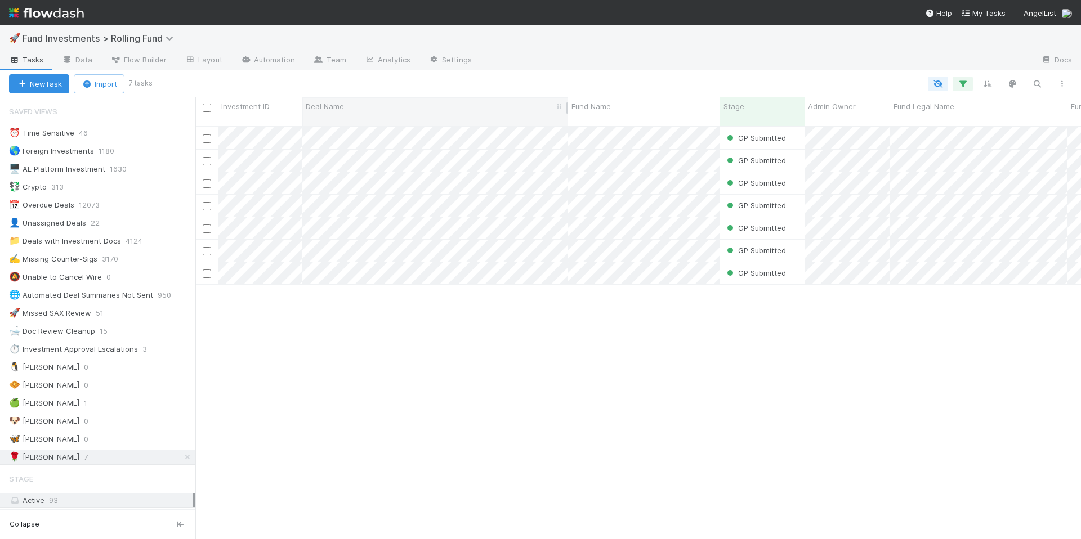
scroll to position [414, 877]
click at [182, 456] on icon at bounding box center [187, 454] width 11 height 7
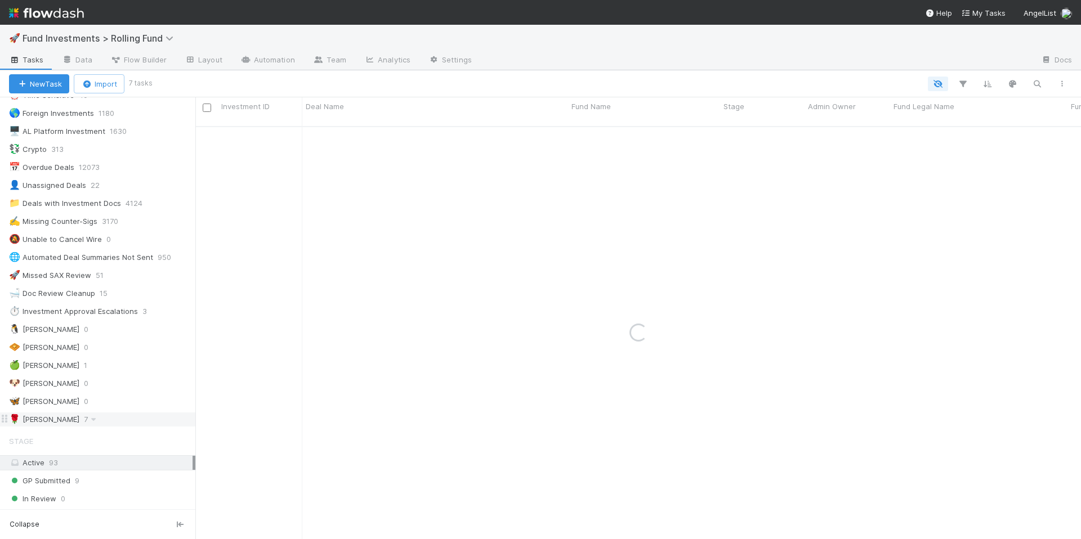
scroll to position [65, 0]
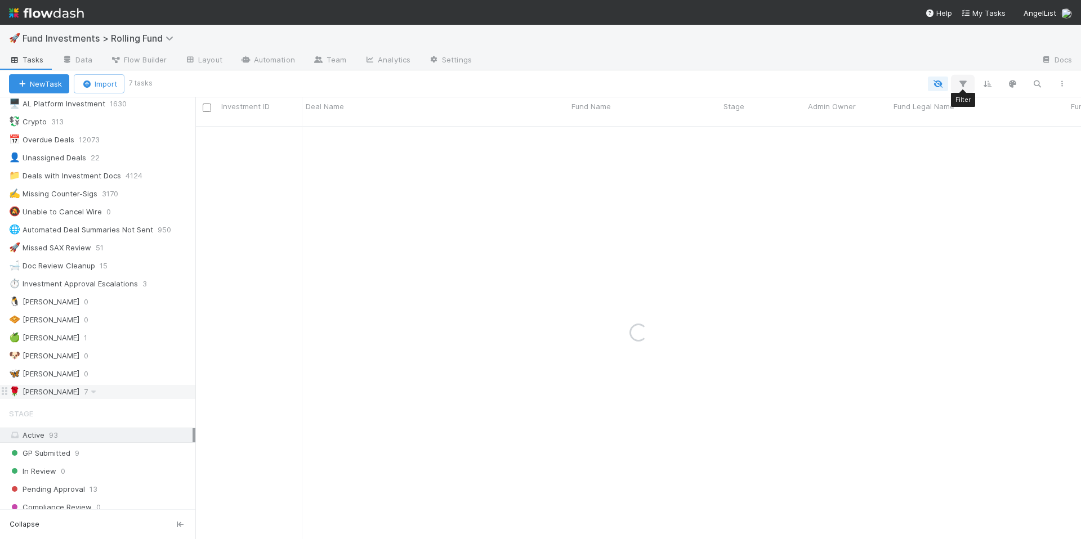
click at [964, 87] on icon "button" at bounding box center [962, 84] width 11 height 10
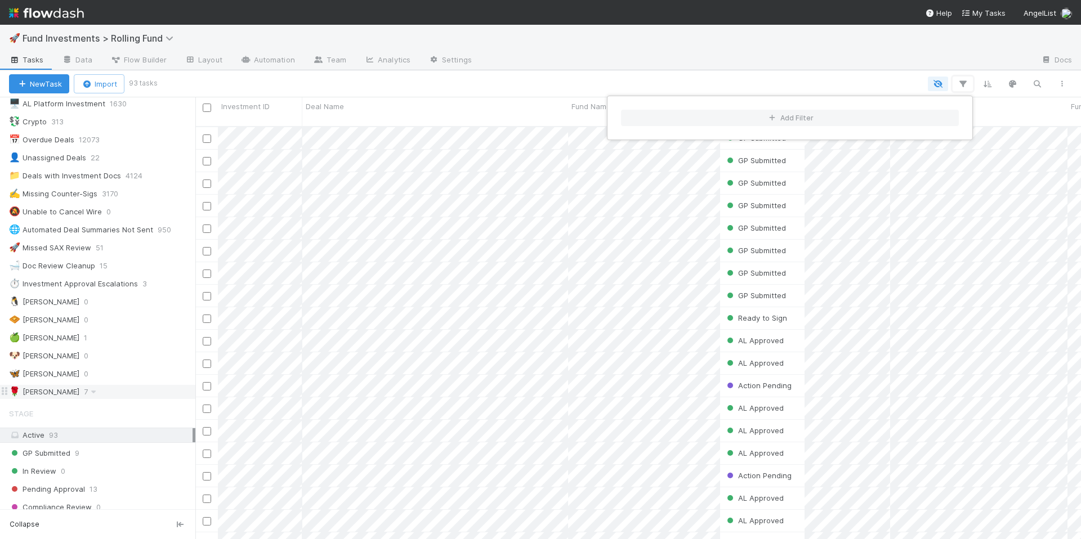
scroll to position [414, 877]
click at [831, 122] on button "Add Filter" at bounding box center [790, 118] width 338 height 16
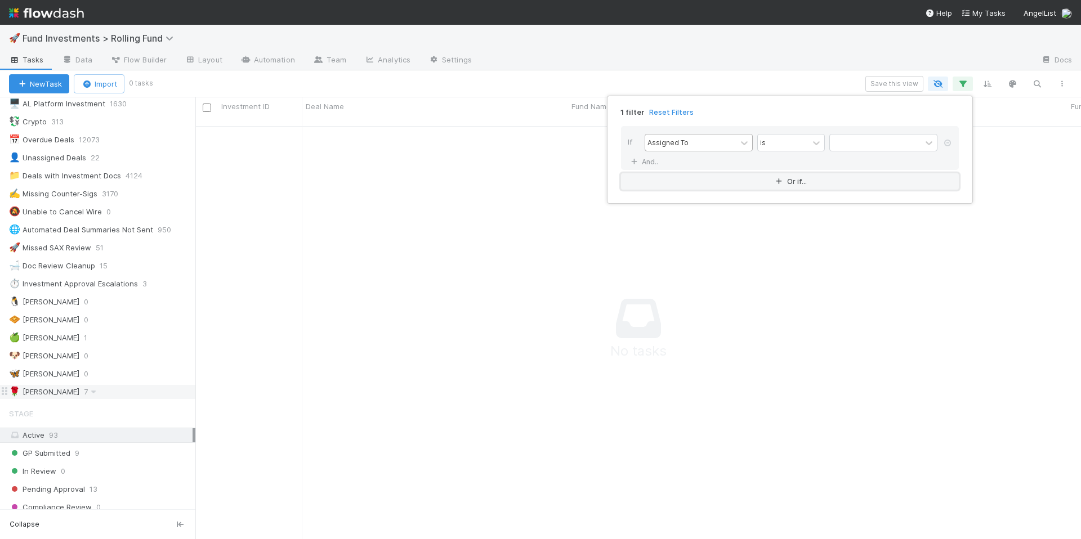
scroll to position [405, 877]
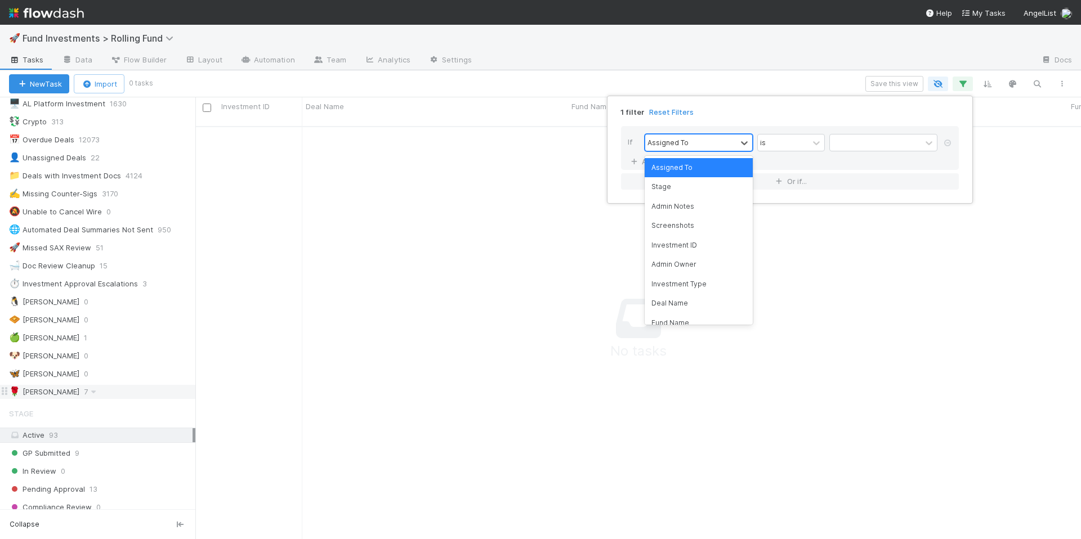
click at [726, 143] on div "Assigned To" at bounding box center [690, 143] width 91 height 16
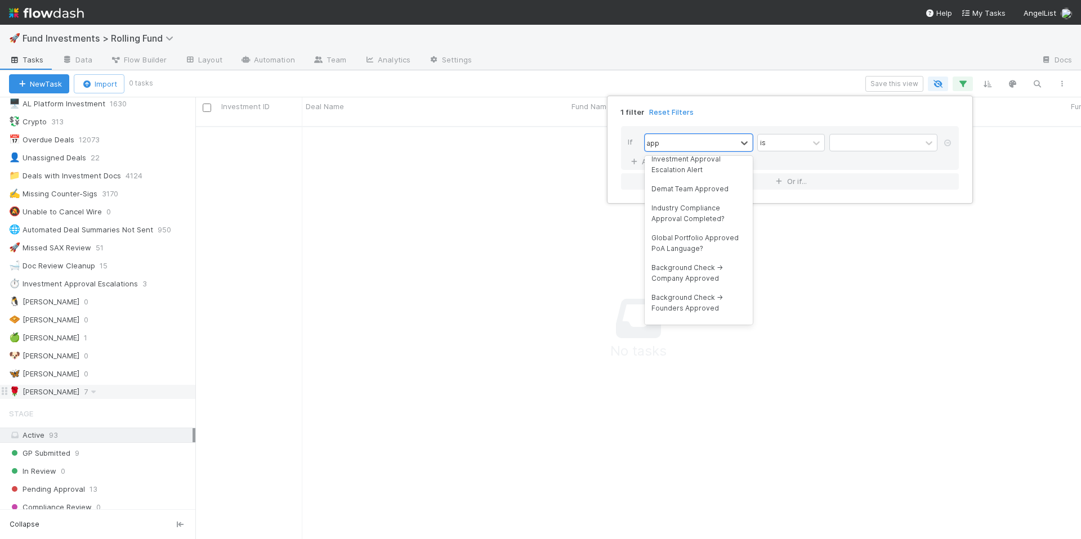
scroll to position [146, 0]
type input "appr"
click at [692, 215] on div "Approval Owner" at bounding box center [698, 206] width 108 height 19
click at [852, 146] on div at bounding box center [875, 143] width 91 height 16
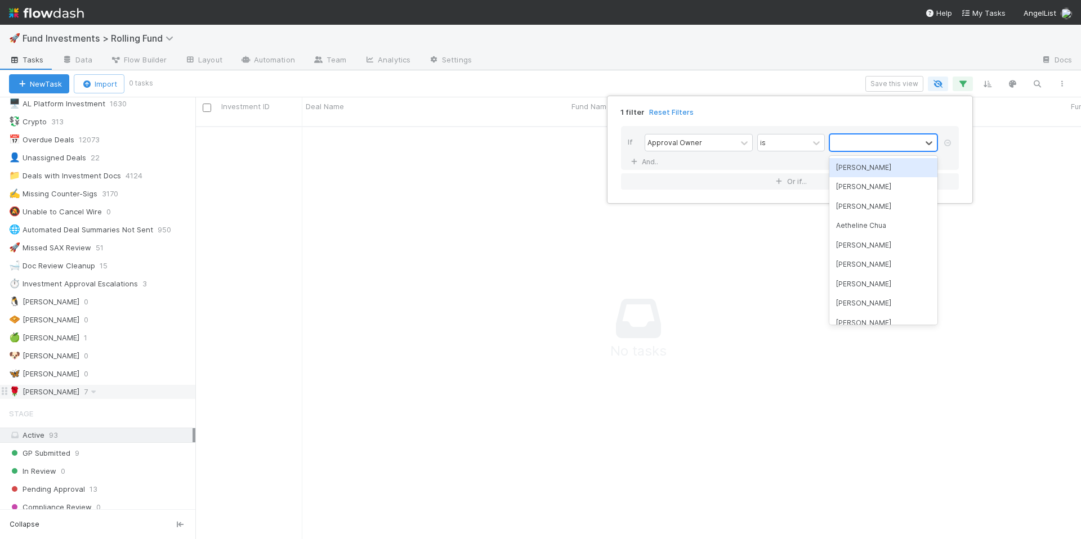
scroll to position [405, 877]
type input "mic"
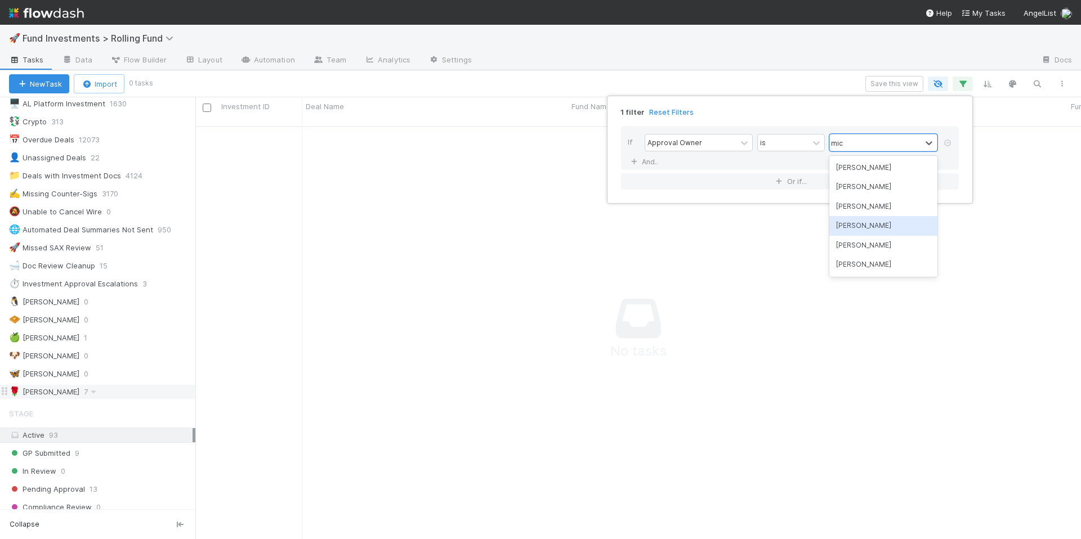
click at [869, 220] on div "[PERSON_NAME]" at bounding box center [883, 225] width 108 height 19
click at [649, 160] on link "And.." at bounding box center [645, 162] width 35 height 16
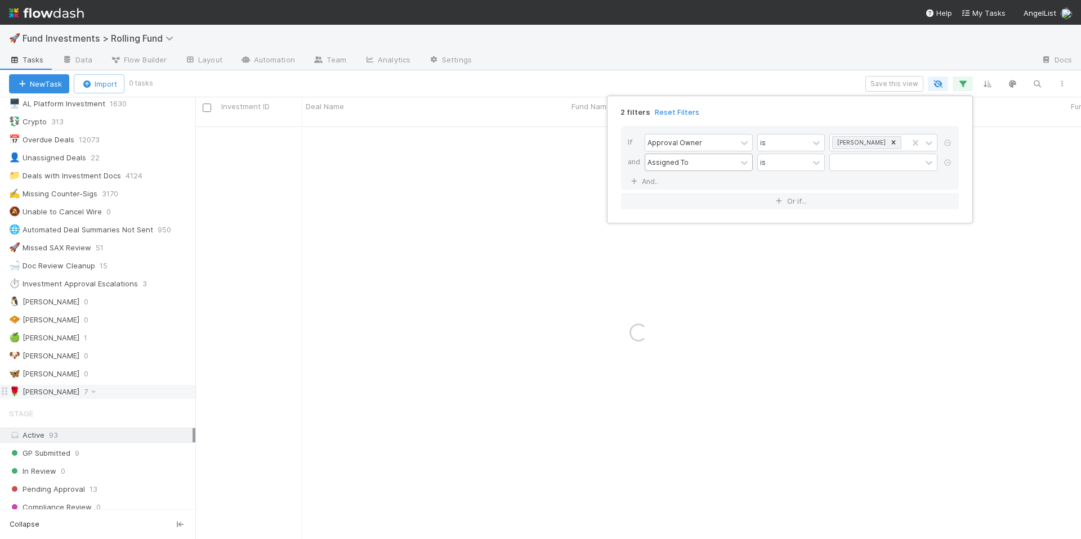
click at [710, 165] on div "Assigned To" at bounding box center [690, 162] width 91 height 16
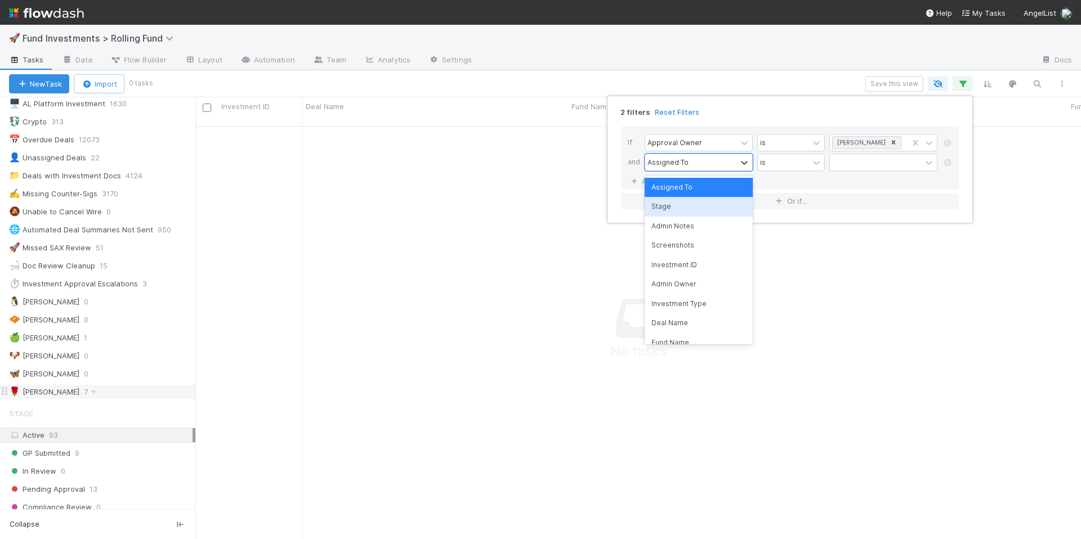
click at [688, 212] on div "Stage" at bounding box center [698, 206] width 108 height 19
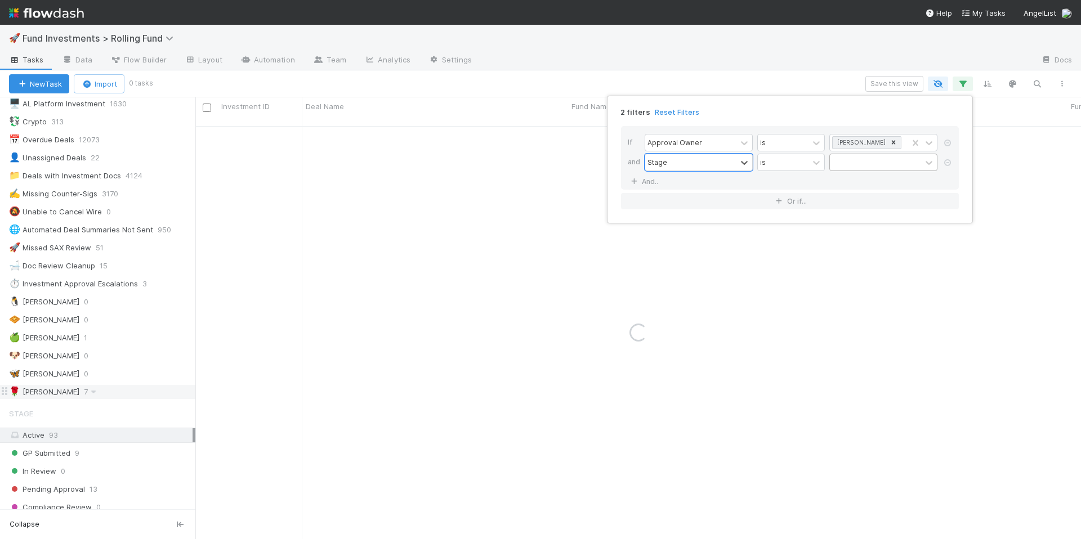
click at [881, 162] on div at bounding box center [875, 162] width 91 height 16
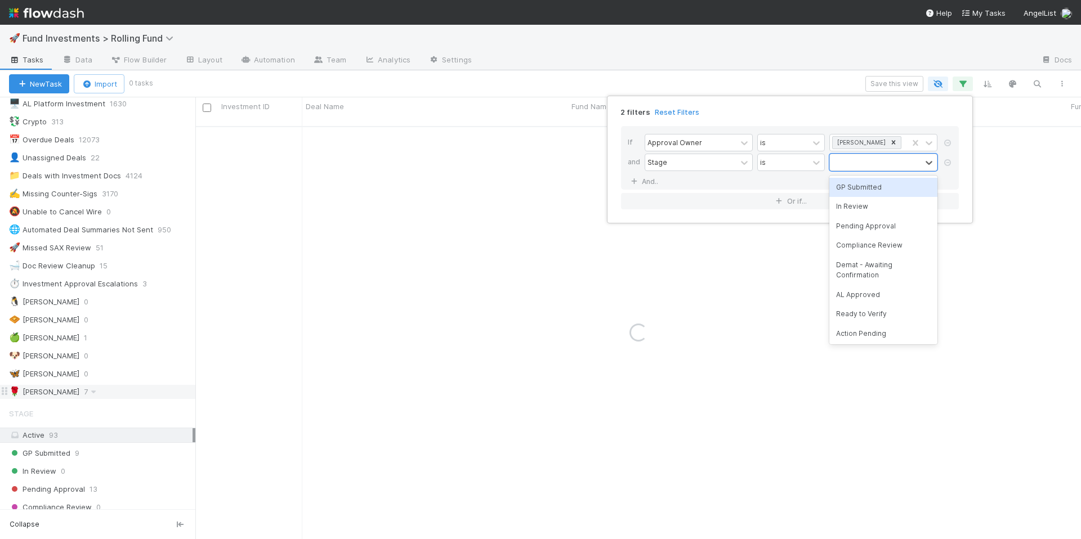
click at [875, 186] on div "GP Submitted" at bounding box center [883, 187] width 108 height 19
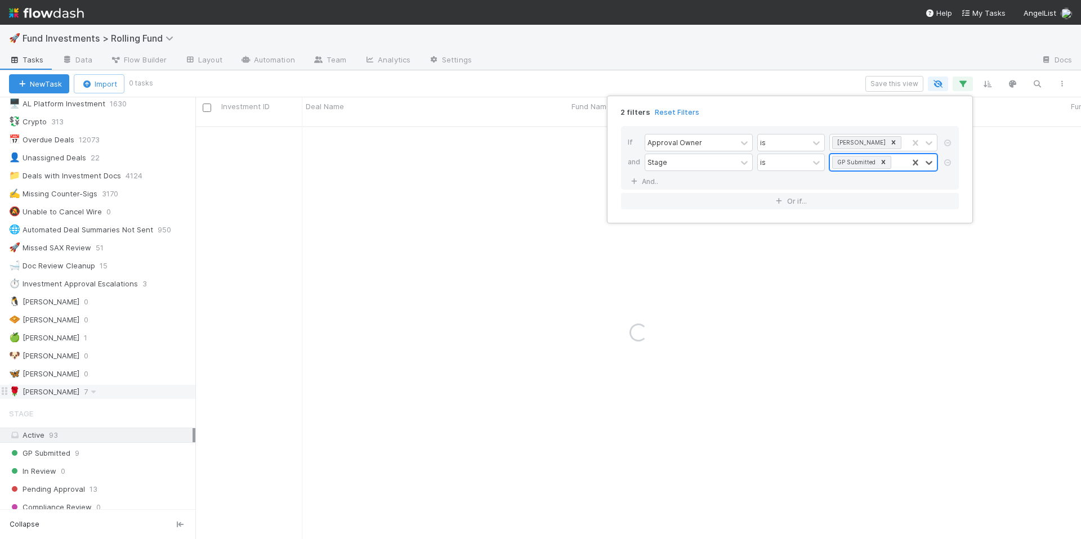
click at [897, 165] on div "GP Submitted" at bounding box center [869, 162] width 78 height 16
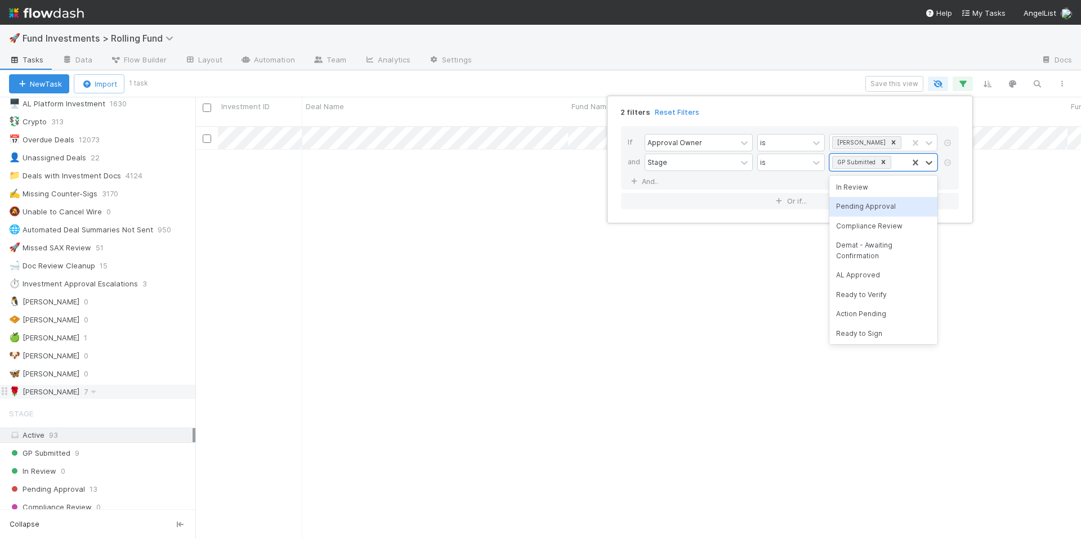
scroll to position [414, 877]
click at [862, 190] on div "In Review" at bounding box center [883, 187] width 108 height 19
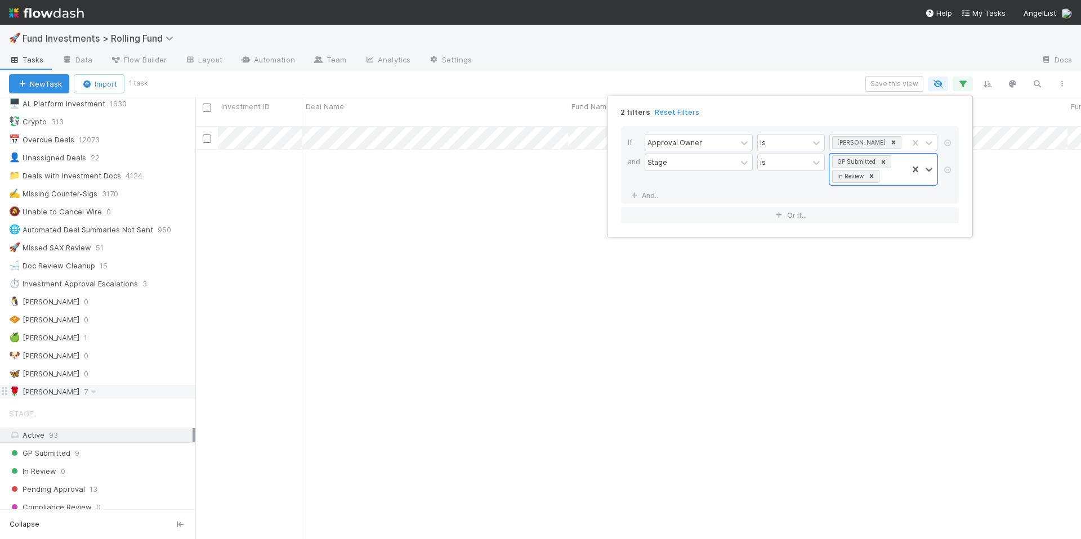
click at [890, 81] on div "2 filters Reset Filters If Approval Owner is [PERSON_NAME] and Stage is option …" at bounding box center [540, 269] width 1081 height 539
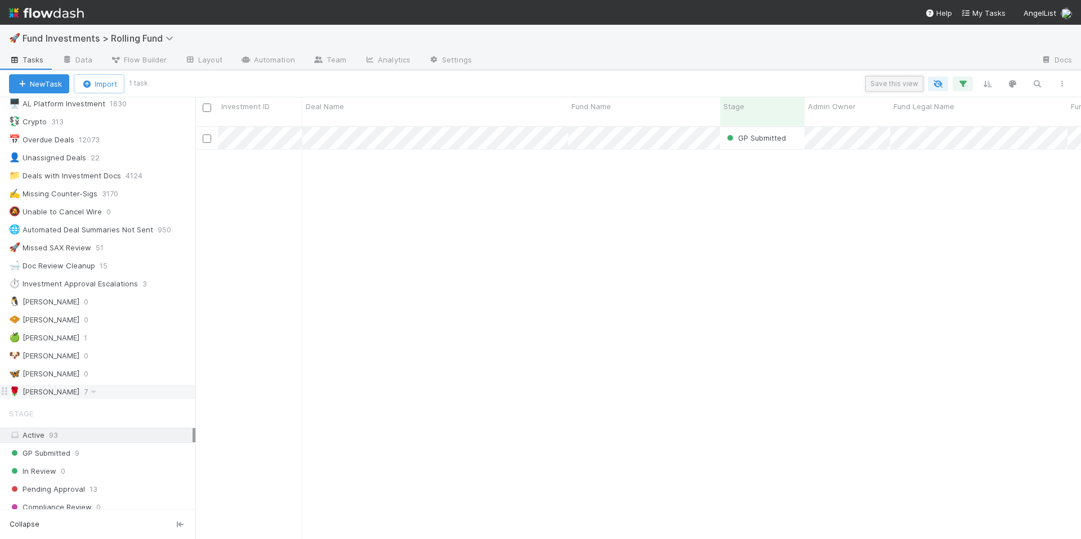
click at [887, 83] on button "Save this view" at bounding box center [894, 84] width 58 height 16
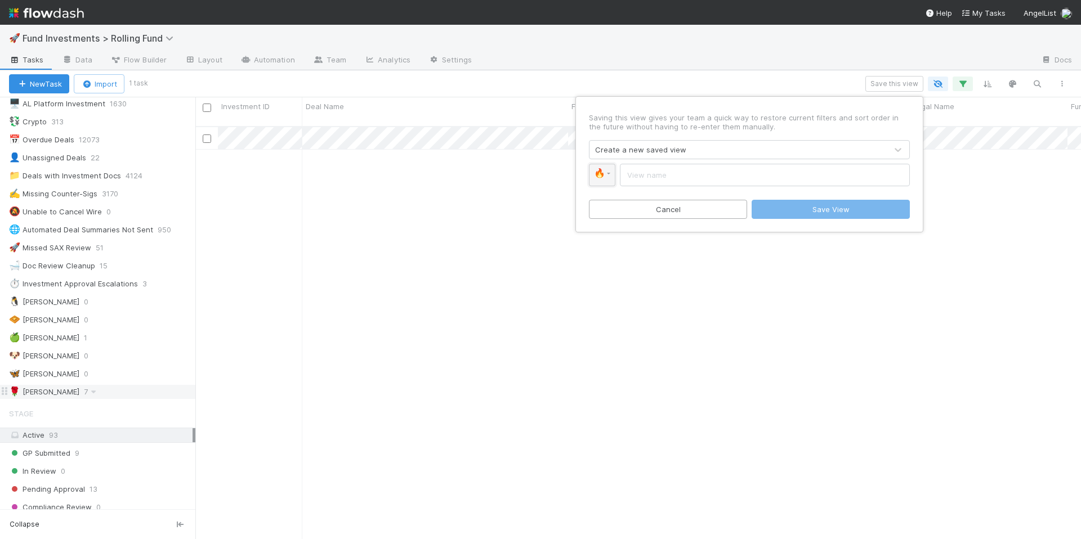
click at [597, 174] on span "🔥" at bounding box center [599, 173] width 11 height 10
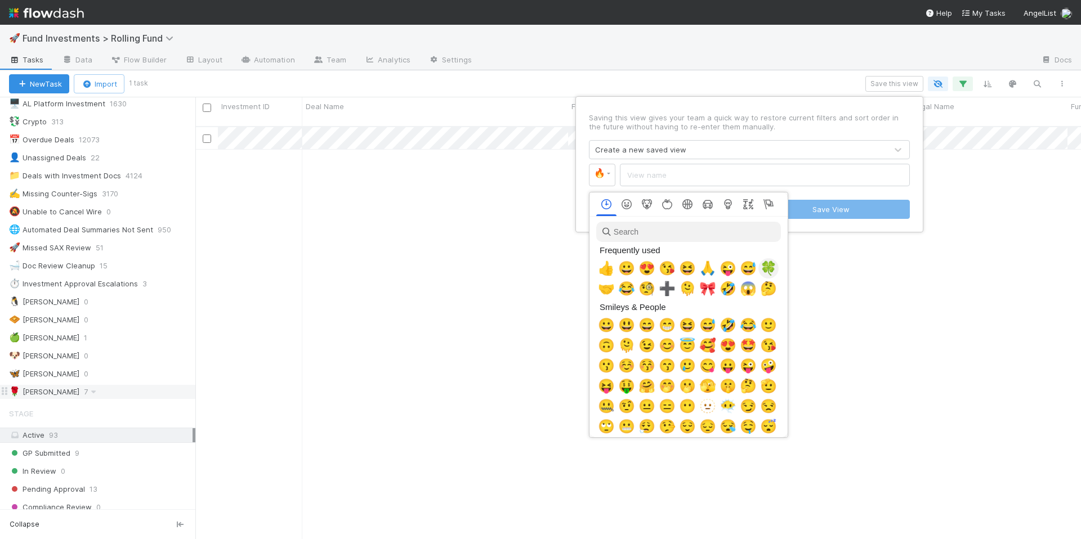
click at [774, 271] on div "🍀" at bounding box center [768, 268] width 20 height 20
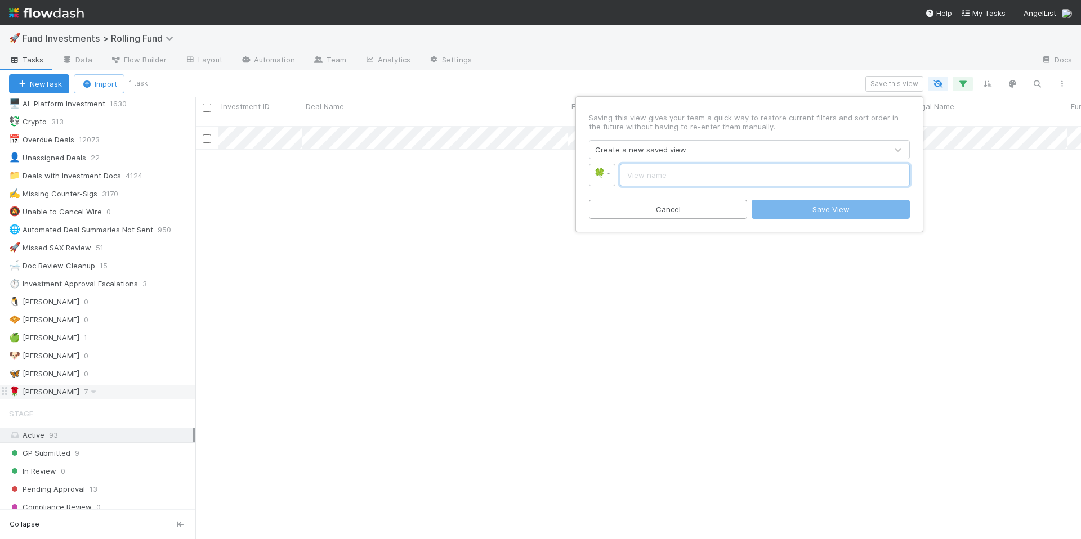
click at [704, 180] on input "text" at bounding box center [765, 175] width 290 height 23
type input "[PERSON_NAME]"
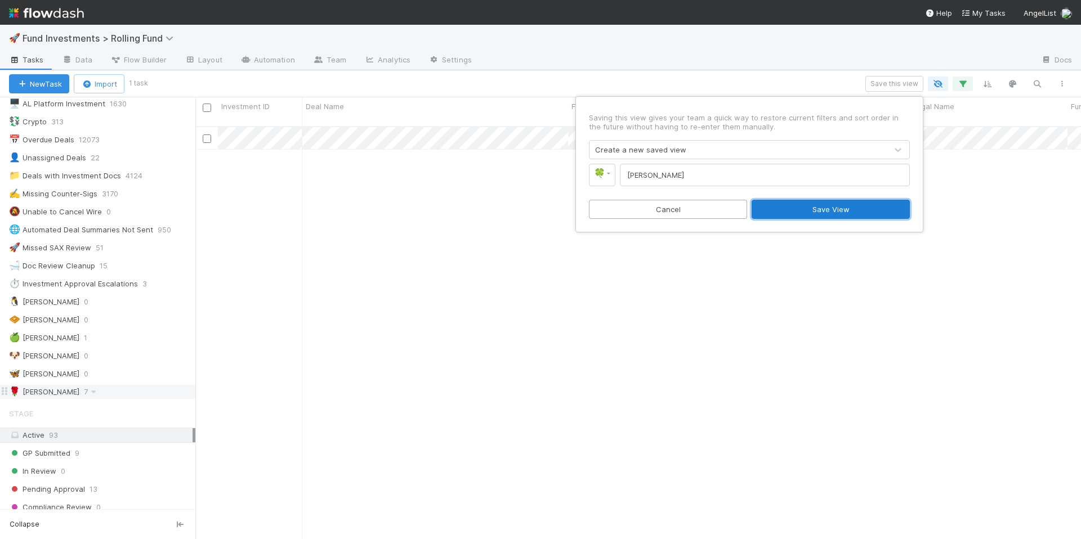
click at [785, 204] on button "Save View" at bounding box center [830, 209] width 158 height 19
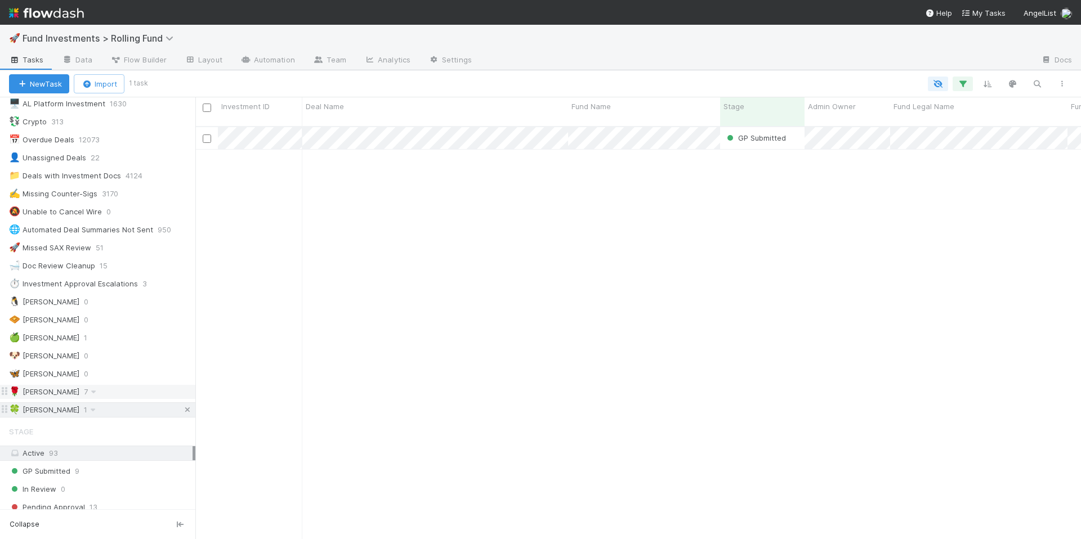
click at [182, 409] on icon at bounding box center [187, 409] width 11 height 7
click at [961, 85] on icon "button" at bounding box center [962, 84] width 11 height 10
click at [921, 111] on button "Add Filter" at bounding box center [790, 118] width 338 height 16
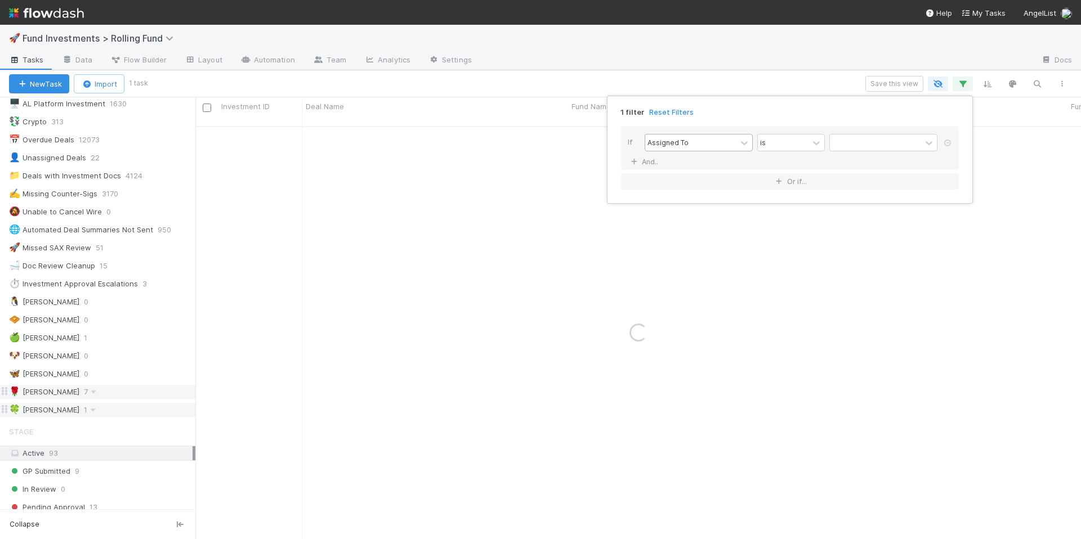
click at [717, 144] on div "Assigned To" at bounding box center [690, 143] width 91 height 16
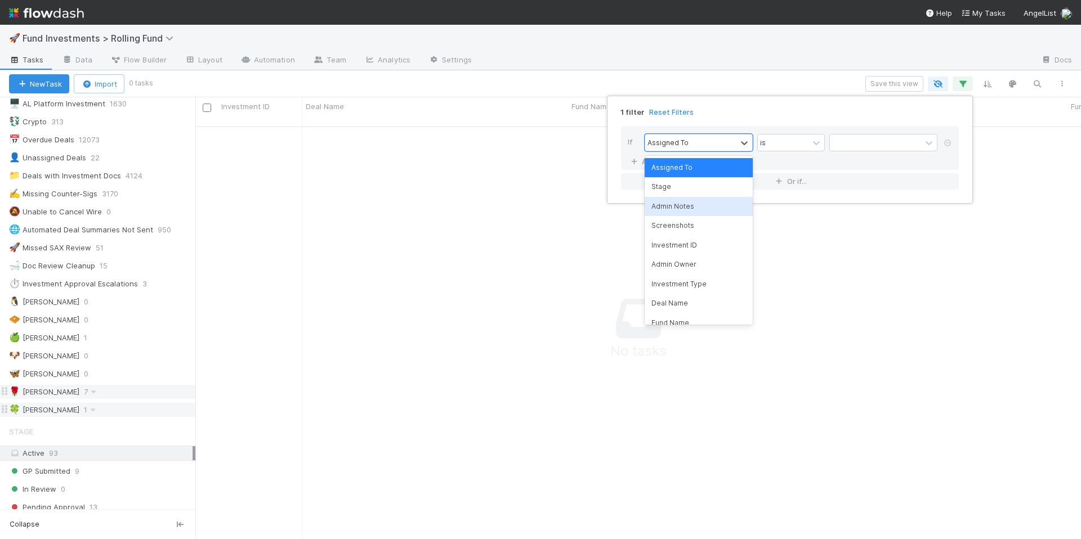
scroll to position [405, 877]
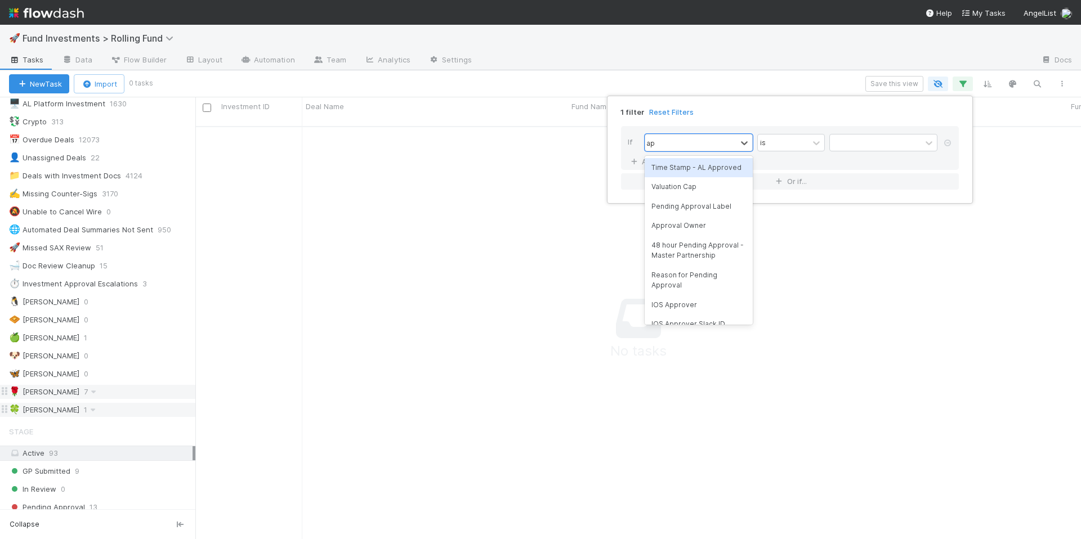
type input "app"
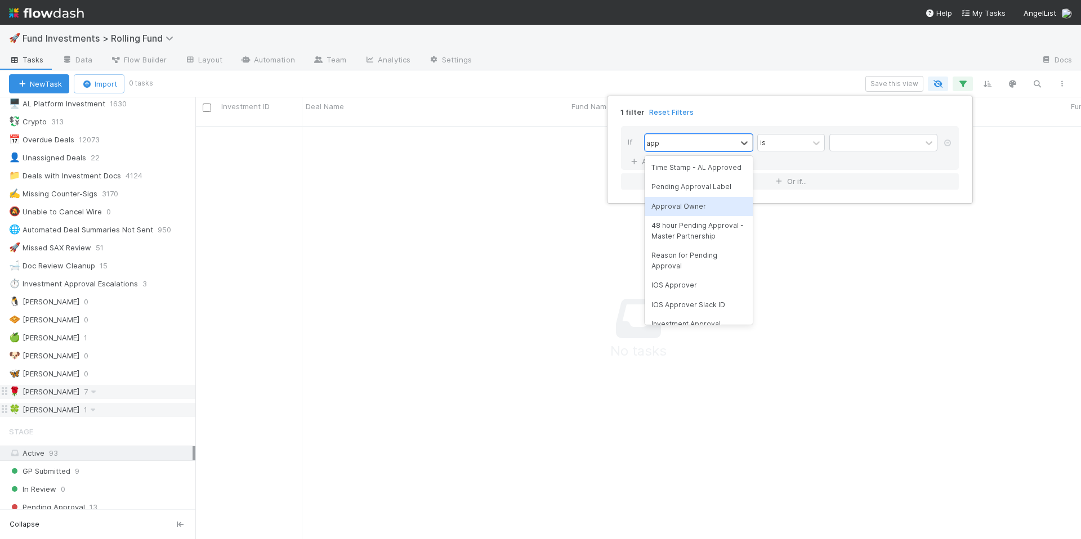
click at [704, 216] on div "Approval Owner" at bounding box center [698, 206] width 108 height 19
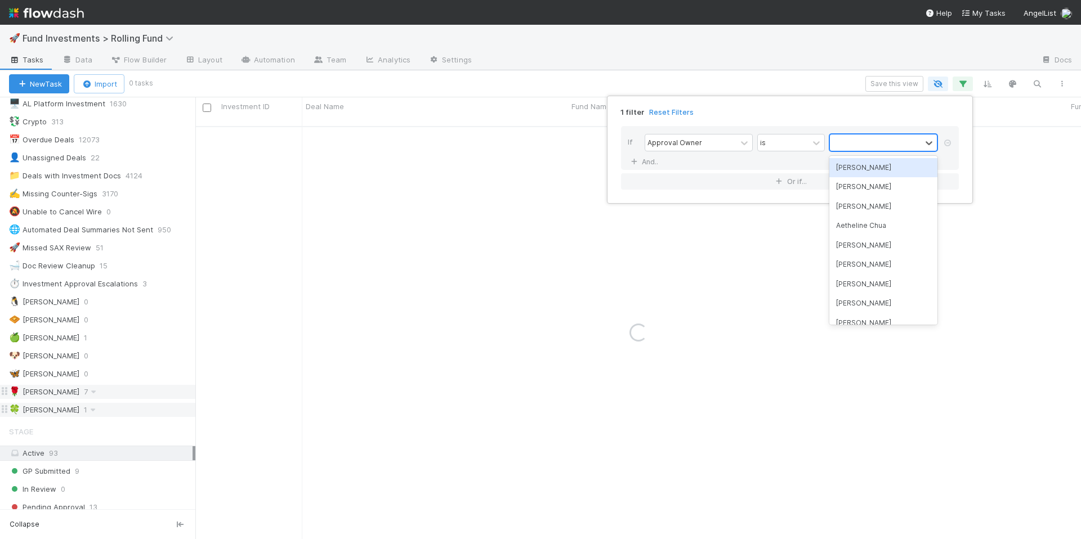
click at [868, 145] on div at bounding box center [875, 143] width 91 height 16
type input "ros"
click at [879, 164] on div "[PERSON_NAME]" at bounding box center [883, 167] width 108 height 19
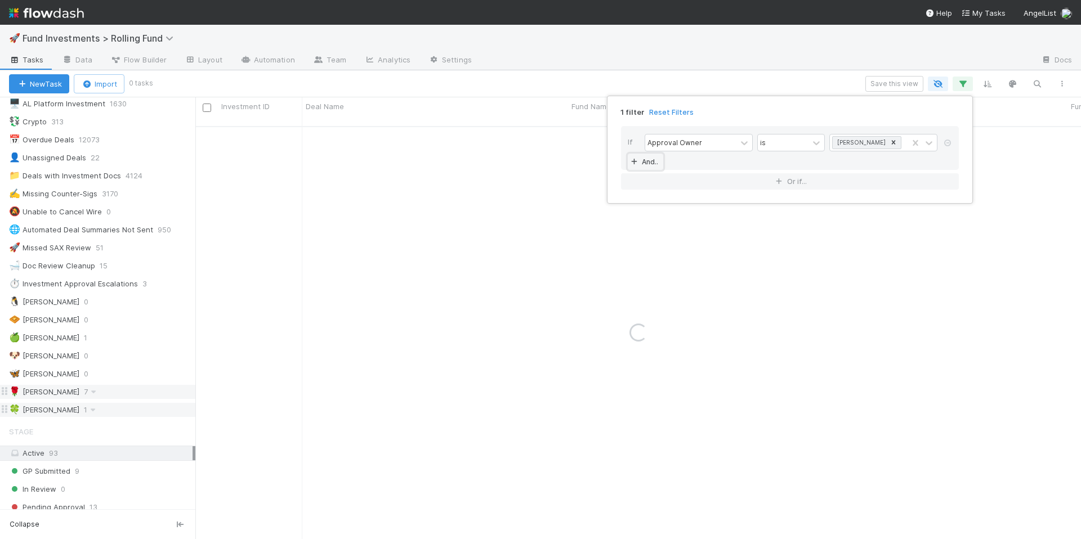
click at [646, 164] on link "And.." at bounding box center [645, 162] width 35 height 16
click at [734, 162] on div "Assigned To" at bounding box center [690, 162] width 91 height 16
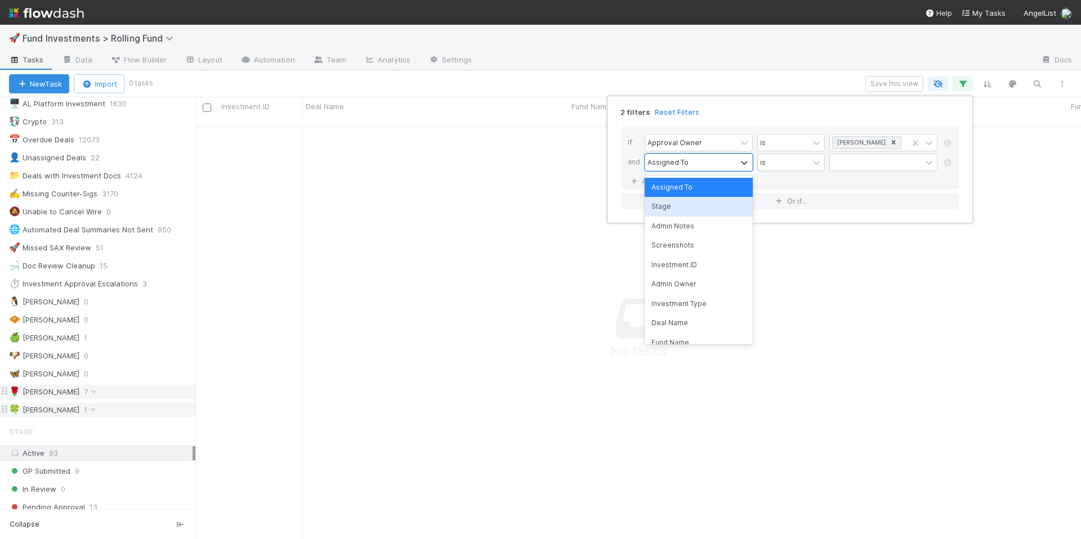
click at [706, 208] on div "Stage" at bounding box center [698, 206] width 108 height 19
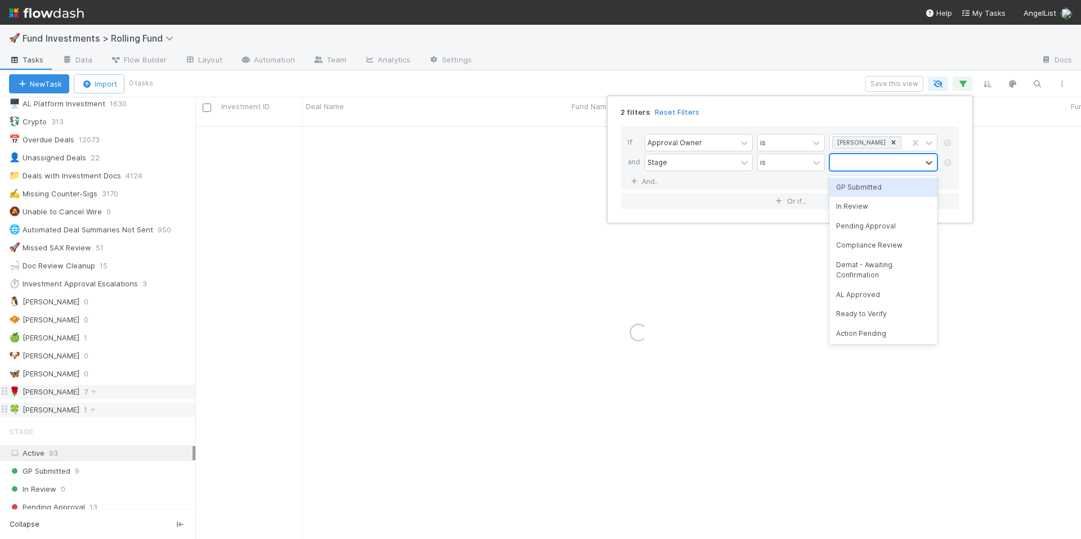
click at [857, 163] on div at bounding box center [875, 162] width 91 height 16
click at [866, 183] on div "GP Submitted" at bounding box center [883, 187] width 108 height 19
click at [895, 164] on div "GP Submitted" at bounding box center [869, 162] width 78 height 16
click at [865, 188] on div "In Review" at bounding box center [883, 187] width 108 height 19
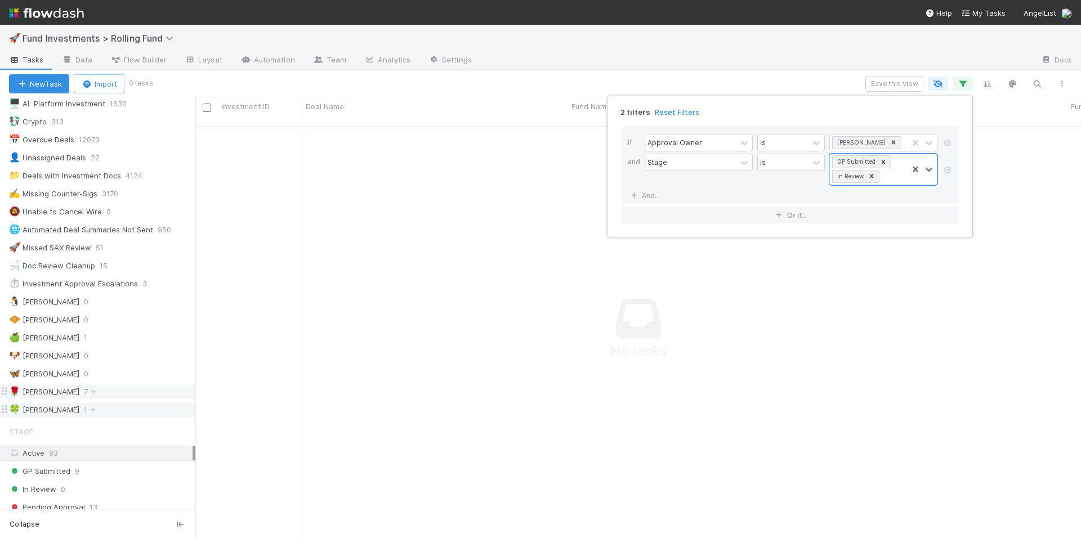
click at [899, 83] on div "2 filters Reset Filters If Approval Owner is [PERSON_NAME] and Stage is option …" at bounding box center [540, 269] width 1081 height 539
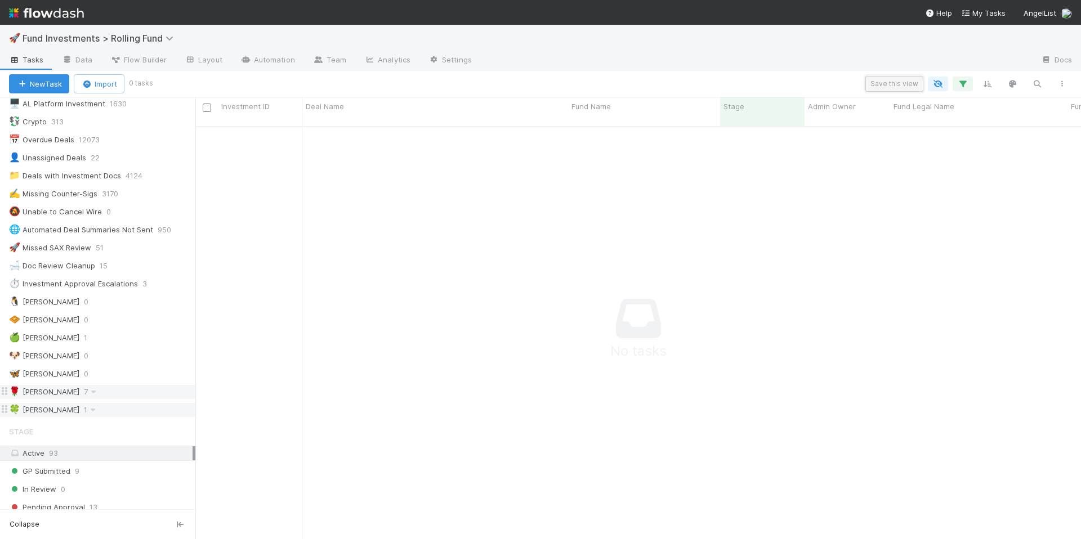
click at [882, 88] on button "Save this view" at bounding box center [894, 84] width 58 height 16
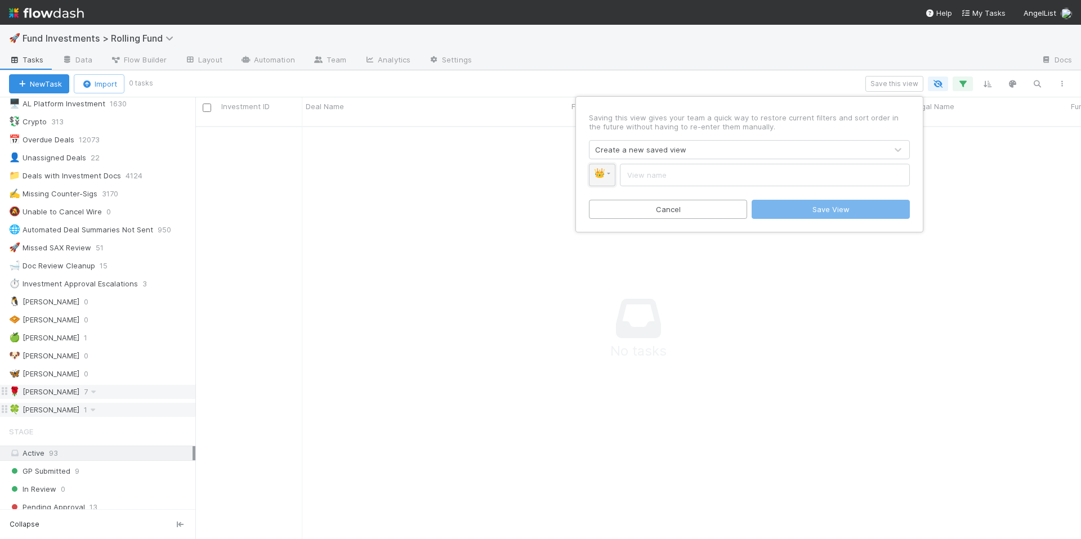
click at [612, 174] on link "👑" at bounding box center [602, 175] width 26 height 23
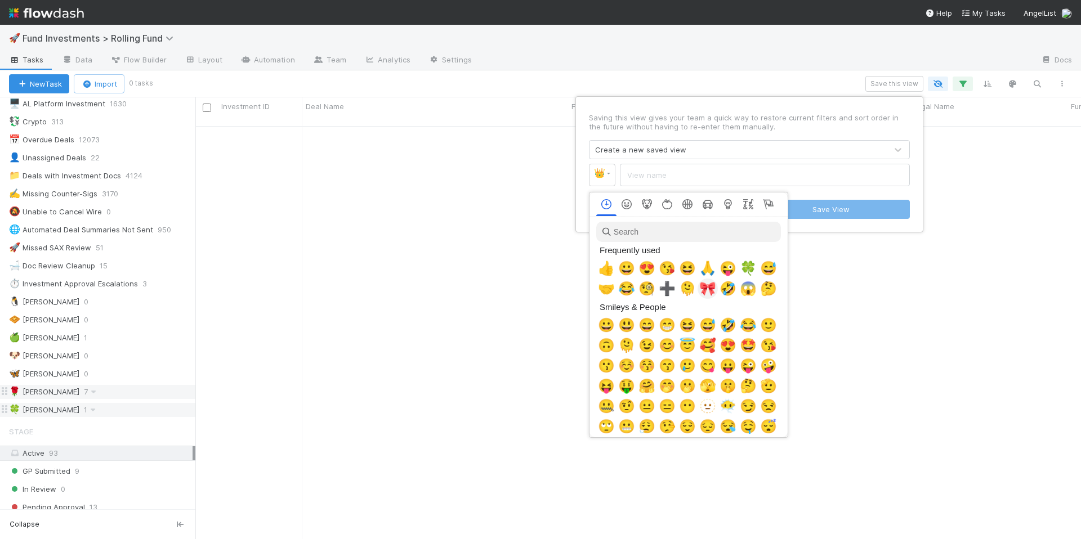
click at [701, 285] on span "🎀" at bounding box center [707, 289] width 17 height 16
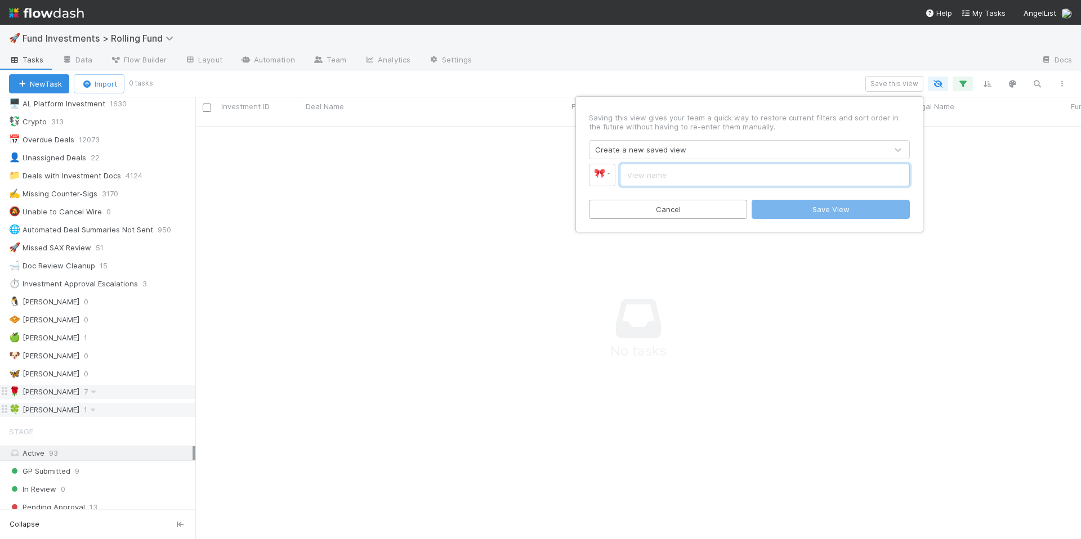
click at [651, 180] on input "text" at bounding box center [765, 175] width 290 height 23
type input "Len"
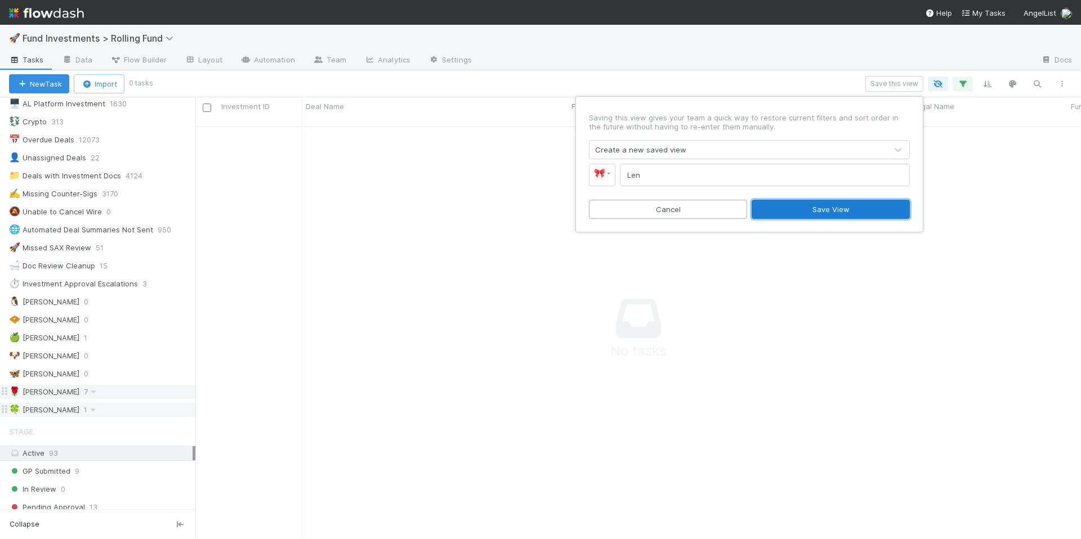
click at [812, 209] on button "Save View" at bounding box center [830, 209] width 158 height 19
